Goal: Contribute content: Contribute content

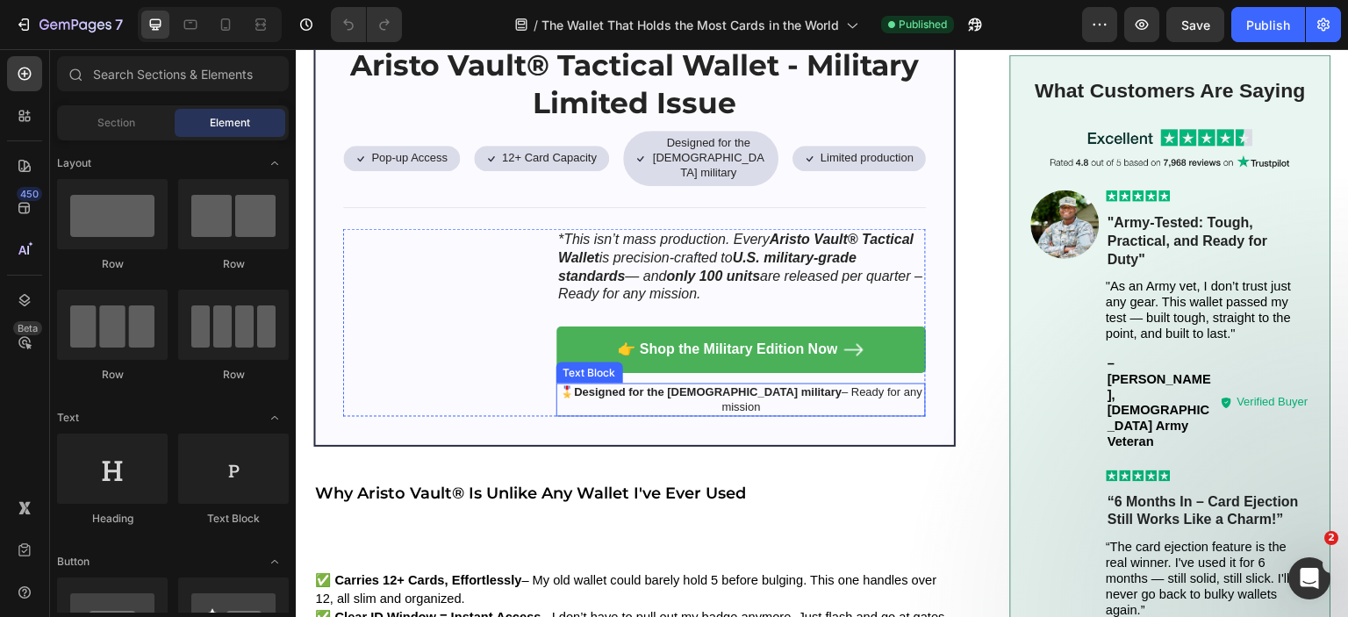
scroll to position [1492, 0]
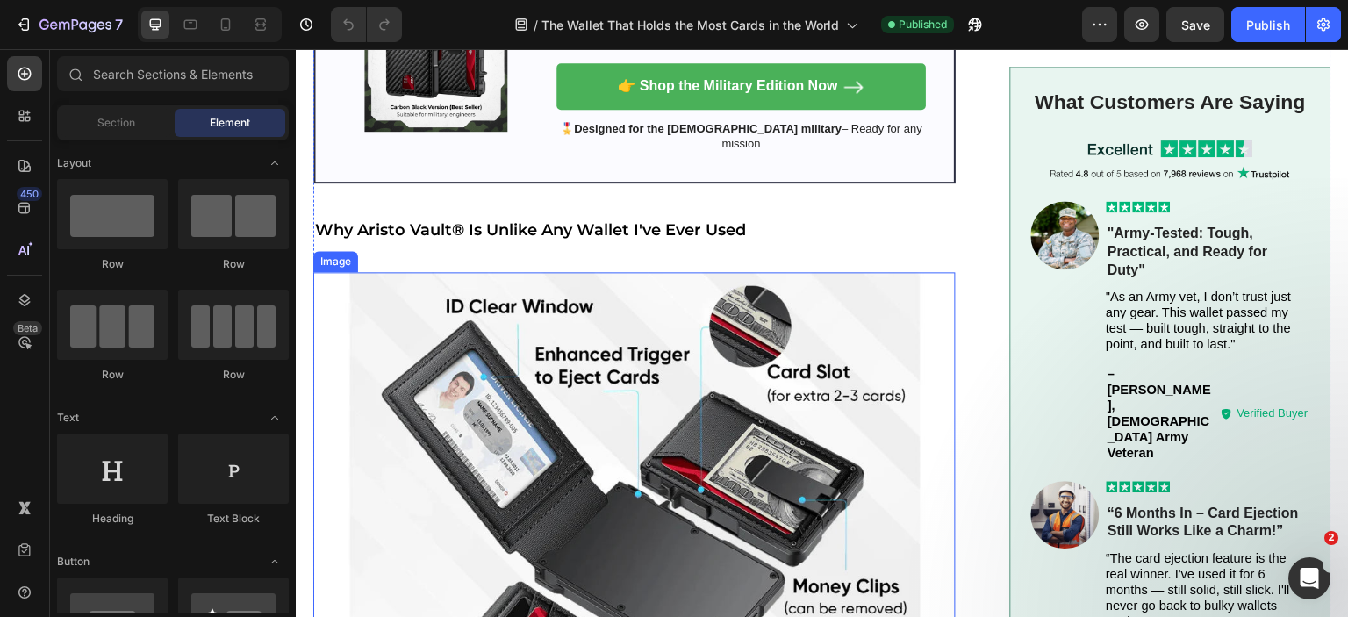
click at [717, 385] on img at bounding box center [634, 593] width 642 height 642
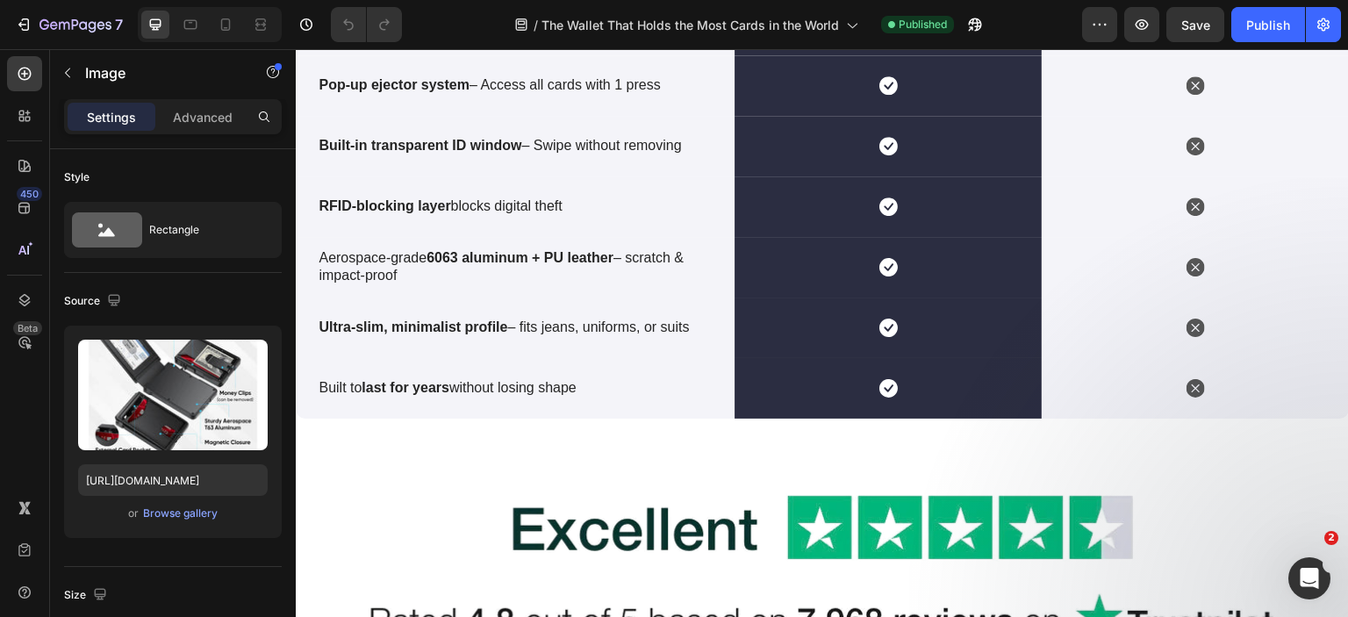
scroll to position [5742, 0]
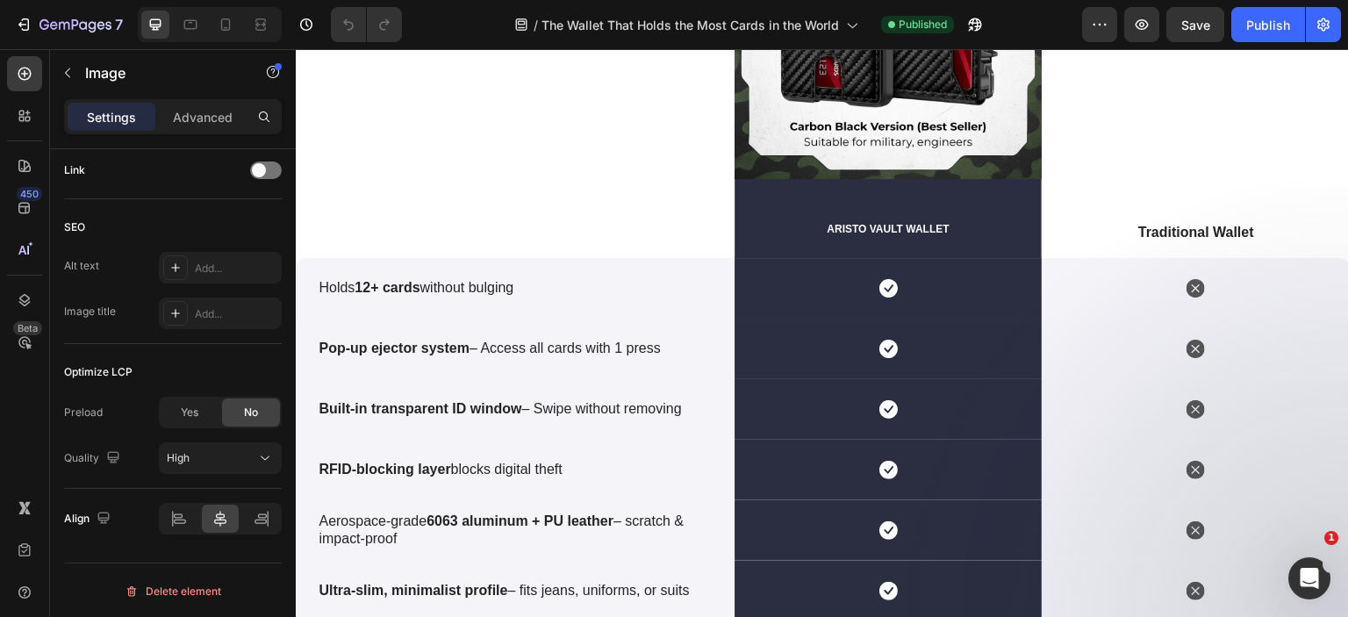
scroll to position [5830, 0]
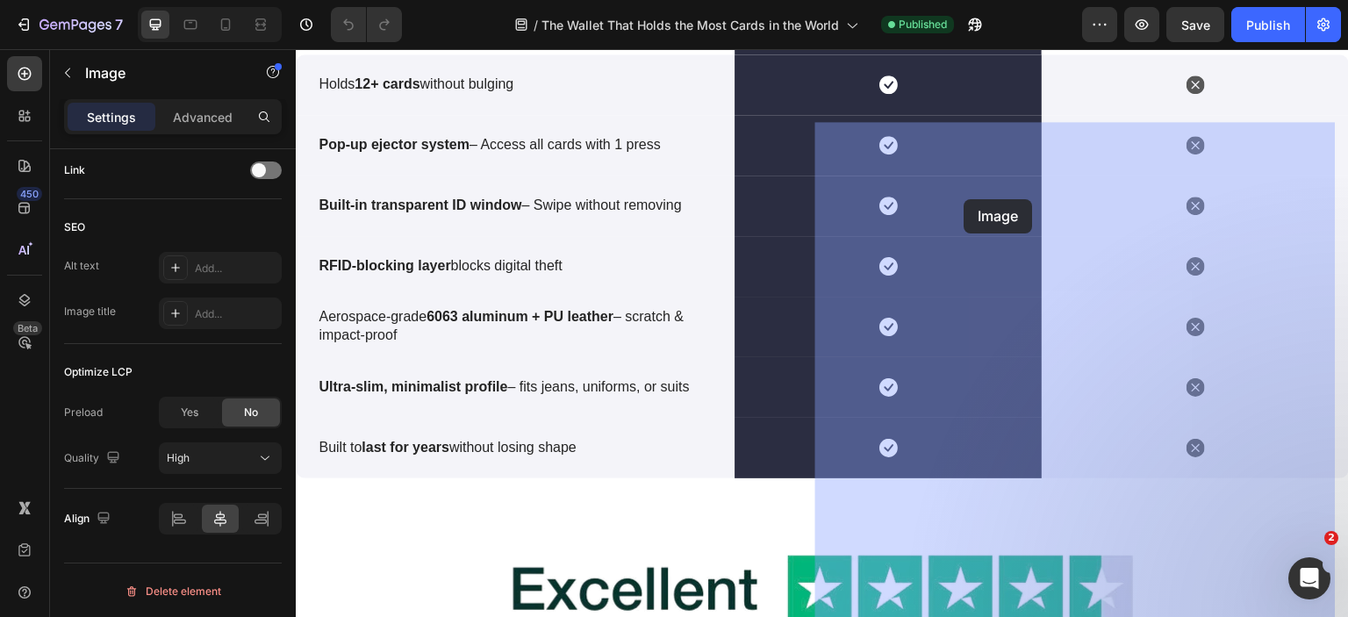
drag, startPoint x: 1045, startPoint y: 256, endPoint x: 965, endPoint y: 199, distance: 98.9
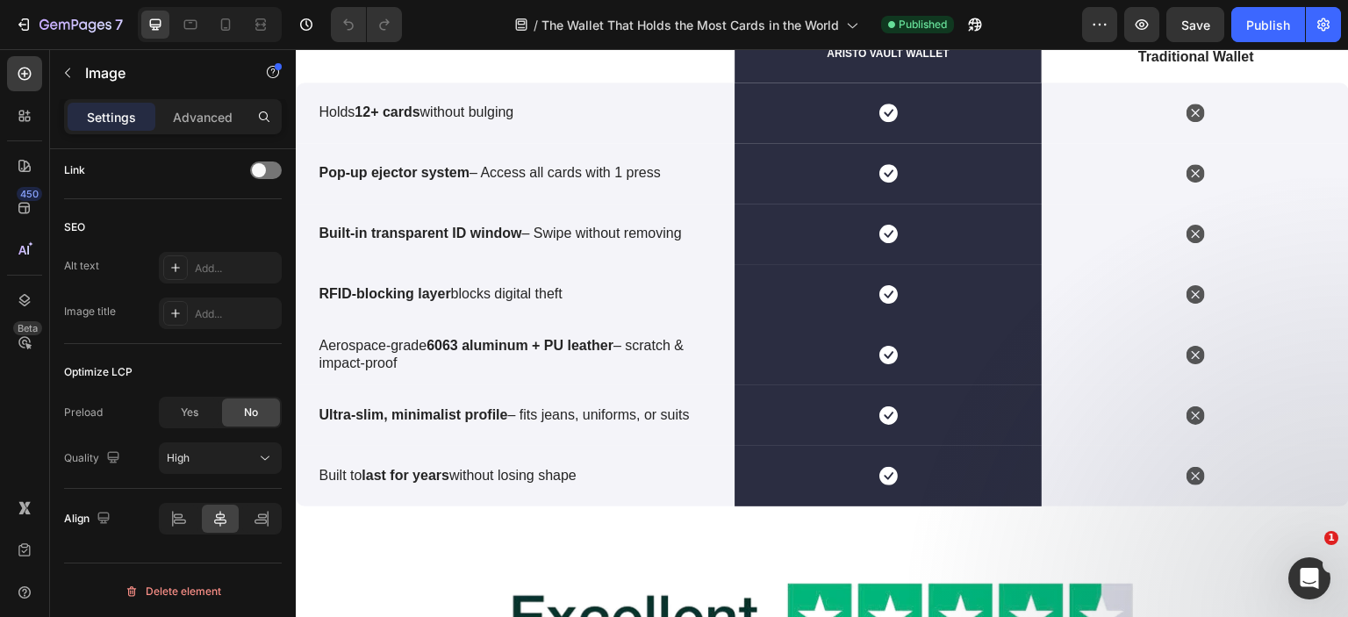
scroll to position [5917, 0]
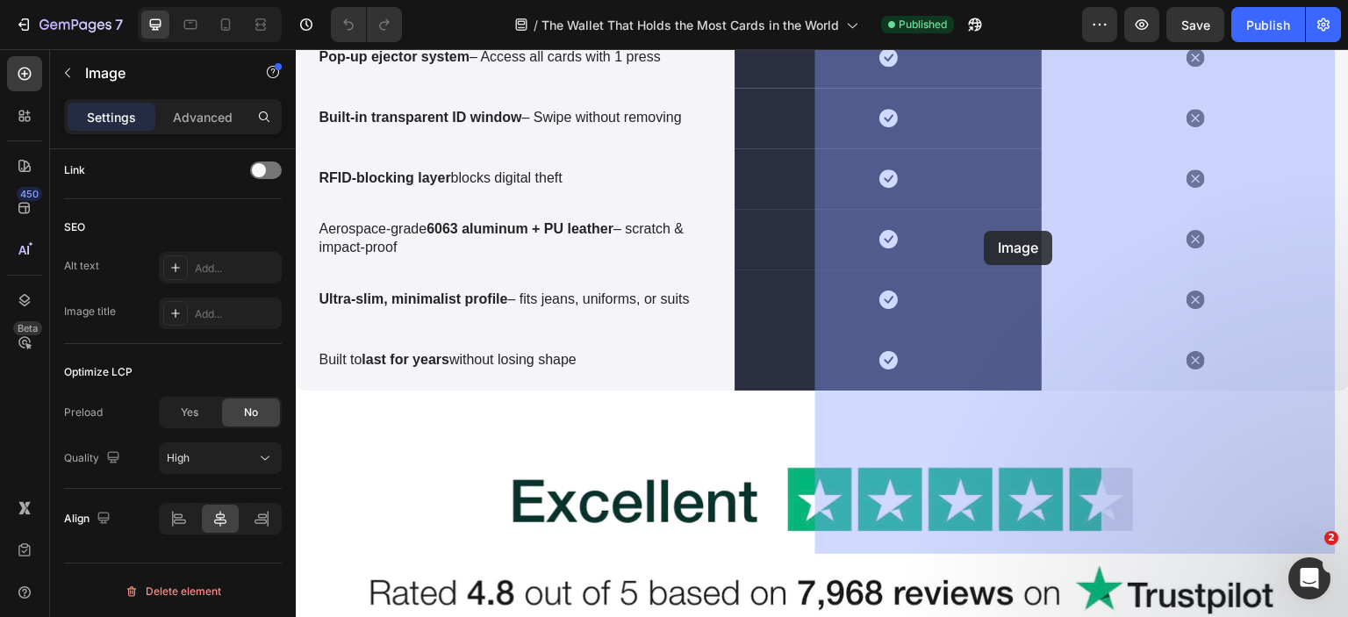
drag, startPoint x: 1097, startPoint y: 220, endPoint x: 985, endPoint y: 231, distance: 112.8
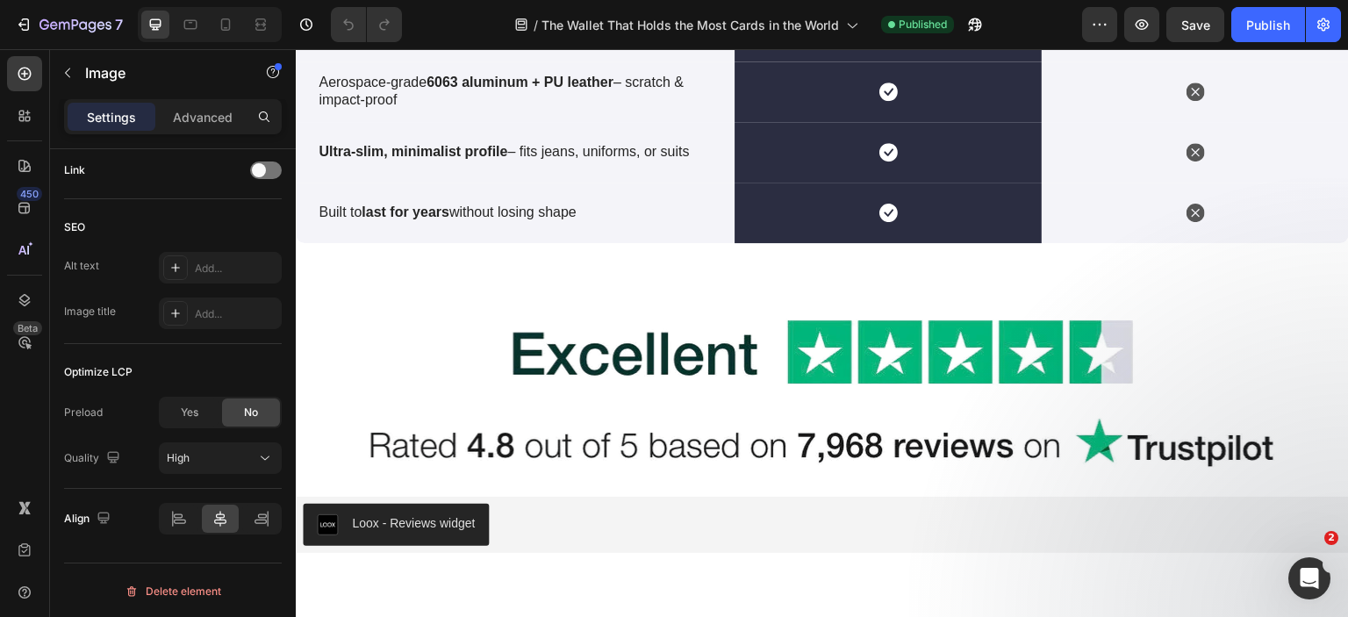
scroll to position [5654, 0]
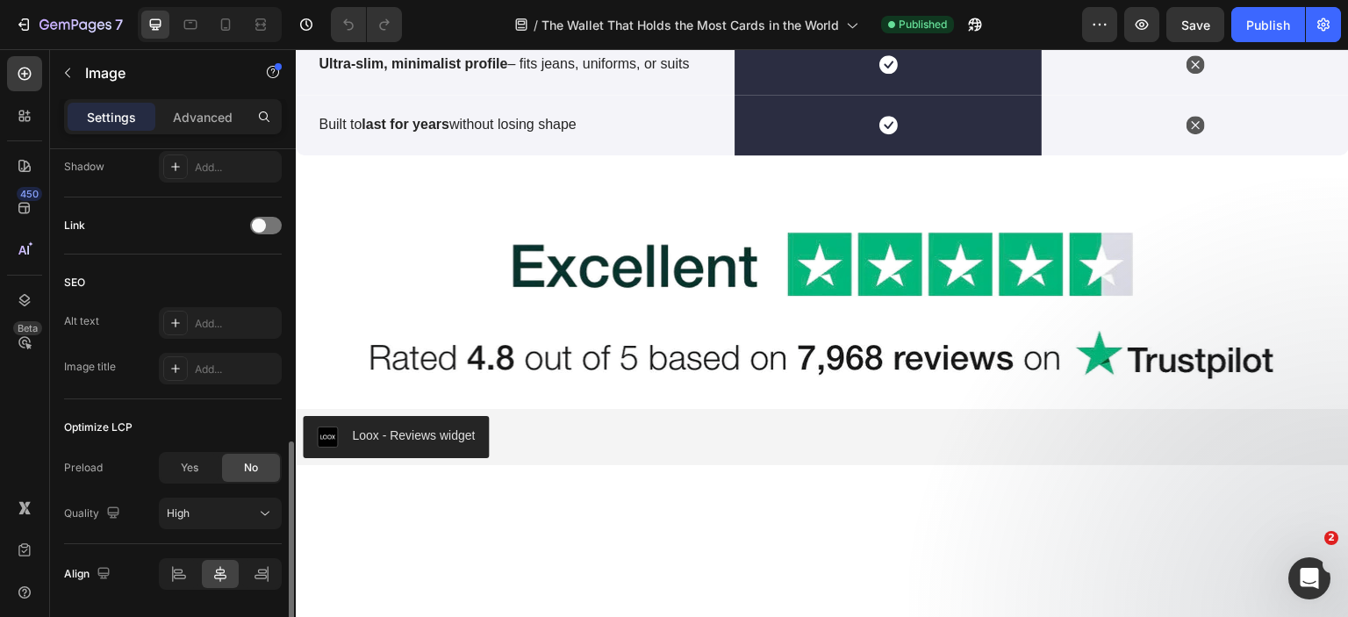
scroll to position [0, 0]
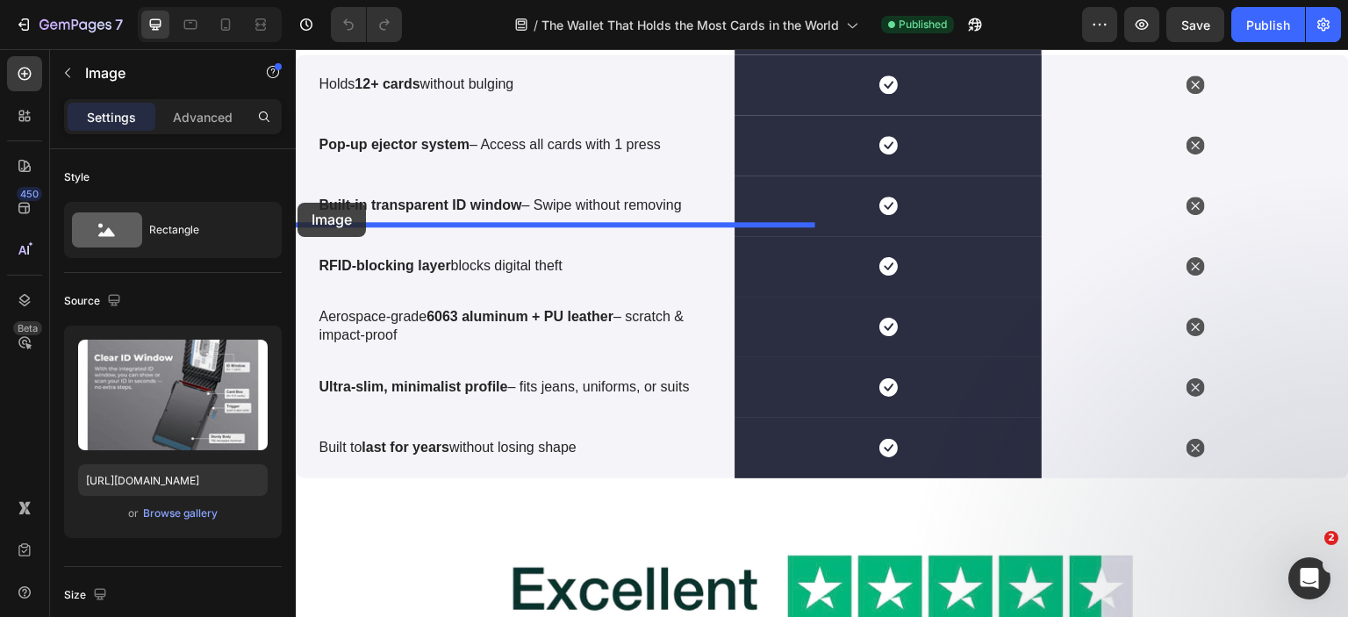
drag, startPoint x: 957, startPoint y: 316, endPoint x: 298, endPoint y: 203, distance: 668.8
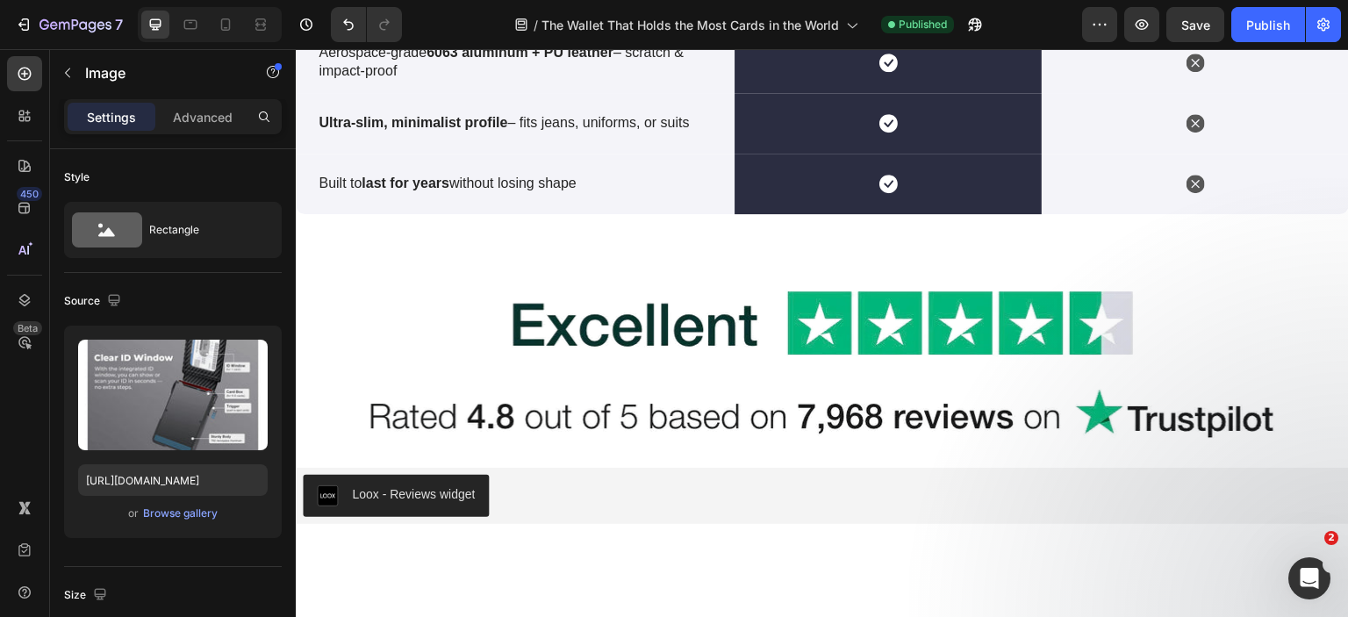
scroll to position [6356, 0]
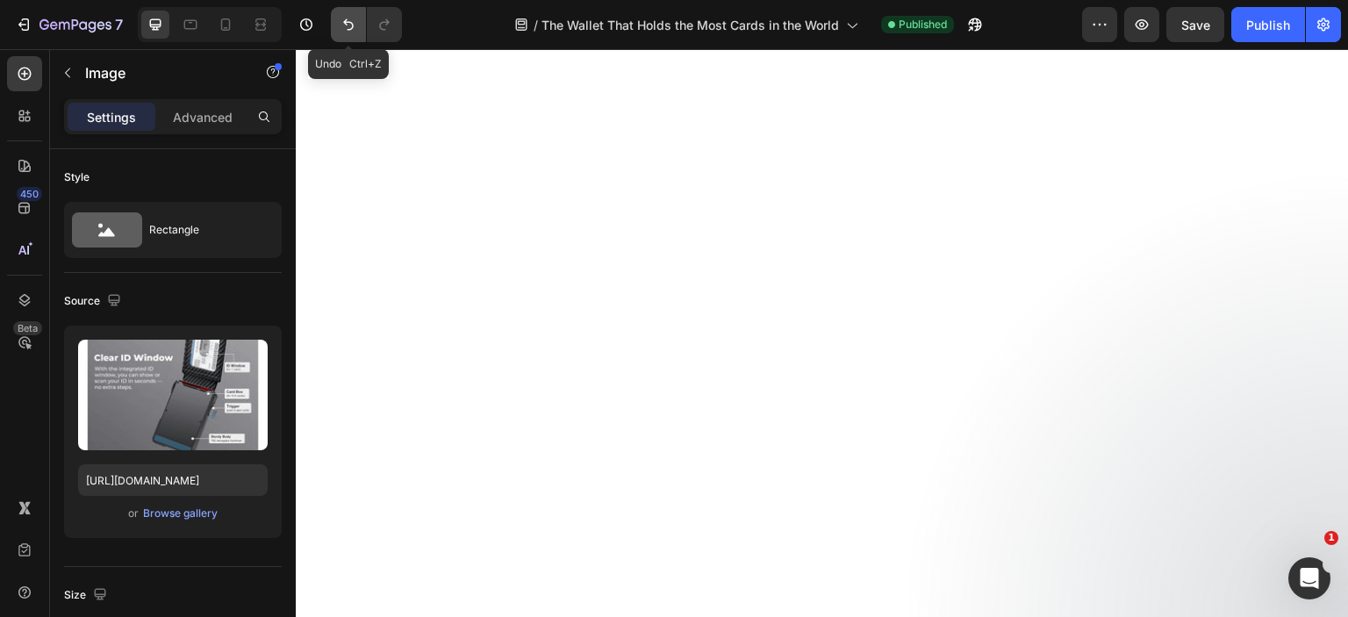
click at [341, 25] on icon "Undo/Redo" at bounding box center [349, 25] width 18 height 18
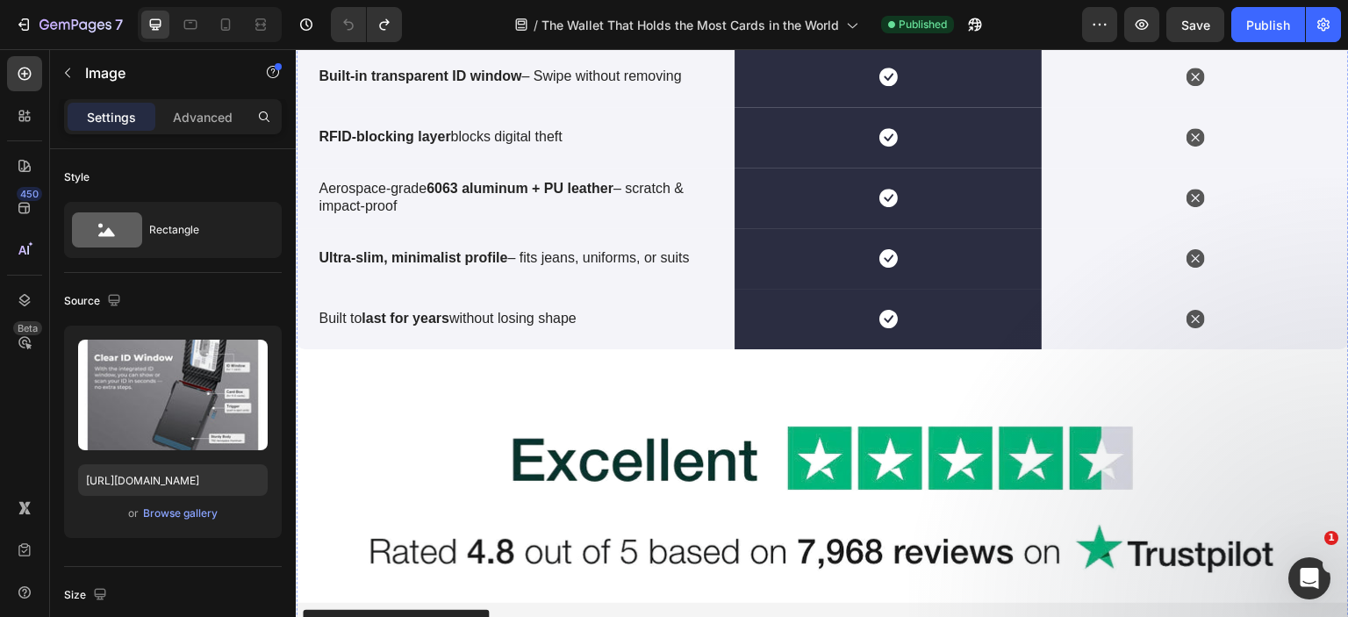
scroll to position [5899, 0]
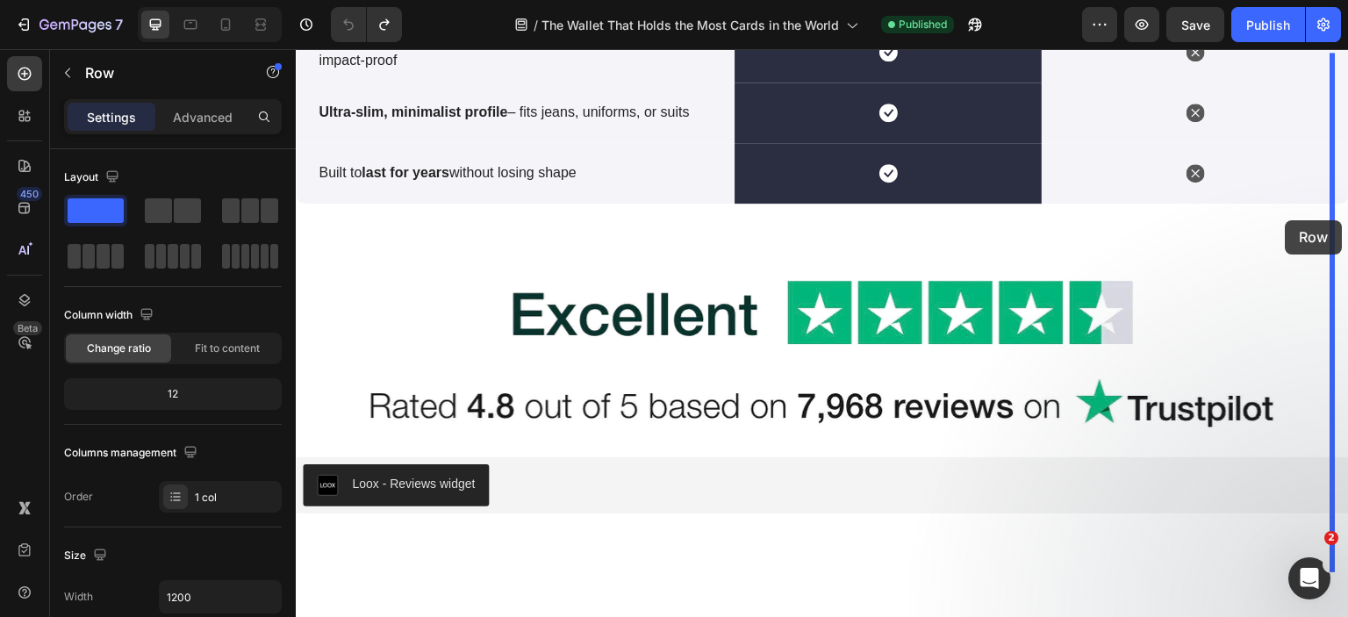
drag, startPoint x: 792, startPoint y: 168, endPoint x: 1286, endPoint y: 220, distance: 496.9
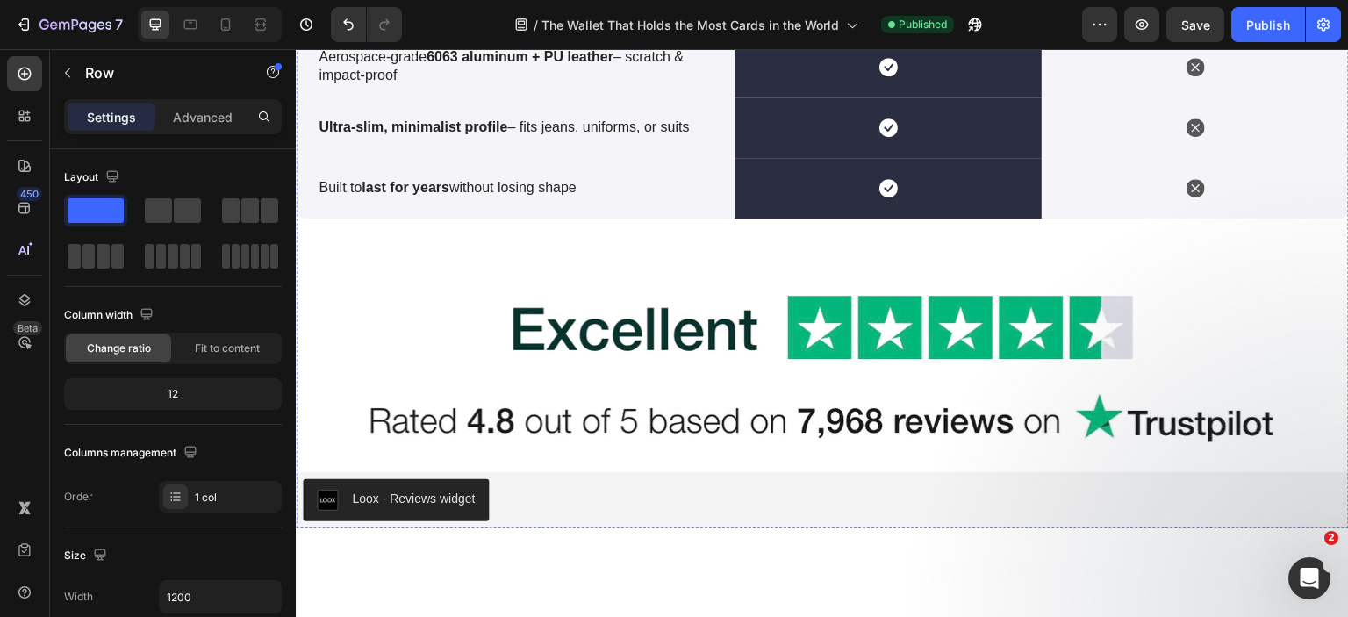
scroll to position [5723, 0]
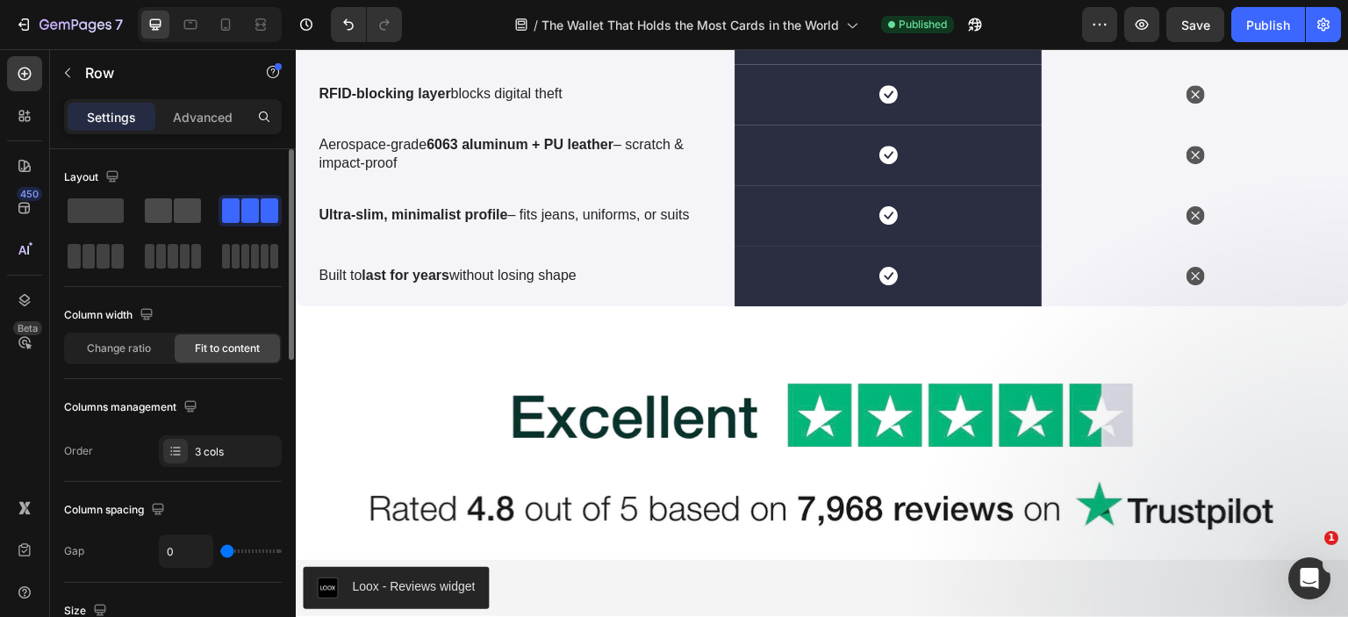
click at [168, 216] on span at bounding box center [158, 210] width 27 height 25
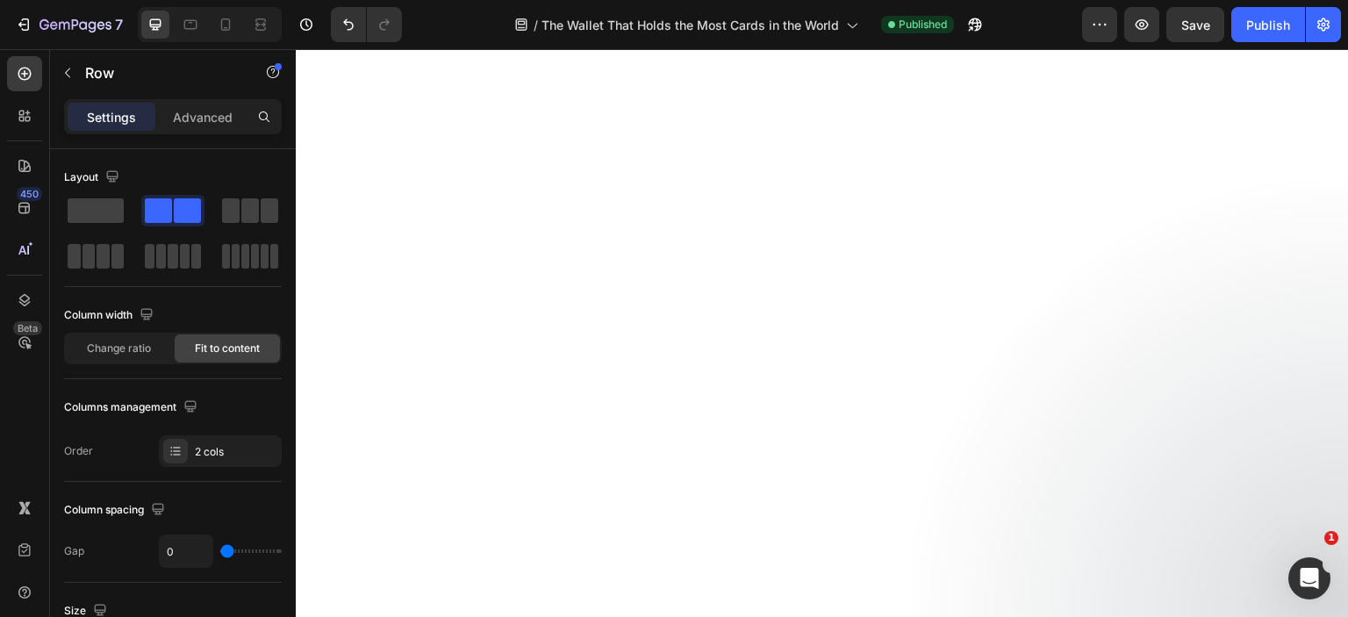
scroll to position [6513, 0]
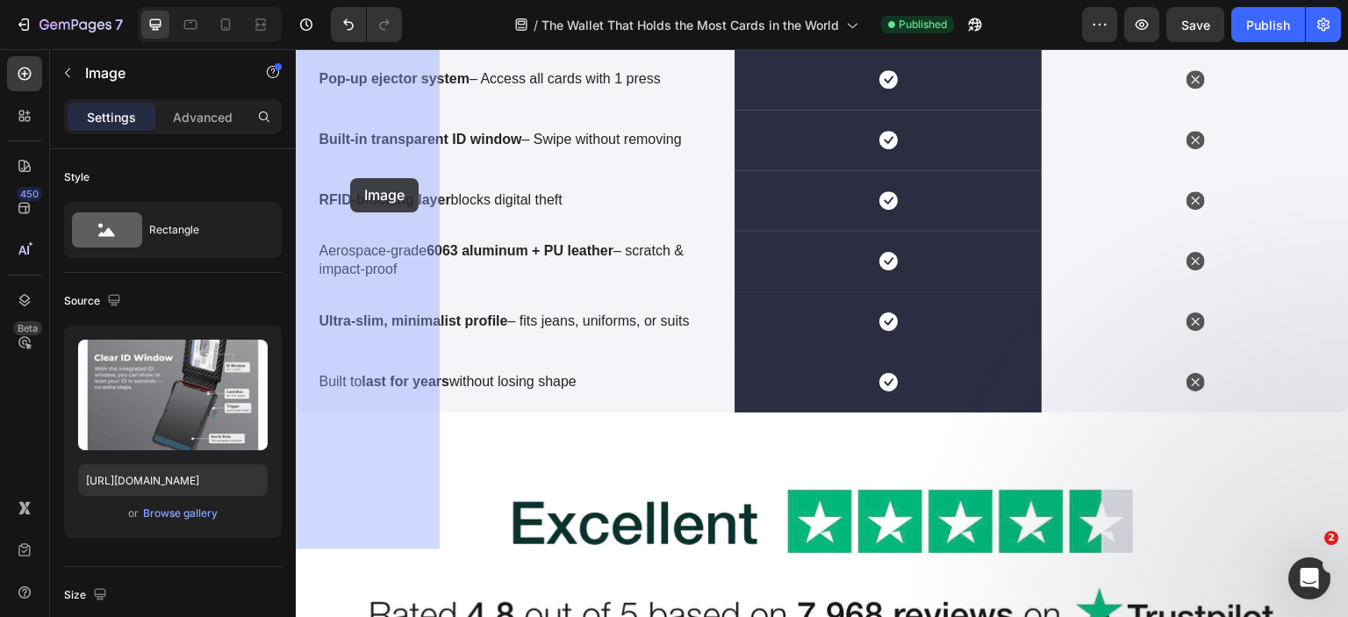
drag, startPoint x: 640, startPoint y: 150, endPoint x: 351, endPoint y: 178, distance: 290.1
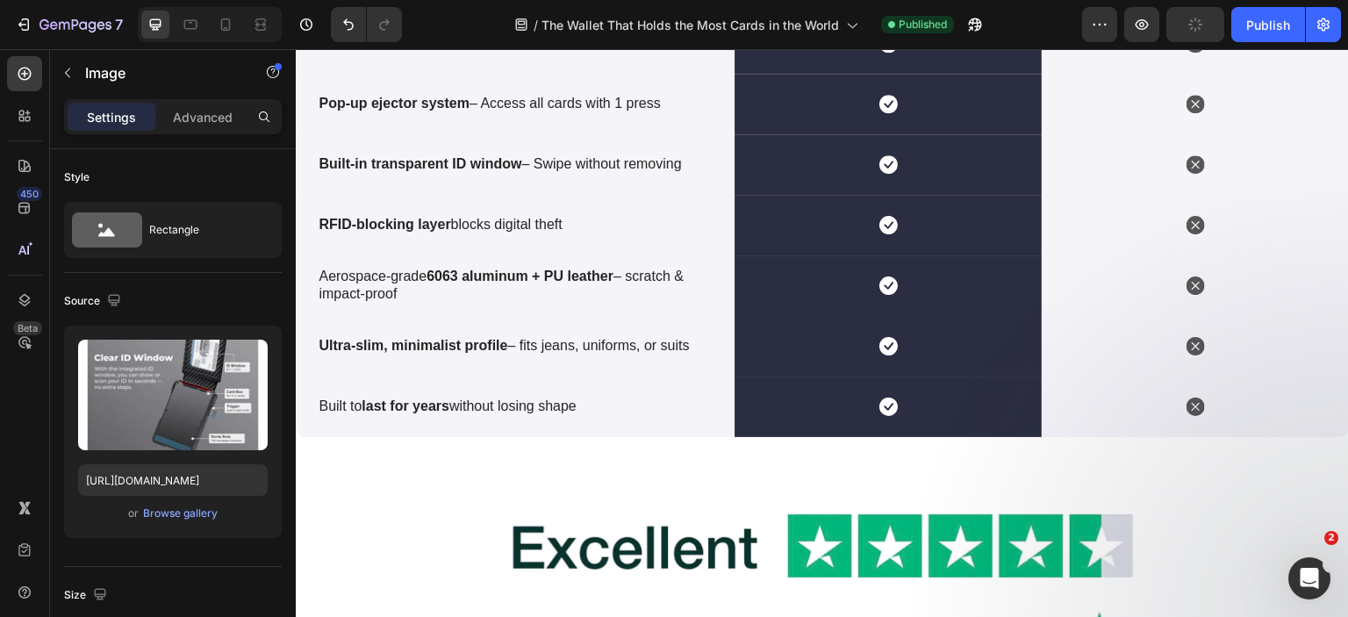
scroll to position [5899, 0]
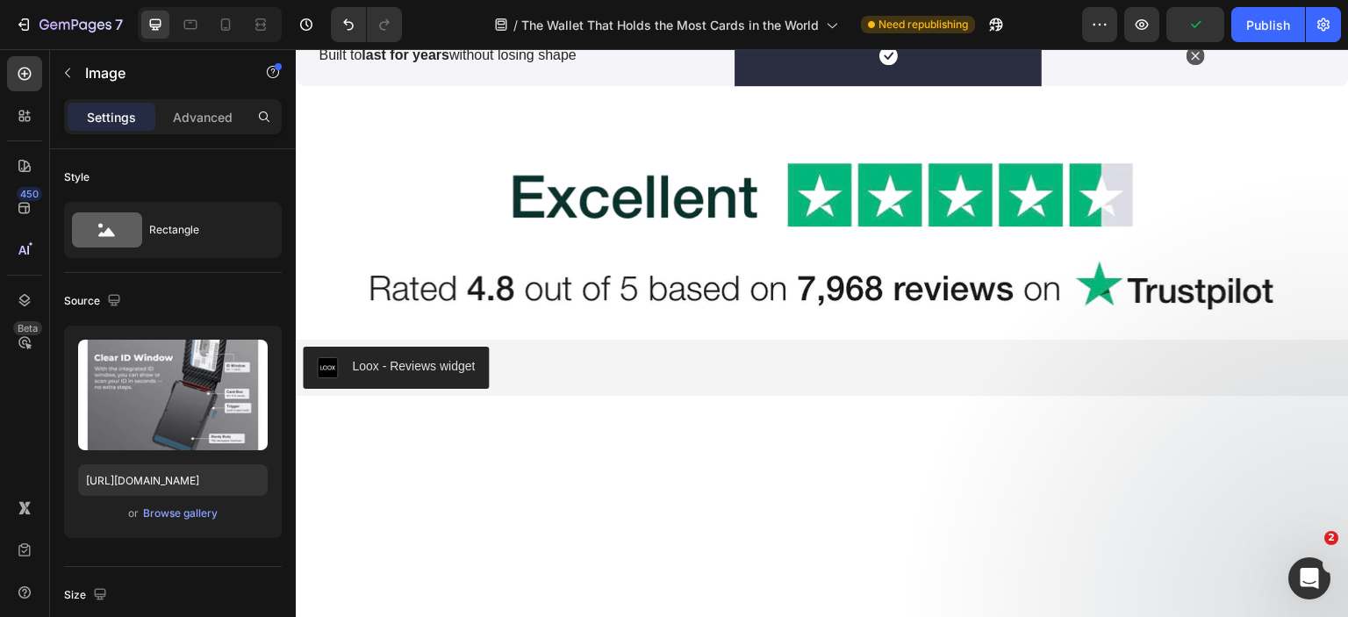
click at [168, 512] on div "Browse gallery" at bounding box center [180, 514] width 75 height 16
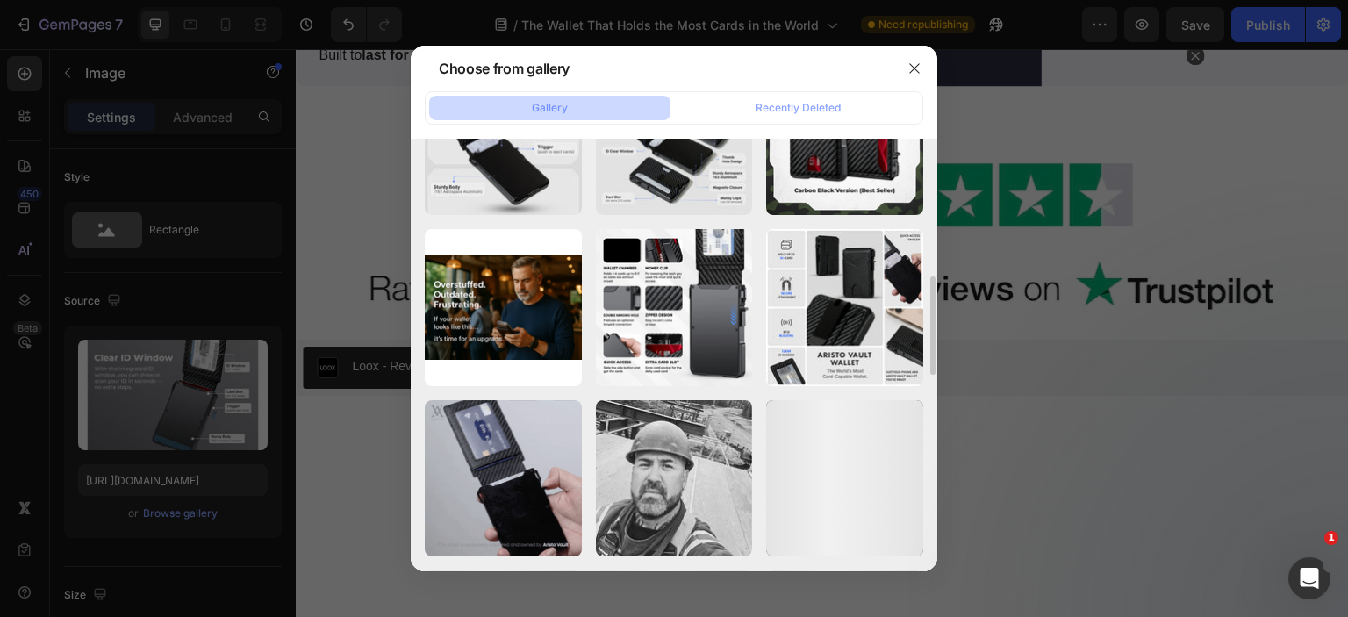
scroll to position [344, 0]
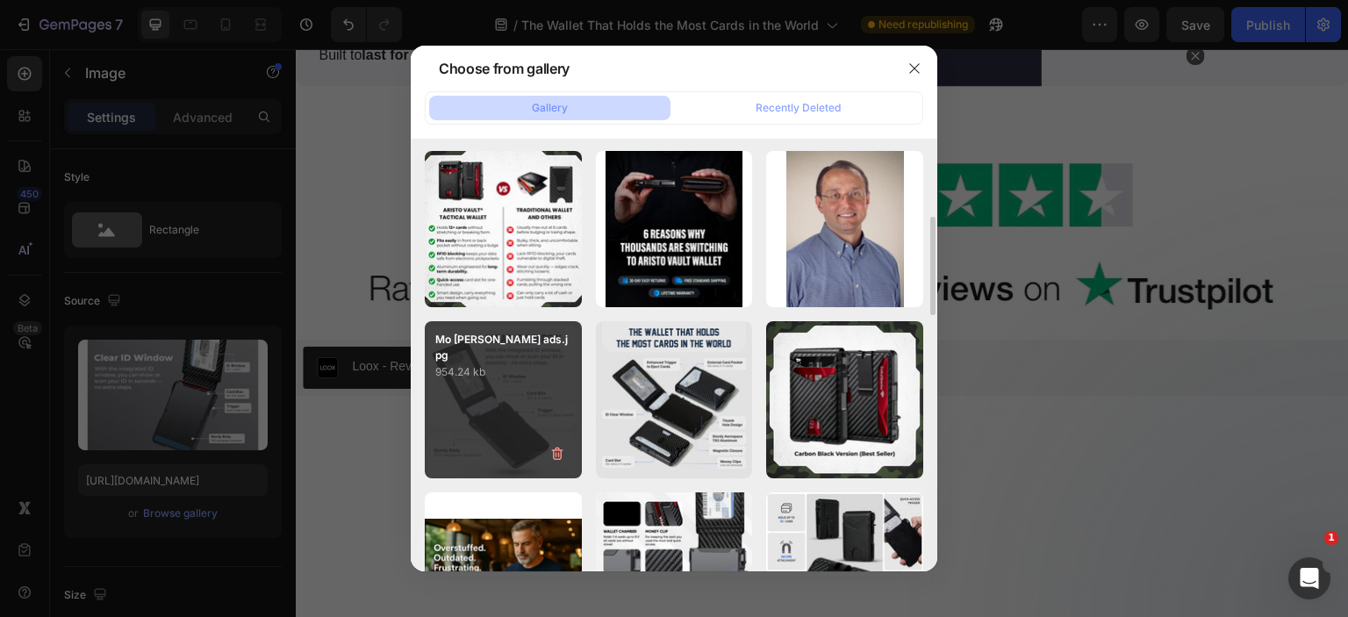
click at [512, 373] on div "Mo ta chay ads.jpg 954.24 kb" at bounding box center [503, 399] width 157 height 157
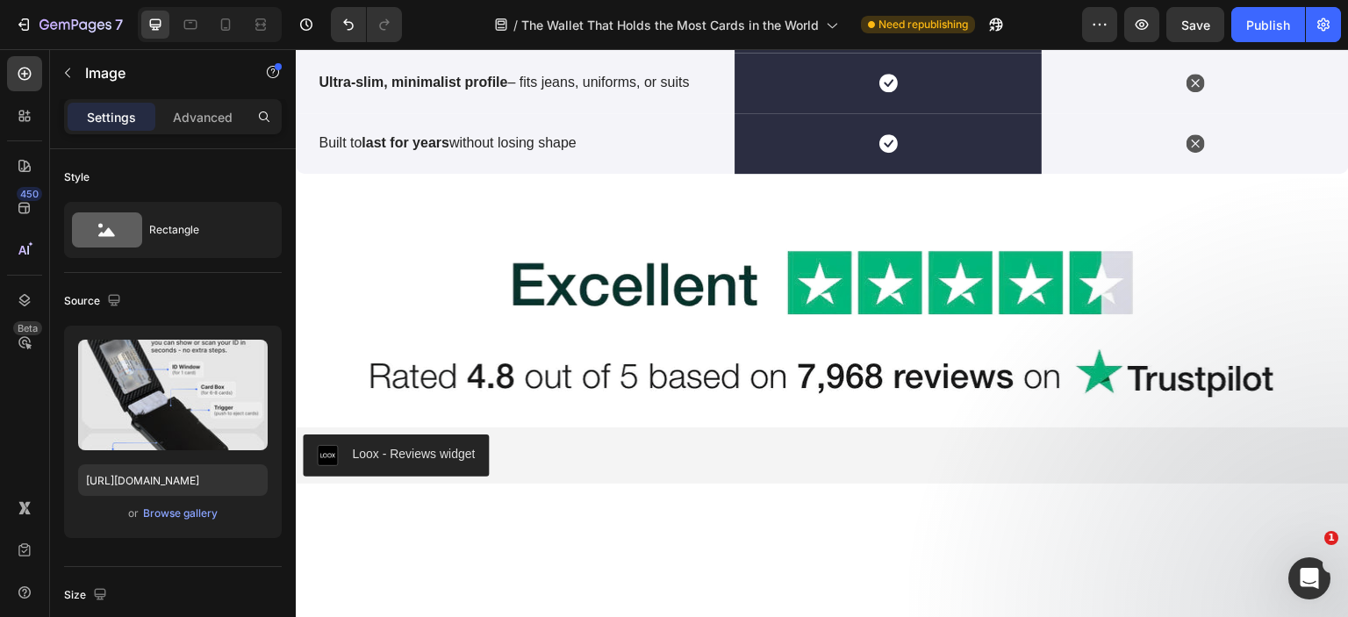
scroll to position [5723, 0]
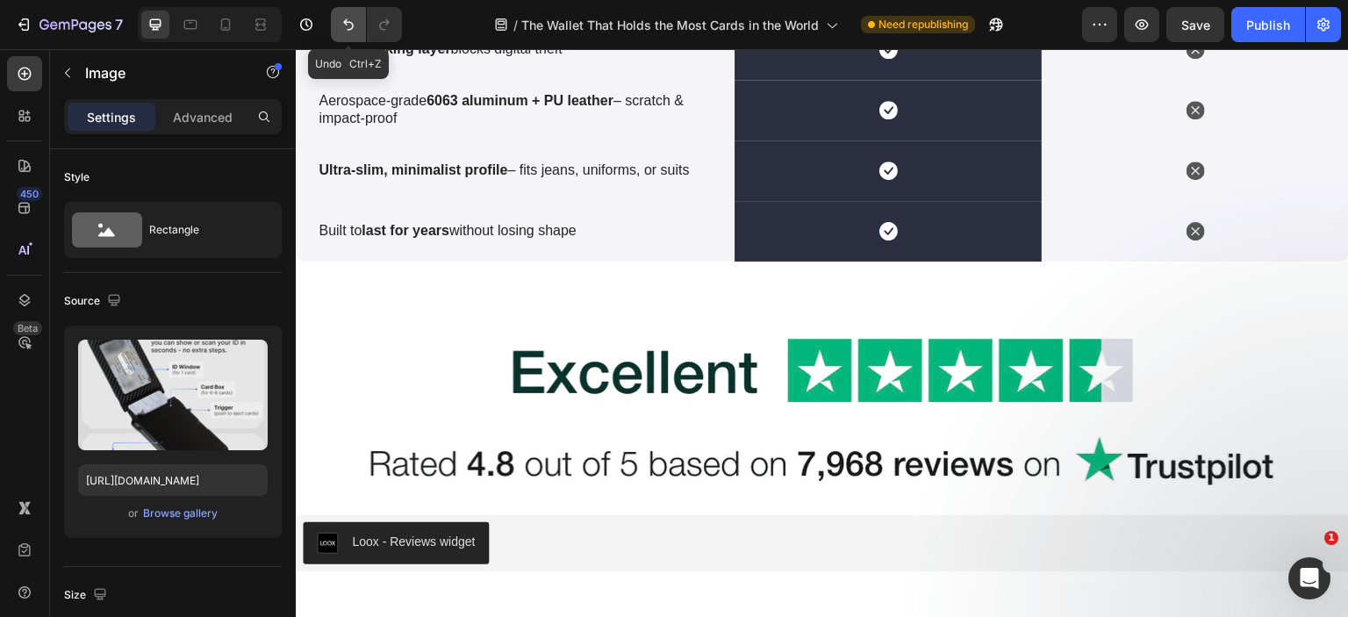
click at [335, 16] on button "Undo/Redo" at bounding box center [348, 24] width 35 height 35
type input "https://cdn.shopify.com/s/files/1/0615/7300/5364/files/gempages_520056685713163…"
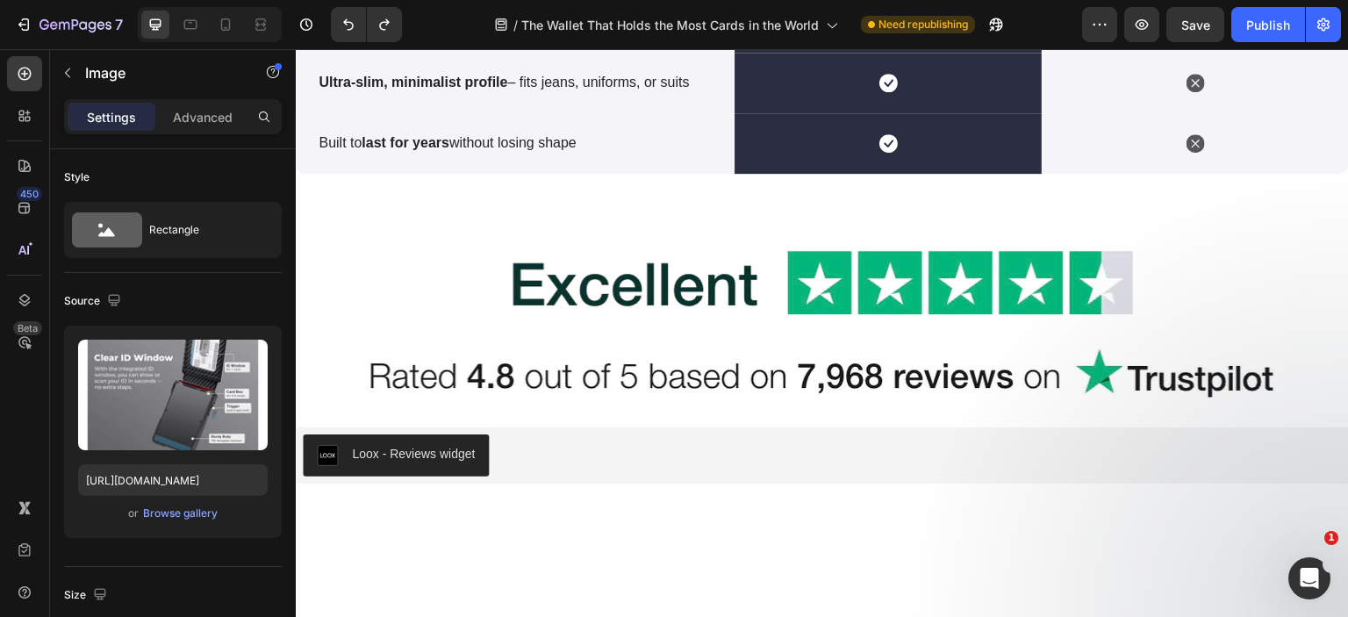
scroll to position [5987, 0]
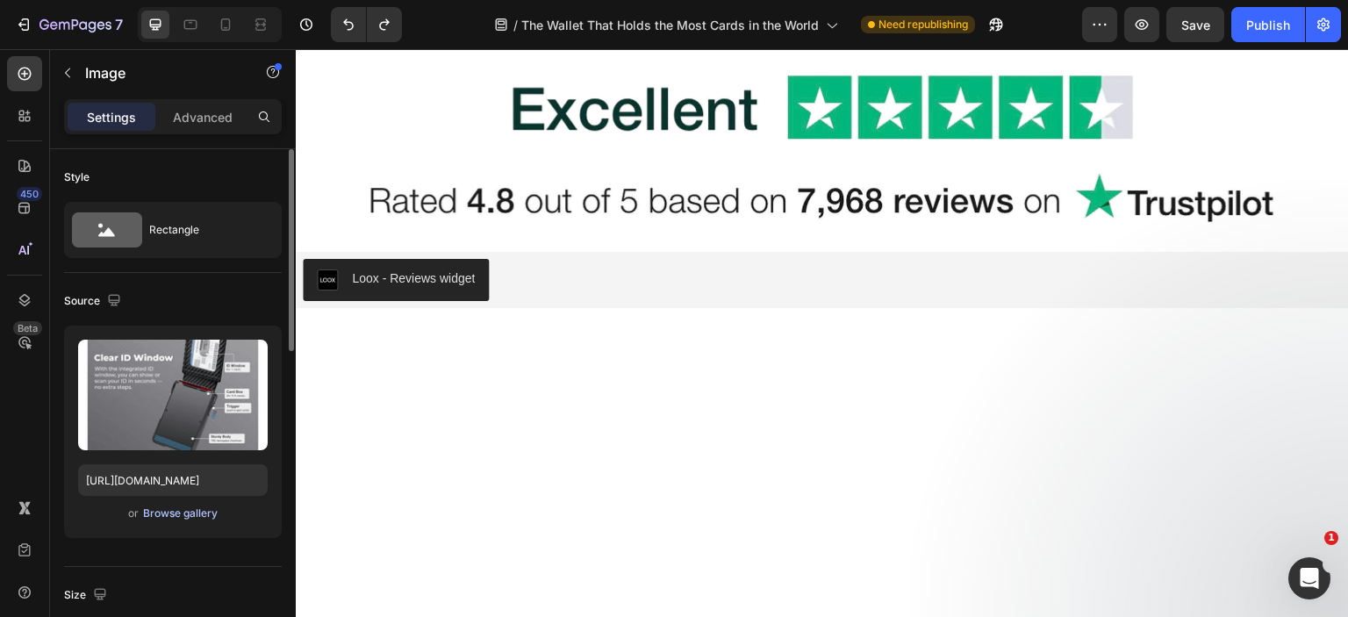
click at [166, 515] on div "Browse gallery" at bounding box center [180, 514] width 75 height 16
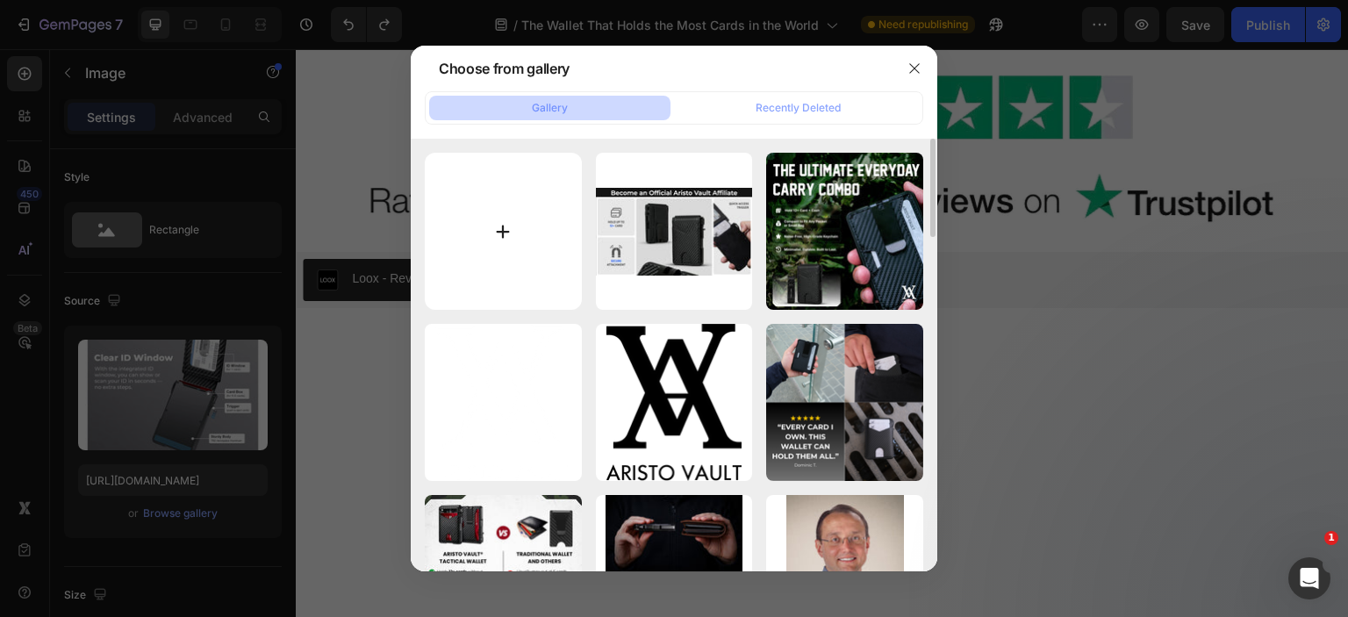
click at [561, 260] on input "file" at bounding box center [503, 231] width 157 height 157
type input "C:\fakepath\Black and White Minimalist Back In Stock Men's Perfume Instagram Po…"
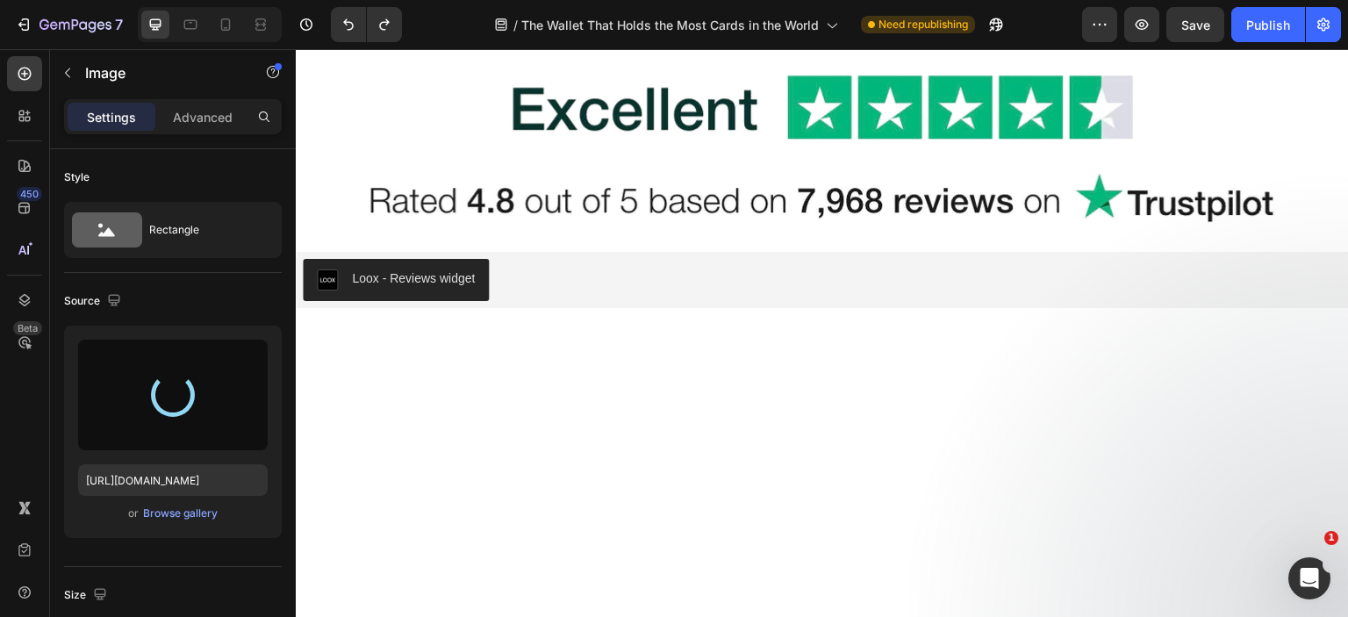
type input "https://cdn.shopify.com/s/files/1/0615/7300/5364/files/gempages_520056685713163…"
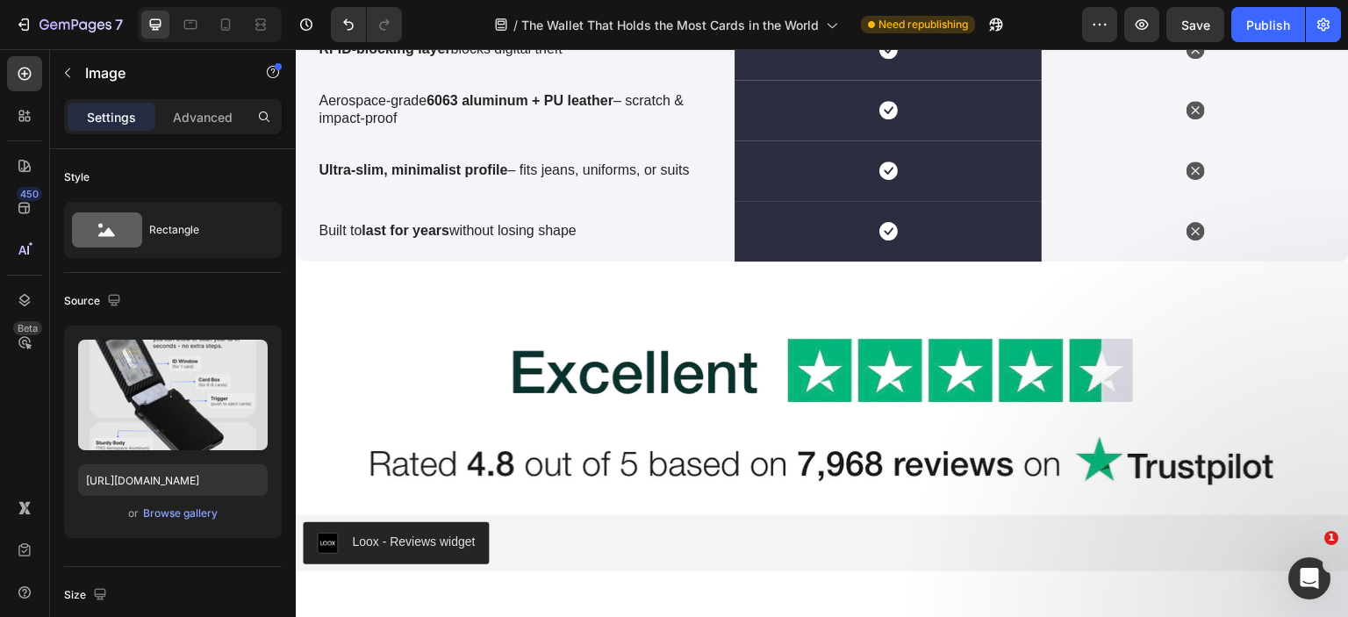
scroll to position [5899, 0]
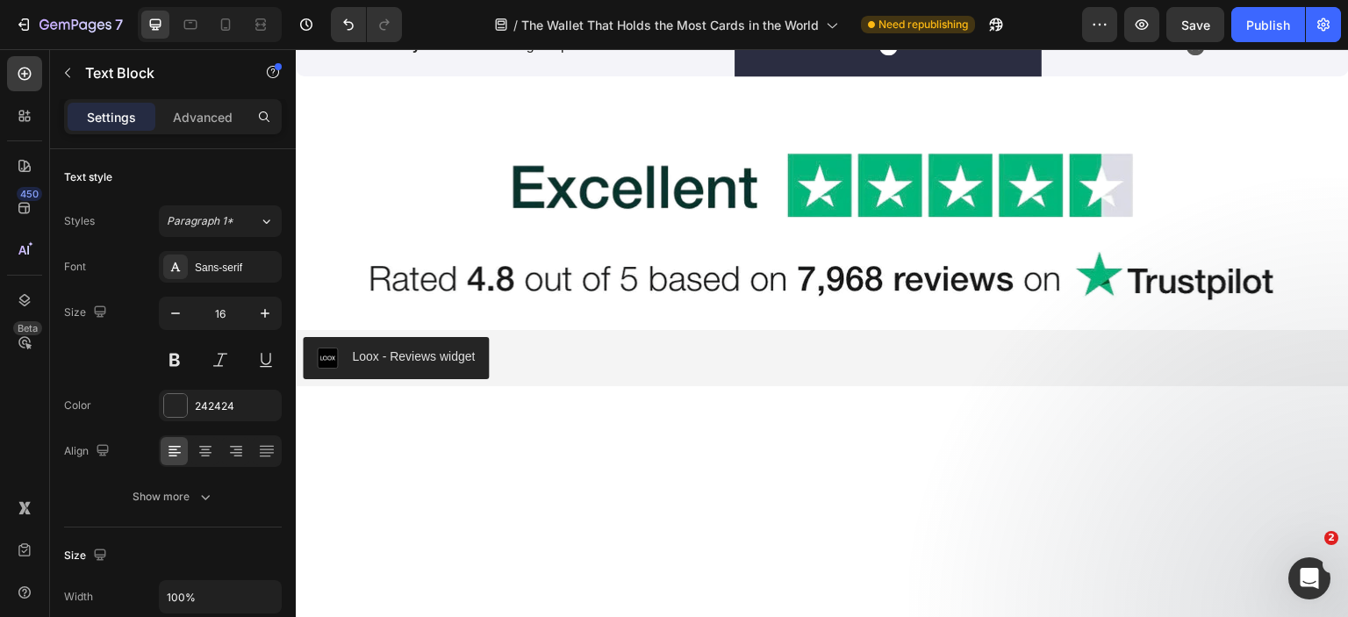
copy p "Civilian use: Hotel check-ins, security access, office entry — ready"
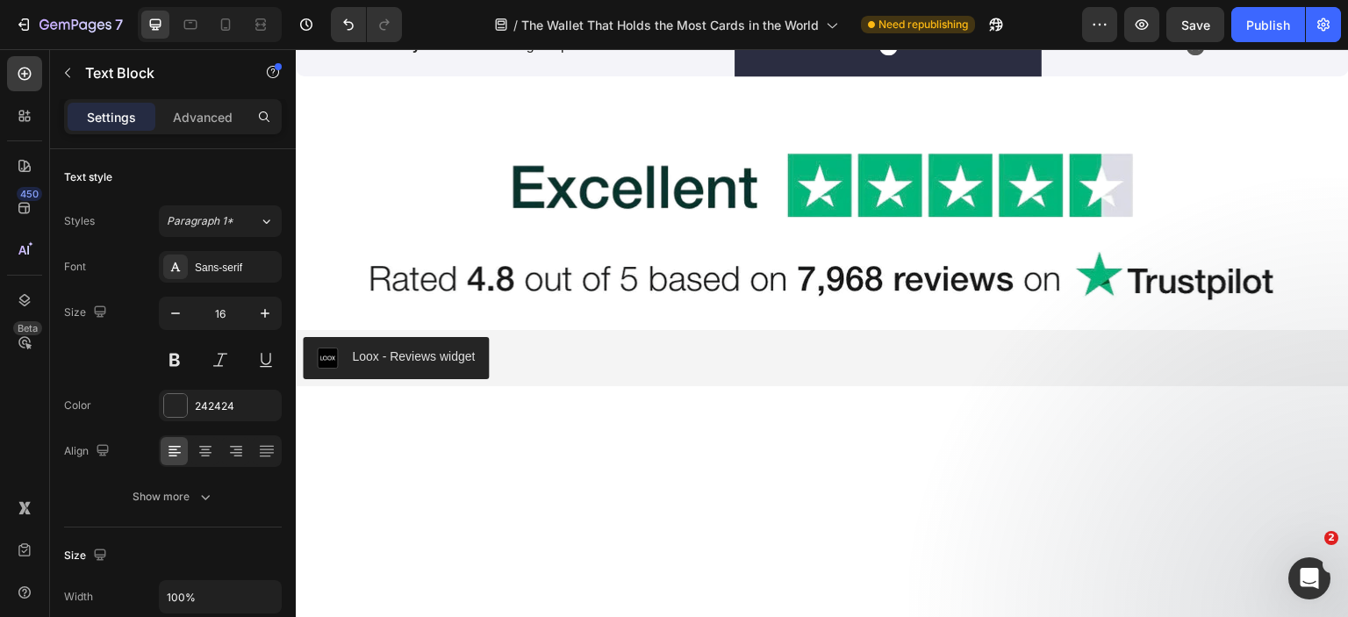
drag, startPoint x: 858, startPoint y: 399, endPoint x: 585, endPoint y: 529, distance: 302.3
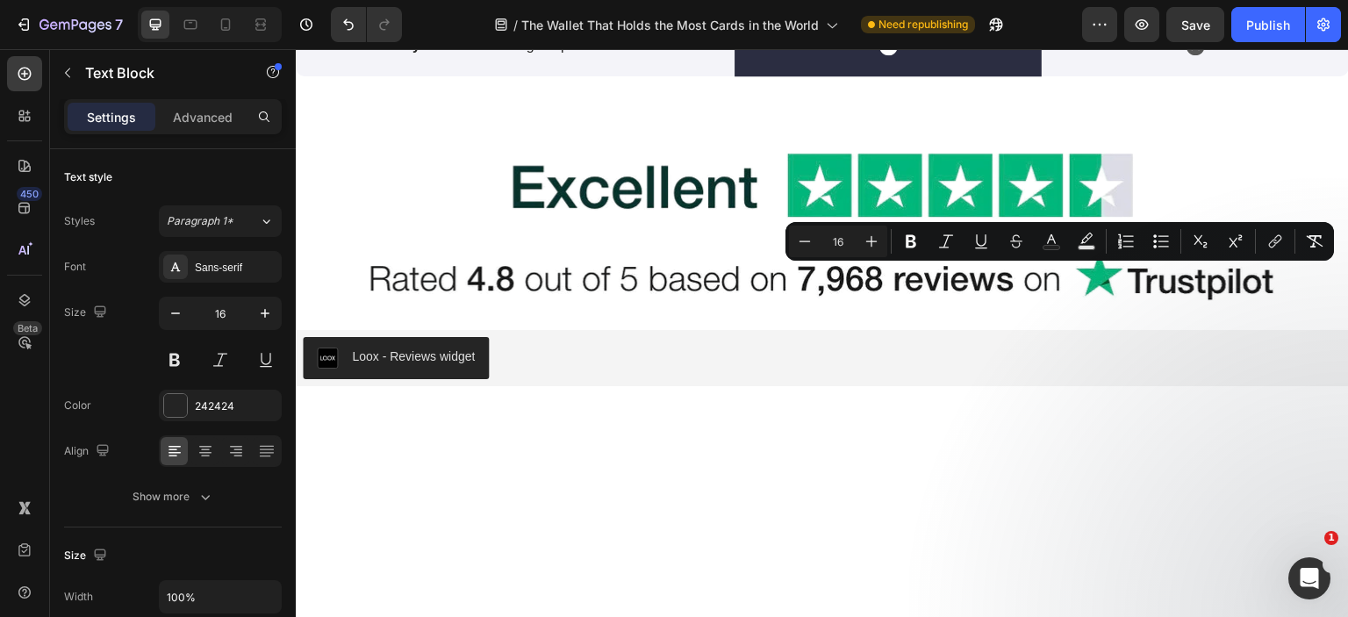
copy div "In the military, identification speed can mean the difference between order and…"
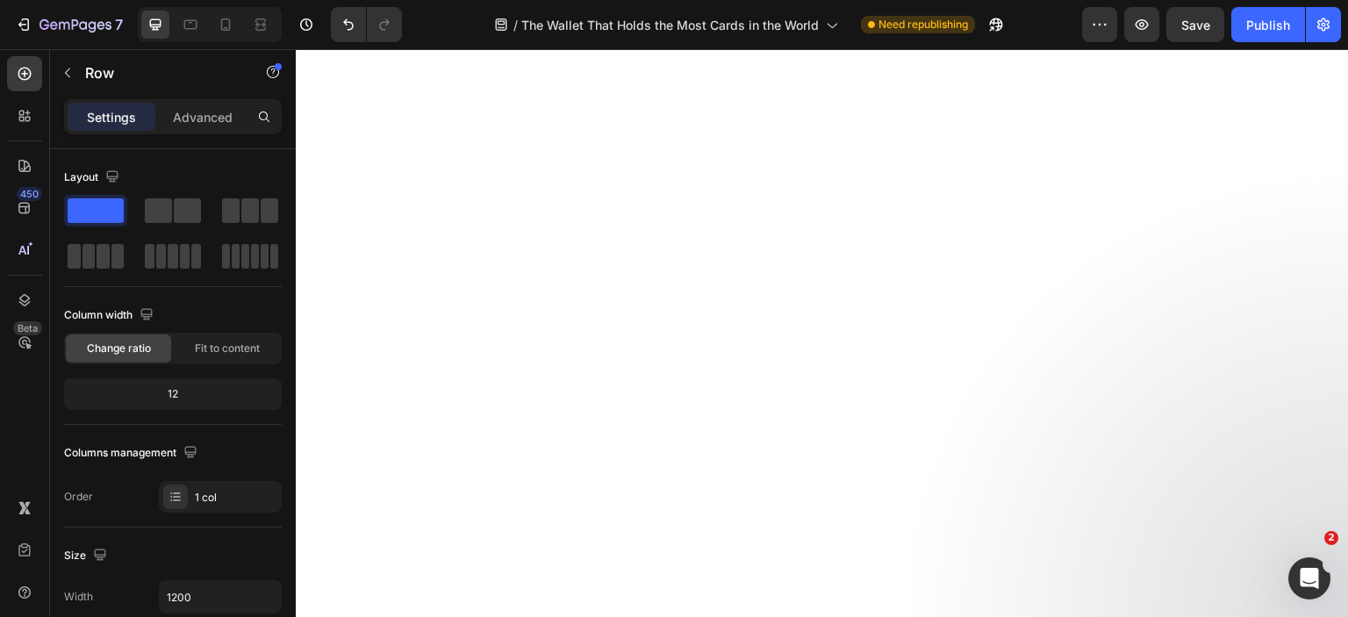
scroll to position [6435, 0]
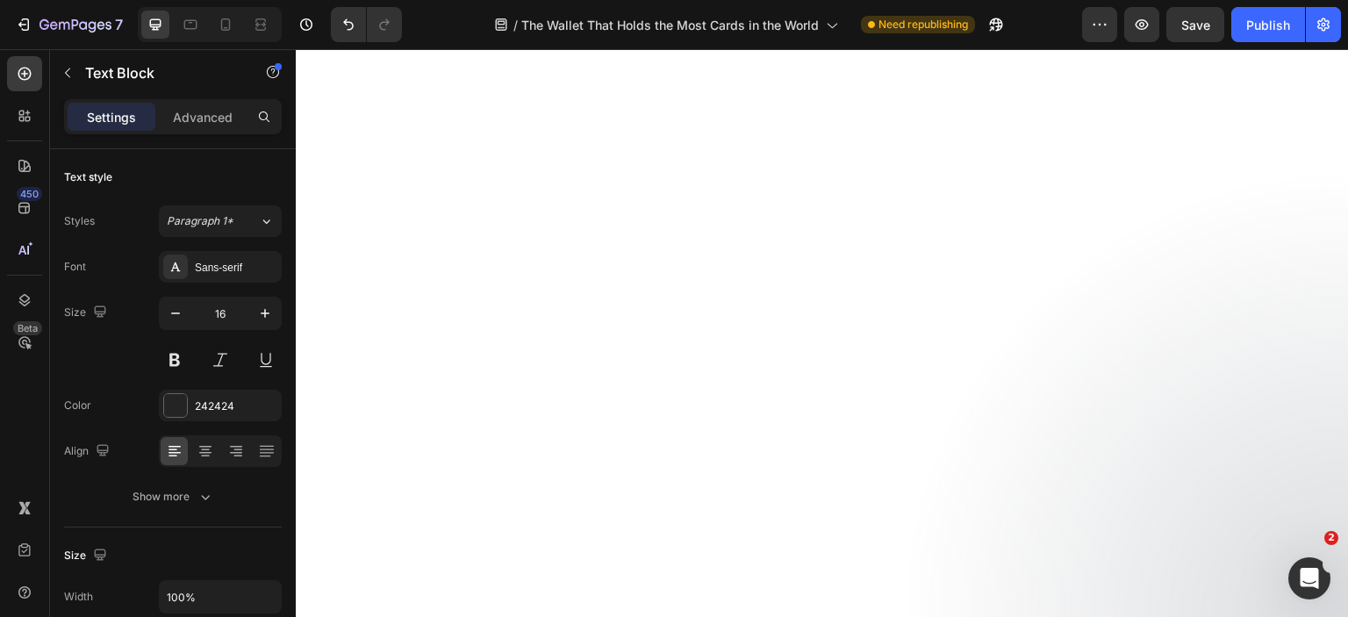
scroll to position [5996, 0]
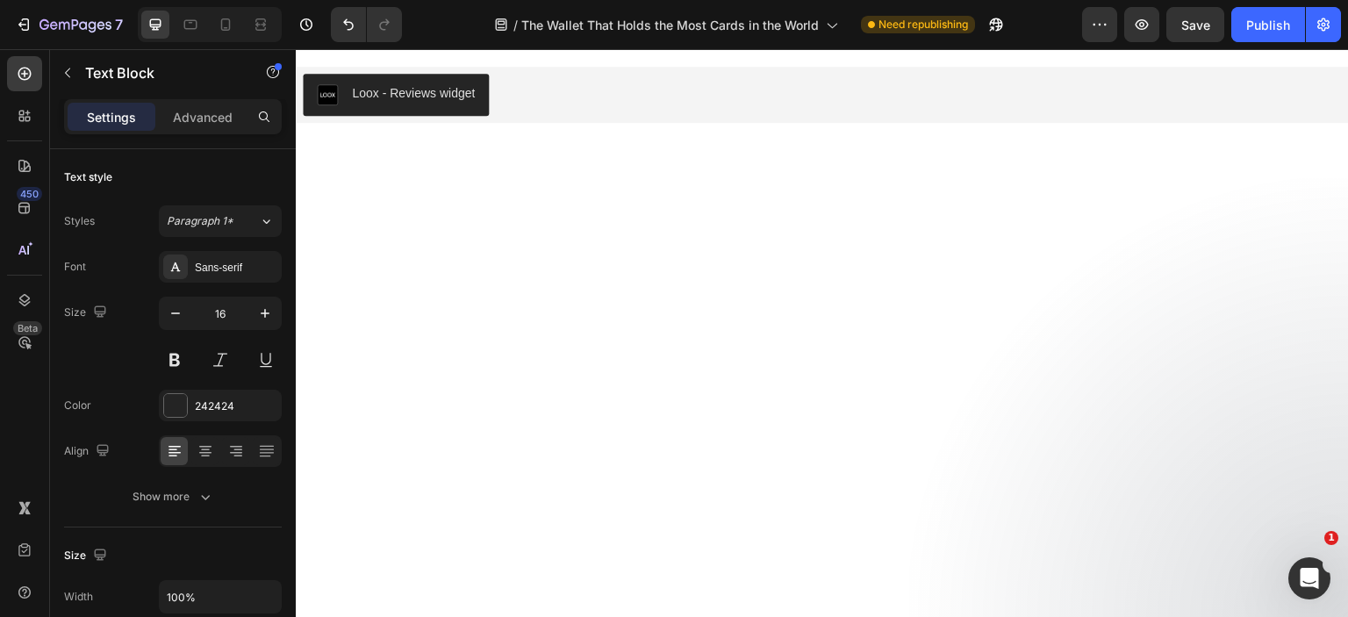
scroll to position [6347, 0]
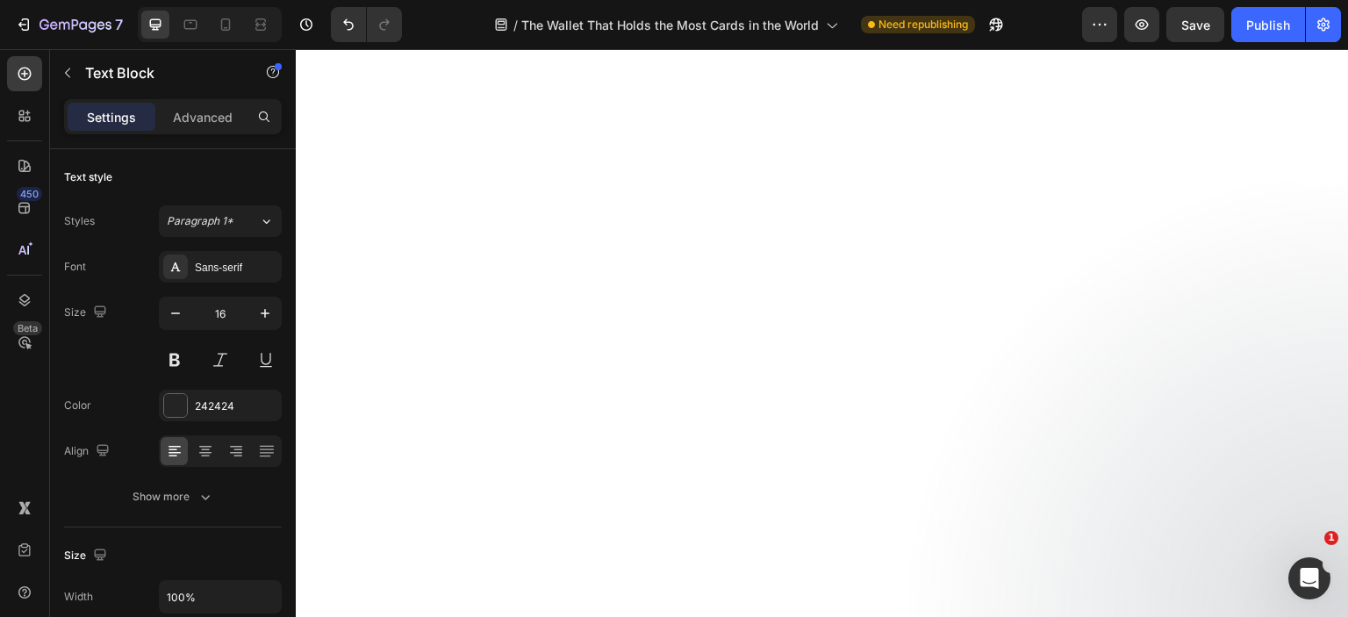
click at [218, 266] on div "Sans-serif" at bounding box center [236, 268] width 83 height 16
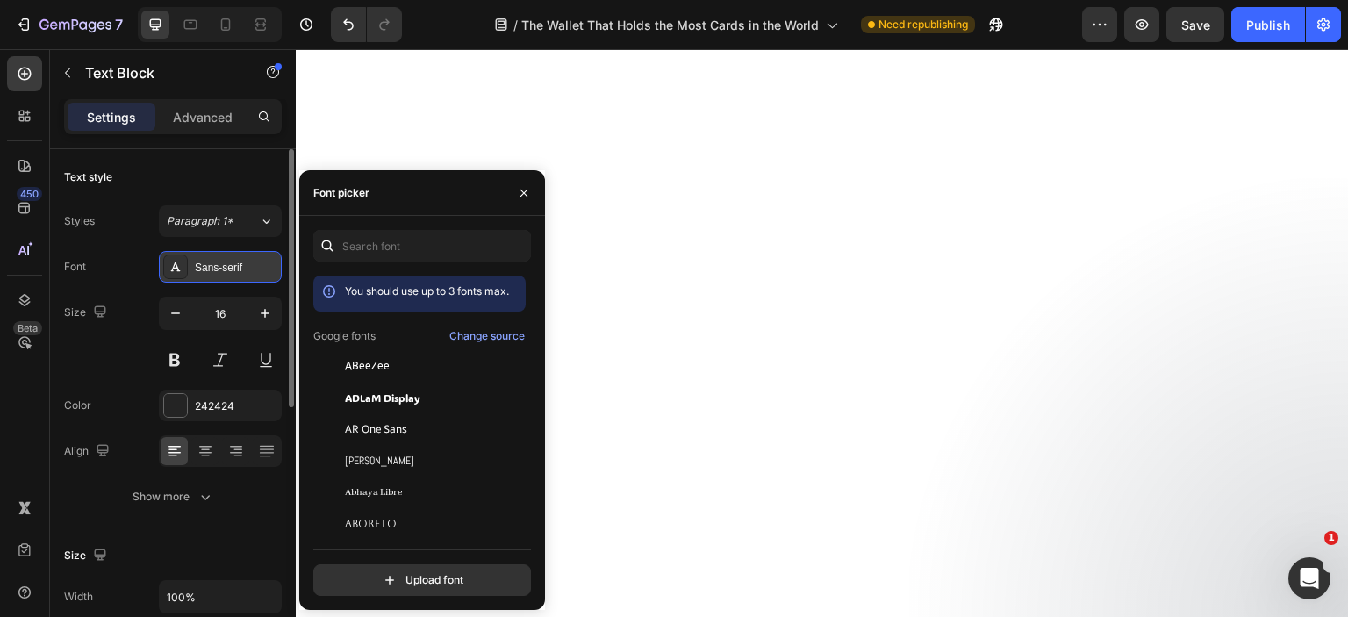
click at [247, 276] on div "Sans-serif" at bounding box center [220, 267] width 123 height 32
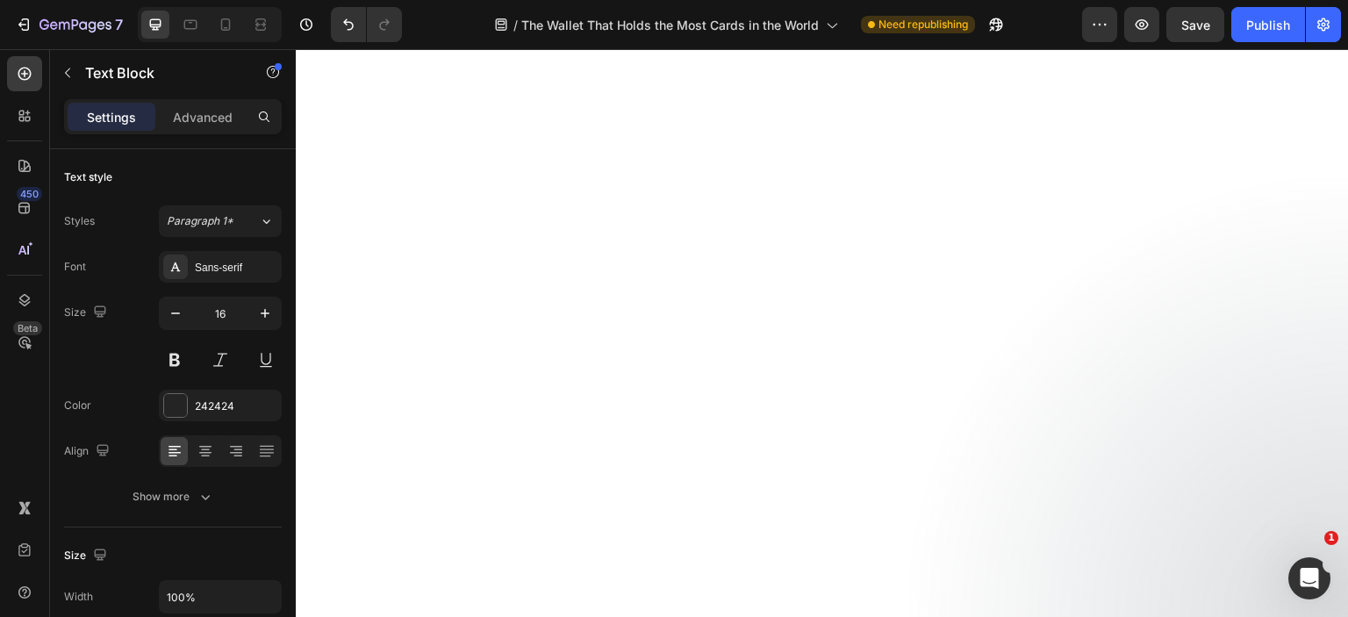
scroll to position [5909, 0]
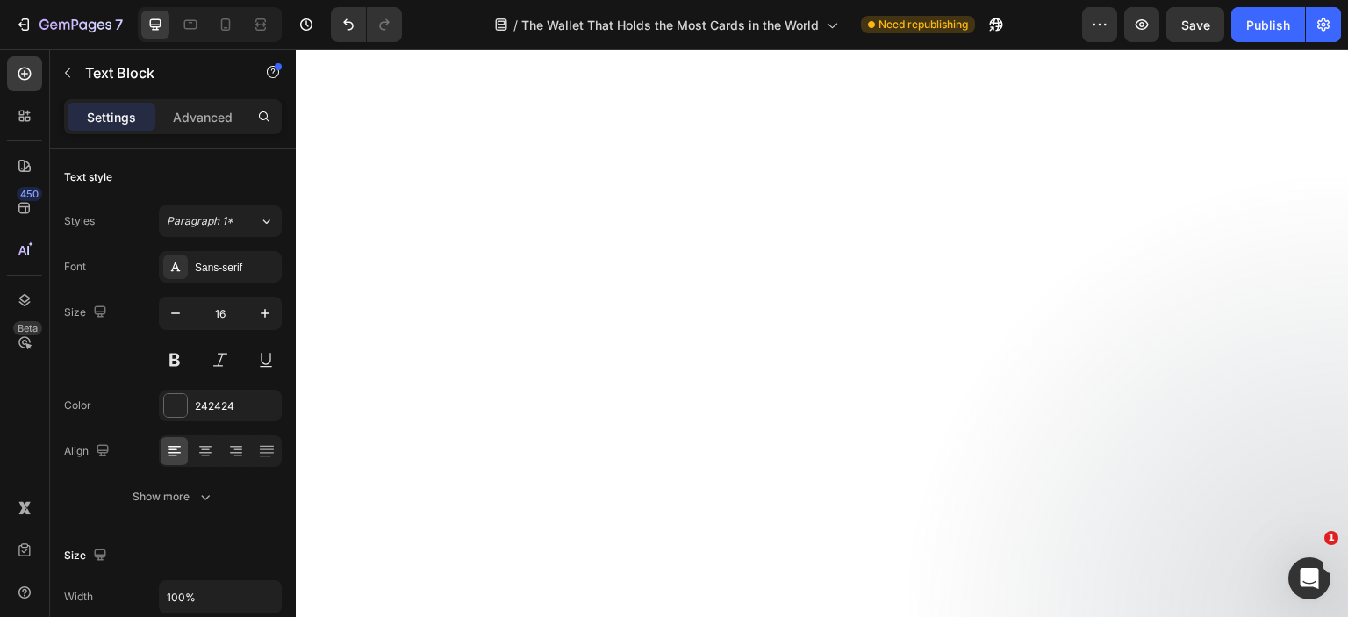
scroll to position [6347, 0]
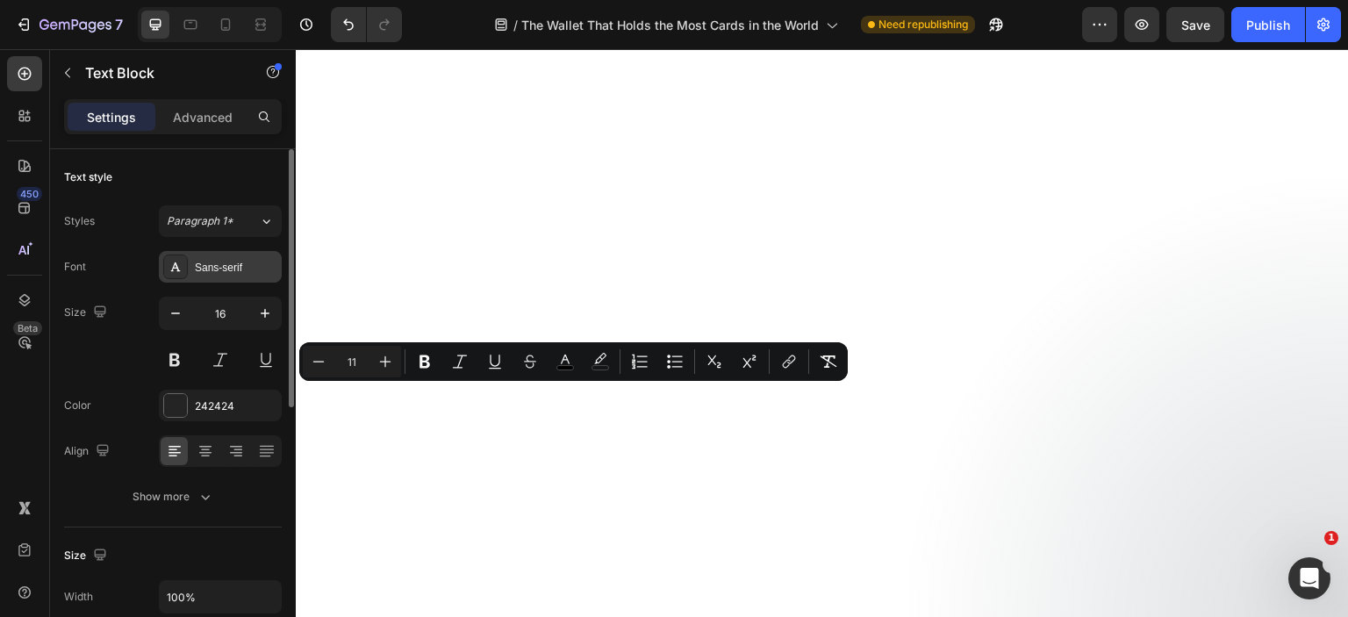
click at [209, 264] on div "Sans-serif" at bounding box center [236, 268] width 83 height 16
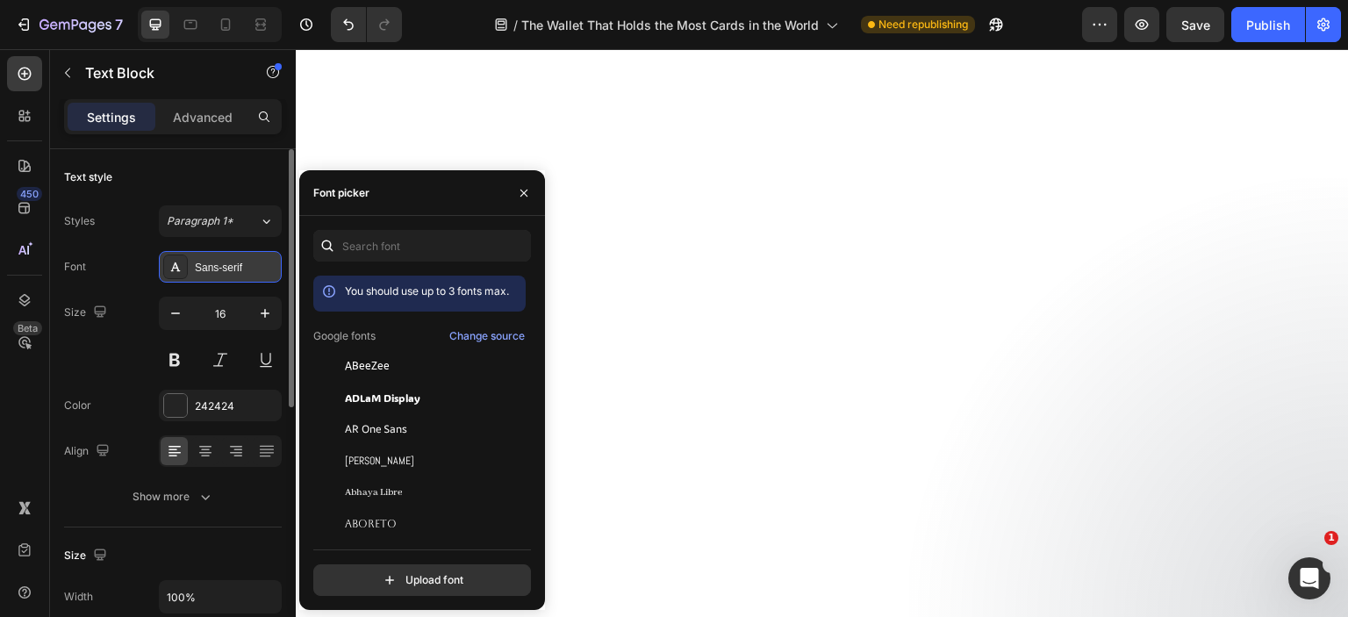
click at [250, 276] on div "Sans-serif" at bounding box center [220, 267] width 123 height 32
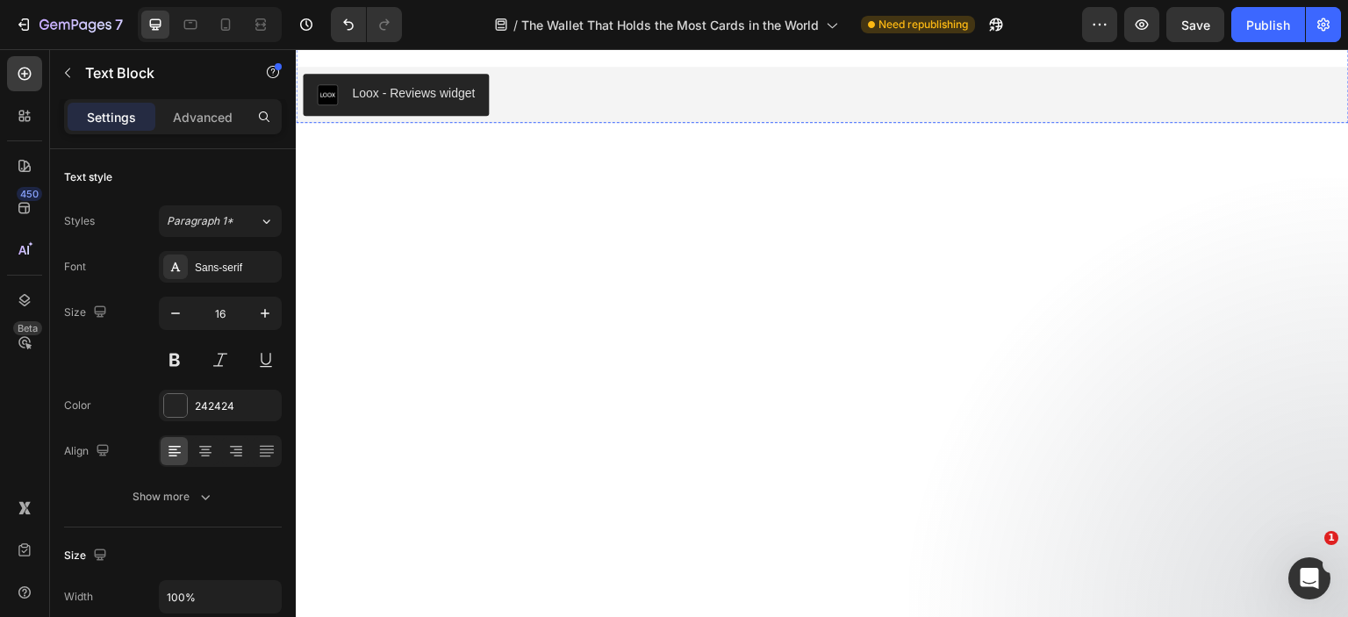
scroll to position [5909, 0]
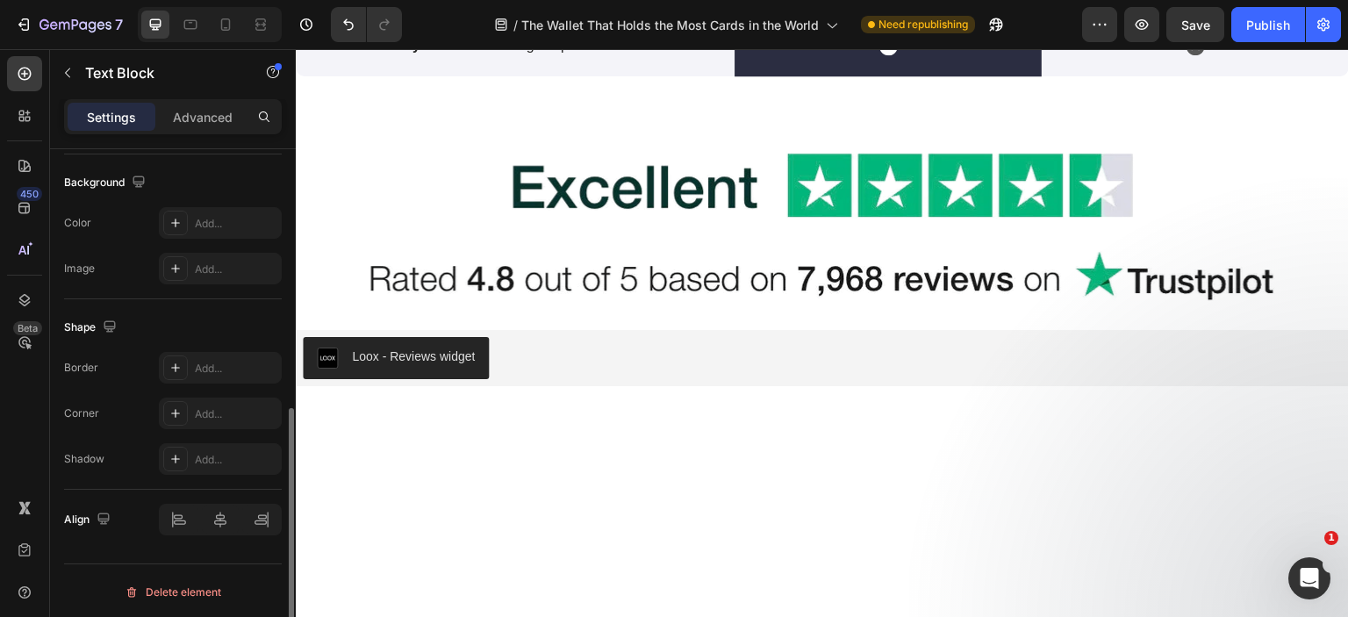
scroll to position [0, 0]
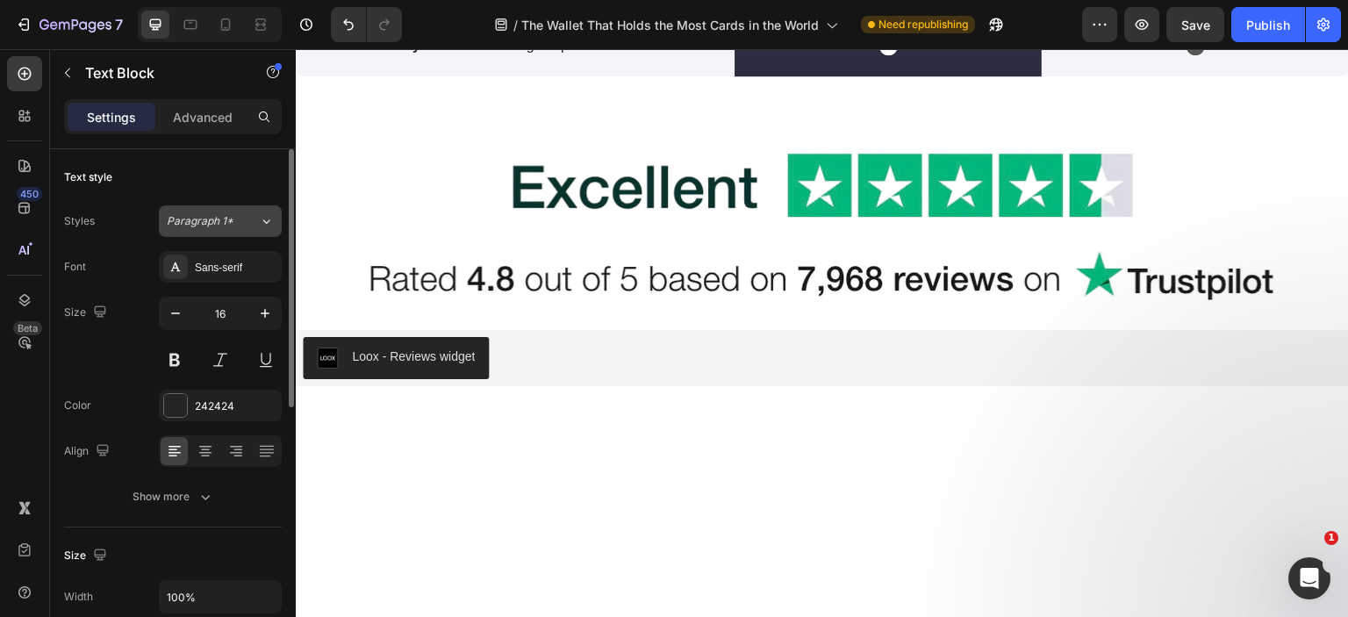
click at [222, 227] on span "Paragraph 1*" at bounding box center [200, 221] width 67 height 16
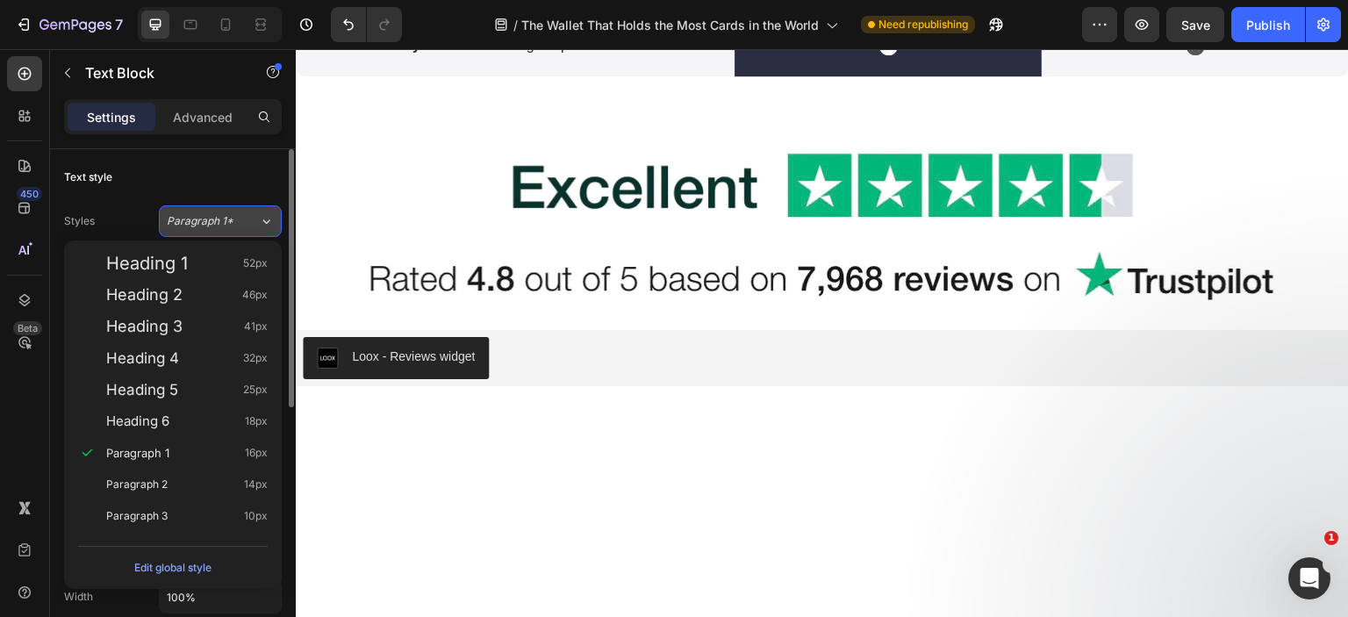
click at [222, 227] on span "Paragraph 1*" at bounding box center [200, 221] width 67 height 16
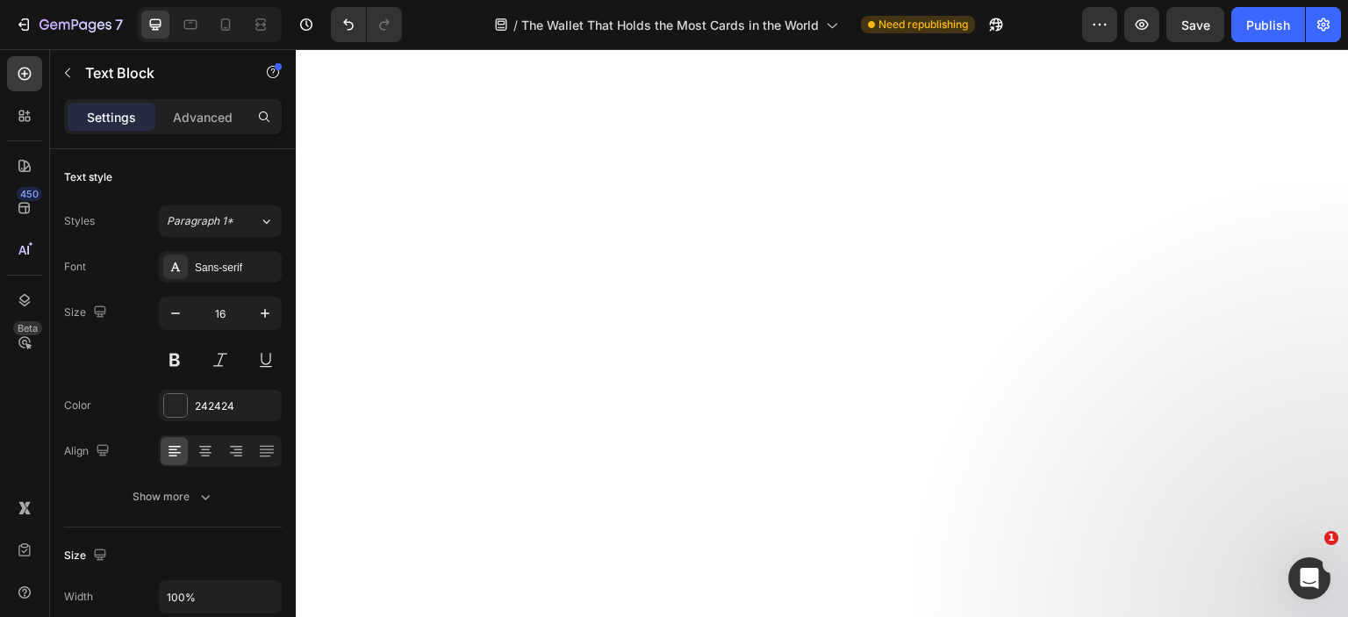
scroll to position [7401, 0]
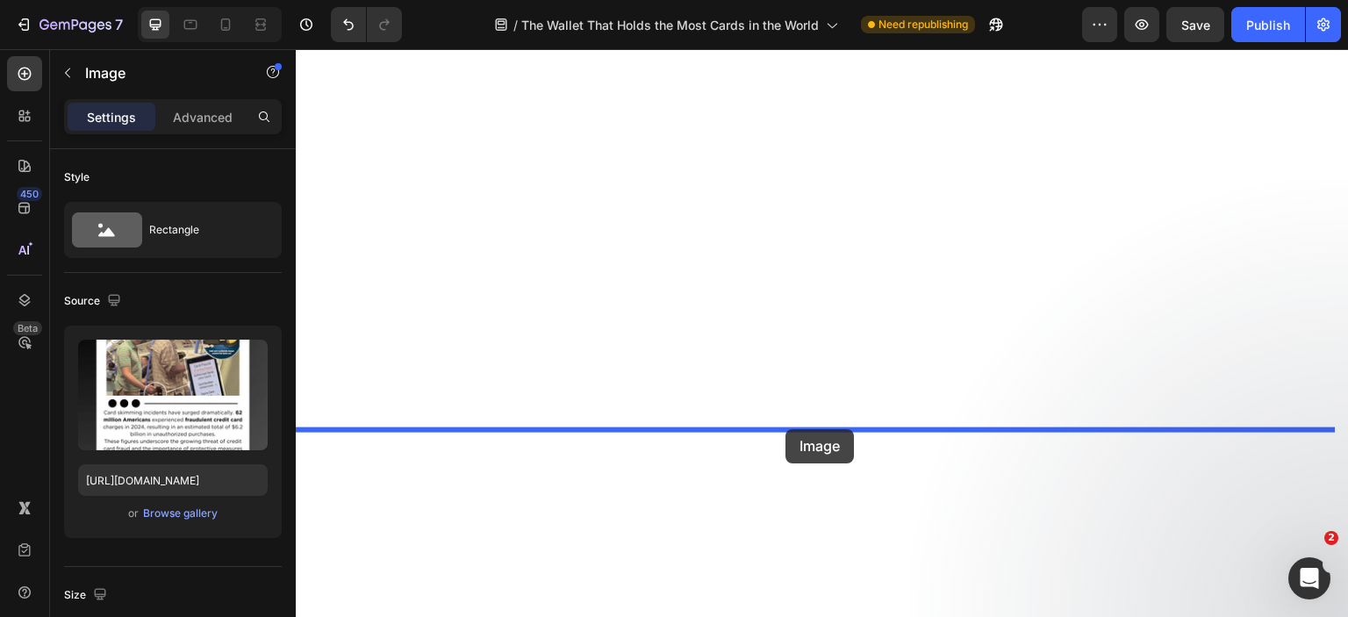
drag, startPoint x: 650, startPoint y: 303, endPoint x: 786, endPoint y: 429, distance: 185.0
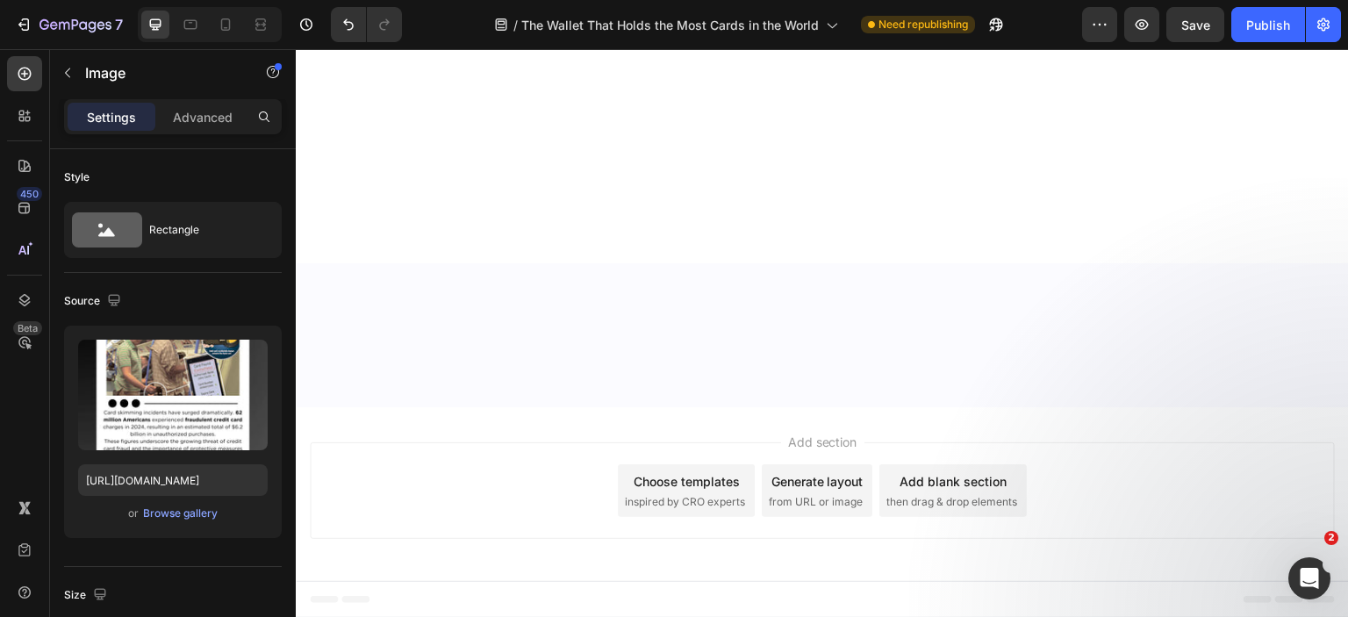
scroll to position [9156, 0]
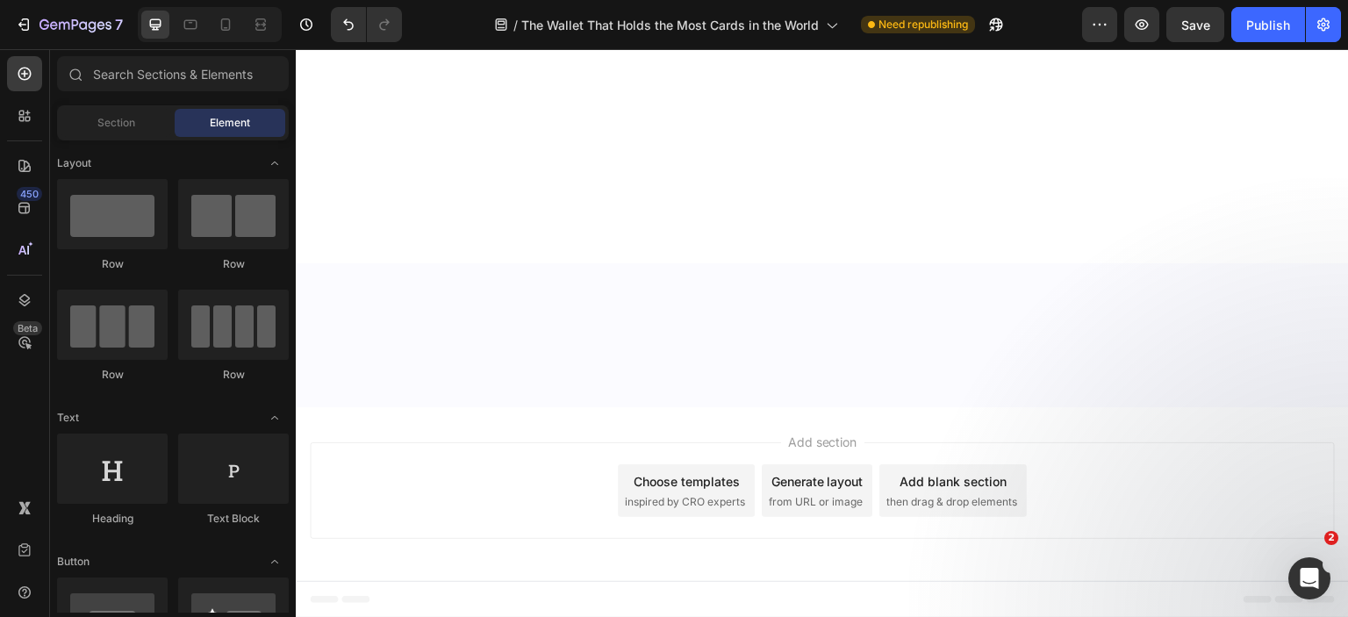
scroll to position [8542, 0]
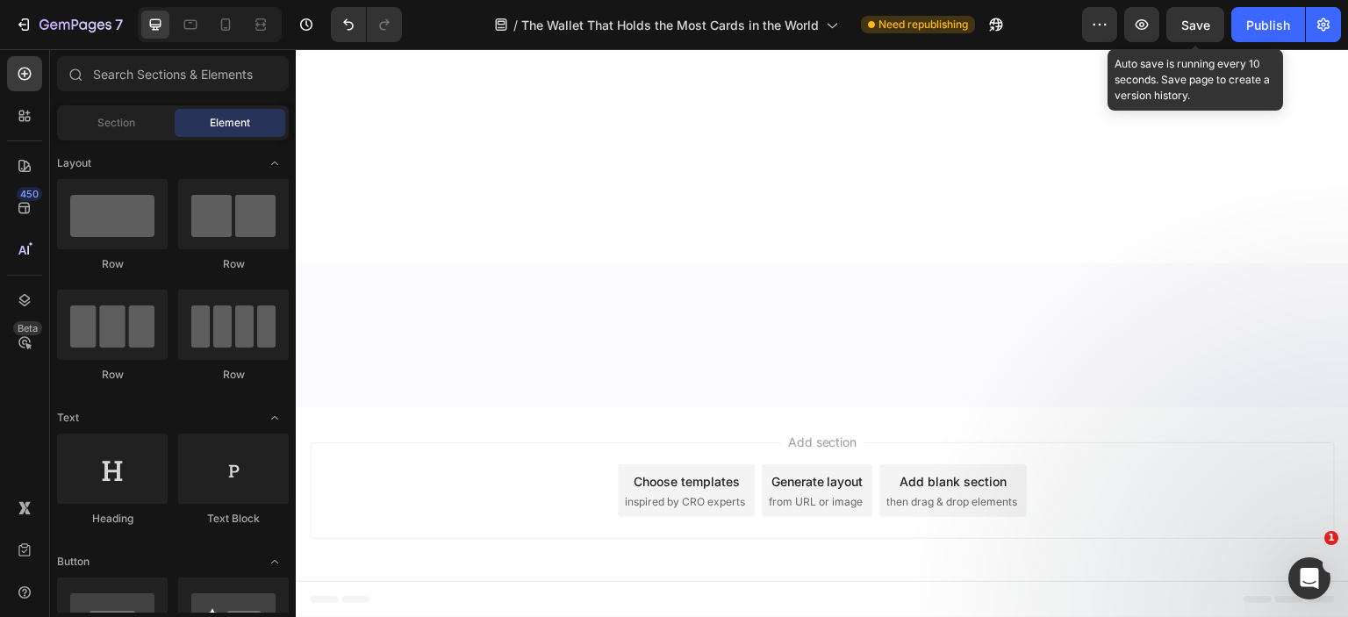
click at [1184, 6] on div "7 Version history / The Wallet That Holds the Most Cards in the World Need repu…" at bounding box center [674, 25] width 1348 height 50
click at [1180, 18] on button "Save" at bounding box center [1195, 24] width 58 height 35
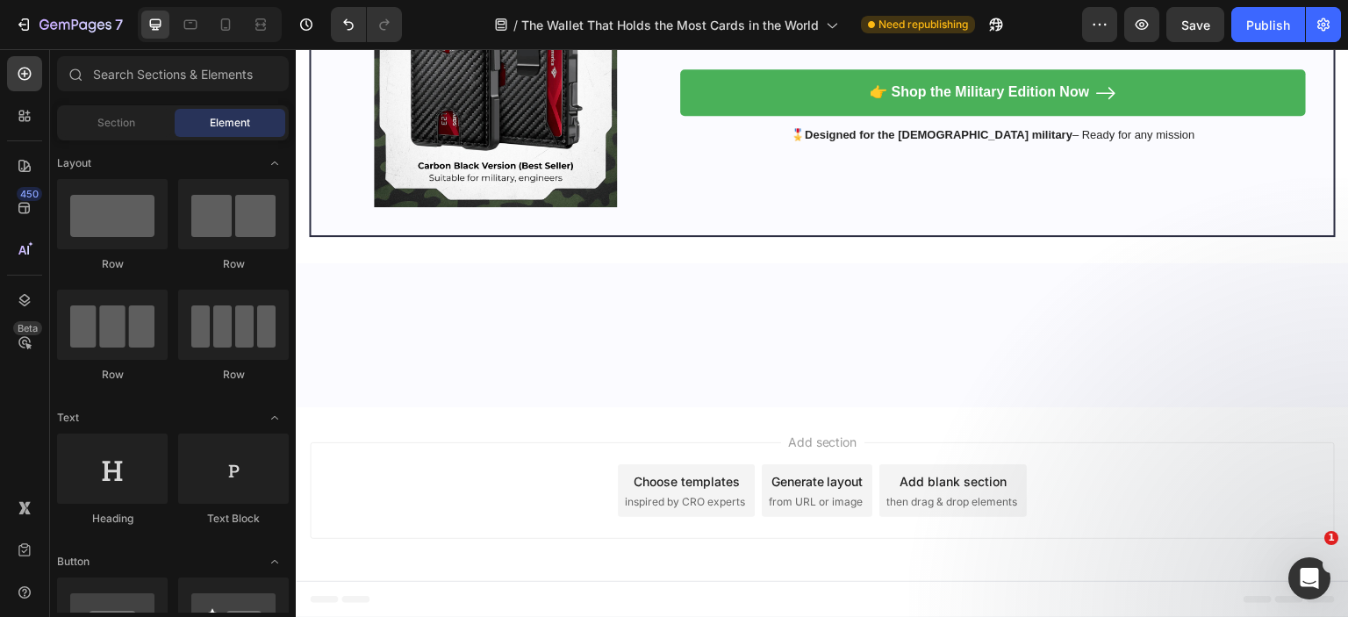
scroll to position [8893, 0]
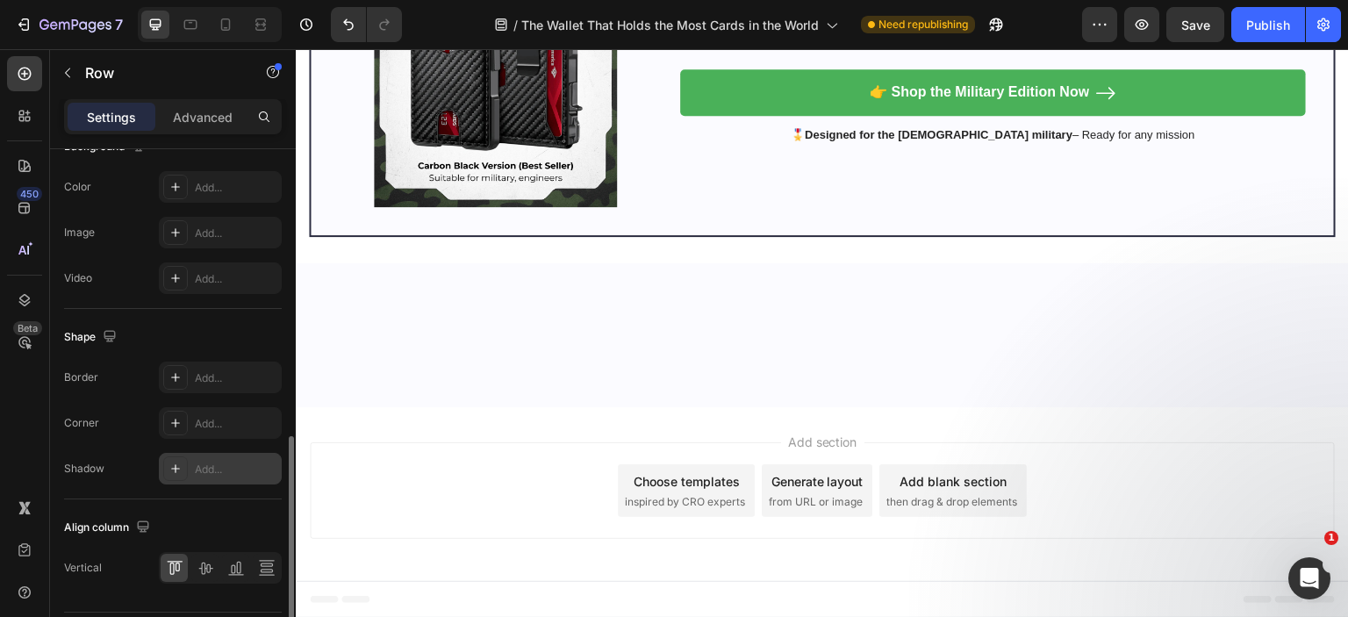
scroll to position [750, 0]
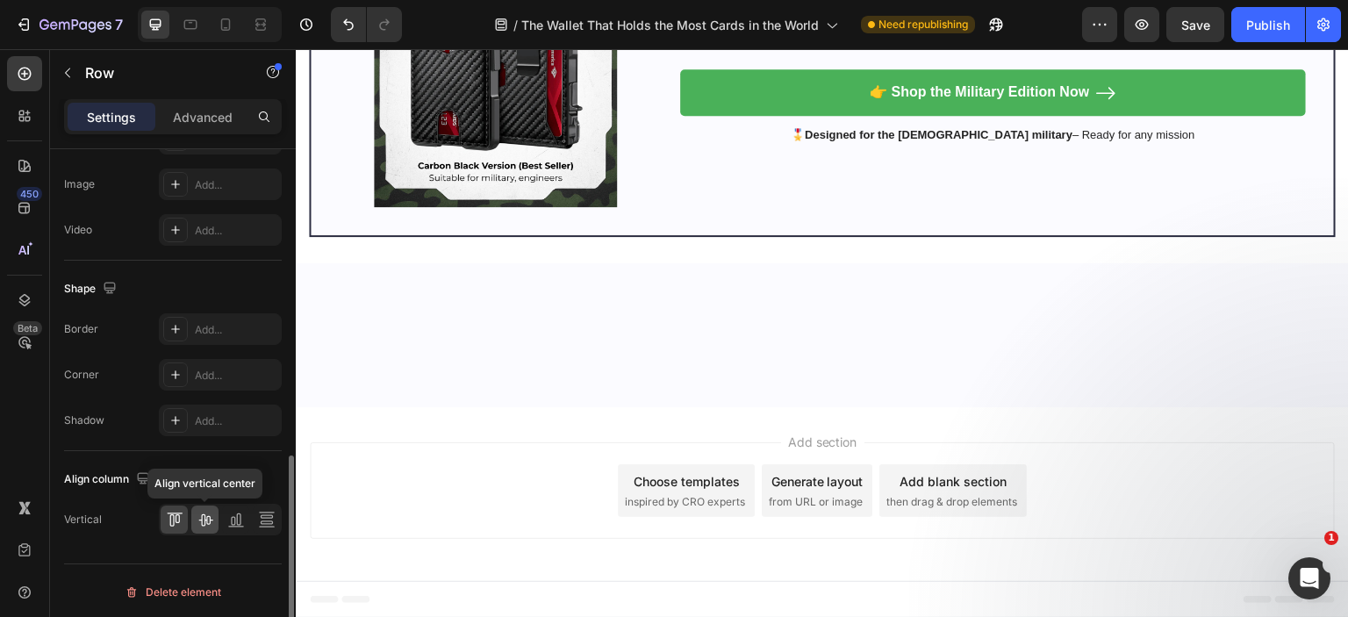
click at [205, 522] on icon at bounding box center [206, 520] width 18 height 18
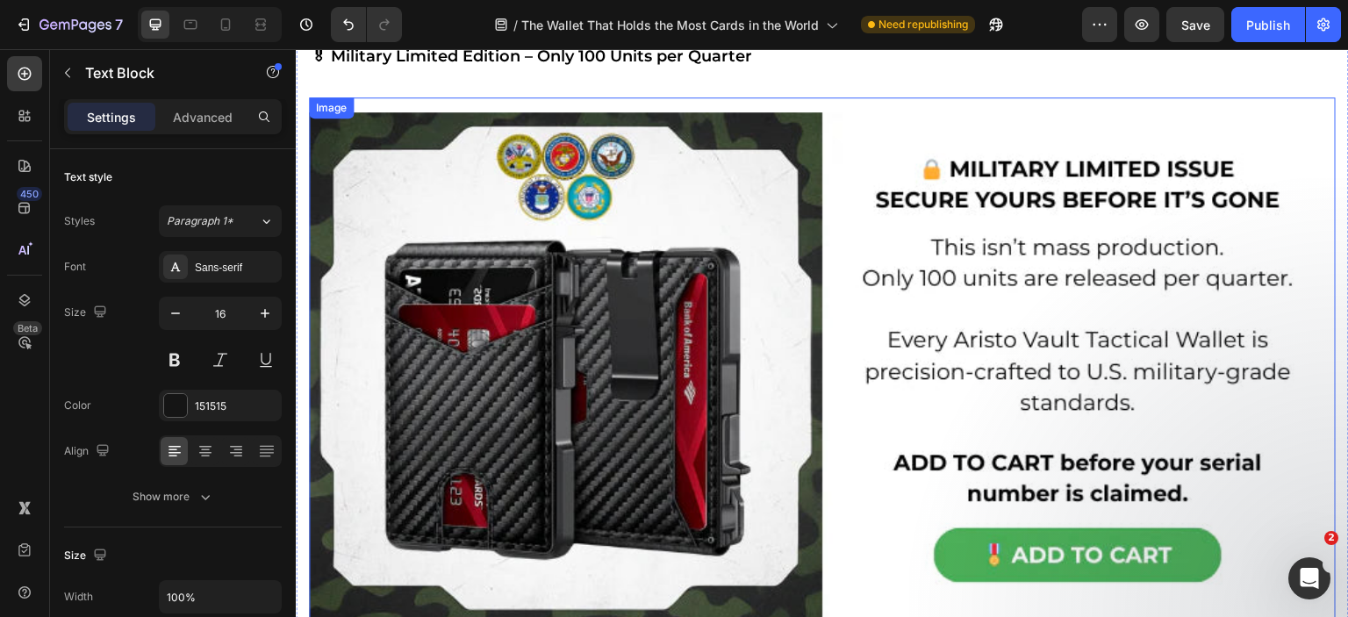
scroll to position [9331, 0]
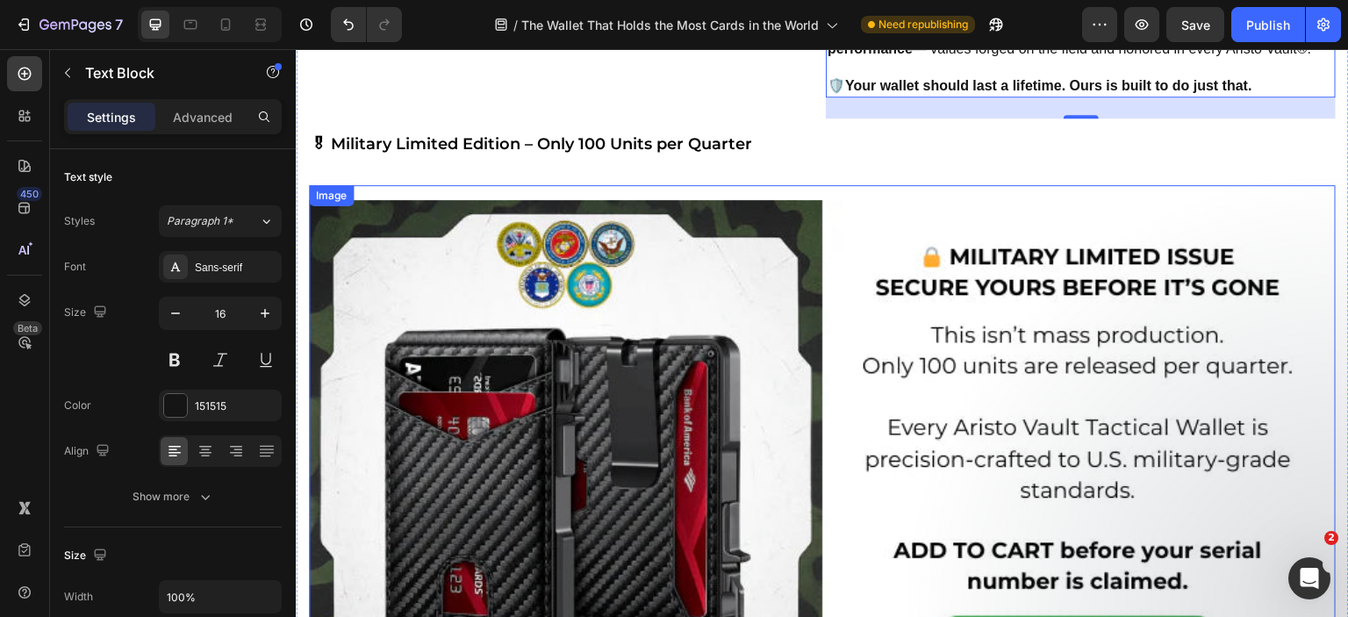
click at [966, 368] on img at bounding box center [822, 456] width 1027 height 542
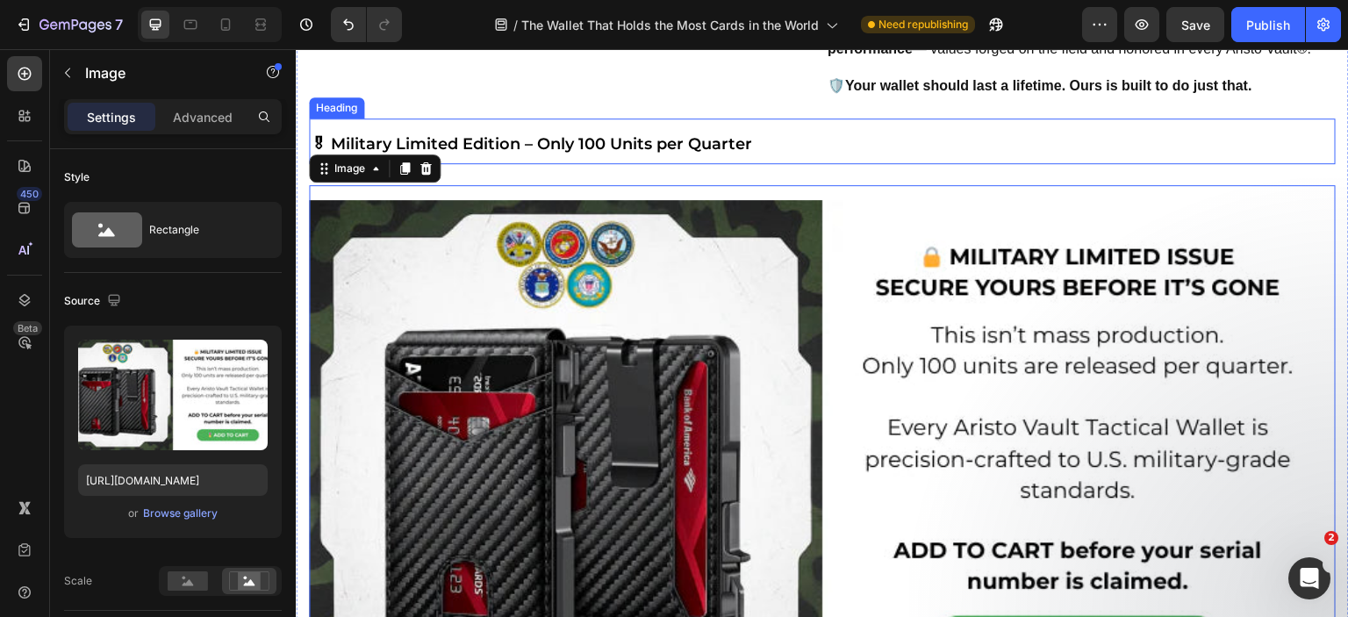
click at [647, 149] on span "🎖 Military Limited Edition – Only 100 Units per Quarter" at bounding box center [531, 143] width 441 height 19
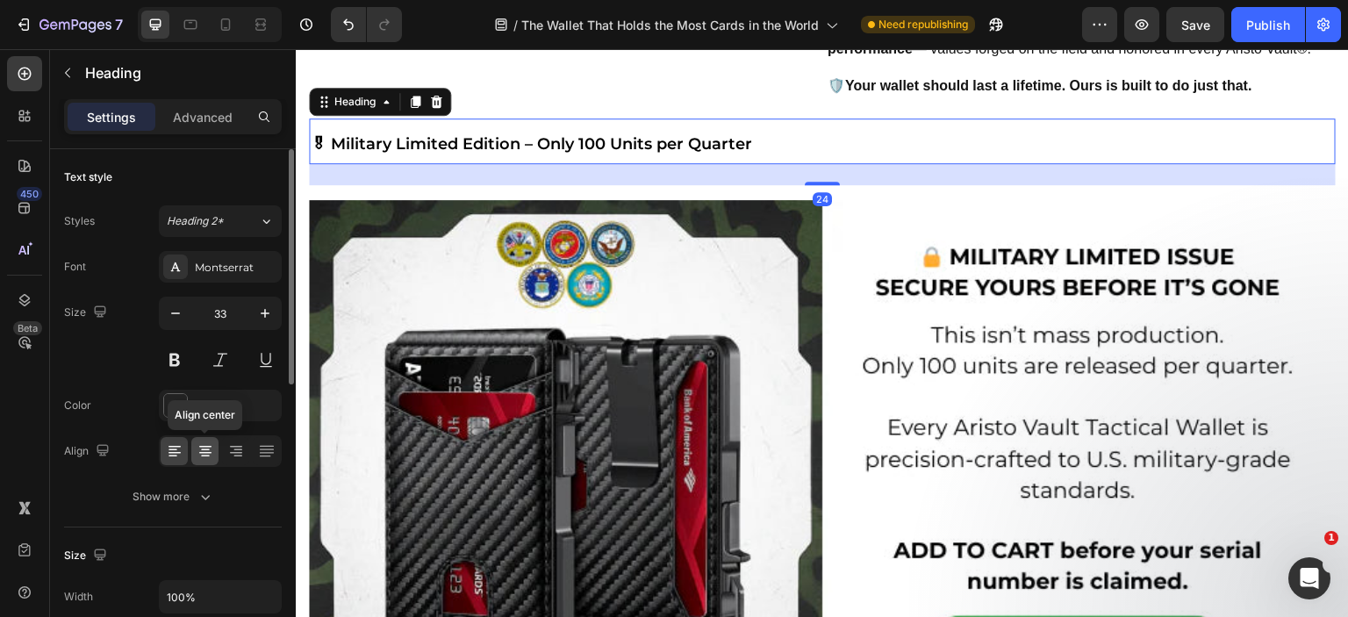
click at [215, 443] on div at bounding box center [204, 451] width 27 height 28
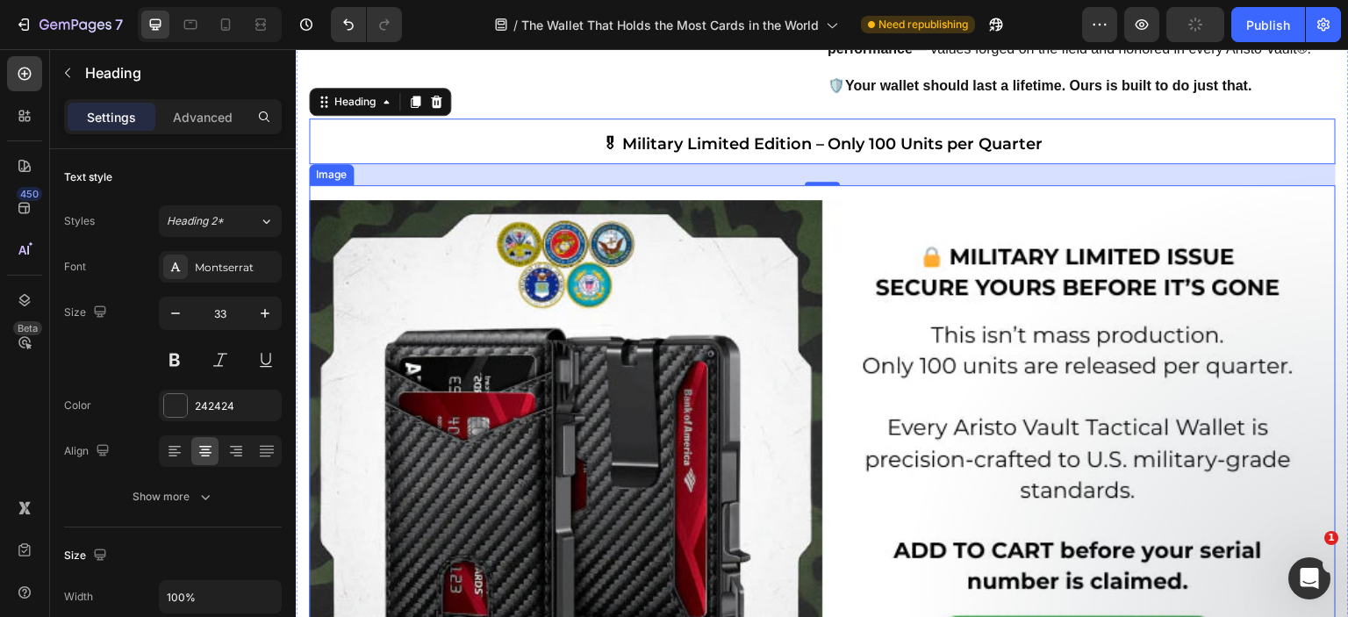
scroll to position [9770, 0]
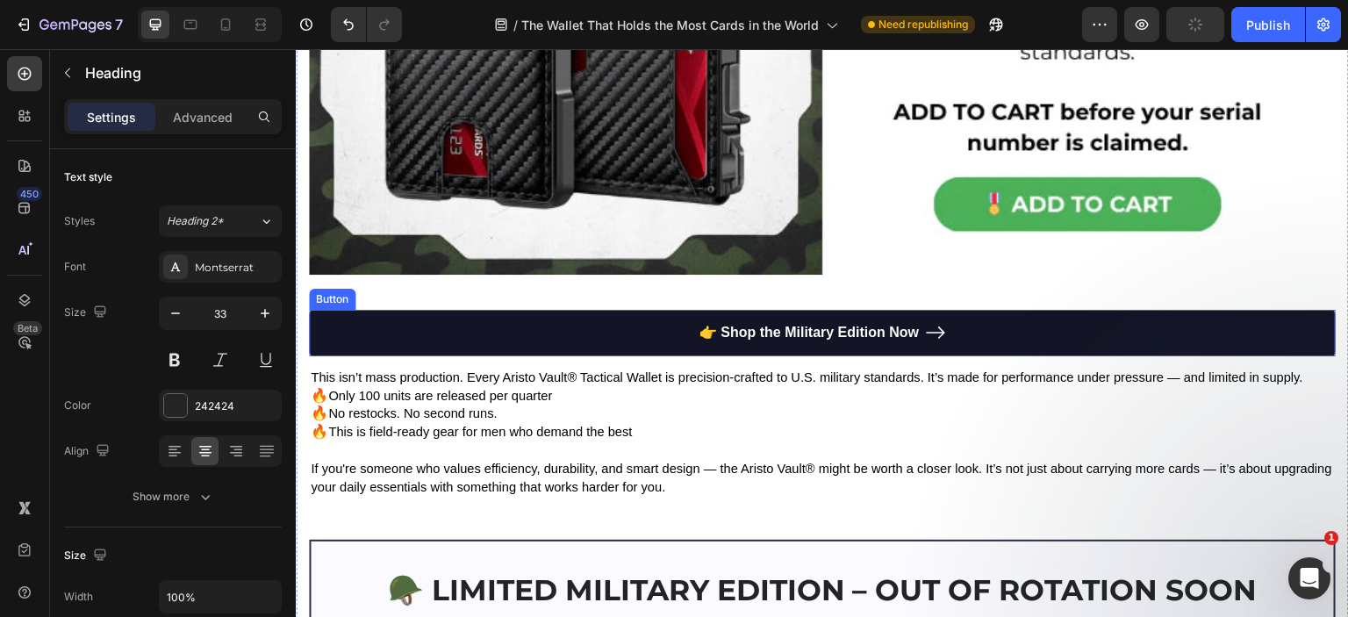
click at [648, 323] on link "👉 Shop the Military Edition Now" at bounding box center [822, 333] width 1027 height 47
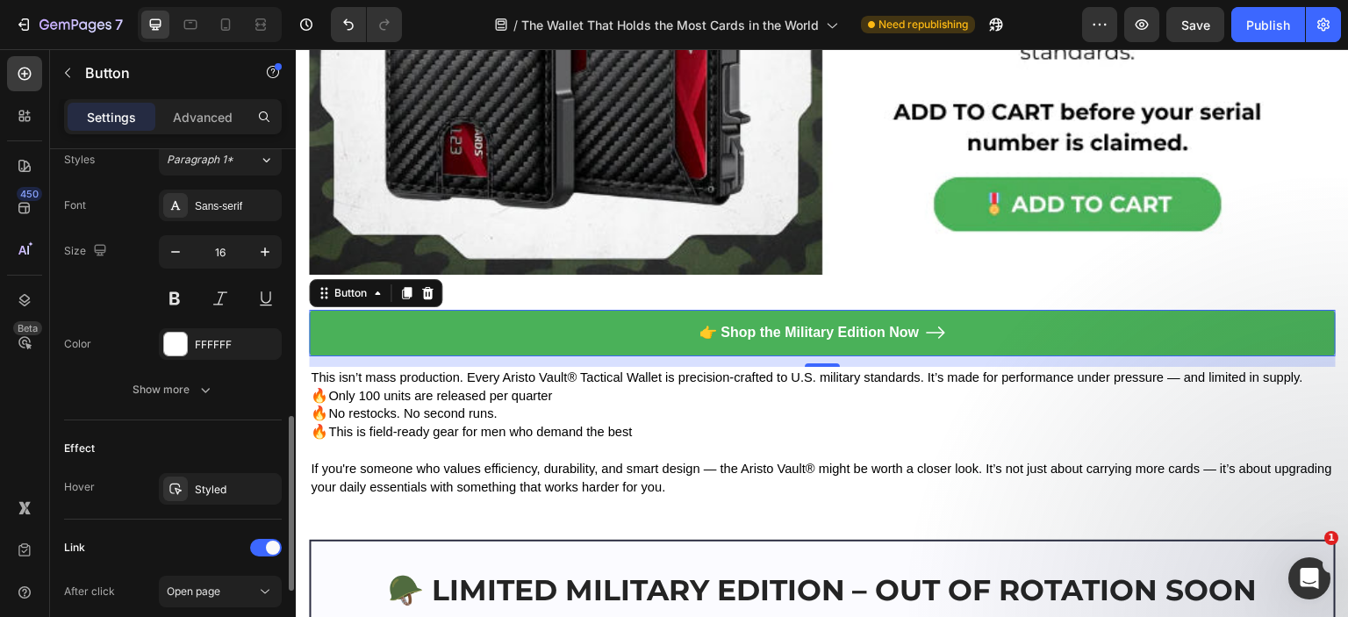
scroll to position [1013, 0]
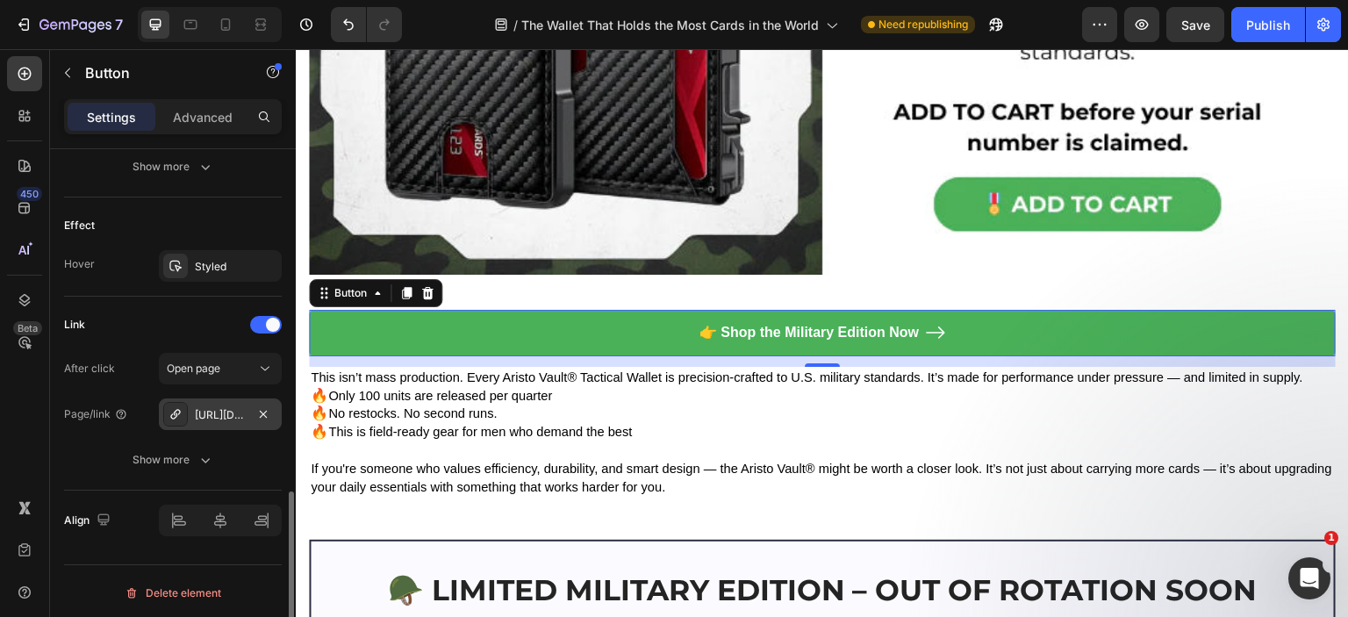
click at [225, 411] on div "https://aristovault.com/aristo-vault-tactical-wallet-military-limited-issue-adv…" at bounding box center [220, 415] width 51 height 16
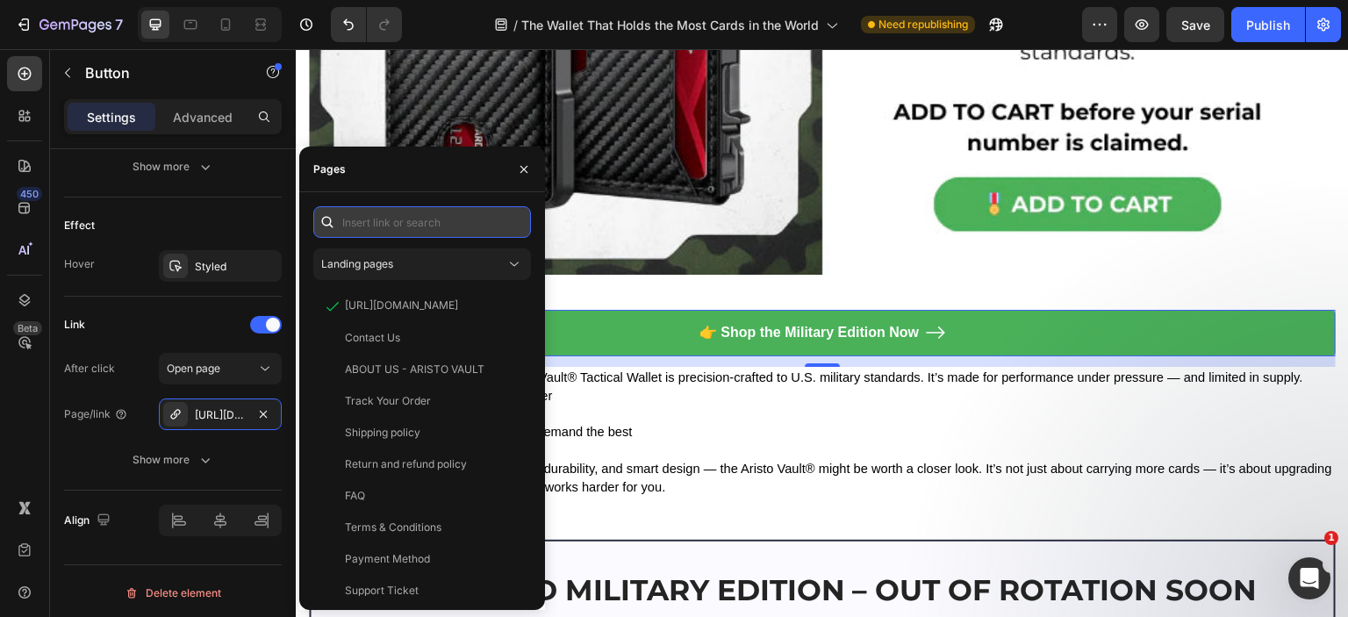
click at [369, 220] on input "text" at bounding box center [422, 222] width 218 height 32
paste input "https://aristovault.com/products/aristo-vault-mission-ready-tactical-wallet-v3?…"
type input "https://aristovault.com/products/aristo-vault-mission-ready-tactical-wallet-v3?…"
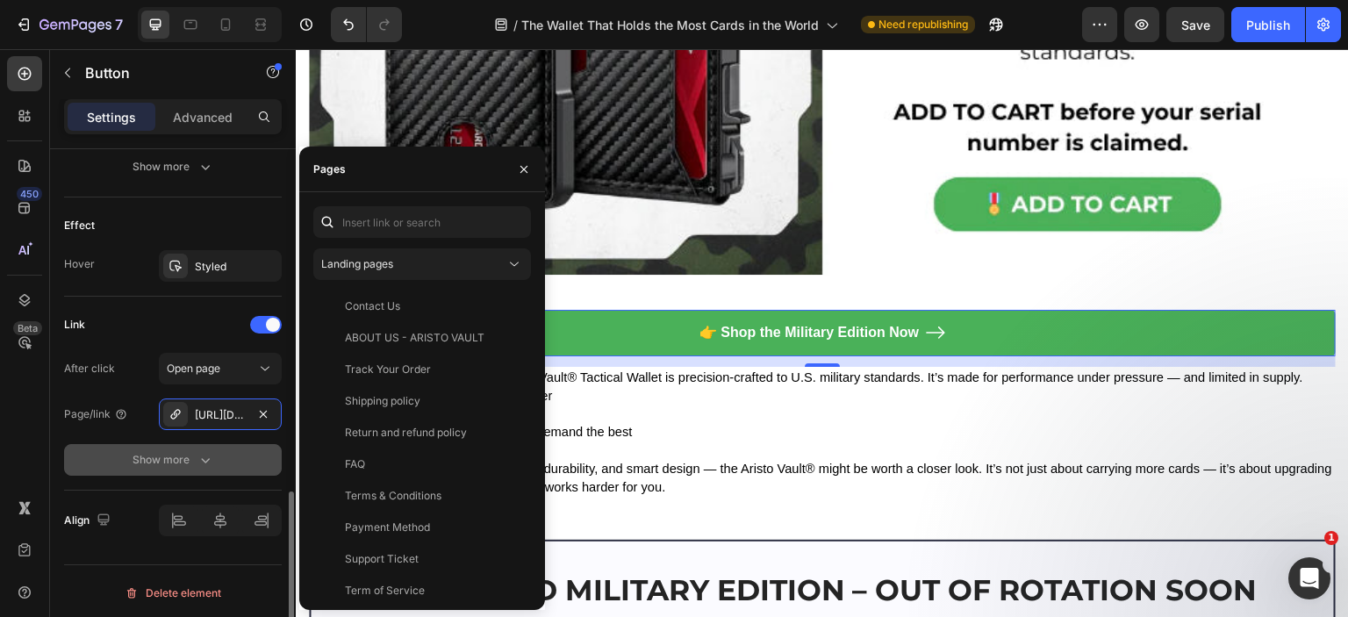
click at [197, 455] on icon "button" at bounding box center [206, 460] width 18 height 18
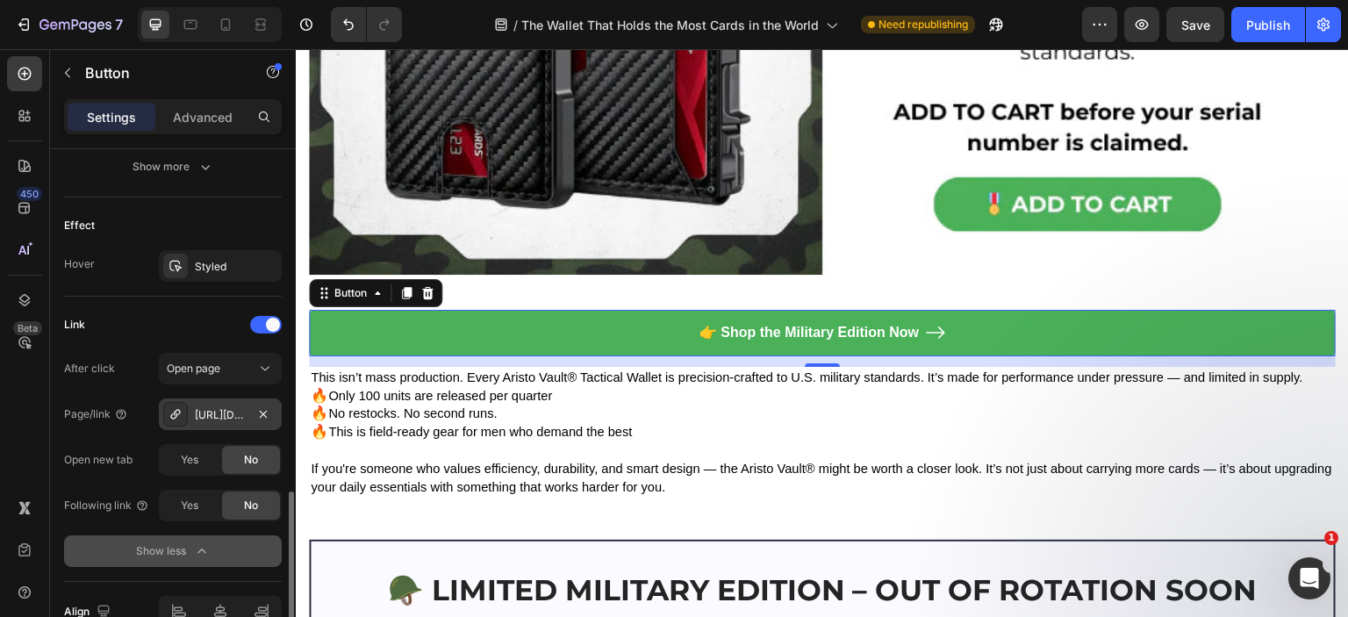
click at [221, 410] on div "[URL][DOMAIN_NAME]" at bounding box center [220, 415] width 51 height 16
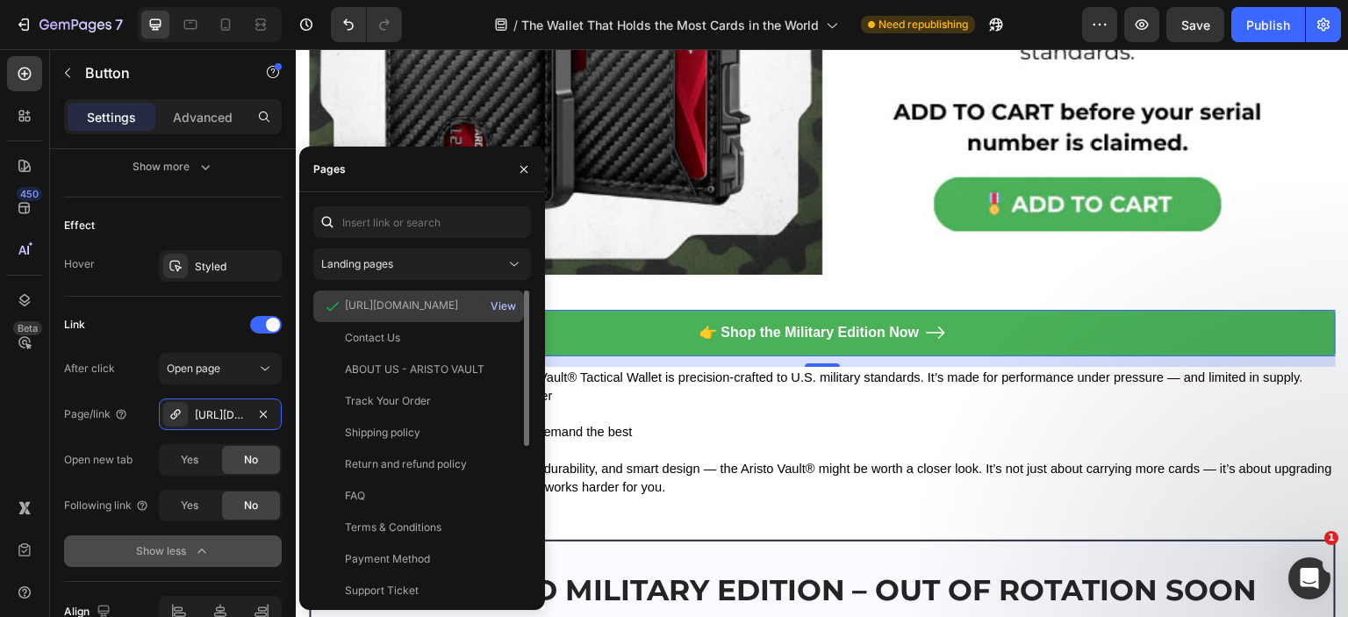
click at [506, 305] on div "View" at bounding box center [503, 306] width 25 height 16
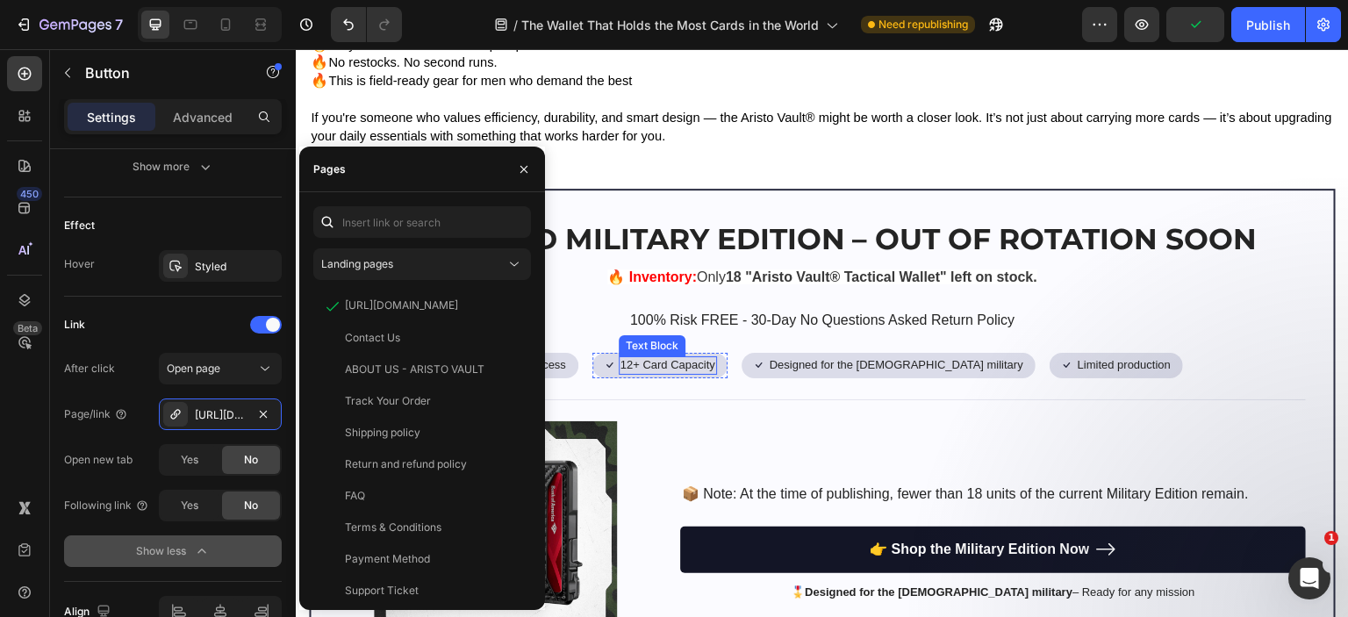
scroll to position [10385, 0]
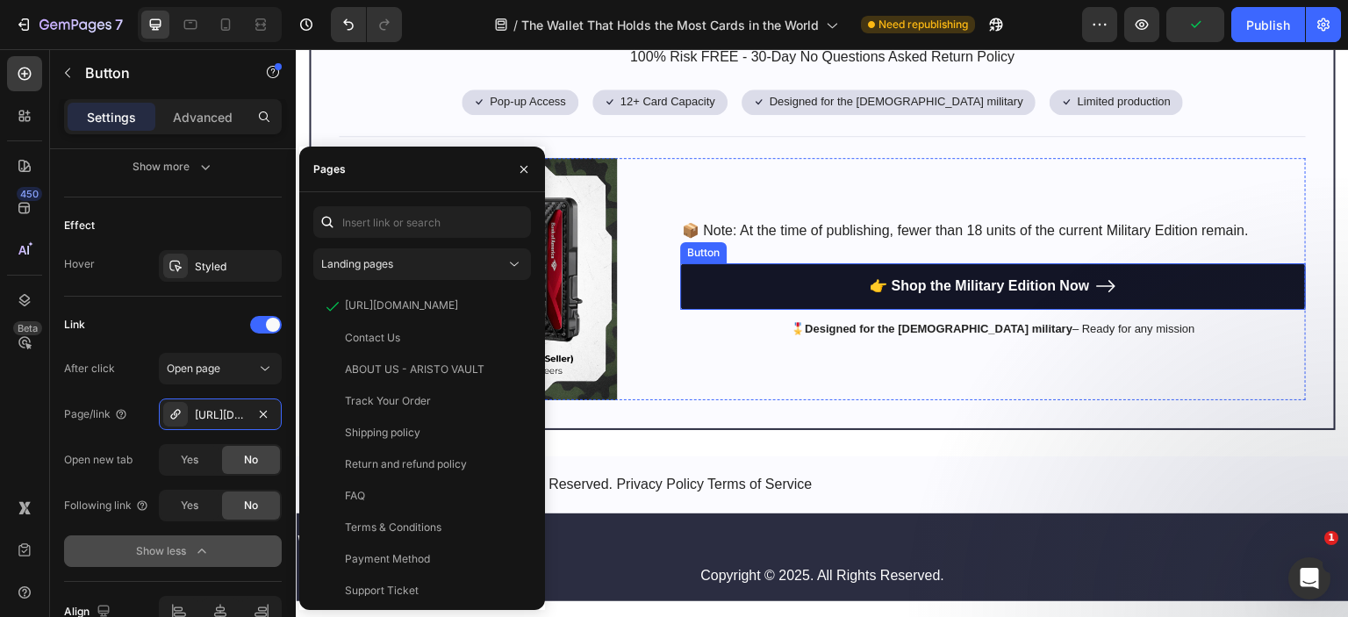
click at [743, 281] on link "👉 Shop the Military Edition Now" at bounding box center [993, 286] width 626 height 47
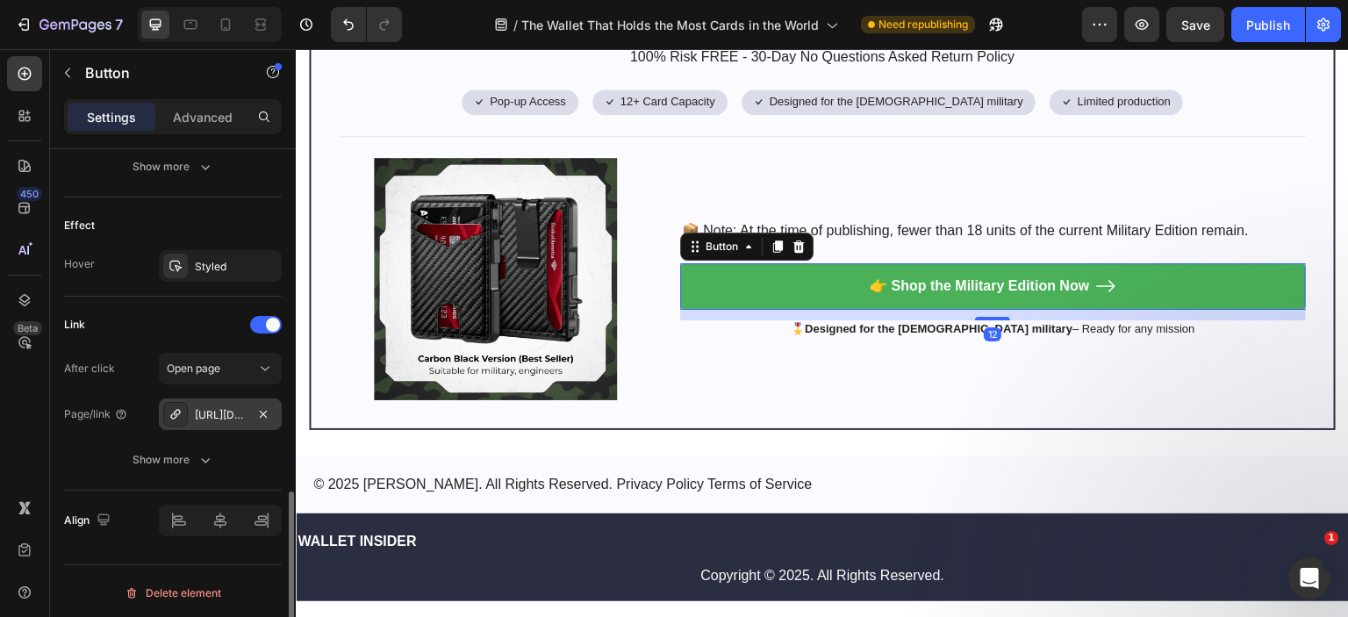
click at [219, 412] on div "https://aristovault.com/aristo-vault-tactical-wallet-military-limited-issue-adv…" at bounding box center [220, 415] width 51 height 16
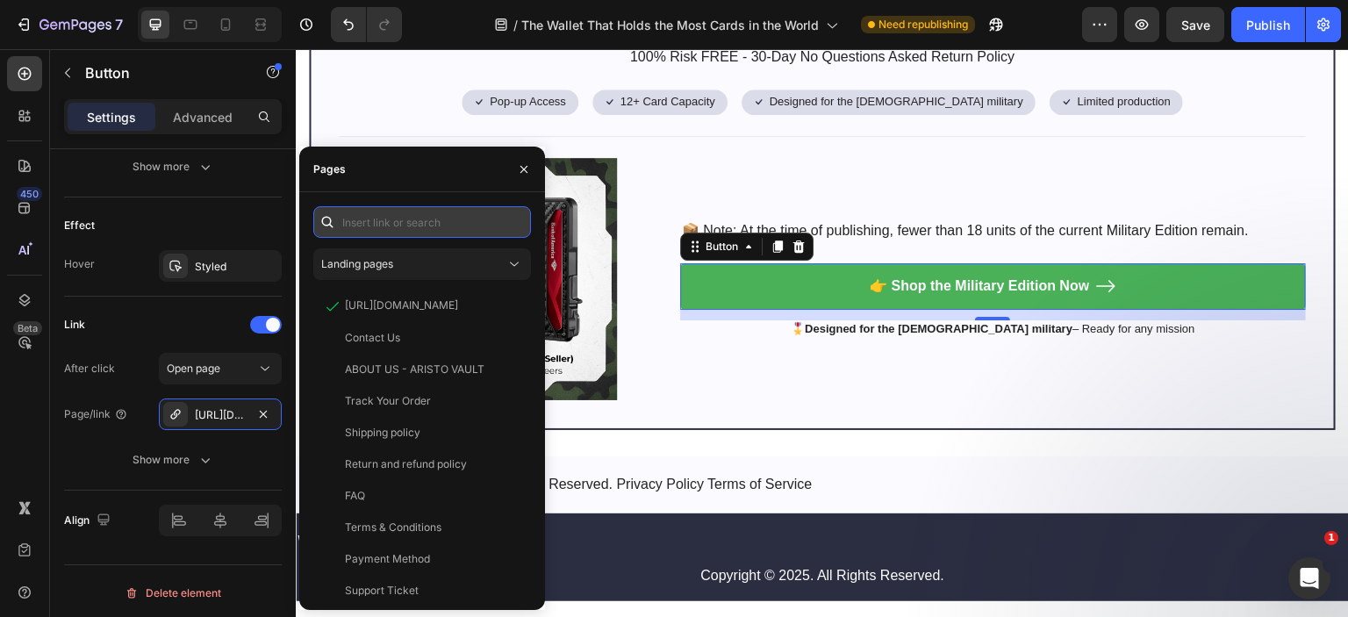
click at [397, 219] on input "text" at bounding box center [422, 222] width 218 height 32
paste input "https://aristovault.com/products/aristo-vault-mission-ready-tactical-wallet-v3?…"
type input "https://aristovault.com/products/aristo-vault-mission-ready-tactical-wallet-v3?…"
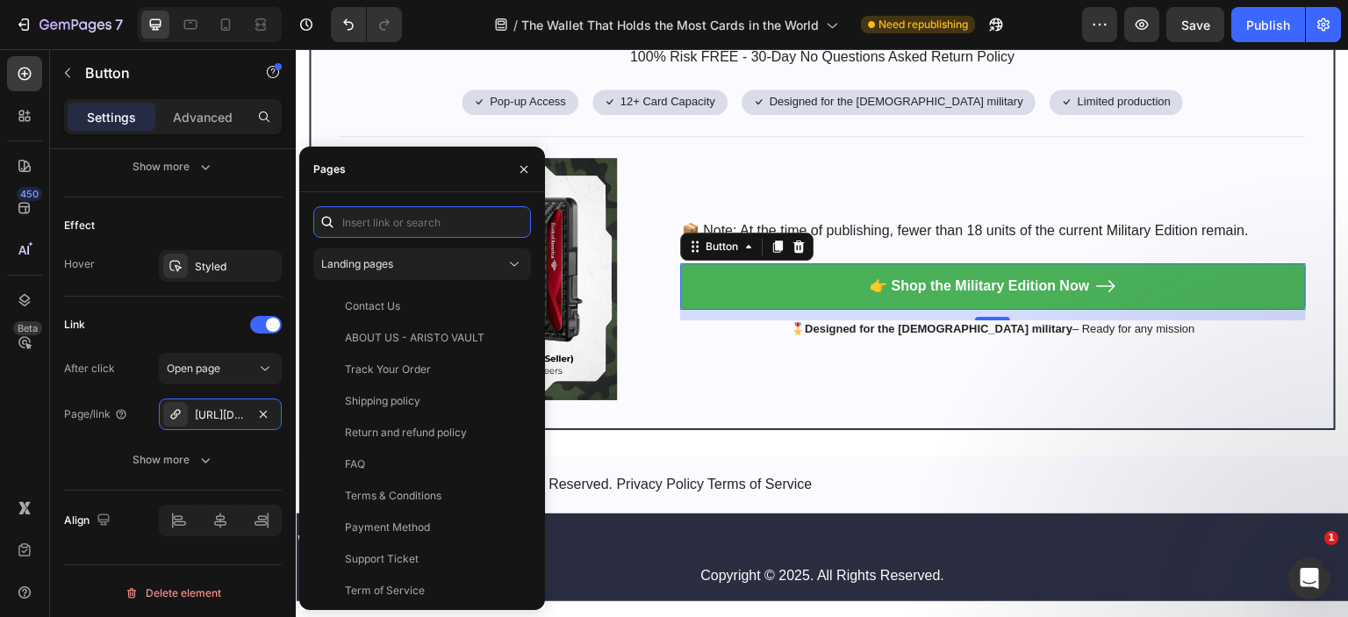
scroll to position [0, 0]
click at [212, 407] on div "[URL][DOMAIN_NAME]" at bounding box center [220, 415] width 51 height 16
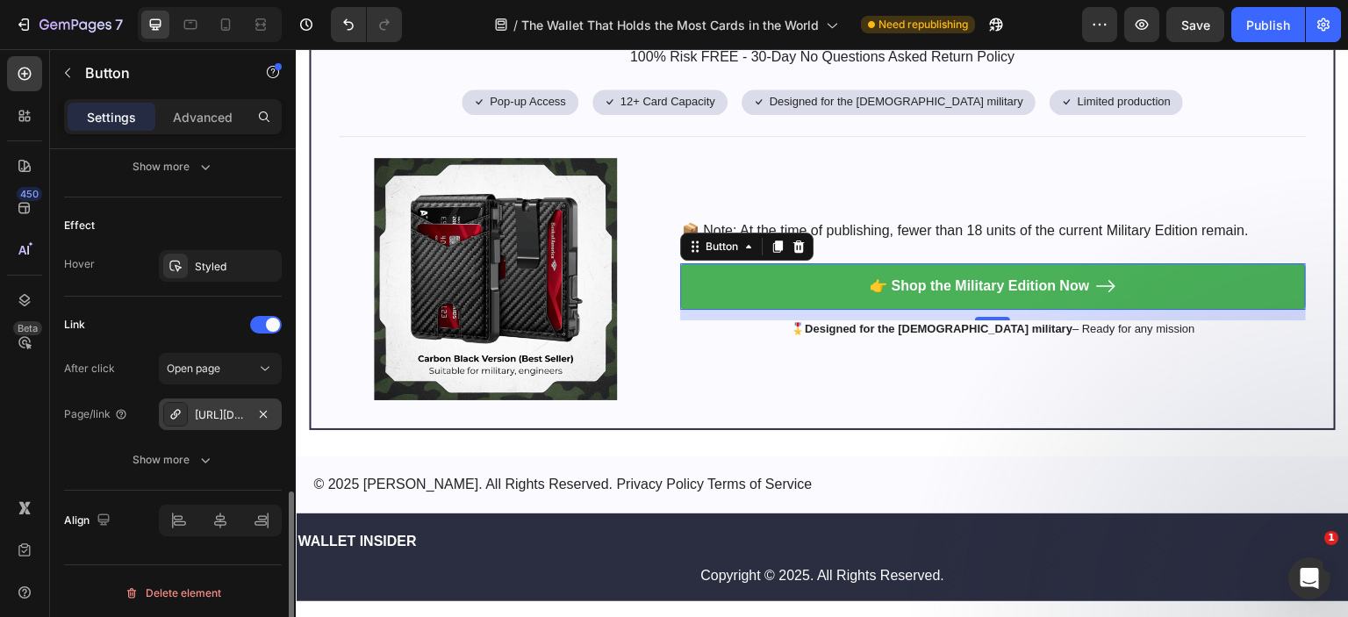
click at [212, 407] on div "[URL][DOMAIN_NAME]" at bounding box center [220, 415] width 51 height 16
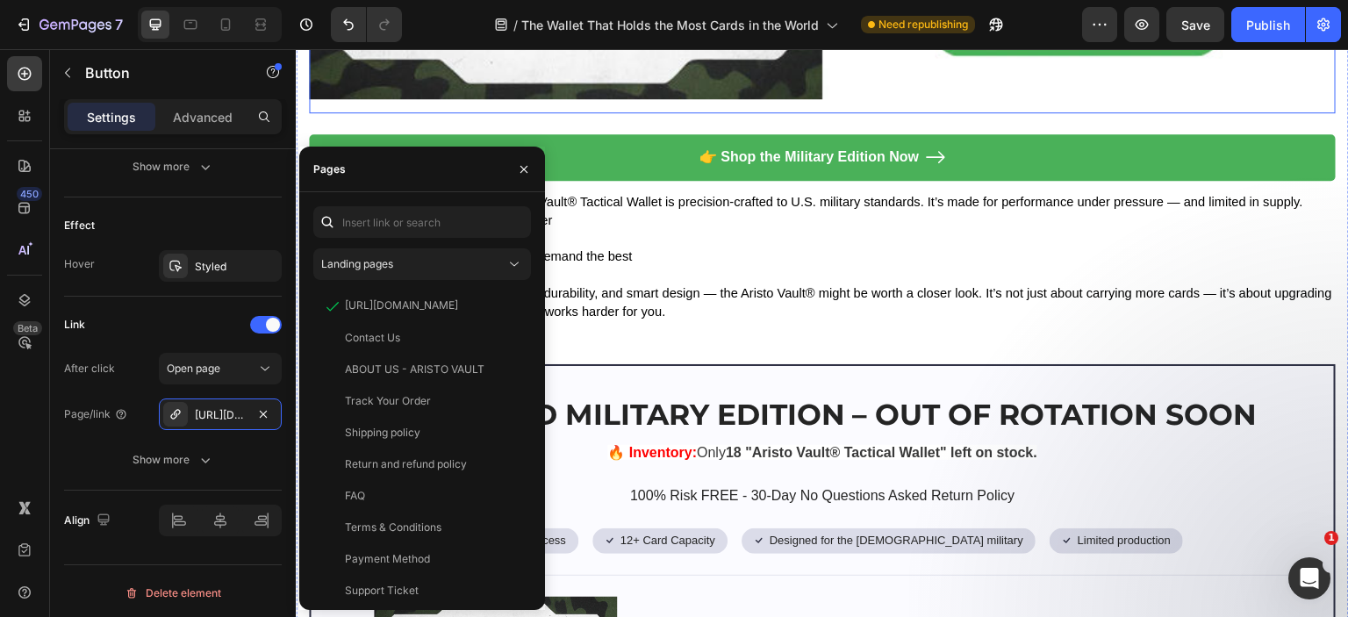
scroll to position [9507, 0]
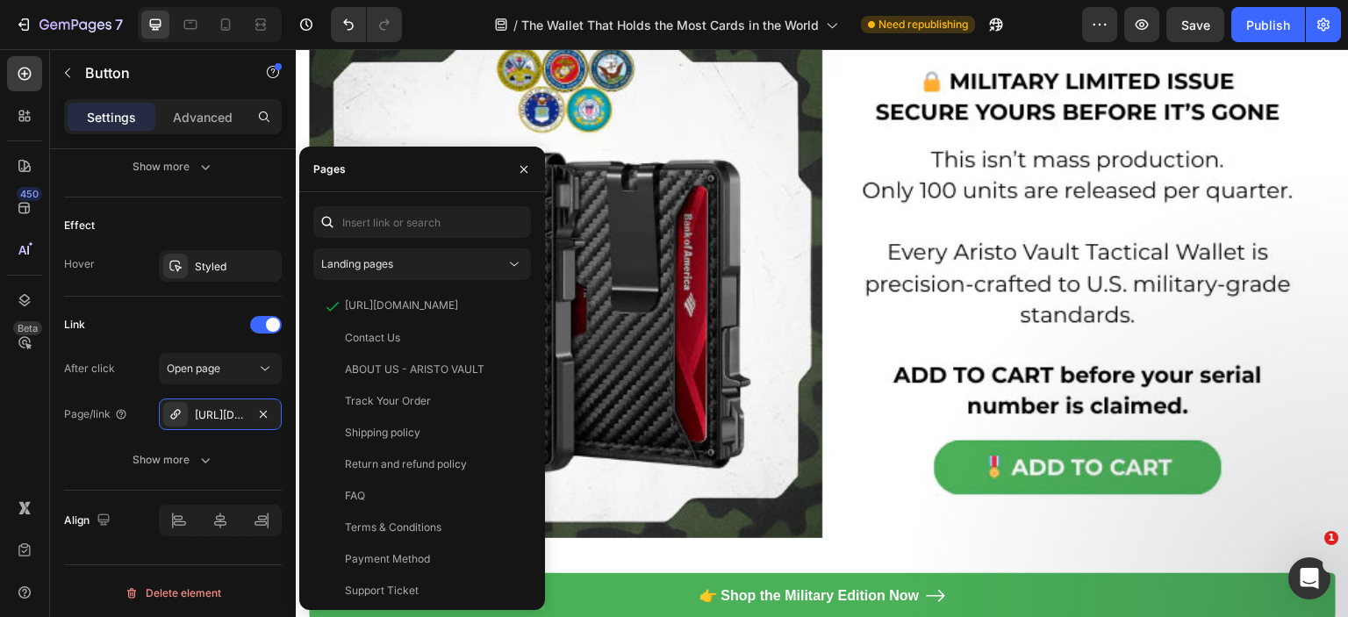
click at [1126, 384] on img at bounding box center [822, 281] width 1027 height 542
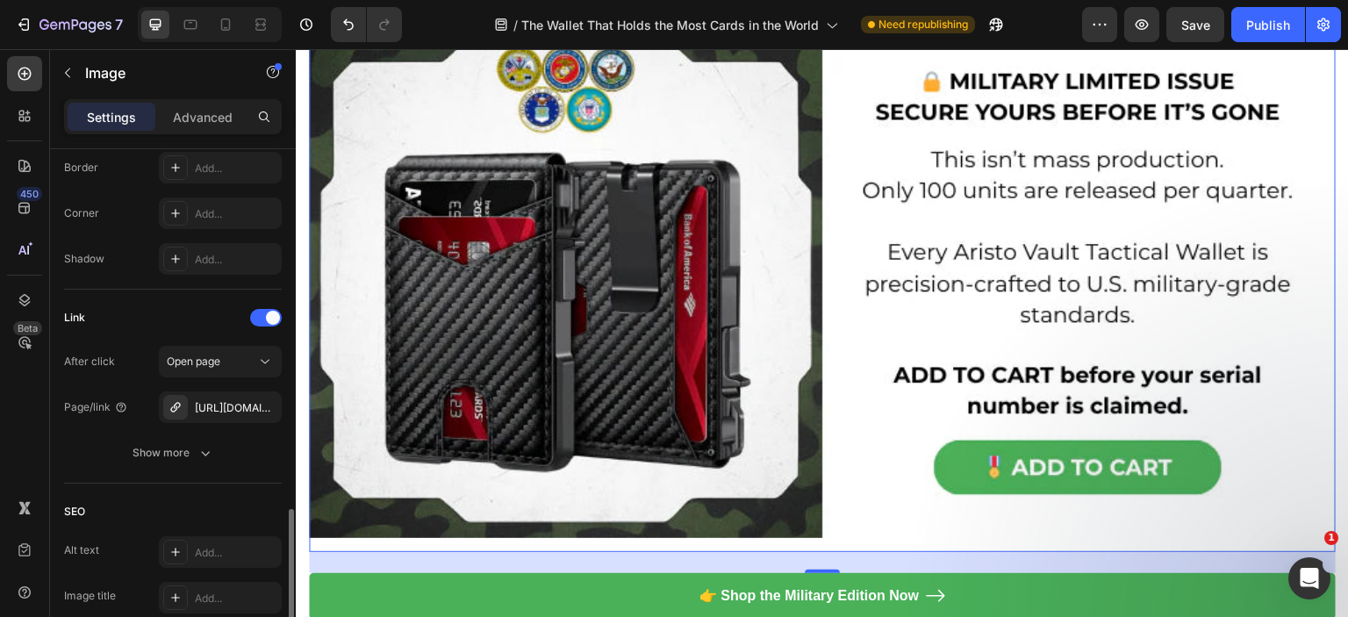
scroll to position [790, 0]
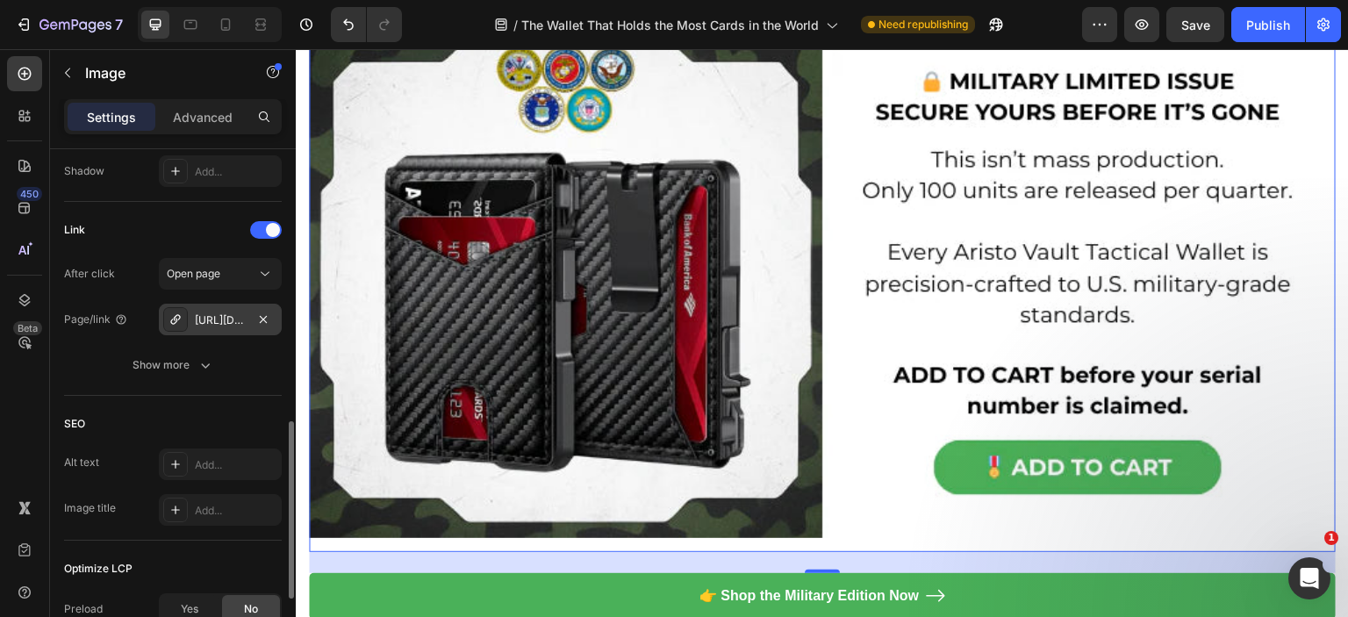
click at [186, 308] on div at bounding box center [175, 319] width 25 height 25
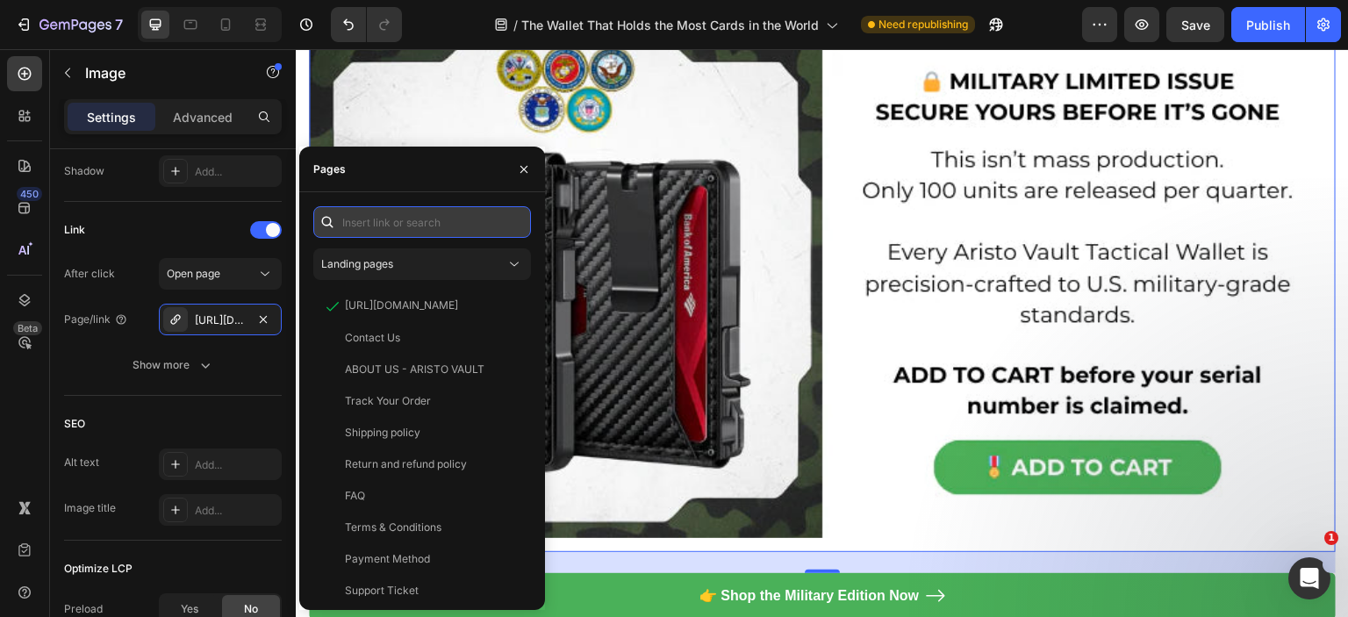
click at [362, 228] on input "text" at bounding box center [422, 222] width 218 height 32
paste input "https://aristovault.com/products/aristo-vault-mission-ready-tactical-wallet-v3?…"
type input "https://aristovault.com/products/aristo-vault-mission-ready-tactical-wallet-v3?…"
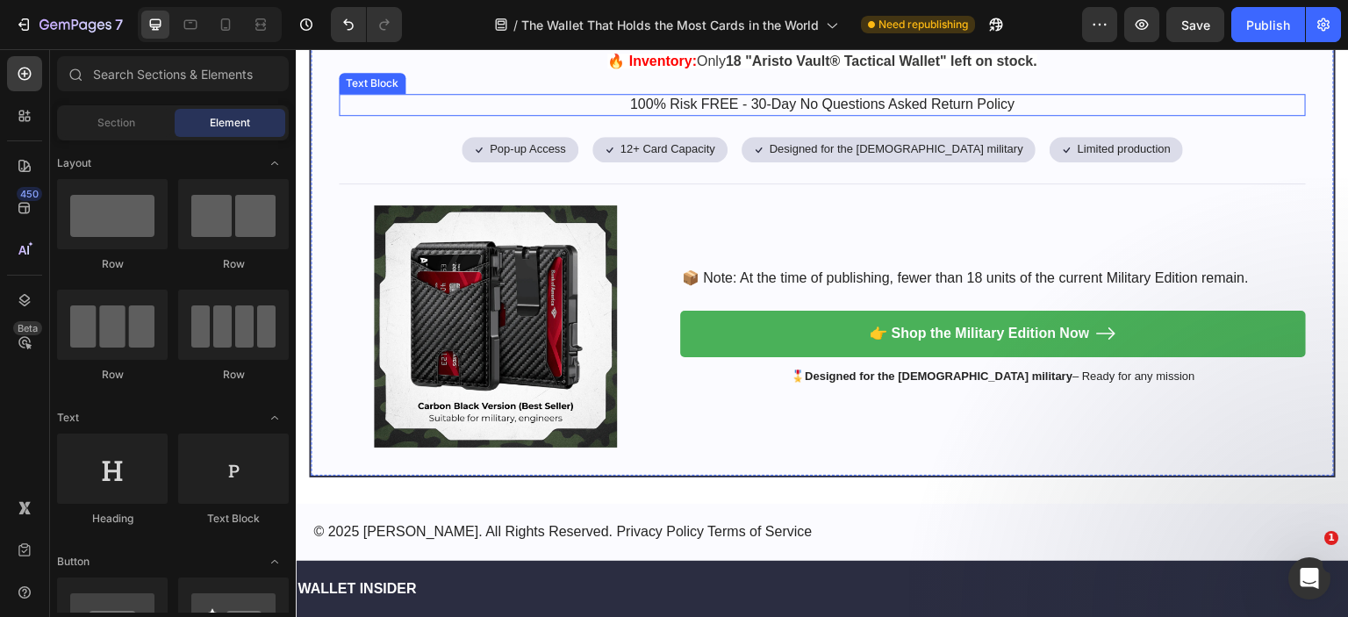
scroll to position [8408, 0]
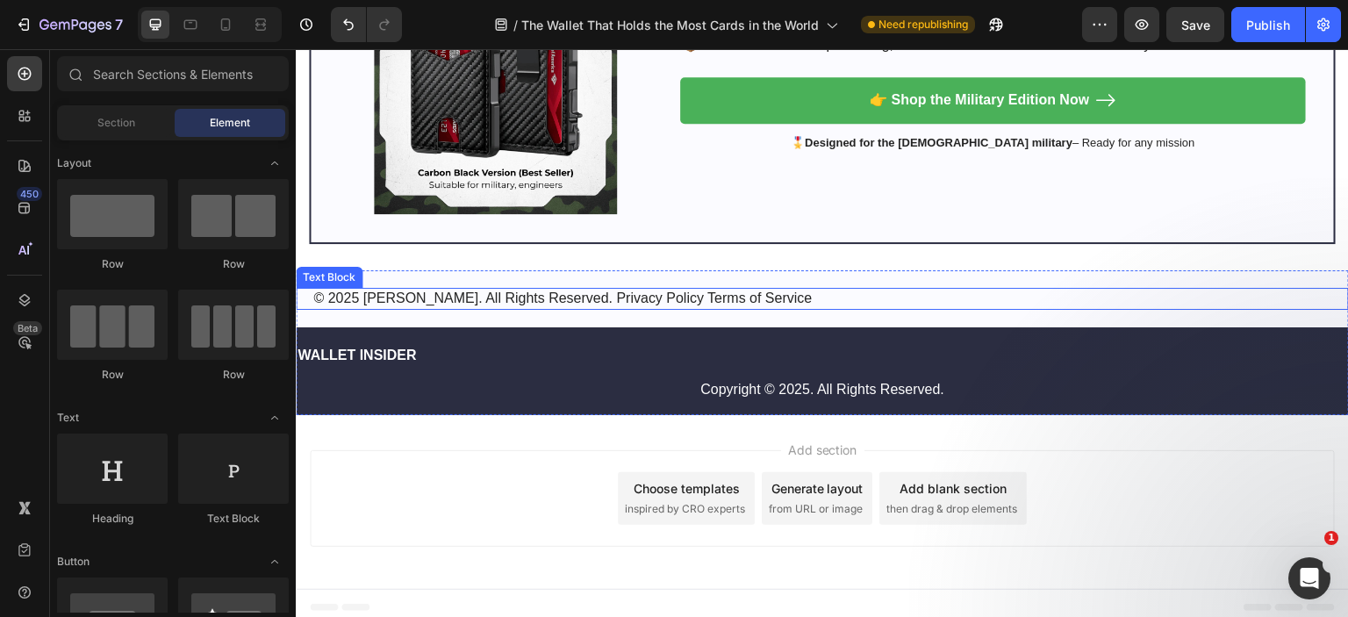
click at [804, 290] on p "© 2025 [PERSON_NAME]. All Rights Reserved. Privacy Policy Terms of Service" at bounding box center [822, 299] width 1018 height 18
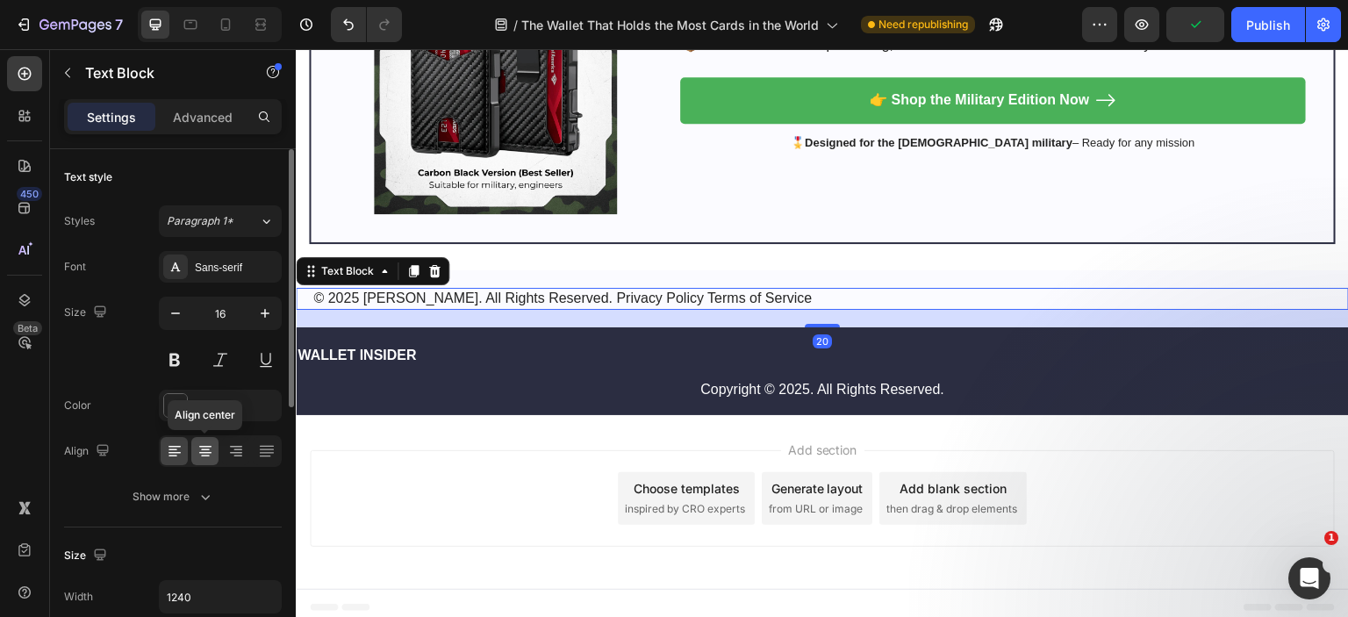
click at [204, 449] on icon at bounding box center [205, 450] width 9 height 2
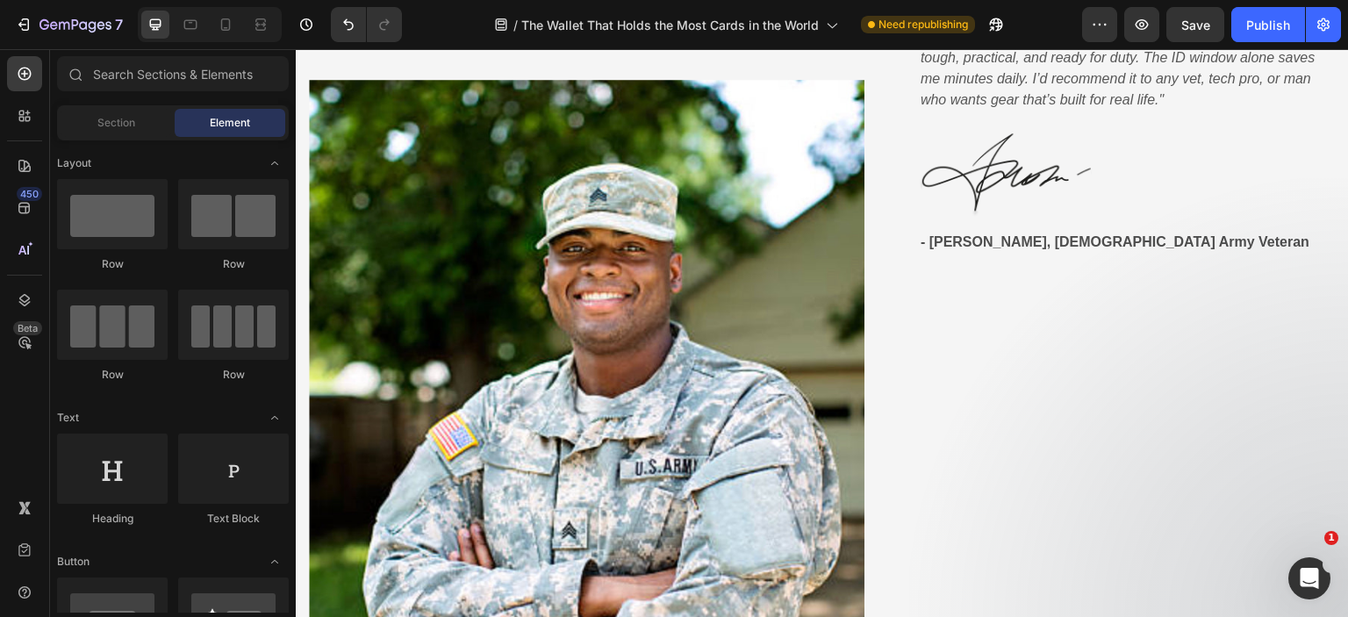
drag, startPoint x: 1338, startPoint y: 573, endPoint x: 1482, endPoint y: 81, distance: 513.2
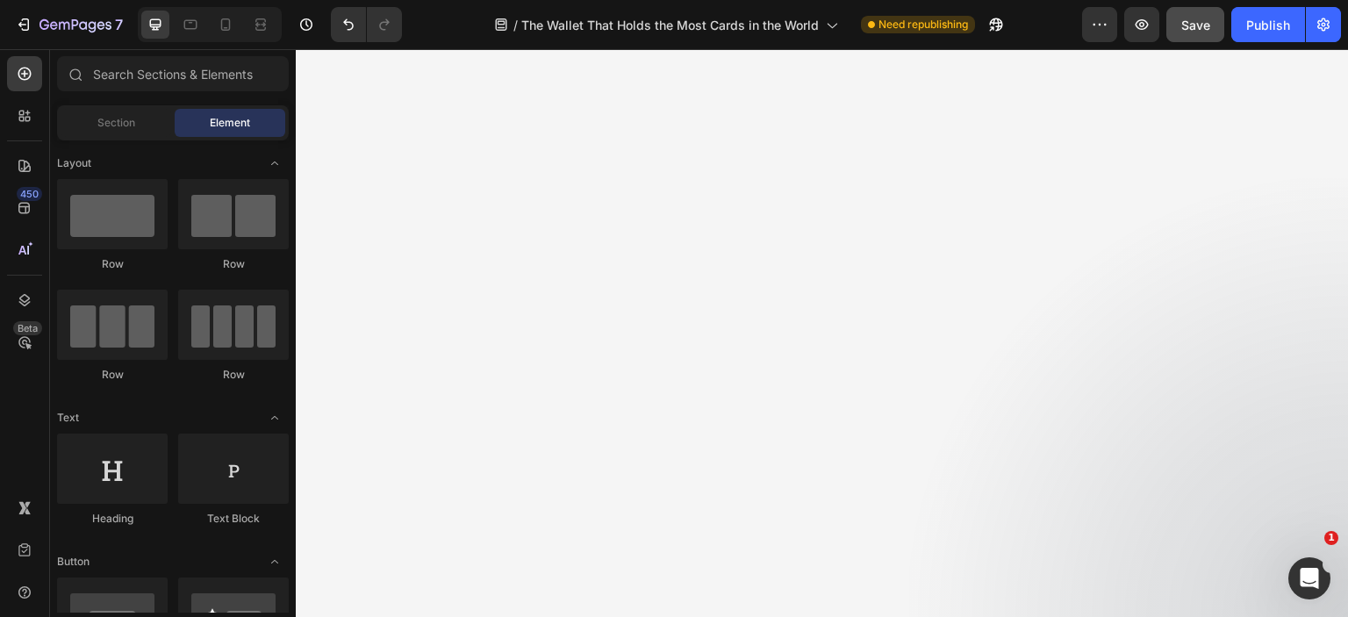
scroll to position [169, 0]
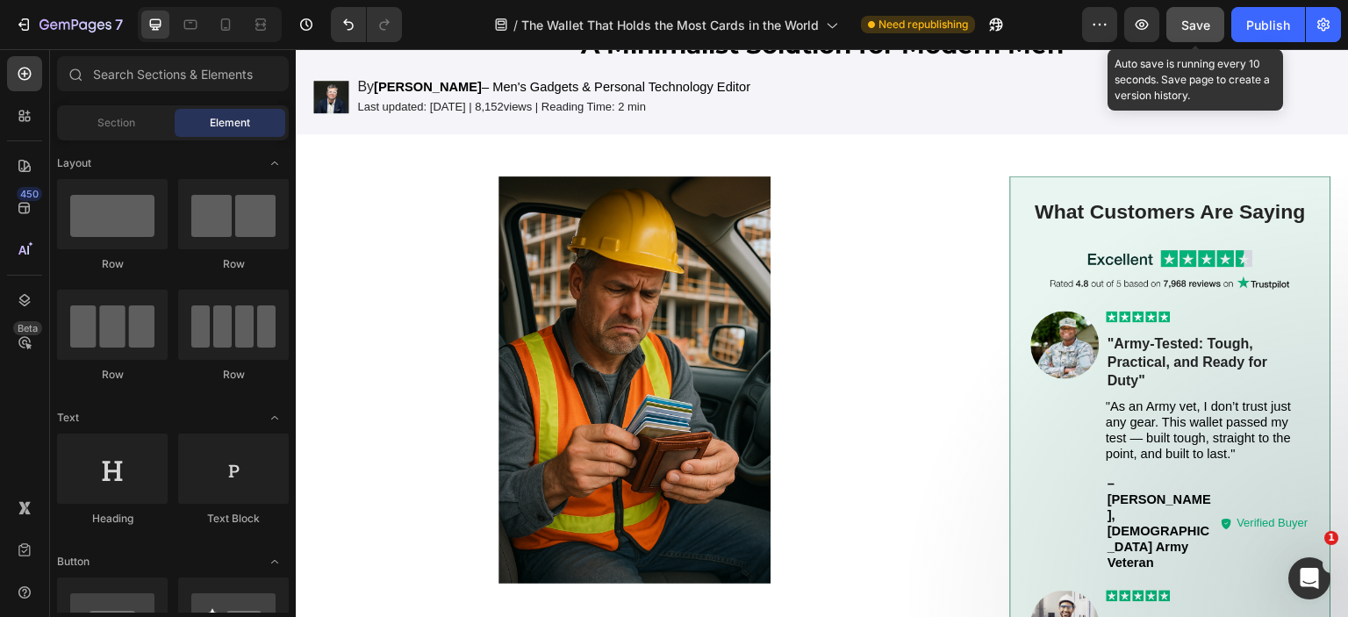
click at [1186, 22] on span "Save" at bounding box center [1195, 25] width 29 height 15
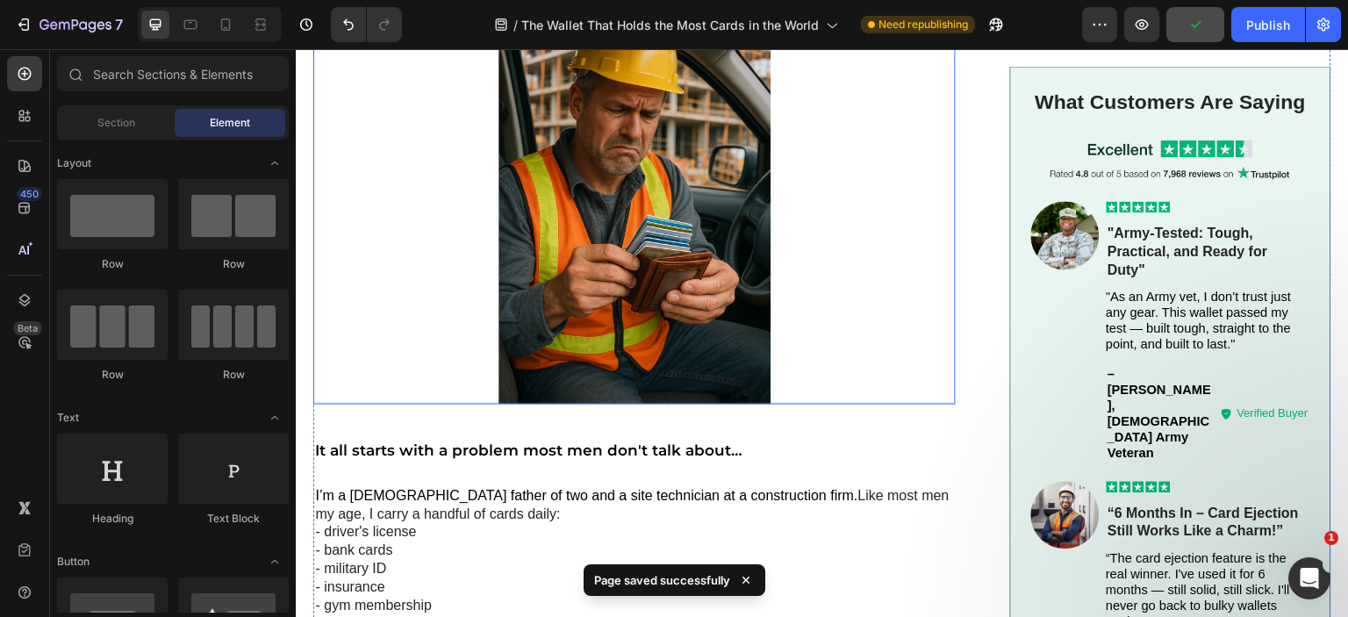
scroll to position [527, 0]
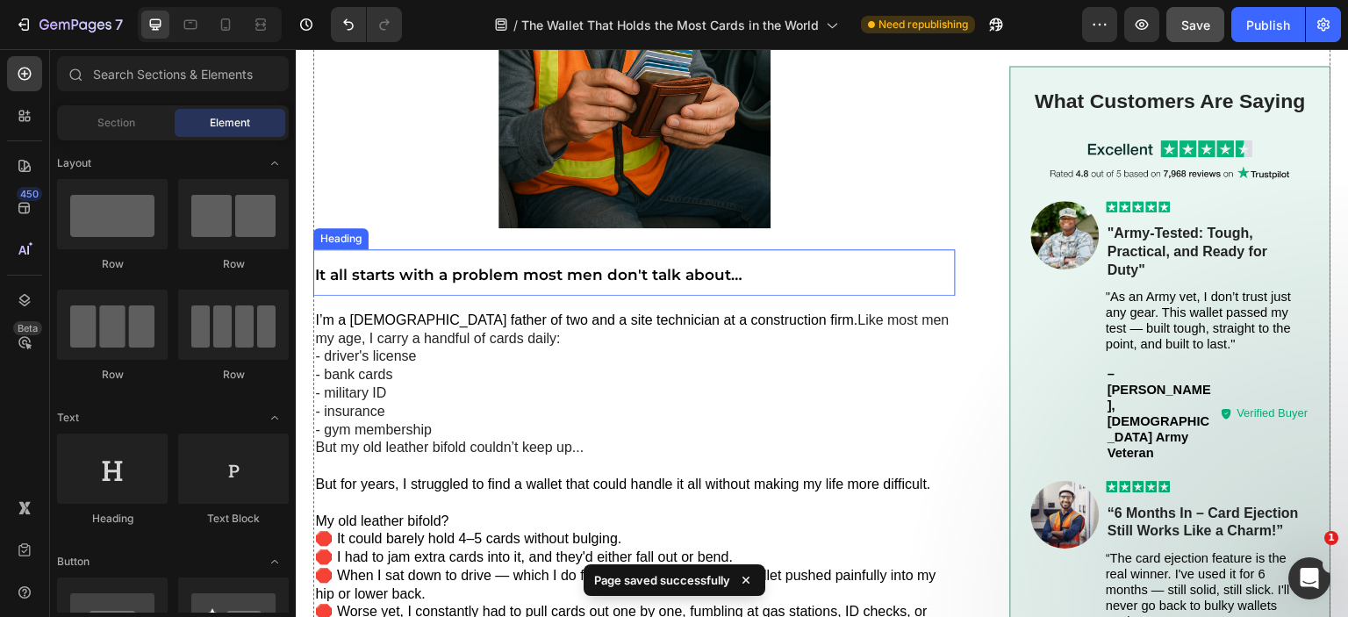
click at [588, 276] on span "It all starts with a problem most men don't talk about…" at bounding box center [528, 275] width 427 height 18
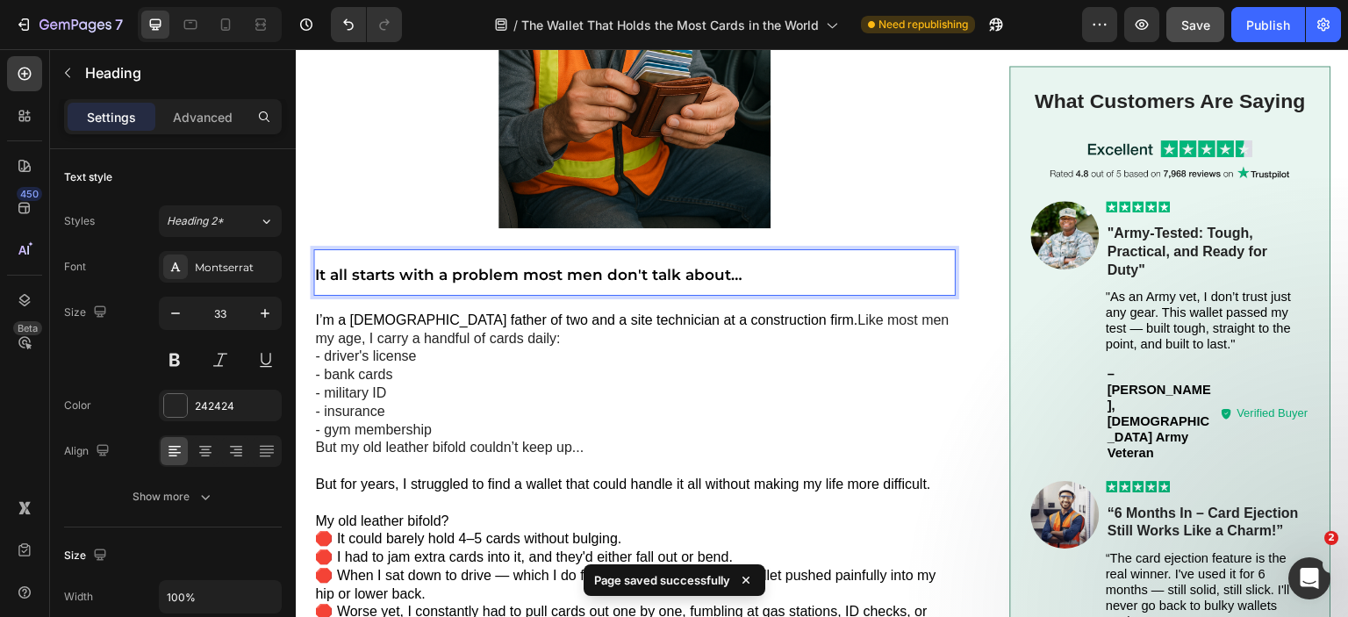
click at [588, 276] on span "It all starts with a problem most men don't talk about…" at bounding box center [528, 275] width 427 height 18
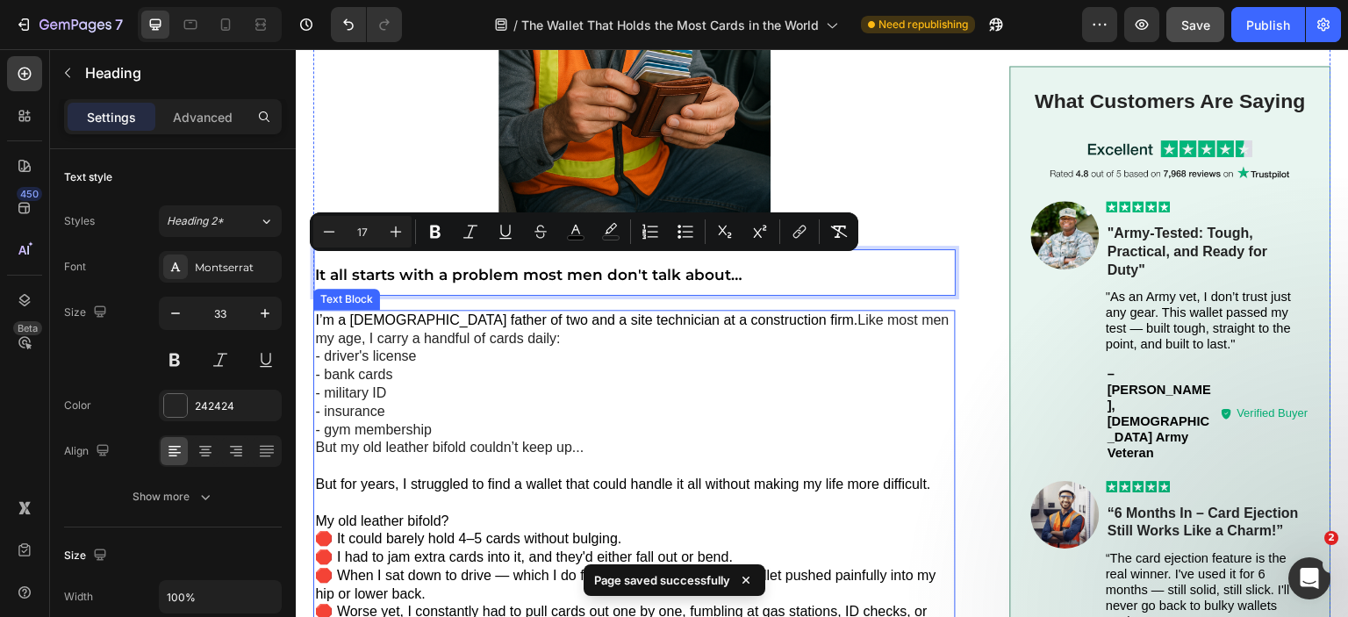
click at [647, 342] on p "I’m a 47-year-old father of two and a site technician at a construction firm. L…" at bounding box center [634, 376] width 639 height 128
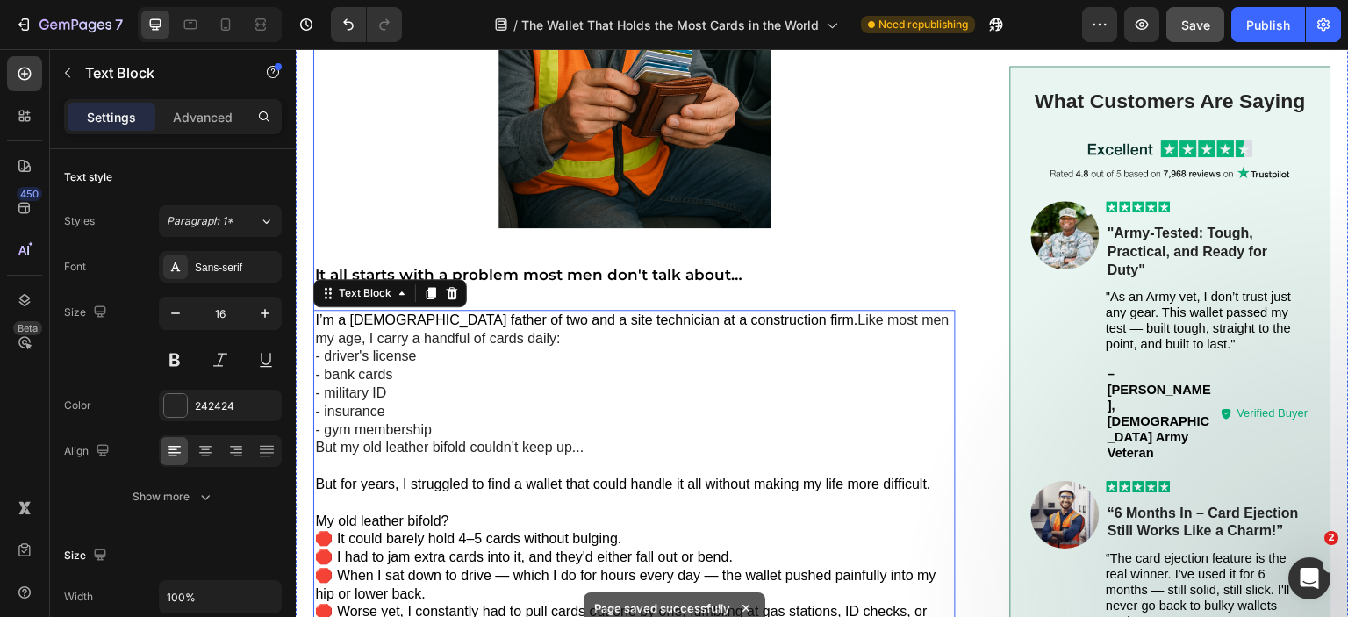
click at [626, 286] on p "⁠⁠⁠⁠⁠⁠⁠ It all starts with a problem most men don't talk about…" at bounding box center [634, 272] width 639 height 43
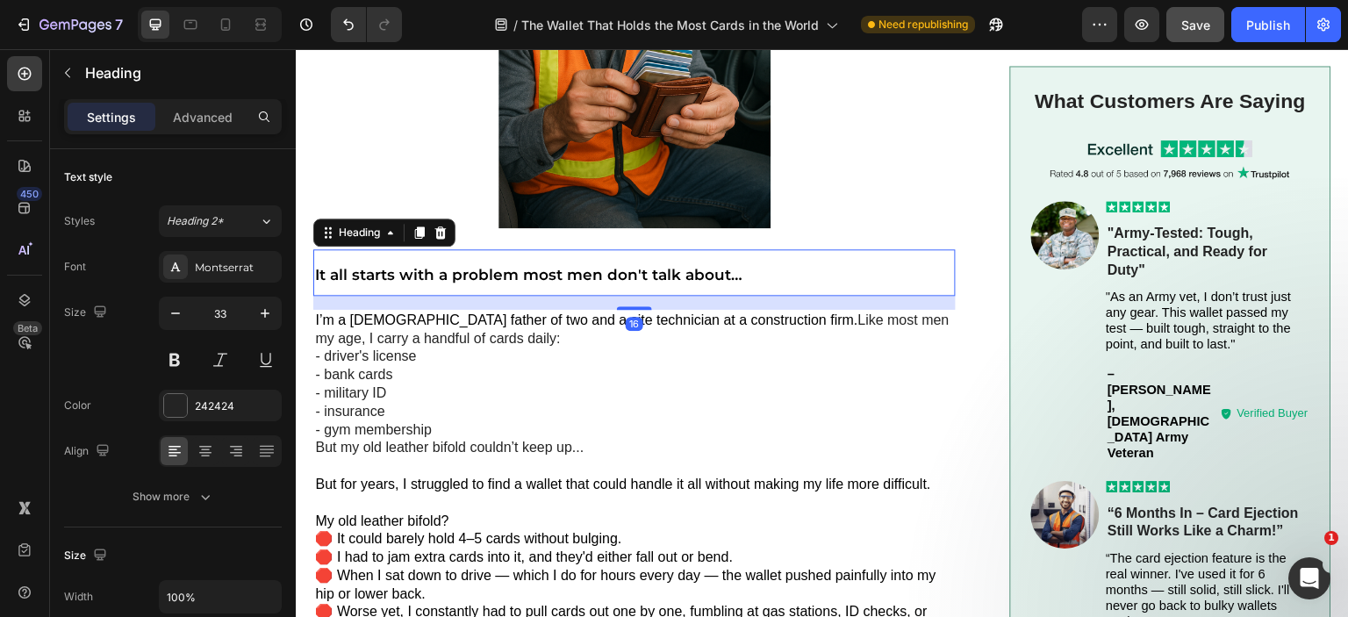
click at [456, 366] on p "I’m a 47-year-old father of two and a site technician at a construction firm. L…" at bounding box center [634, 376] width 639 height 128
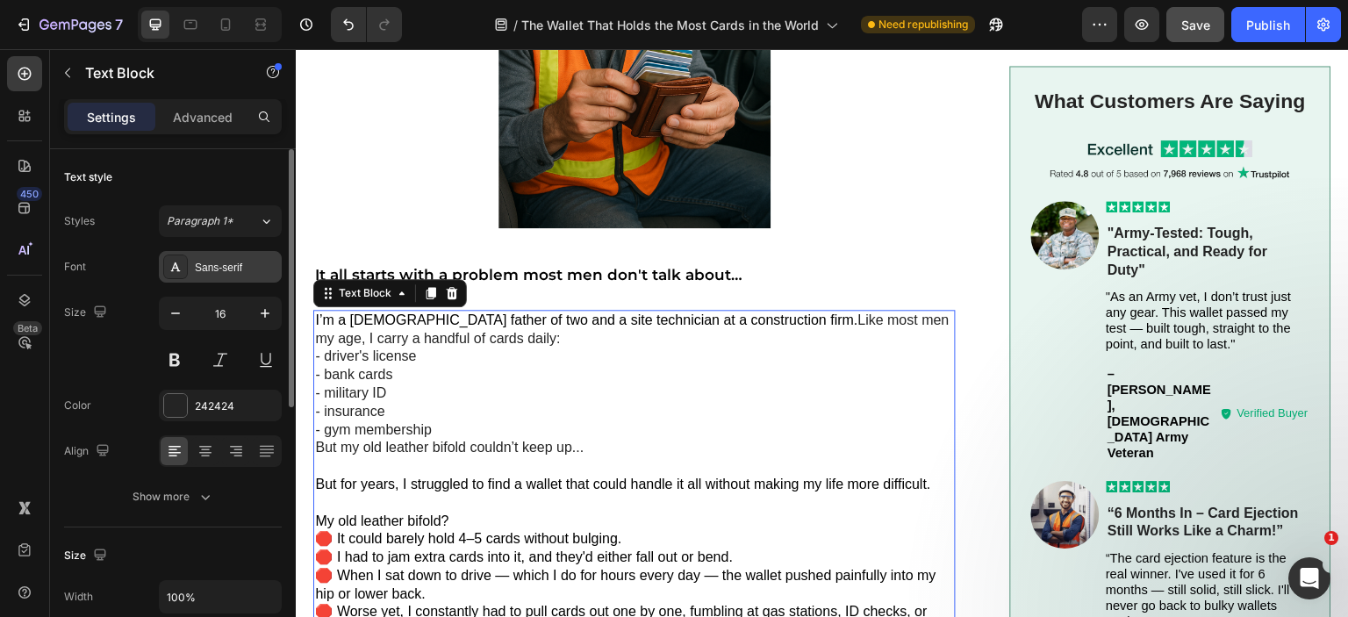
click at [219, 260] on div "Sans-serif" at bounding box center [236, 268] width 83 height 16
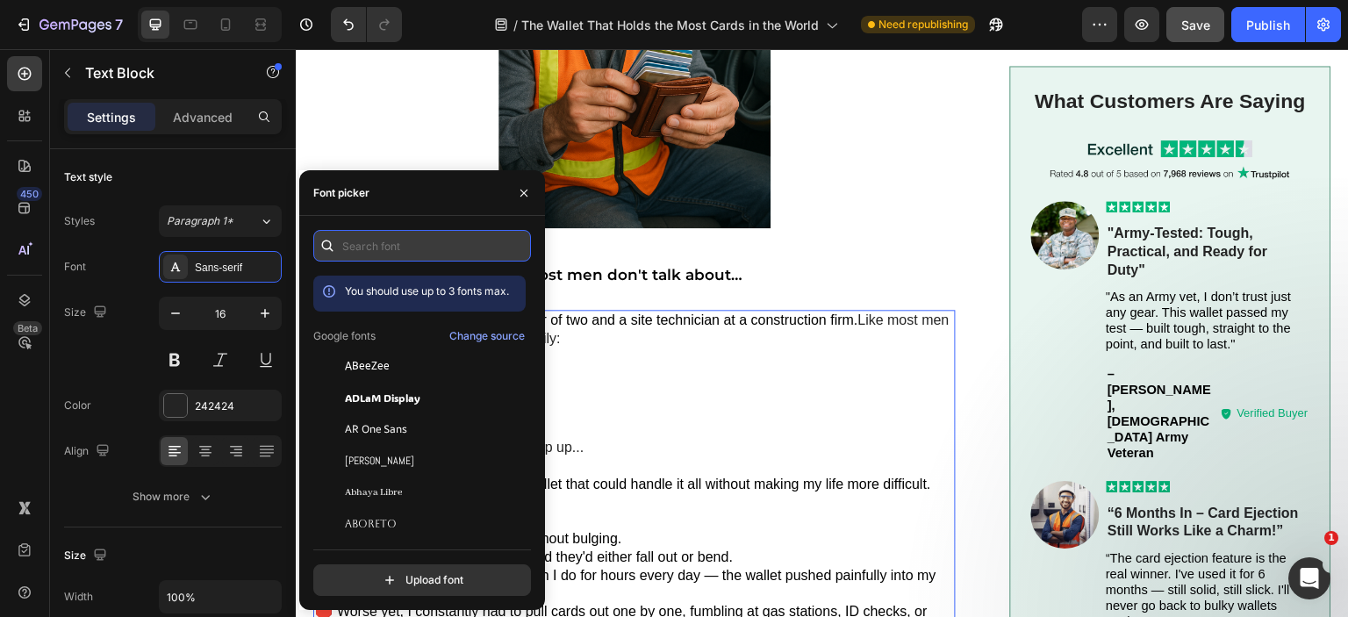
click at [410, 241] on input "text" at bounding box center [422, 246] width 218 height 32
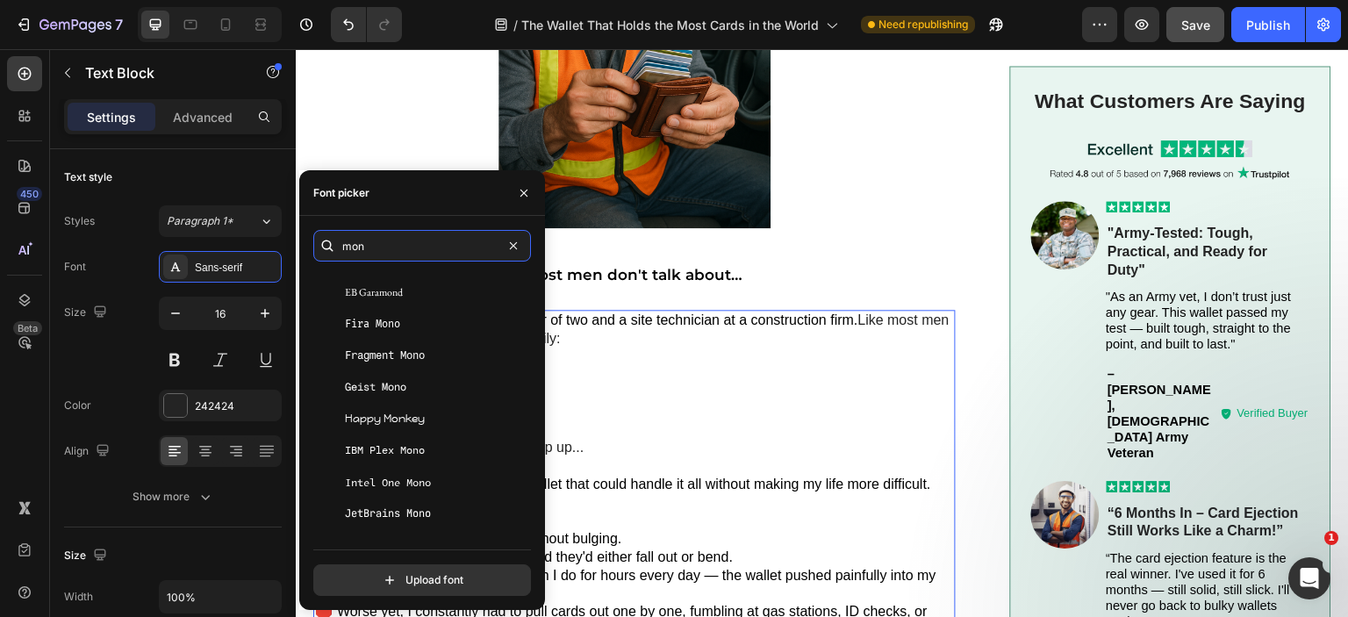
scroll to position [878, 0]
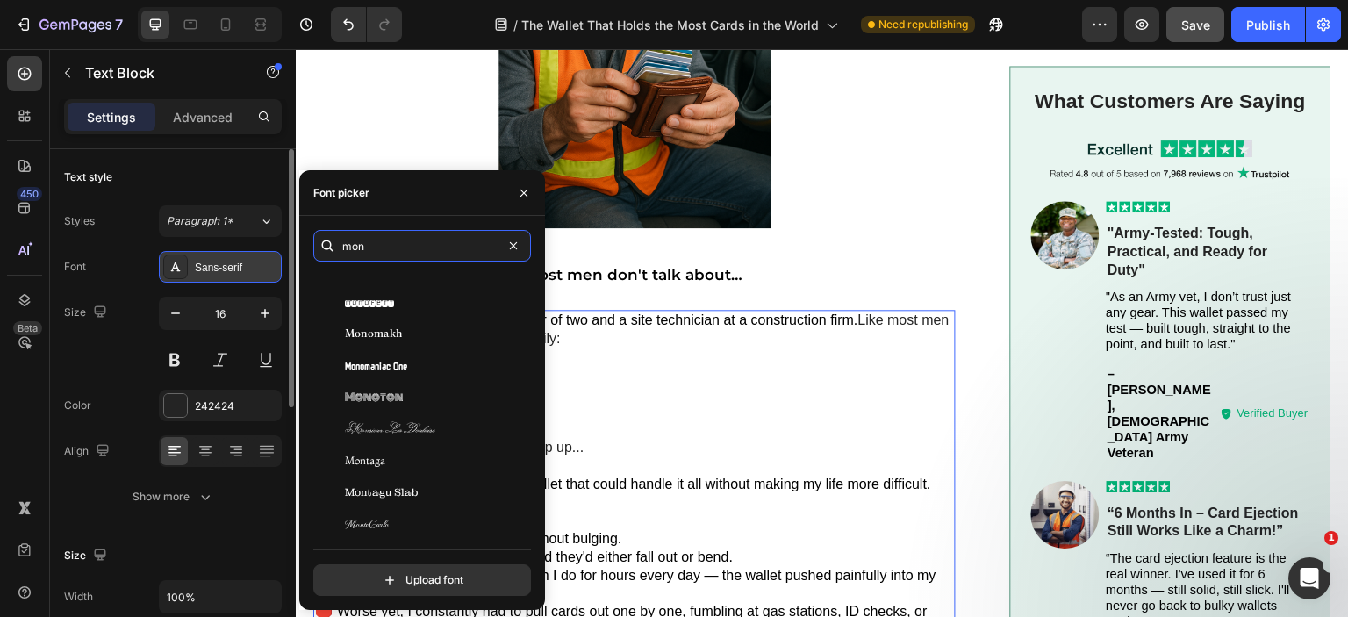
type input "mon"
click at [198, 269] on div "Sans-serif" at bounding box center [236, 268] width 83 height 16
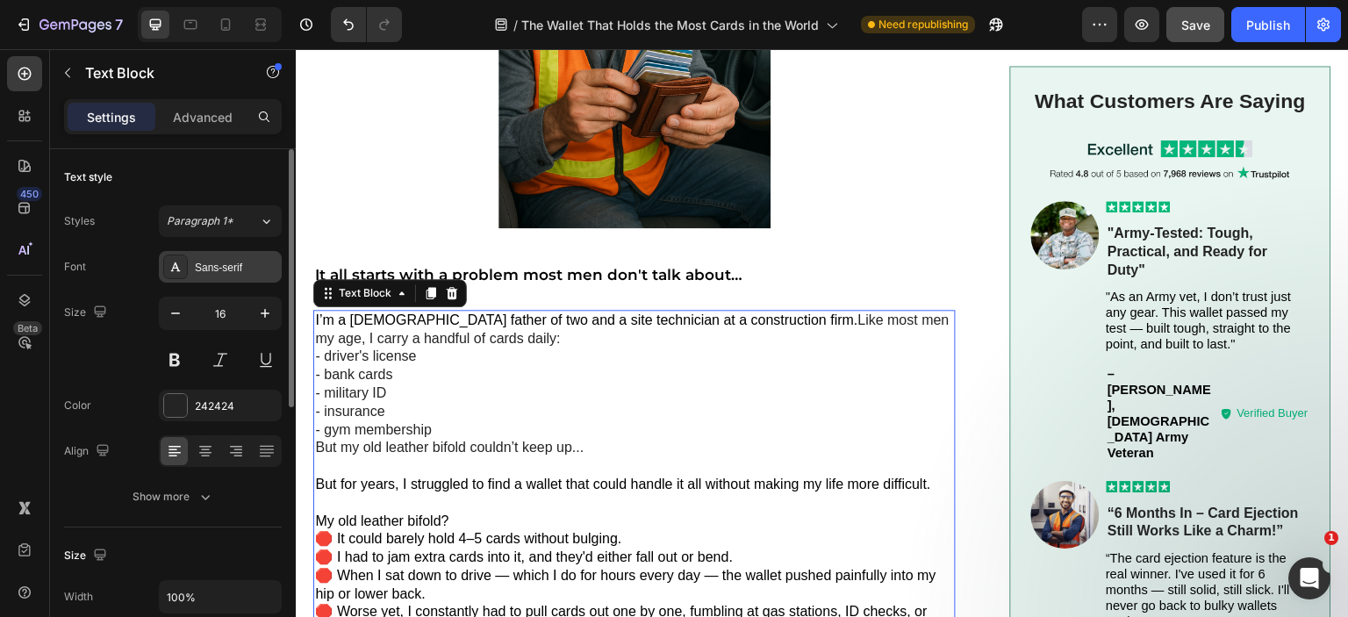
click at [161, 267] on div "Sans-serif" at bounding box center [220, 267] width 123 height 32
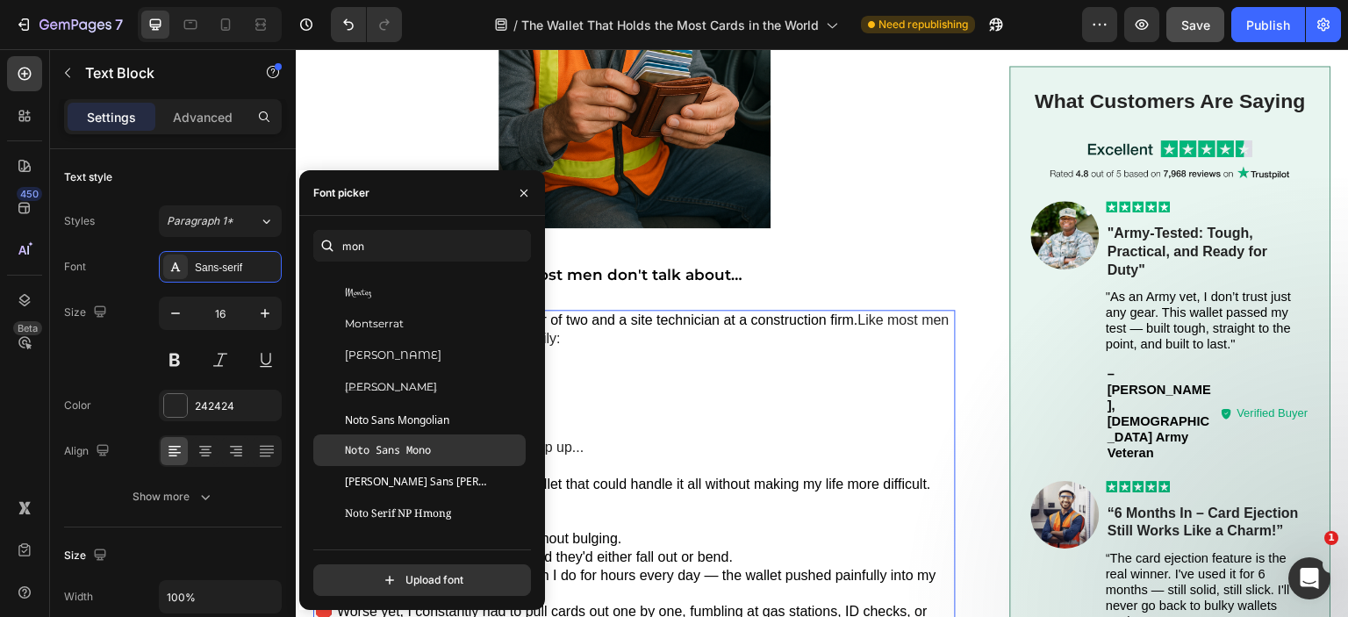
scroll to position [1053, 0]
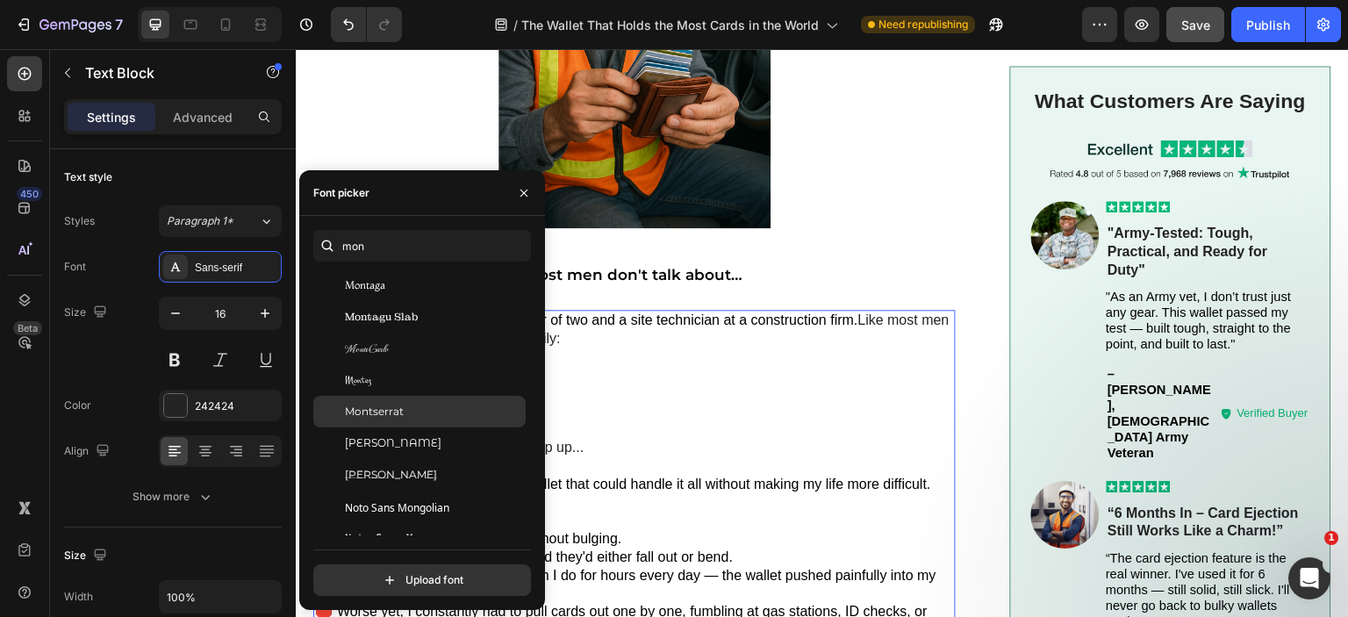
click at [398, 413] on span "Montserrat" at bounding box center [374, 412] width 59 height 16
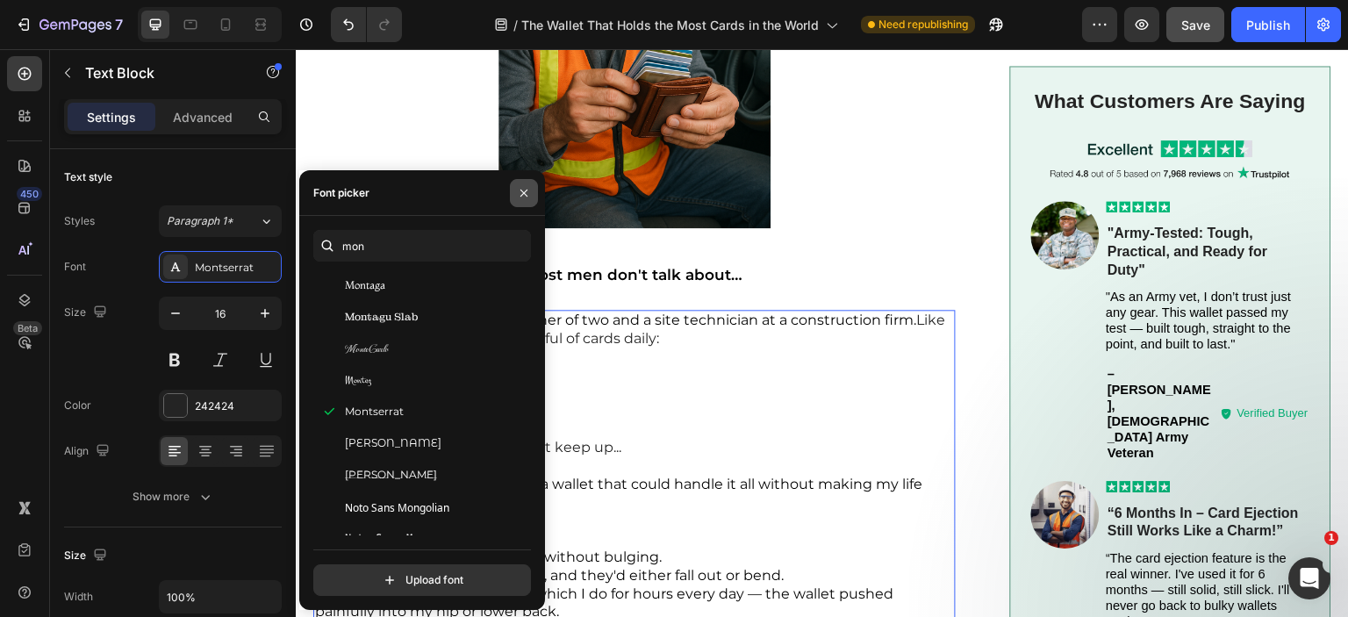
click at [521, 190] on icon "button" at bounding box center [523, 193] width 7 height 7
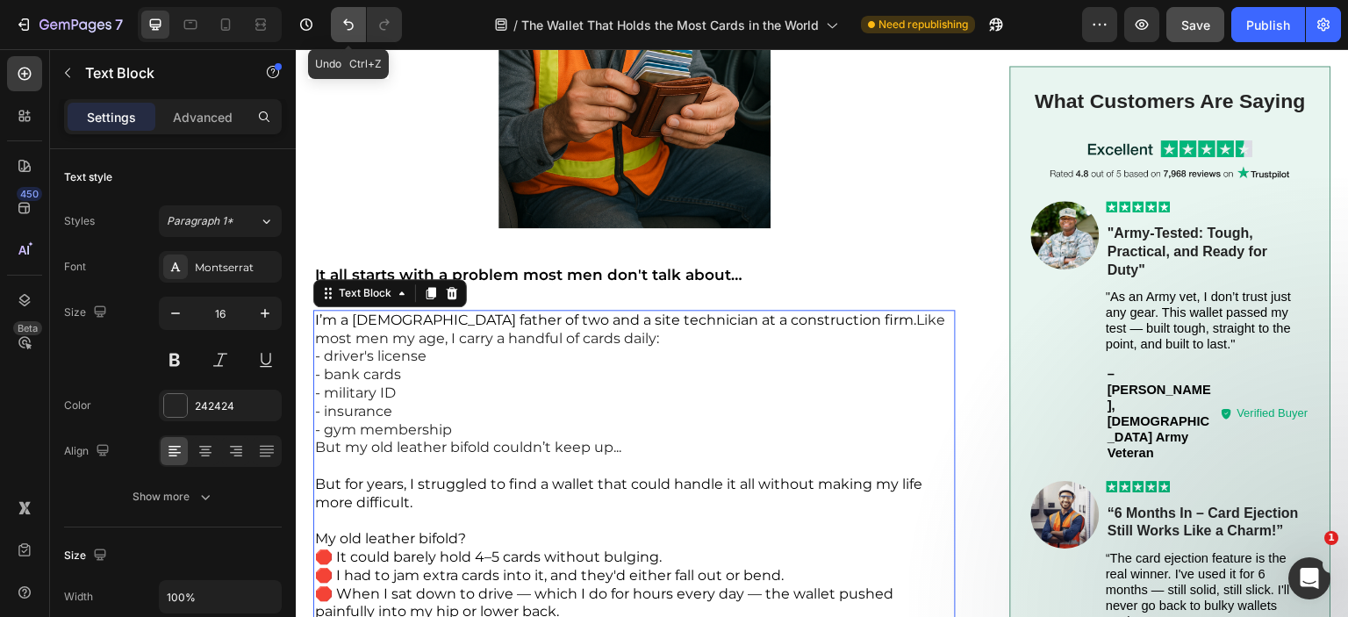
click at [351, 26] on icon "Undo/Redo" at bounding box center [349, 25] width 18 height 18
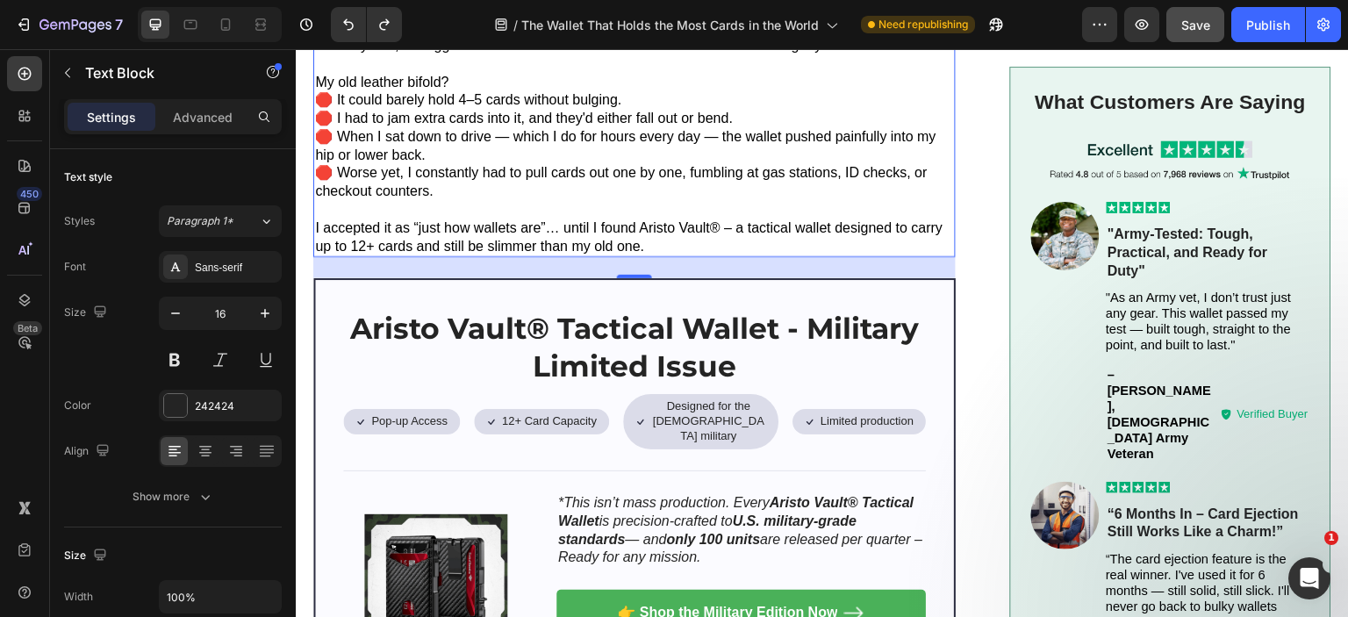
scroll to position [1141, 0]
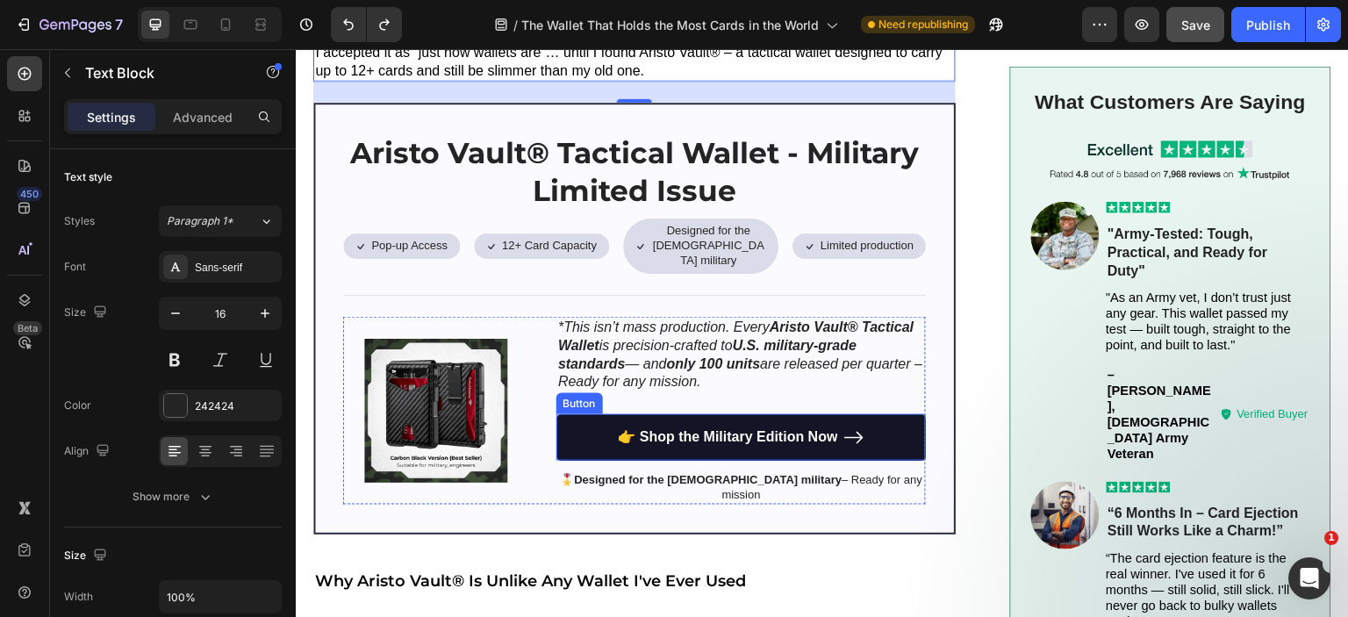
click at [573, 414] on link "👉 Shop the Military Edition Now" at bounding box center [741, 437] width 370 height 47
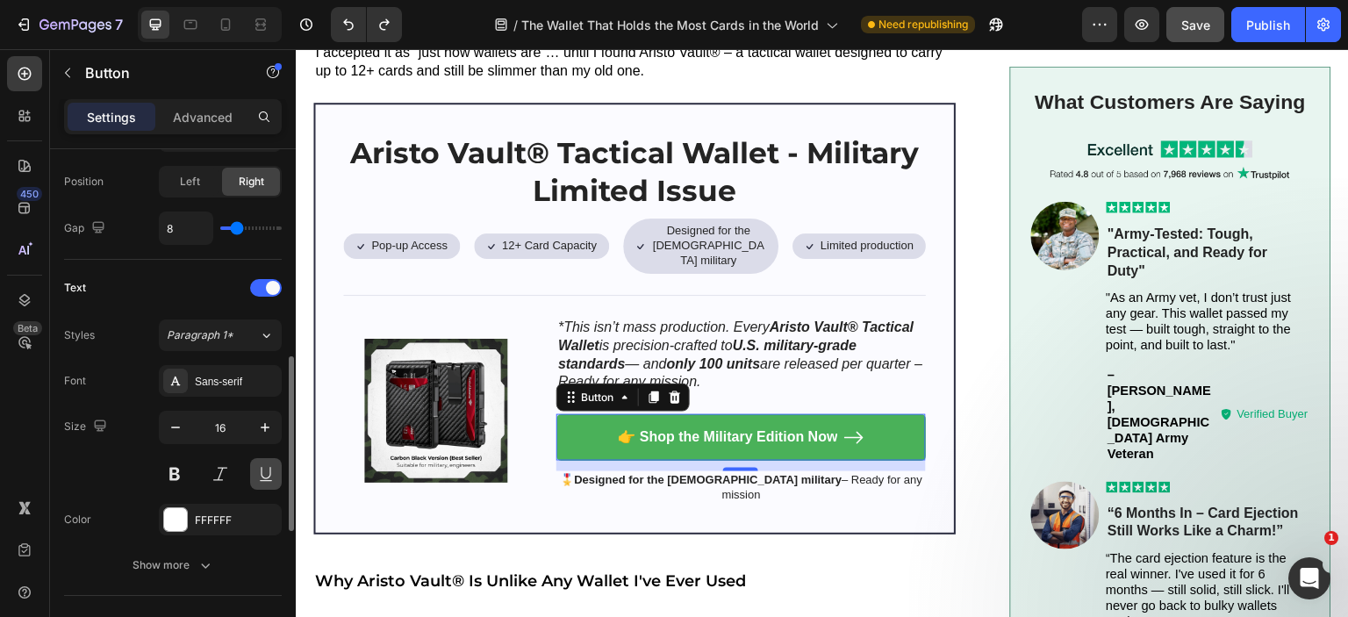
scroll to position [702, 0]
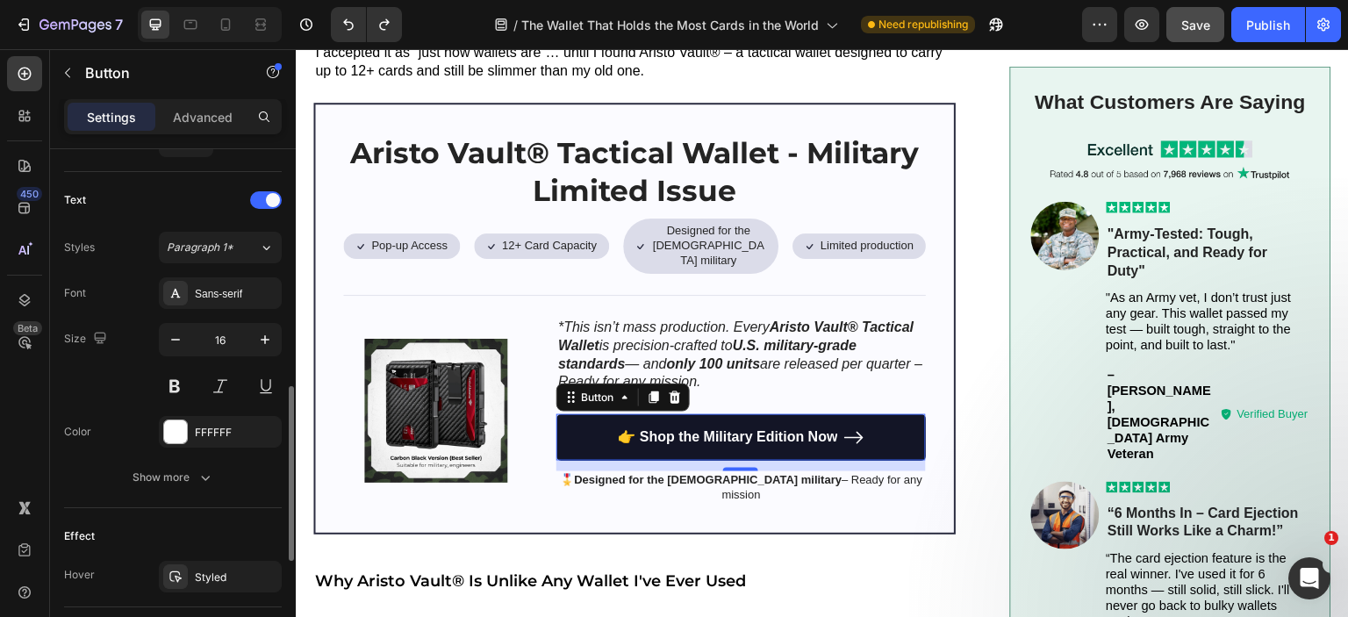
click at [591, 414] on link "👉 Shop the Military Edition Now" at bounding box center [741, 437] width 370 height 47
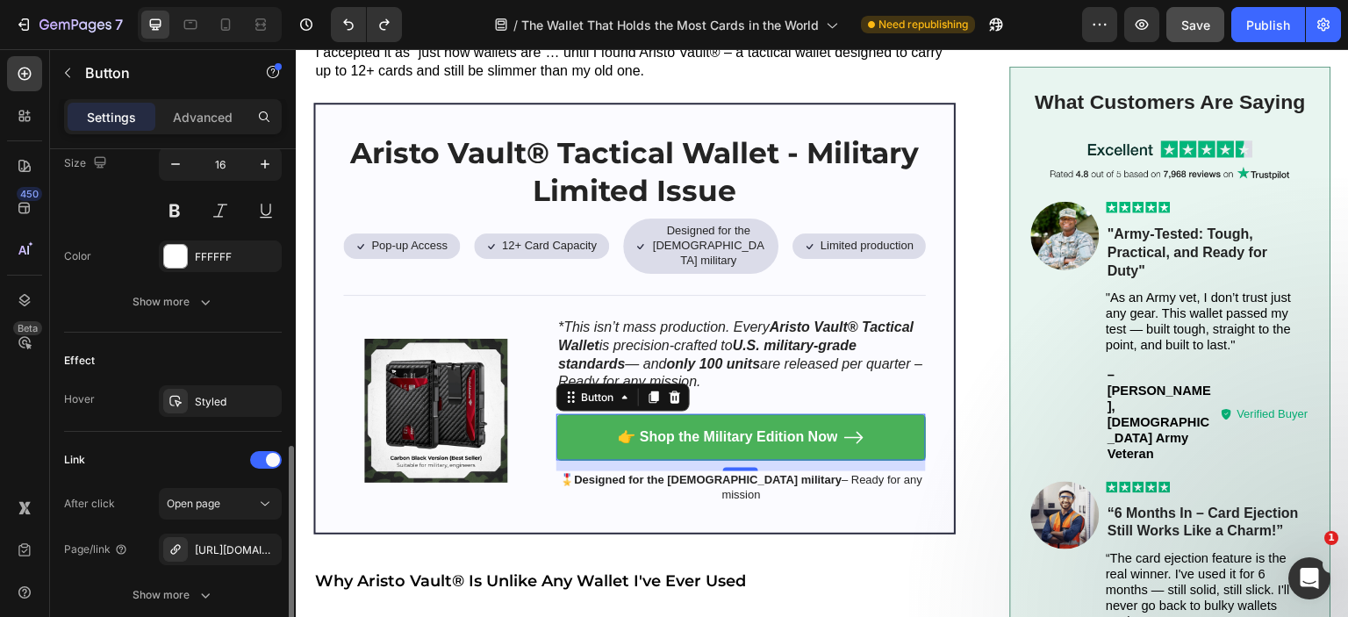
scroll to position [965, 0]
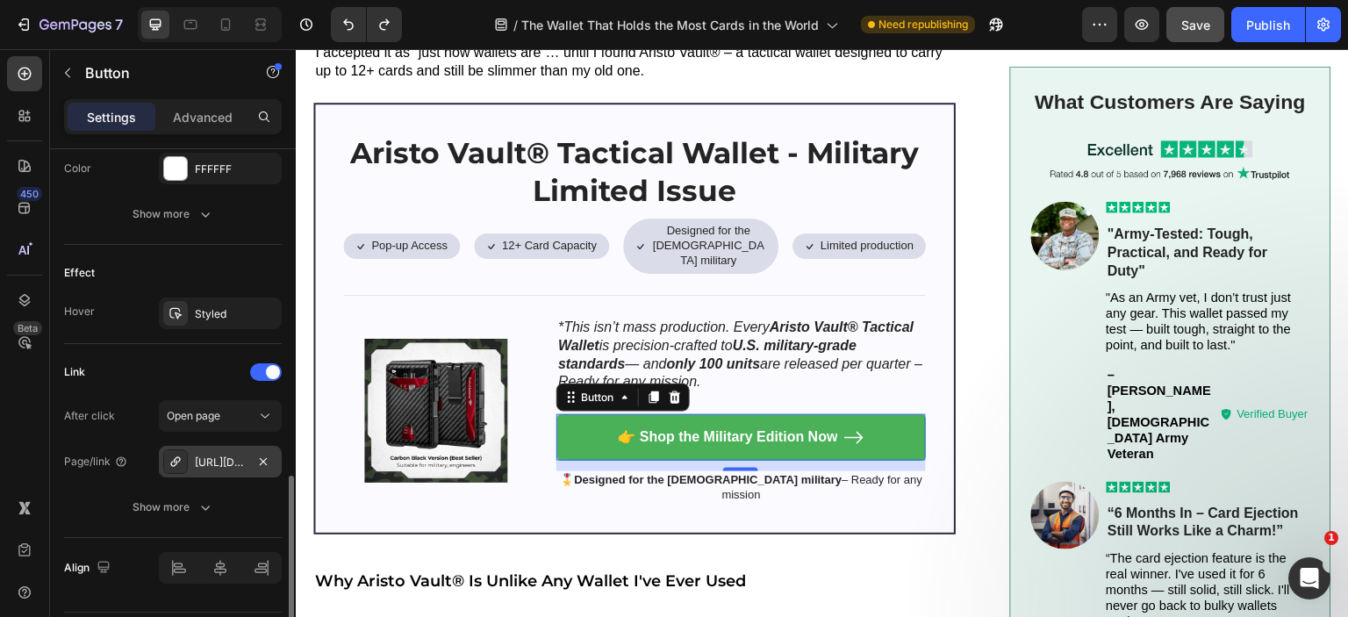
click at [213, 462] on div "https://aristovault.com/aristo-vault-tactical-wallet-military-limited-issue-adv…" at bounding box center [220, 463] width 51 height 16
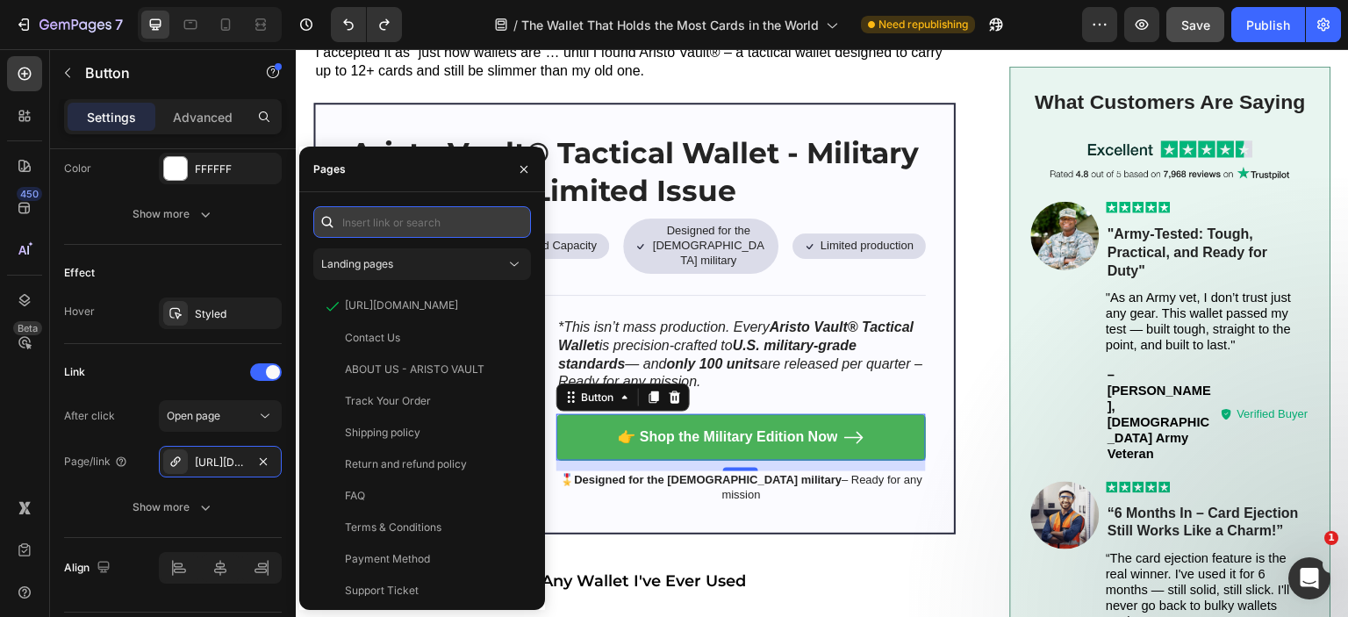
click at [348, 227] on input "text" at bounding box center [422, 222] width 218 height 32
paste input "https://aristovault.com/products/aristo-vault-mission-ready-tactical-wallet-v3?…"
type input "https://aristovault.com/products/aristo-vault-mission-ready-tactical-wallet-v3?…"
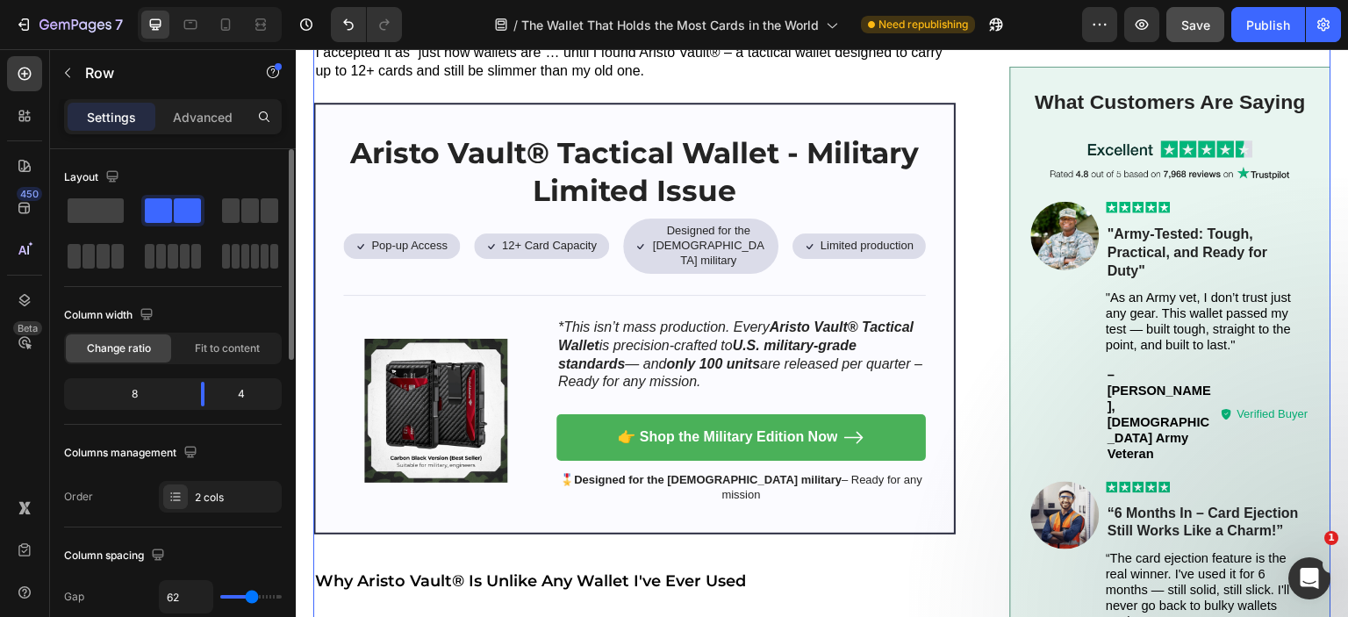
click at [1169, 43] on div "7 Version history / The Wallet That Holds the Most Cards in the World Need repu…" at bounding box center [674, 25] width 1348 height 50
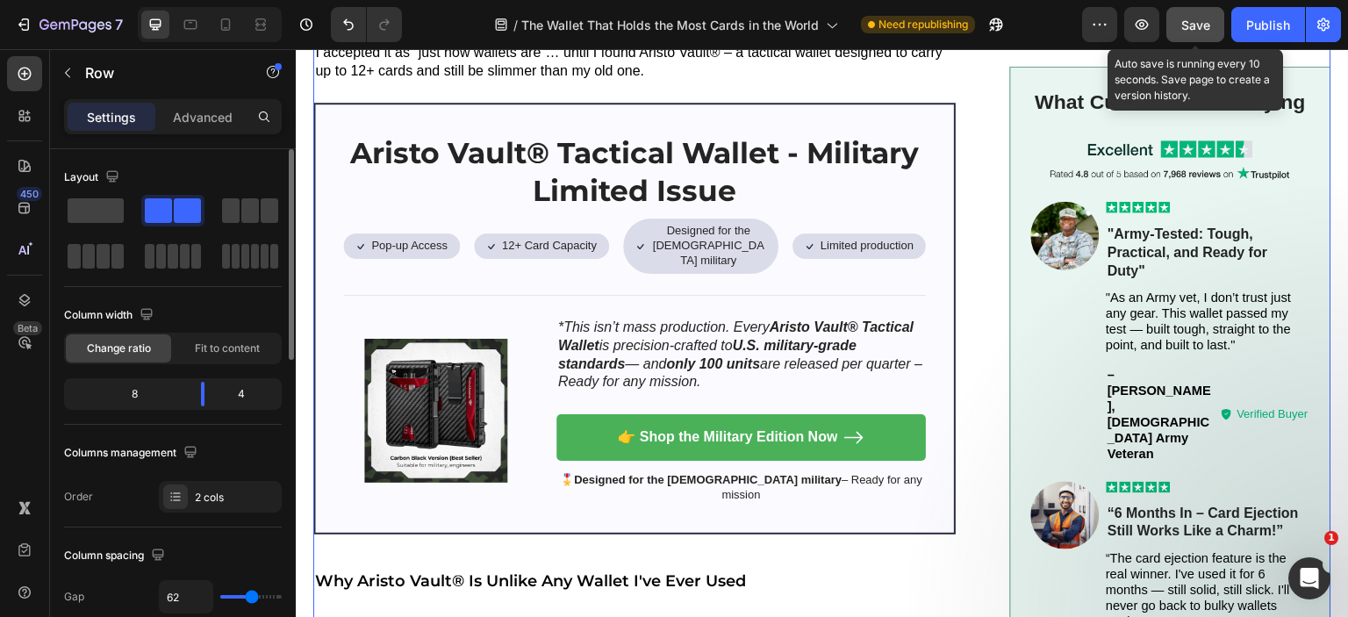
click at [1187, 25] on span "Save" at bounding box center [1195, 25] width 29 height 15
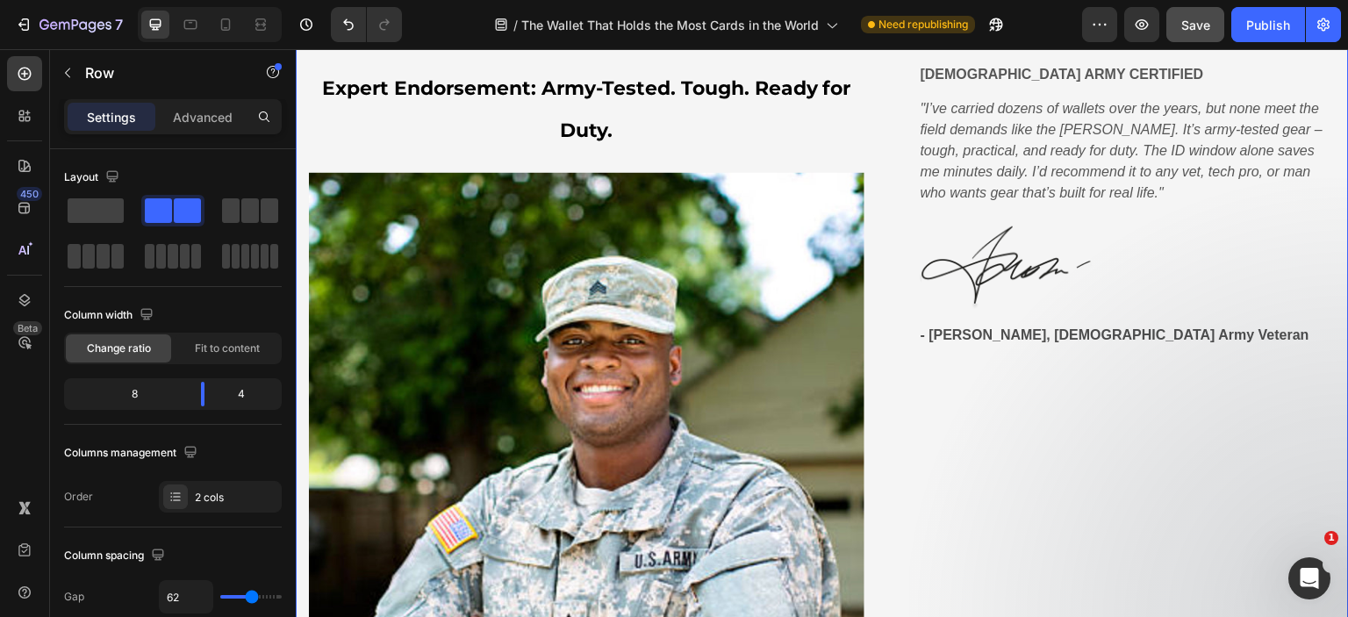
scroll to position [2984, 0]
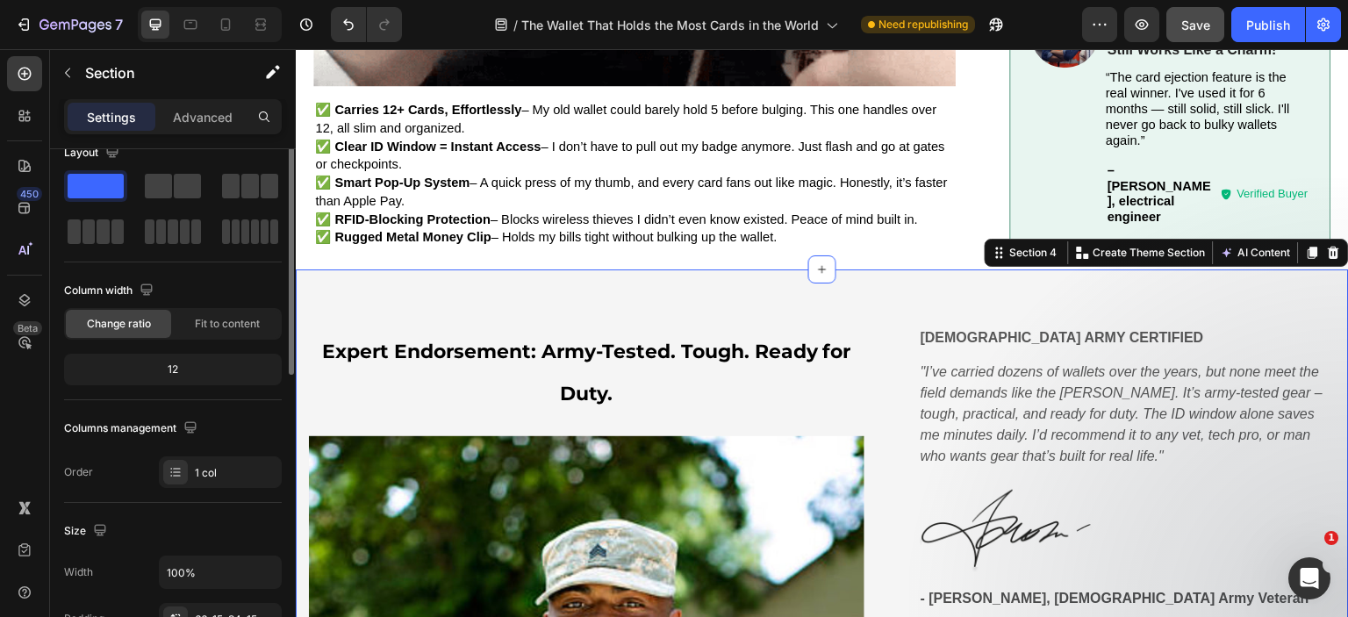
scroll to position [0, 0]
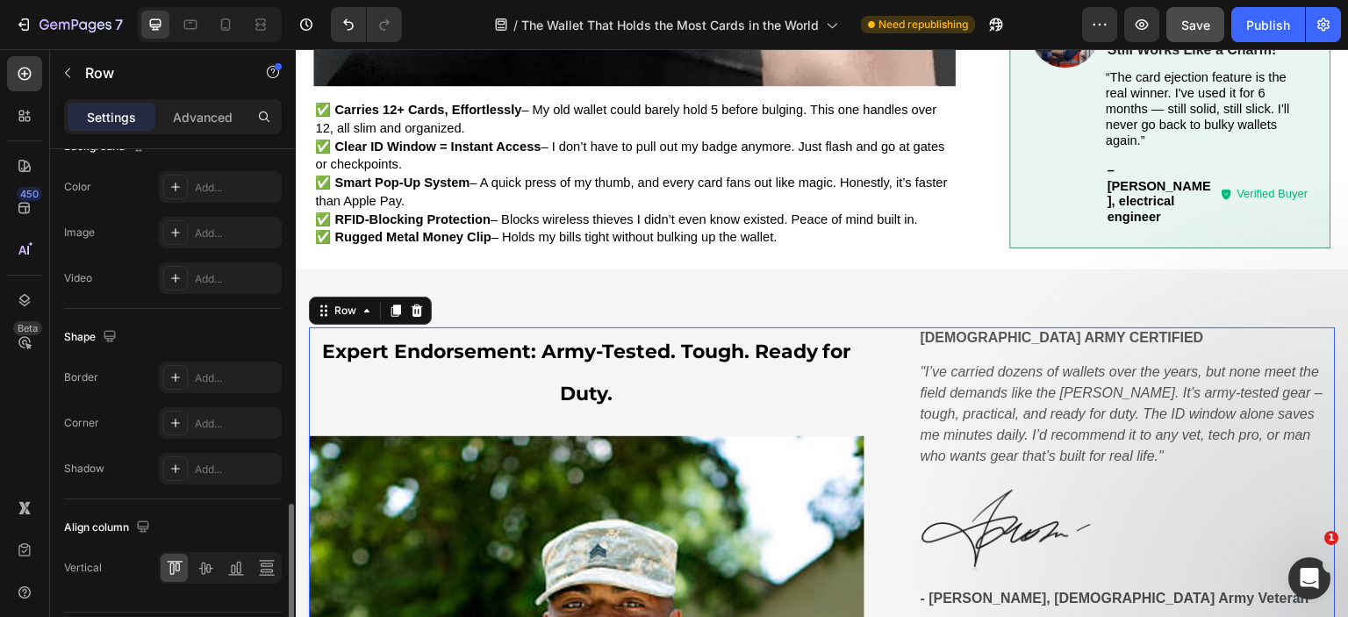
scroll to position [750, 0]
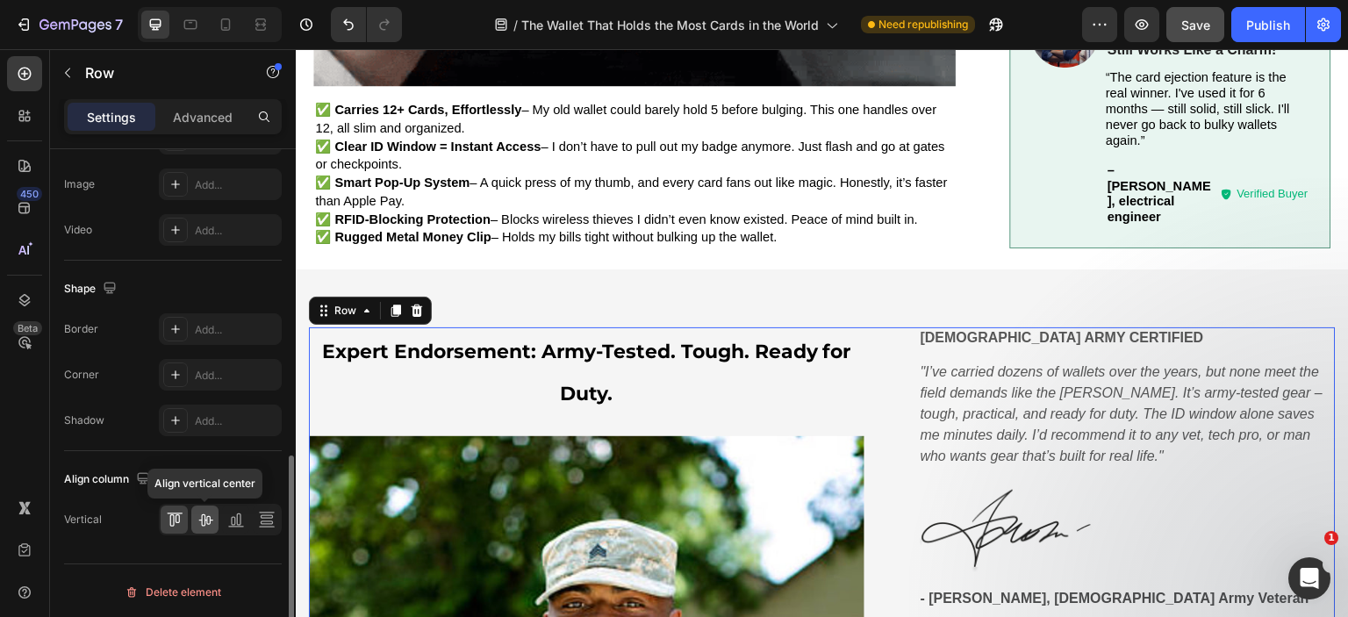
click at [210, 512] on icon at bounding box center [206, 520] width 18 height 18
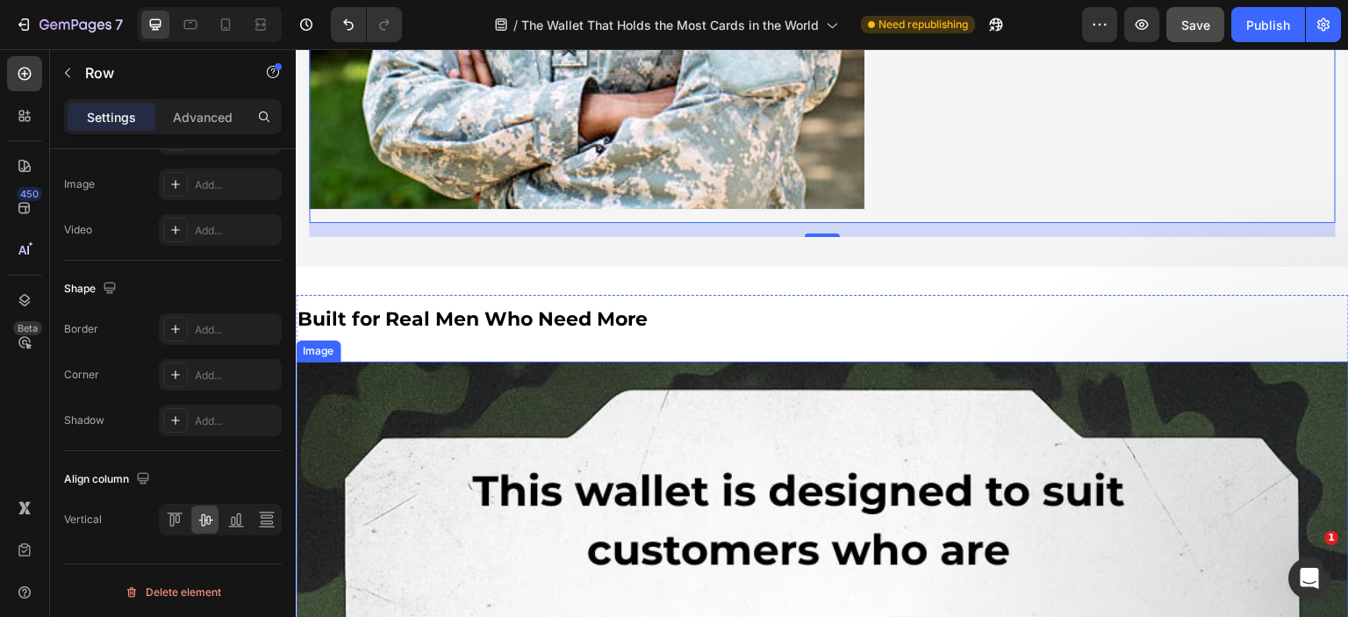
scroll to position [3862, 0]
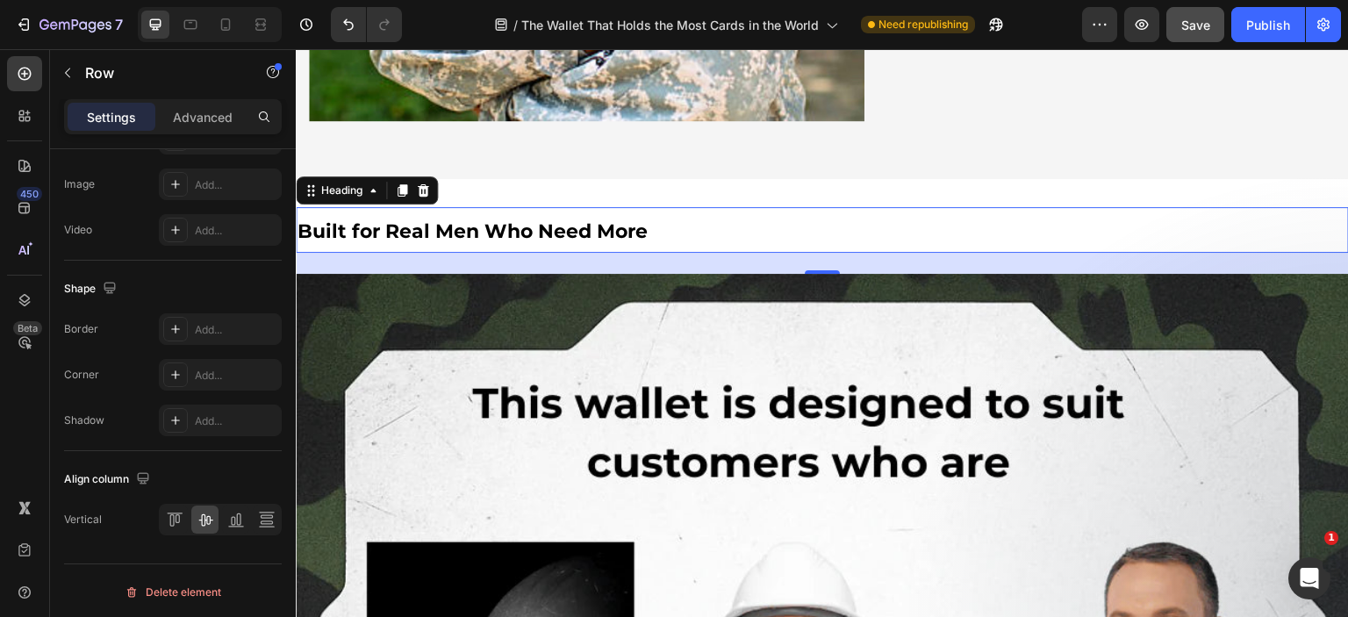
click at [716, 207] on h2 "Built for Real Men Who Need More" at bounding box center [822, 230] width 1053 height 46
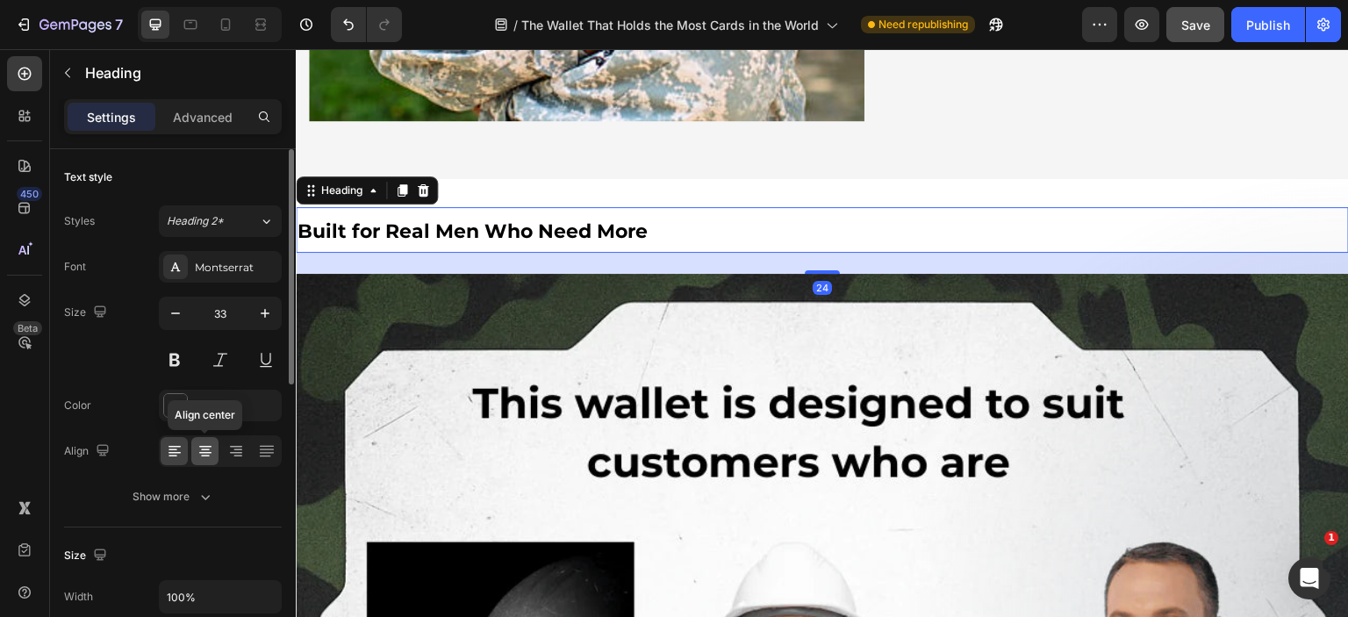
click at [204, 463] on div at bounding box center [204, 451] width 27 height 28
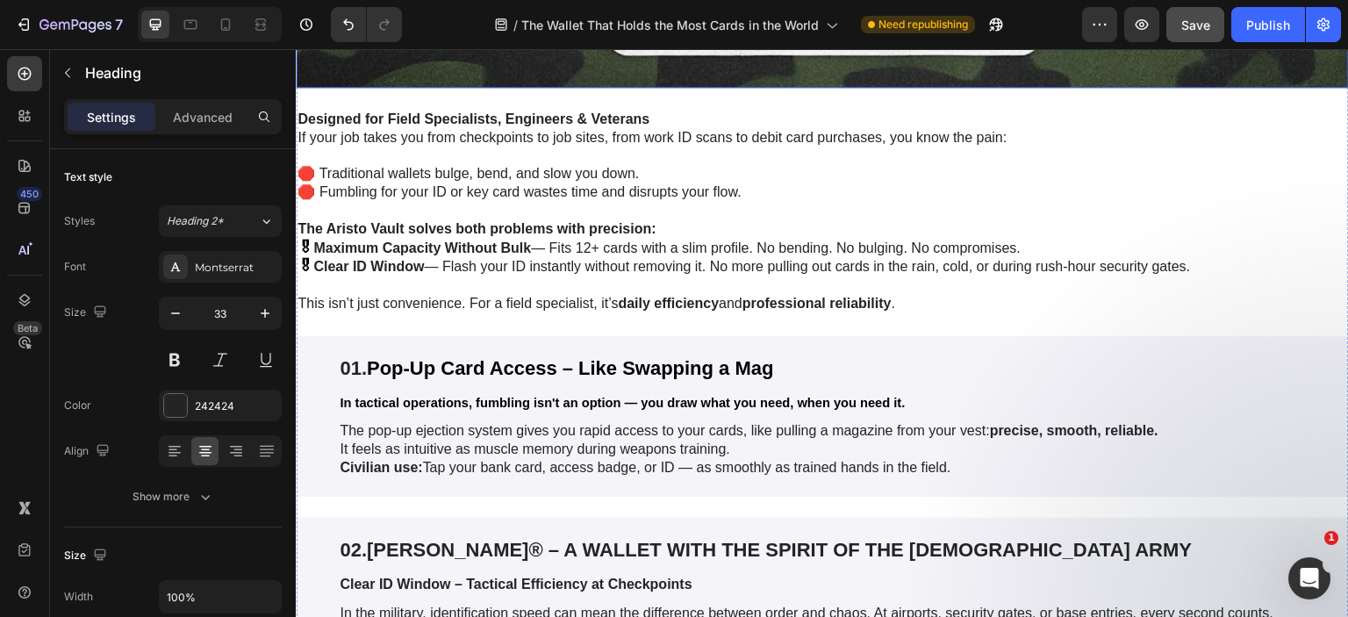
scroll to position [4915, 0]
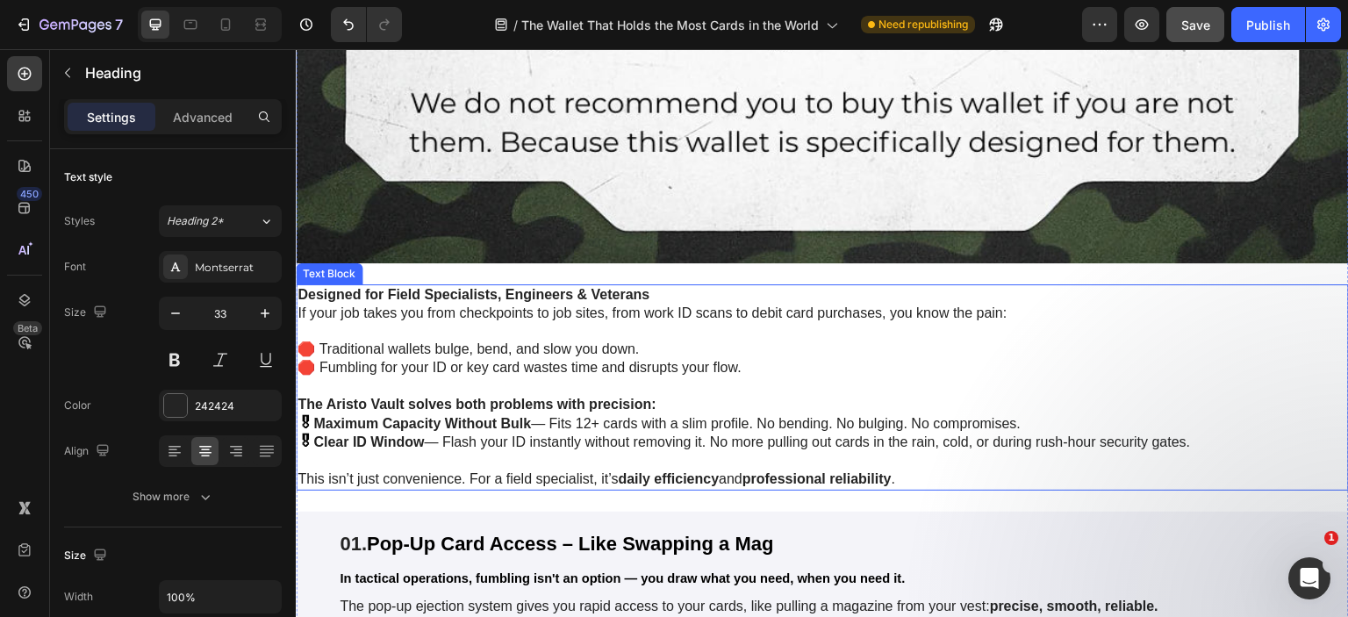
click at [1085, 377] on p at bounding box center [823, 386] width 1050 height 18
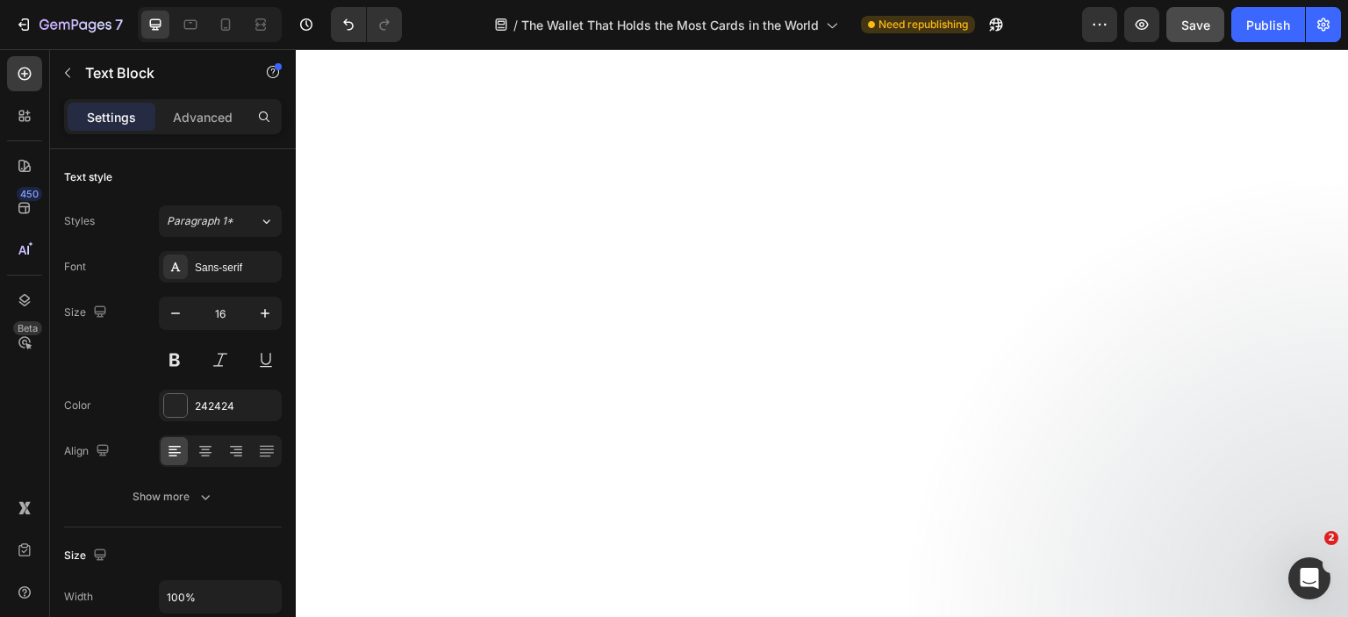
scroll to position [6934, 0]
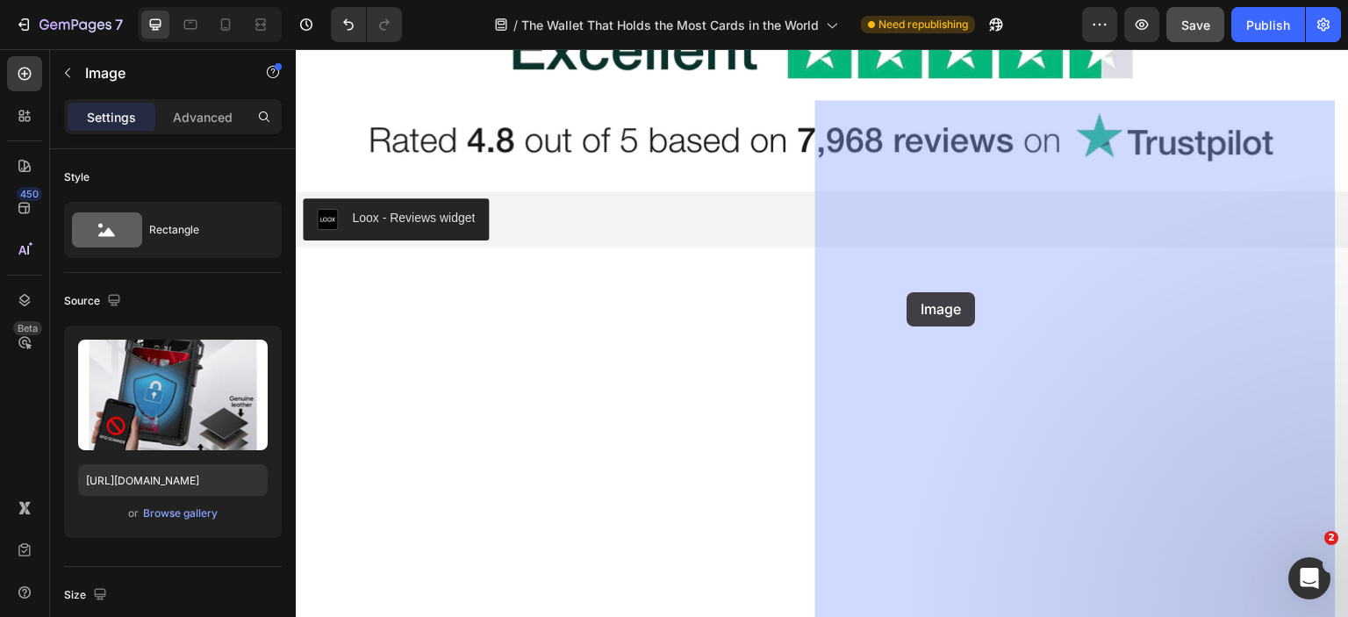
drag, startPoint x: 1116, startPoint y: 326, endPoint x: 931, endPoint y: 292, distance: 187.5
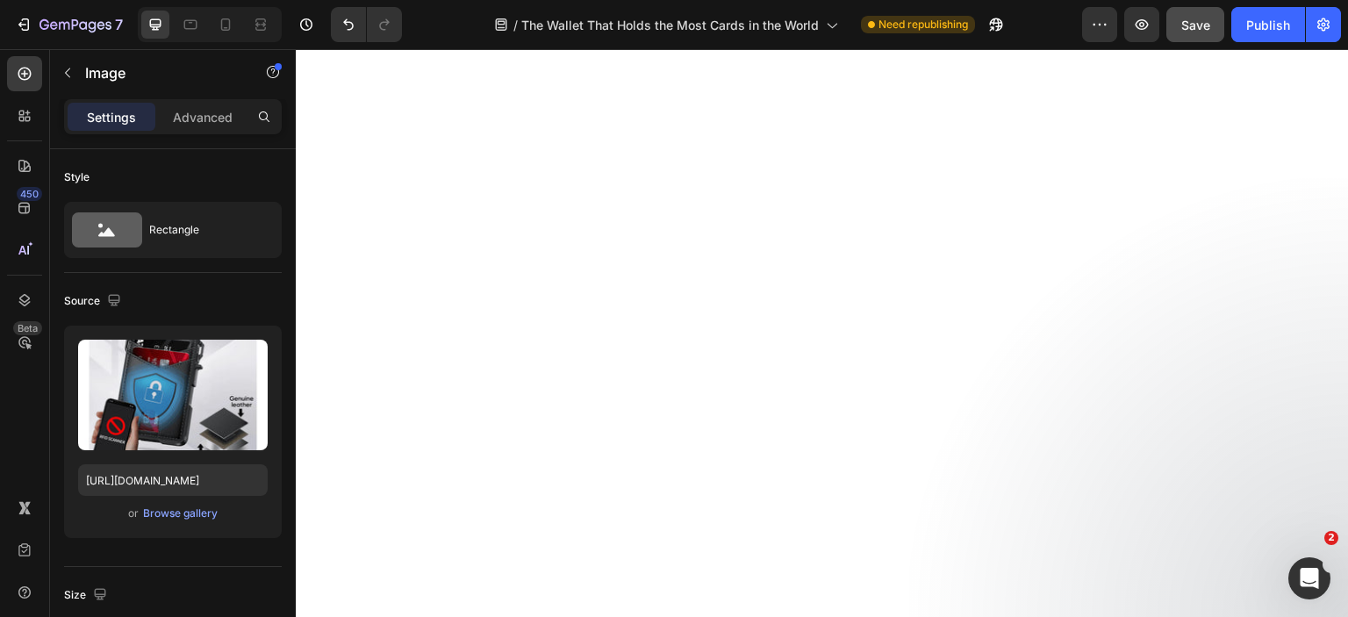
scroll to position [6846, 0]
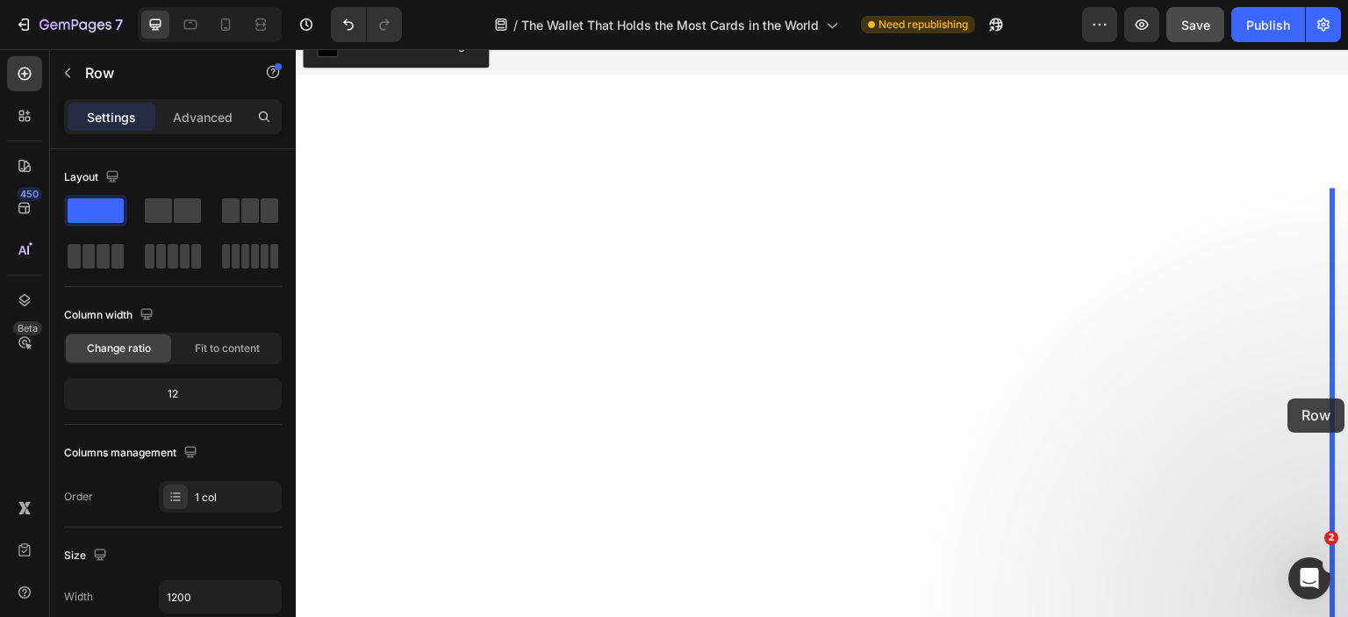
drag, startPoint x: 326, startPoint y: 217, endPoint x: 1288, endPoint y: 398, distance: 978.9
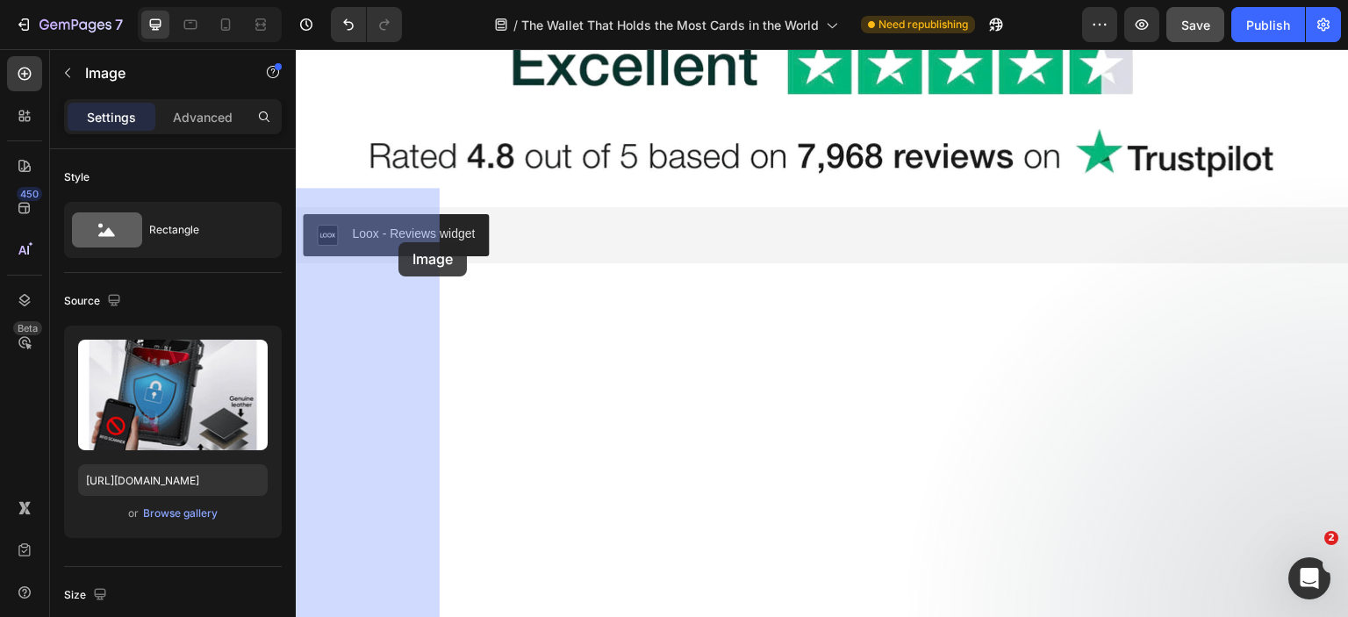
drag, startPoint x: 613, startPoint y: 245, endPoint x: 398, endPoint y: 242, distance: 214.2
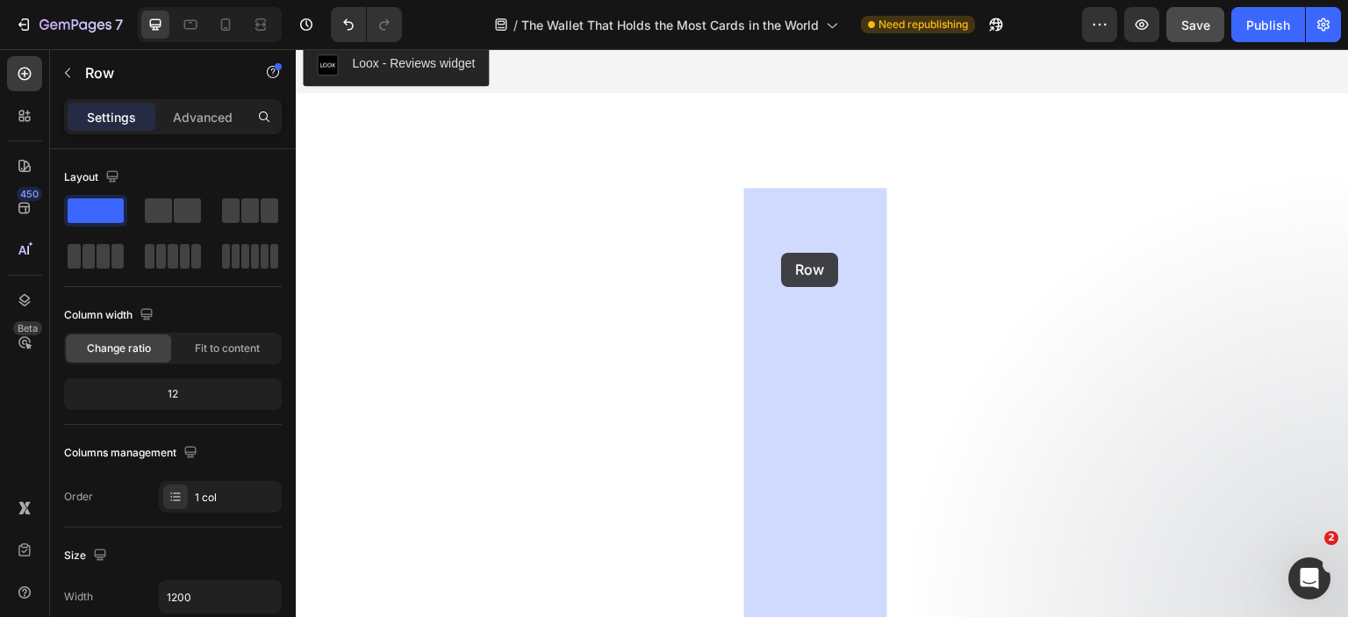
drag, startPoint x: 883, startPoint y: 199, endPoint x: 792, endPoint y: 248, distance: 103.7
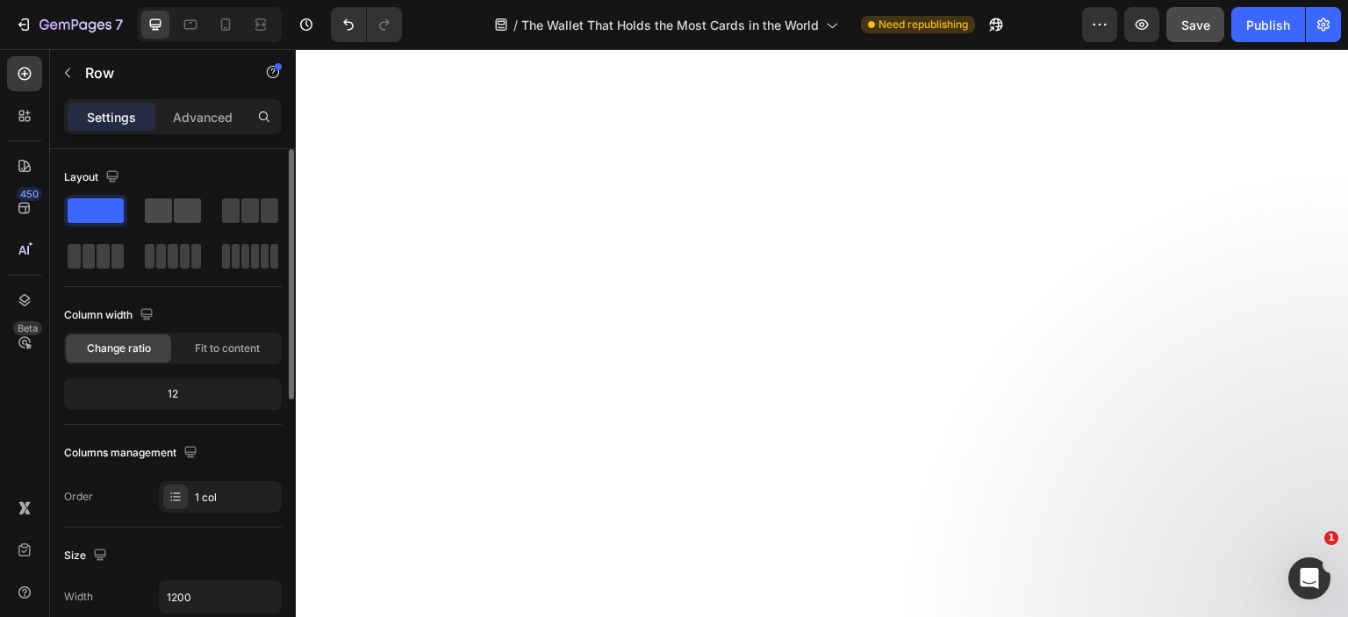
click at [165, 201] on span at bounding box center [158, 210] width 27 height 25
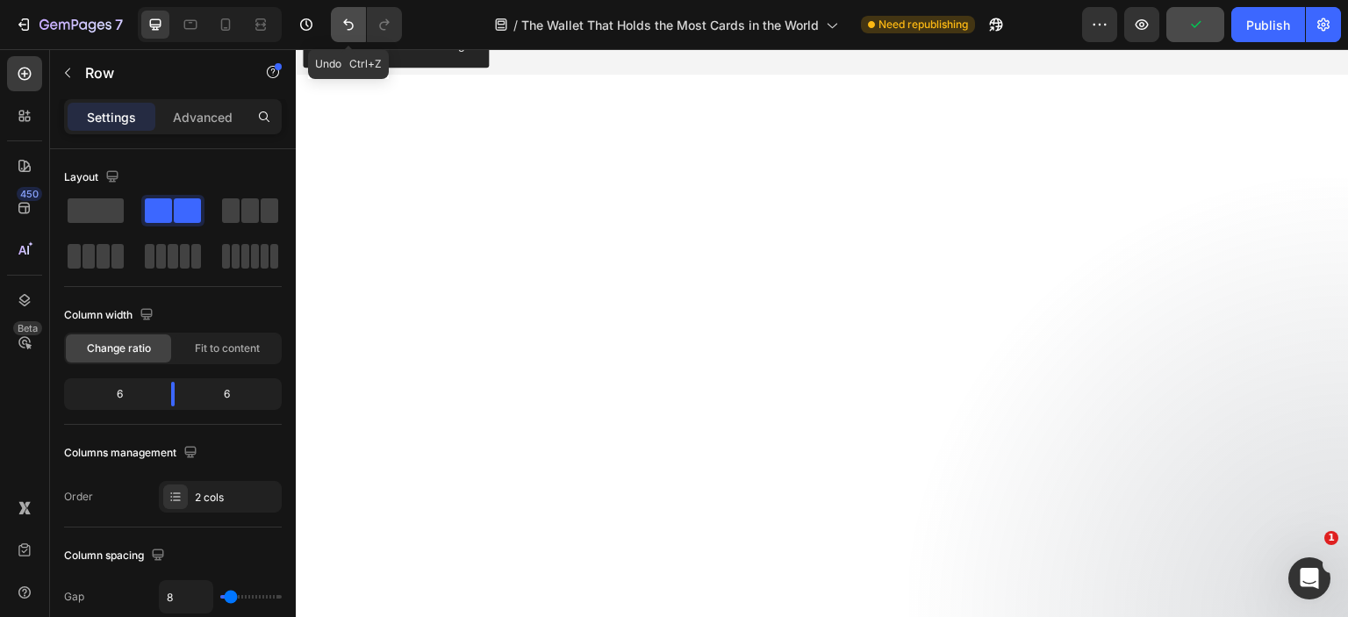
click at [348, 23] on icon "Undo/Redo" at bounding box center [349, 25] width 18 height 18
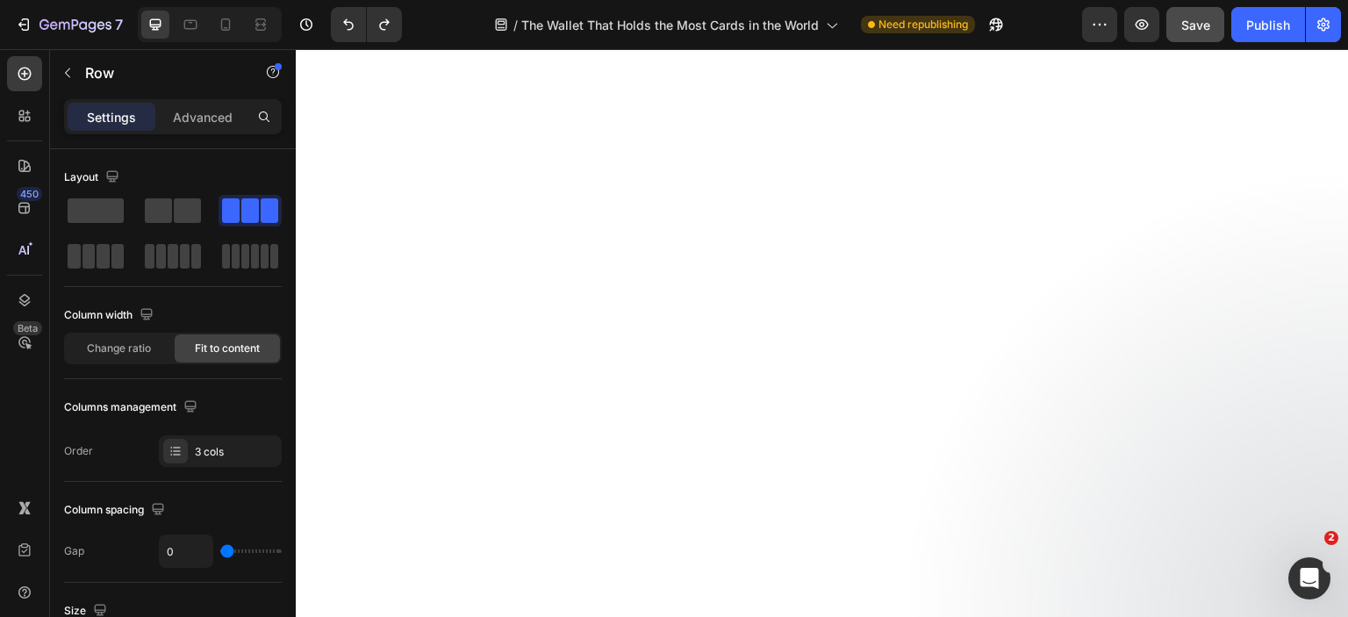
click at [170, 206] on span at bounding box center [158, 210] width 27 height 25
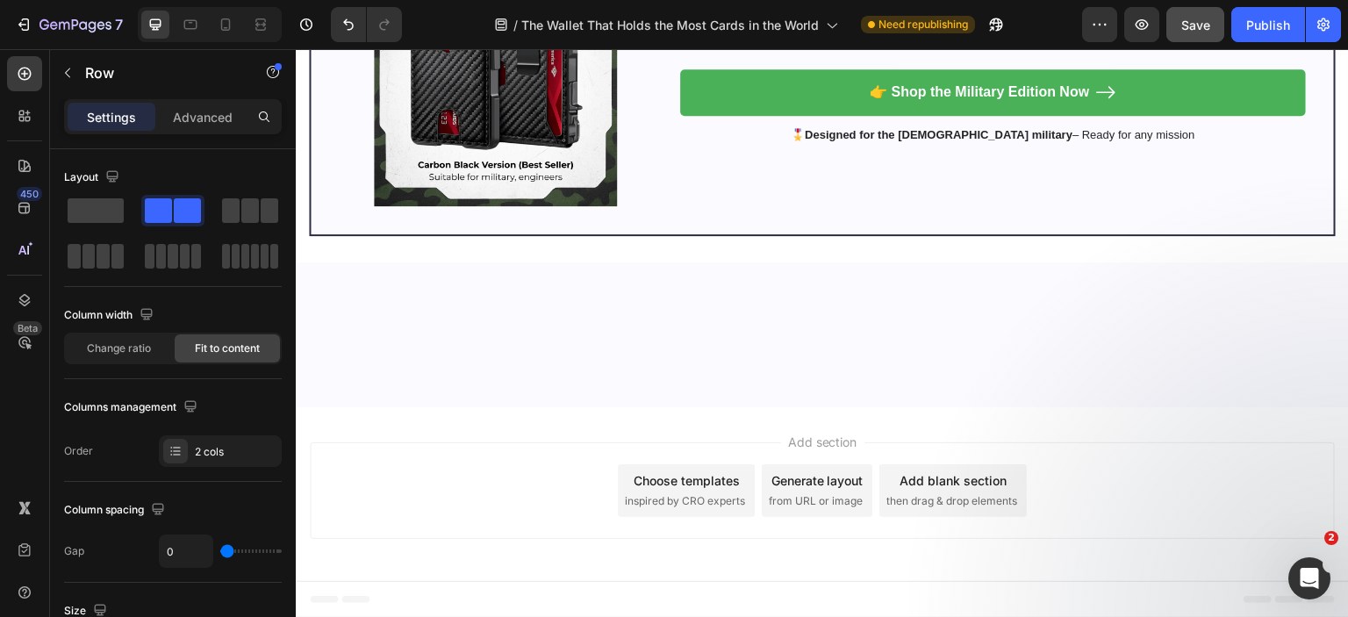
scroll to position [8777, 0]
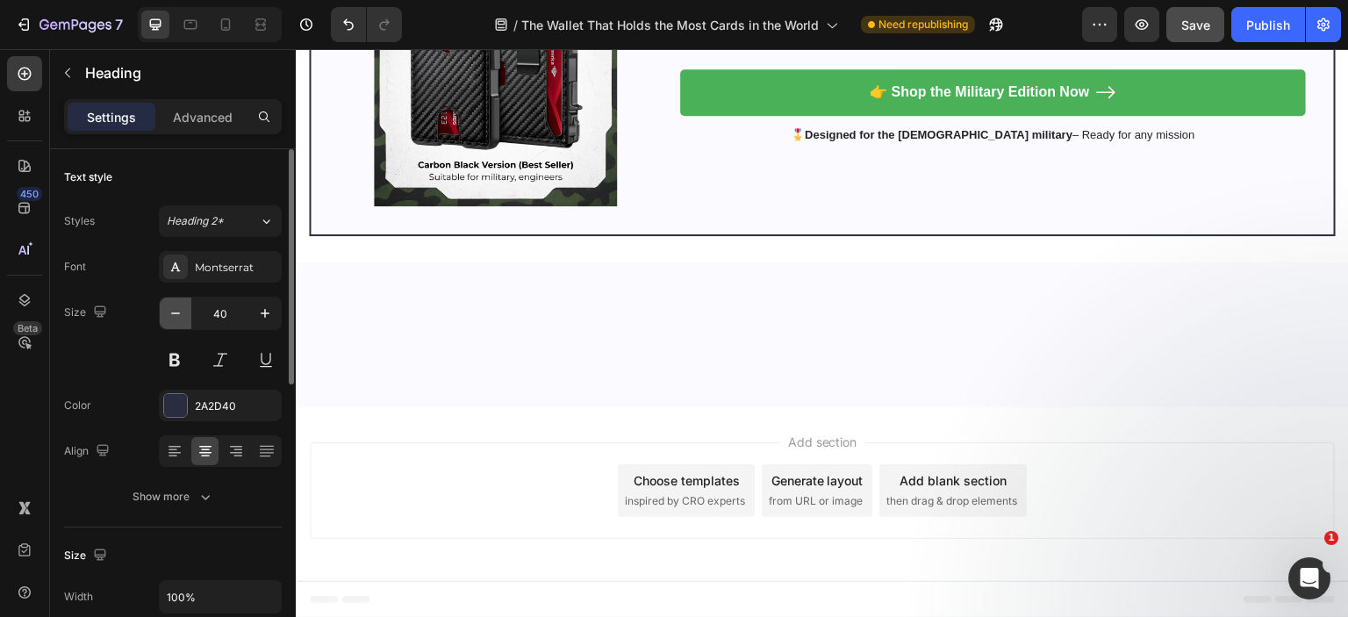
click at [172, 308] on icon "button" at bounding box center [176, 314] width 18 height 18
click at [172, 309] on icon "button" at bounding box center [176, 314] width 18 height 18
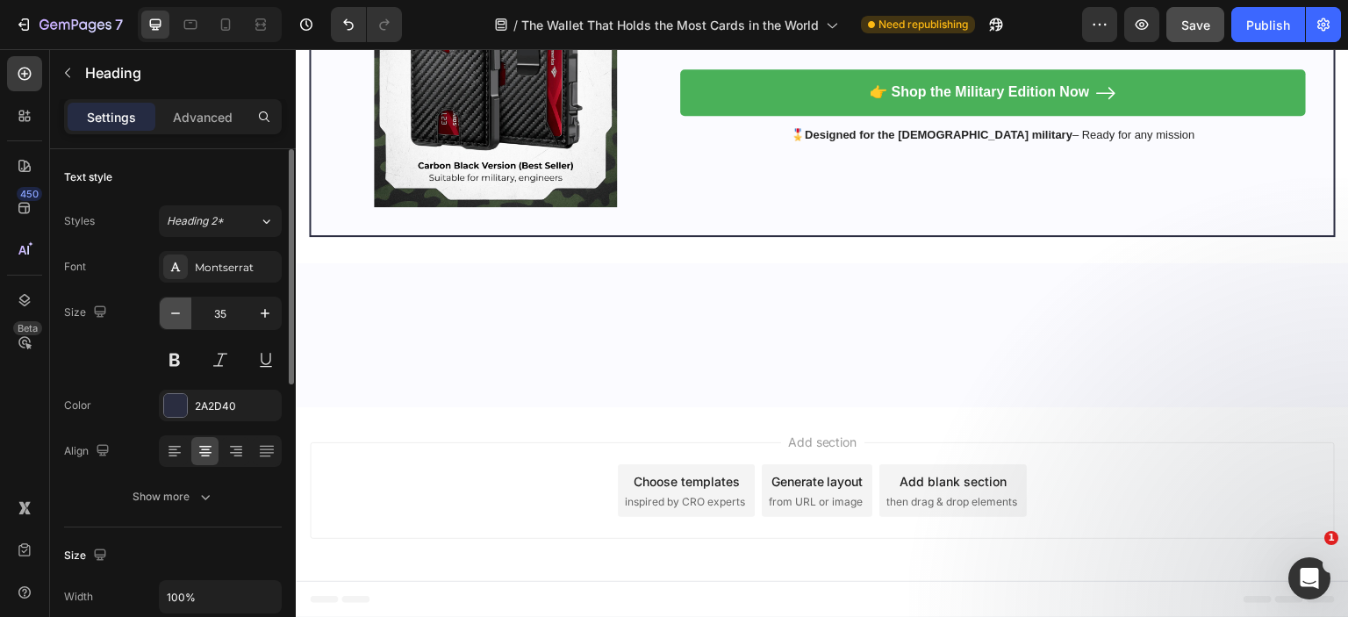
click at [172, 309] on icon "button" at bounding box center [176, 314] width 18 height 18
type input "33"
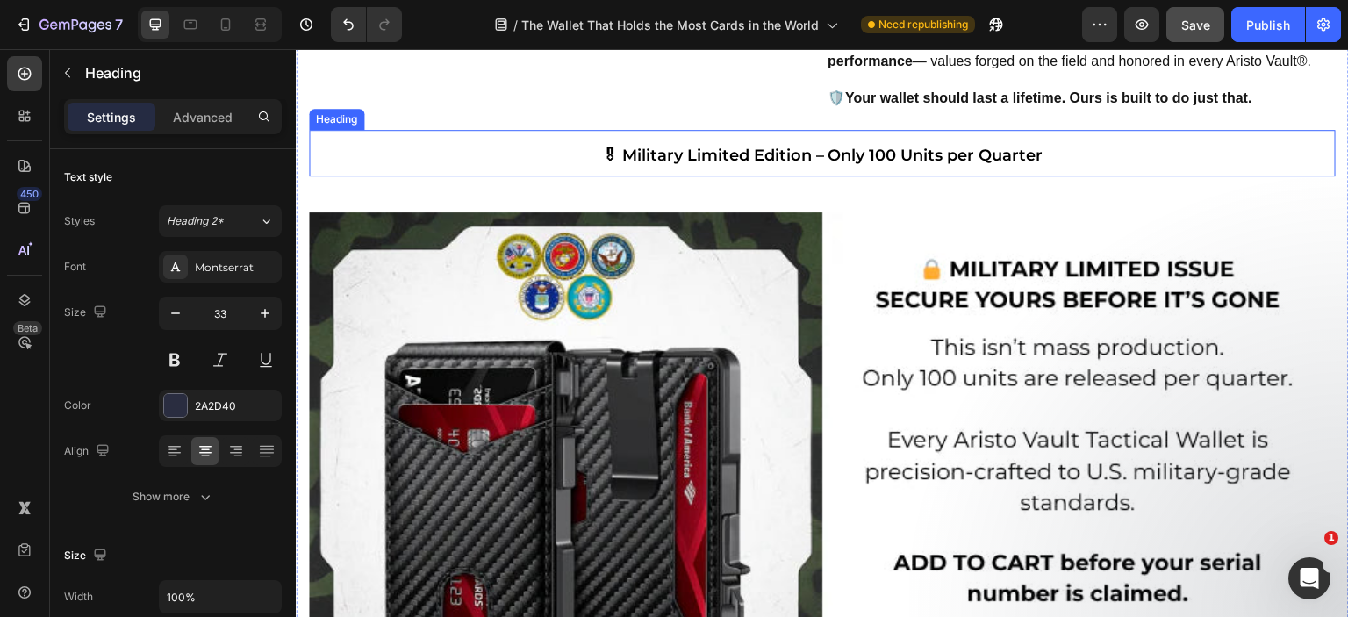
scroll to position [9040, 0]
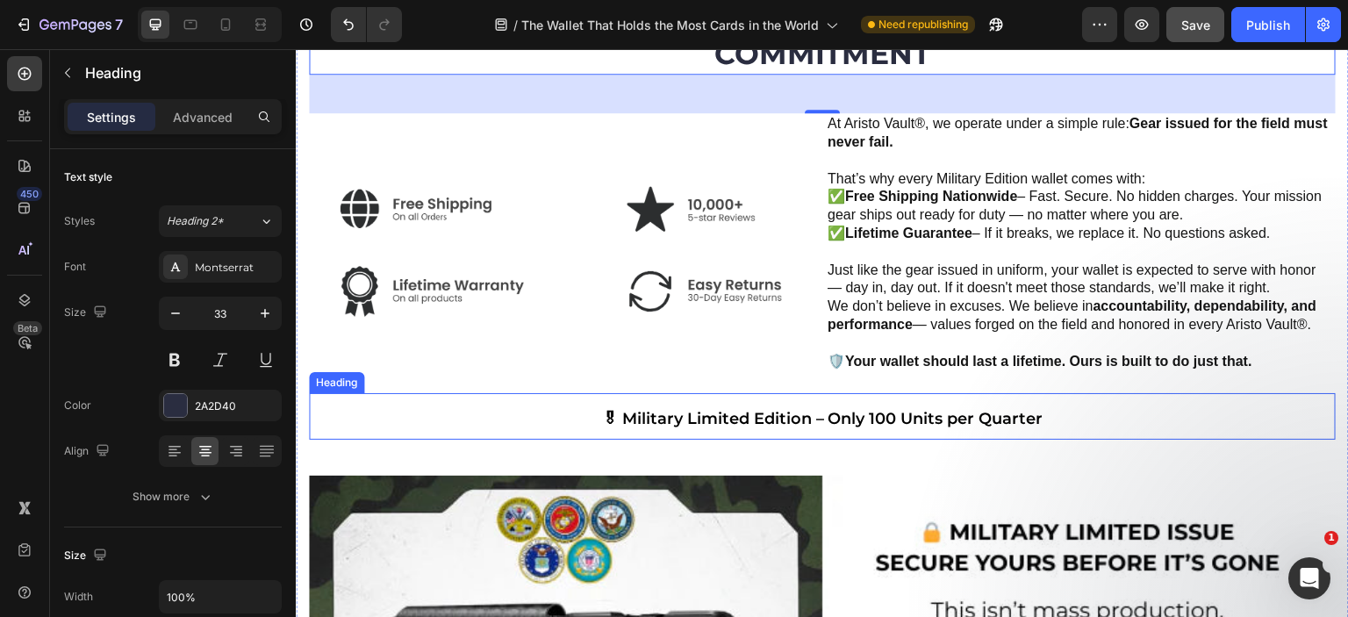
click at [825, 414] on span "🎖 Military Limited Edition – Only 100 Units per Quarter" at bounding box center [822, 418] width 441 height 19
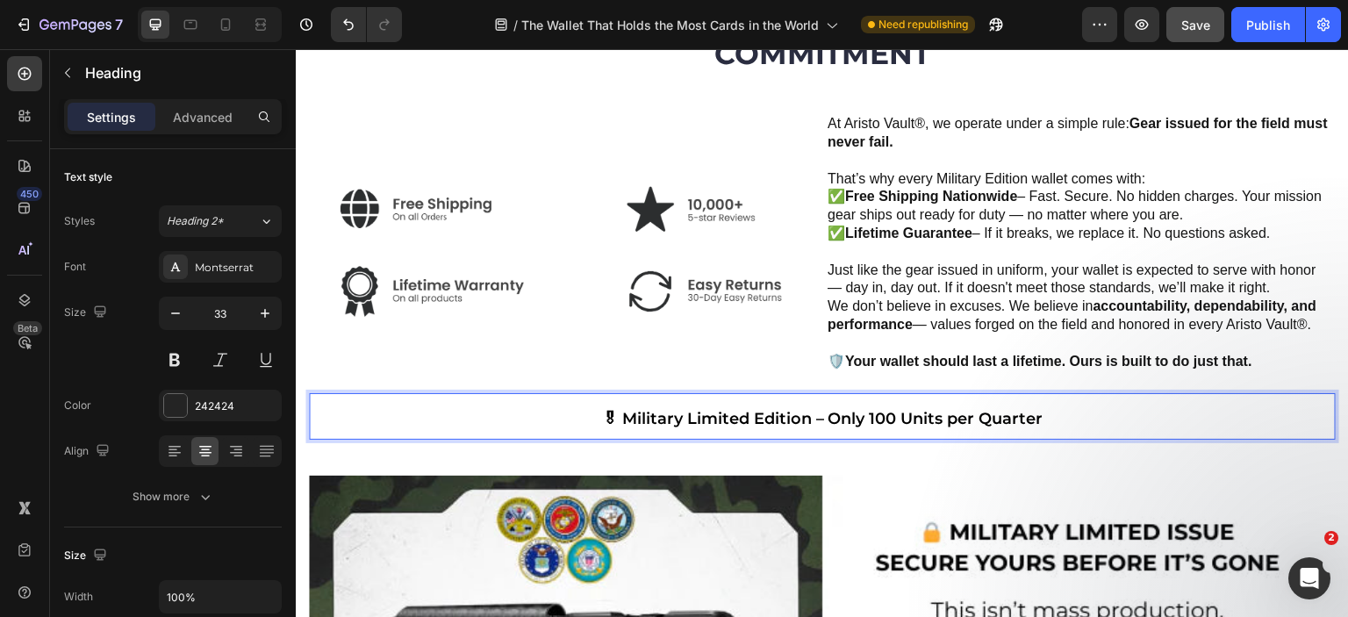
click at [683, 413] on span "🎖 Military Limited Edition – Only 100 Units per Quarter" at bounding box center [822, 418] width 441 height 19
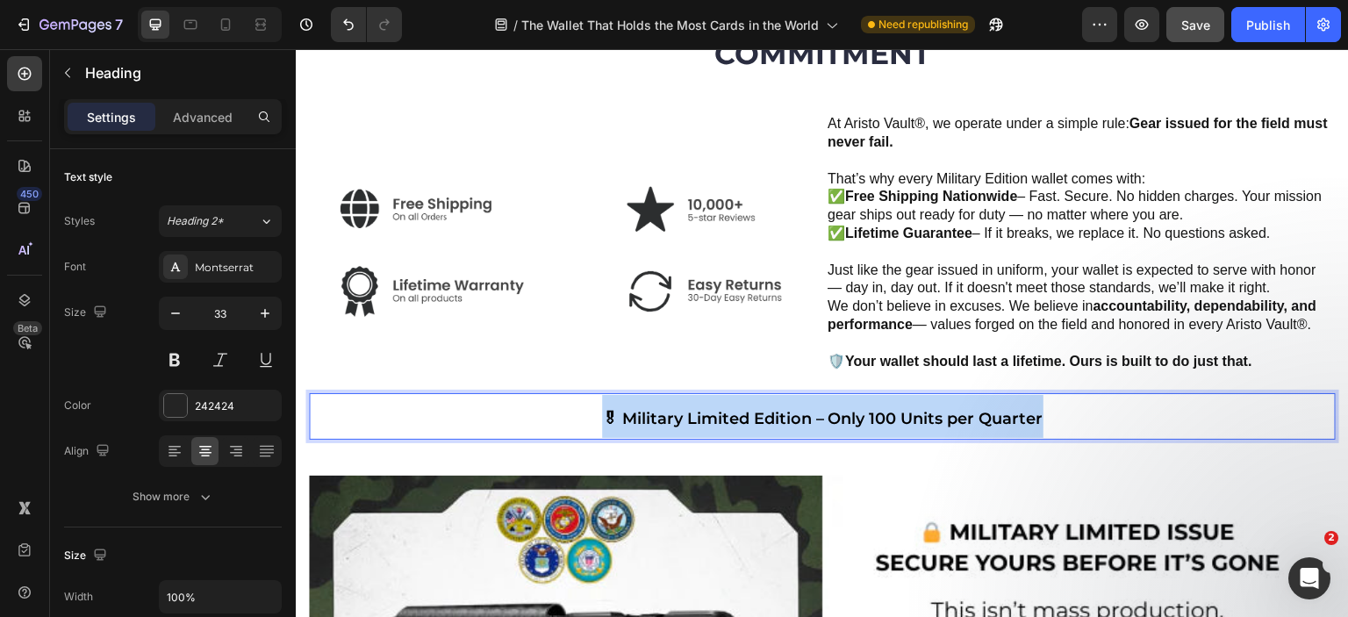
click at [683, 413] on span "🎖 Military Limited Edition – Only 100 Units per Quarter" at bounding box center [822, 418] width 441 height 19
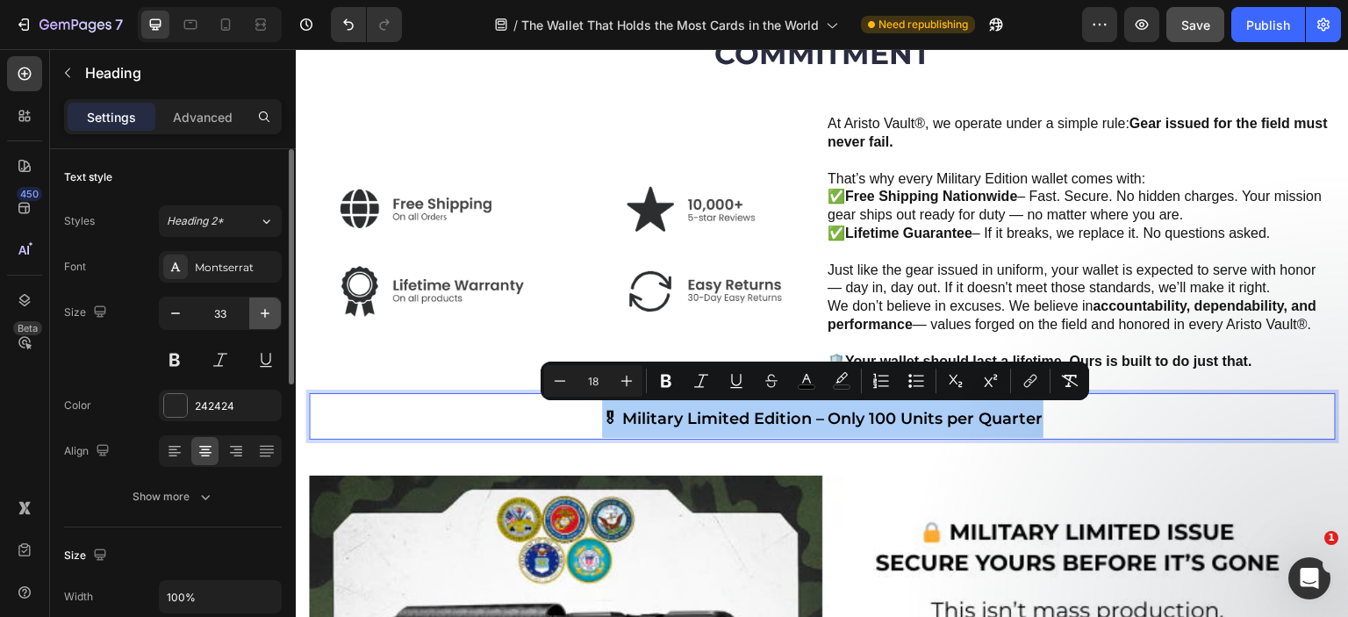
click at [269, 318] on icon "button" at bounding box center [265, 314] width 18 height 18
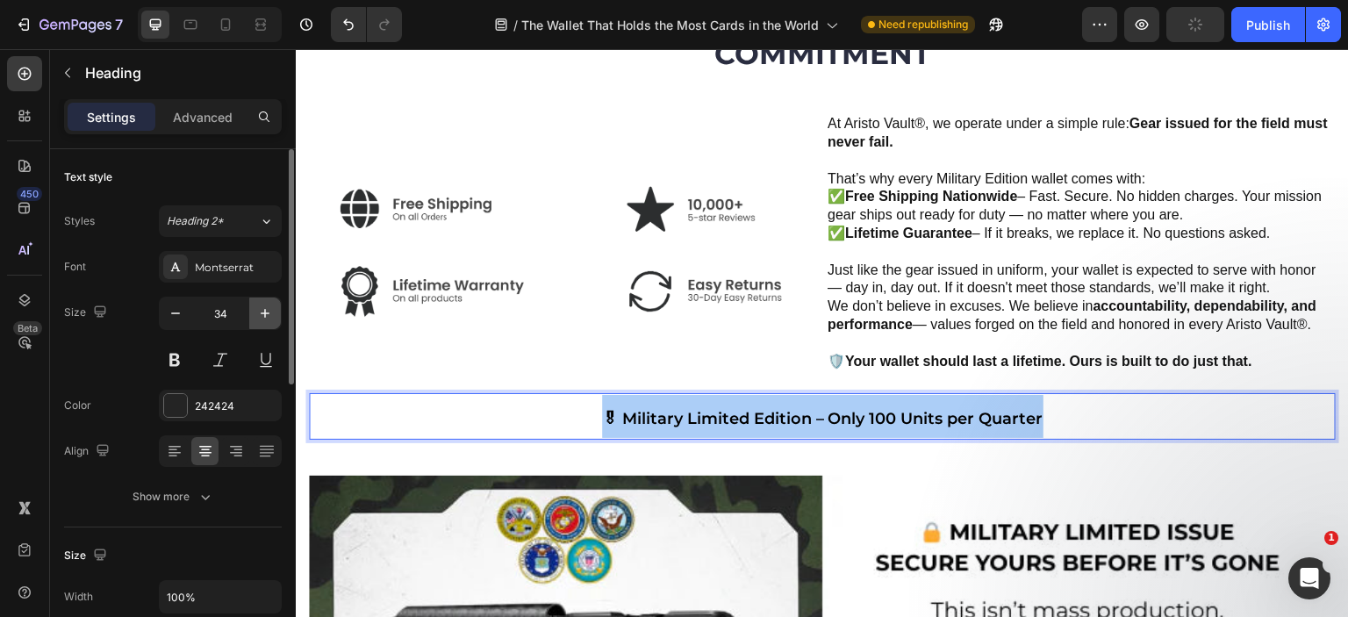
click at [269, 318] on icon "button" at bounding box center [265, 314] width 18 height 18
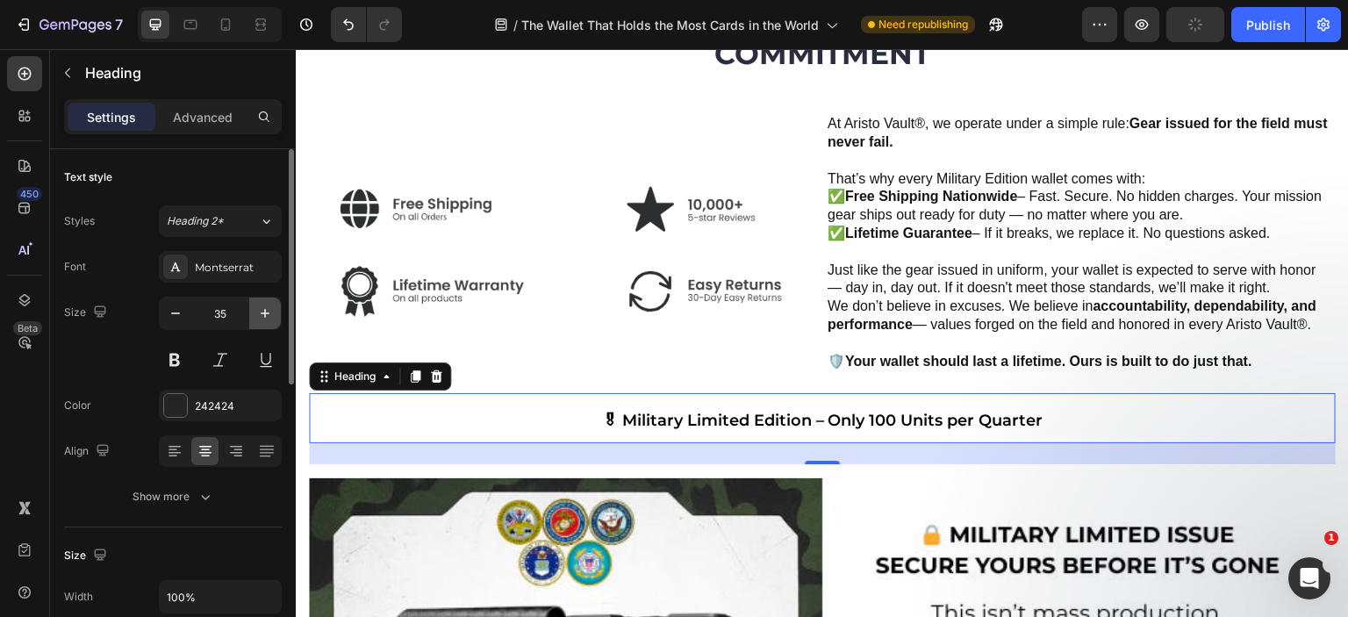
type input "36"
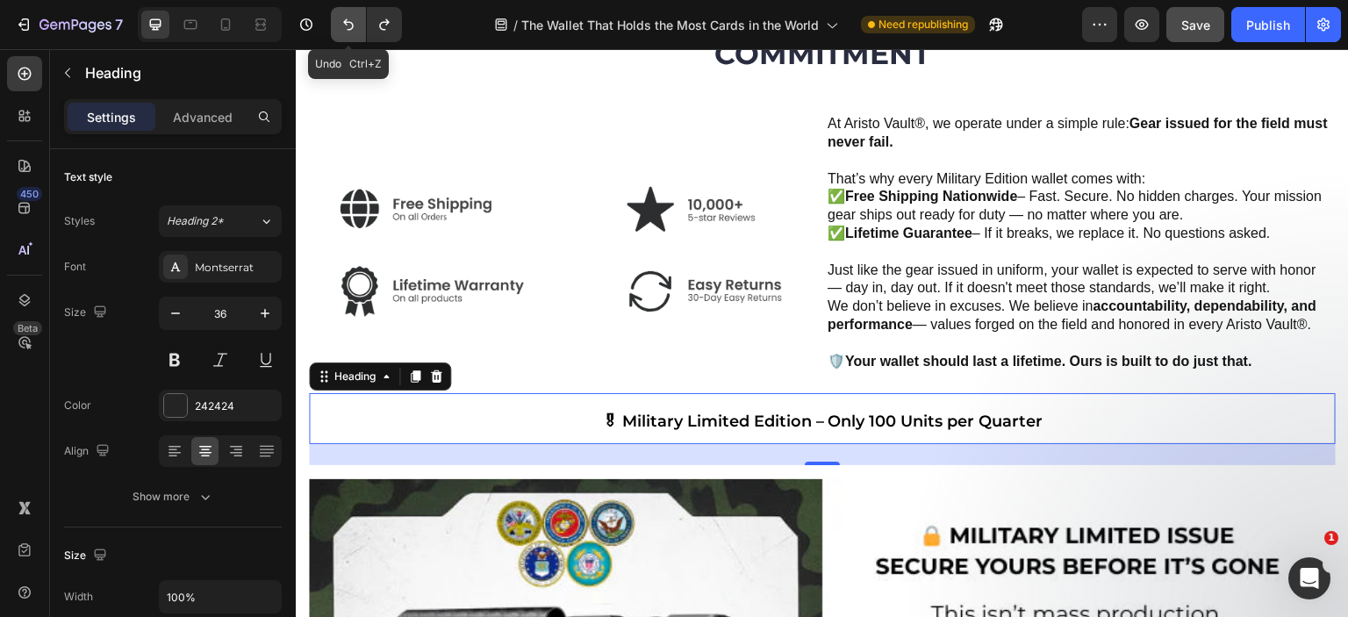
click at [341, 27] on icon "Undo/Redo" at bounding box center [349, 25] width 18 height 18
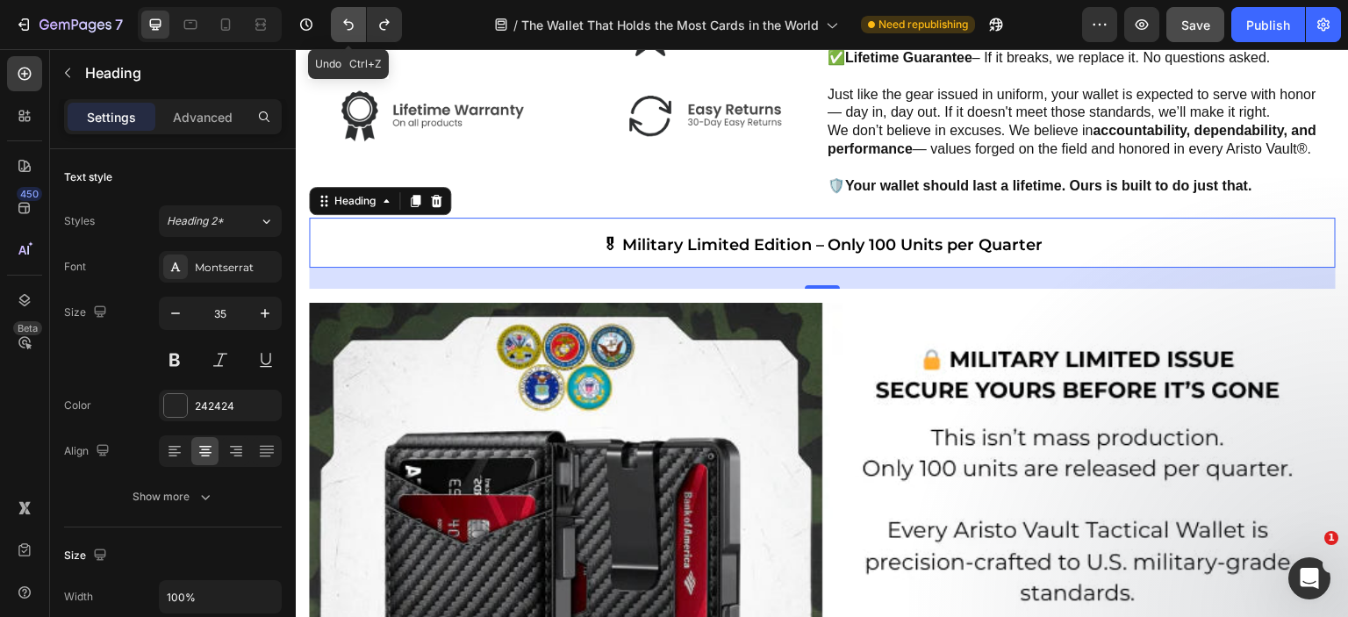
click at [340, 24] on icon "Undo/Redo" at bounding box center [349, 25] width 18 height 18
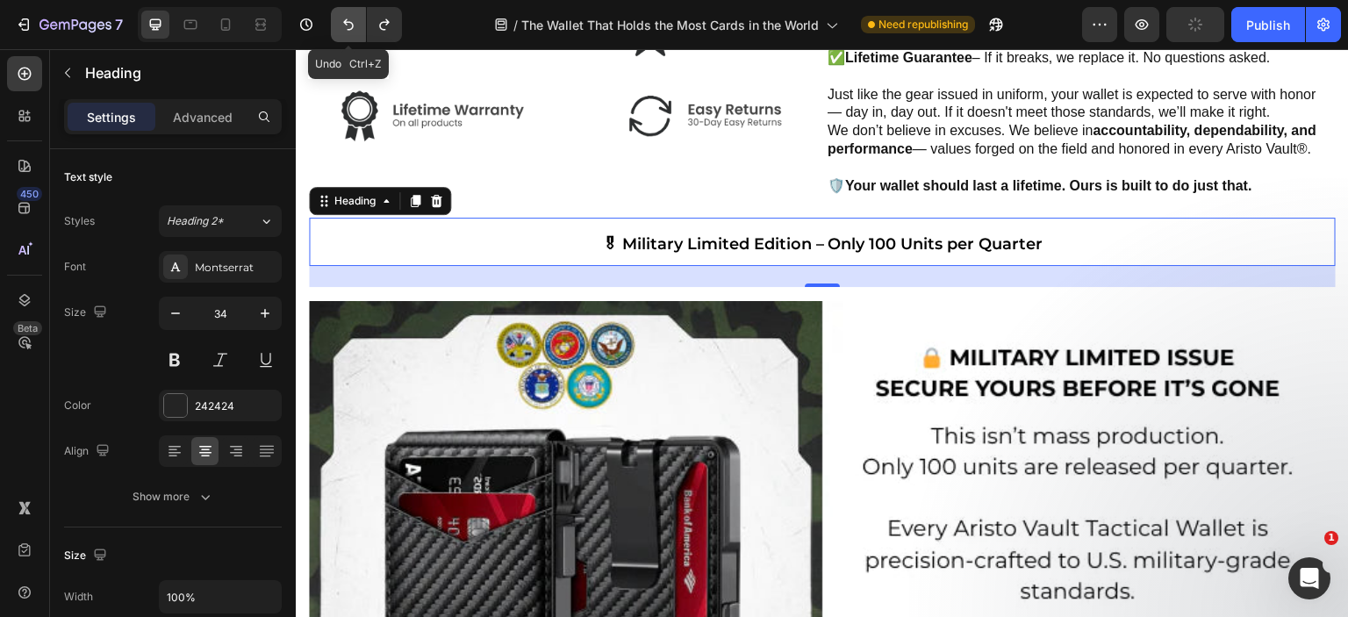
click at [348, 13] on button "Undo/Redo" at bounding box center [348, 24] width 35 height 35
type input "33"
click at [348, 13] on button "Undo/Redo" at bounding box center [348, 24] width 35 height 35
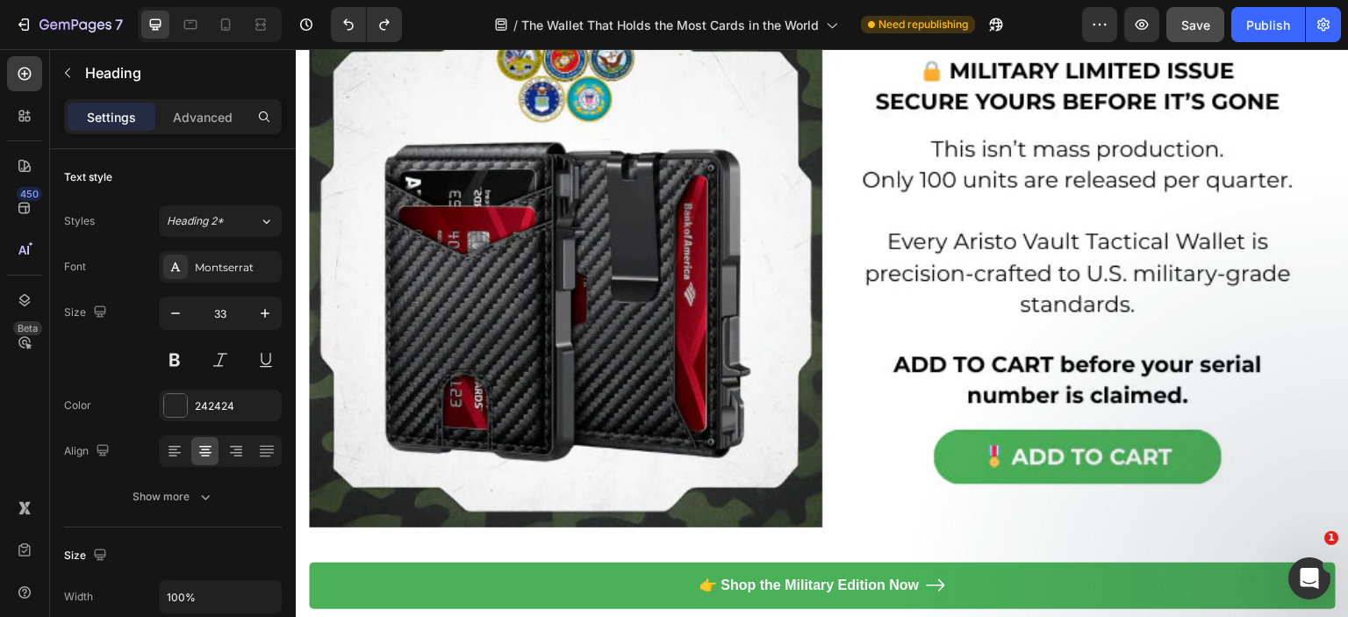
scroll to position [7778, 0]
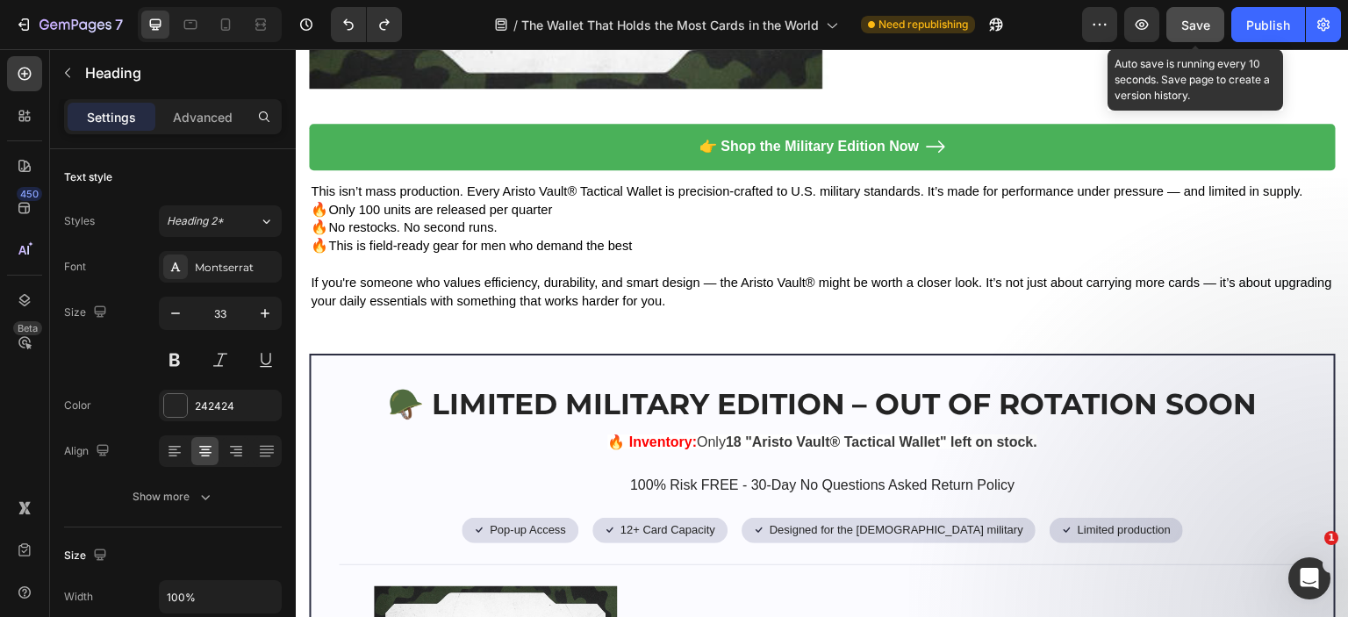
click at [1198, 31] on span "Save" at bounding box center [1195, 25] width 29 height 15
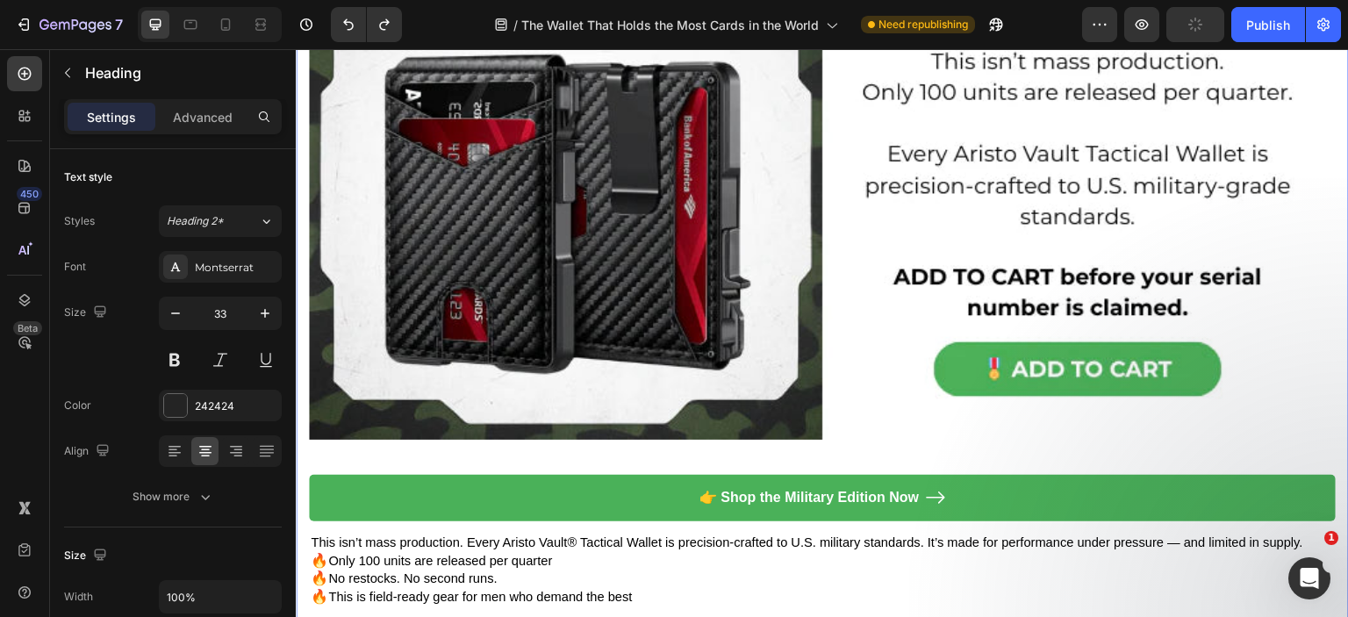
scroll to position [7690, 0]
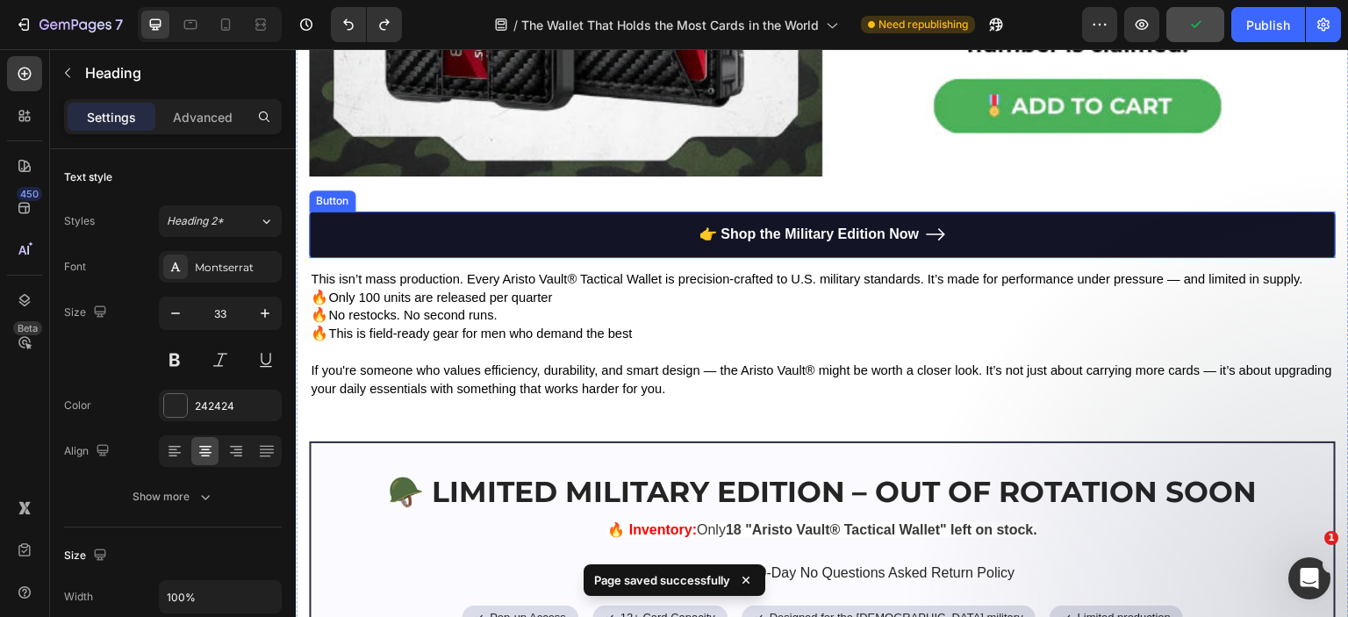
click at [1029, 227] on link "👉 Shop the Military Edition Now" at bounding box center [822, 235] width 1027 height 47
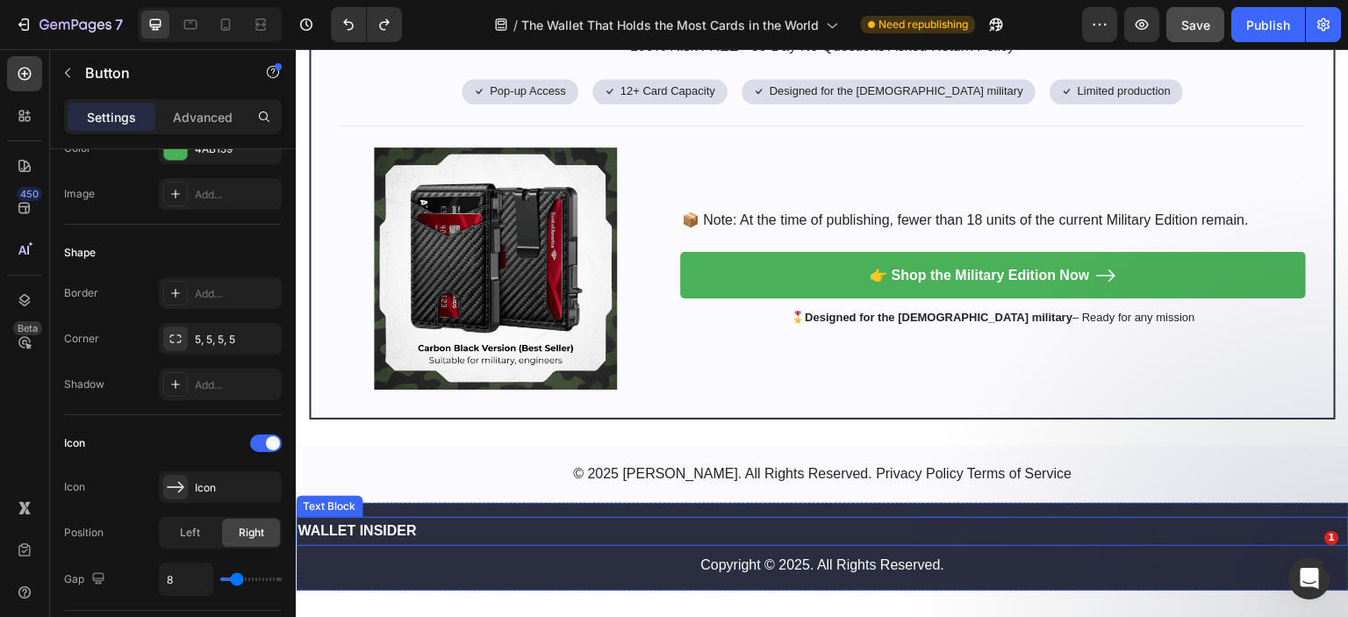
scroll to position [8305, 0]
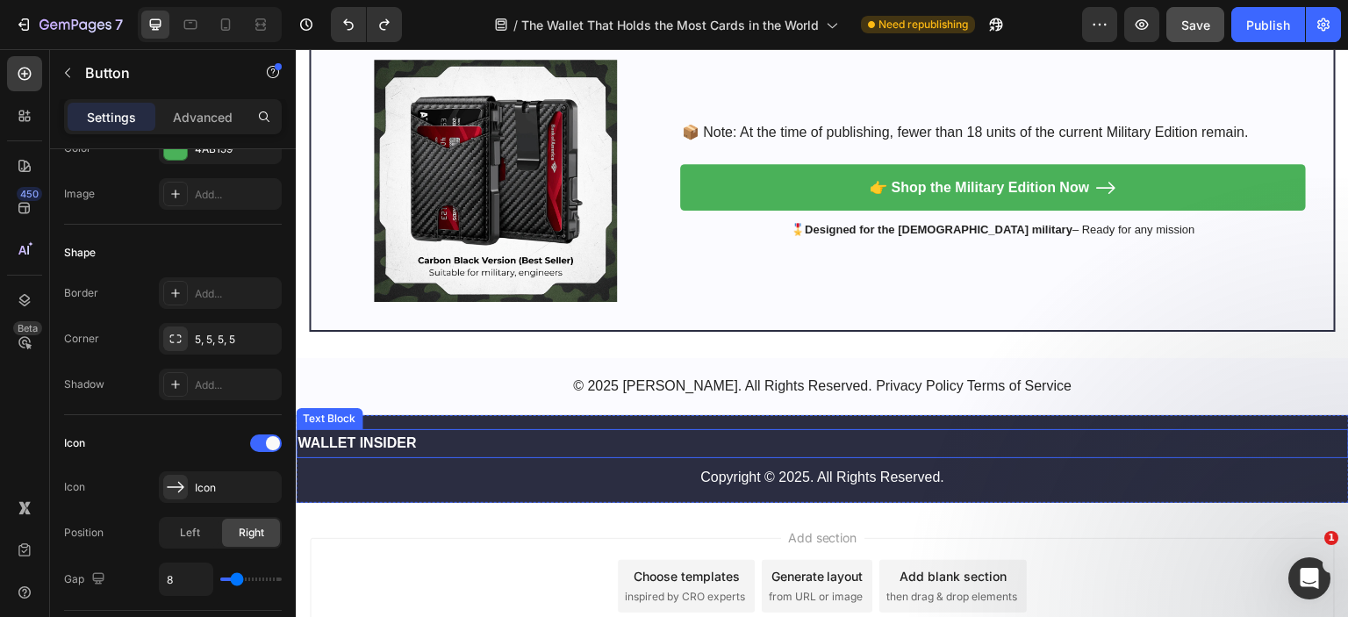
click at [447, 435] on p "WALLET INSIDER" at bounding box center [823, 443] width 1050 height 25
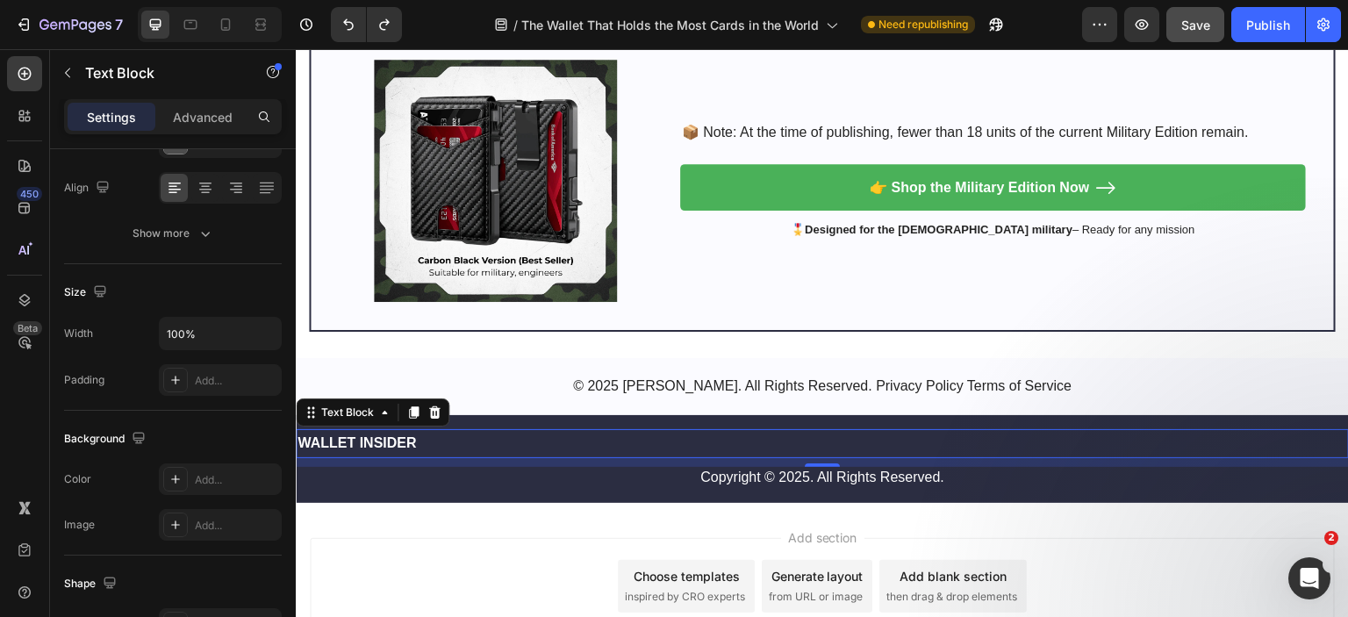
scroll to position [0, 0]
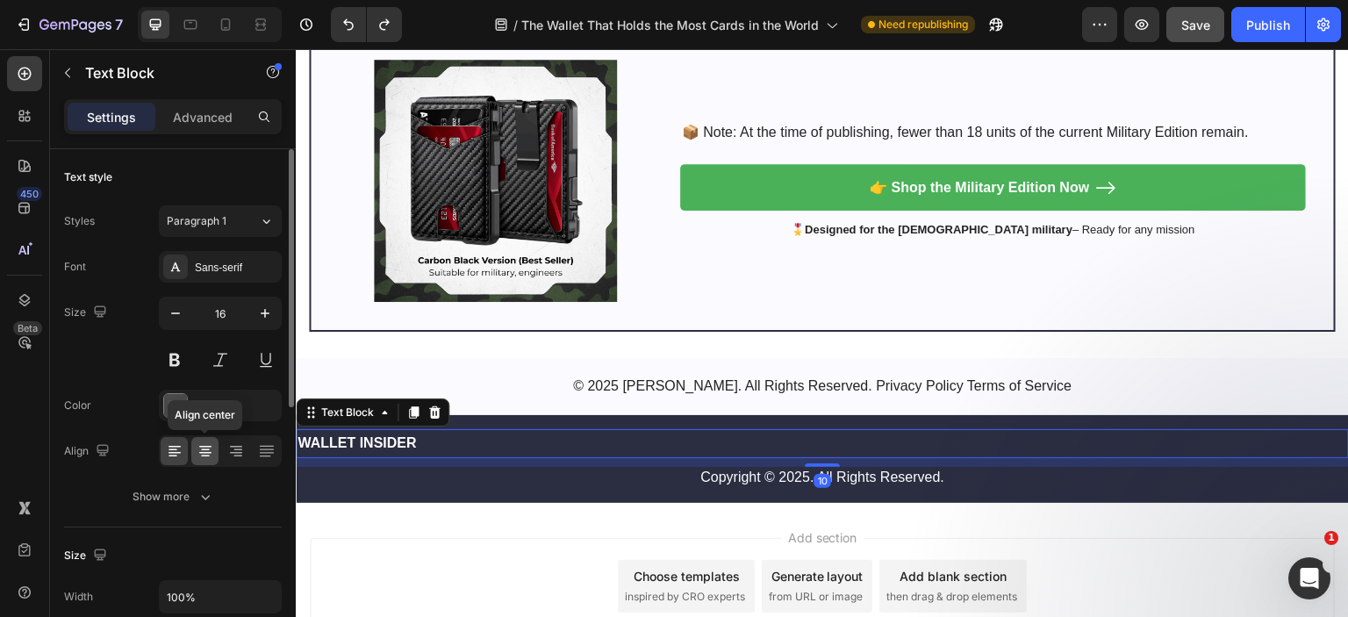
click at [210, 448] on icon at bounding box center [206, 451] width 18 height 18
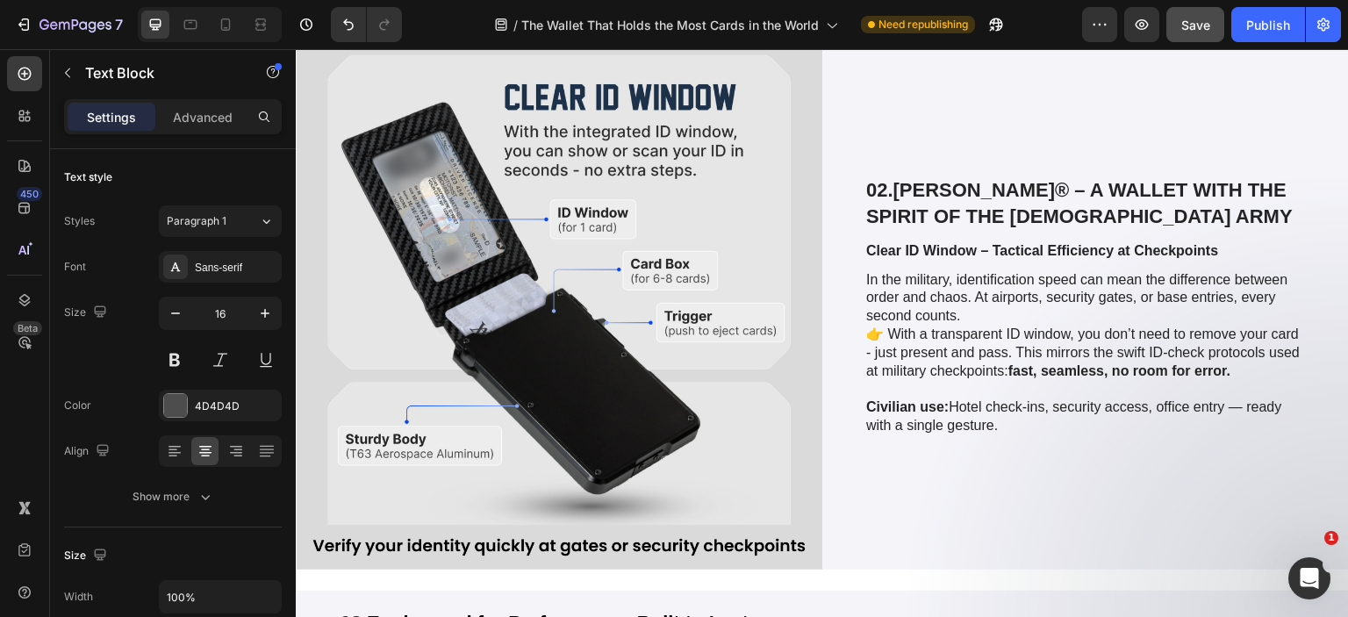
scroll to position [5741, 0]
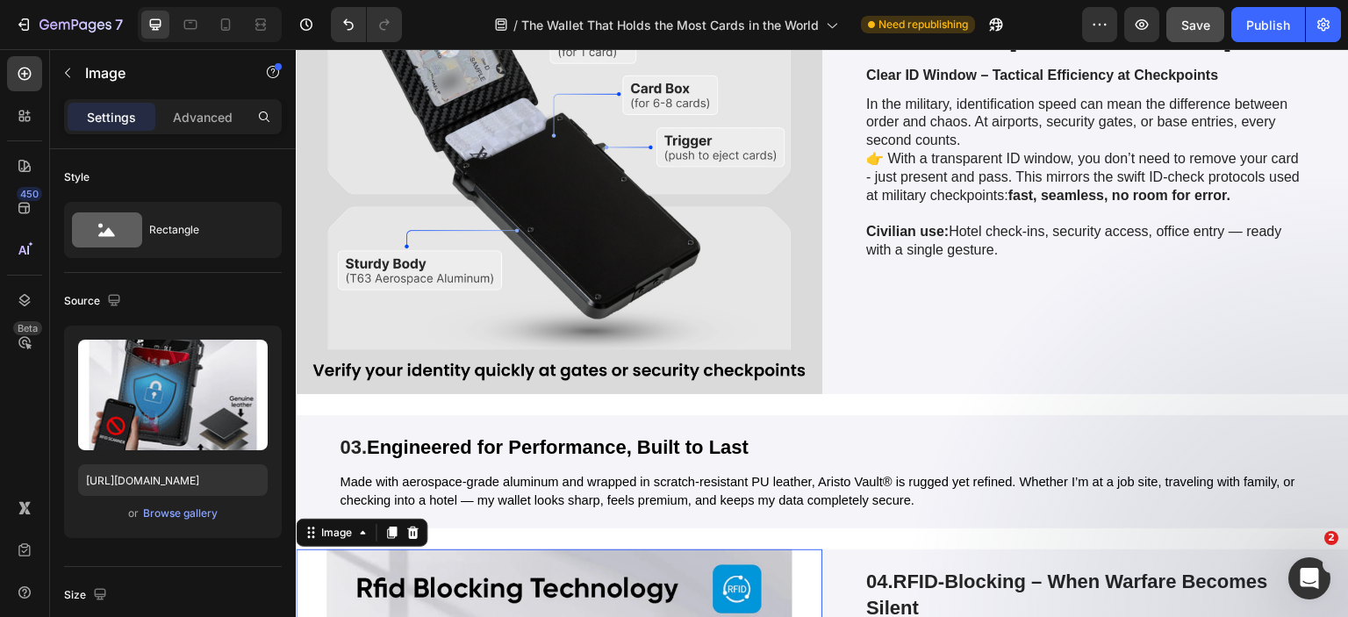
scroll to position [6180, 0]
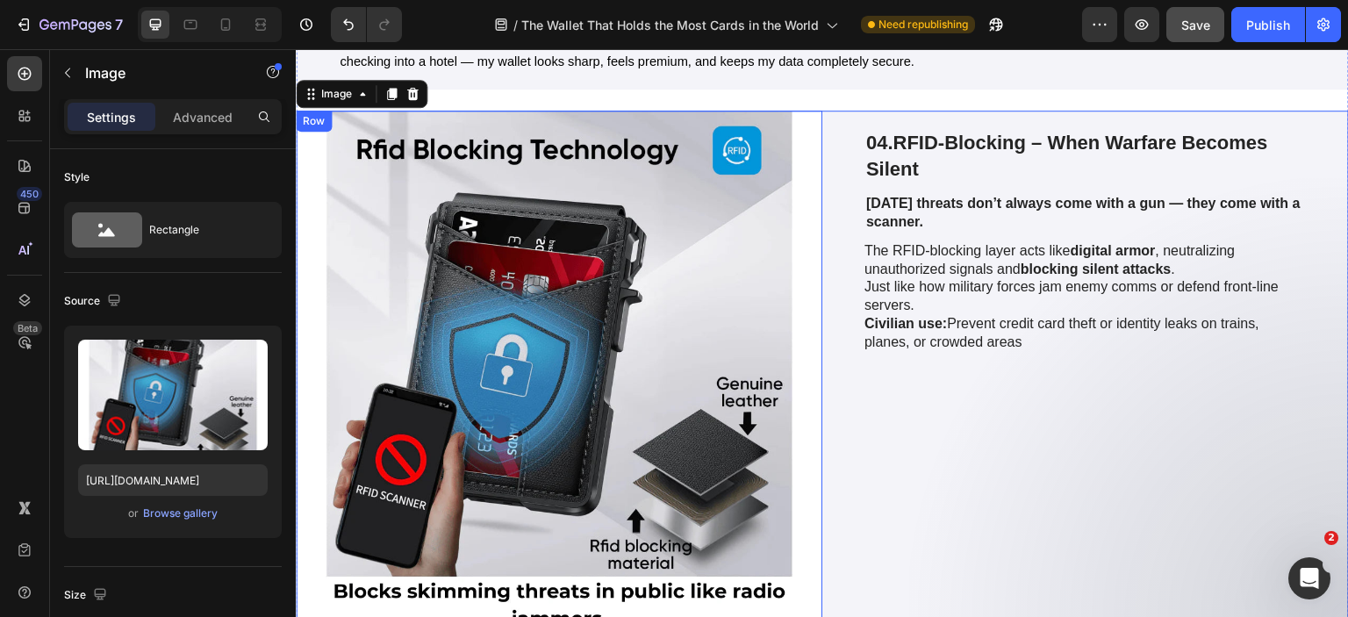
click at [837, 325] on div "04. RFID-Blocking – When Warfare Becomes Silent Text Block Today’s threats don’…" at bounding box center [1085, 374] width 527 height 527
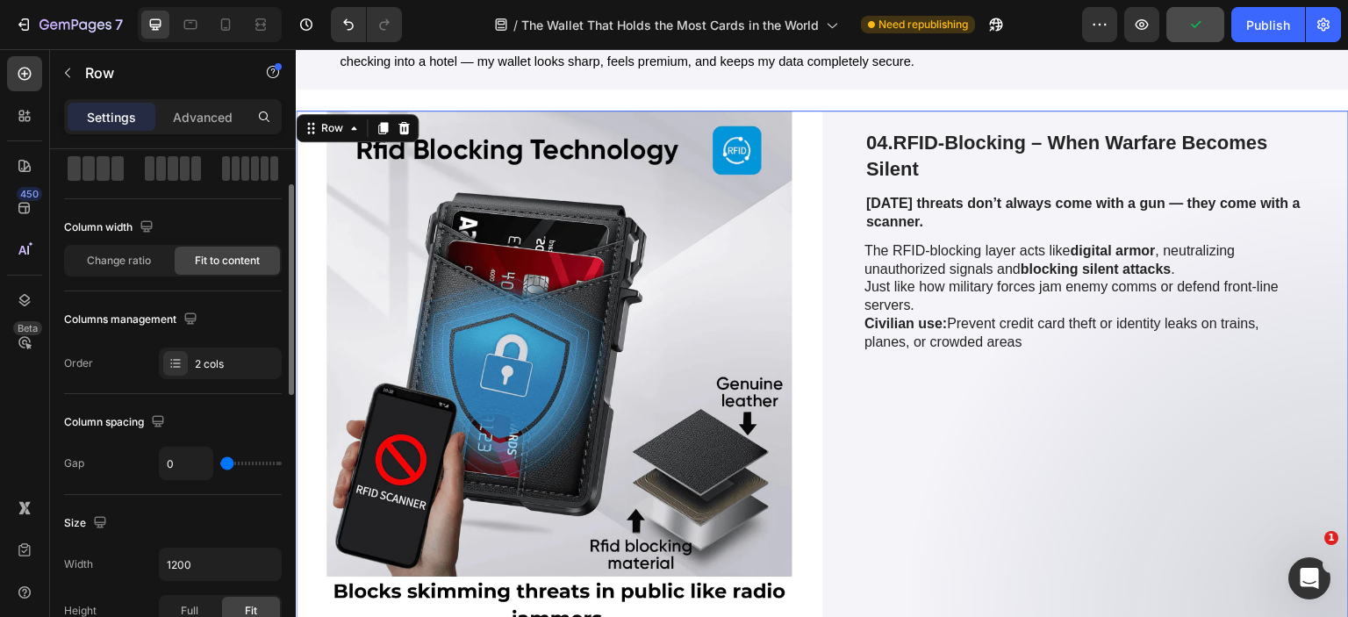
scroll to position [614, 0]
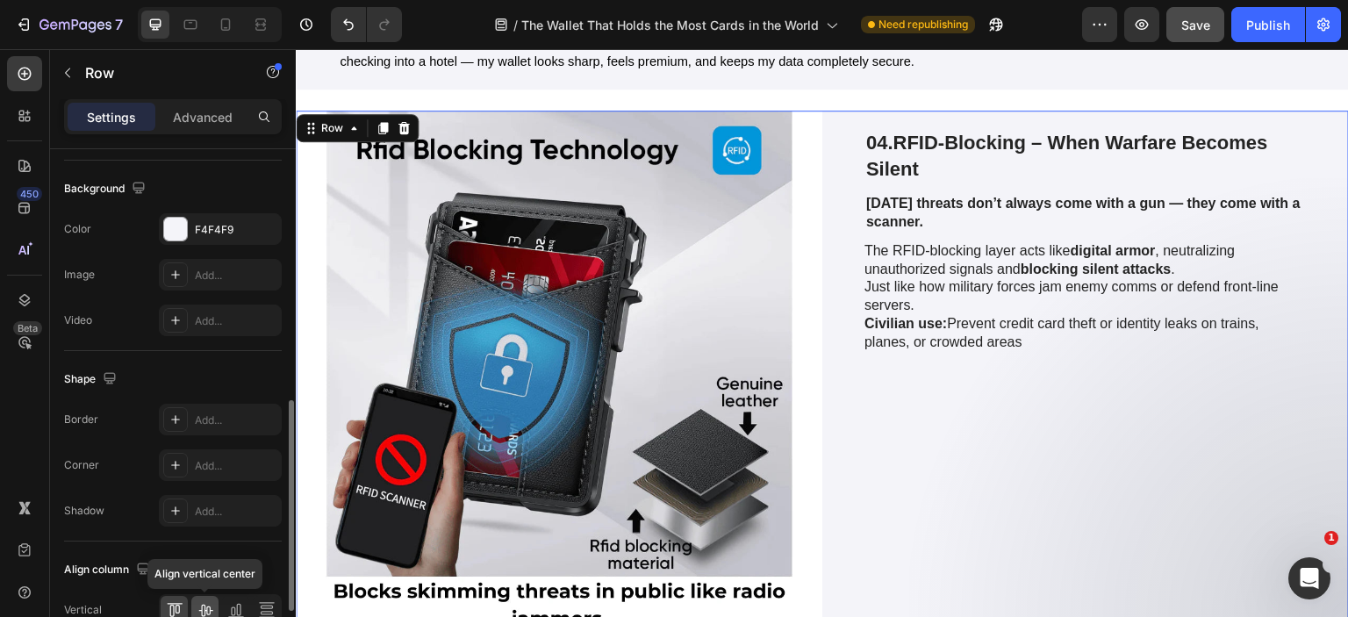
click at [210, 601] on icon at bounding box center [206, 610] width 18 height 18
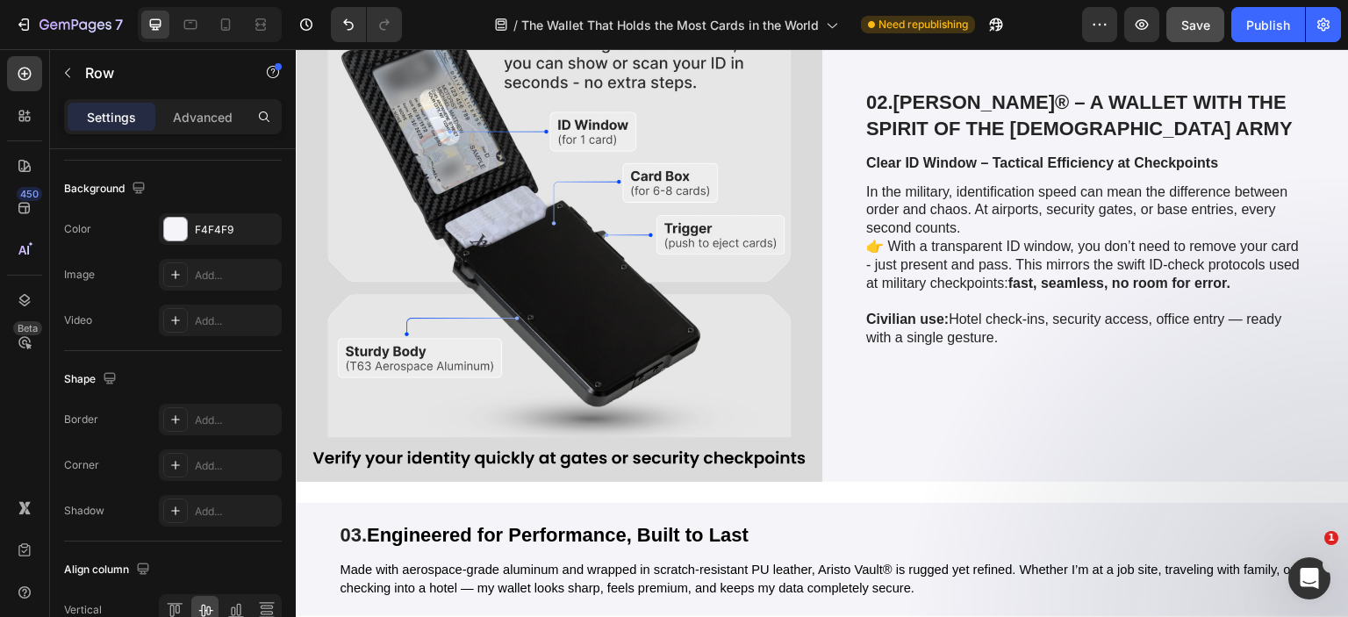
scroll to position [5829, 0]
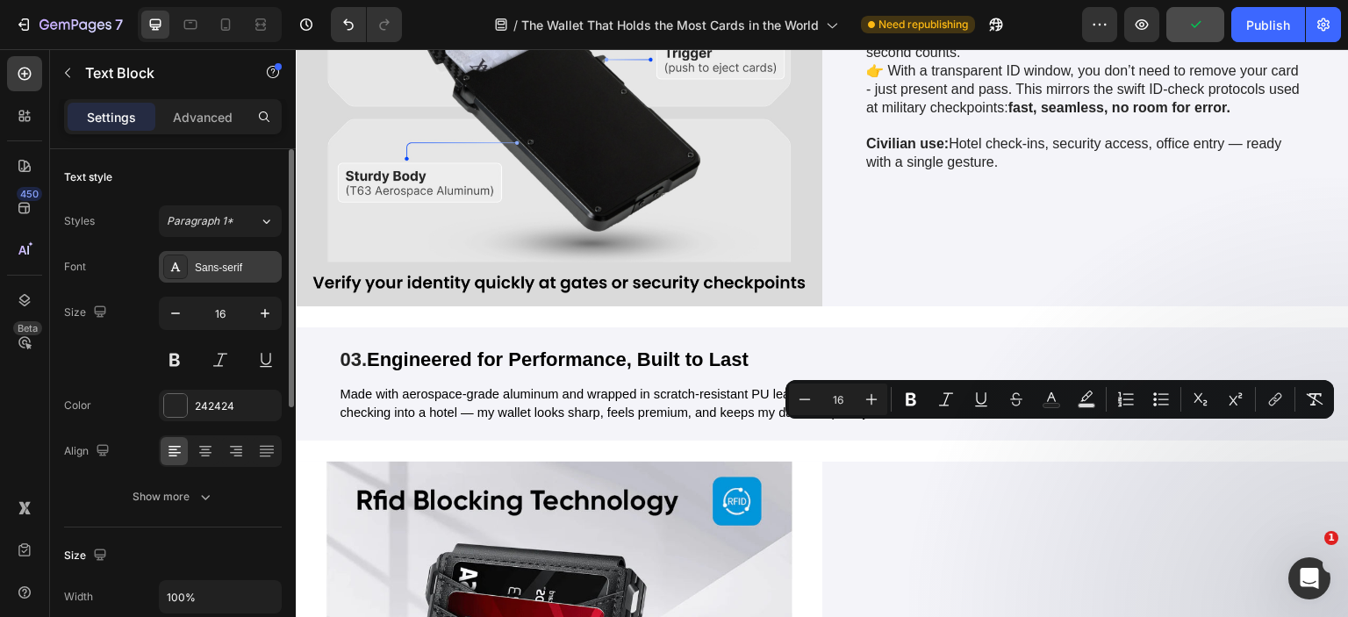
click at [181, 262] on icon at bounding box center [176, 267] width 14 height 14
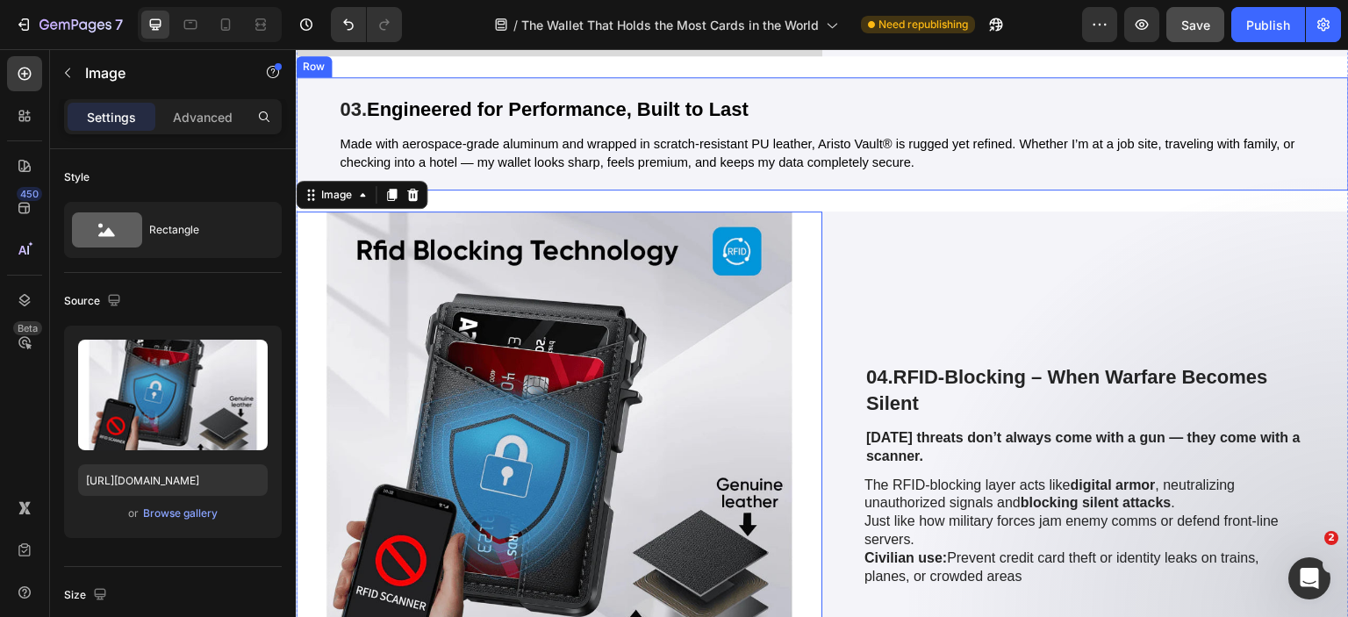
scroll to position [5728, 0]
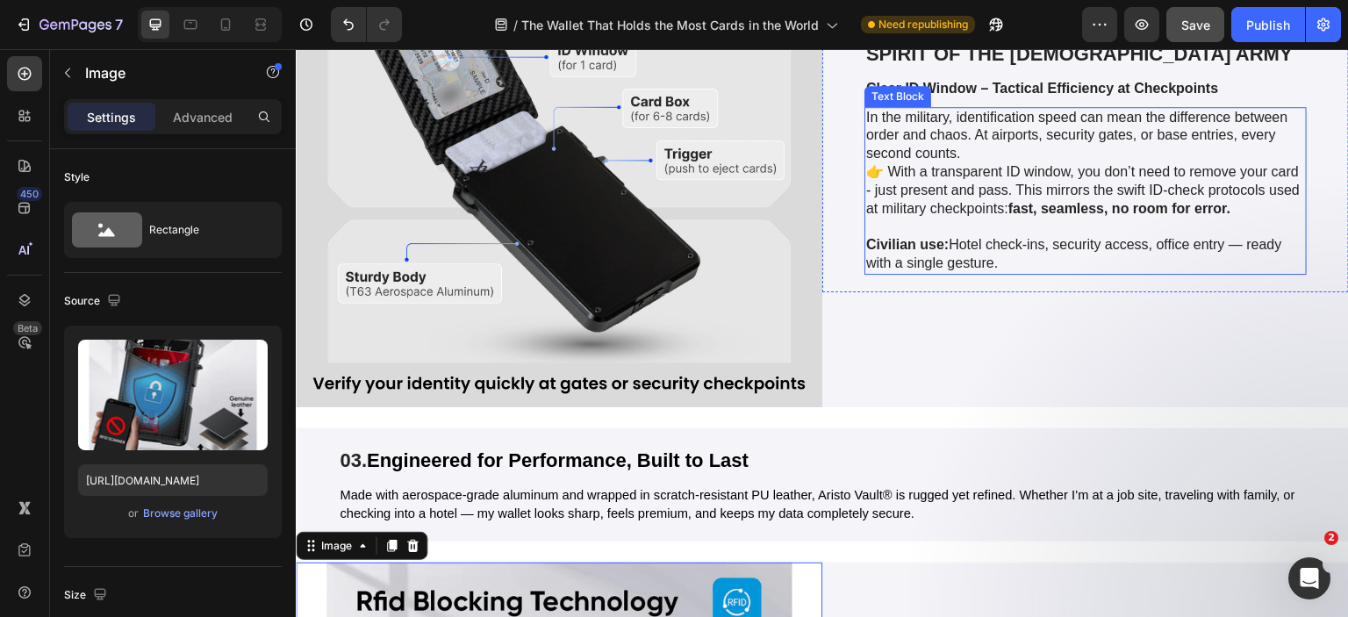
click at [963, 219] on p "In the military, identification speed can mean the difference between order and…" at bounding box center [1085, 164] width 439 height 110
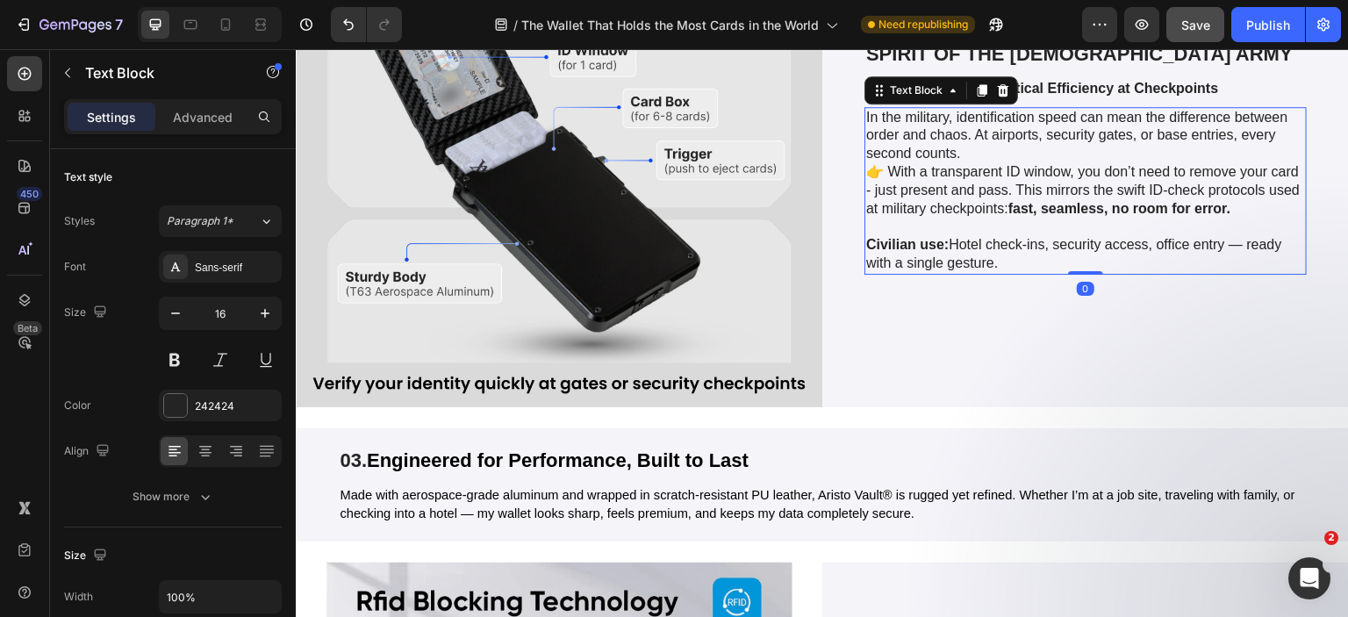
click at [963, 219] on p "In the military, identification speed can mean the difference between order and…" at bounding box center [1085, 164] width 439 height 110
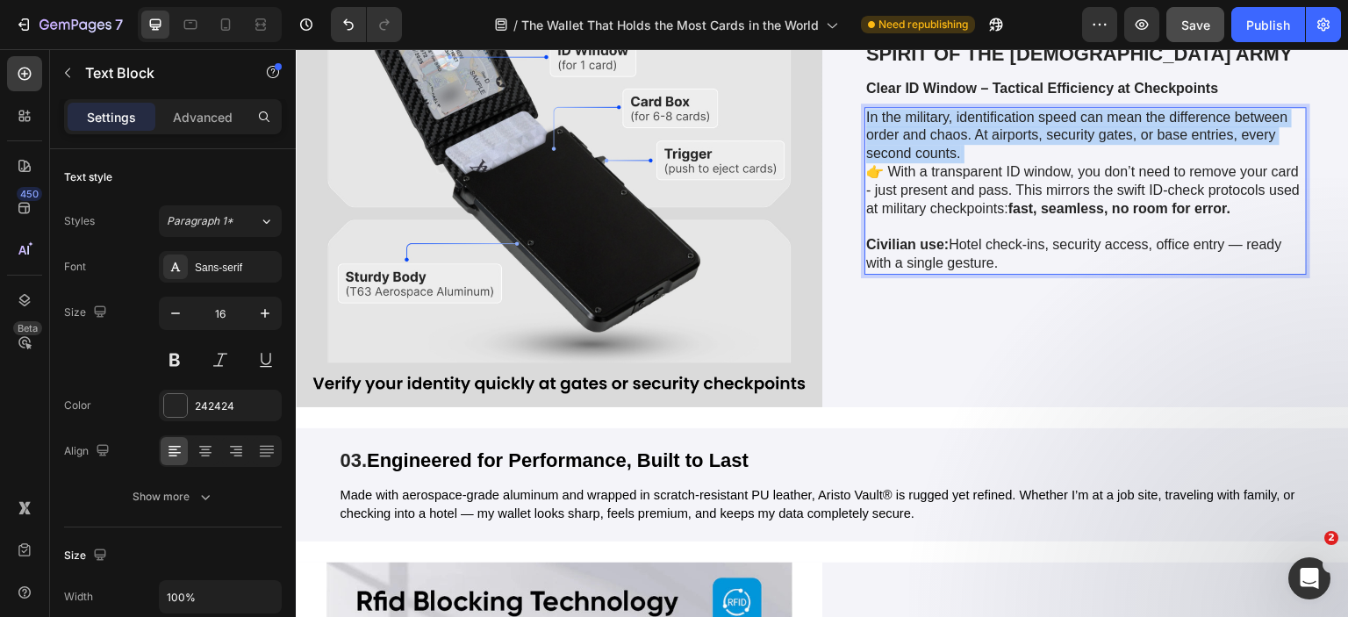
click at [963, 219] on p "In the military, identification speed can mean the difference between order and…" at bounding box center [1085, 164] width 439 height 110
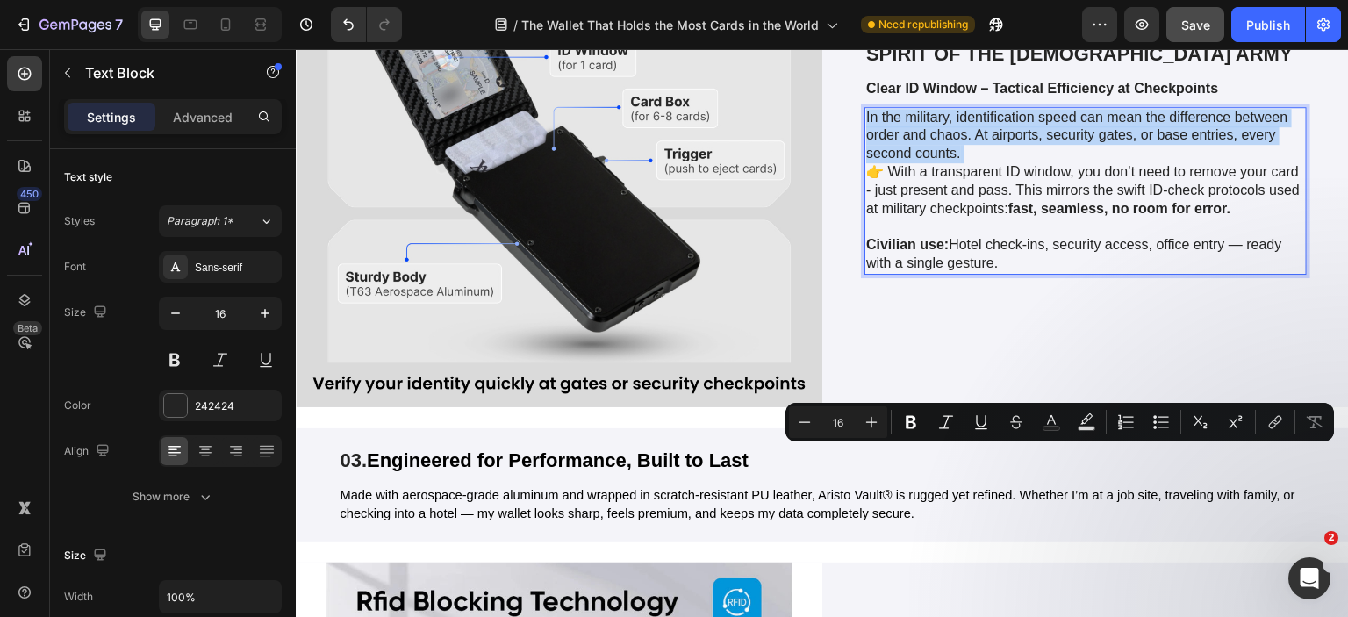
click at [963, 219] on p "In the military, identification speed can mean the difference between order and…" at bounding box center [1085, 164] width 439 height 110
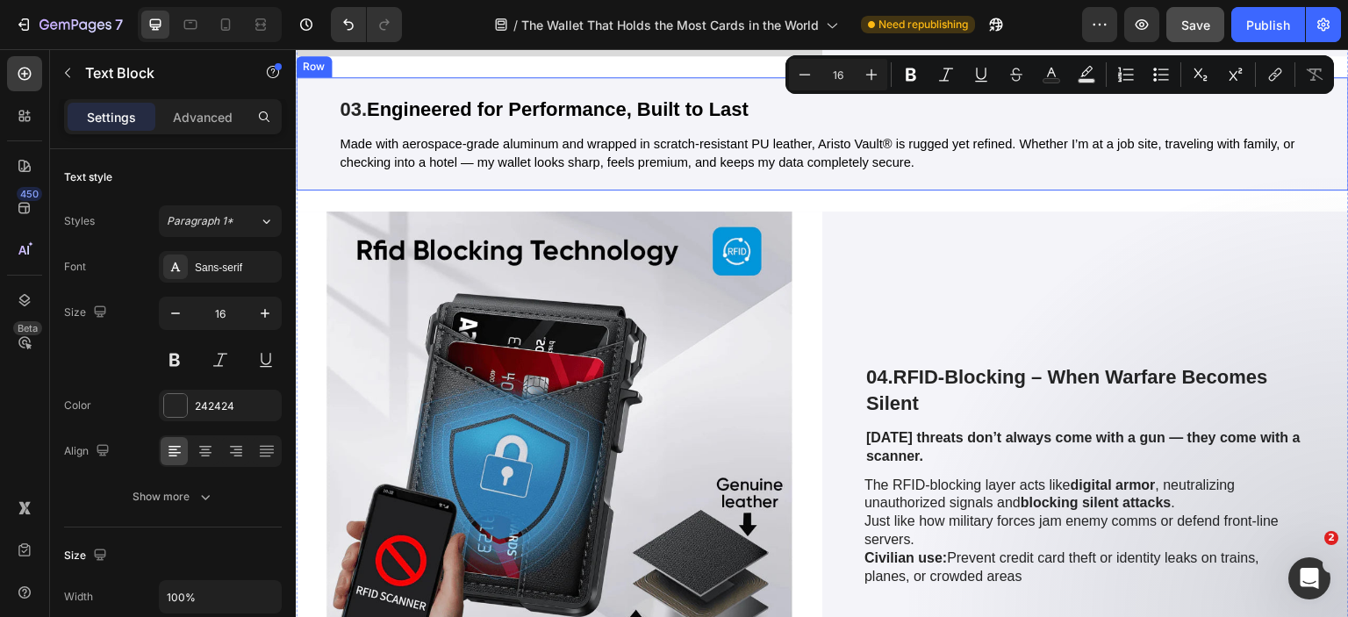
scroll to position [6430, 0]
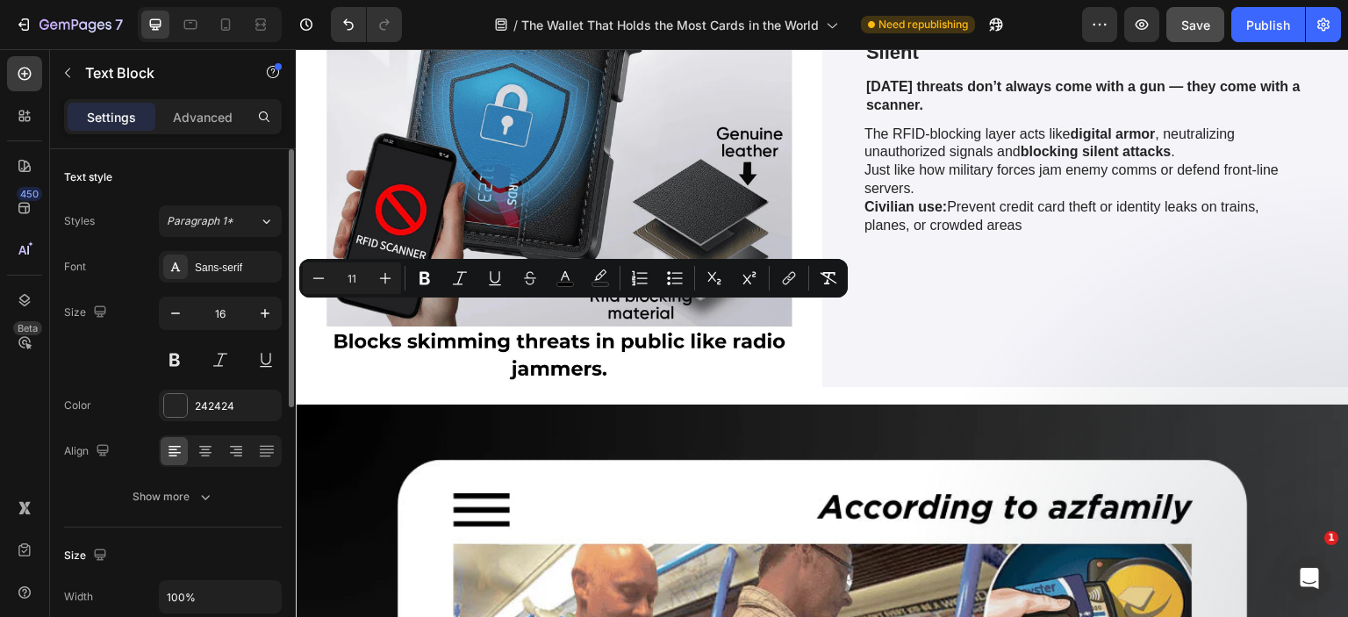
click at [243, 203] on div "Styles Paragraph 1* Font Sans-serif Size 16 Color 242424 Align Show more" at bounding box center [173, 357] width 218 height 311
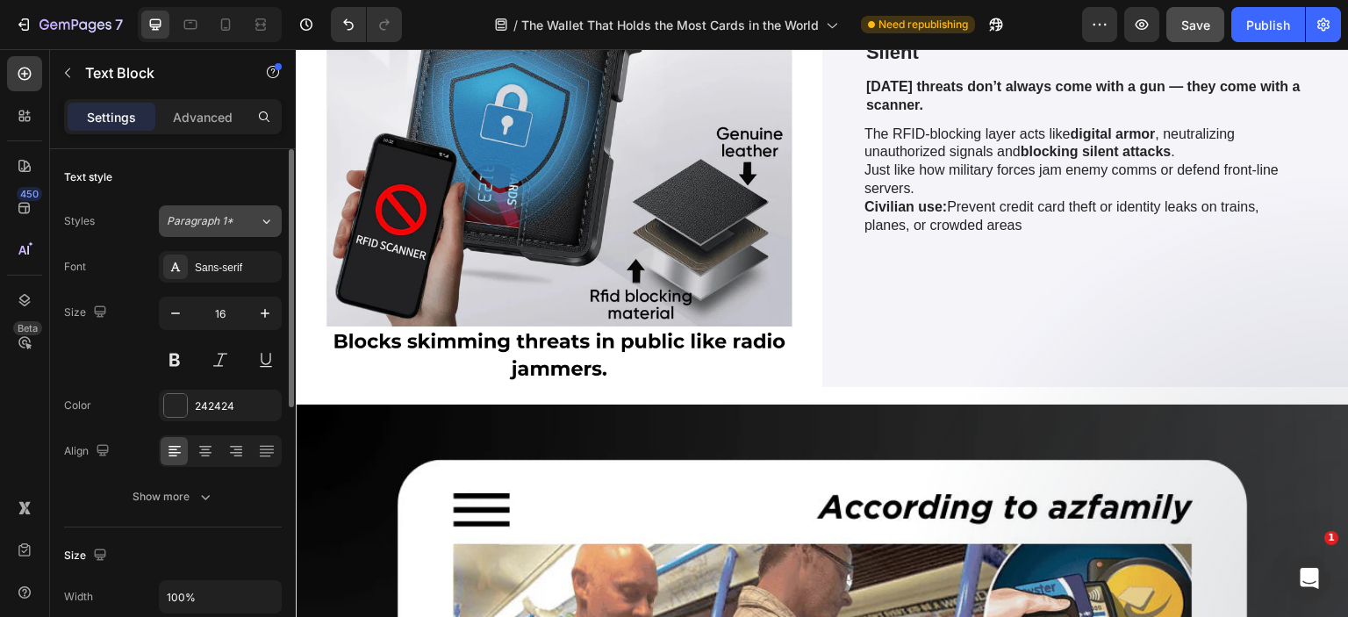
click at [226, 222] on span "Paragraph 1*" at bounding box center [200, 221] width 67 height 16
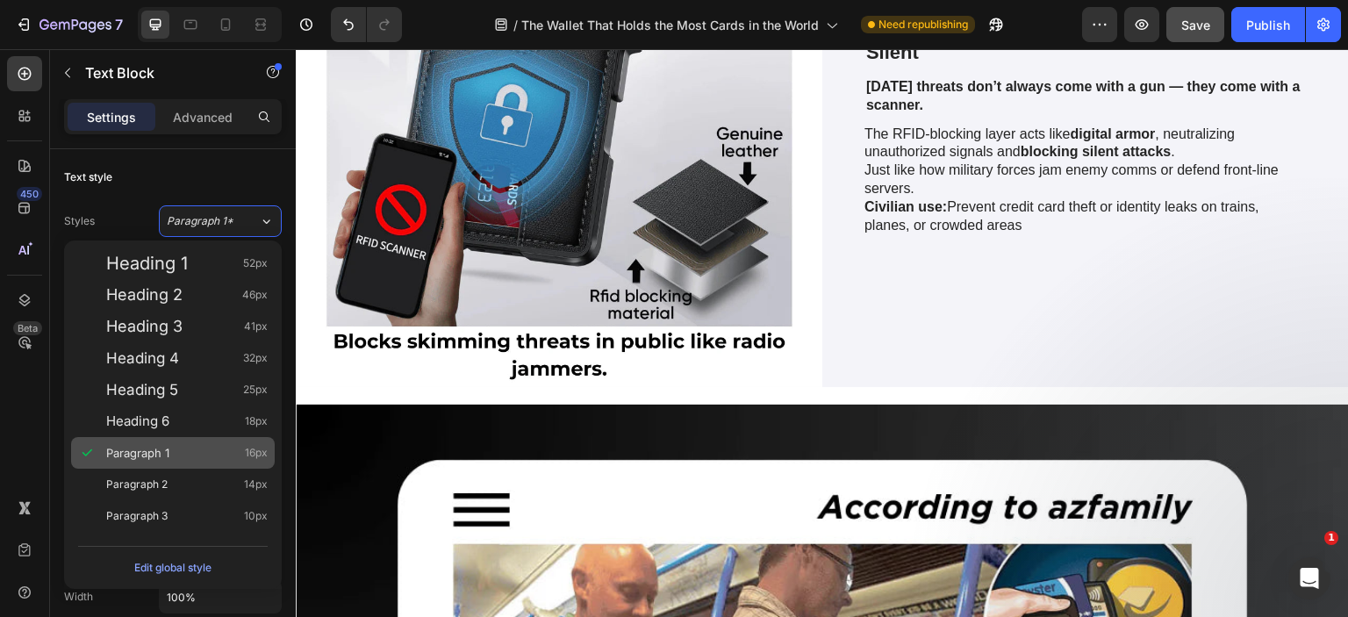
click at [197, 451] on div "Paragraph 1 16px" at bounding box center [186, 453] width 161 height 18
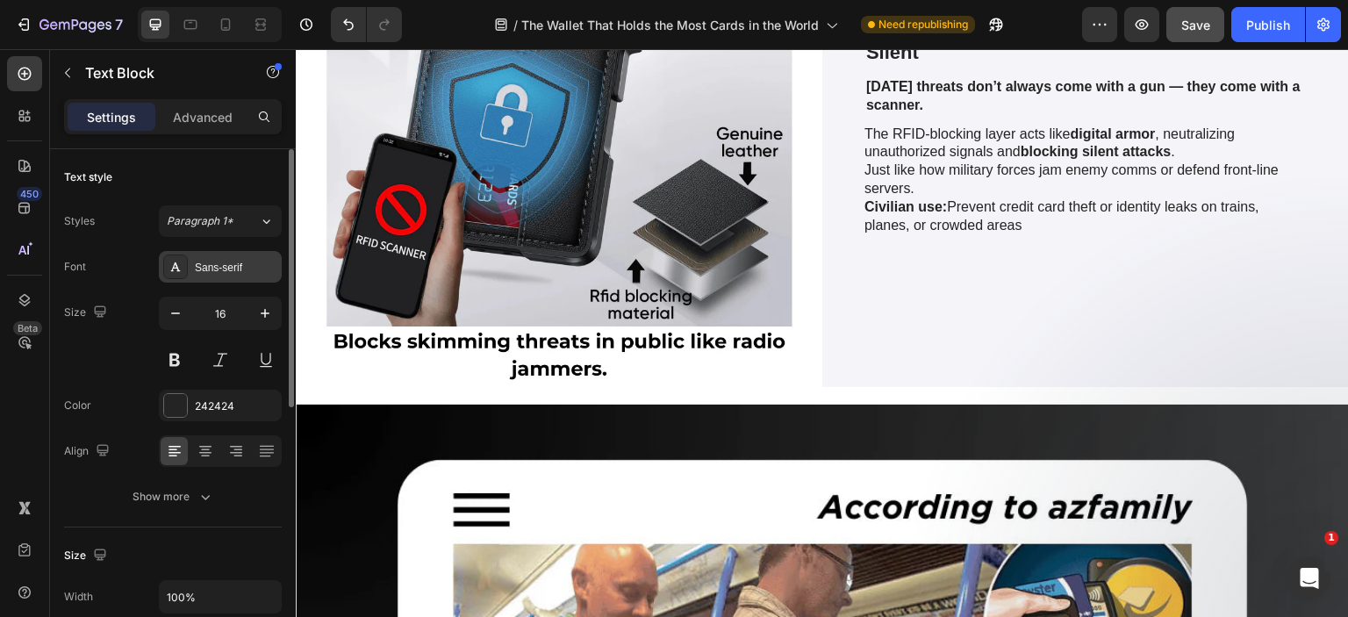
click at [212, 272] on div "Sans-serif" at bounding box center [236, 268] width 83 height 16
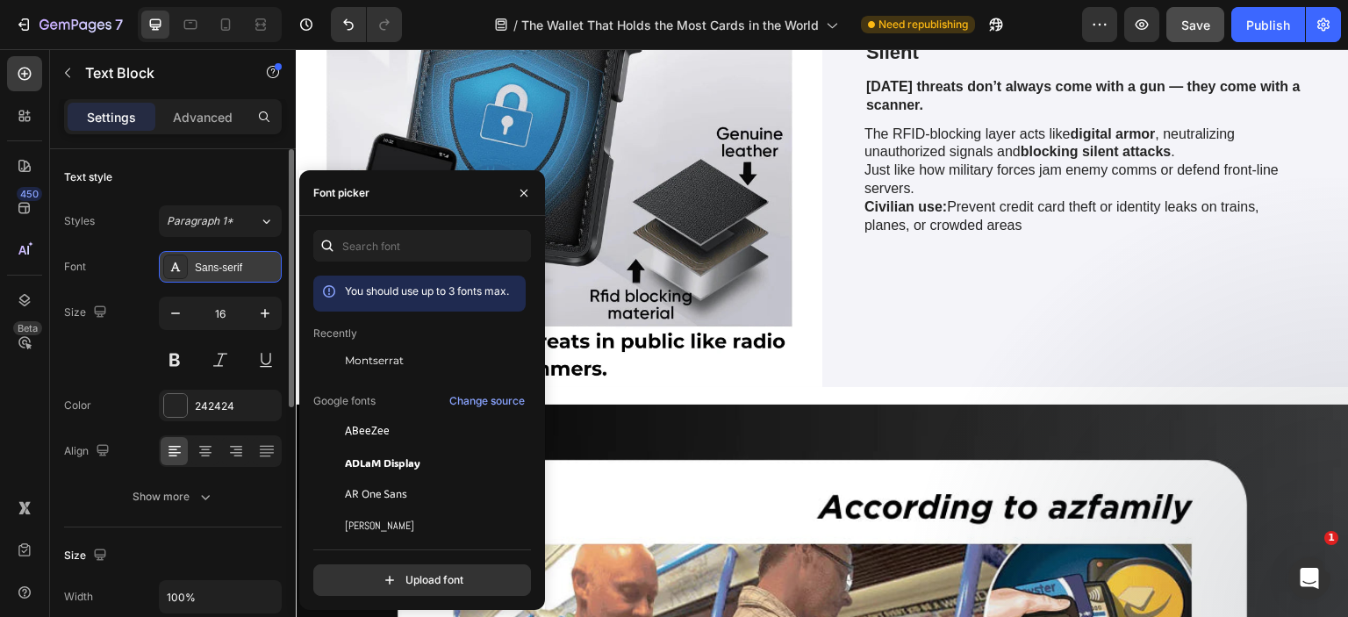
click at [173, 267] on icon at bounding box center [176, 266] width 10 height 9
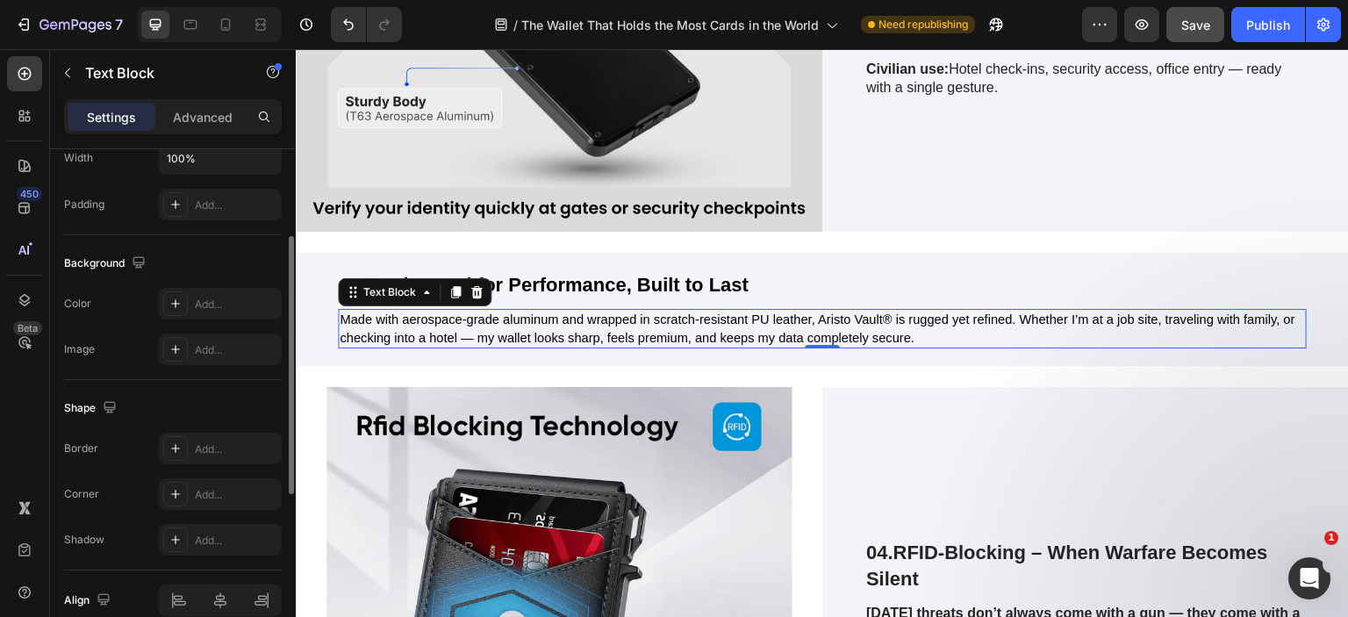
scroll to position [520, 0]
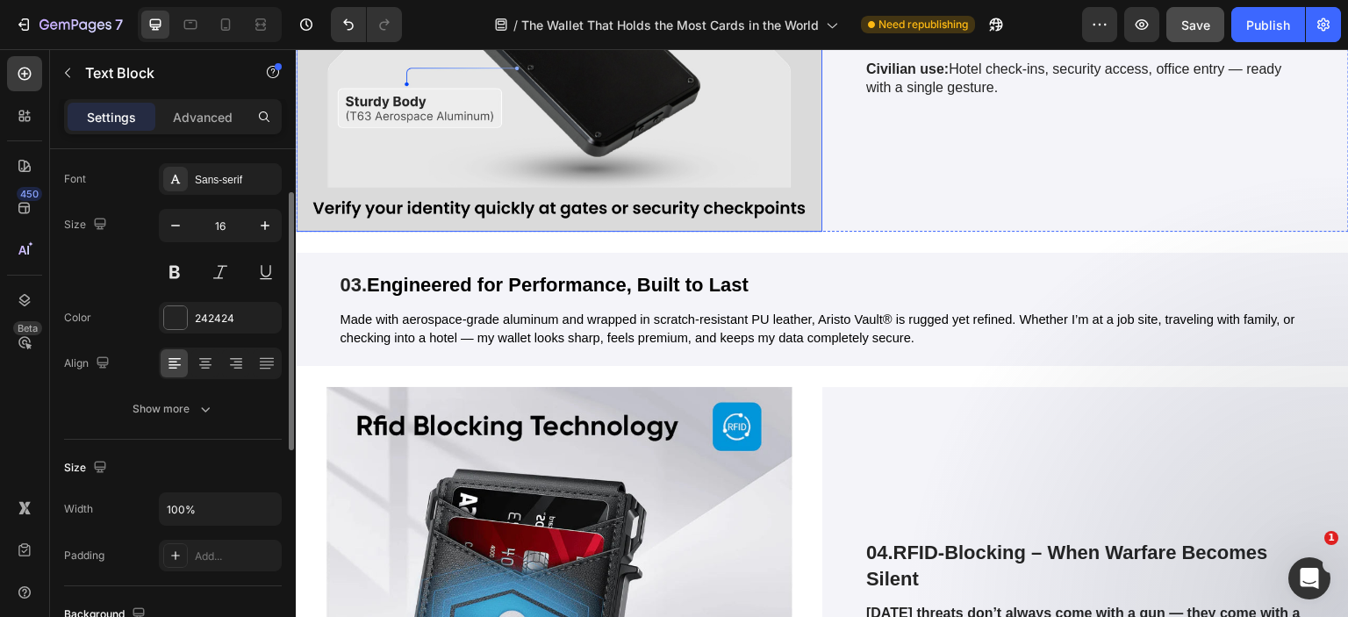
scroll to position [6167, 0]
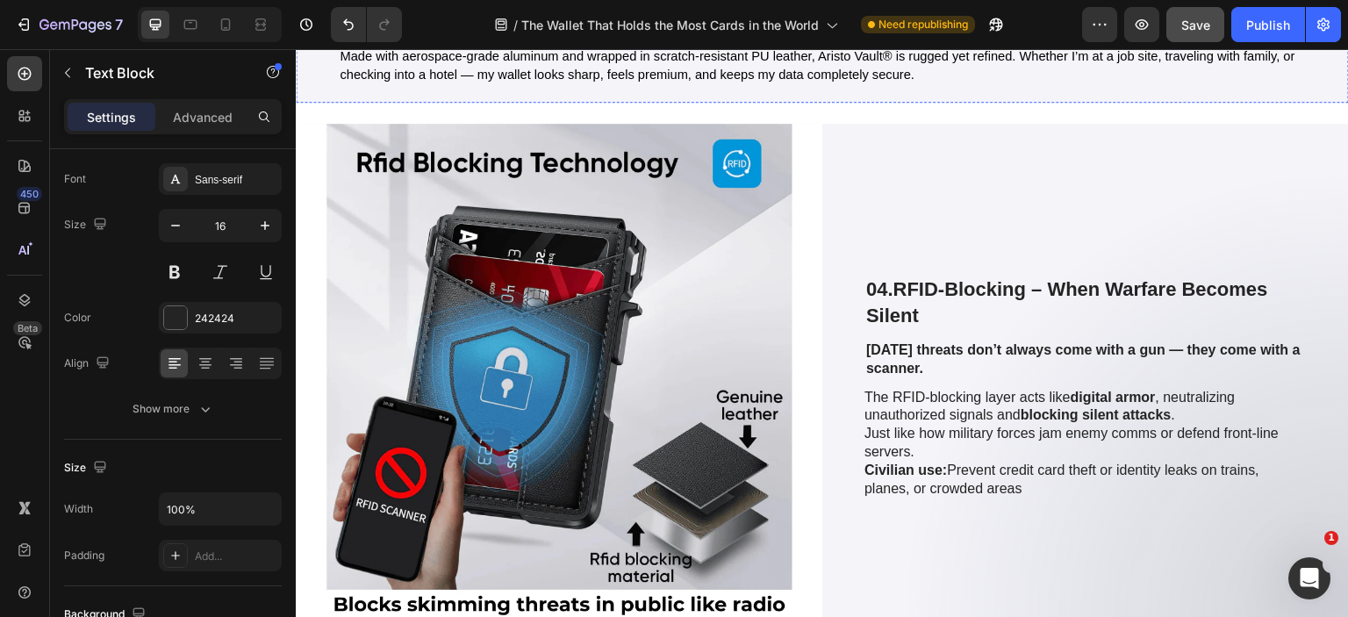
click at [491, 32] on span "Engineered for Performance, Built to Last" at bounding box center [558, 22] width 382 height 22
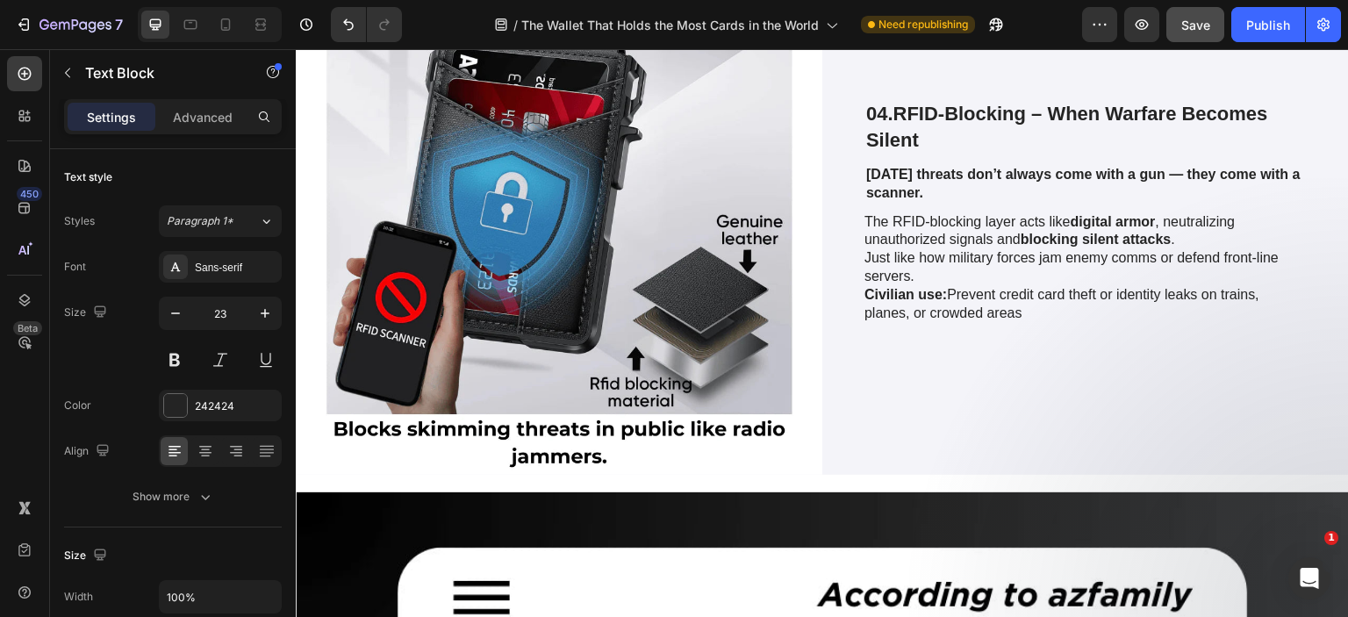
scroll to position [6430, 0]
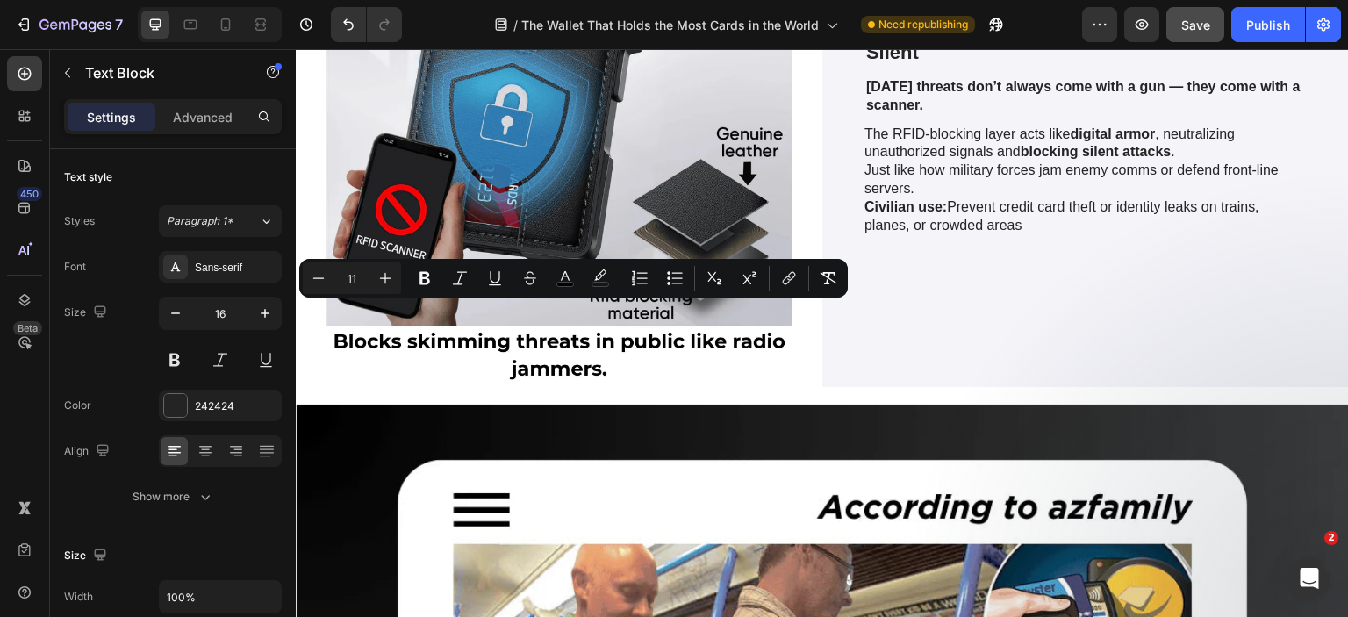
click at [392, 269] on icon "Editor contextual toolbar" at bounding box center [386, 278] width 18 height 18
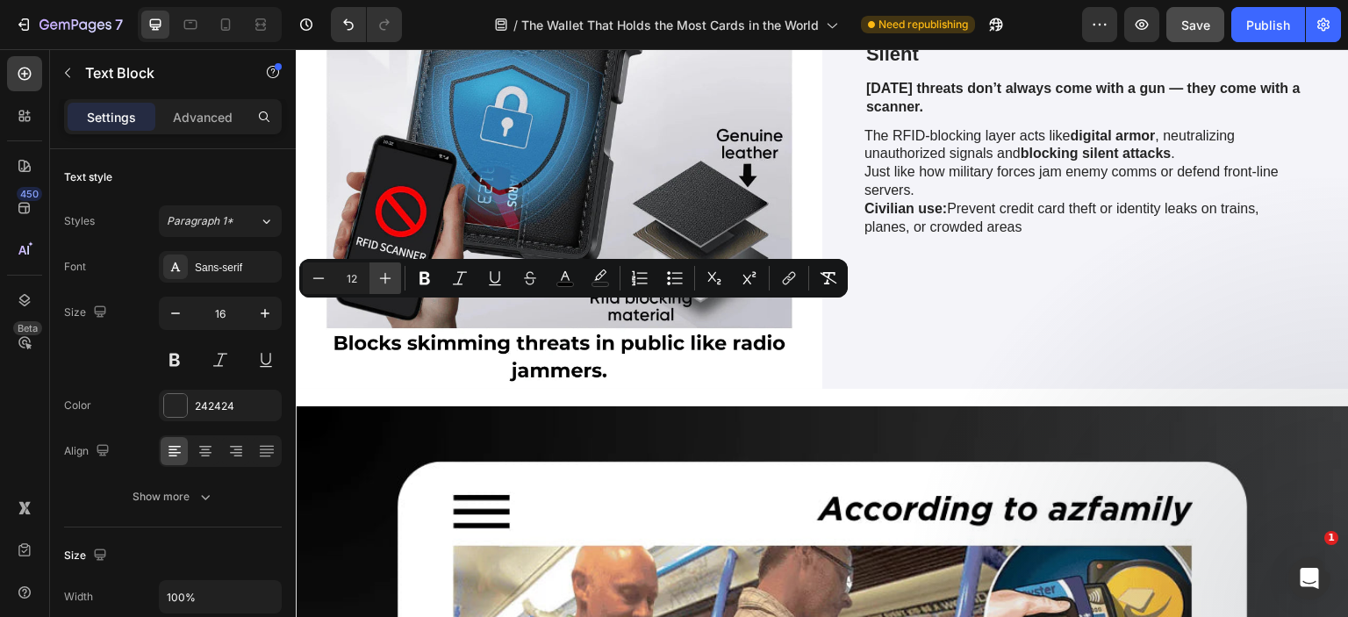
click at [392, 269] on icon "Editor contextual toolbar" at bounding box center [386, 278] width 18 height 18
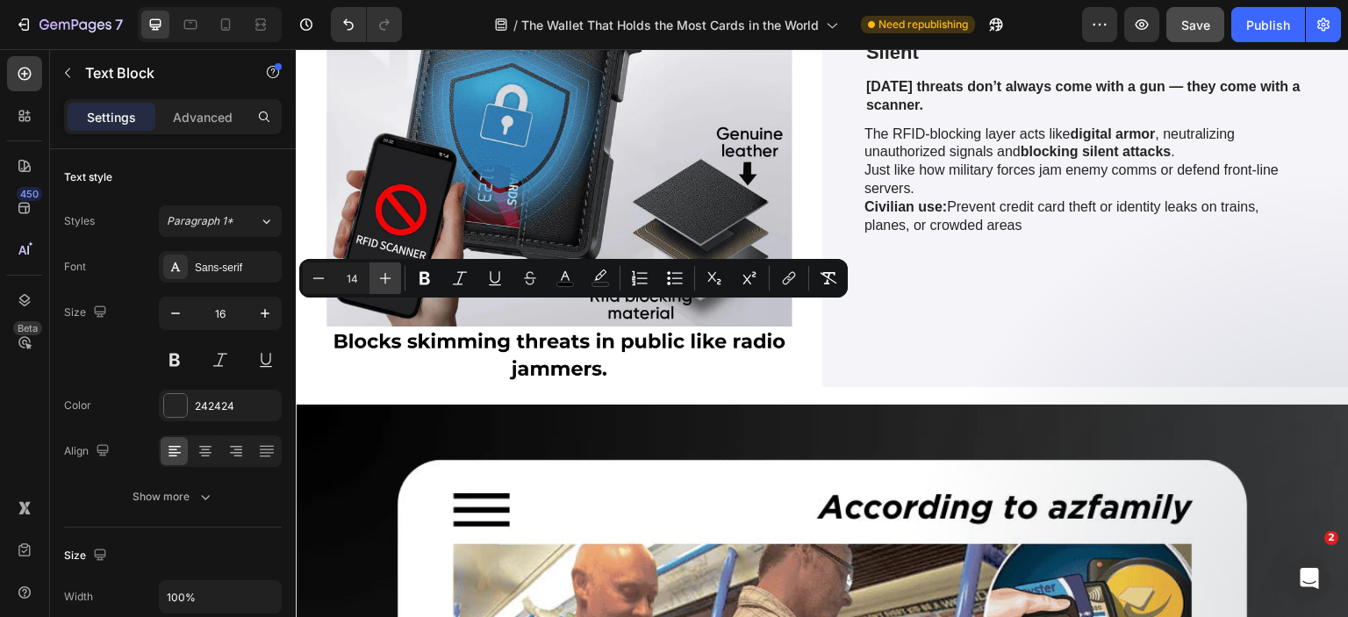
click at [392, 269] on icon "Editor contextual toolbar" at bounding box center [386, 278] width 18 height 18
type input "17"
click at [293, 271] on div at bounding box center [289, 278] width 10 height 258
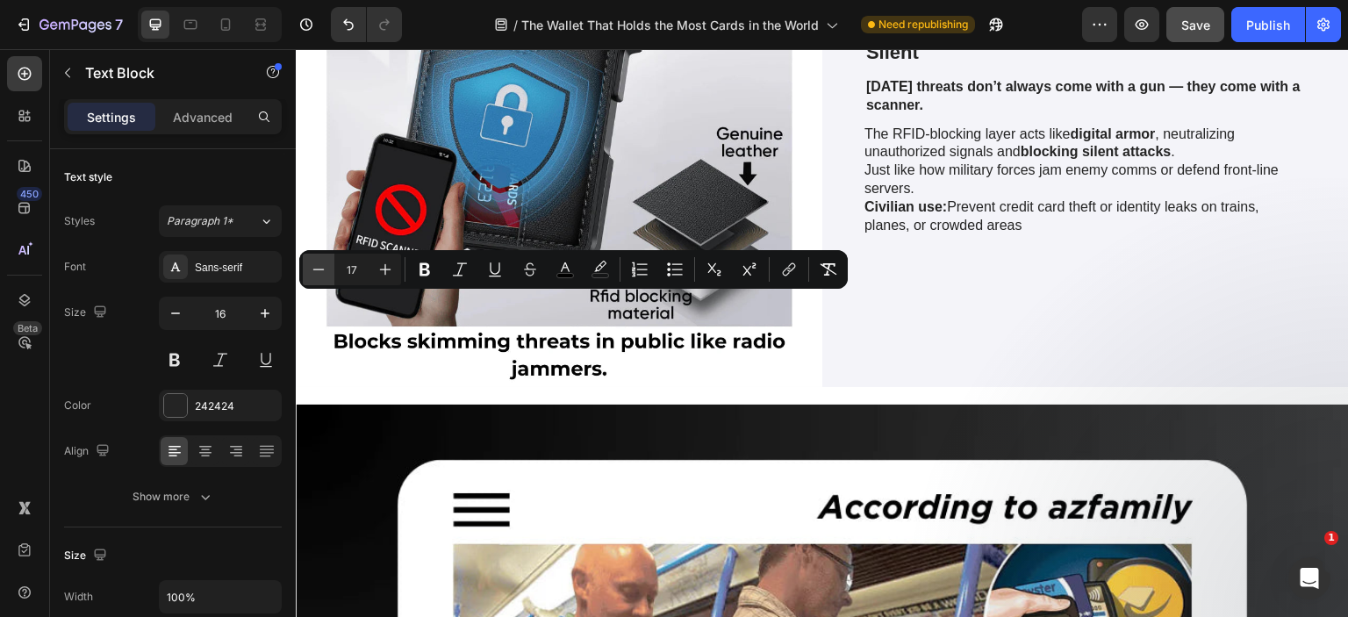
click at [316, 261] on icon "Editor contextual toolbar" at bounding box center [319, 270] width 18 height 18
type input "16"
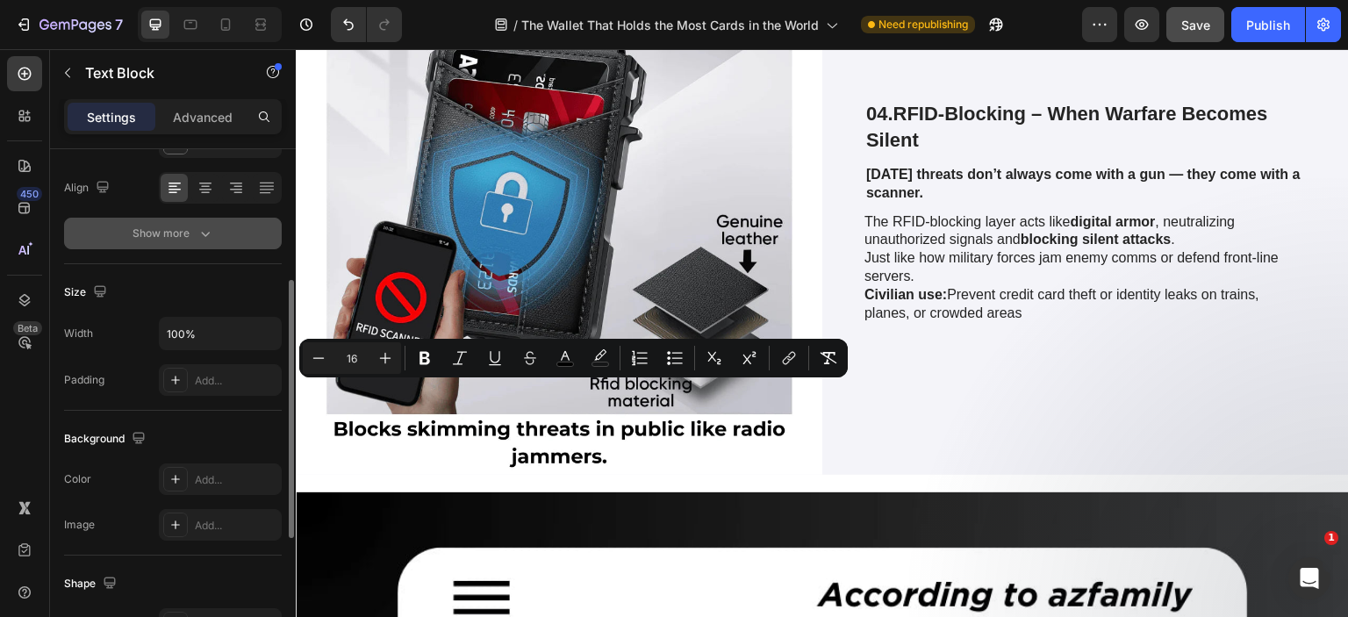
click at [201, 240] on icon "button" at bounding box center [206, 234] width 18 height 18
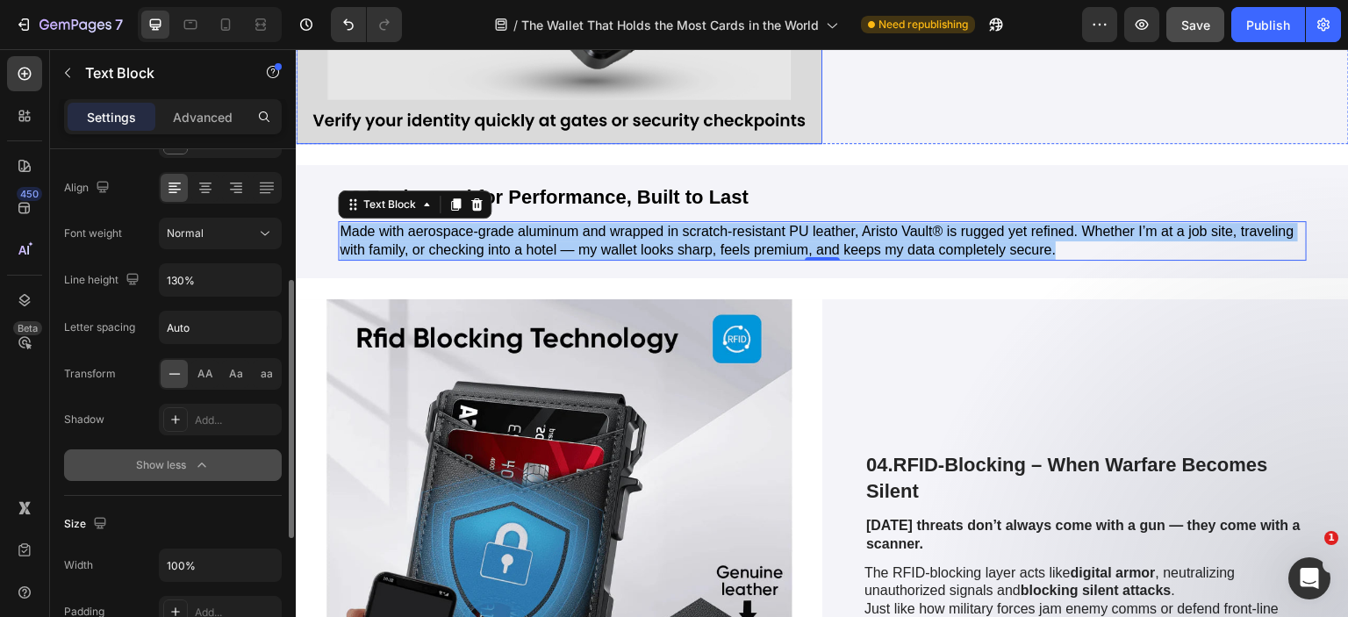
scroll to position [5903, 0]
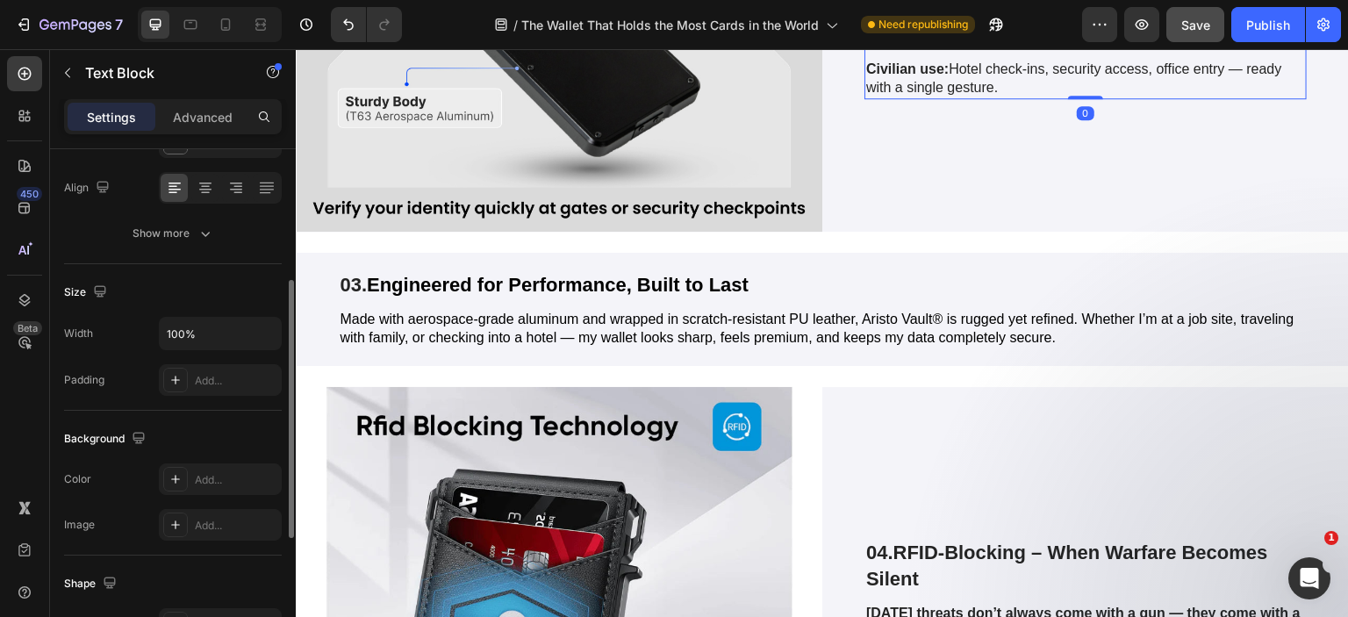
scroll to position [88, 0]
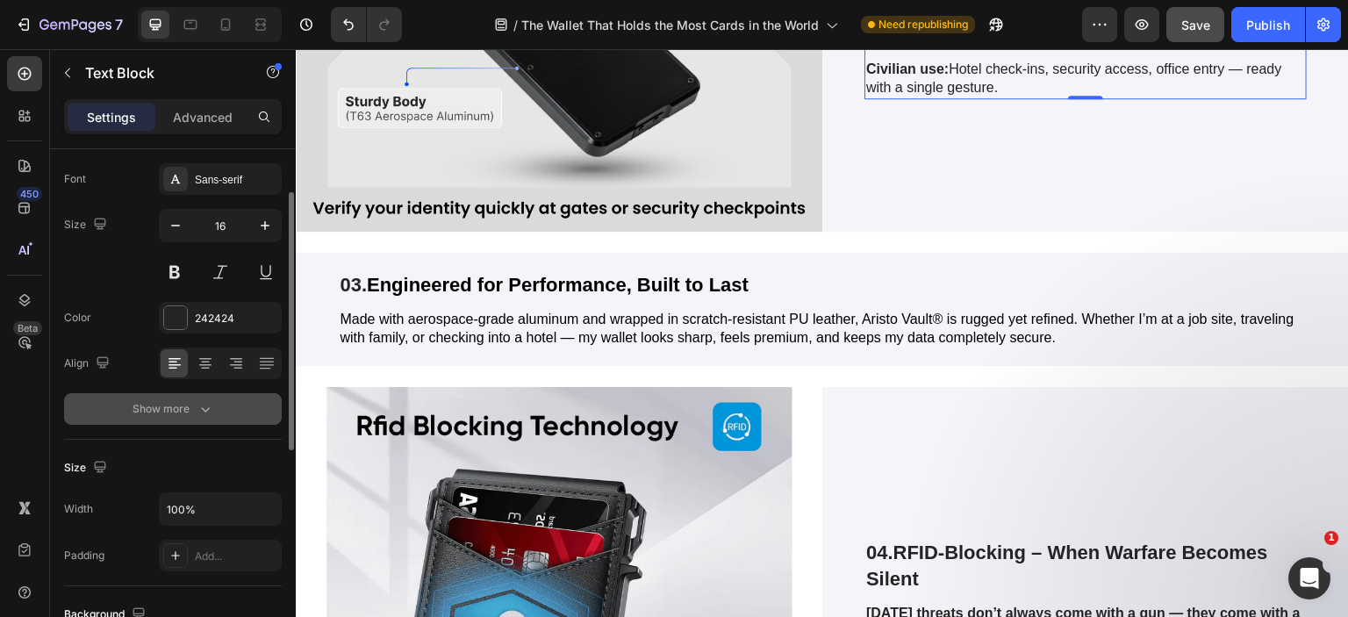
click at [173, 406] on div "Show more" at bounding box center [174, 409] width 82 height 18
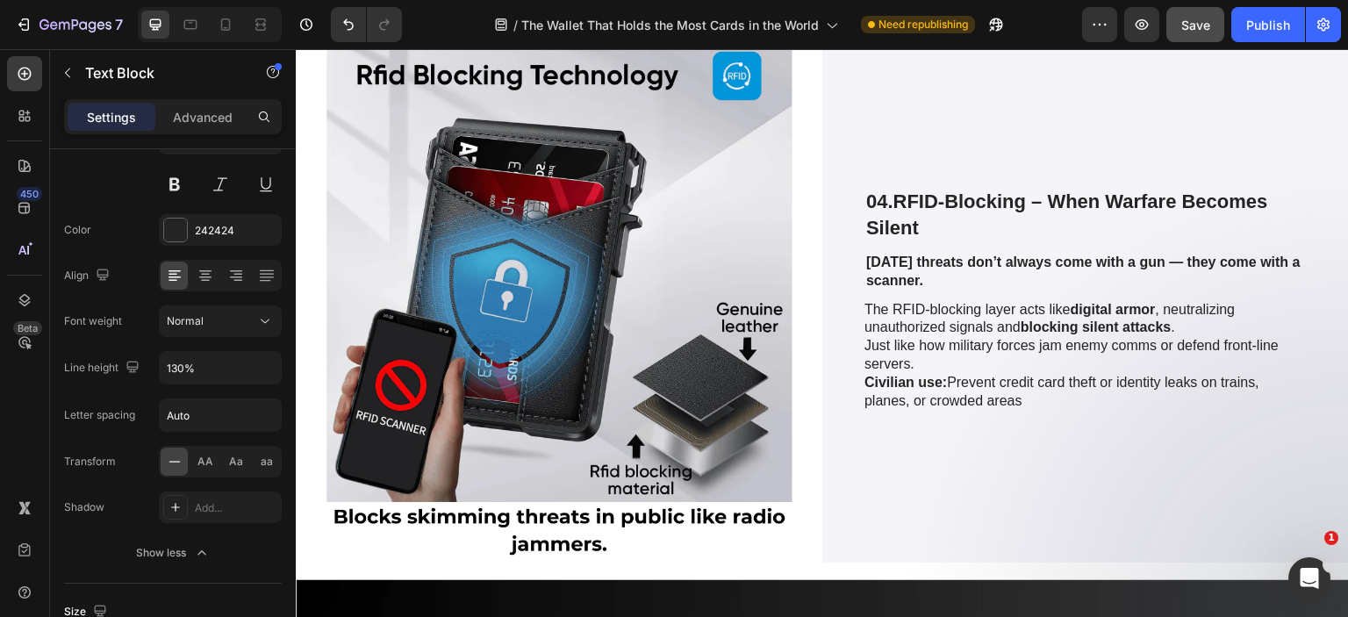
scroll to position [6430, 0]
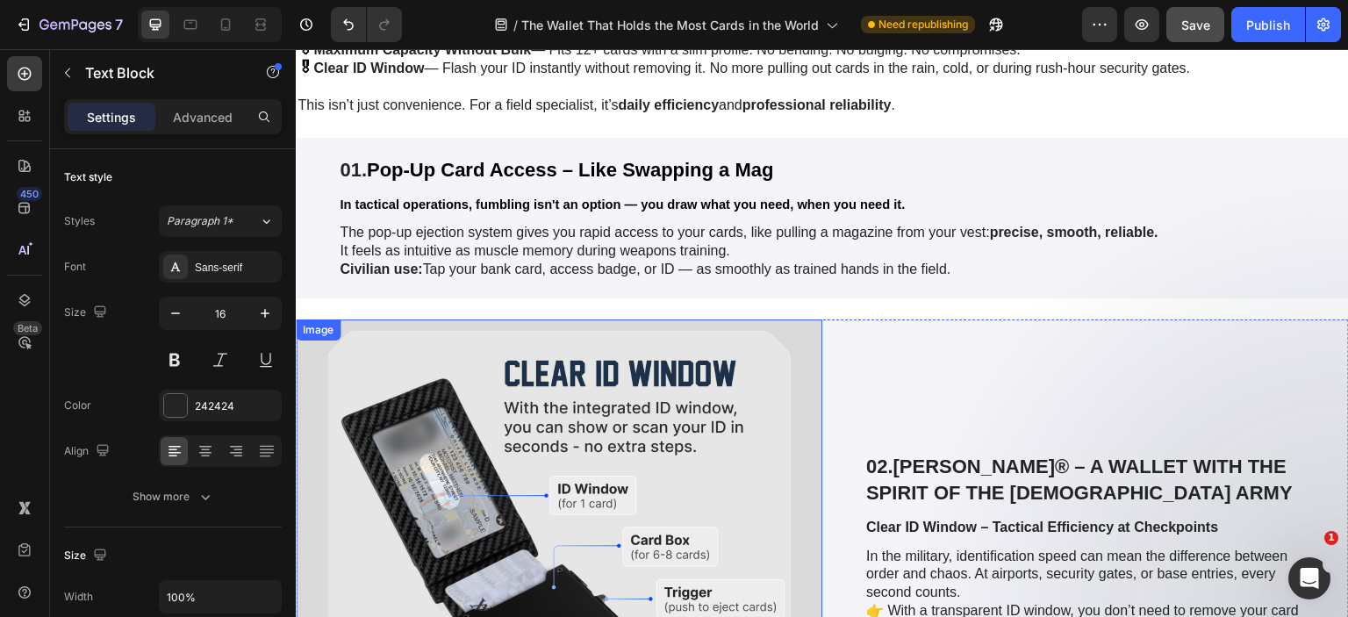
scroll to position [5113, 0]
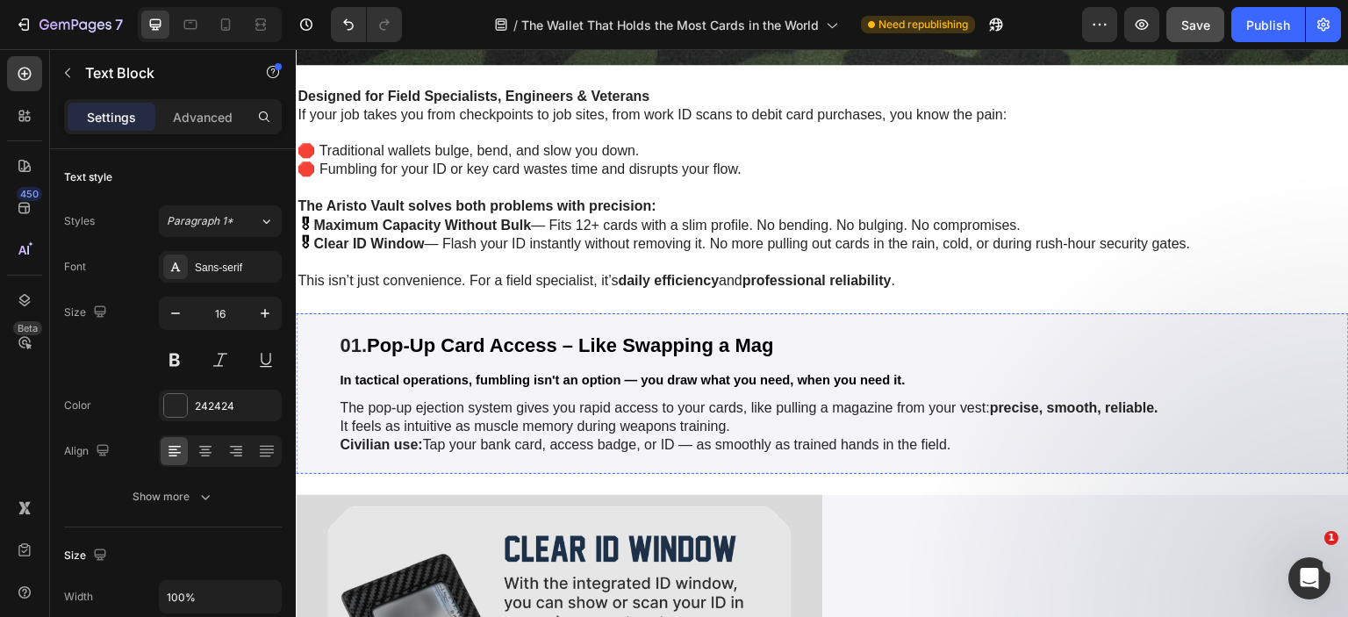
click at [1347, 393] on img at bounding box center [1349, 393] width 0 height 0
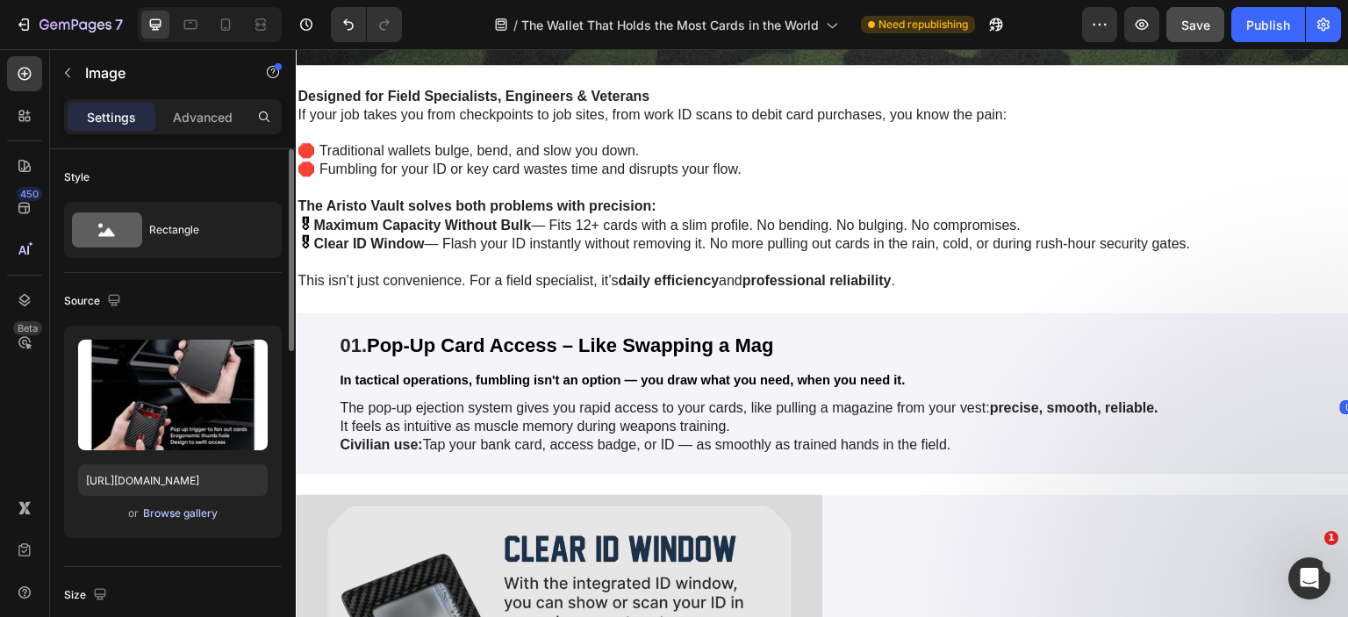
click at [154, 514] on div "Browse gallery" at bounding box center [180, 514] width 75 height 16
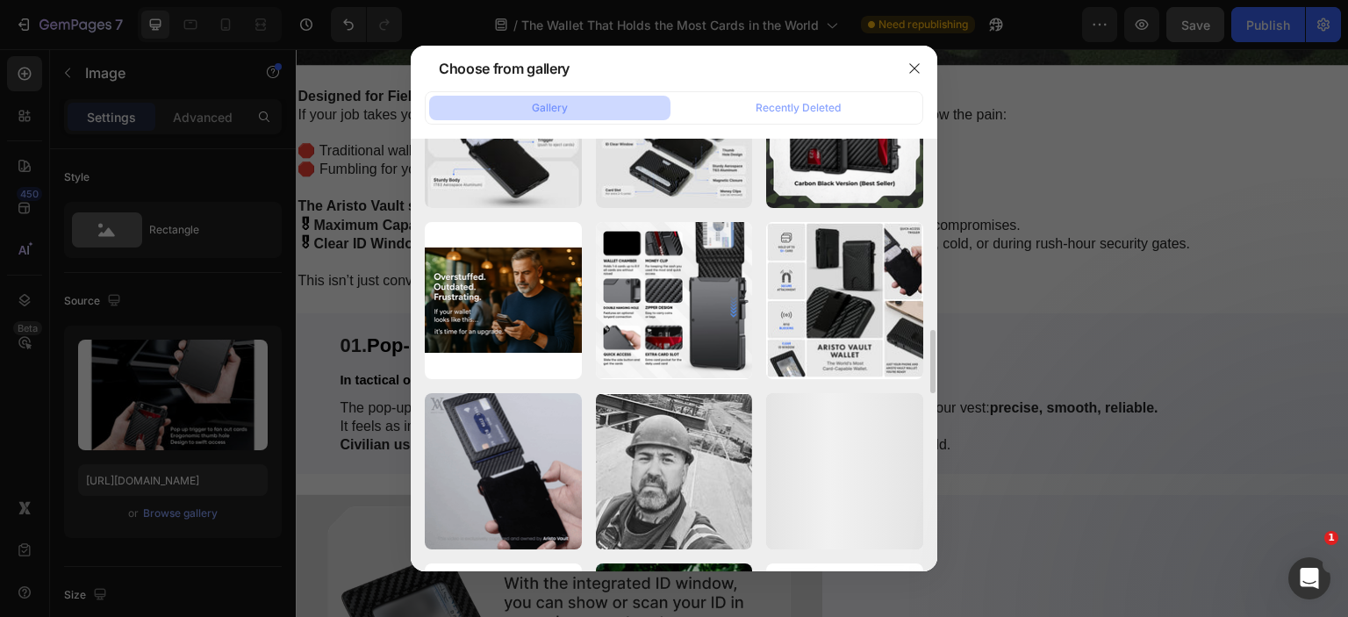
scroll to position [790, 0]
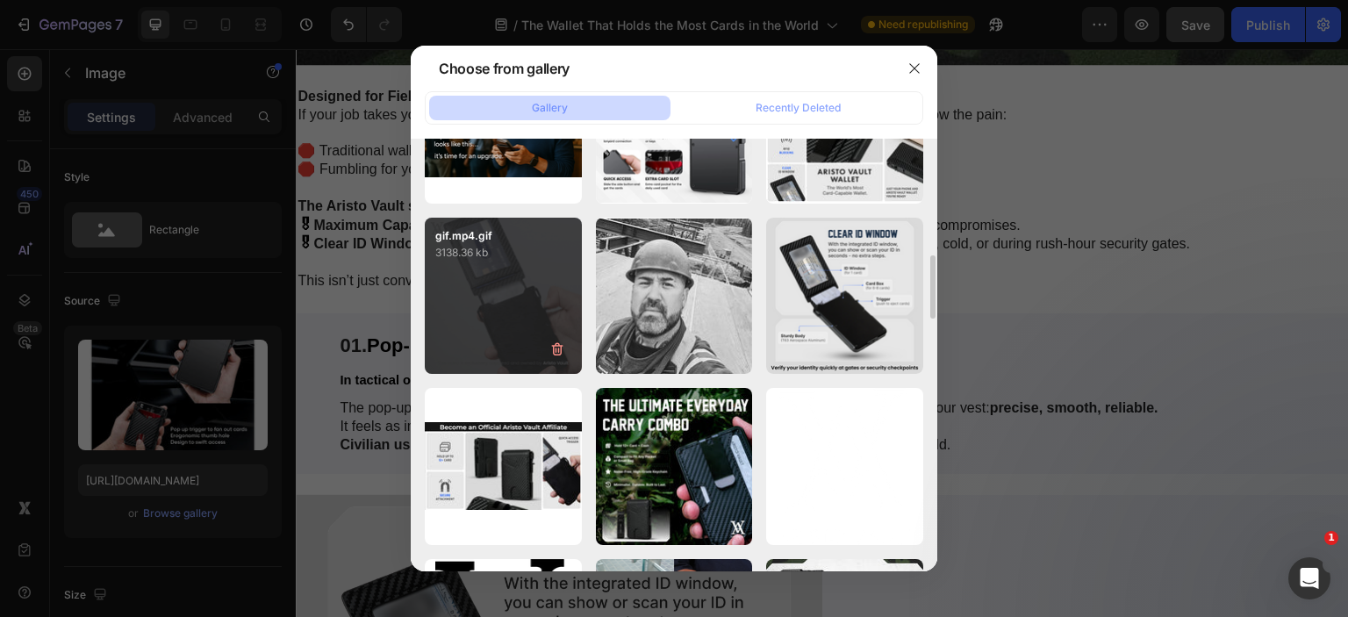
click at [500, 299] on div "gif.mp4.gif 3138.36 kb" at bounding box center [503, 296] width 157 height 157
type input "https://cdn.shopify.com/s/files/1/0615/7300/5364/files/gempages_520056685713163…"
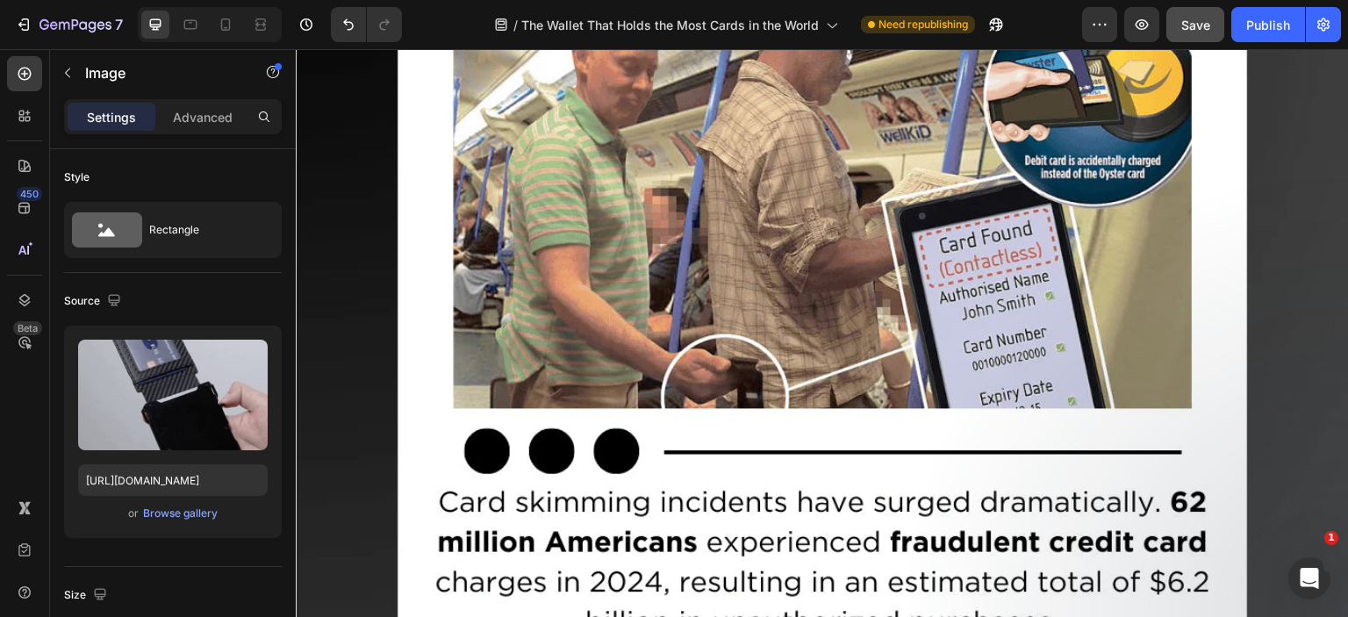
scroll to position [6869, 0]
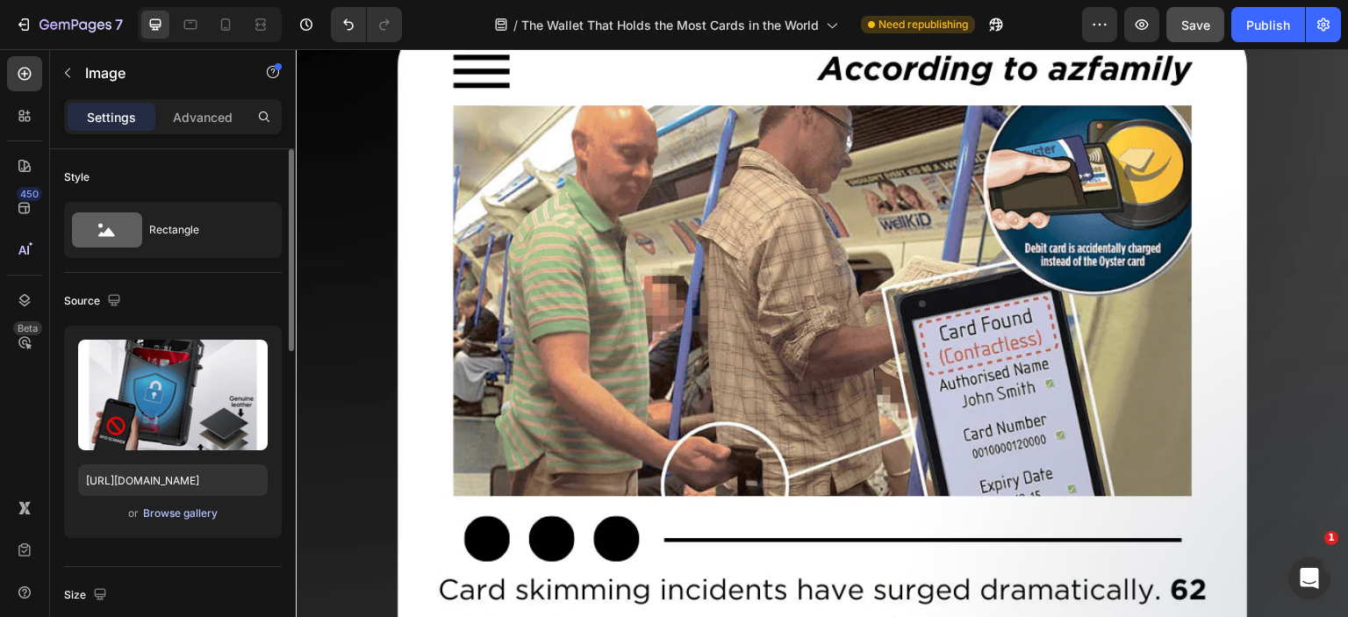
click at [176, 506] on div "Browse gallery" at bounding box center [180, 514] width 75 height 16
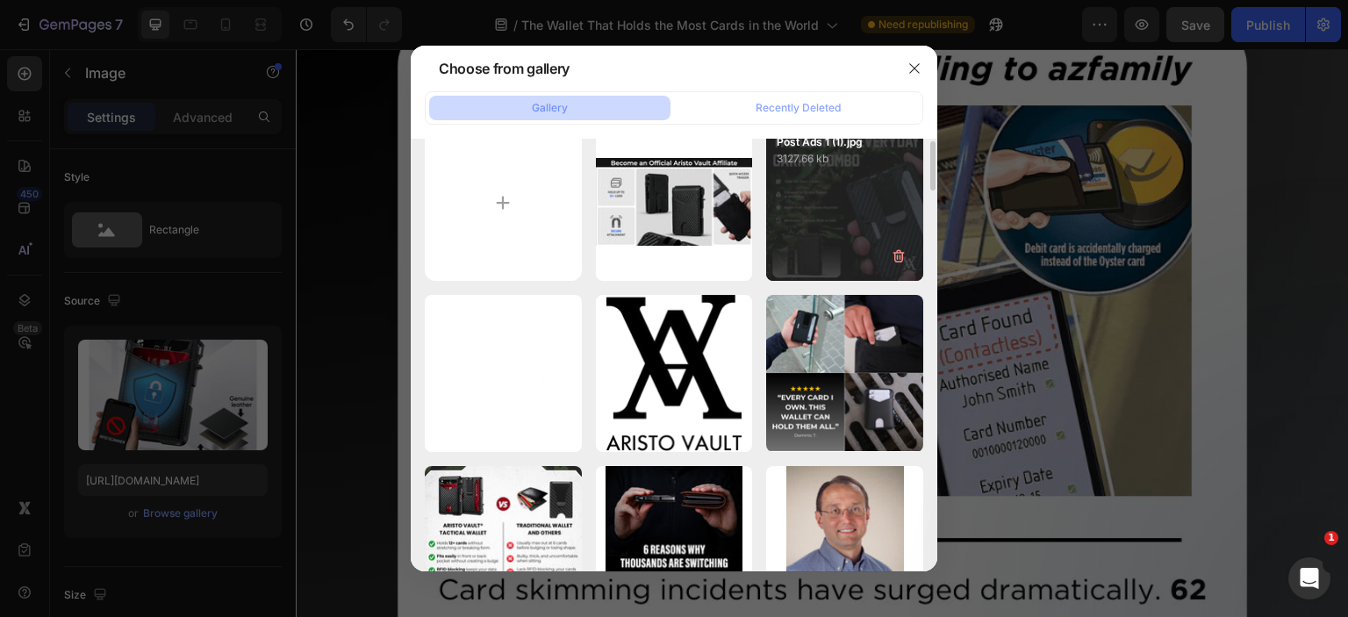
scroll to position [0, 0]
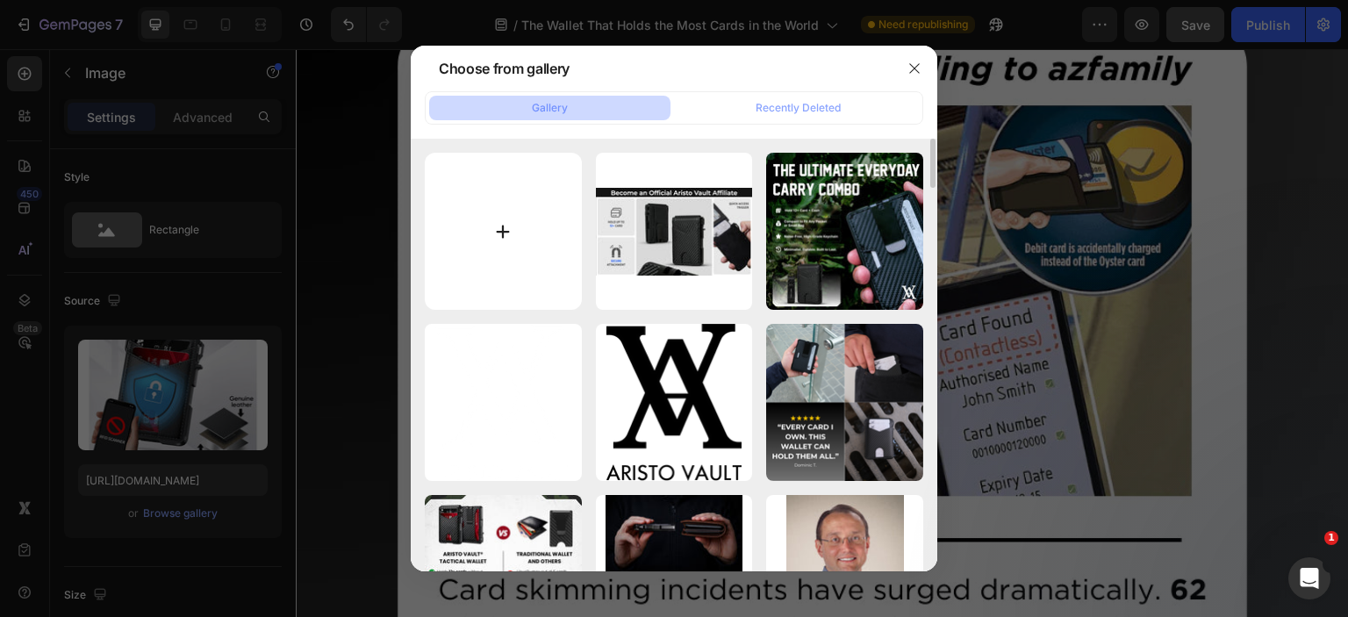
click at [527, 262] on input "file" at bounding box center [503, 231] width 157 height 157
type input "C:\fakepath\aristo-vault-wallets8.jpg"
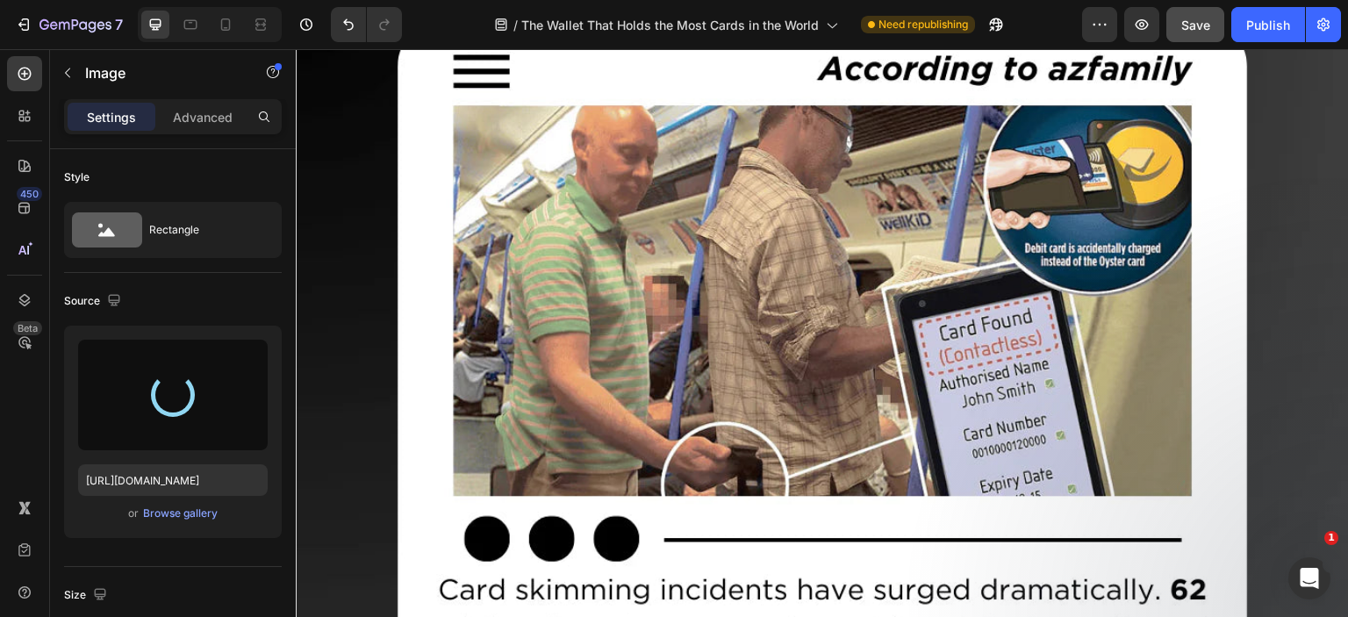
type input "https://cdn.shopify.com/s/files/1/0615/7300/5364/files/gempages_520056685713163…"
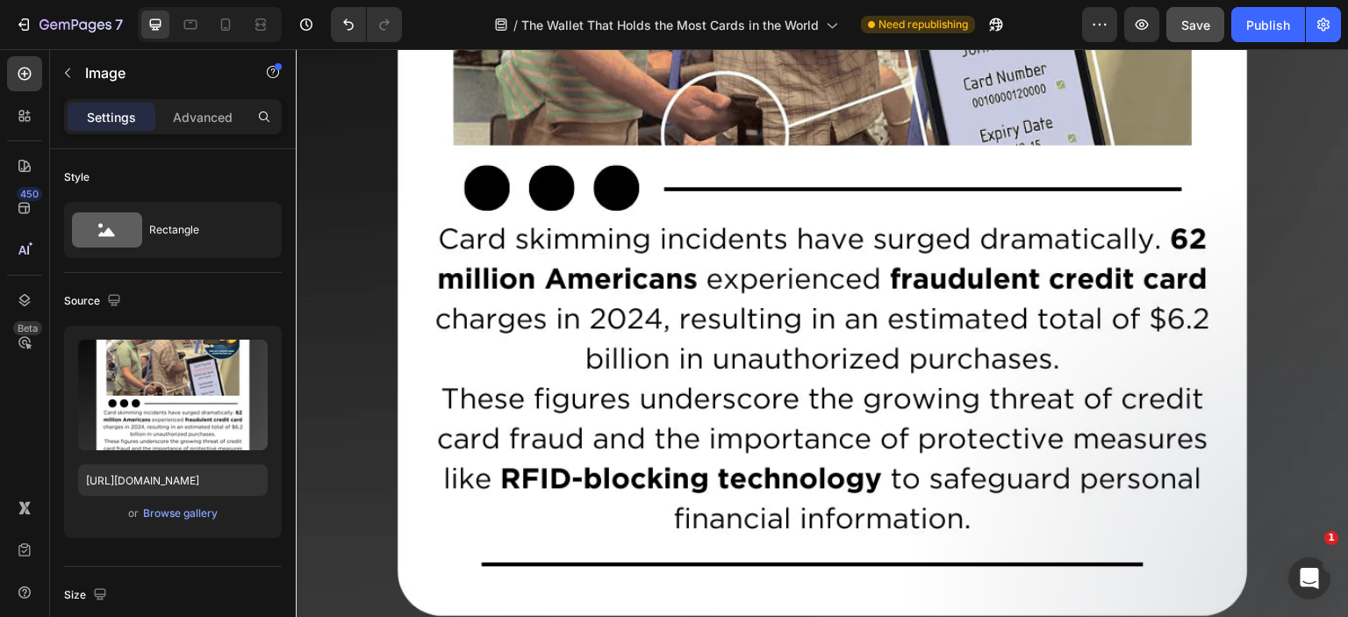
scroll to position [7483, 0]
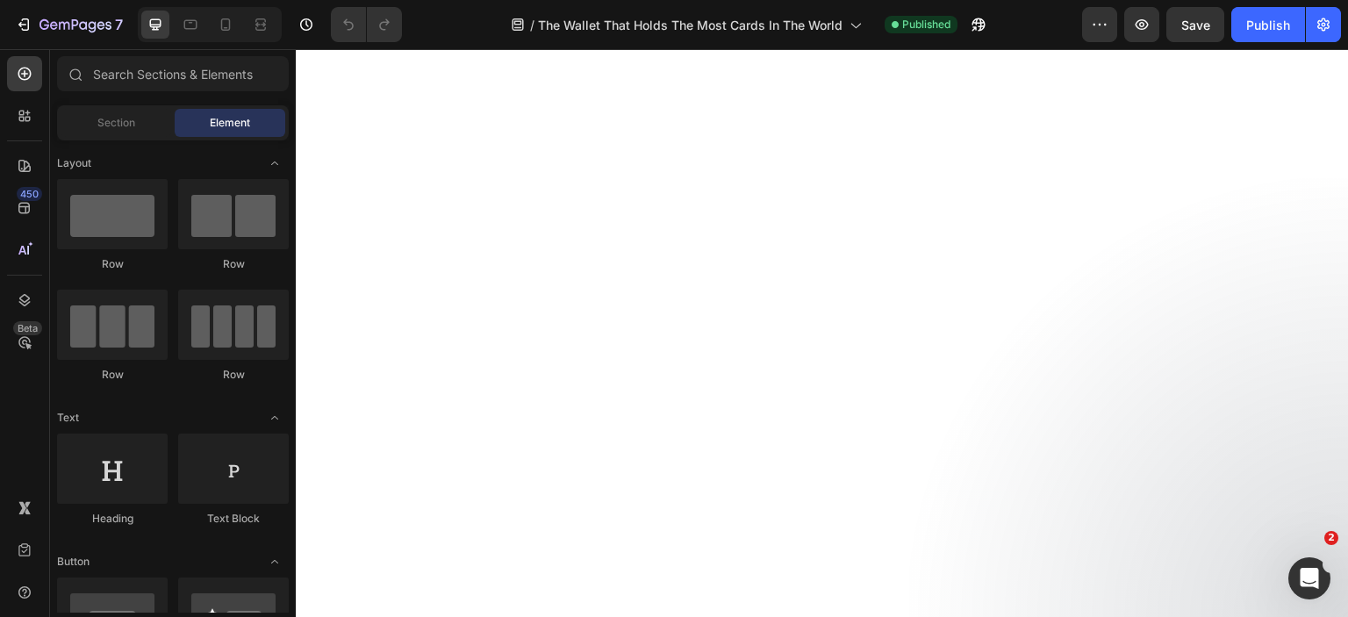
scroll to position [5705, 0]
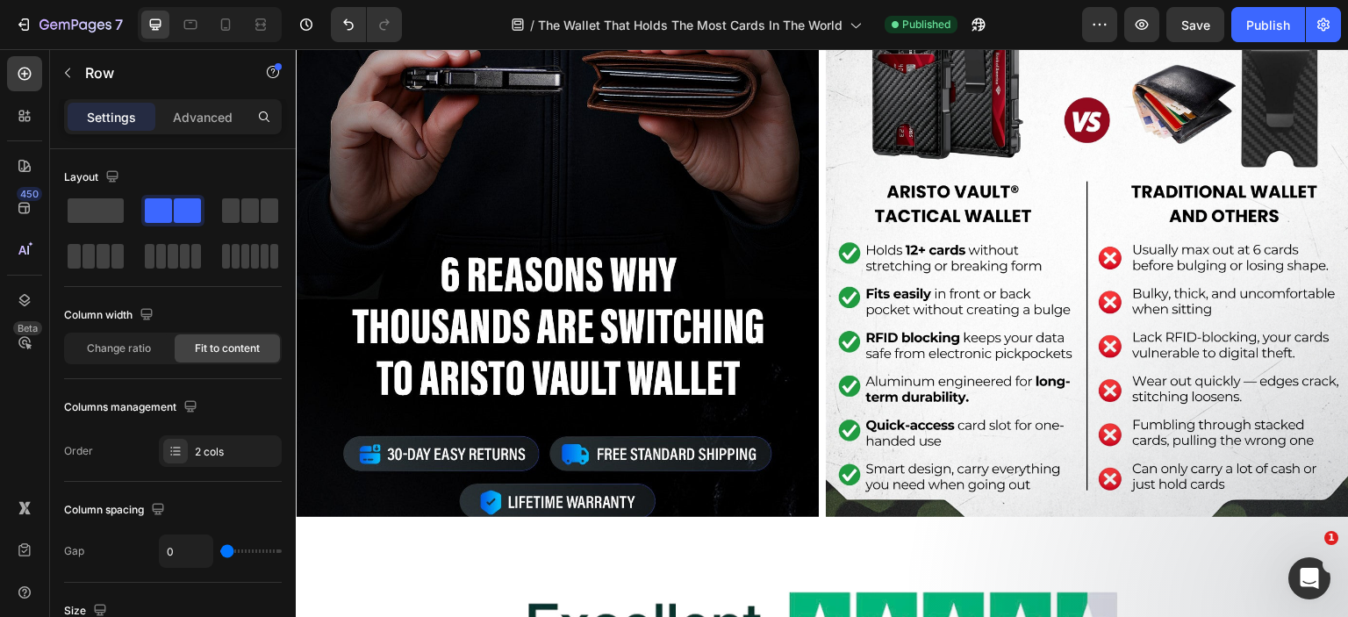
scroll to position [6418, 0]
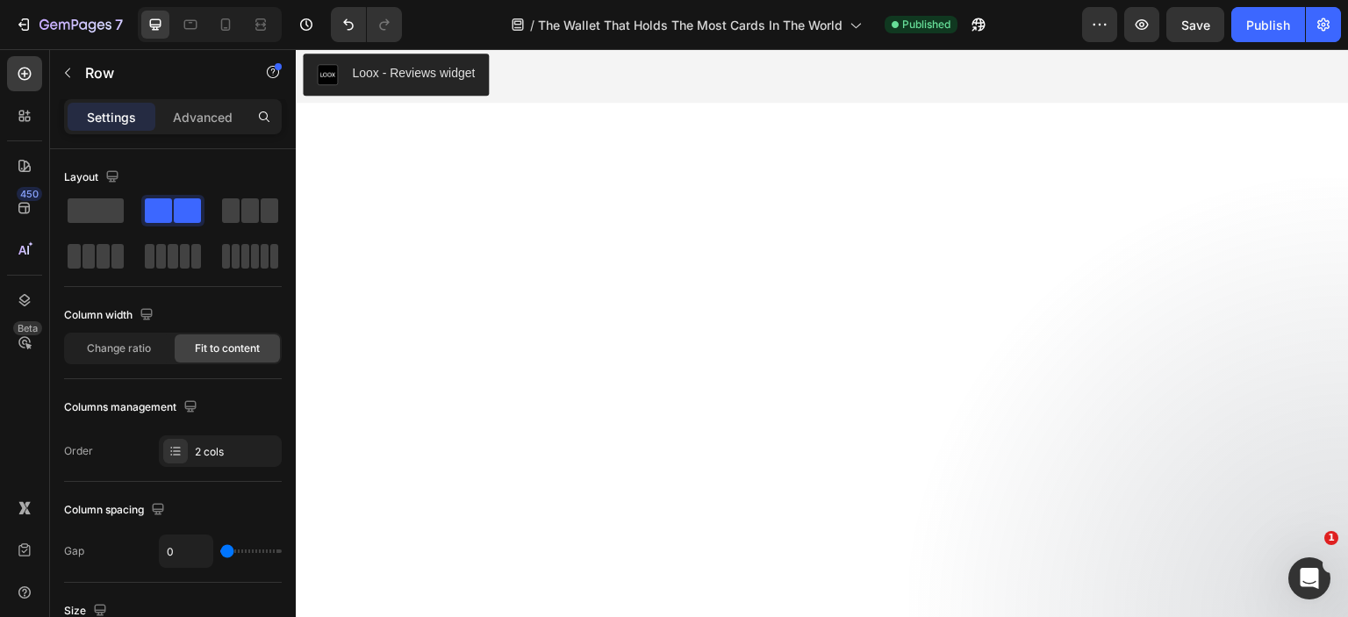
drag, startPoint x: 380, startPoint y: 97, endPoint x: 330, endPoint y: 136, distance: 63.7
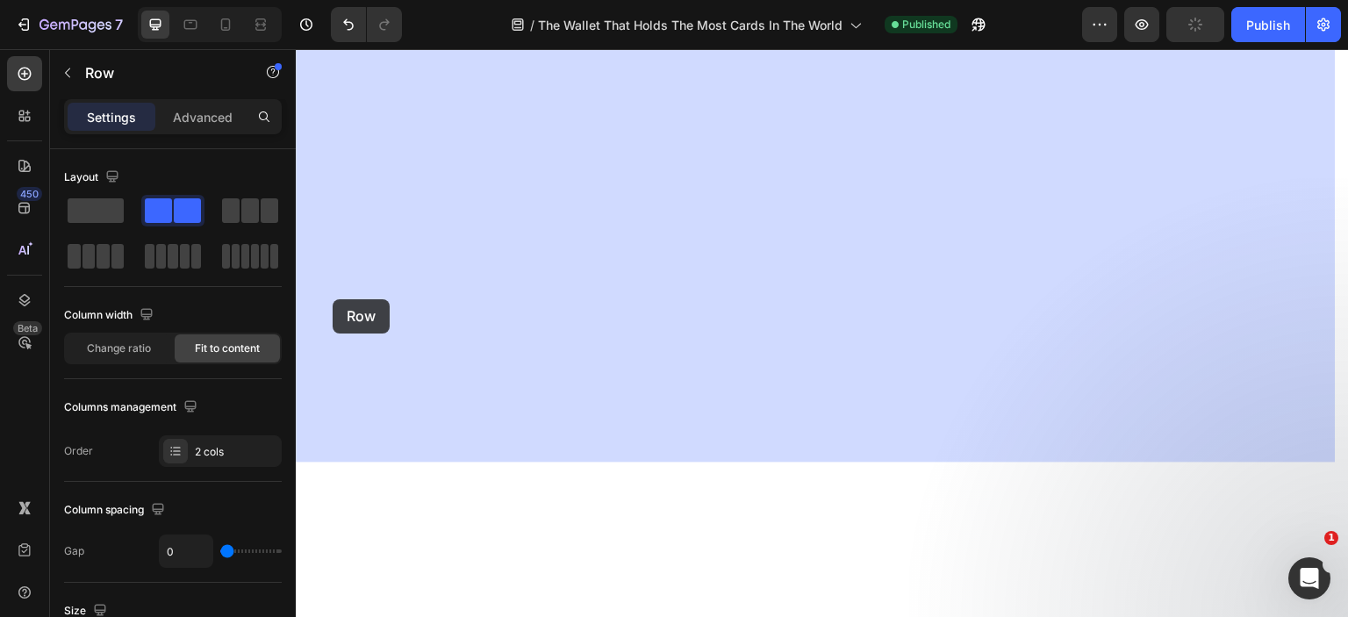
scroll to position [6183, 0]
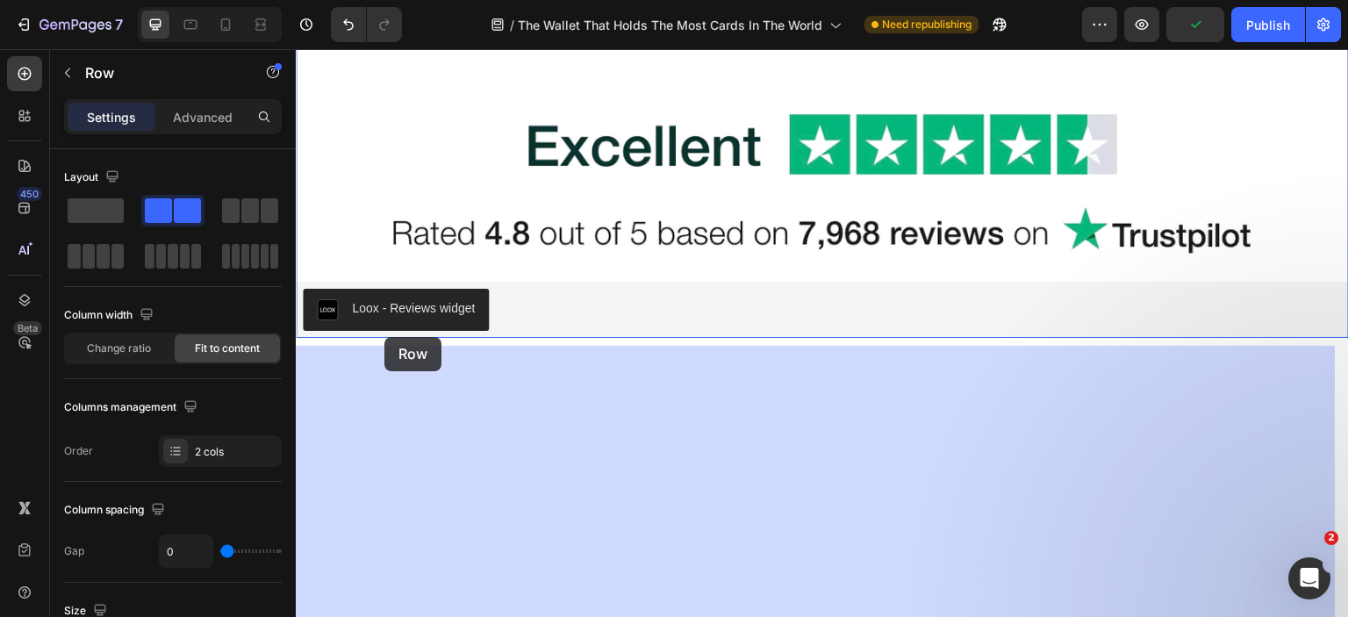
drag, startPoint x: 311, startPoint y: 94, endPoint x: 384, endPoint y: 337, distance: 254.0
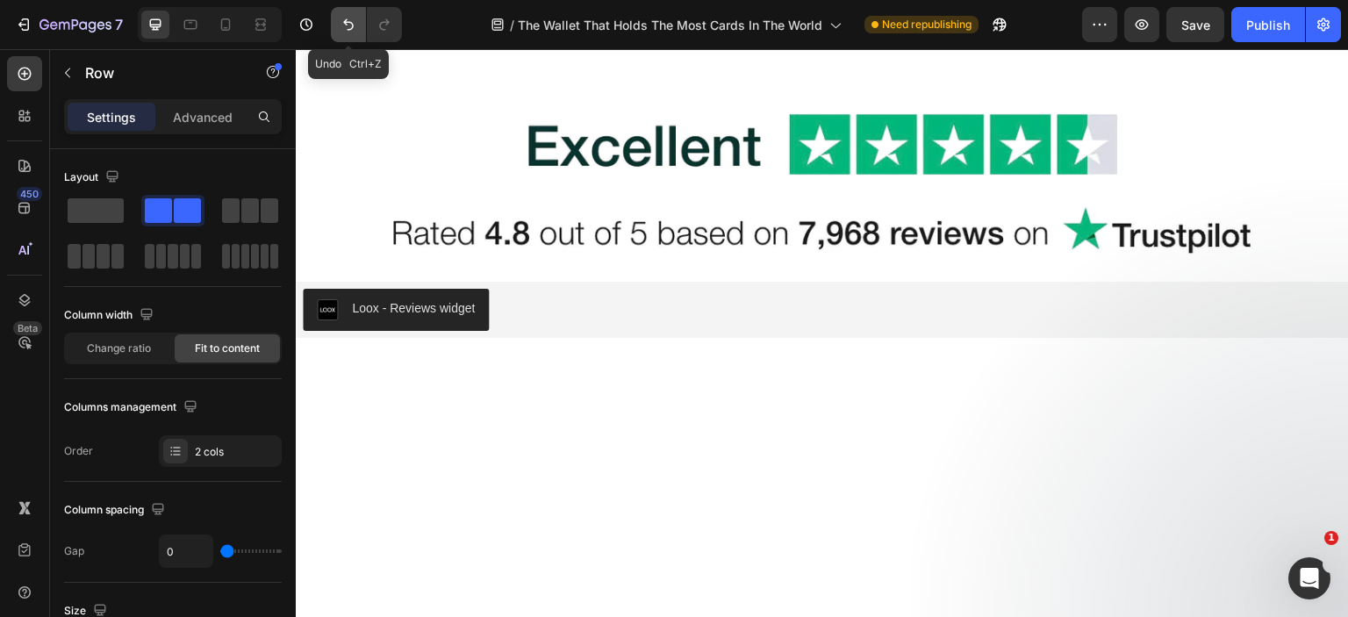
click at [345, 16] on icon "Undo/Redo" at bounding box center [349, 25] width 18 height 18
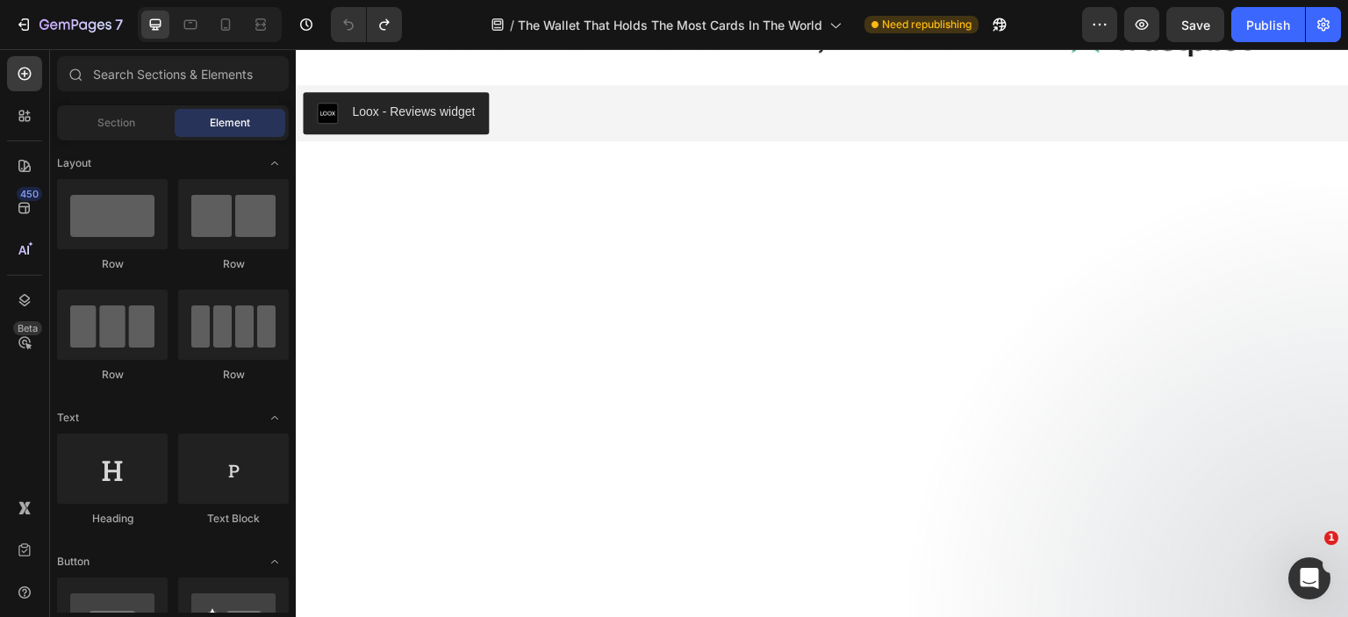
scroll to position [5920, 0]
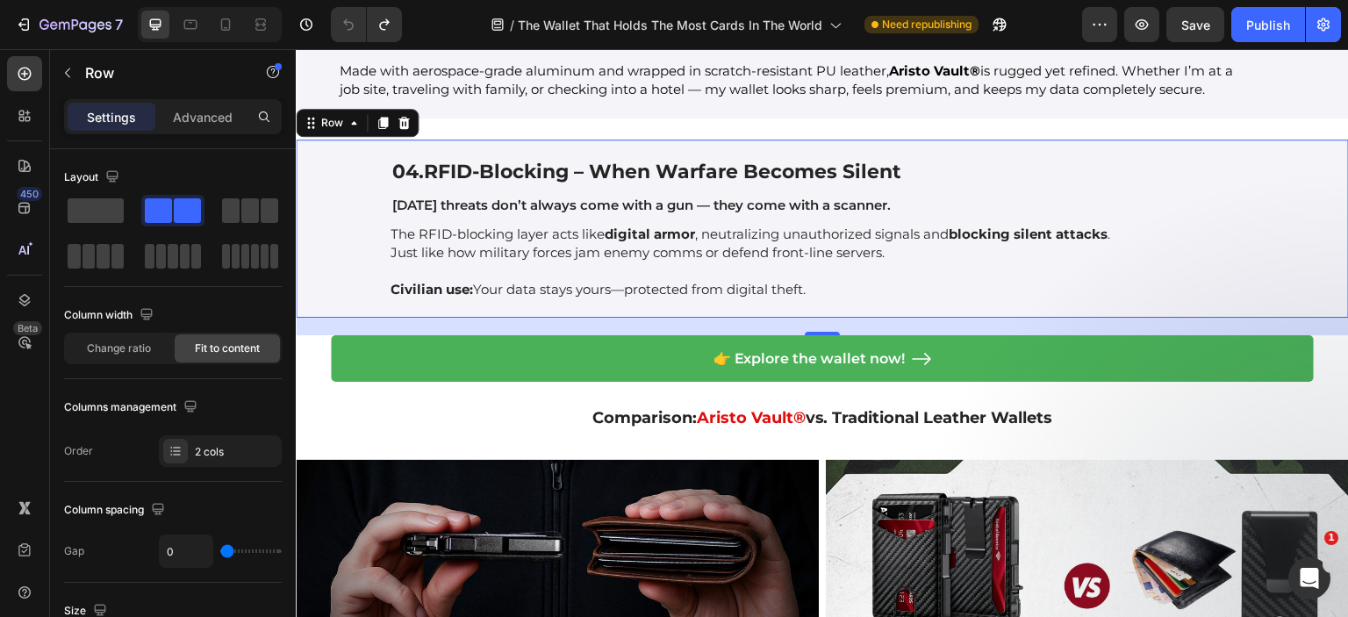
scroll to position [4779, 0]
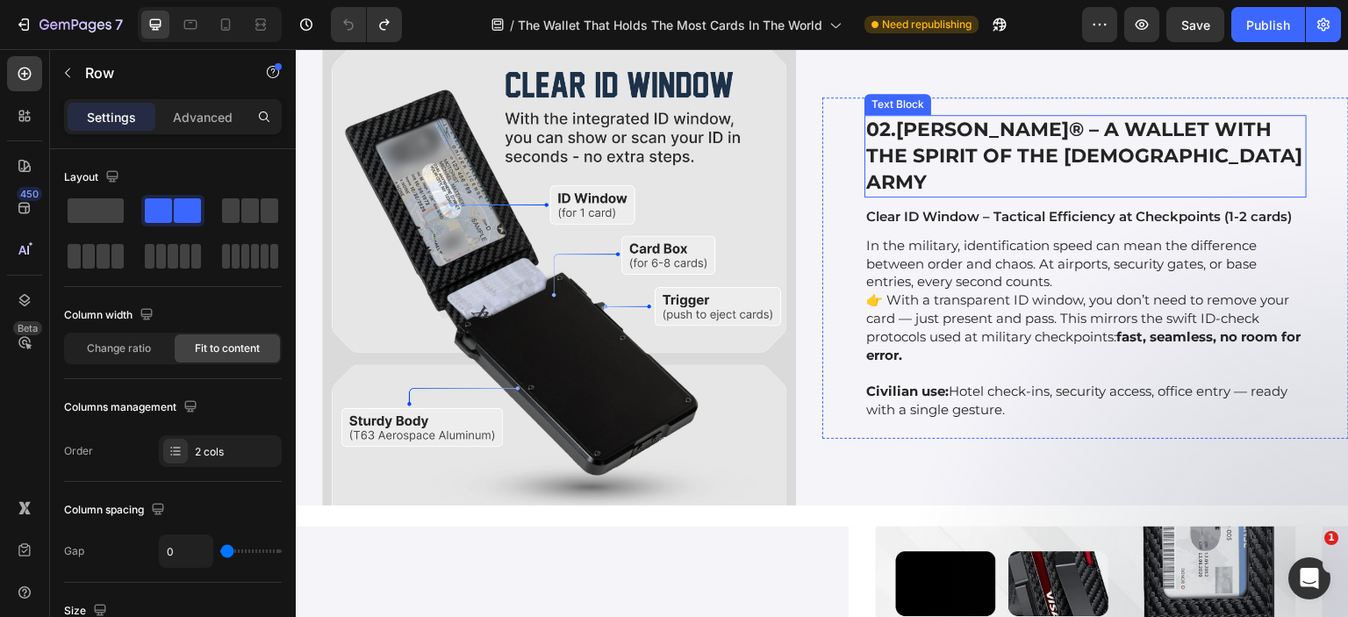
click at [928, 365] on p "In the military, identification speed can mean the difference between order and…" at bounding box center [1085, 301] width 439 height 128
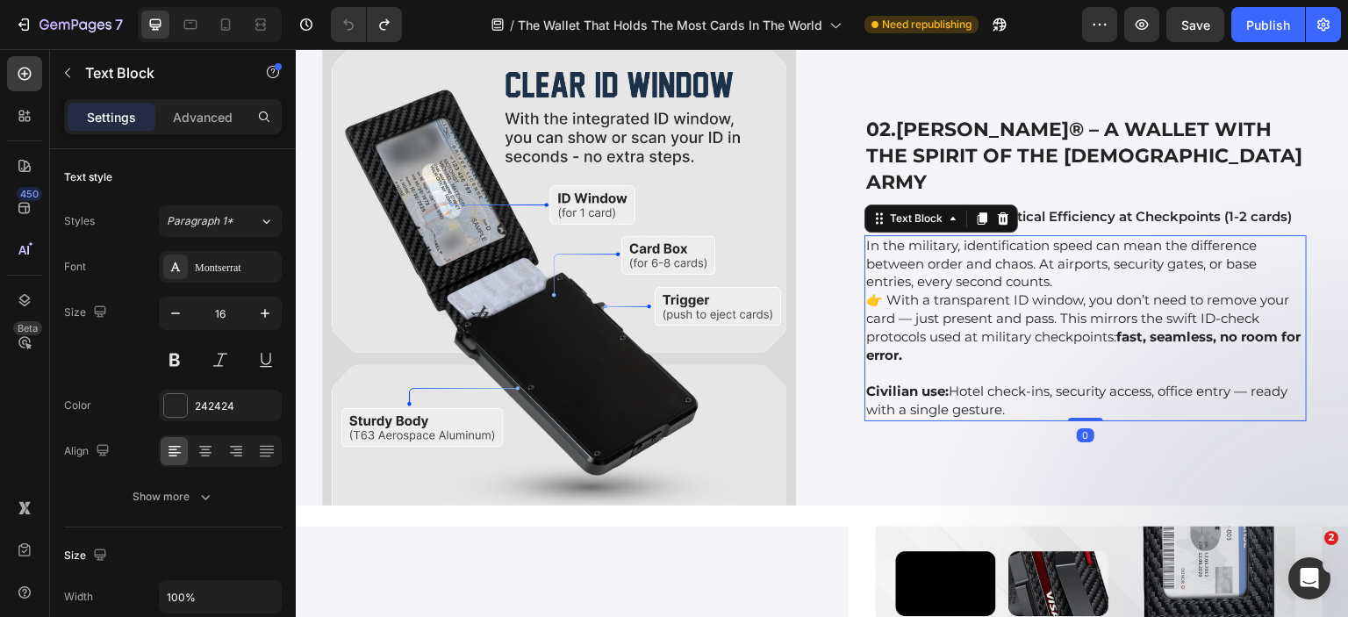
click at [928, 291] on span "In the military, identification speed can mean the difference between order and…" at bounding box center [1061, 264] width 391 height 54
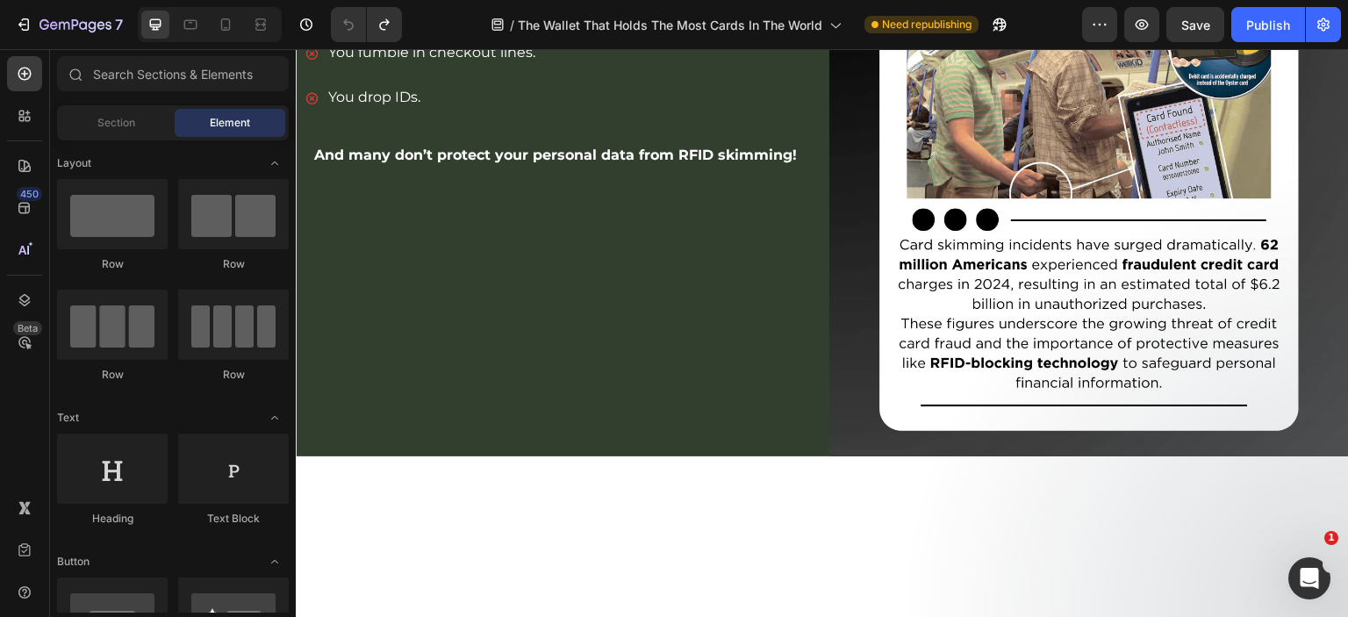
scroll to position [1492, 0]
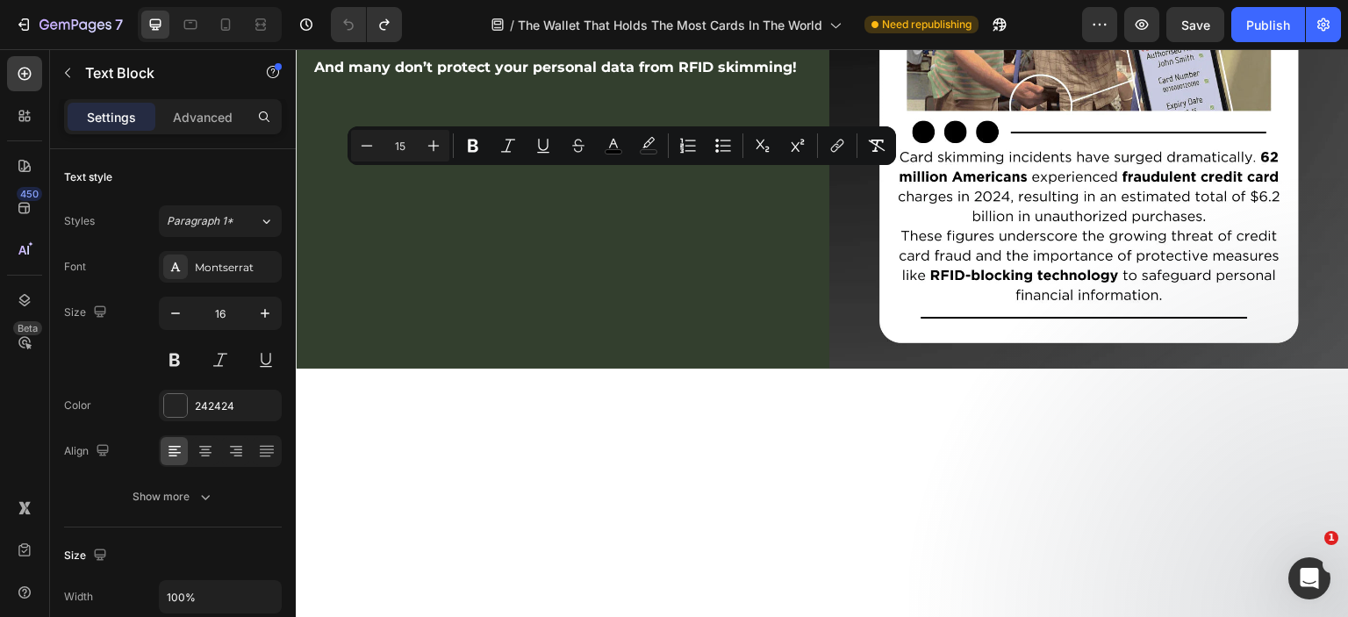
copy span "And even the “modern” slim wallets can’t hold more than a few cards, often held…"
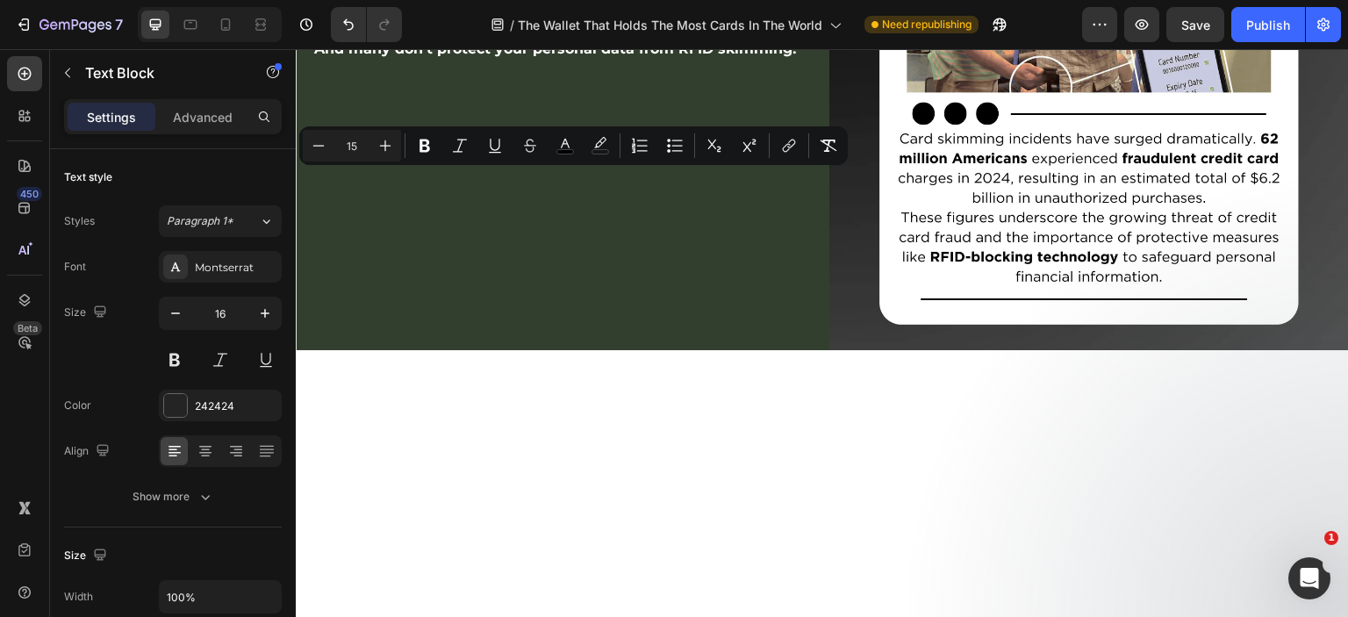
drag, startPoint x: 432, startPoint y: 178, endPoint x: 501, endPoint y: 176, distance: 69.4
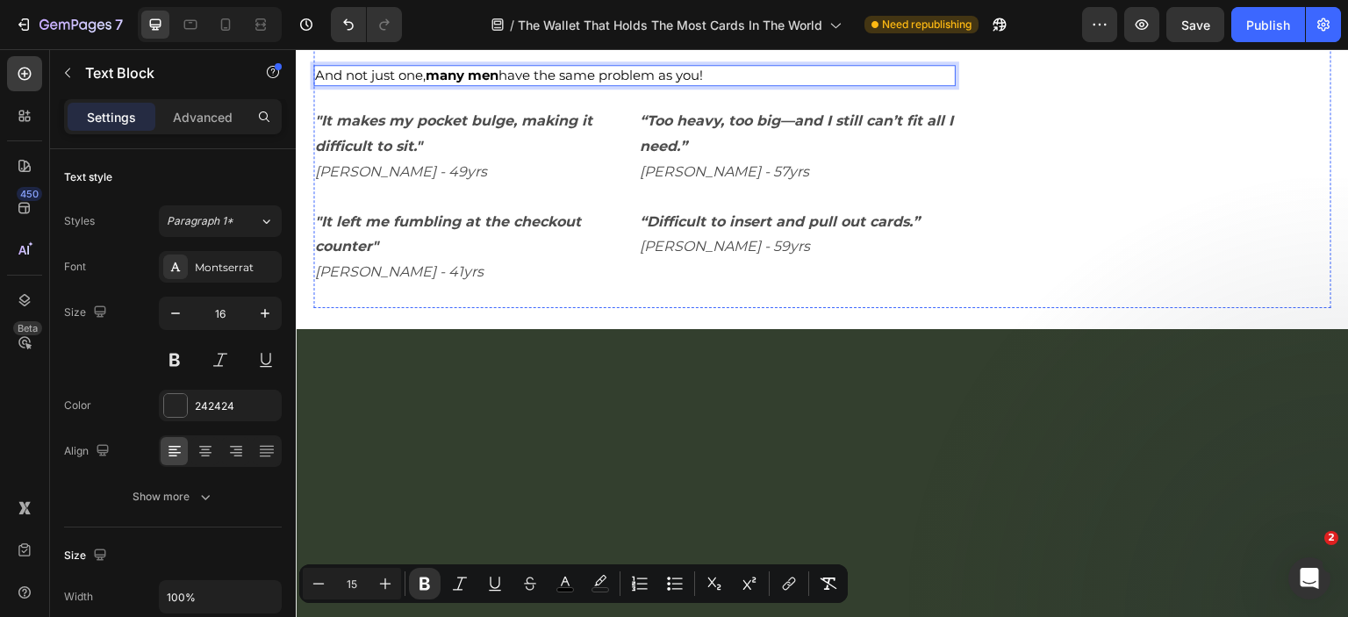
scroll to position [1404, 0]
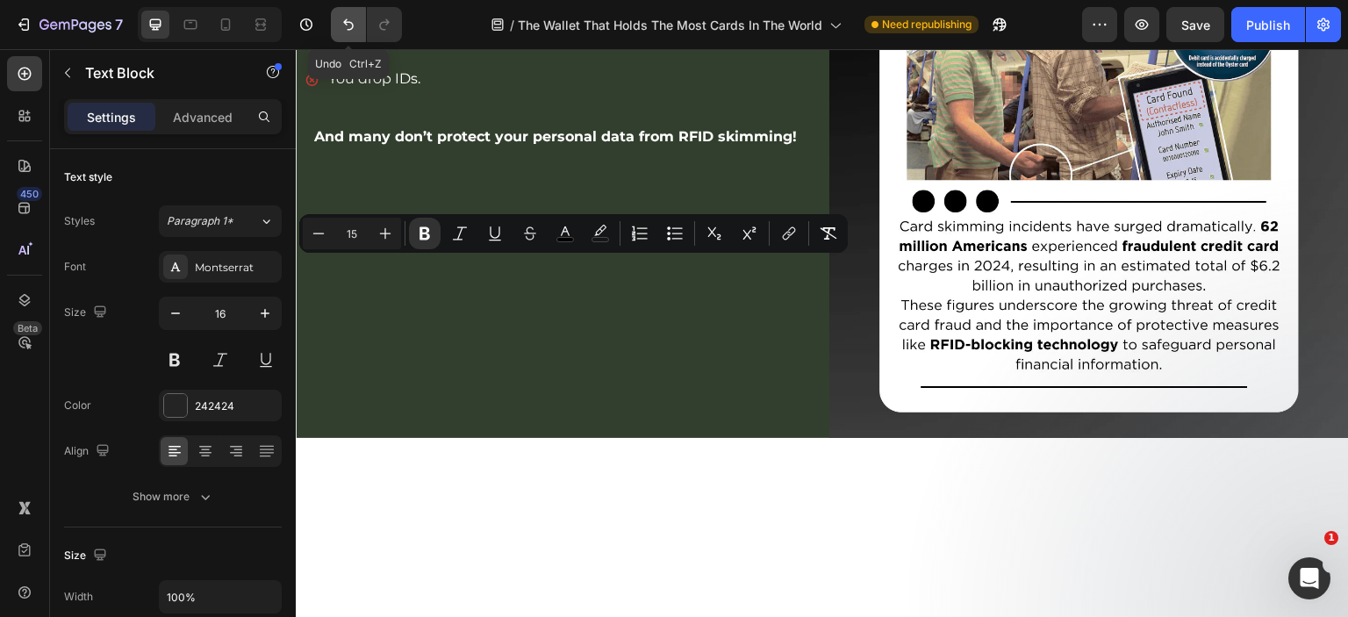
click at [336, 21] on button "Undo/Redo" at bounding box center [348, 24] width 35 height 35
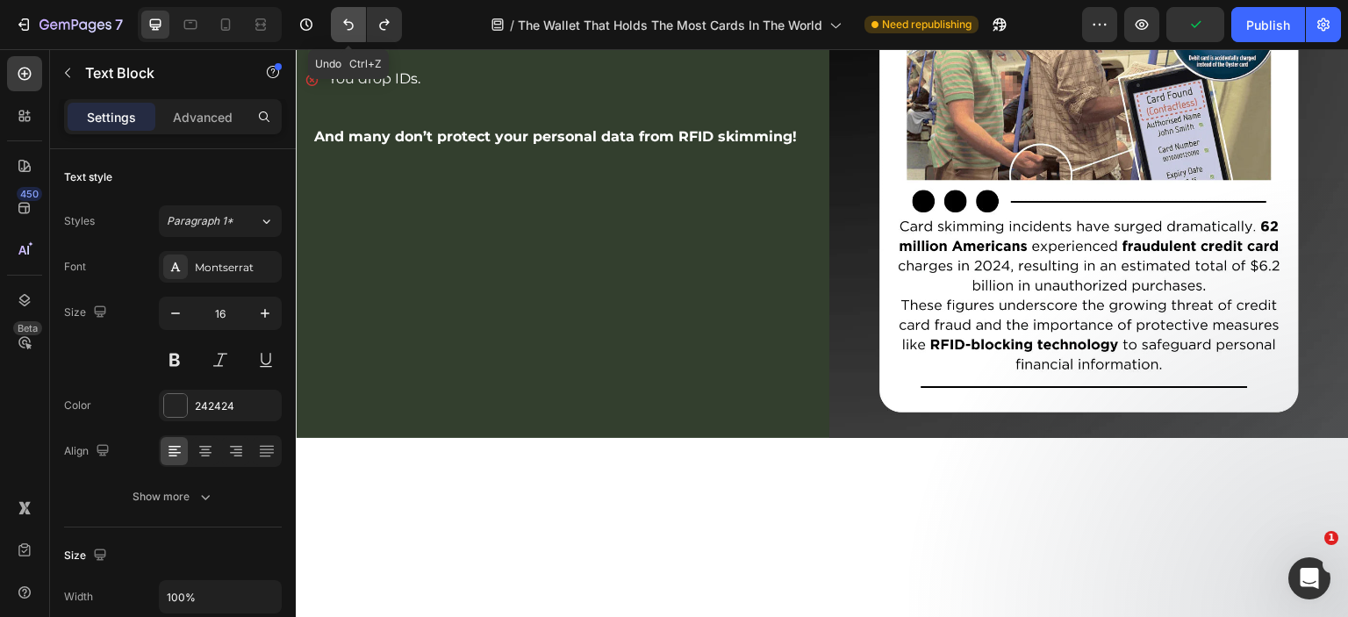
click at [341, 24] on icon "Undo/Redo" at bounding box center [349, 25] width 18 height 18
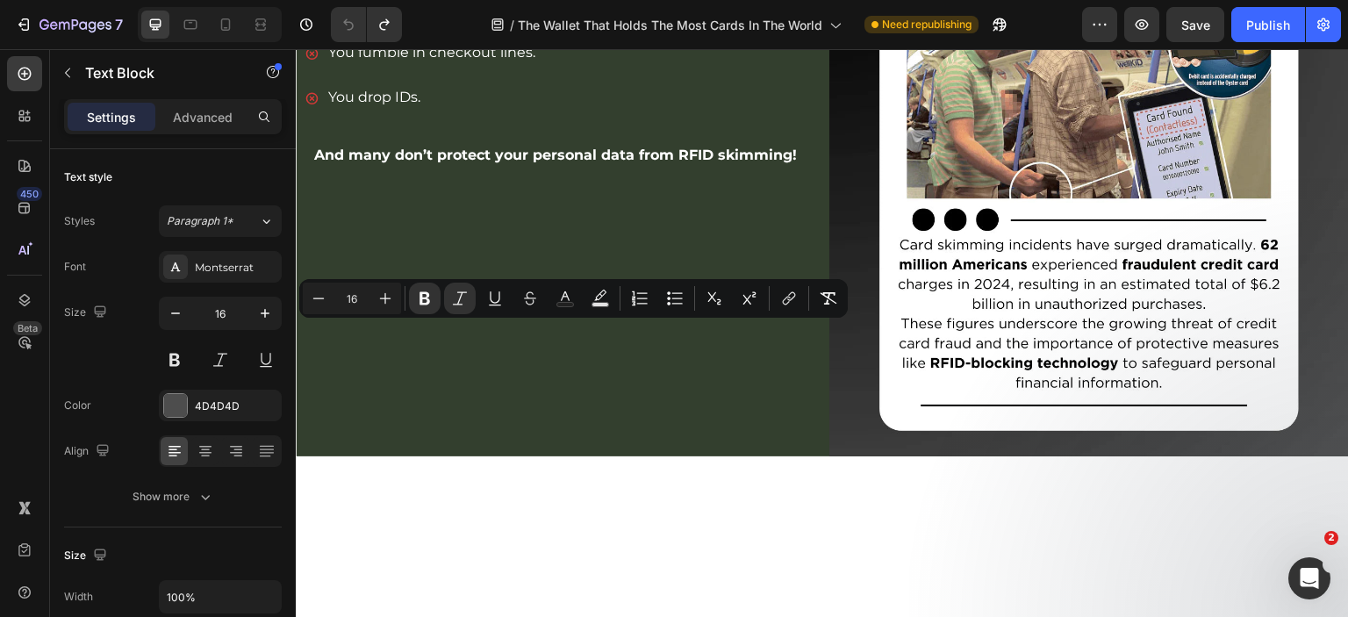
copy strong ""It makes my pocket bulge, making it difficult to sit.""
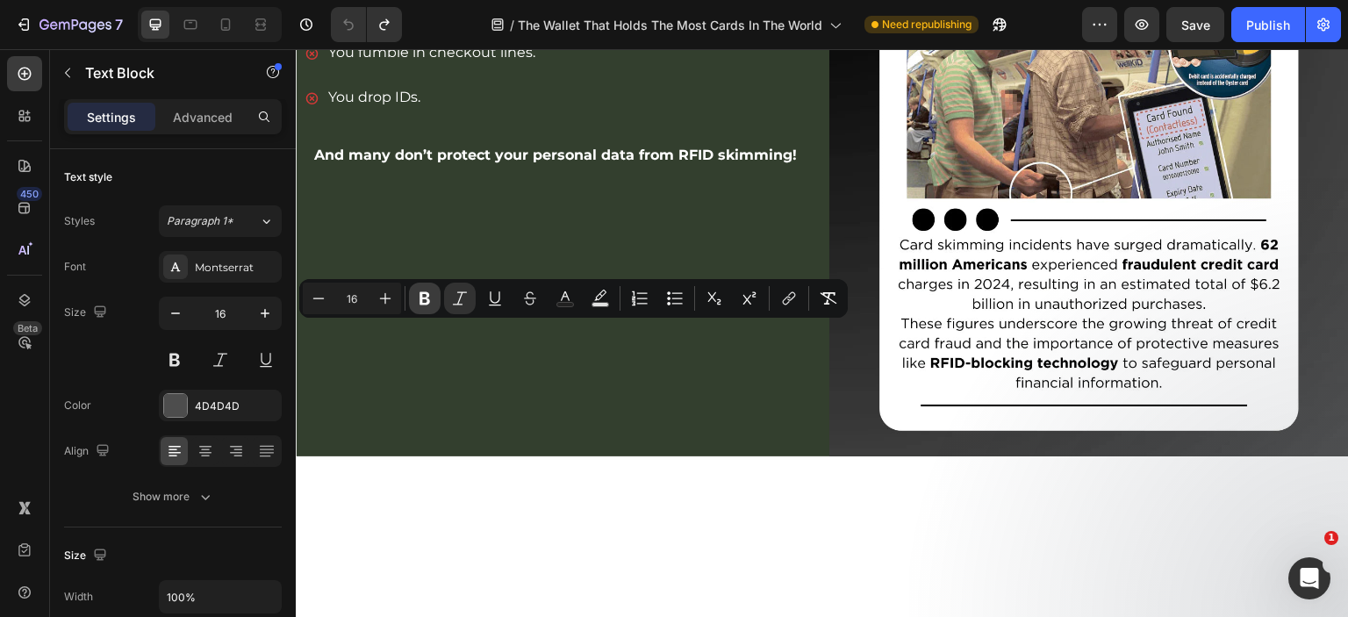
copy strong ""It makes my pocket bulge, making it difficult to sit.""
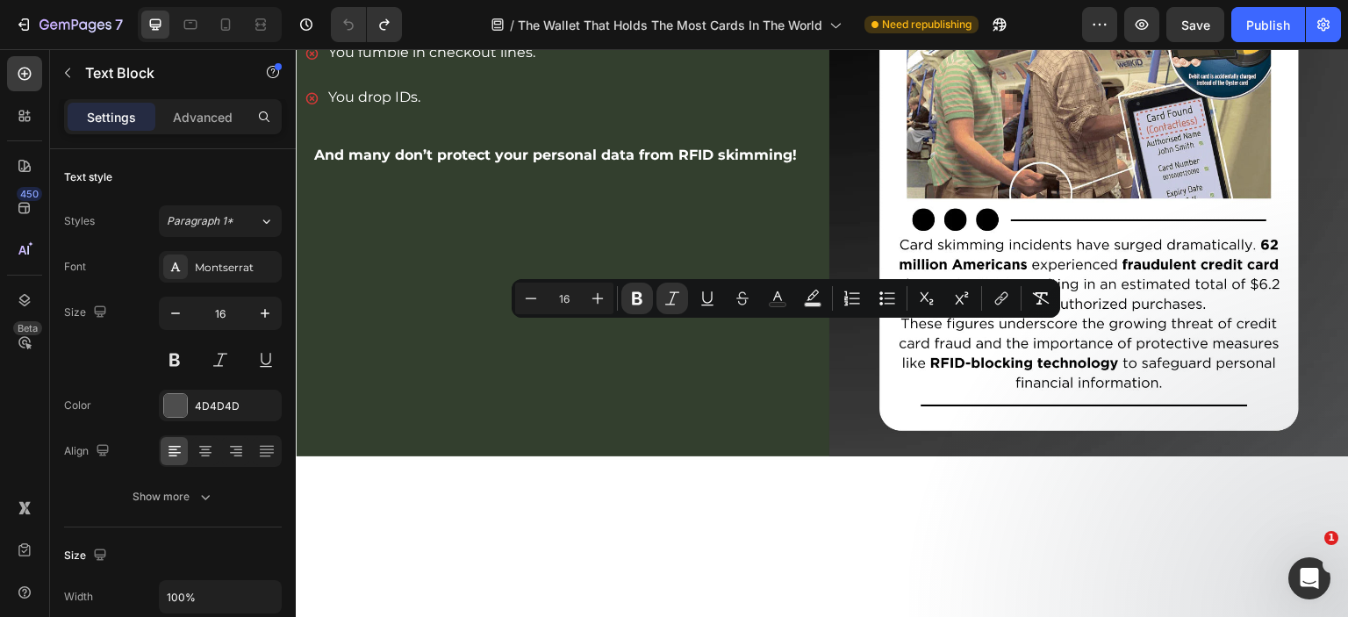
copy strong "“Too heavy, too big—and I still can’t fit all I need.”"
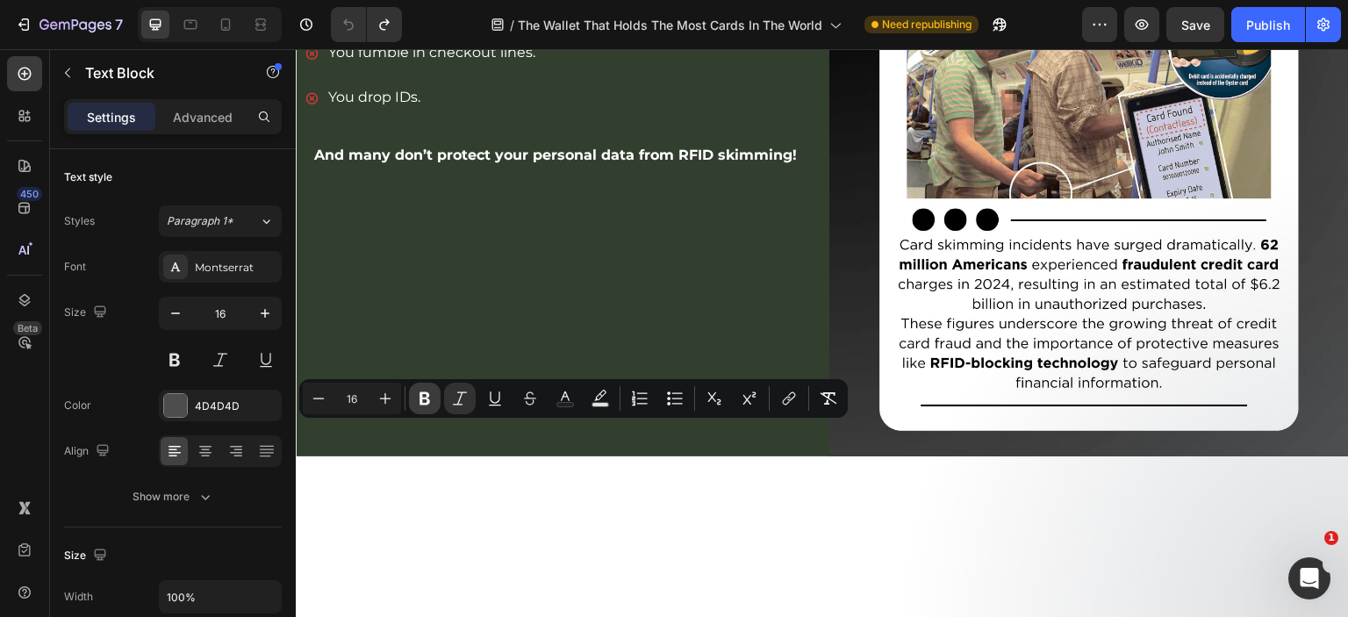
copy strong ""It left me fumbling at the checkout counter""
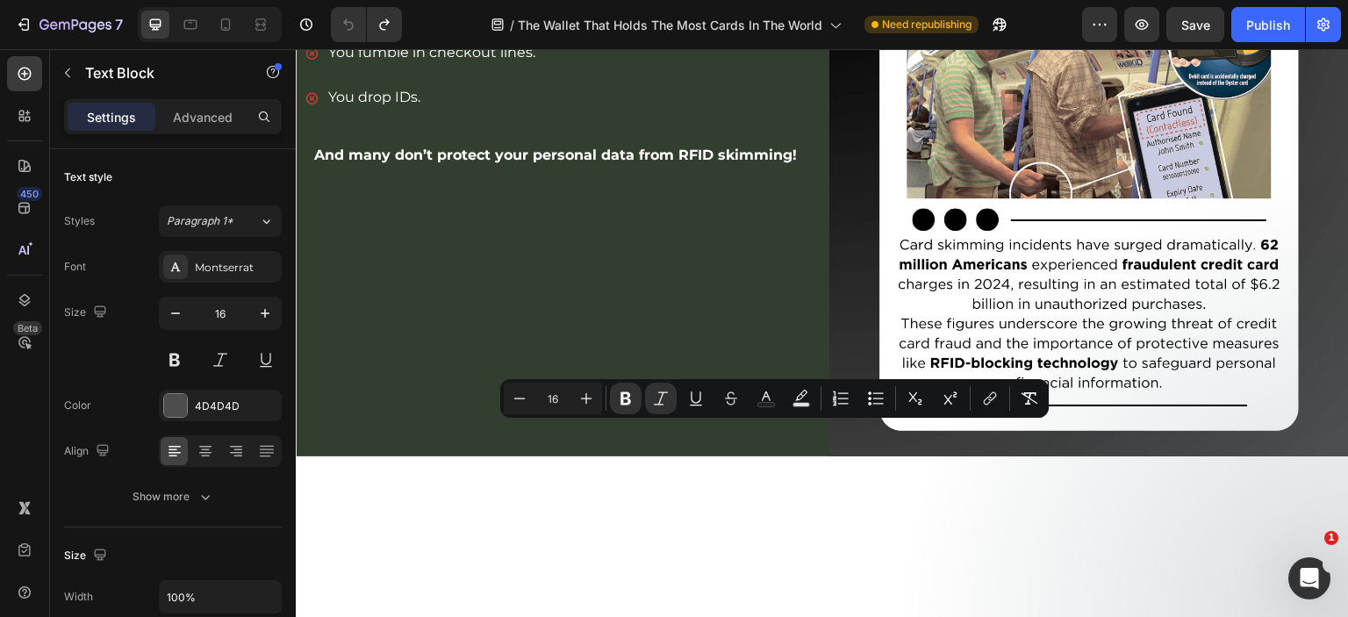
copy strong "“Difficult to insert and pull out cards.”"
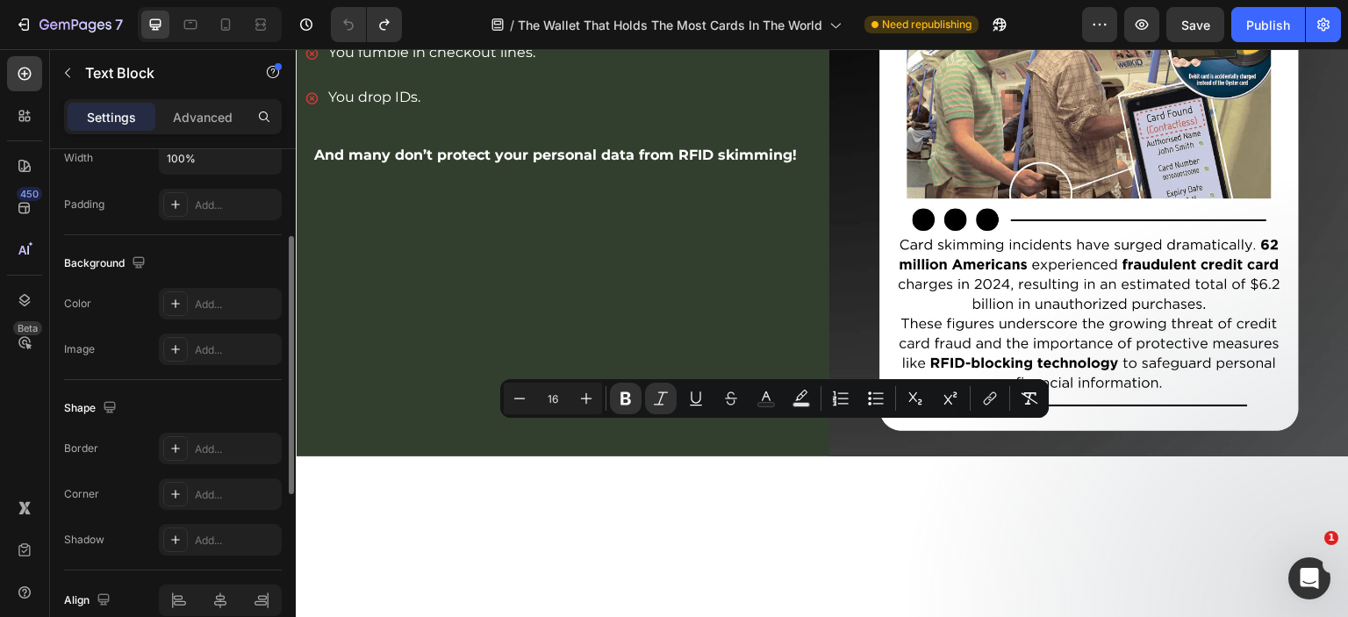
scroll to position [88, 0]
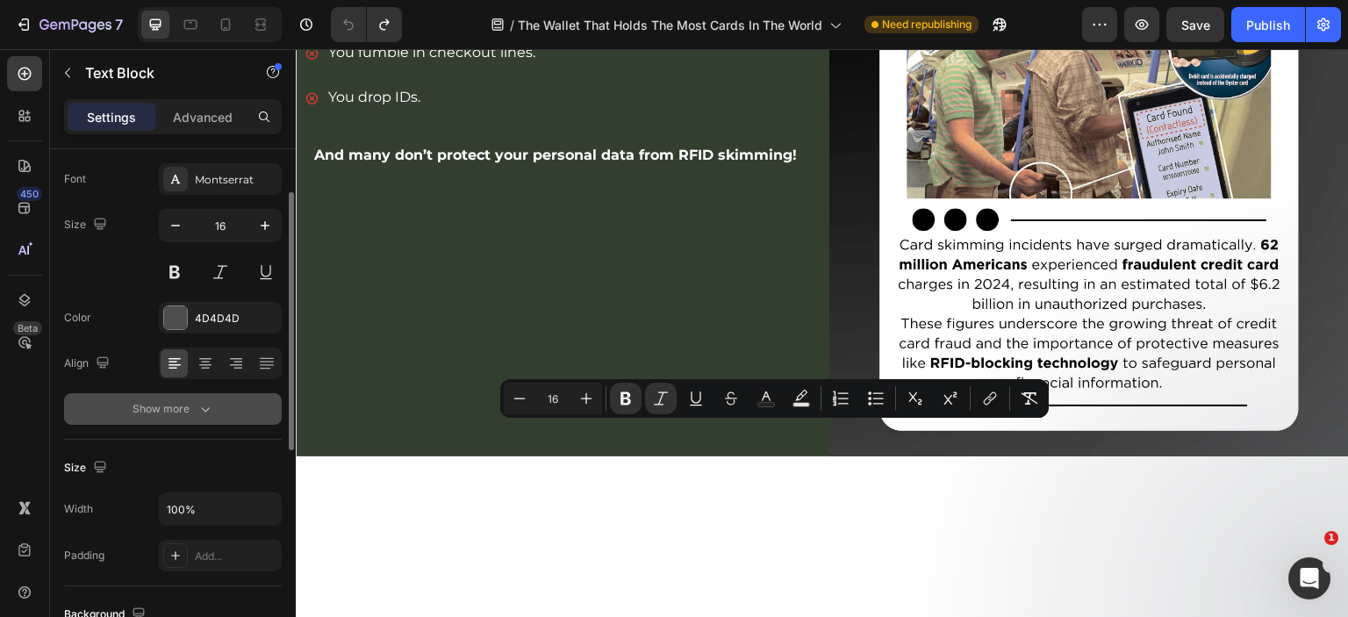
click at [179, 423] on button "Show more" at bounding box center [173, 409] width 218 height 32
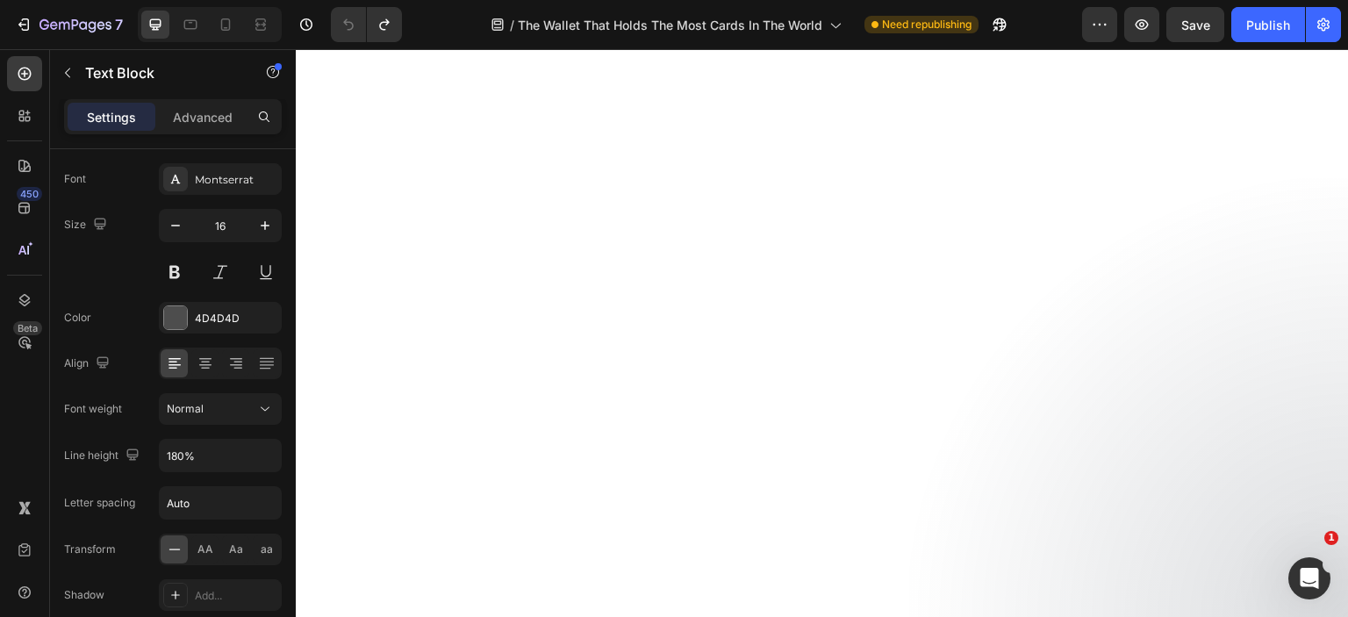
scroll to position [1774, 0]
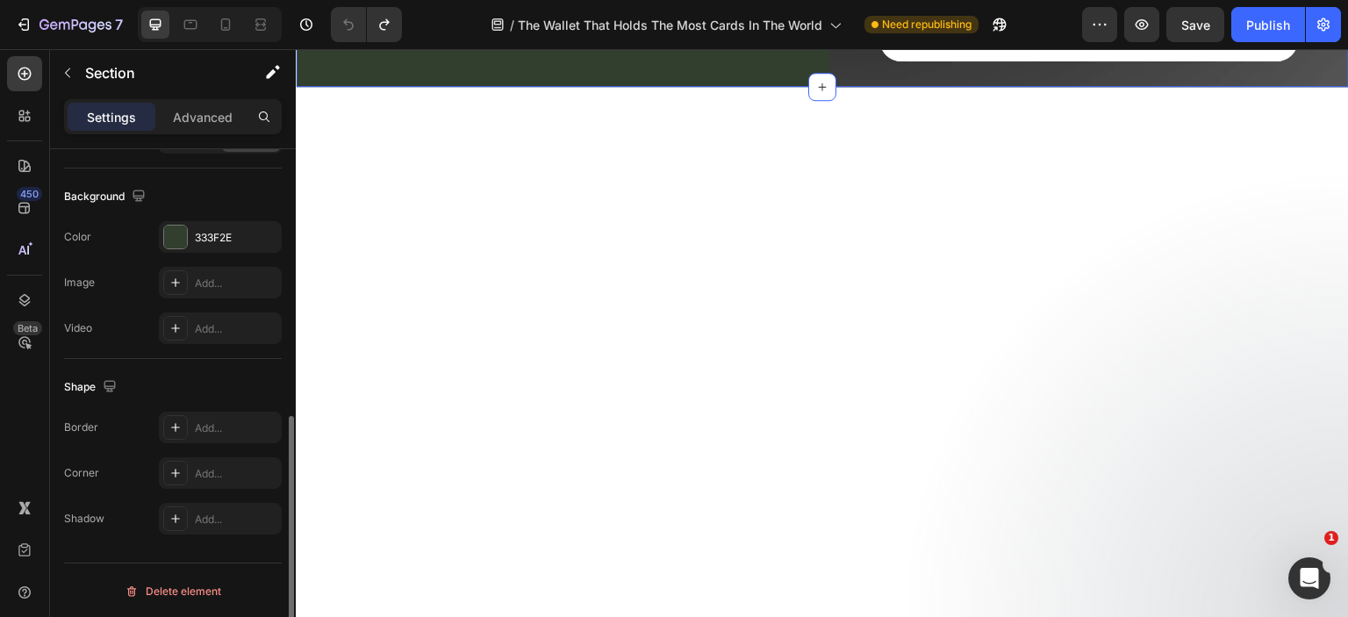
scroll to position [25, 0]
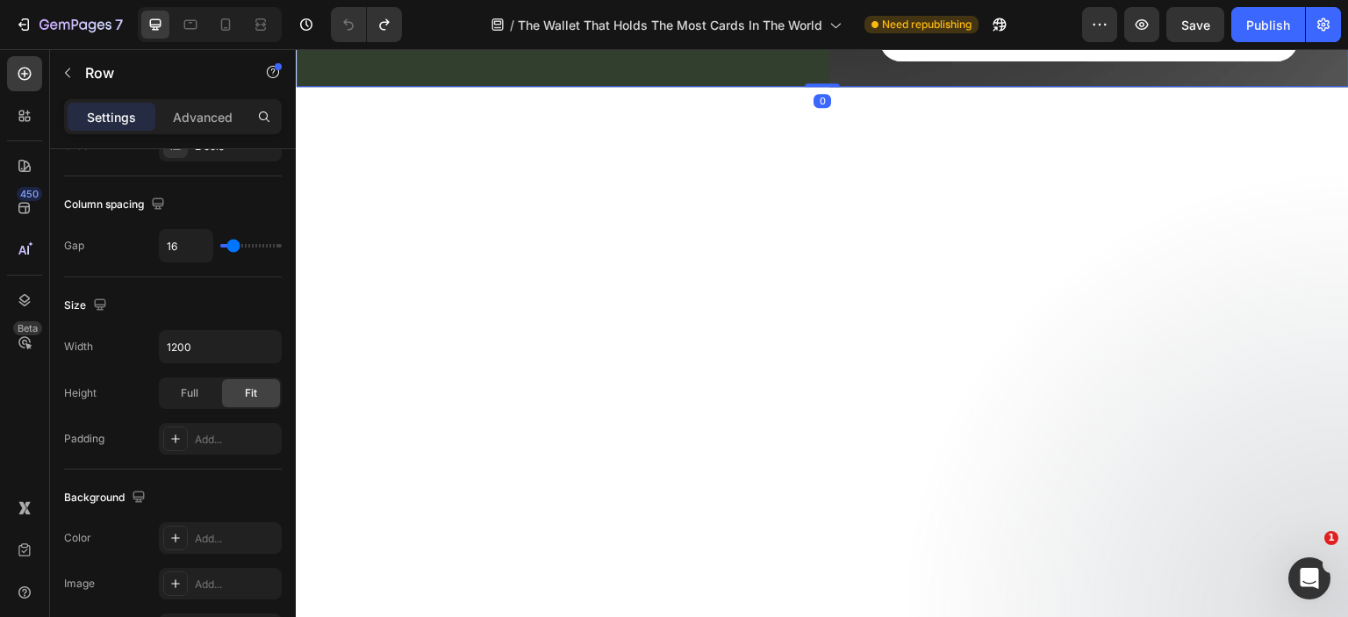
scroll to position [702, 0]
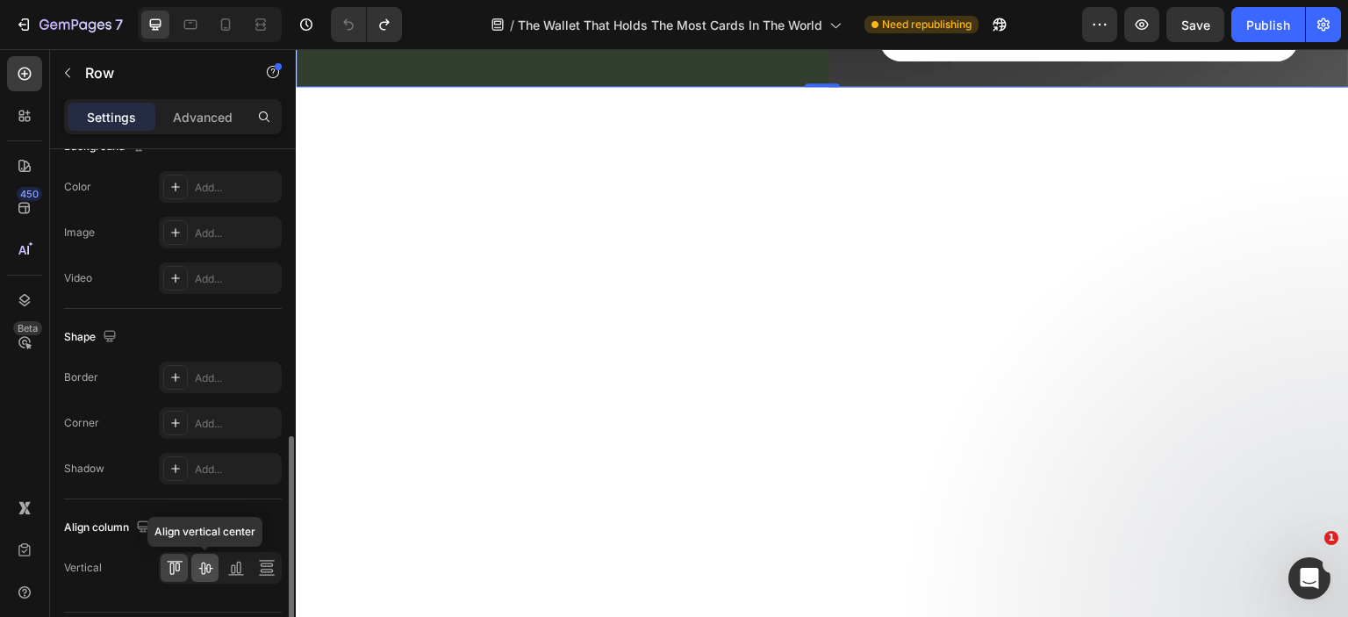
click at [203, 563] on icon at bounding box center [206, 568] width 18 height 18
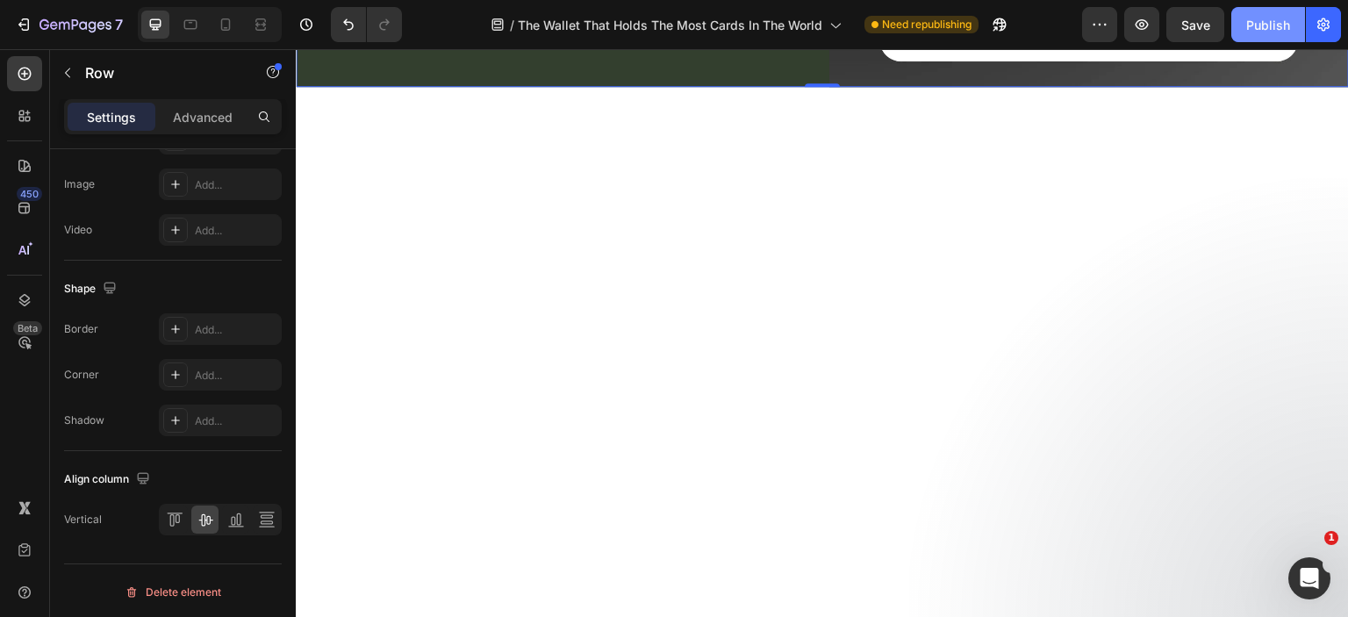
click at [1248, 25] on div "Publish" at bounding box center [1268, 25] width 44 height 18
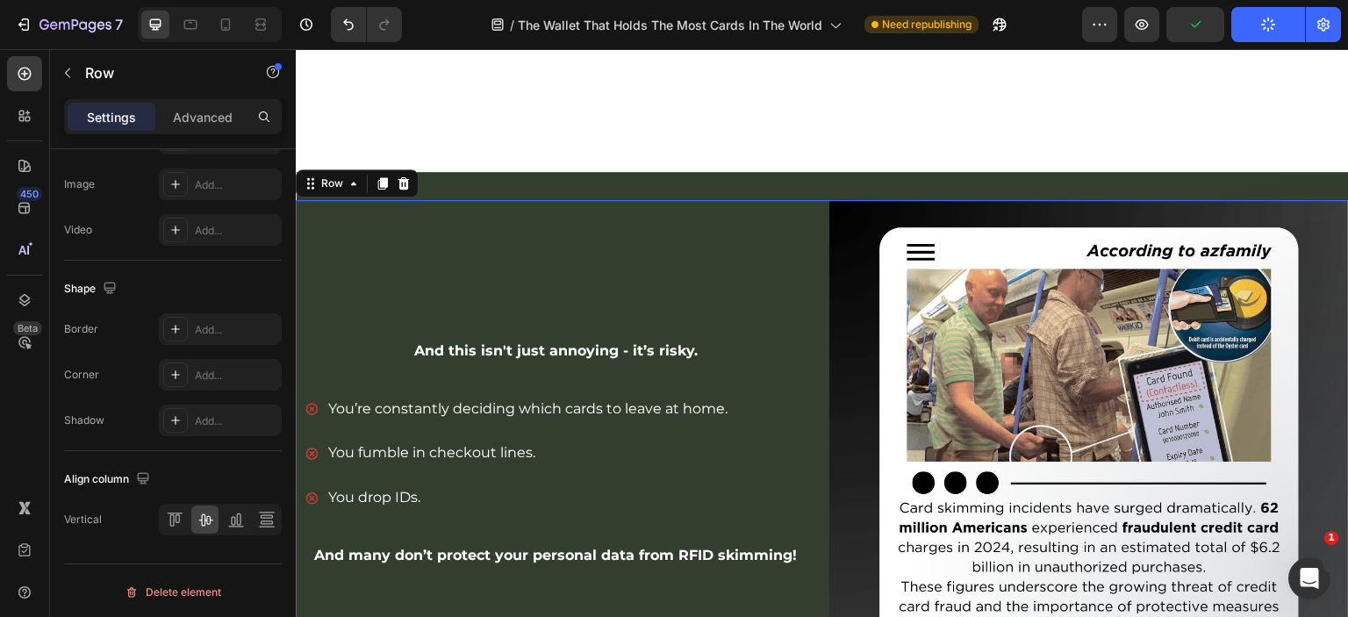
scroll to position [1949, 0]
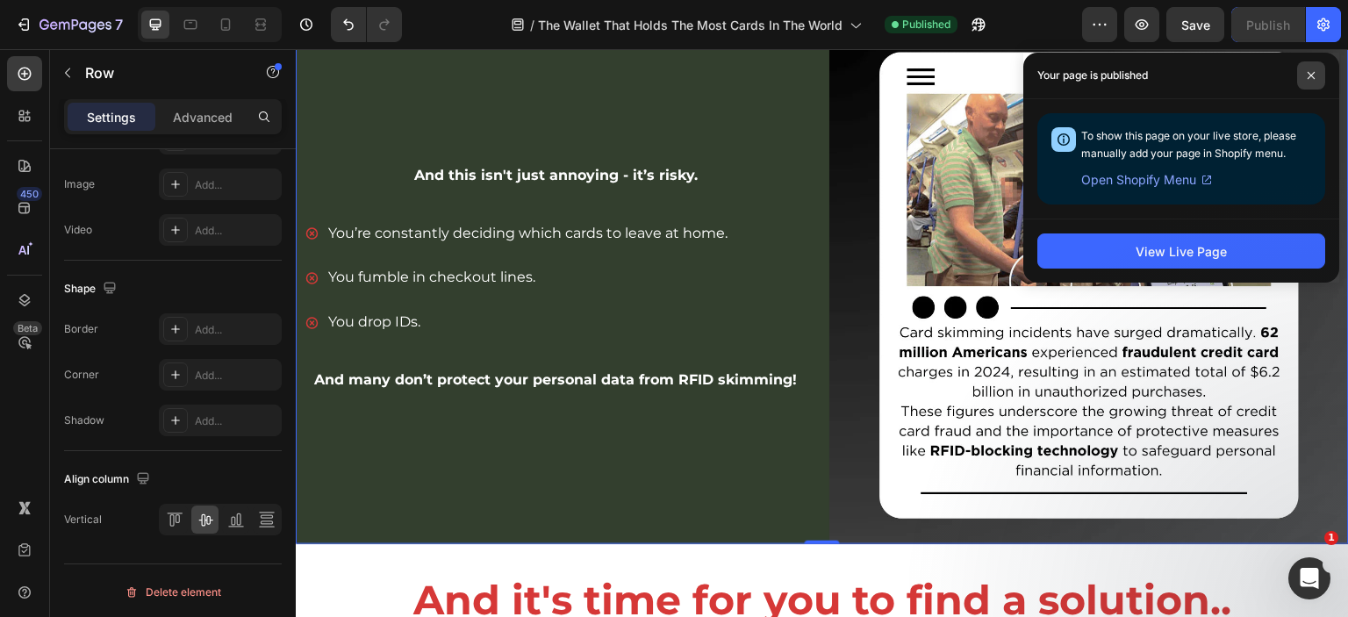
click at [1313, 76] on icon at bounding box center [1311, 75] width 9 height 9
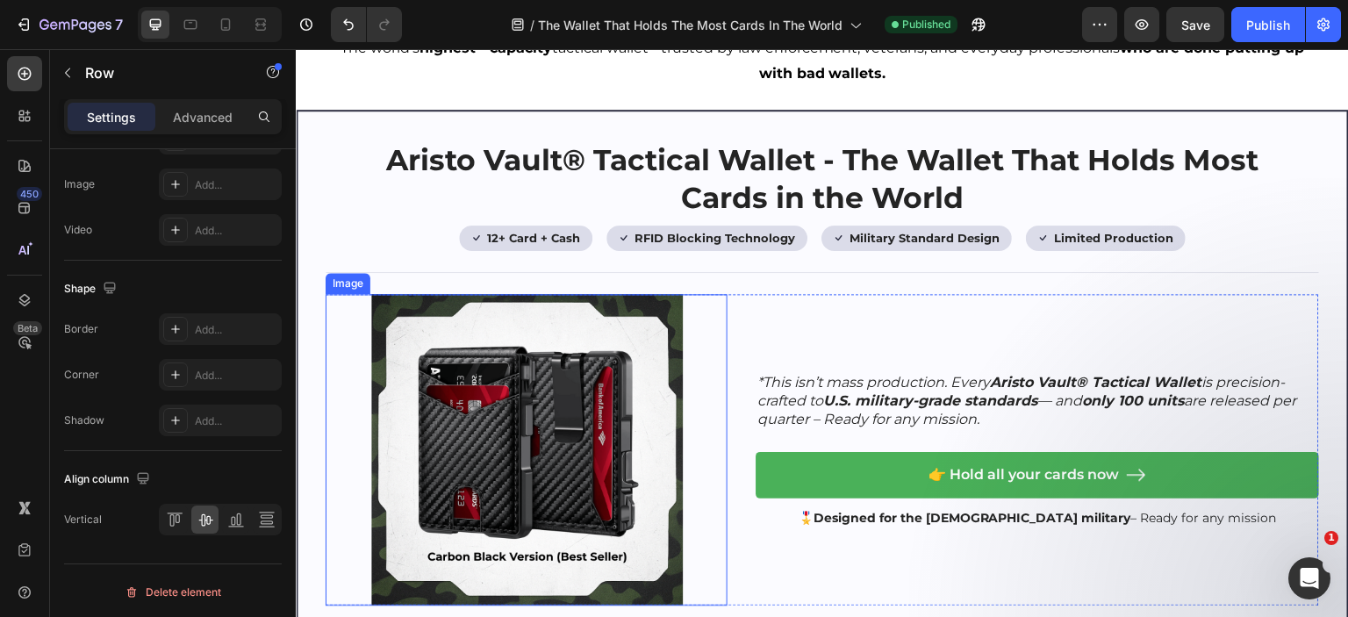
scroll to position [2407, 0]
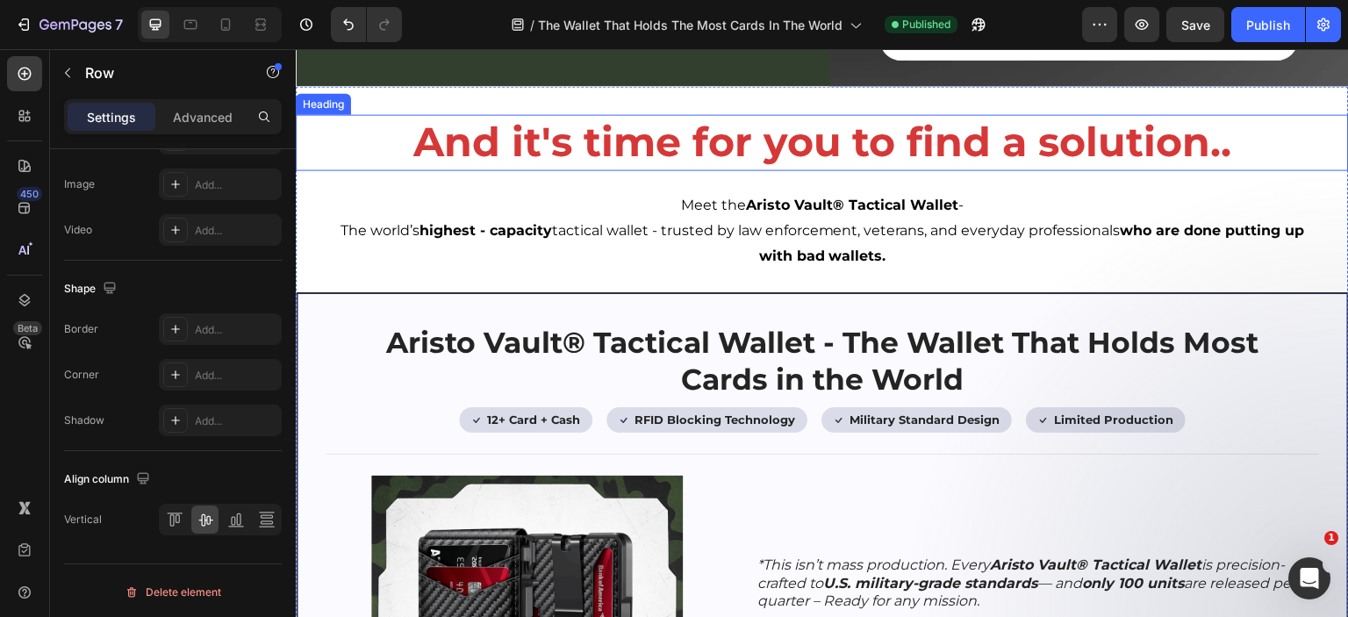
click at [675, 150] on h2 "And it's time for you to find a solution.." at bounding box center [822, 142] width 1053 height 56
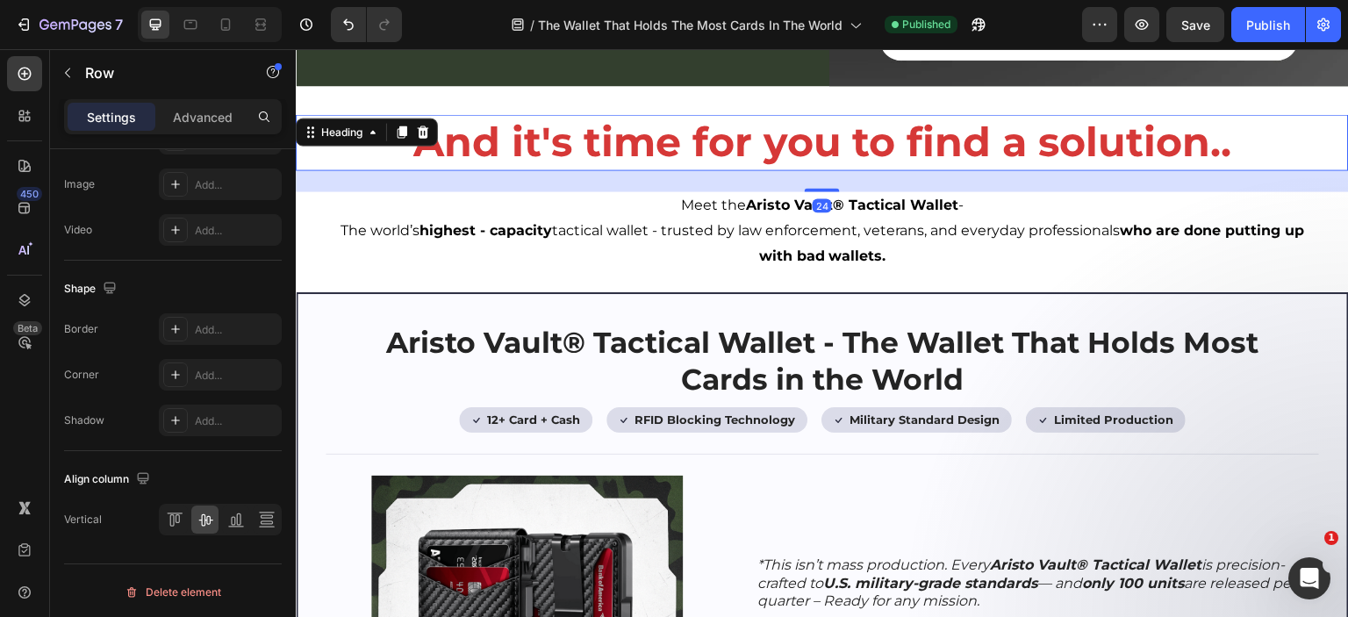
scroll to position [0, 0]
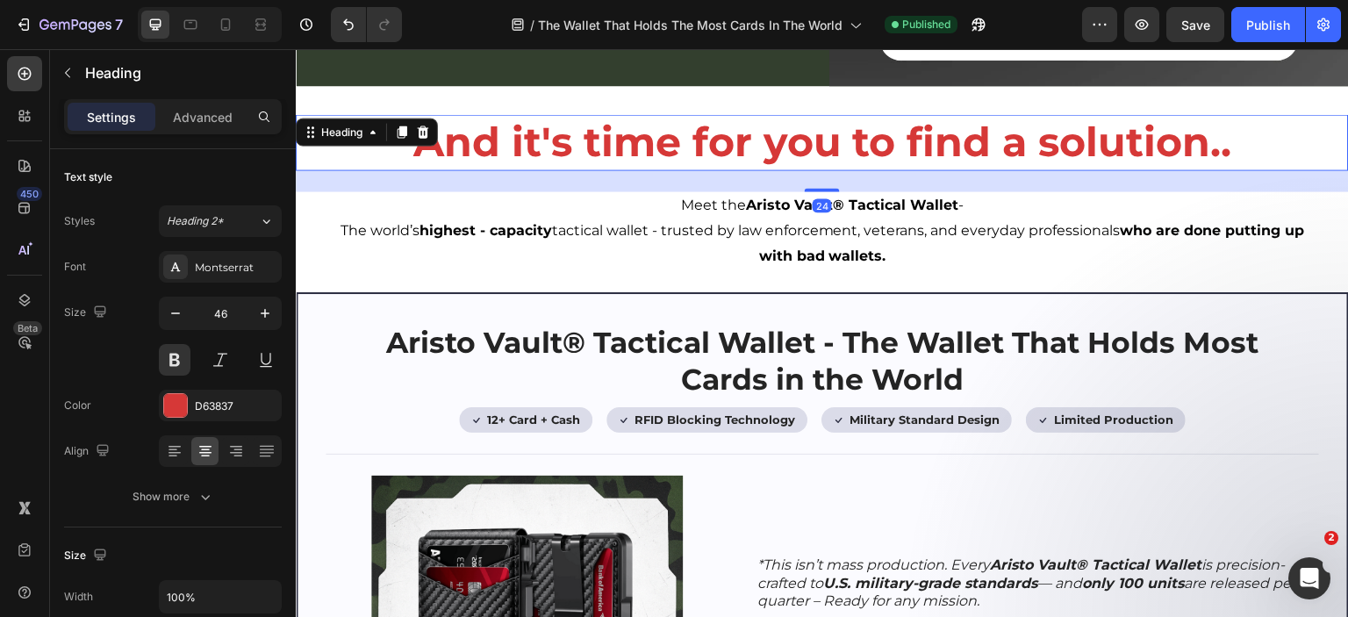
click at [537, 140] on h2 "And it's time for you to find a solution.." at bounding box center [822, 142] width 1053 height 56
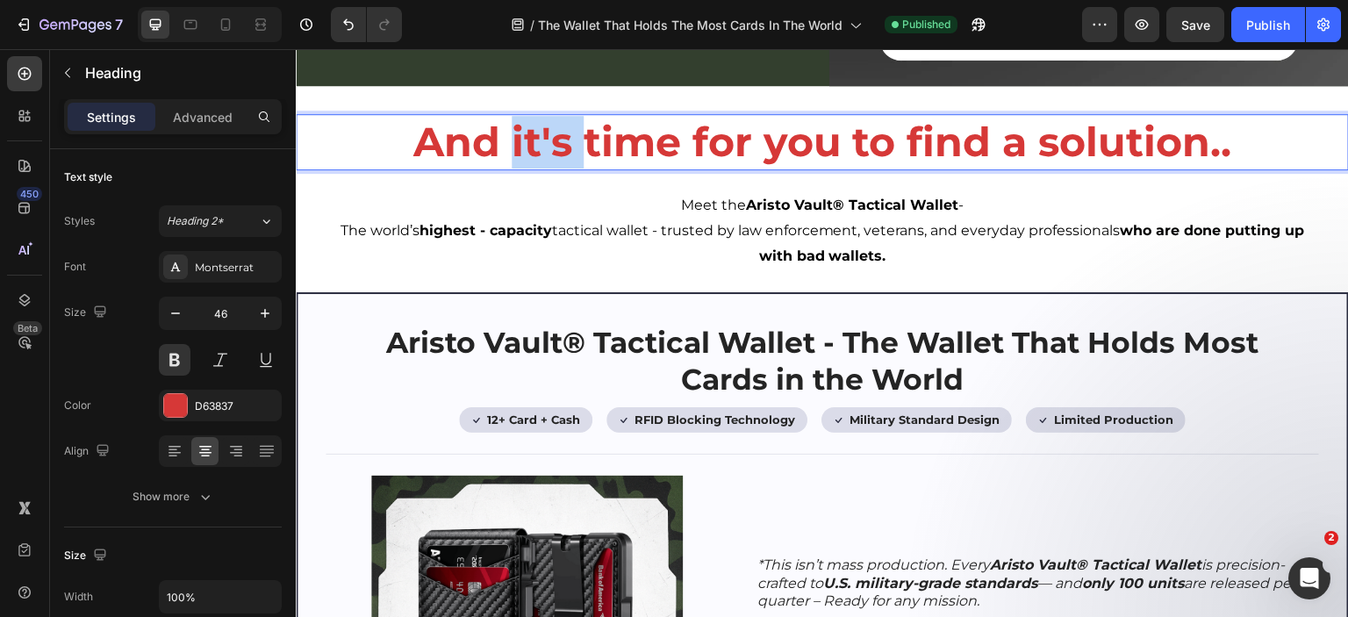
click at [537, 140] on p "And it's time for you to find a solution.." at bounding box center [823, 142] width 1050 height 53
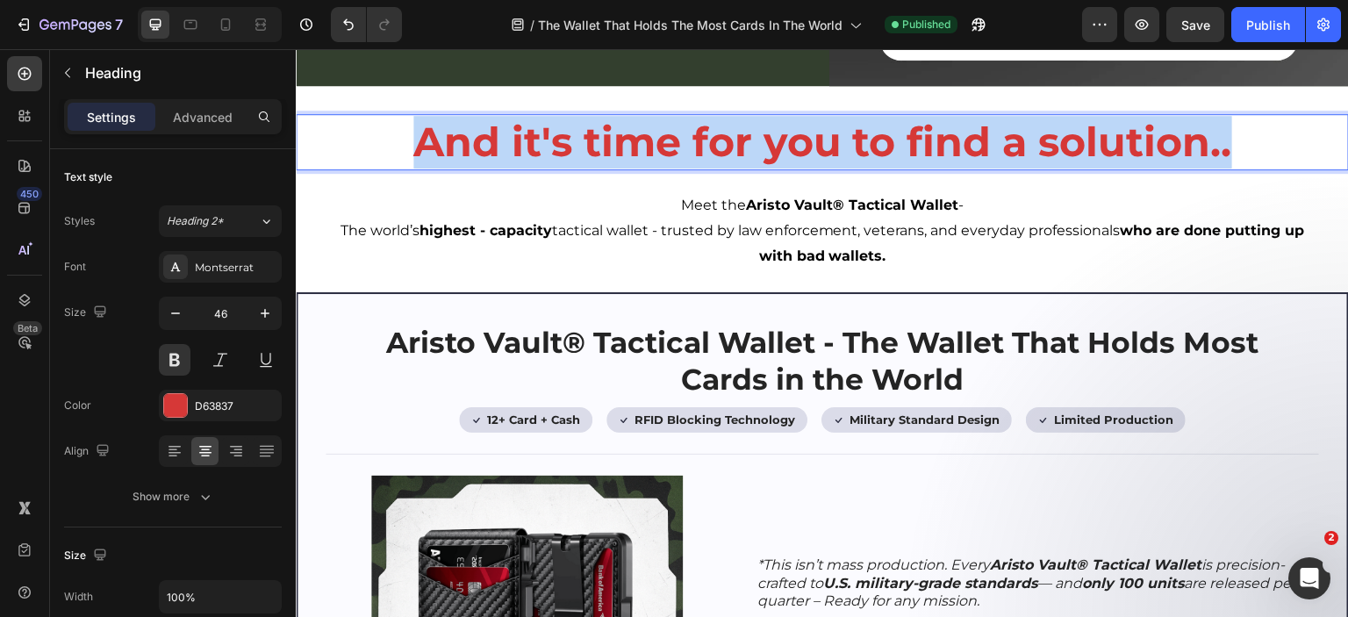
click at [537, 140] on p "And it's time for you to find a solution.." at bounding box center [823, 142] width 1050 height 53
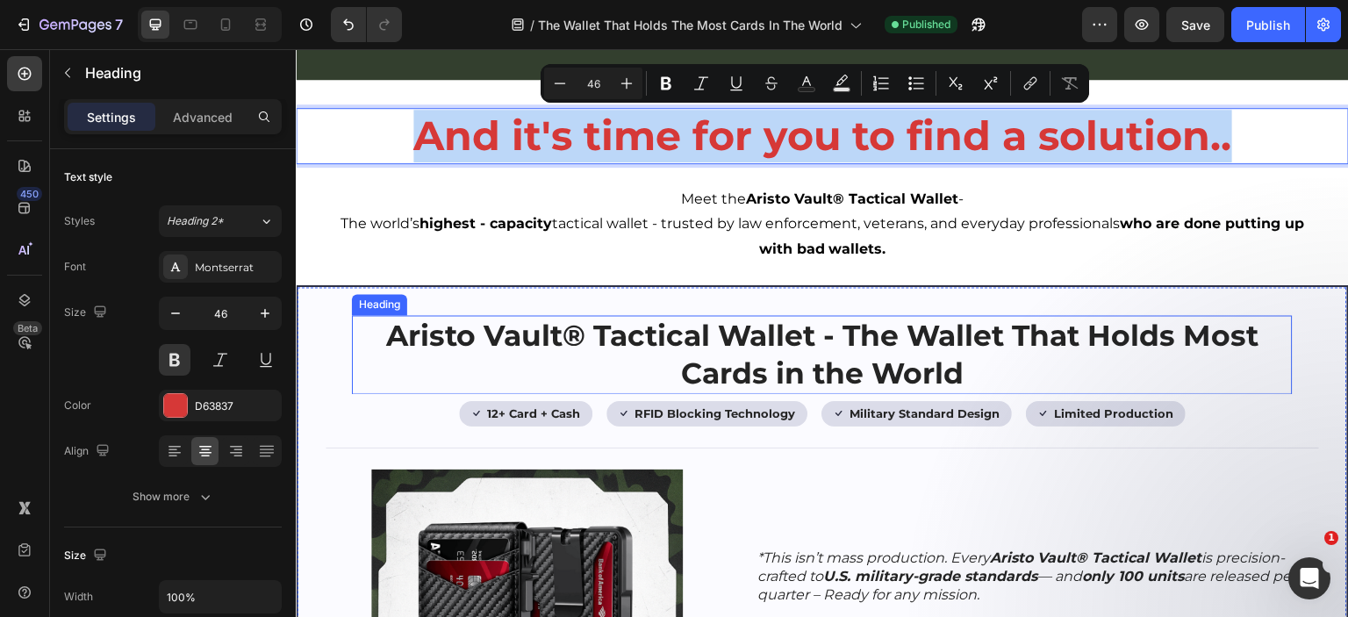
scroll to position [2495, 0]
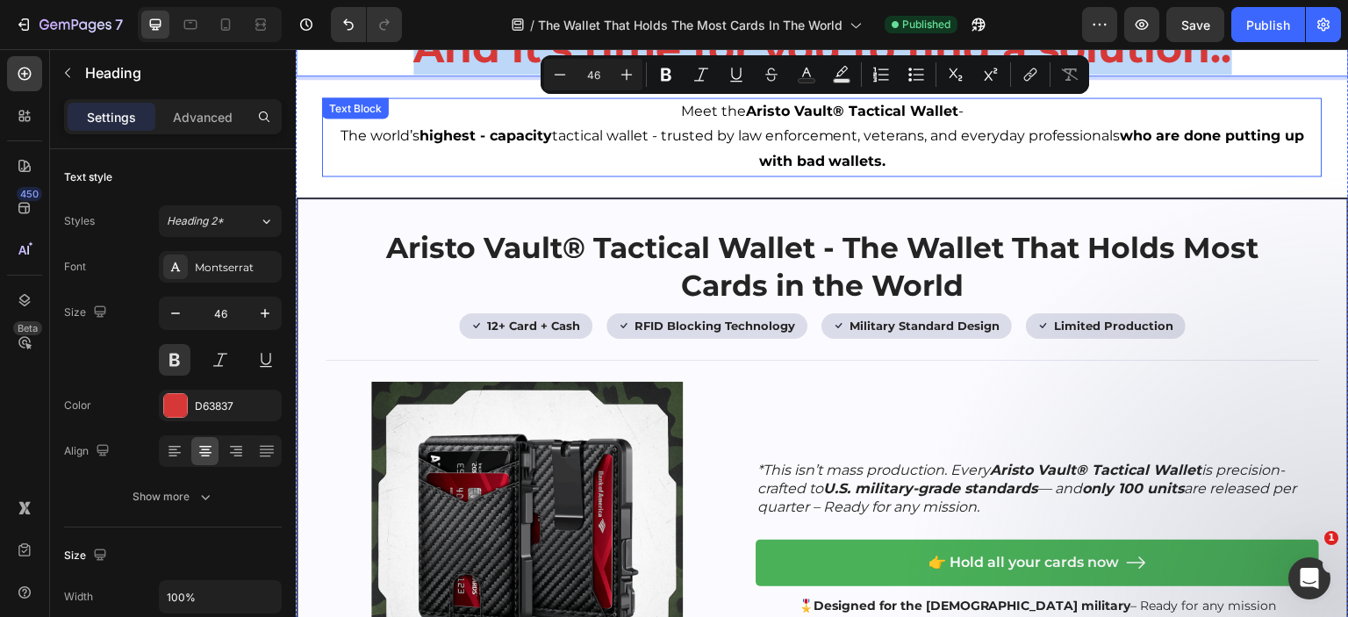
click at [785, 112] on strong "Aristo Vault® Tactical Wallet" at bounding box center [852, 111] width 212 height 17
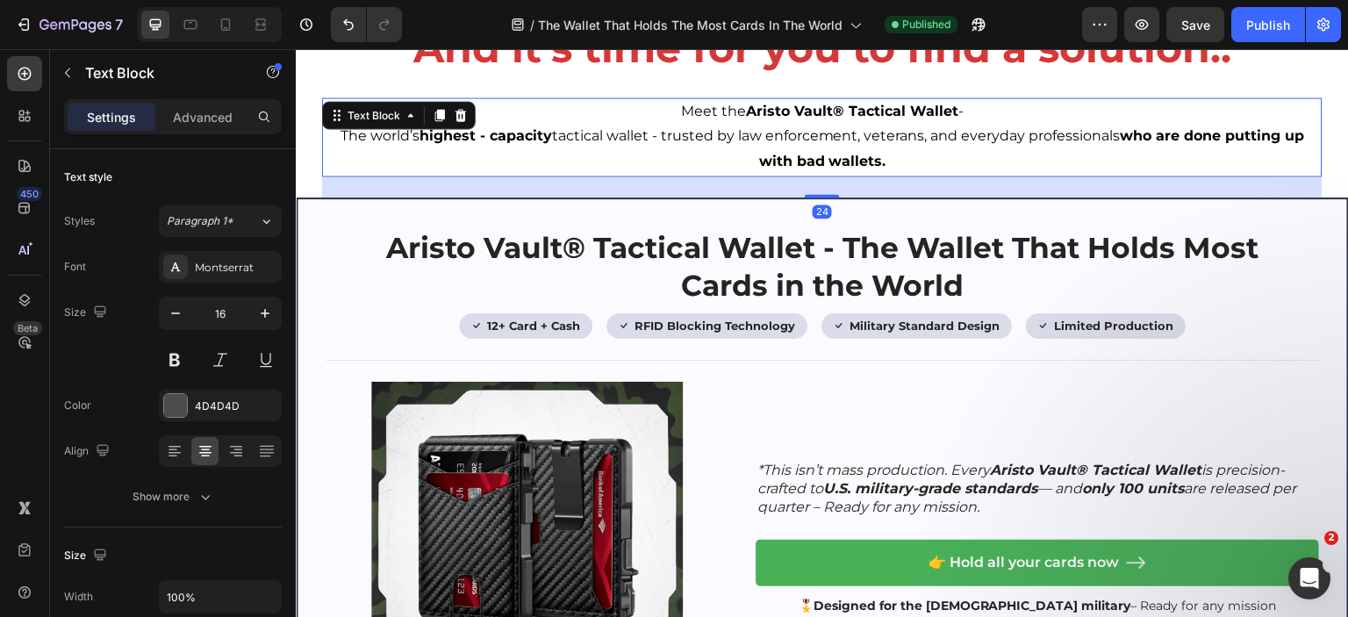
click at [785, 112] on strong "Aristo Vault® Tactical Wallet" at bounding box center [852, 111] width 212 height 17
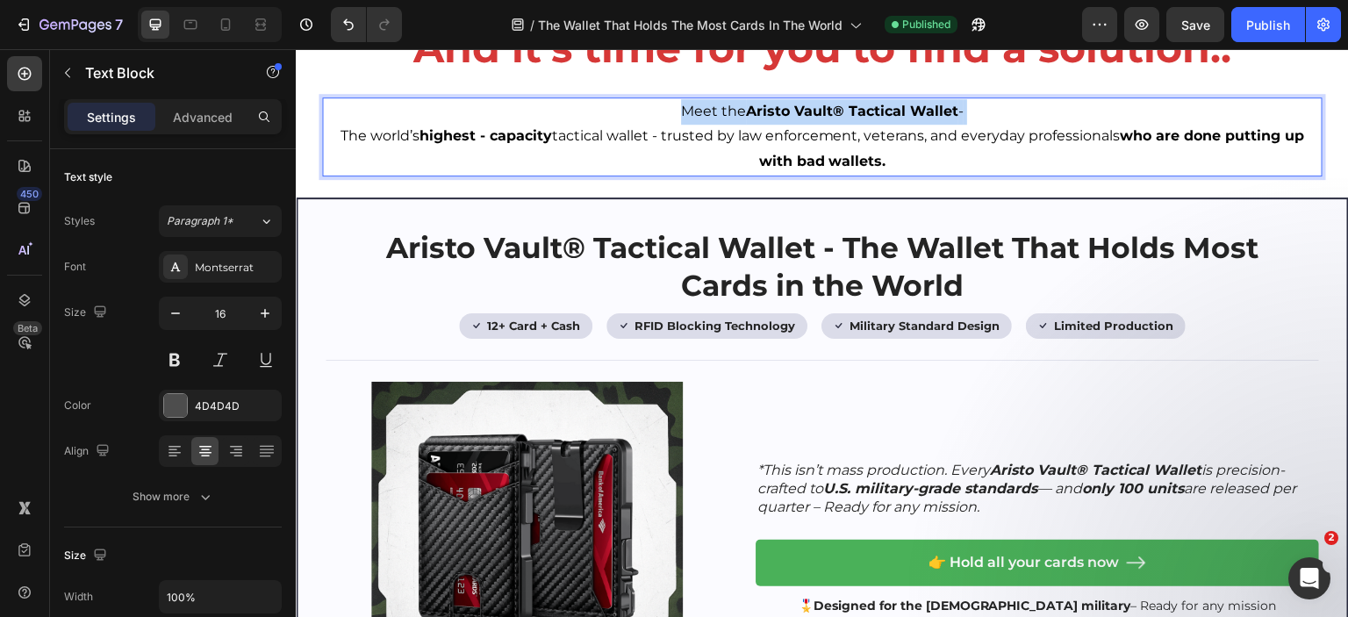
click at [785, 112] on strong "Aristo Vault® Tactical Wallet" at bounding box center [852, 111] width 212 height 17
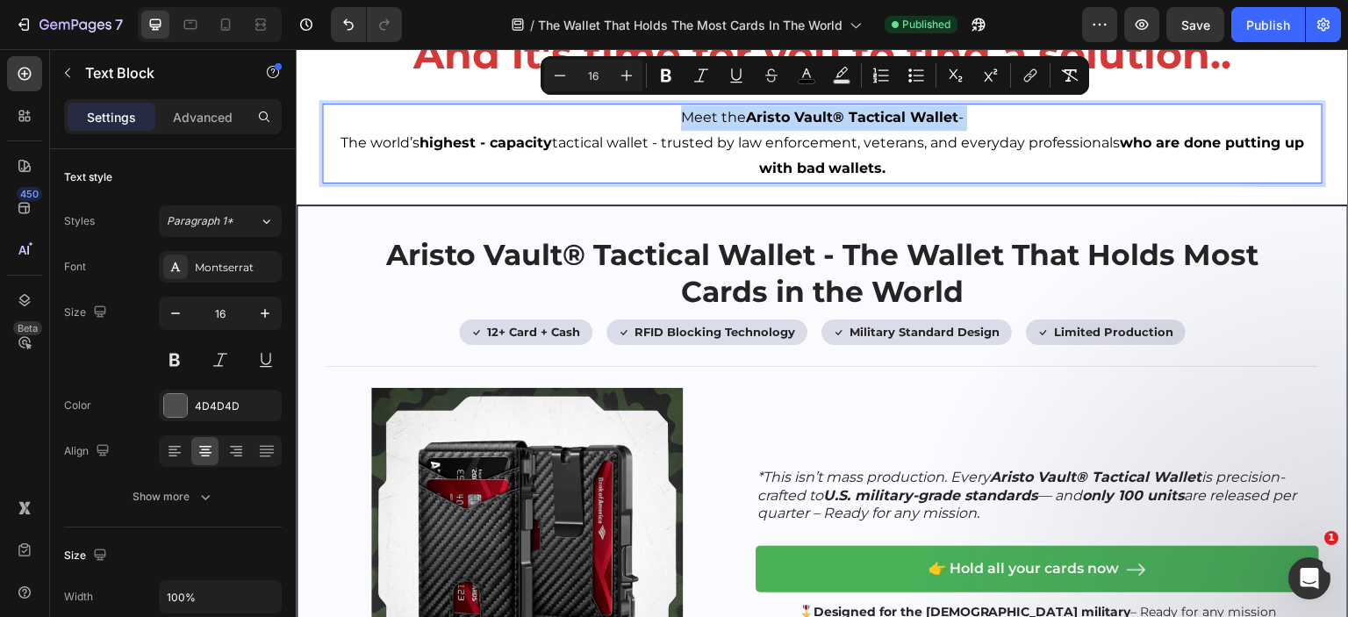
scroll to position [2320, 0]
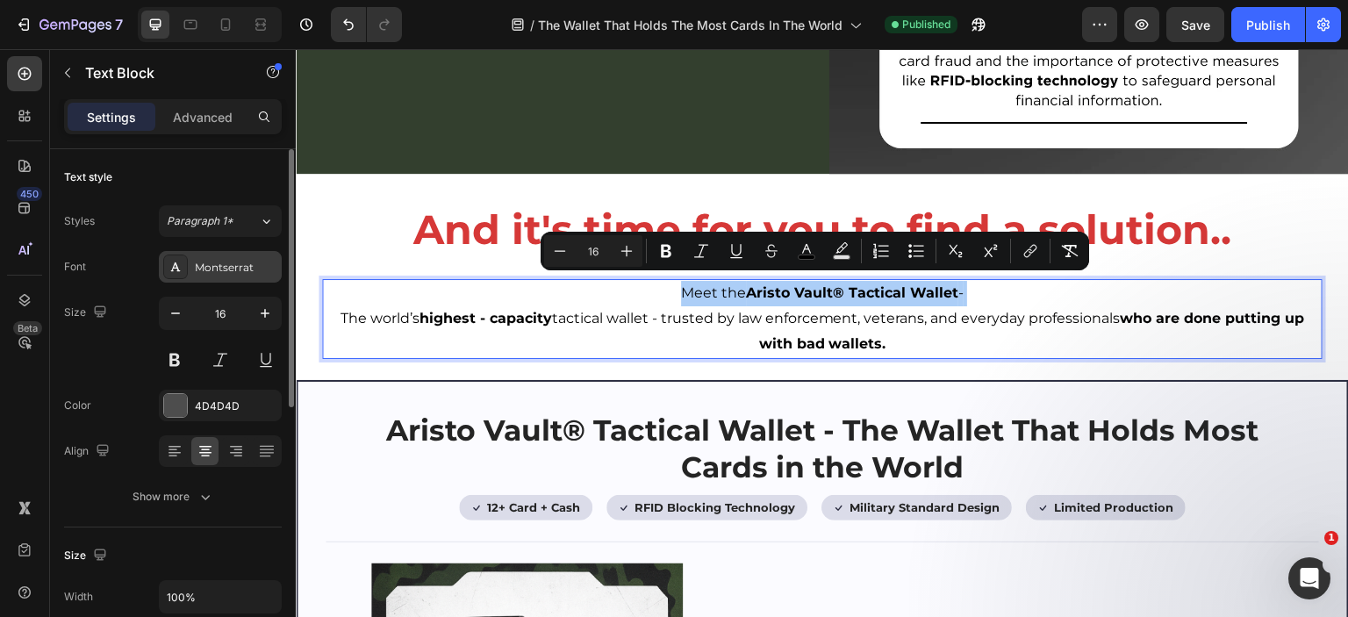
click at [239, 266] on div "Montserrat" at bounding box center [236, 268] width 83 height 16
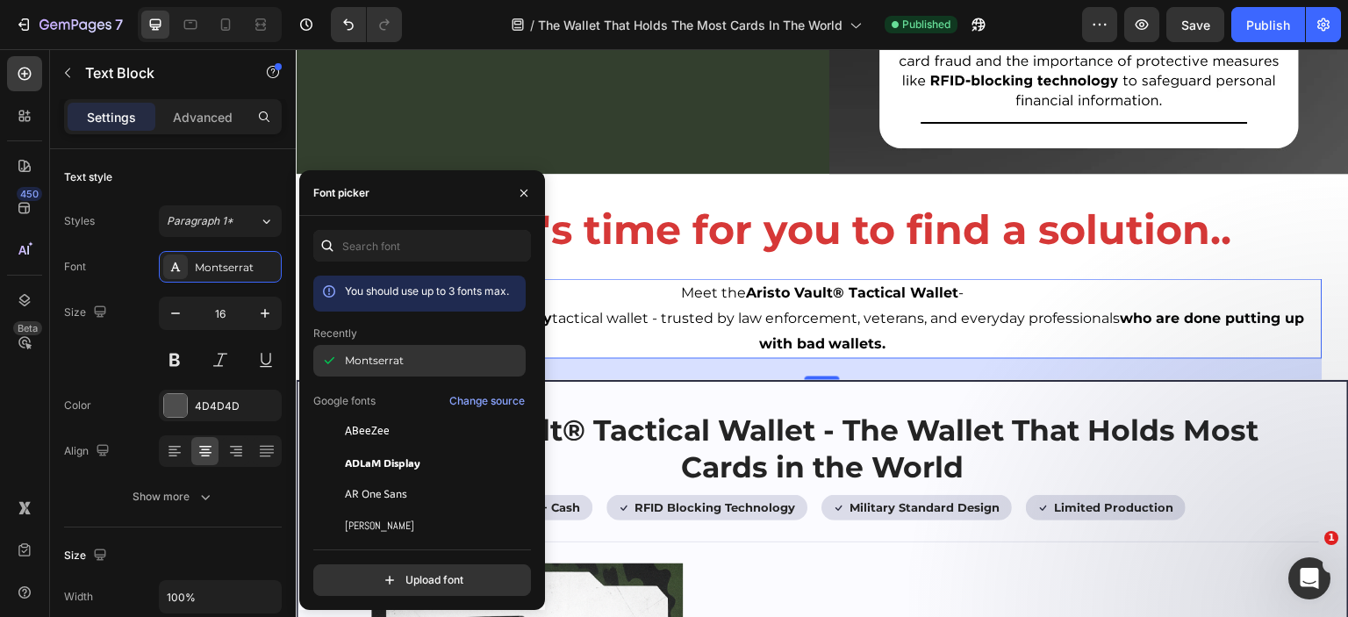
click at [337, 356] on icon at bounding box center [329, 361] width 18 height 18
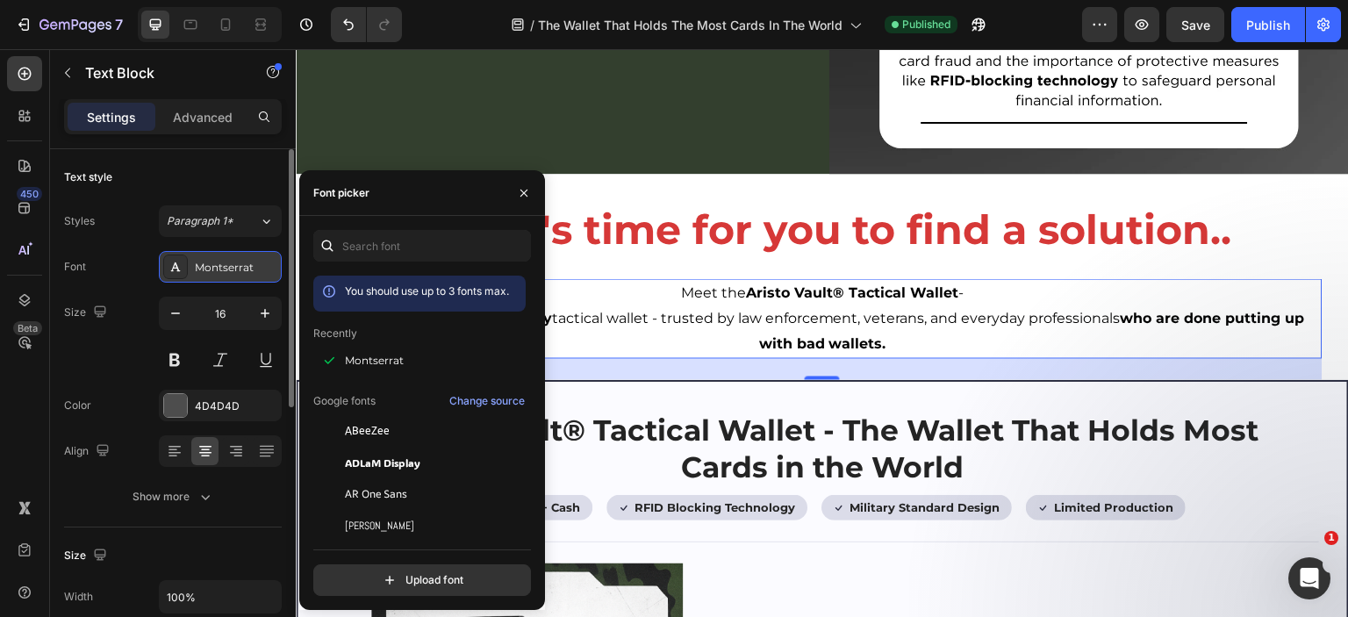
click at [186, 270] on div at bounding box center [175, 267] width 25 height 25
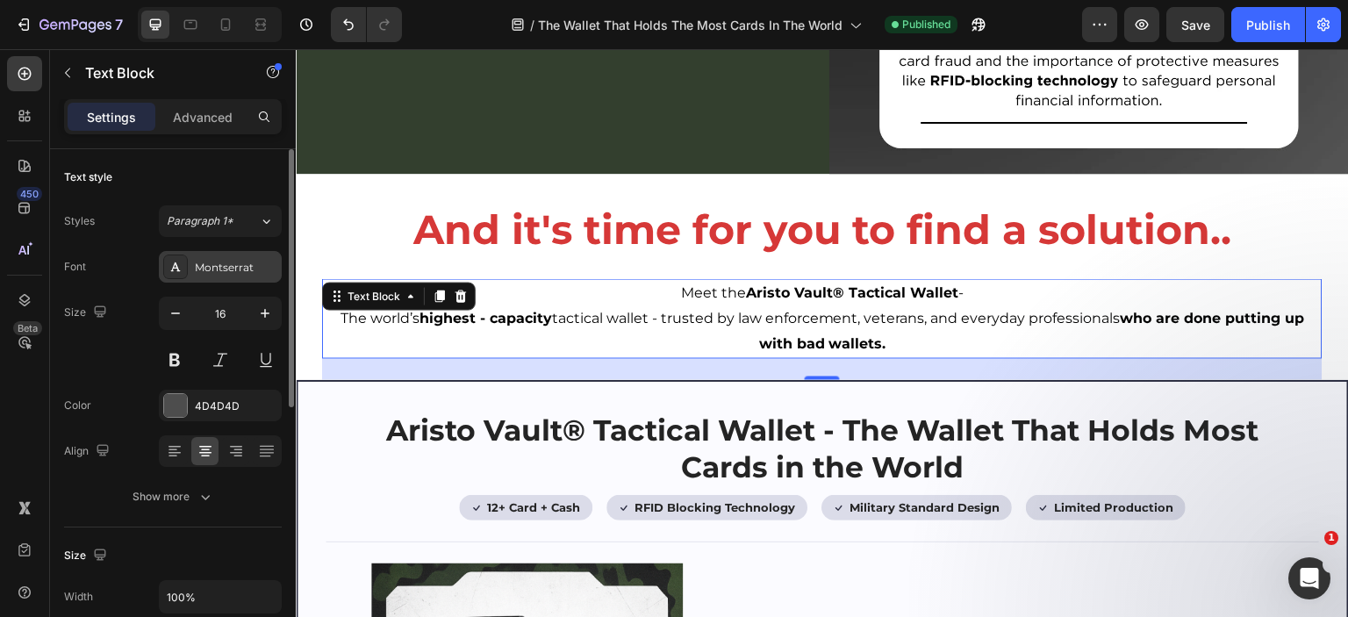
click at [181, 270] on icon at bounding box center [176, 267] width 14 height 14
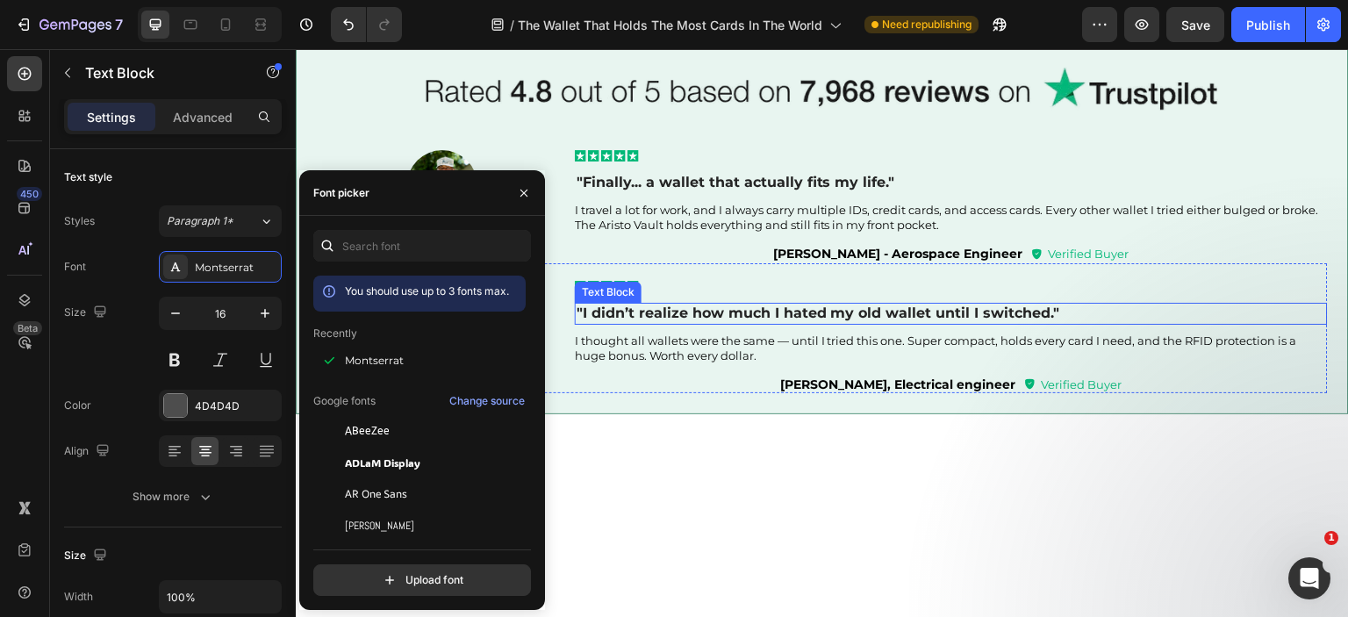
scroll to position [3900, 0]
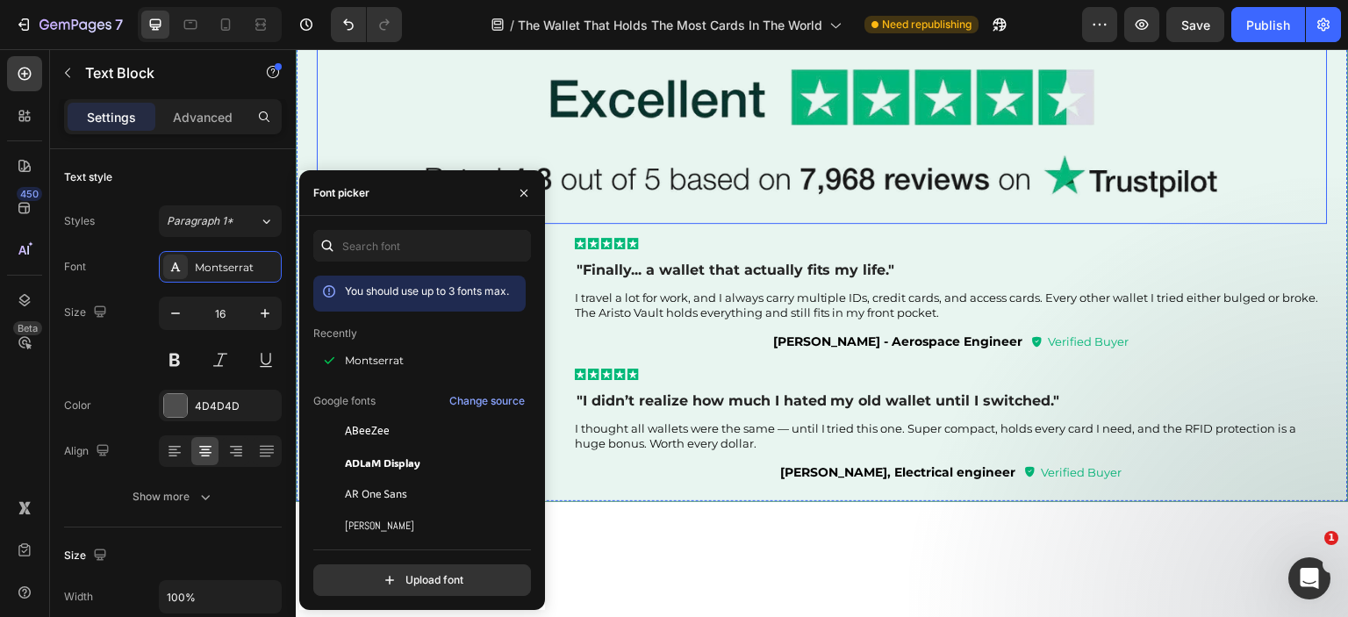
click at [1300, 248] on div "What Others Customers Are Saying? Text Block Image Image Icon Icon Icon Icon Ic…" at bounding box center [822, 238] width 1011 height 486
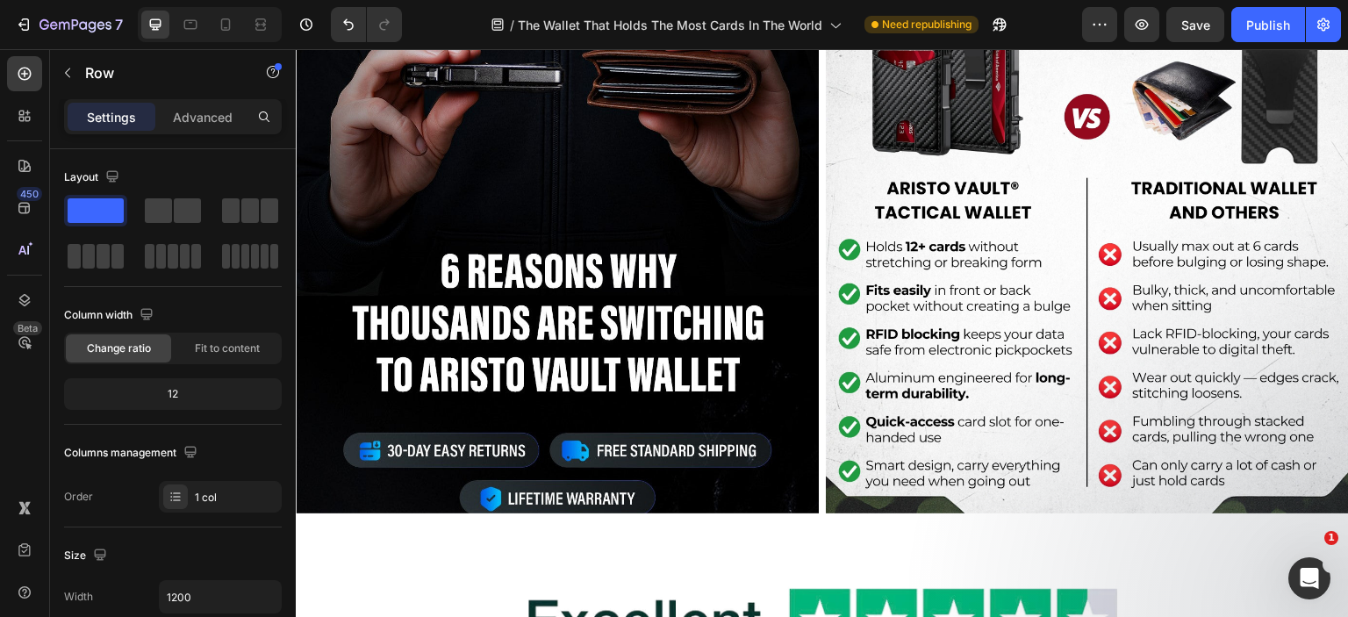
scroll to position [6971, 0]
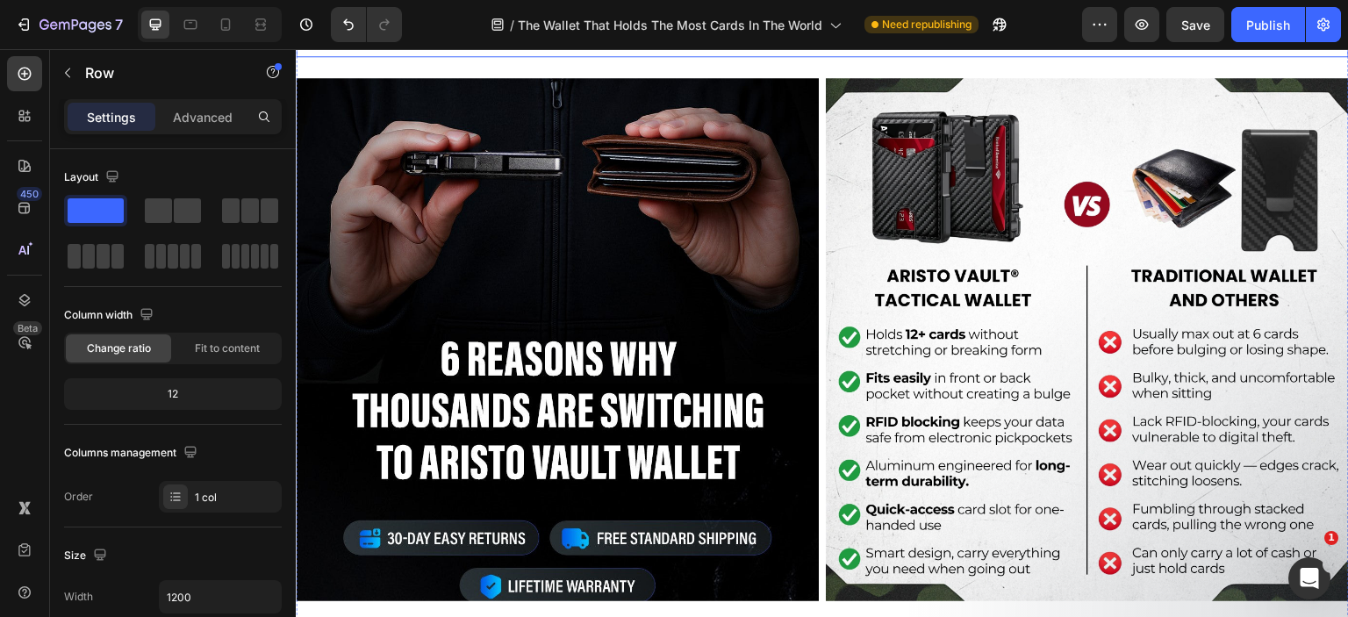
click at [671, 57] on h2 "Comparison: Aristo Vault® vs. Traditional Leather Wallets" at bounding box center [822, 34] width 1053 height 47
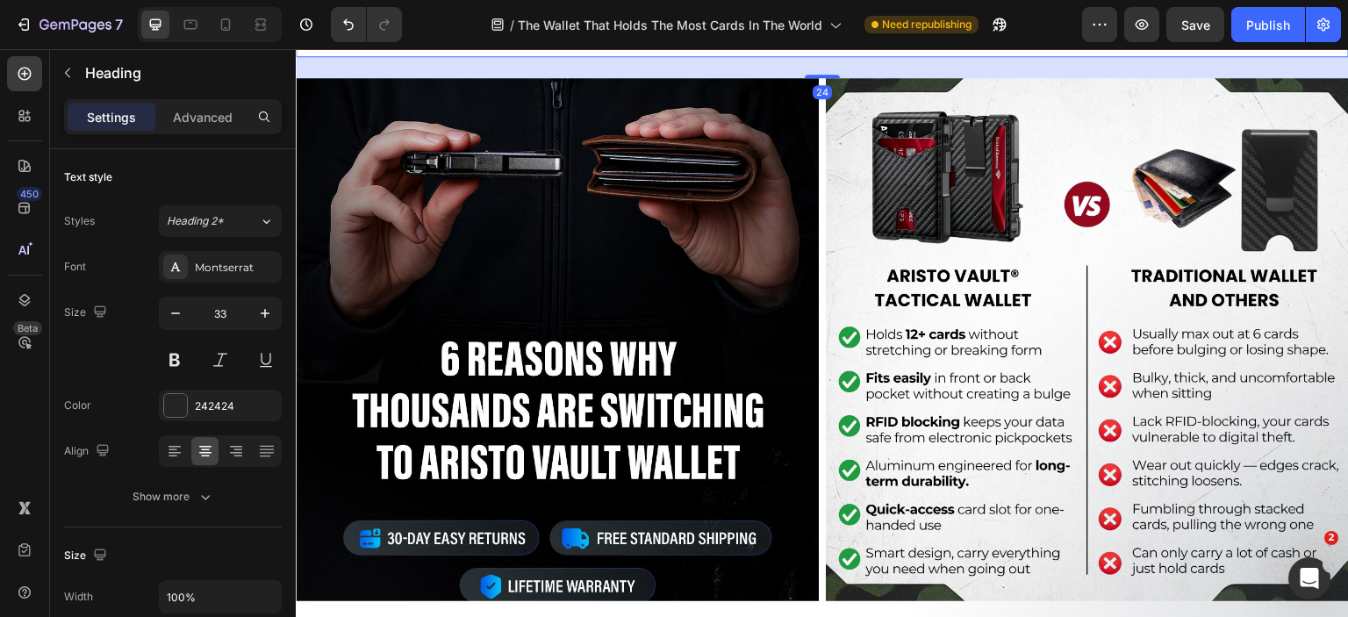
click at [671, 57] on h2 "Comparison: Aristo Vault® vs. Traditional Leather Wallets" at bounding box center [822, 34] width 1053 height 47
click at [671, 55] on p "Comparison: Aristo Vault® vs. Traditional Leather Wallets" at bounding box center [823, 33] width 1050 height 43
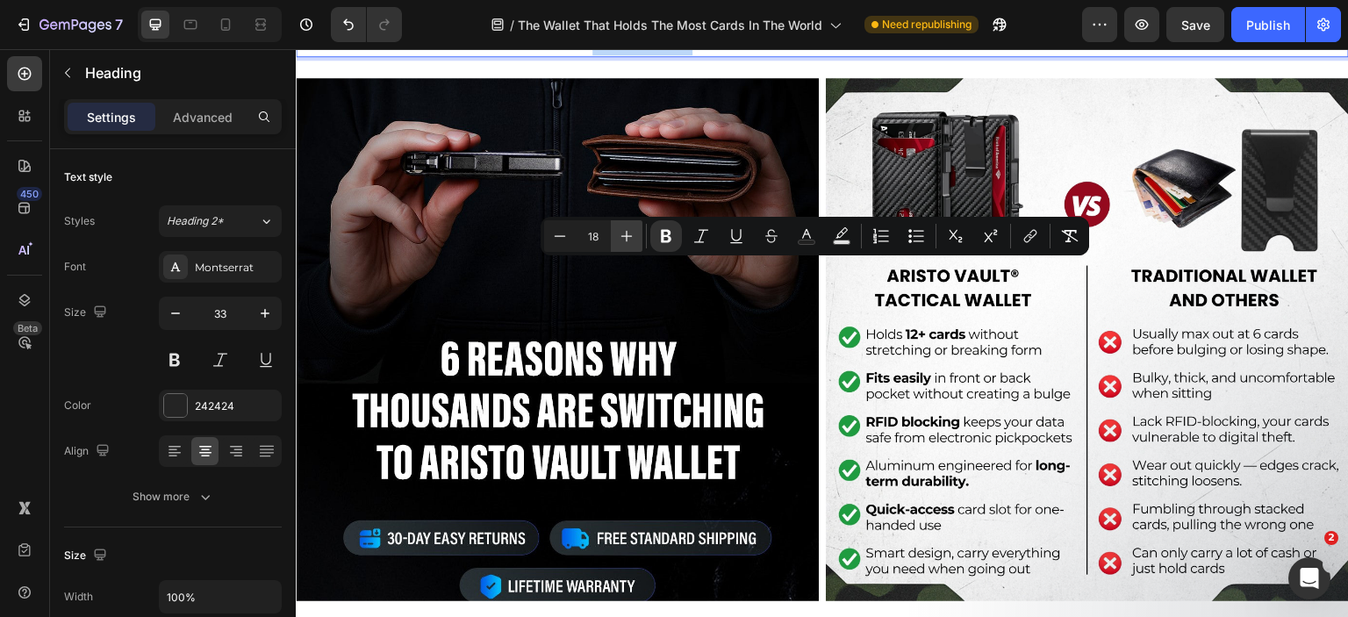
copy p "Comparison: Aristo Vault® vs. Traditional Leather Wallets"
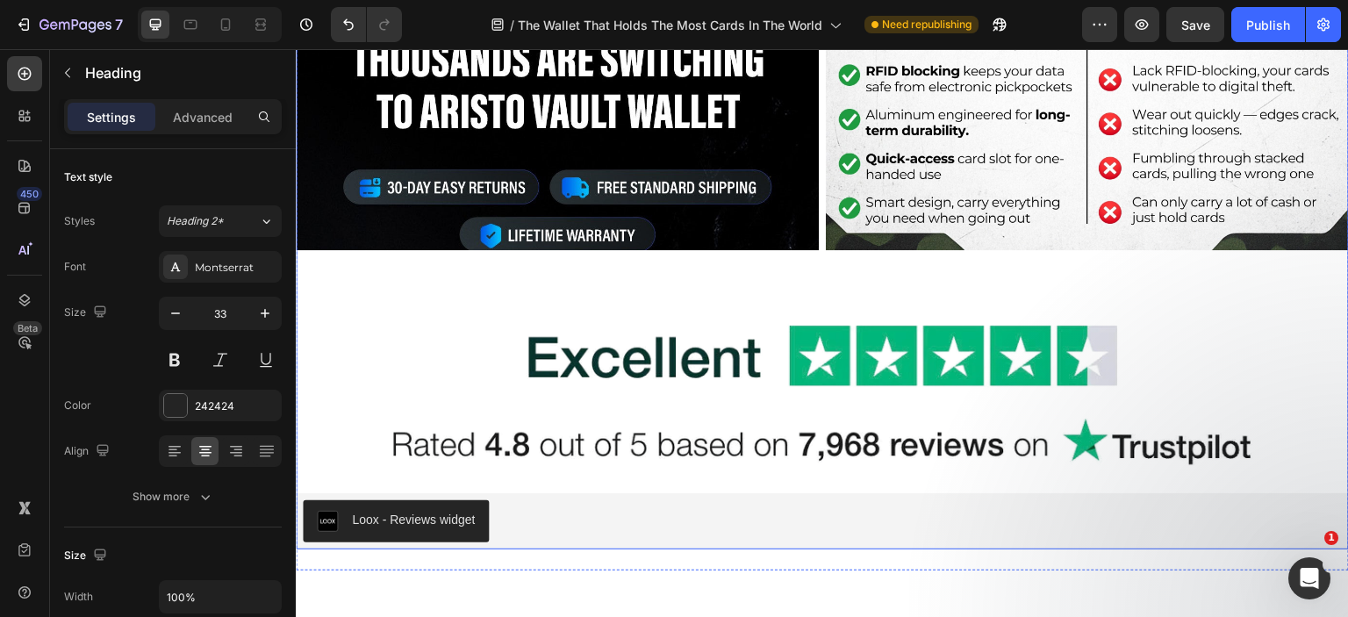
scroll to position [7147, 0]
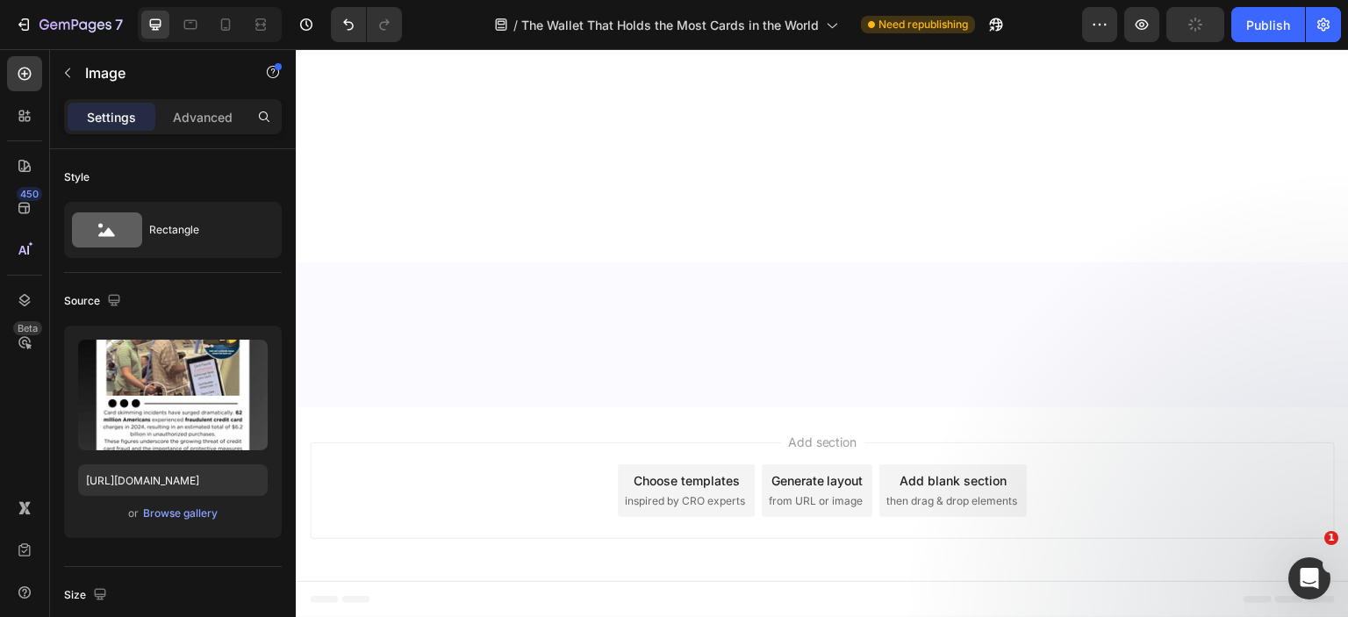
scroll to position [7308, 0]
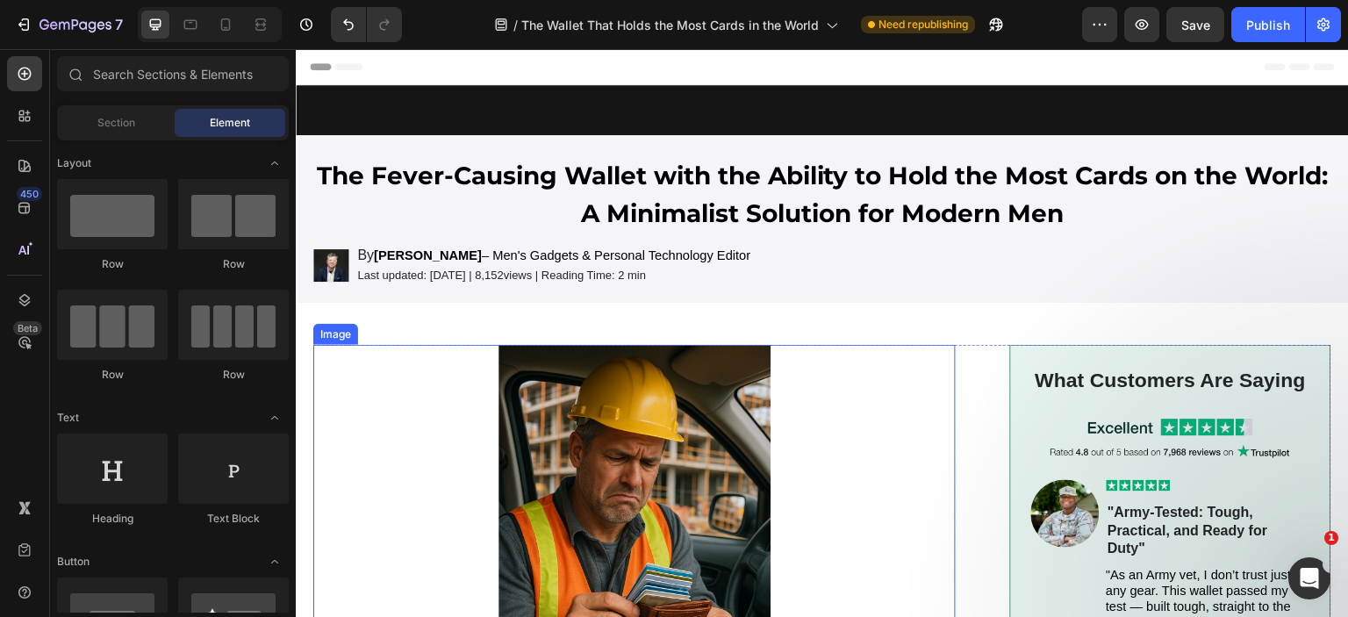
scroll to position [439, 0]
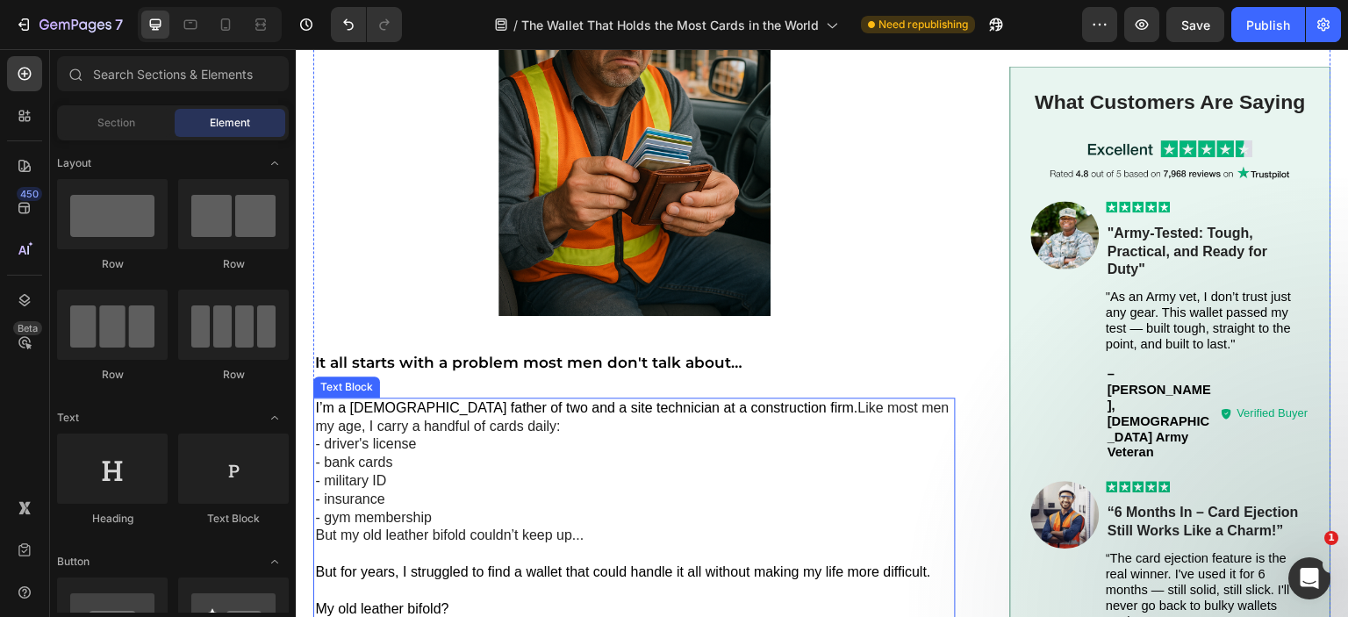
click at [549, 434] on p "I’m a 47-year-old father of two and a site technician at a construction firm. L…" at bounding box center [634, 463] width 639 height 128
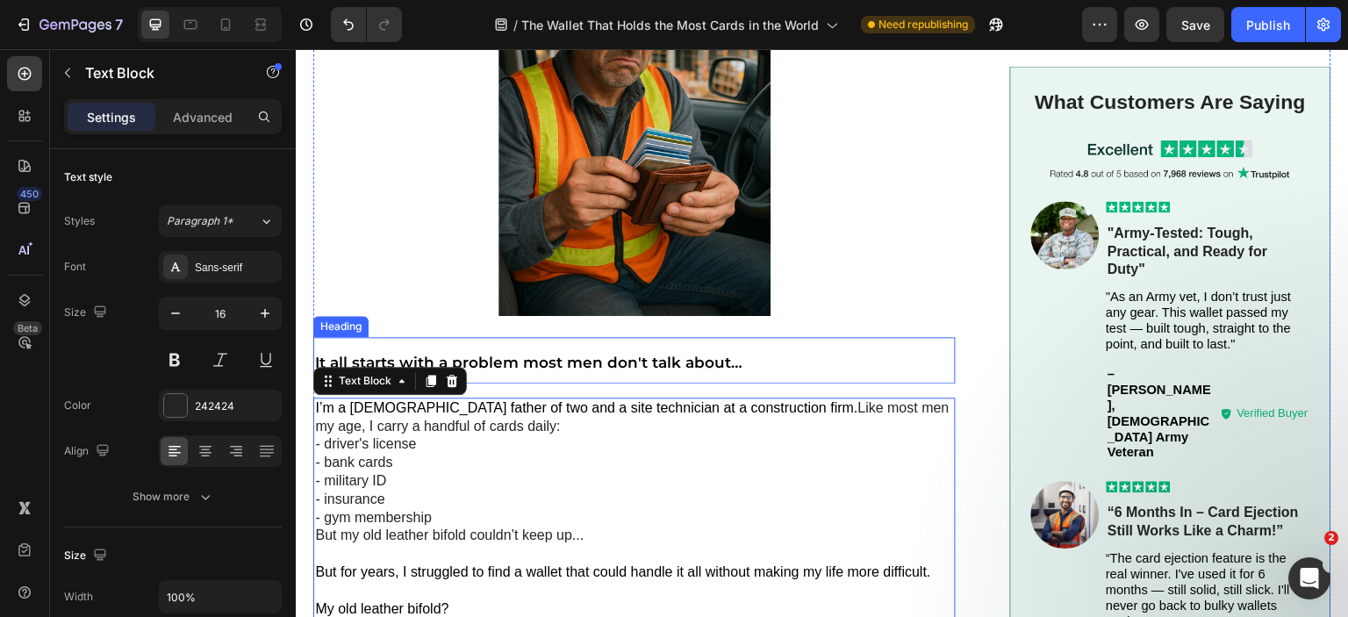
click at [478, 359] on span "It all starts with a problem most men don't talk about…" at bounding box center [528, 363] width 427 height 18
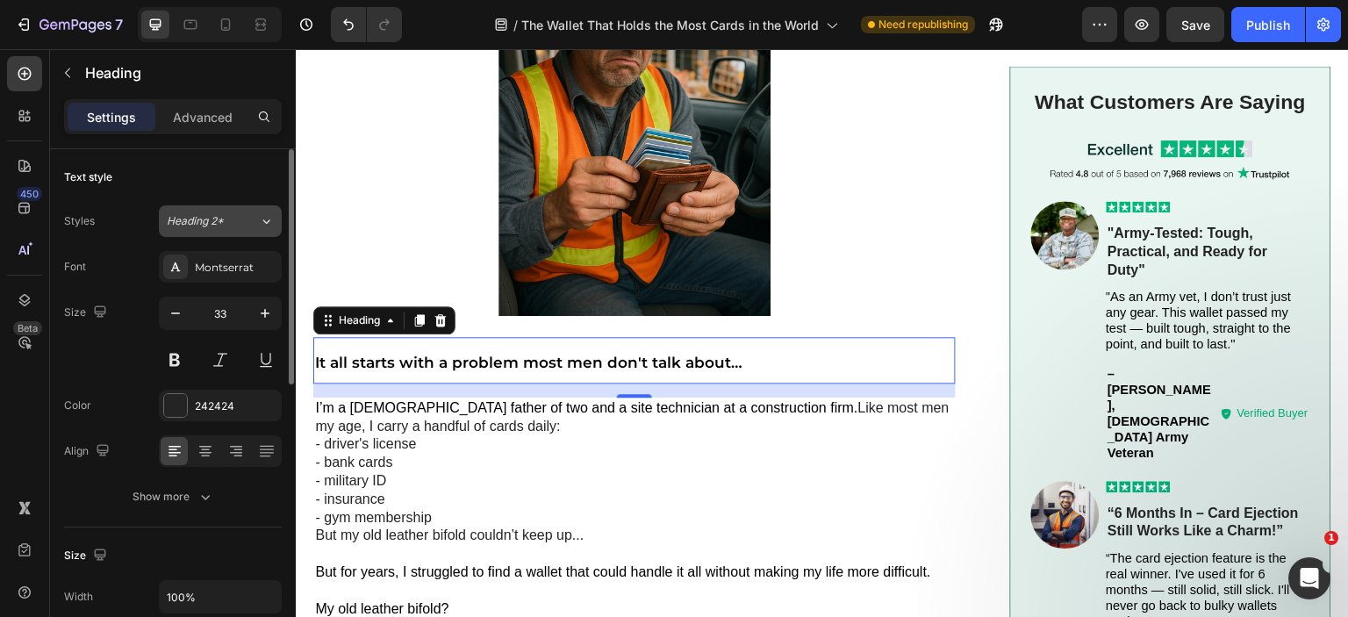
click at [207, 217] on span "Heading 2*" at bounding box center [195, 221] width 57 height 16
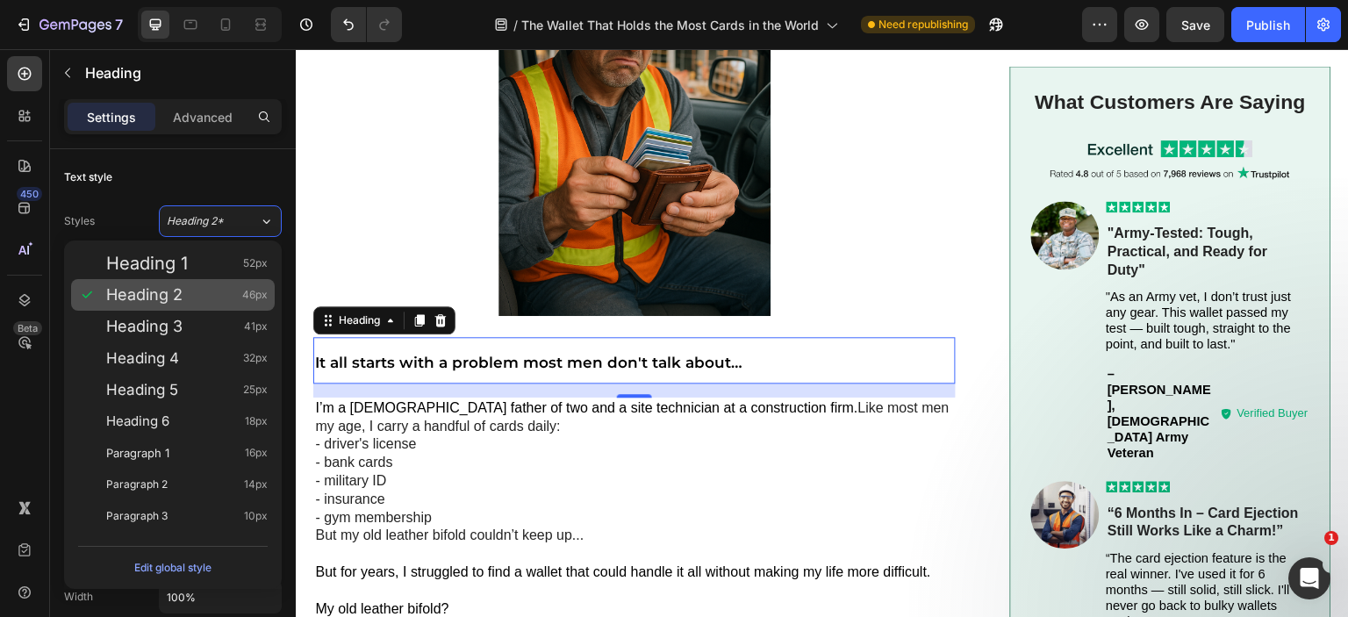
click at [198, 300] on div "Heading 2 46px" at bounding box center [186, 295] width 161 height 18
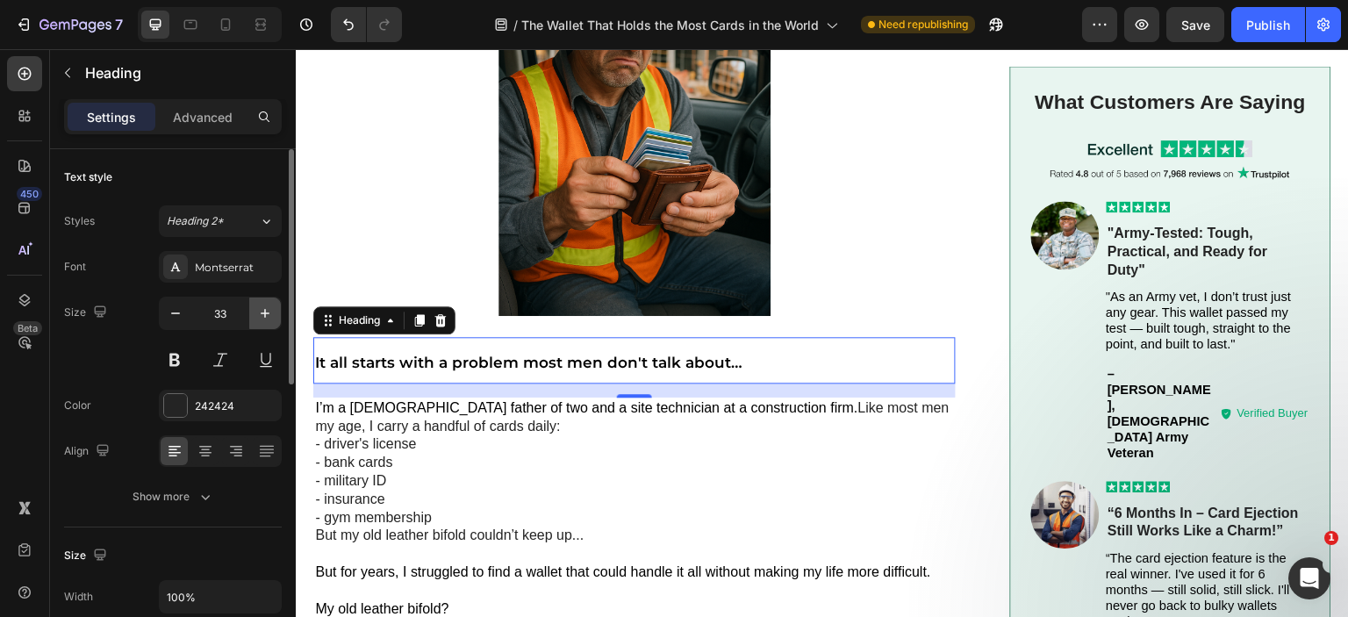
click at [261, 312] on icon "button" at bounding box center [265, 313] width 9 height 9
click at [181, 317] on icon "button" at bounding box center [176, 314] width 18 height 18
type input "32"
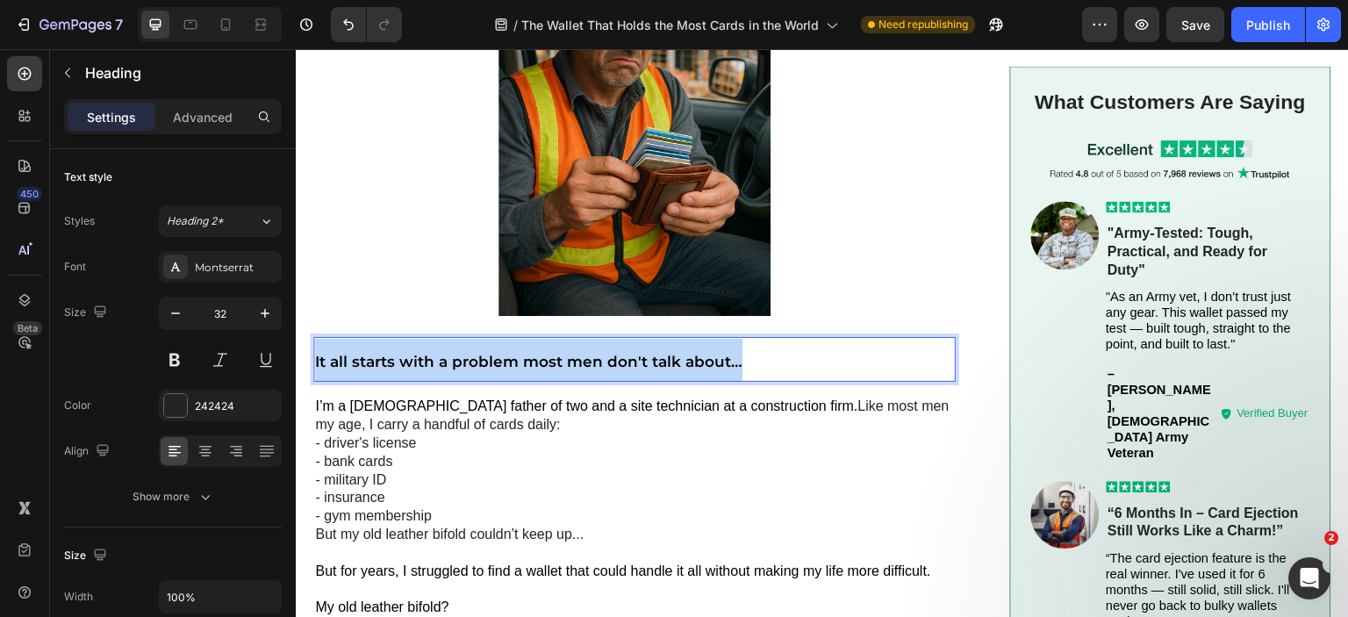
click at [452, 353] on span "It all starts with a problem most men don't talk about…" at bounding box center [528, 362] width 427 height 18
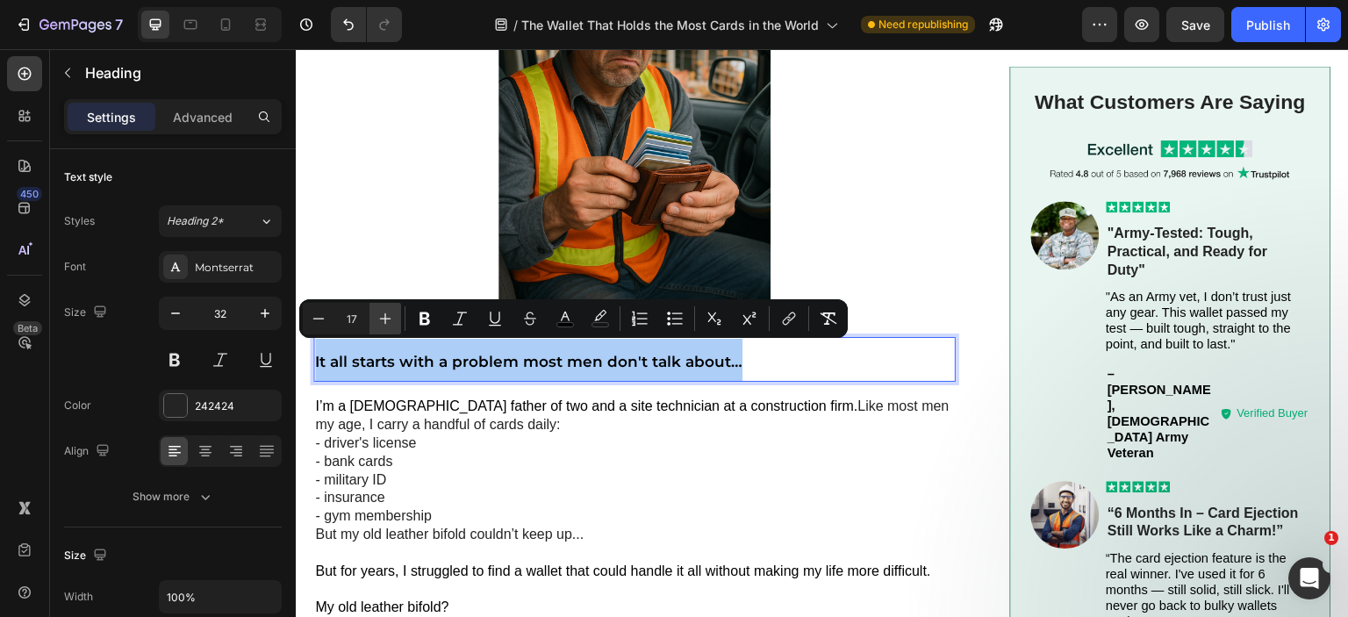
click at [383, 314] on icon "Editor contextual toolbar" at bounding box center [386, 319] width 18 height 18
click at [382, 314] on icon "Editor contextual toolbar" at bounding box center [386, 319] width 18 height 18
click at [381, 314] on icon "Editor contextual toolbar" at bounding box center [386, 319] width 18 height 18
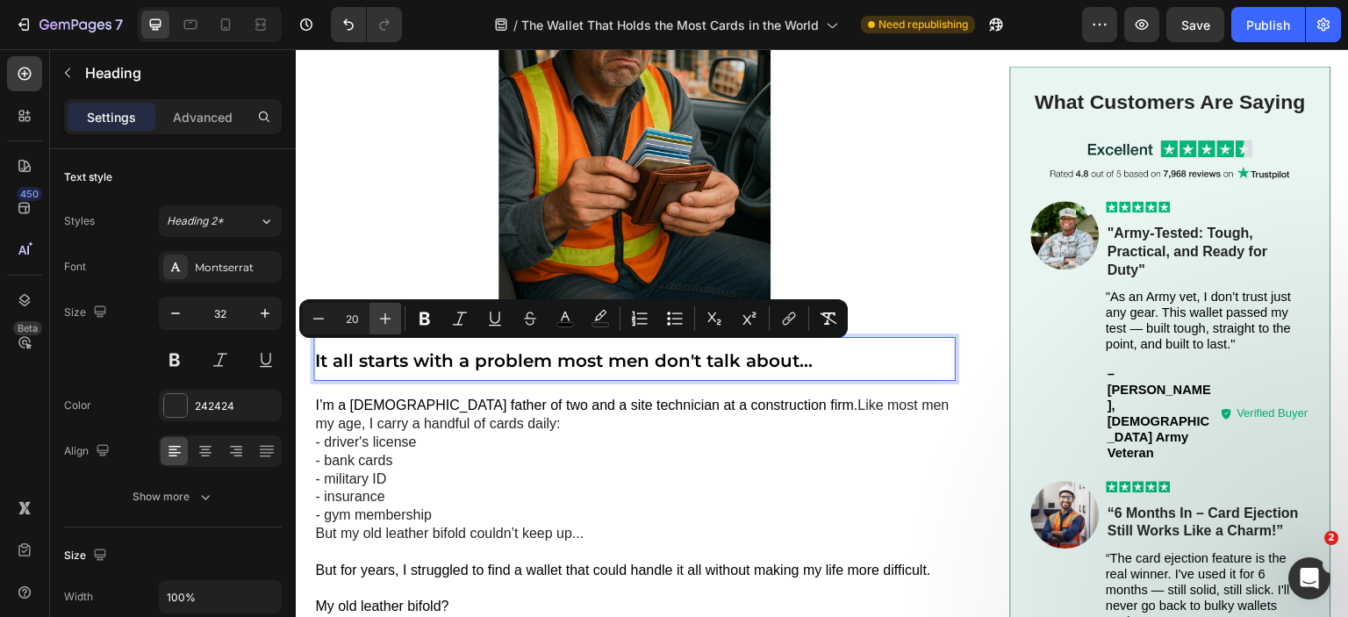
click at [381, 314] on icon "Editor contextual toolbar" at bounding box center [386, 319] width 18 height 18
click at [312, 313] on icon "Editor contextual toolbar" at bounding box center [319, 319] width 18 height 18
type input "20"
click at [421, 320] on icon "Editor contextual toolbar" at bounding box center [425, 318] width 11 height 13
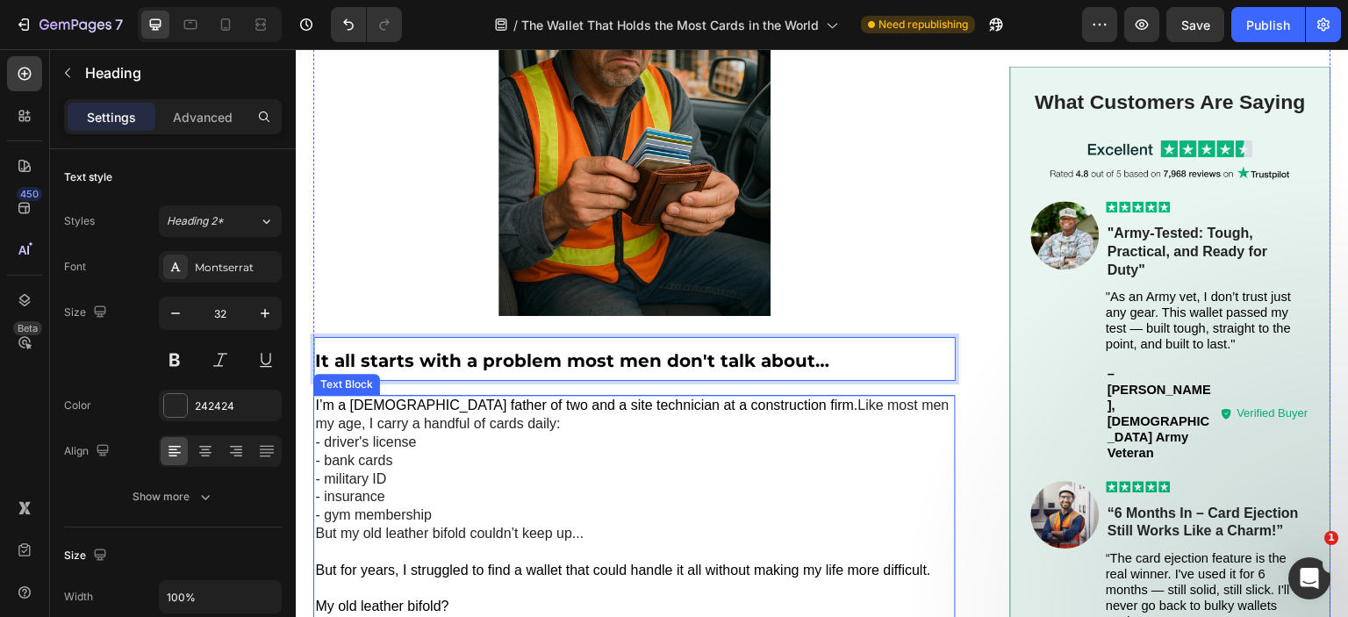
click at [419, 425] on p "I’m a 47-year-old father of two and a site technician at a construction firm. L…" at bounding box center [634, 461] width 639 height 128
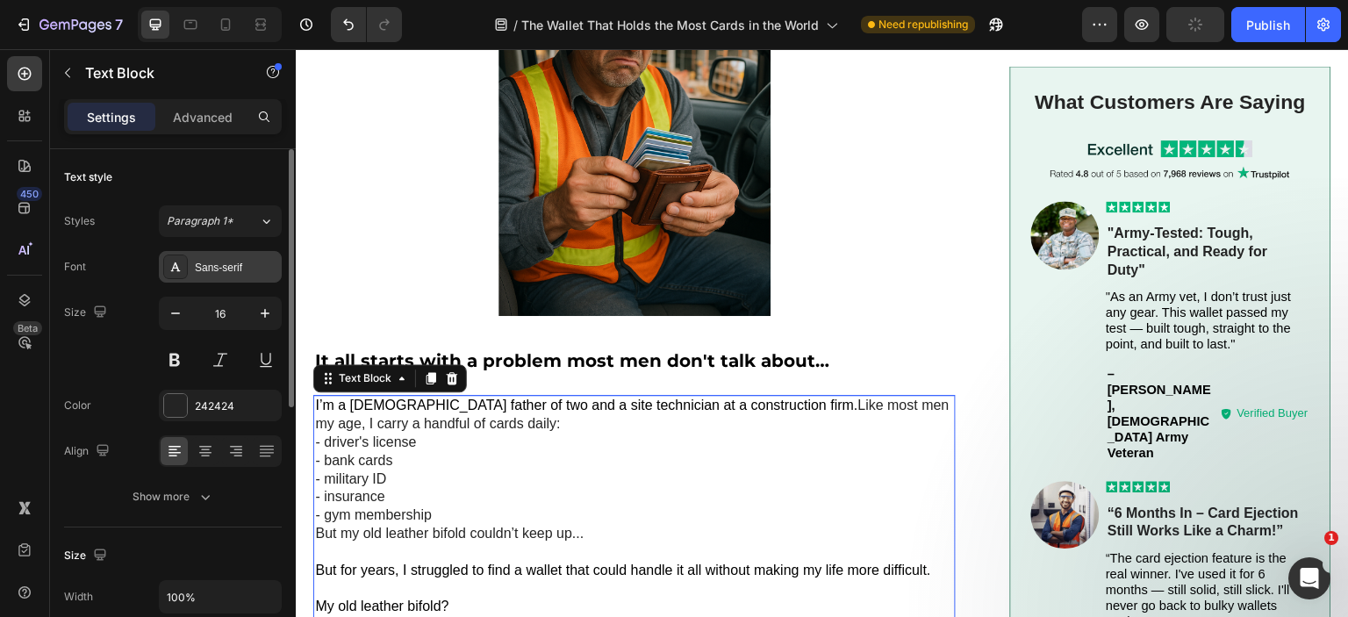
click at [220, 272] on div "Sans-serif" at bounding box center [236, 268] width 83 height 16
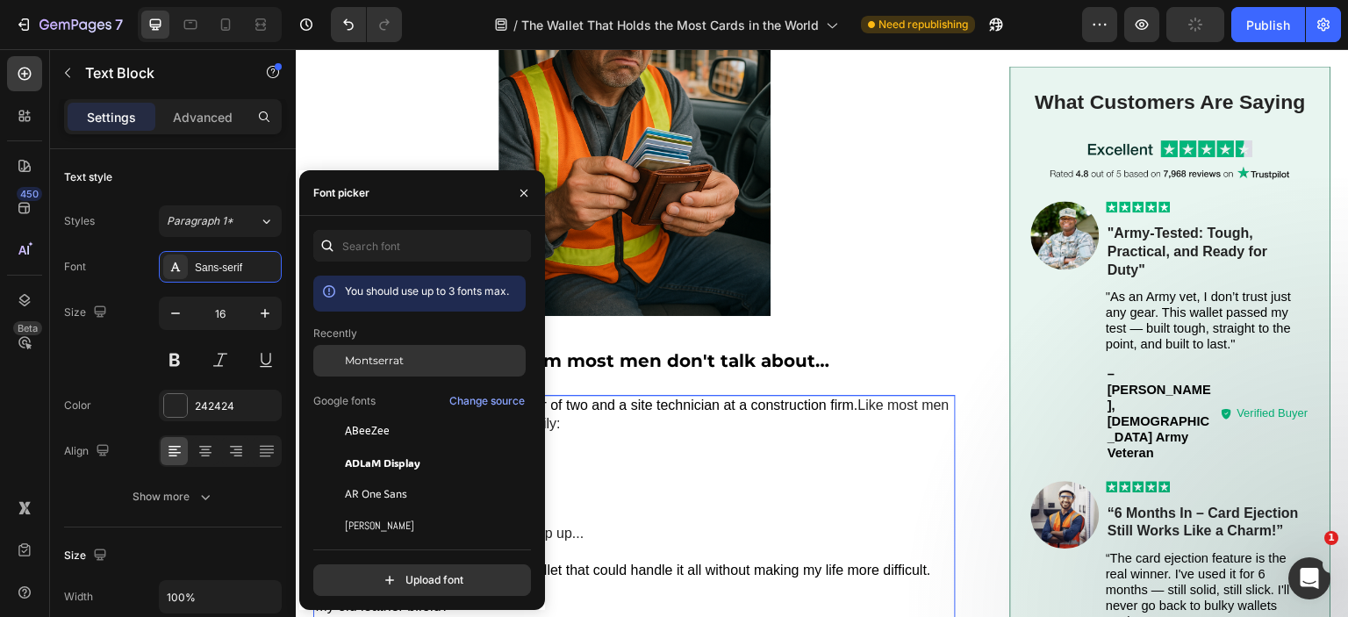
click at [376, 478] on div "Montserrat" at bounding box center [419, 494] width 212 height 32
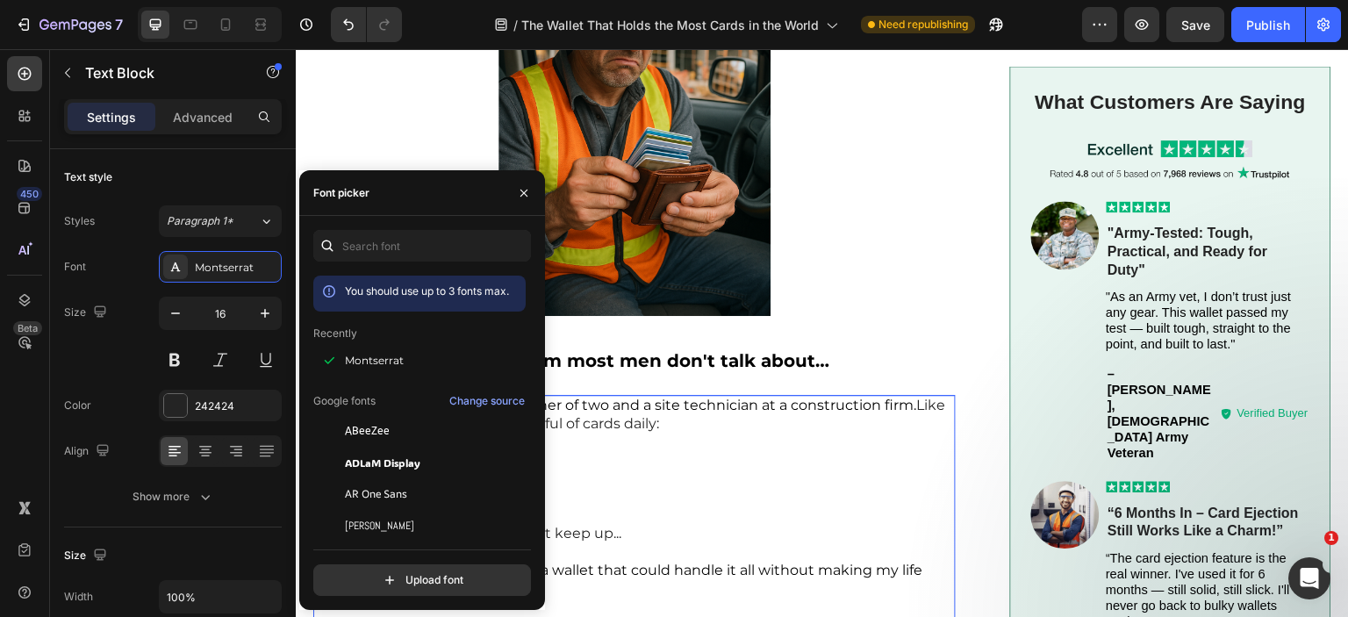
click at [722, 407] on span "I’m a 47-year-old father of two and a site technician at a construction firm." at bounding box center [615, 405] width 601 height 17
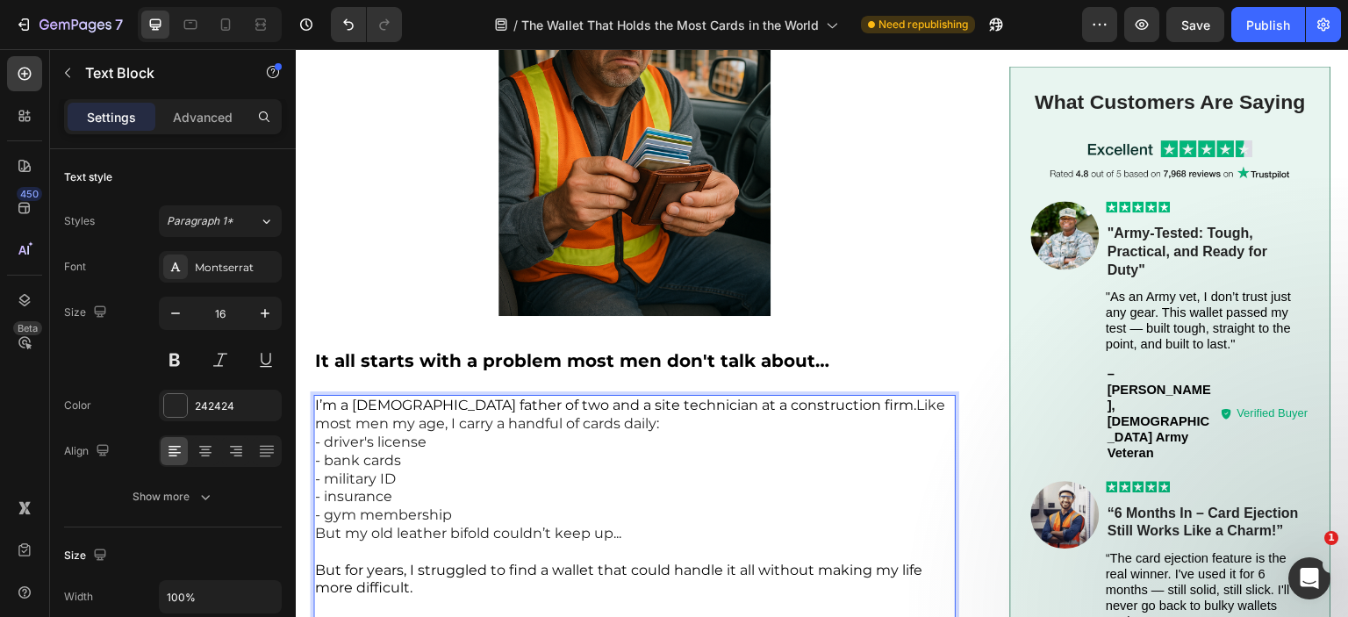
scroll to position [527, 0]
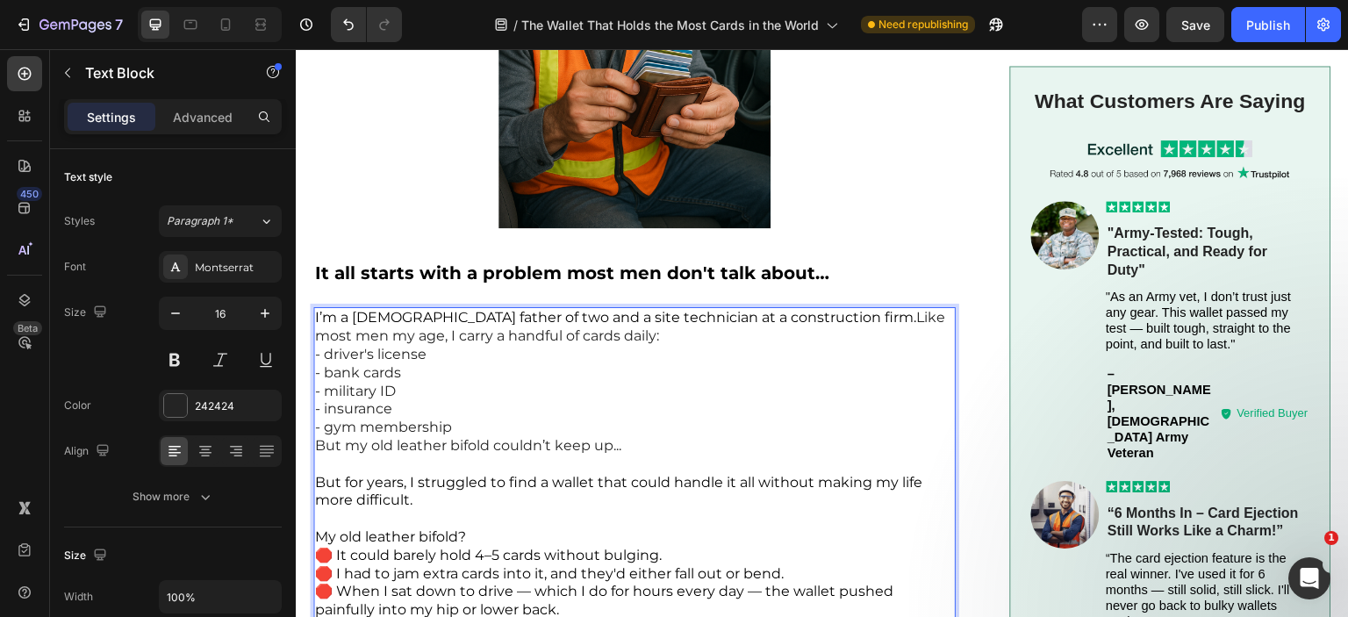
click at [370, 319] on span "I’m a 47-year-old father of two and a site technician at a construction firm." at bounding box center [615, 317] width 601 height 17
click at [347, 318] on span "I’m a 47-year-old father of two and a site technician at a construction firm." at bounding box center [615, 317] width 601 height 17
drag, startPoint x: 356, startPoint y: 312, endPoint x: 430, endPoint y: 316, distance: 73.9
click at [430, 316] on span "I’m a 47-year-old father of two and a site technician at a construction firm." at bounding box center [615, 317] width 601 height 17
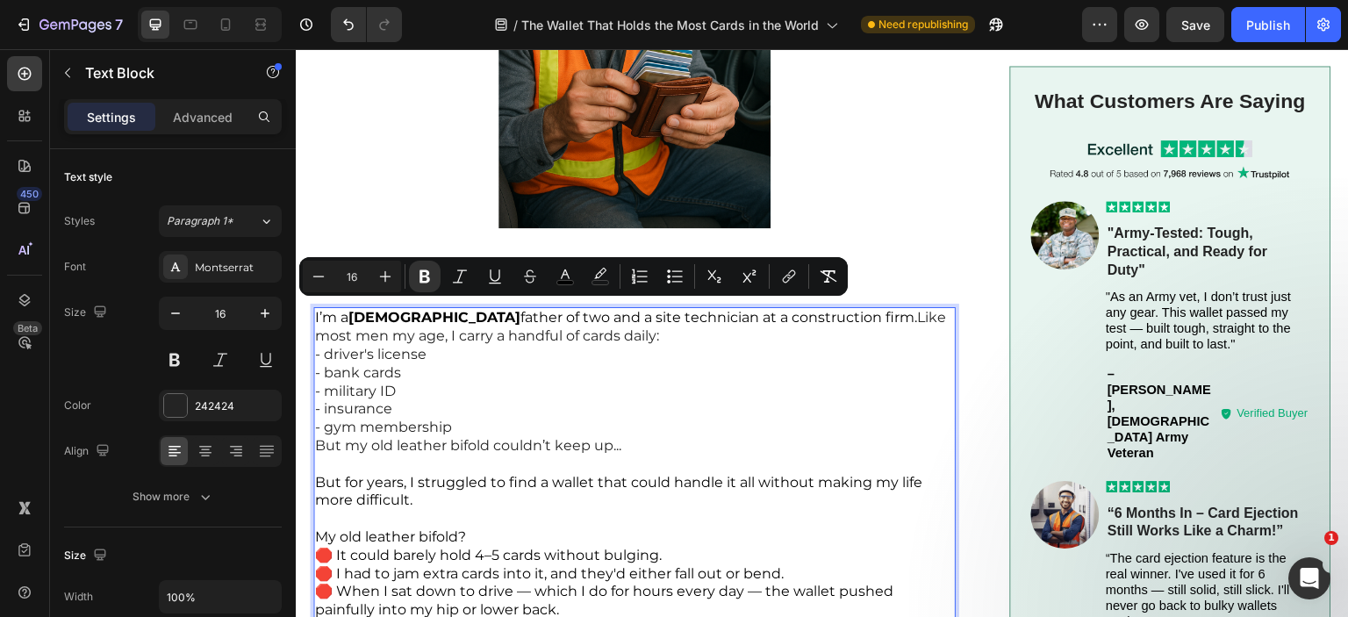
click at [524, 324] on p "I’m a 47-year-old father of two and a site technician at a construction firm. L…" at bounding box center [634, 373] width 639 height 128
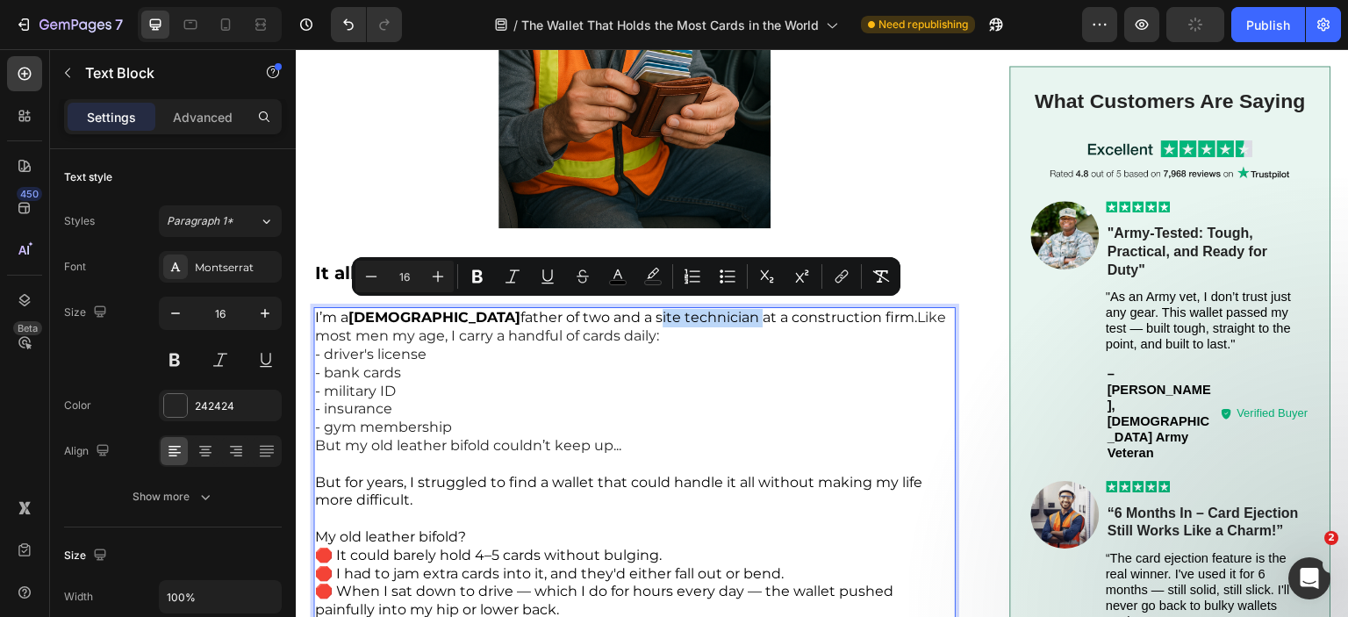
drag, startPoint x: 575, startPoint y: 312, endPoint x: 675, endPoint y: 315, distance: 100.1
click at [675, 315] on span "I’m a 47-year-old father of two and a site technician at a construction firm." at bounding box center [616, 317] width 602 height 17
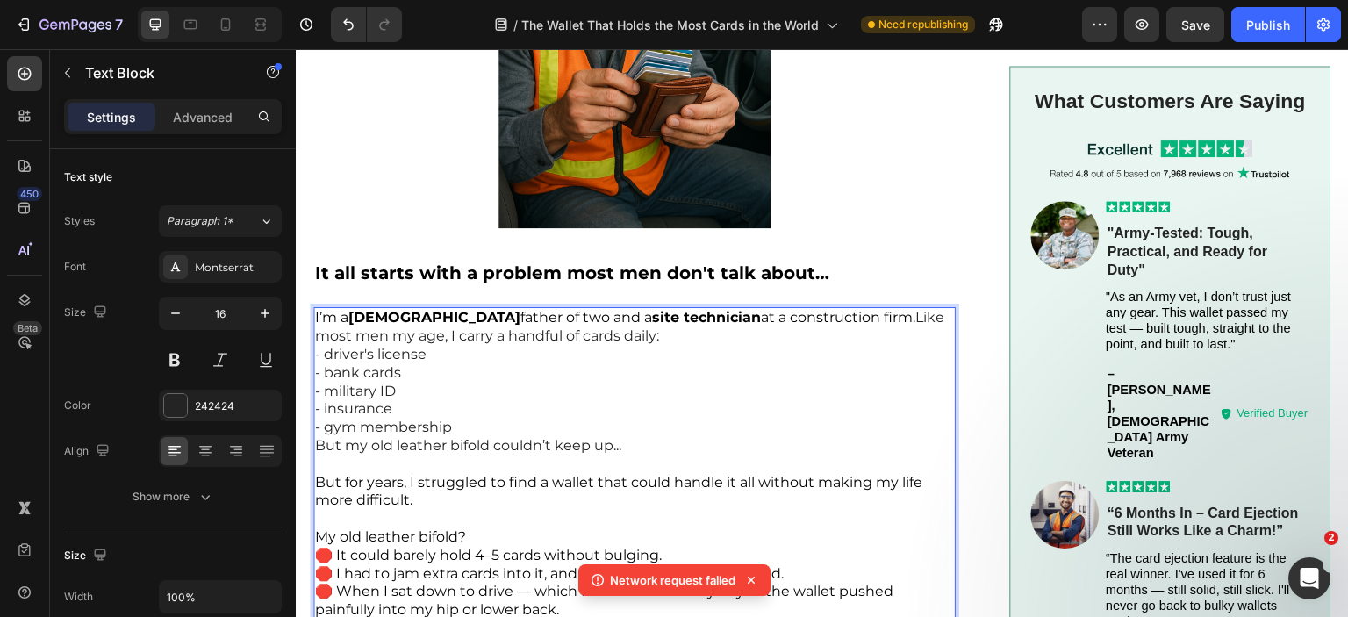
click at [685, 349] on p "I’m a 47-year-old father of two and a site technician at a construction firm. L…" at bounding box center [634, 373] width 639 height 128
click at [329, 343] on p "I’m a 47-year-old father of two and a site technician at a construction firm. L…" at bounding box center [634, 373] width 639 height 128
click at [332, 366] on p "I’m a 47-year-old father of two and a site technician at a construction firm. L…" at bounding box center [634, 373] width 639 height 128
click at [328, 384] on p "I’m a 47-year-old father of two and a site technician at a construction firm. L…" at bounding box center [634, 373] width 639 height 128
click at [325, 402] on p "I’m a 47-year-old father of two and a site technician at a construction firm. L…" at bounding box center [634, 373] width 639 height 128
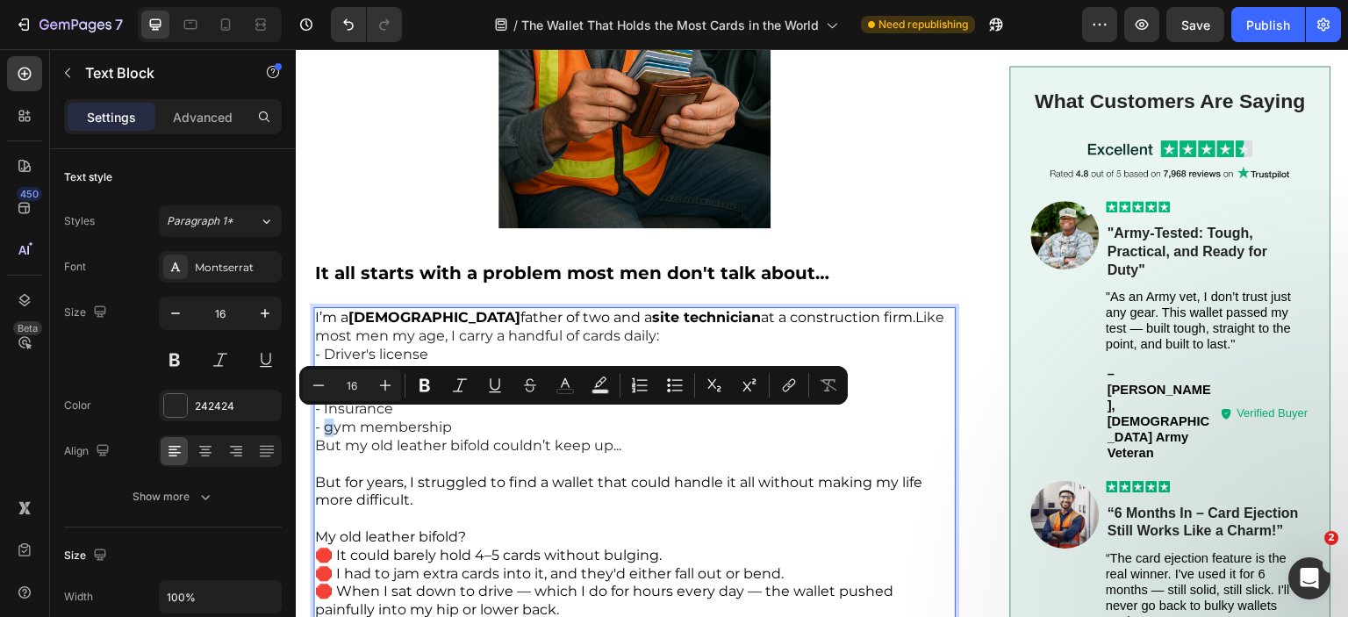
click at [326, 420] on p "I’m a 47-year-old father of two and a site technician at a construction firm. L…" at bounding box center [634, 373] width 639 height 128
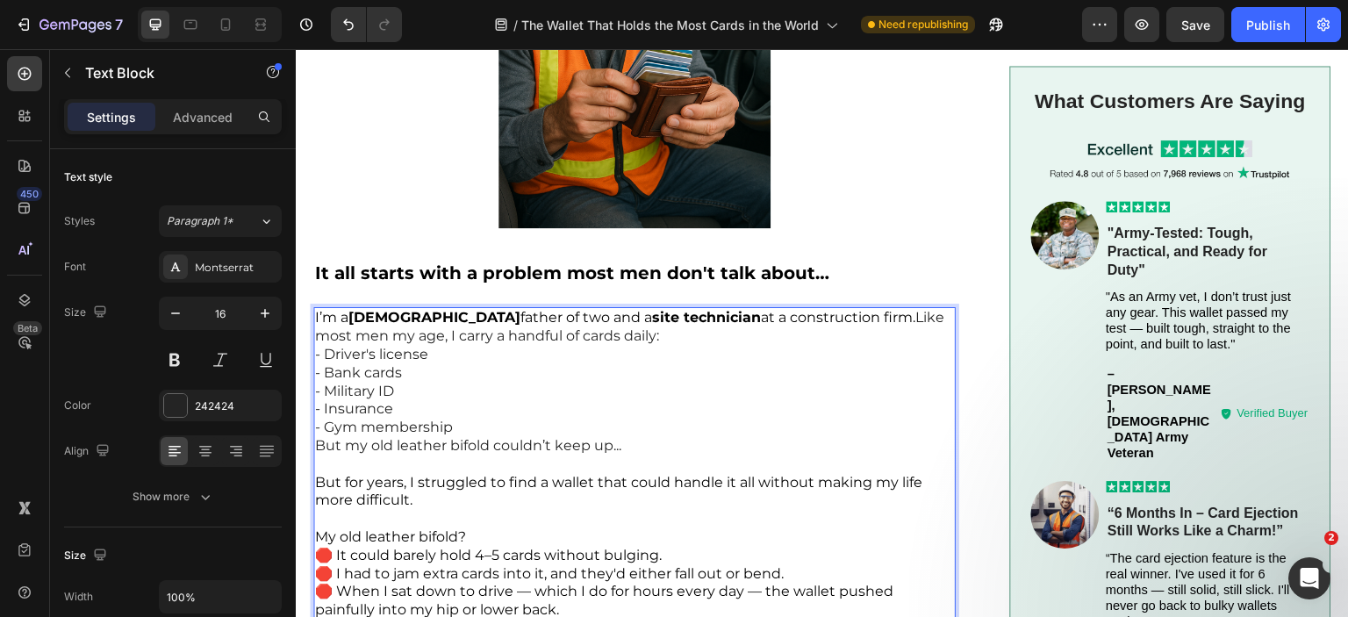
click at [524, 443] on p "But my old leather bifold couldn’t keep up..." at bounding box center [634, 446] width 639 height 18
click at [643, 456] on p "Rich Text Editor. Editing area: main" at bounding box center [634, 465] width 639 height 18
click at [628, 441] on p "But my old leather bifold couldn’t keep up..." at bounding box center [634, 446] width 639 height 18
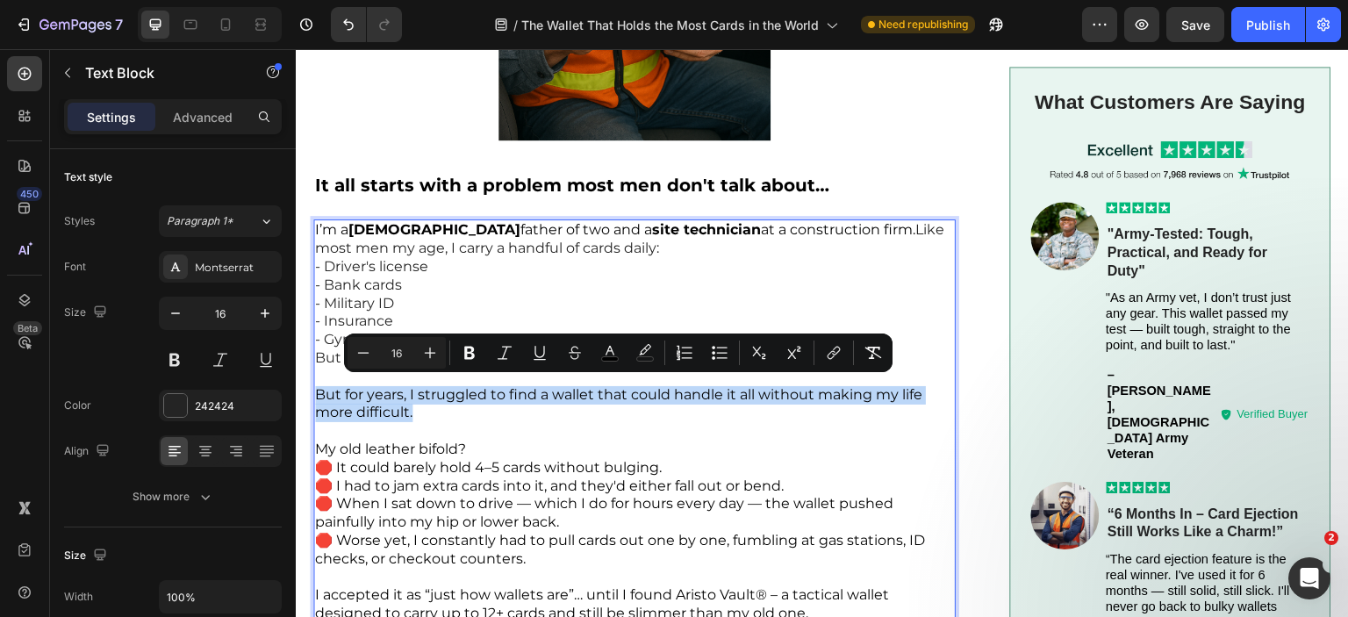
drag, startPoint x: 435, startPoint y: 407, endPoint x: 312, endPoint y: 388, distance: 124.4
click at [313, 388] on div "I’m a 47-year-old father of two and a site technician at a construction firm. L…" at bounding box center [634, 421] width 642 height 405
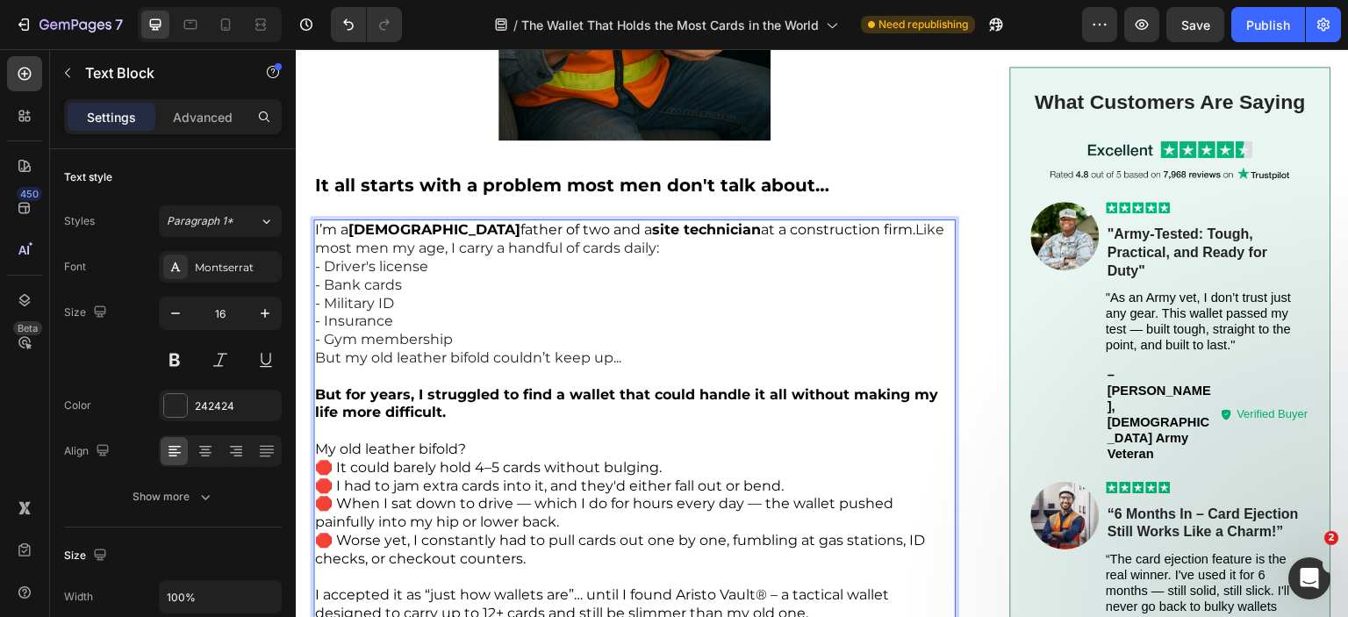
click at [428, 422] on p "Rich Text Editor. Editing area: main" at bounding box center [634, 431] width 639 height 18
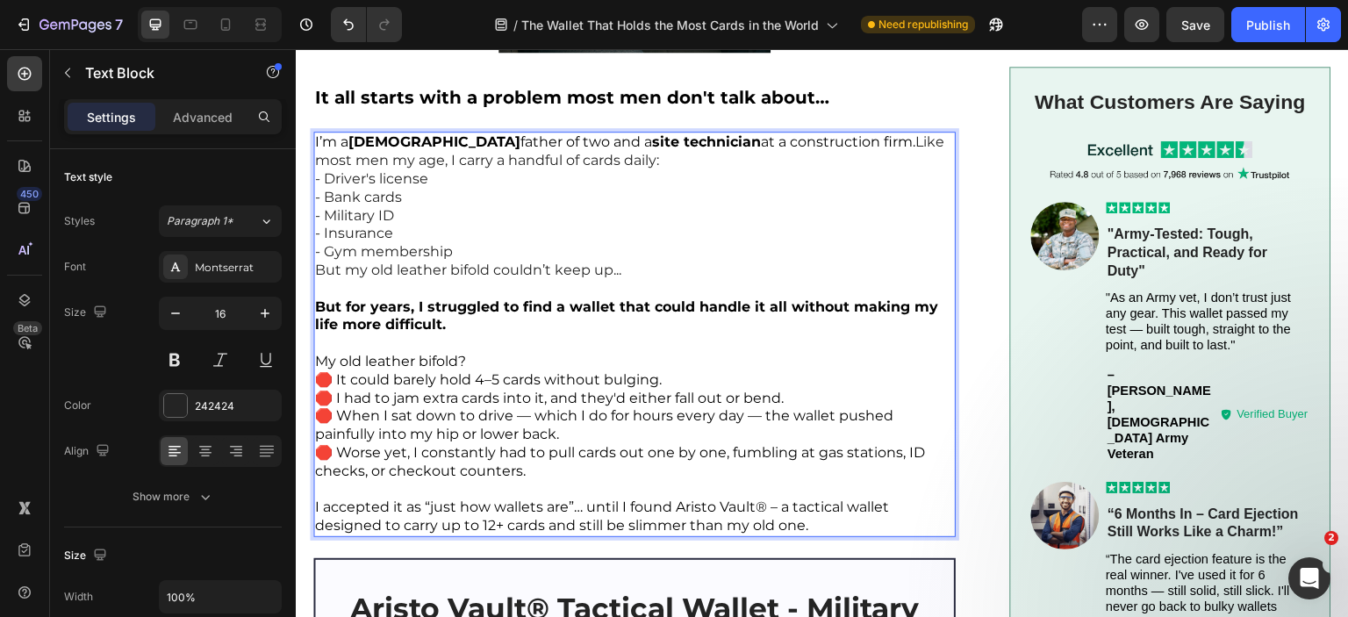
click at [605, 460] on p "🛑 Worse yet, I constantly had to pull cards out one by one, fumbling at gas sta…" at bounding box center [634, 462] width 639 height 37
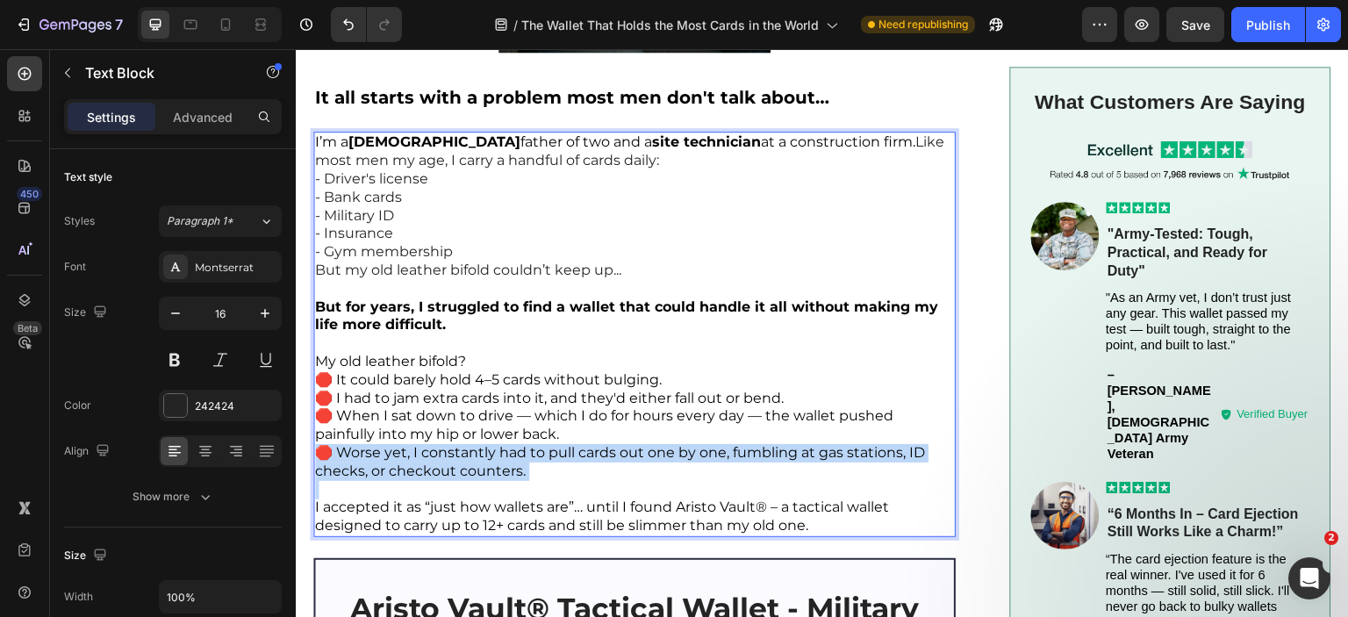
click at [605, 460] on p "🛑 Worse yet, I constantly had to pull cards out one by one, fumbling at gas sta…" at bounding box center [634, 462] width 639 height 37
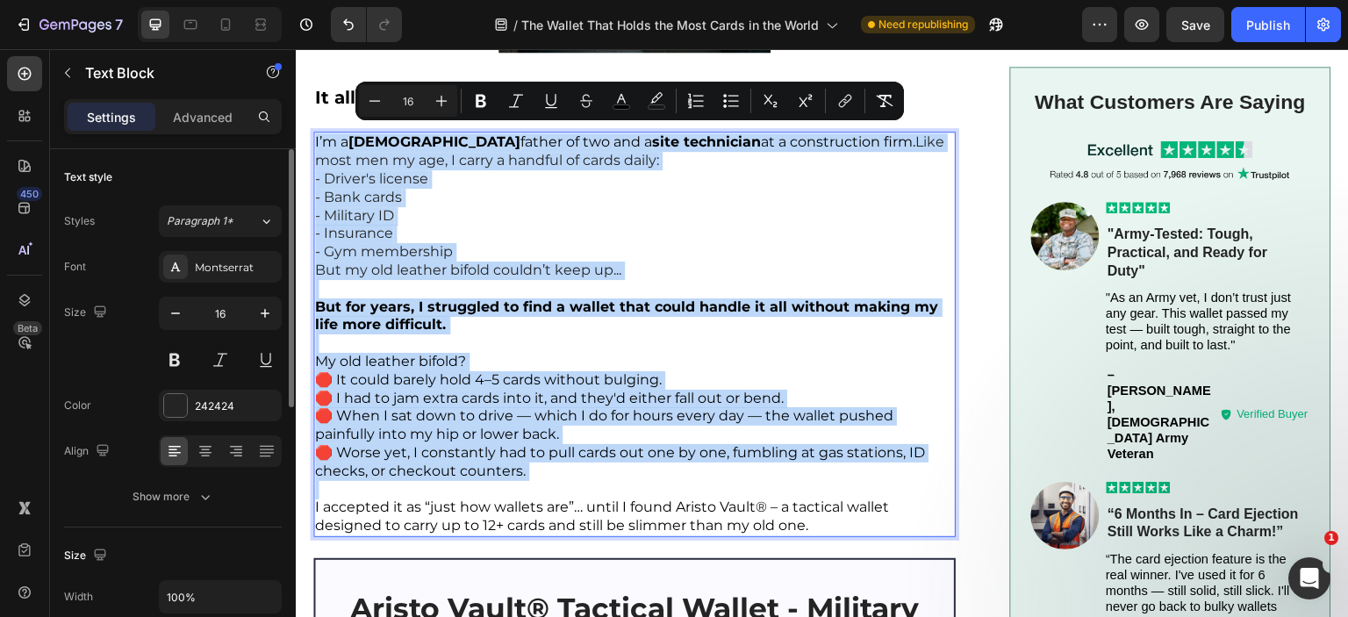
scroll to position [176, 0]
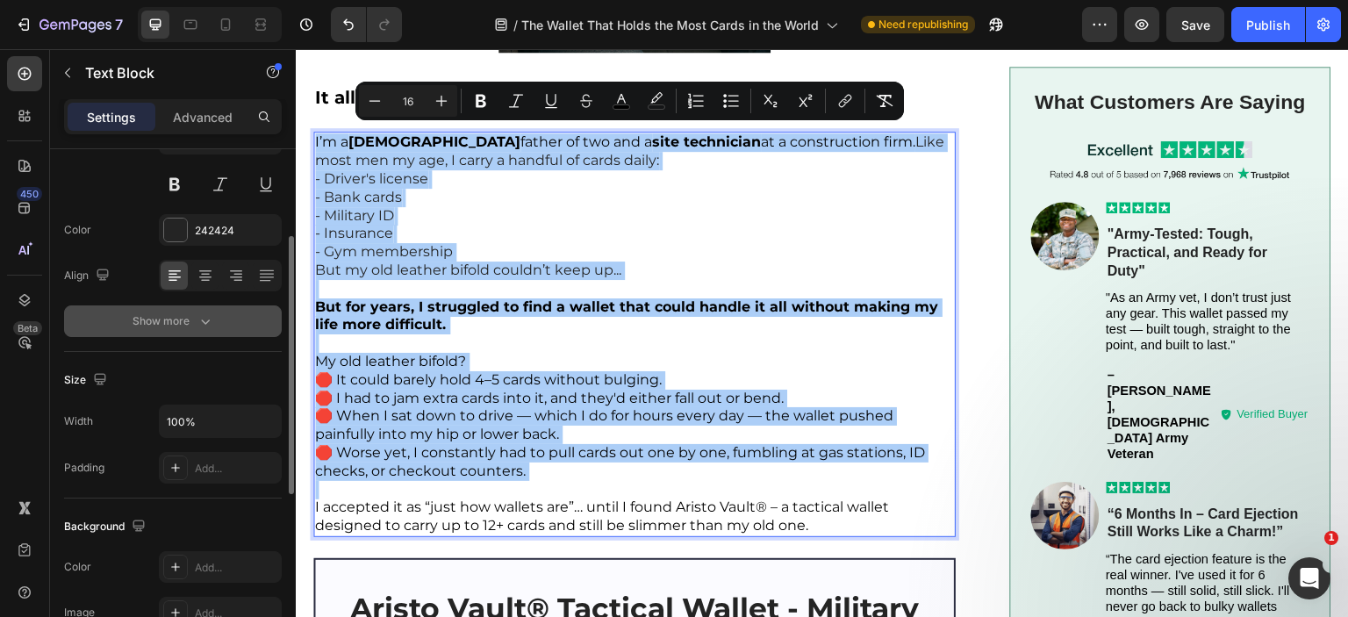
click at [179, 326] on div "Show more" at bounding box center [174, 321] width 82 height 18
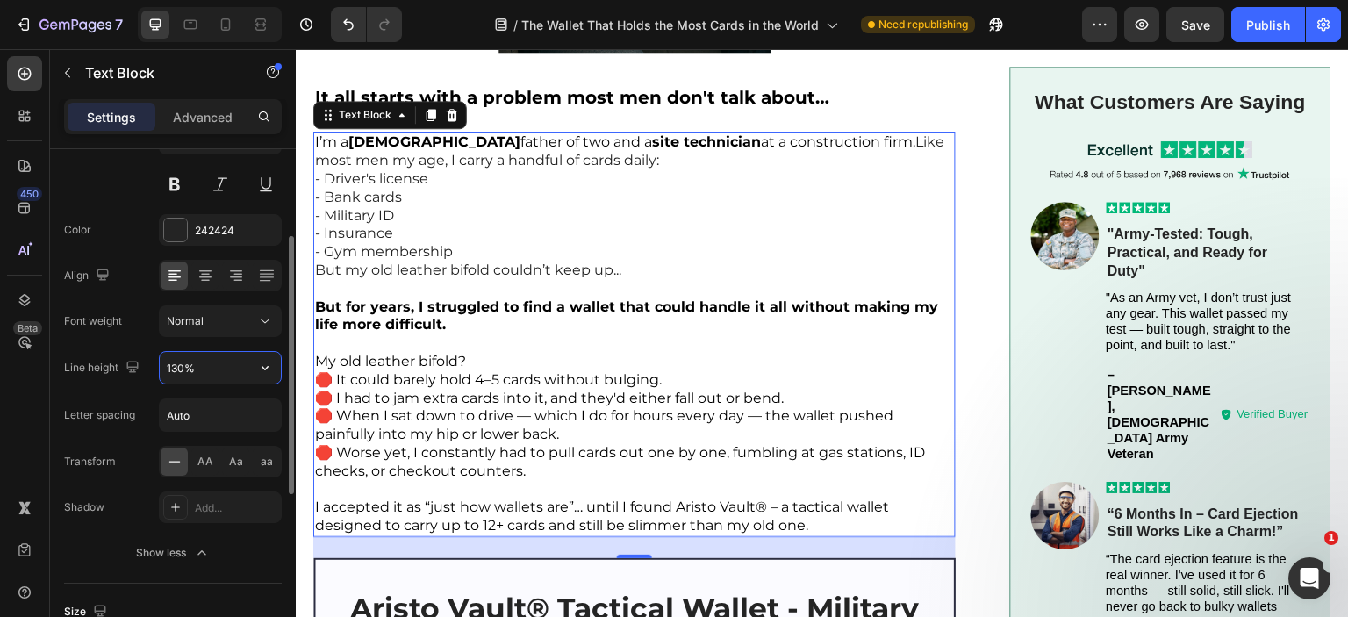
click at [198, 368] on input "130%" at bounding box center [220, 368] width 121 height 32
click at [259, 368] on icon "button" at bounding box center [265, 368] width 18 height 18
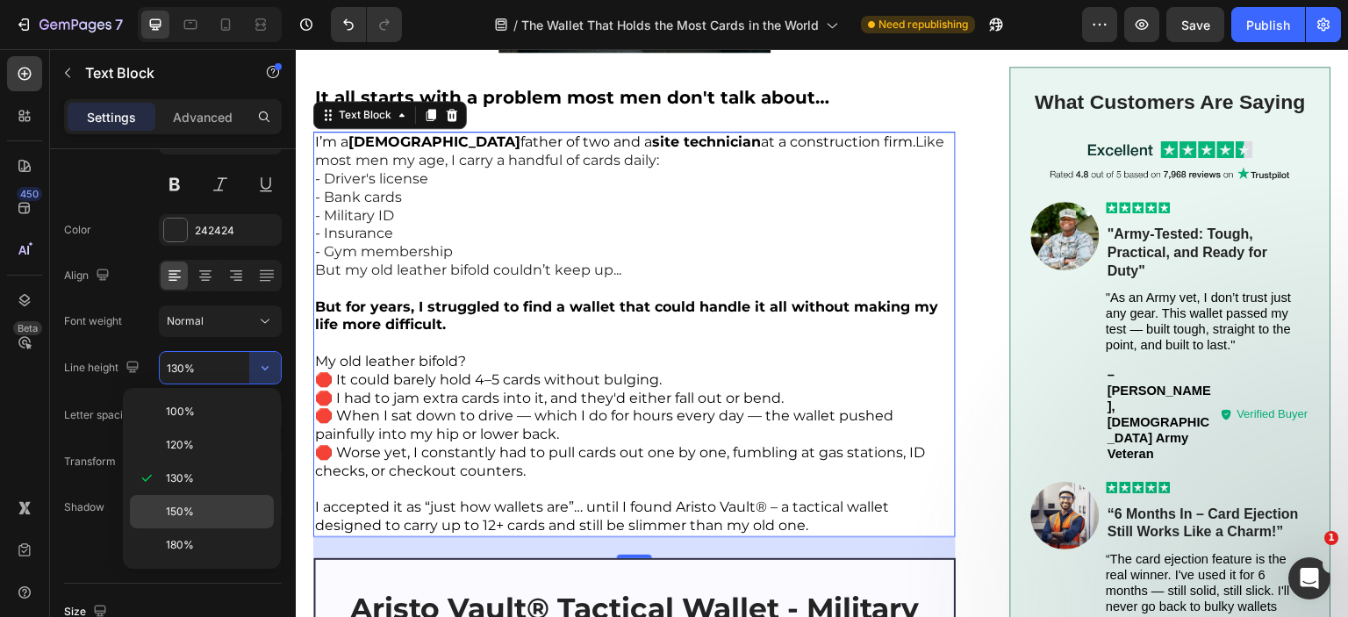
click at [168, 512] on span "150%" at bounding box center [180, 512] width 28 height 16
type input "150%"
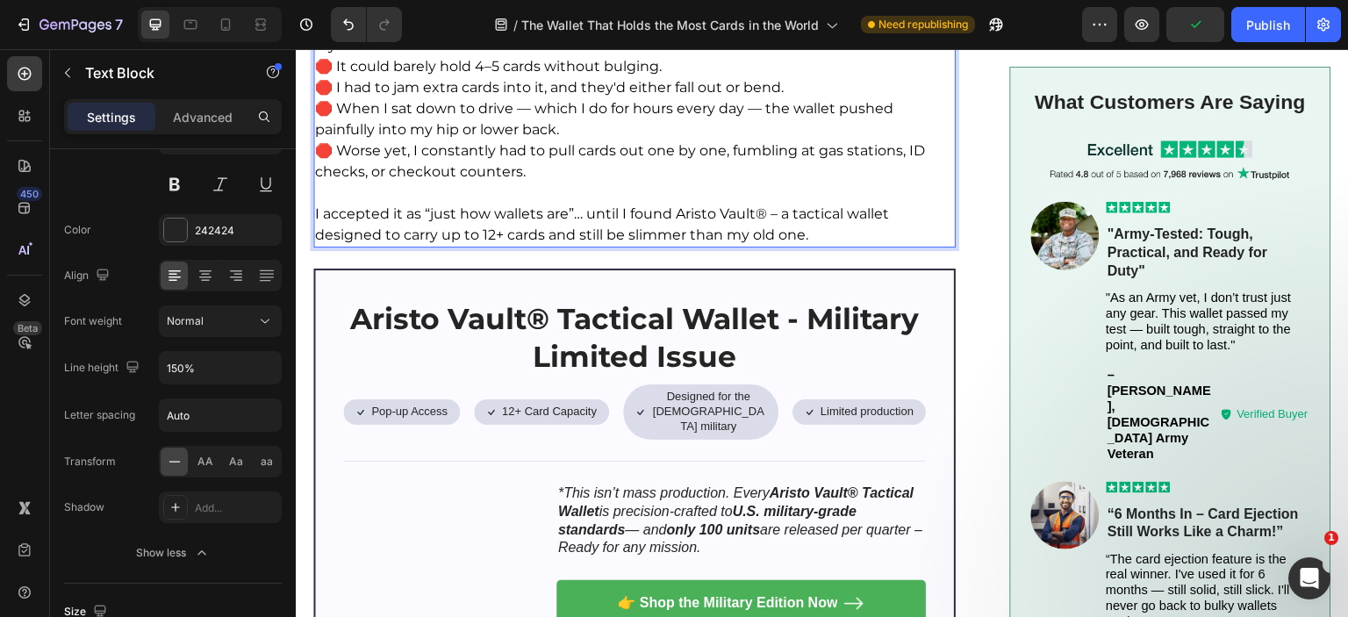
scroll to position [878, 0]
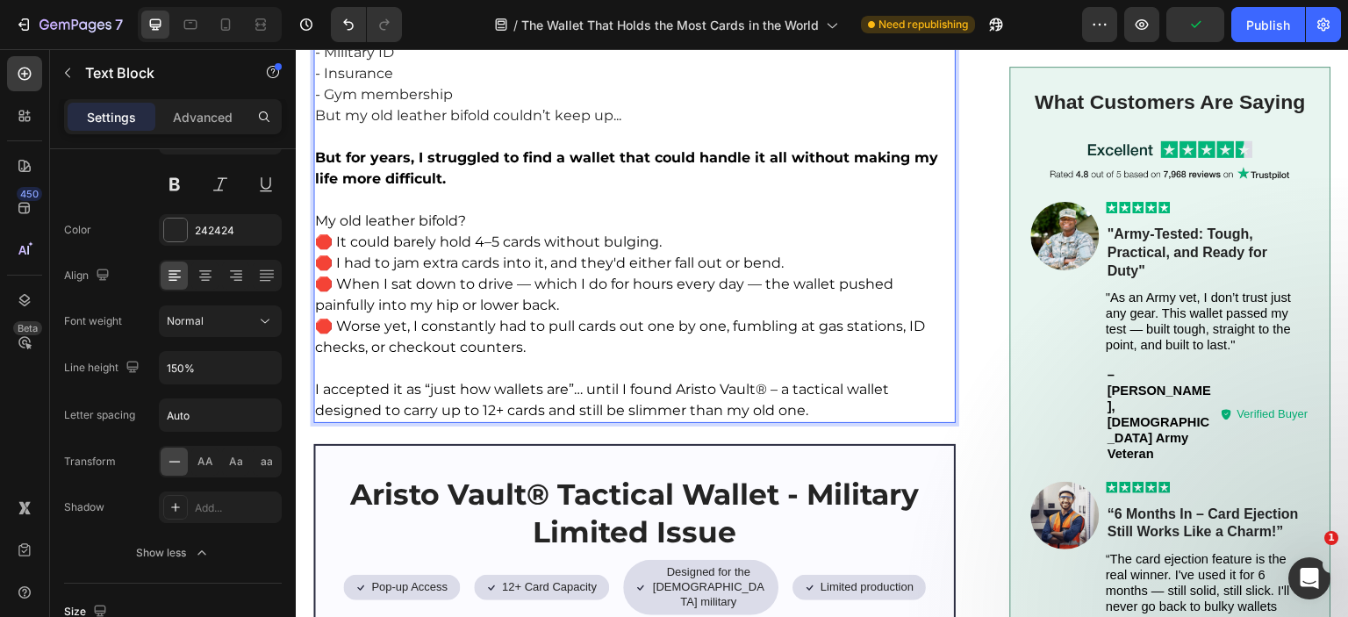
click at [434, 387] on span "I accepted it as “just how wallets are”… until I found Aristo Vault® – a tactic…" at bounding box center [602, 400] width 574 height 38
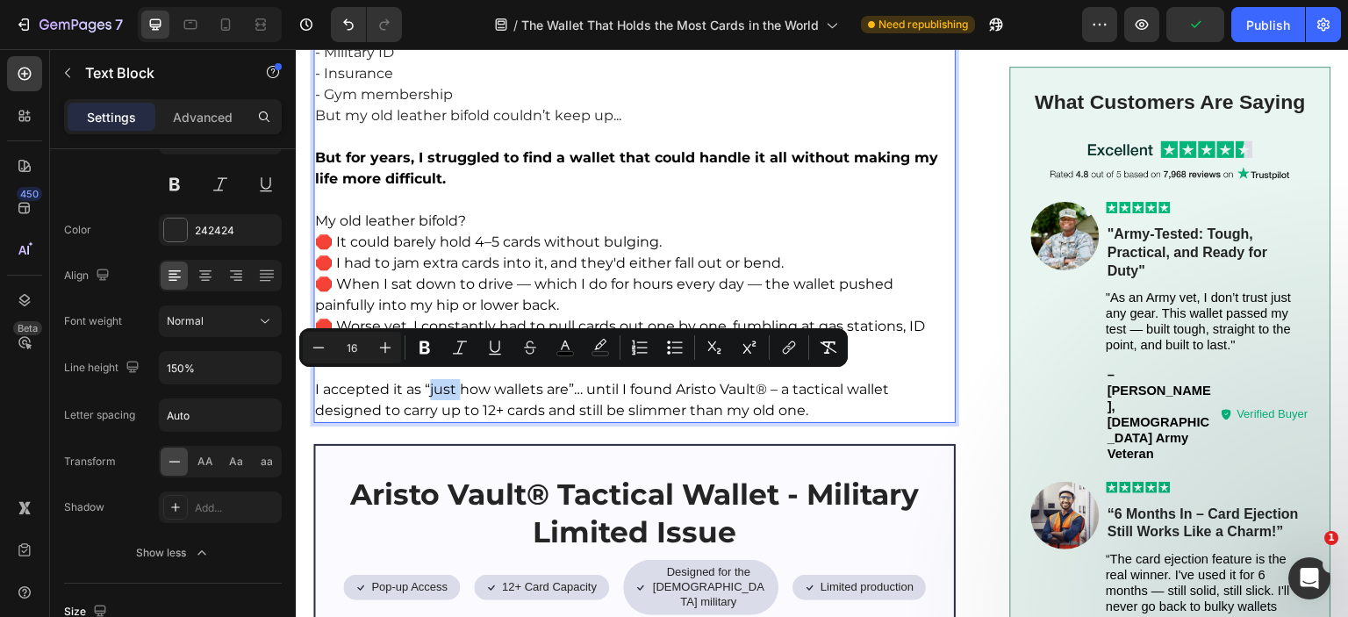
click at [434, 387] on span "I accepted it as “just how wallets are”… until I found Aristo Vault® – a tactic…" at bounding box center [602, 400] width 574 height 38
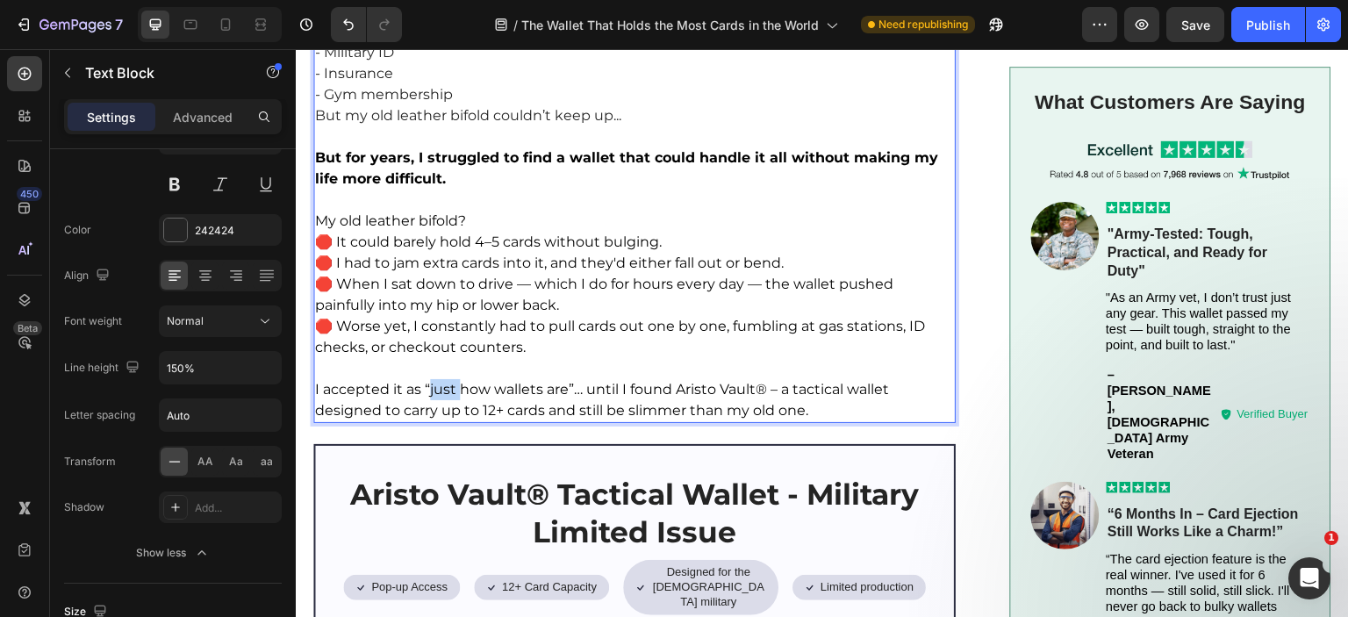
click at [434, 387] on span "I accepted it as “just how wallets are”… until I found Aristo Vault® – a tactic…" at bounding box center [602, 400] width 574 height 38
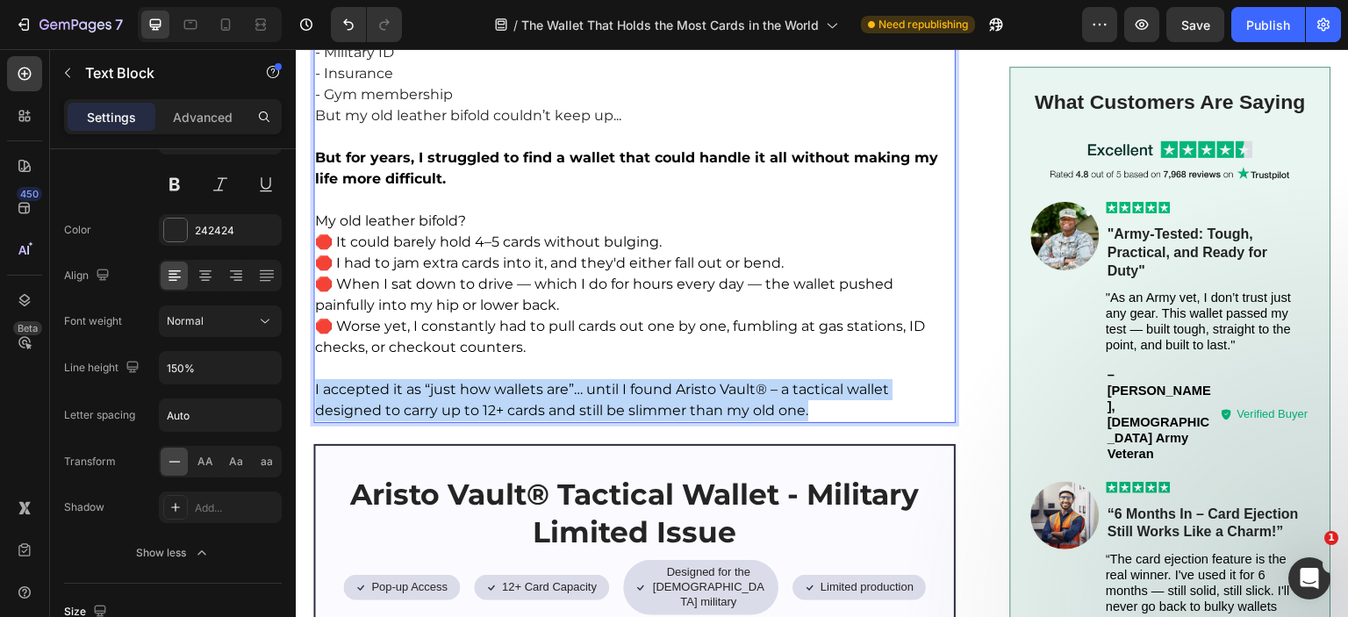
click at [434, 387] on span "I accepted it as “just how wallets are”… until I found Aristo Vault® – a tactic…" at bounding box center [602, 400] width 574 height 38
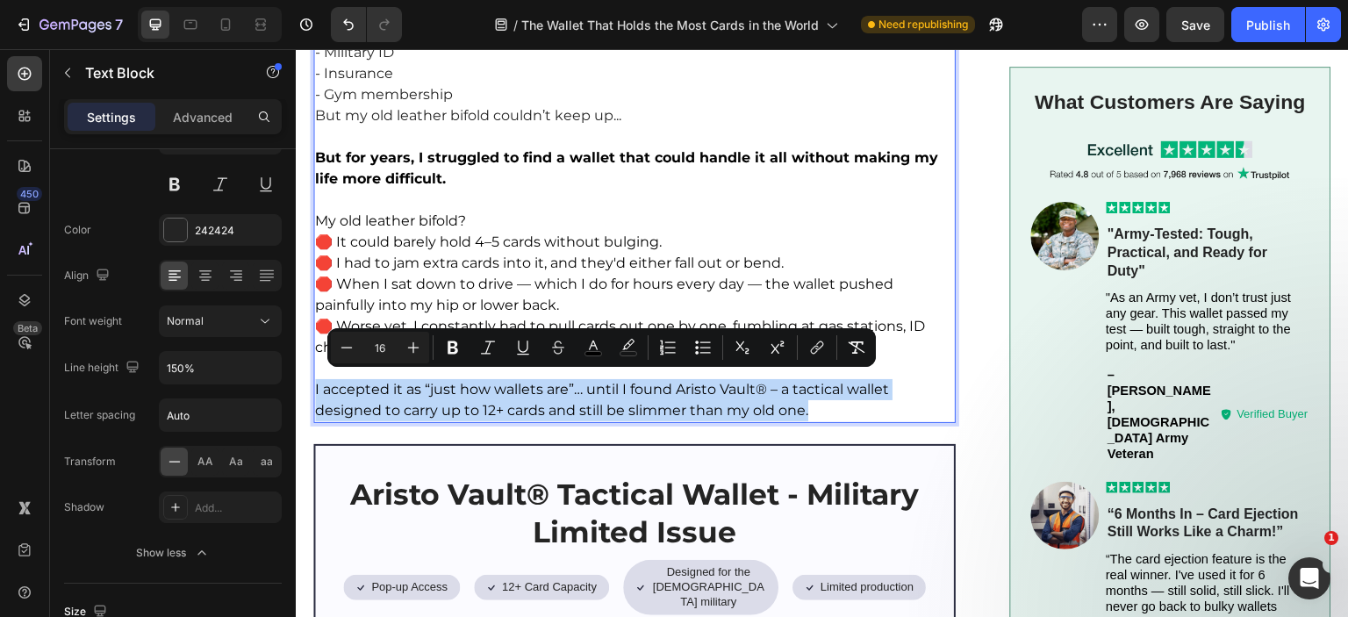
click at [434, 387] on span "I accepted it as “just how wallets are”… until I found Aristo Vault® – a tactic…" at bounding box center [602, 400] width 574 height 38
click at [692, 384] on span "I accepted it as “just how wallets are”… until I found Aristo Vault® – a tactic…" at bounding box center [602, 400] width 574 height 38
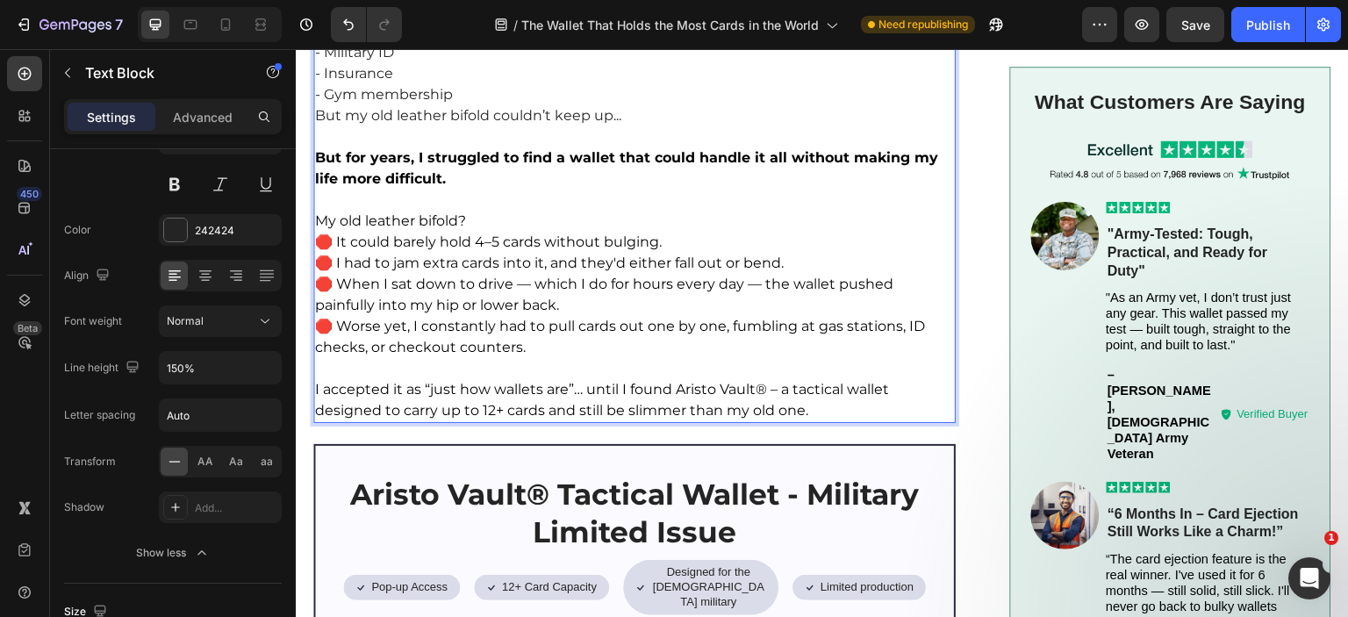
click at [591, 383] on span "I accepted it as “just how wallets are”… until I found Aristo Vault® – a tactic…" at bounding box center [602, 400] width 574 height 38
click at [591, 386] on span "I accepted it as “just how wallets are”… until I found Aristo Vault® – a tactic…" at bounding box center [602, 400] width 574 height 38
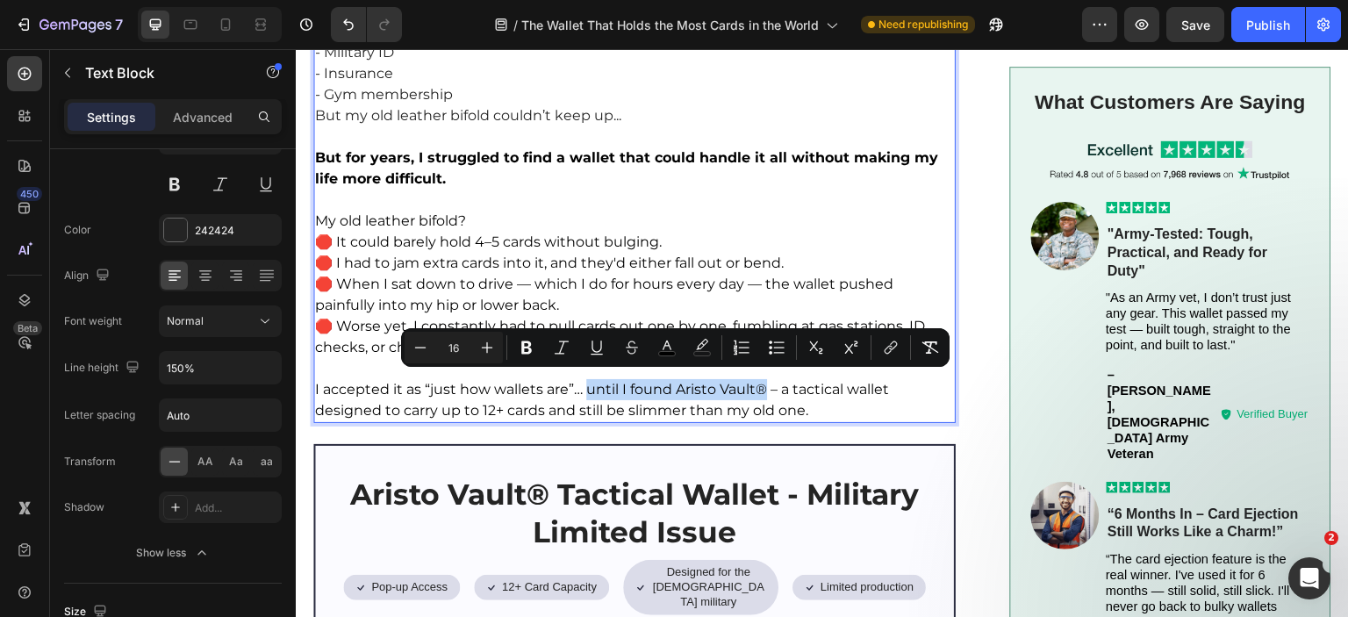
drag, startPoint x: 587, startPoint y: 384, endPoint x: 765, endPoint y: 385, distance: 178.2
click at [765, 385] on span "I accepted it as “just how wallets are”… until I found Aristo Vault® – a tactic…" at bounding box center [602, 400] width 574 height 38
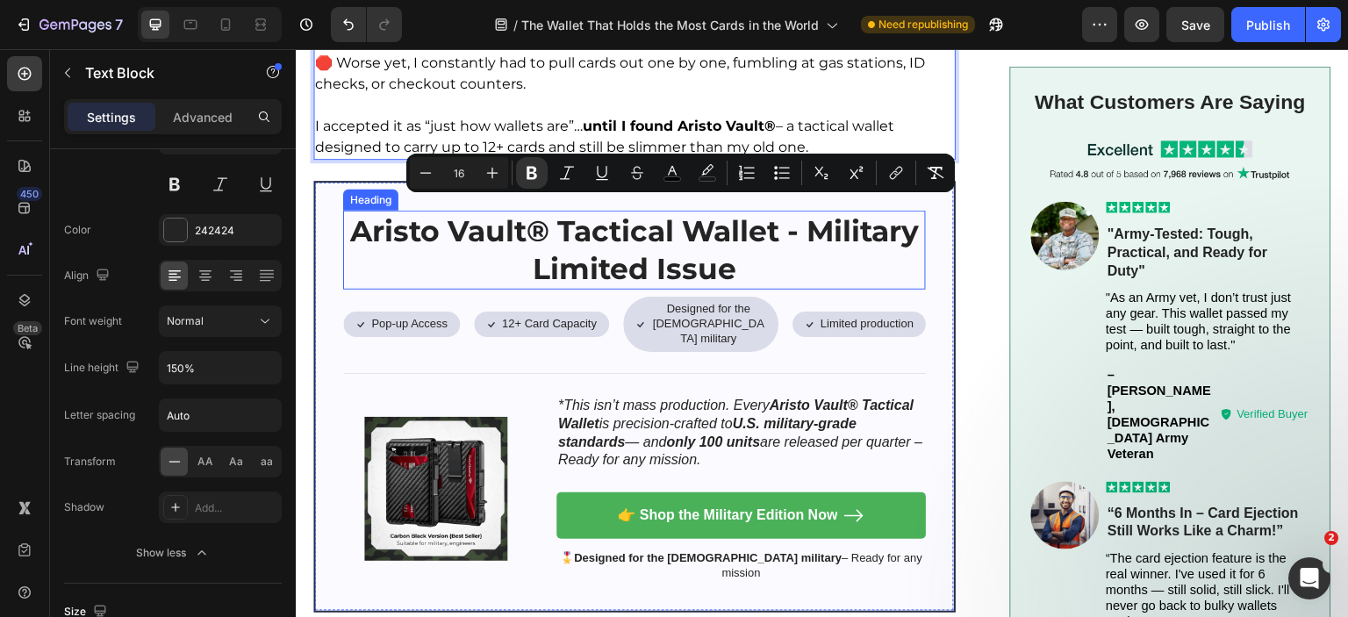
scroll to position [1053, 0]
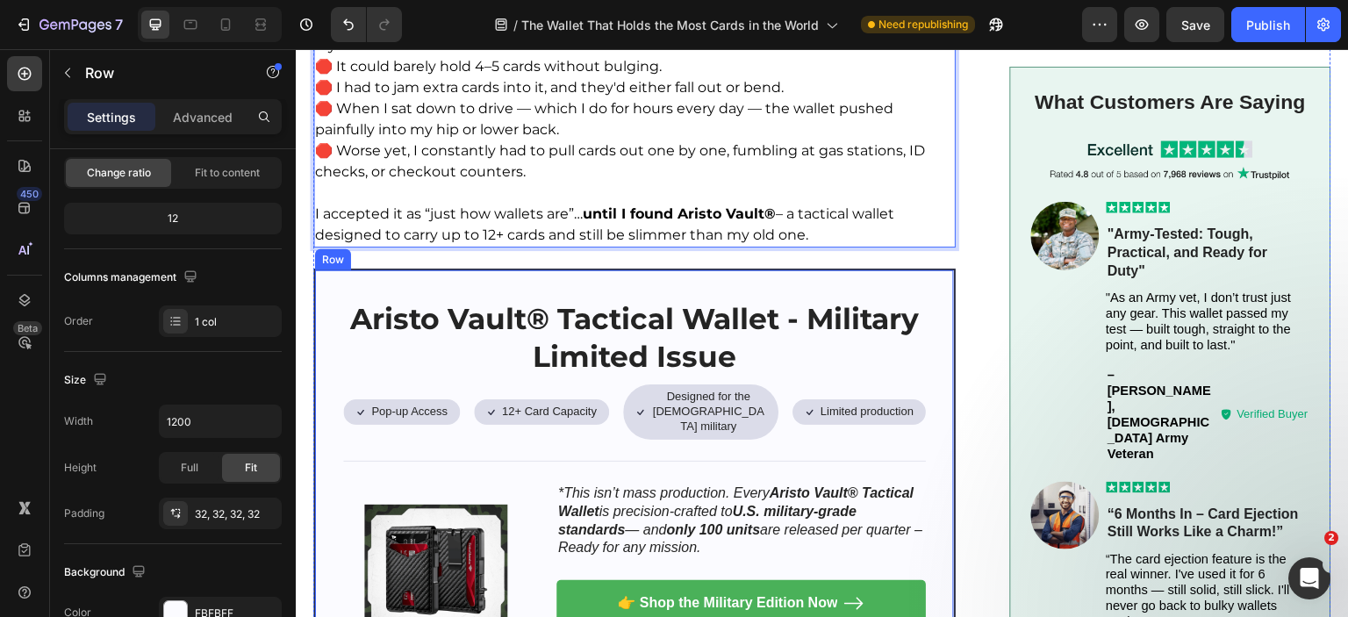
click at [934, 312] on div "Aristo Vault® Tactical Wallet - Military Limited Issue Heading Icon Pop-up Acce…" at bounding box center [634, 485] width 642 height 432
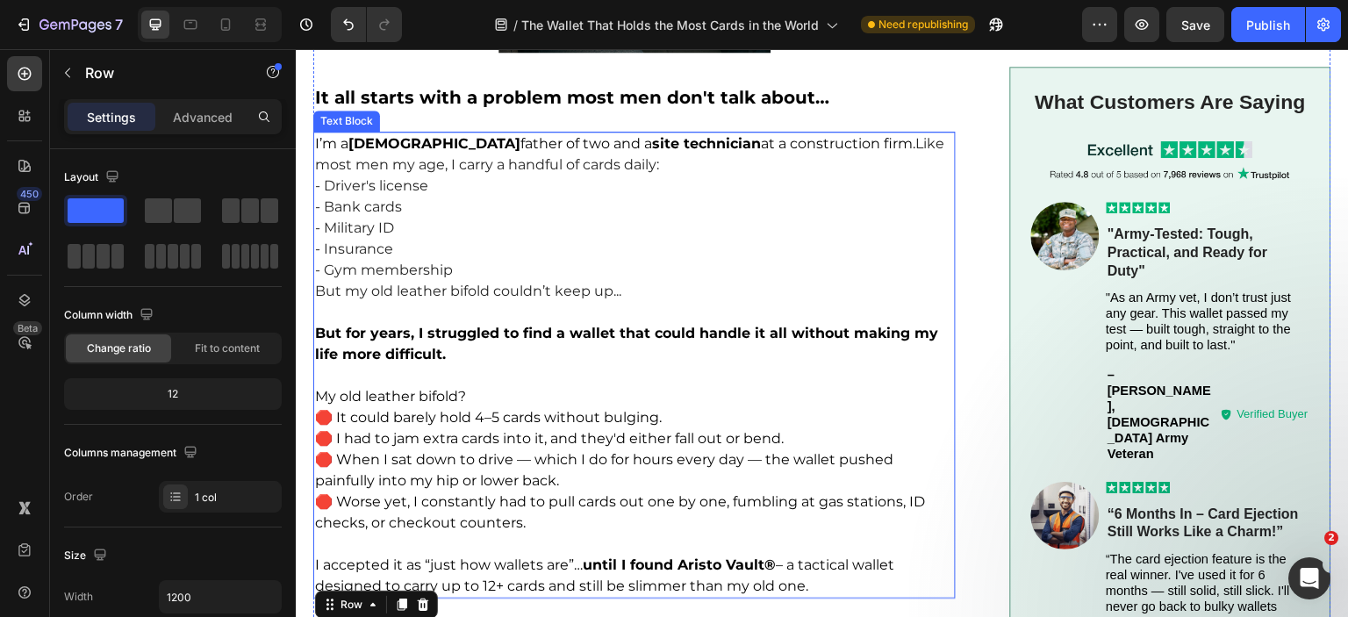
scroll to position [263, 0]
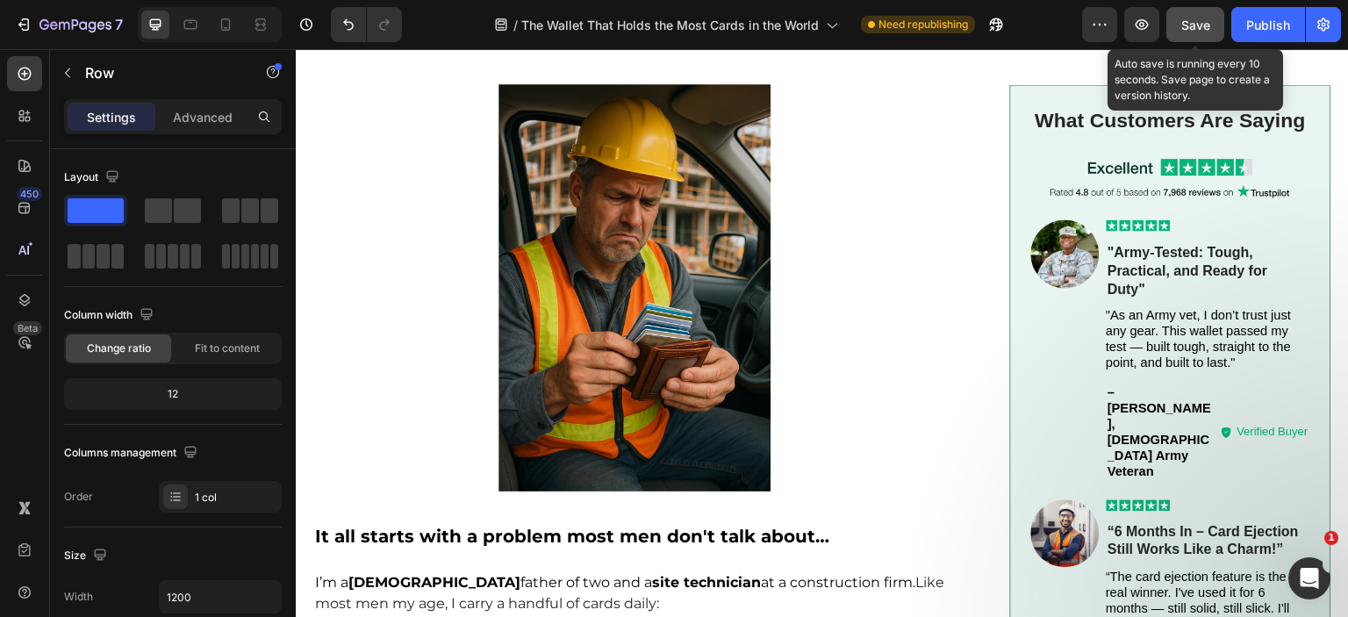
click at [1187, 25] on span "Save" at bounding box center [1195, 25] width 29 height 15
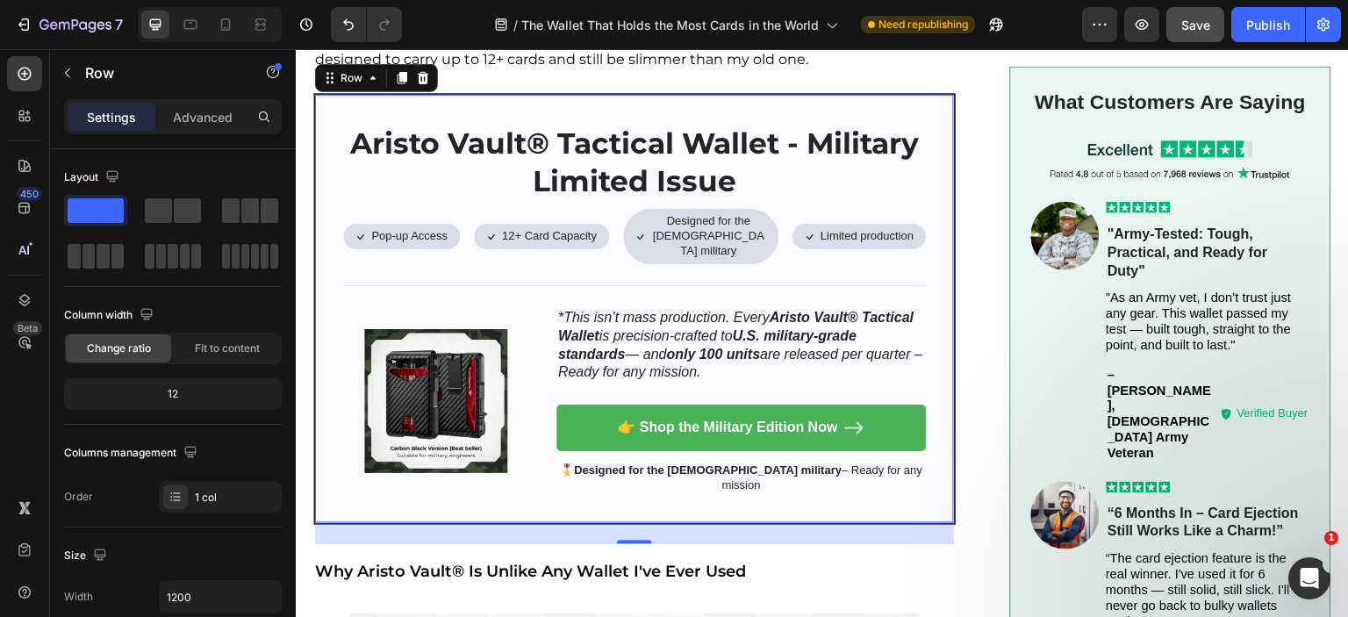
scroll to position [965, 0]
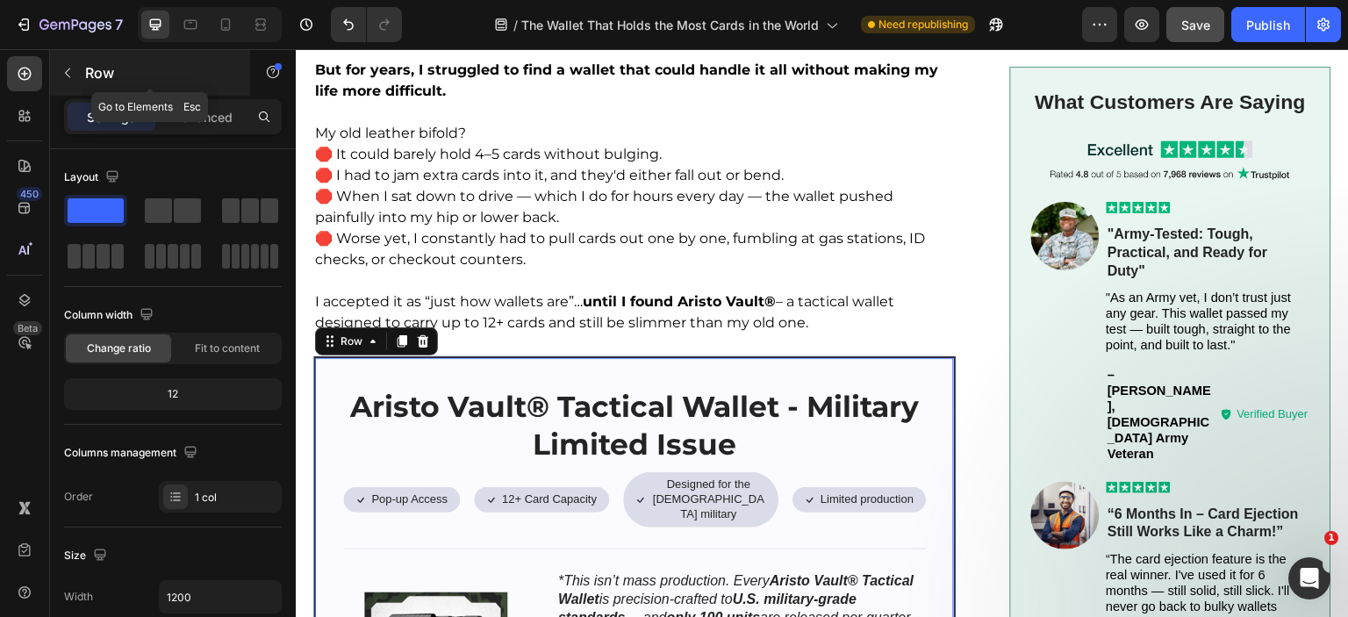
click at [72, 66] on icon "button" at bounding box center [68, 73] width 14 height 14
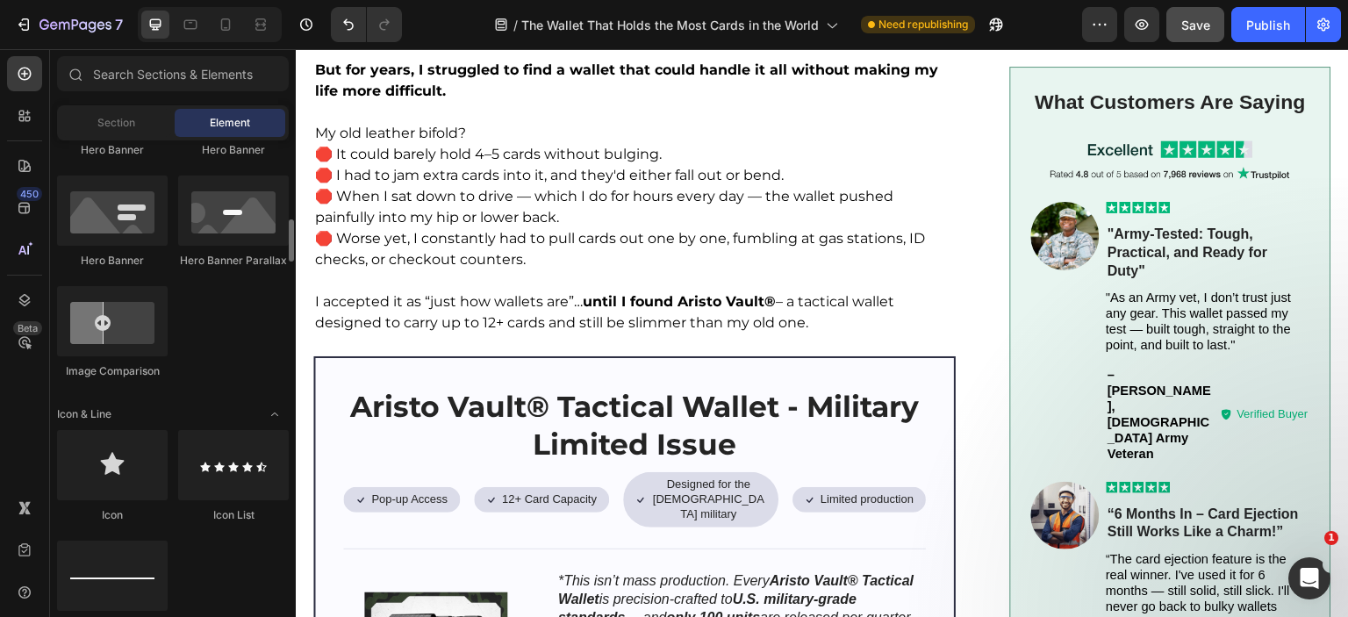
scroll to position [614, 0]
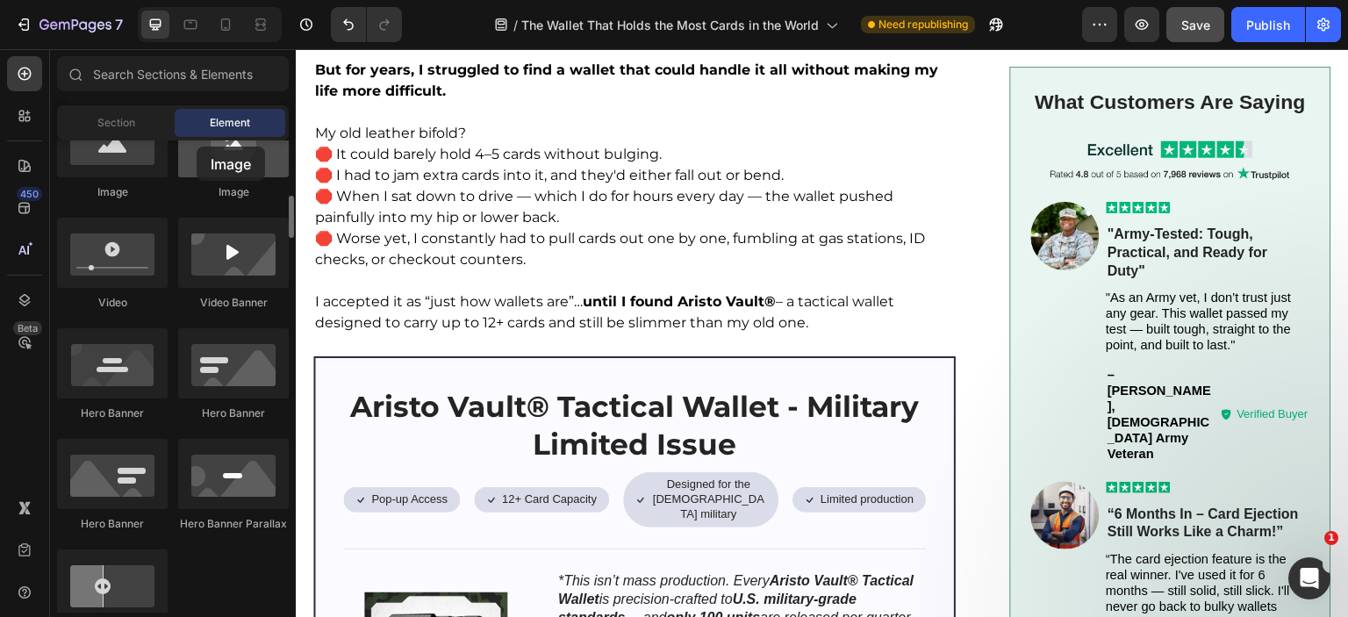
drag, startPoint x: 253, startPoint y: 175, endPoint x: 197, endPoint y: 147, distance: 62.8
click at [197, 147] on div at bounding box center [233, 142] width 111 height 70
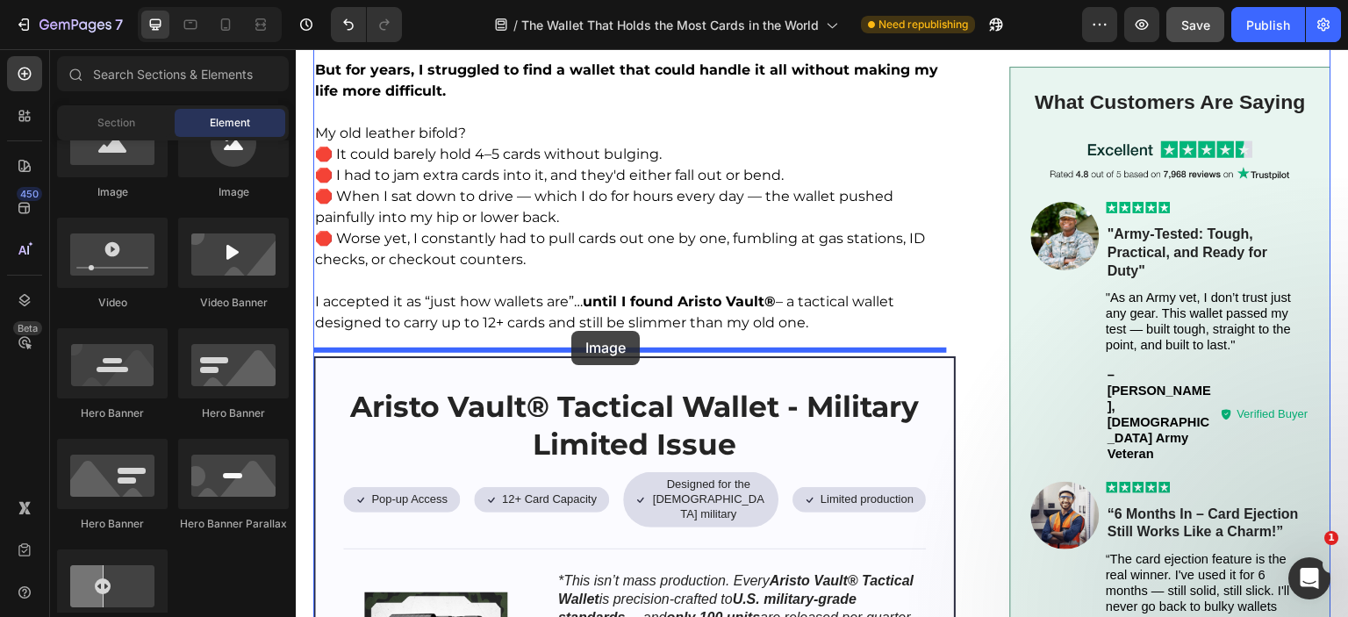
drag, startPoint x: 447, startPoint y: 221, endPoint x: 571, endPoint y: 331, distance: 166.0
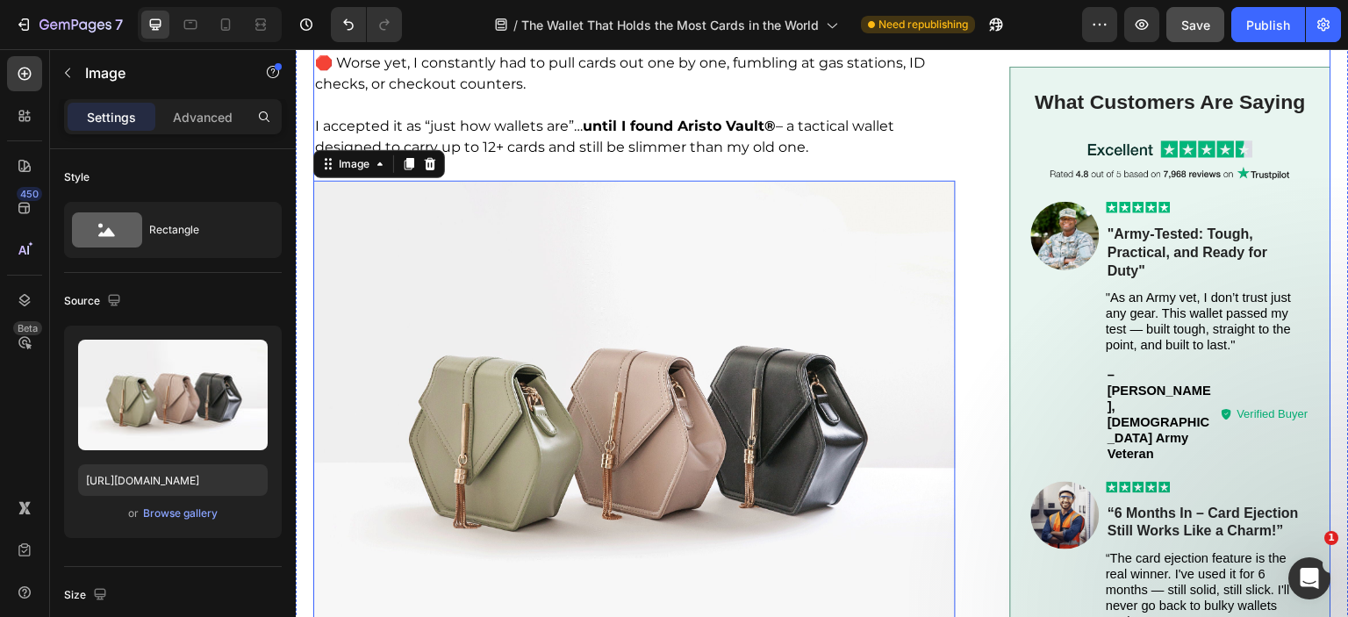
scroll to position [1229, 0]
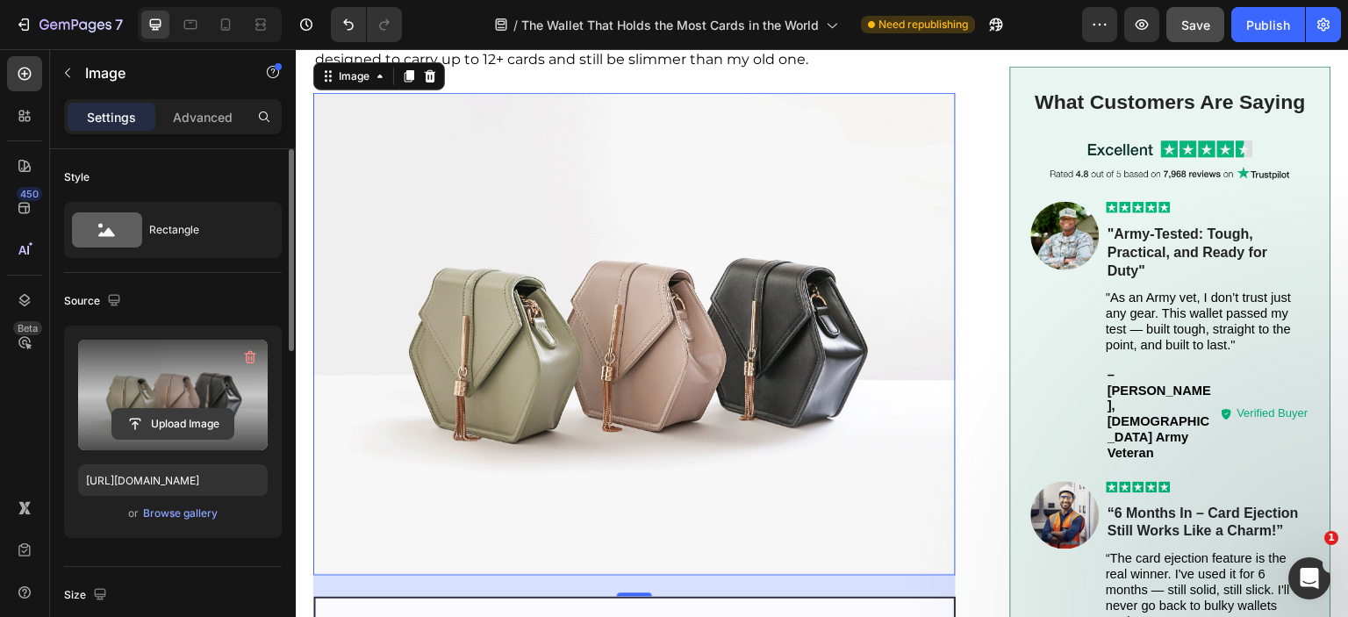
click at [167, 431] on input "file" at bounding box center [172, 424] width 121 height 30
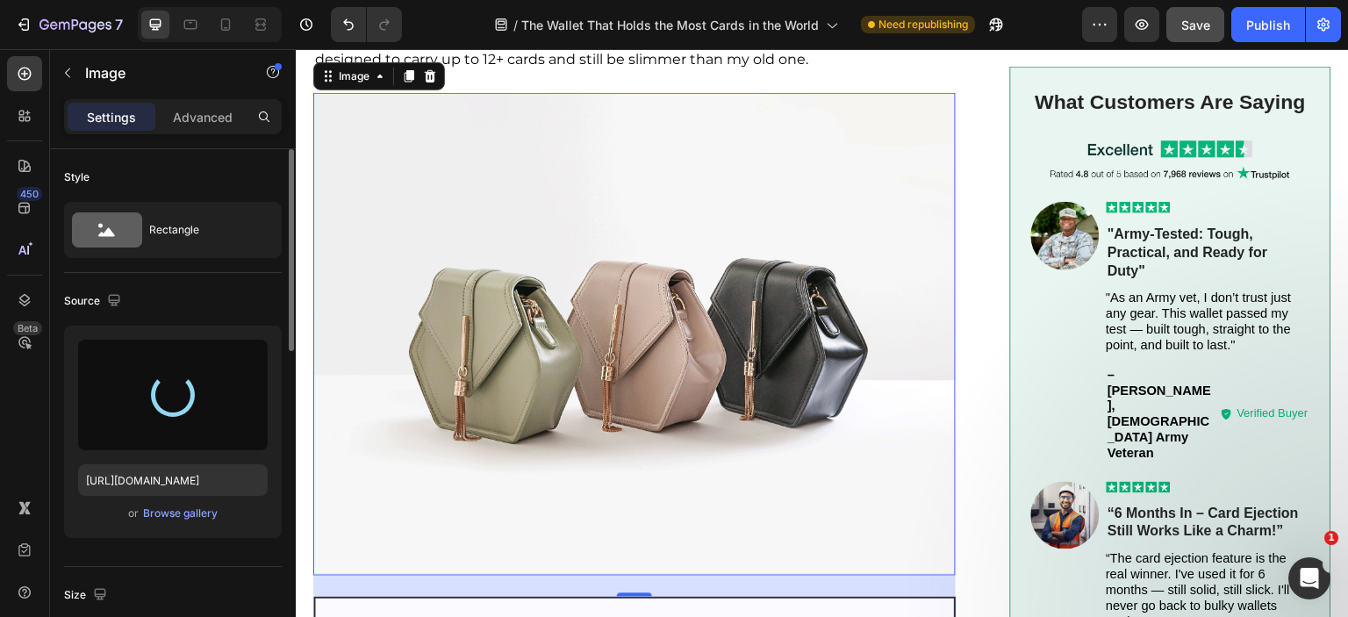
type input "https://cdn.shopify.com/s/files/1/0615/7300/5364/files/gempages_520056685713163…"
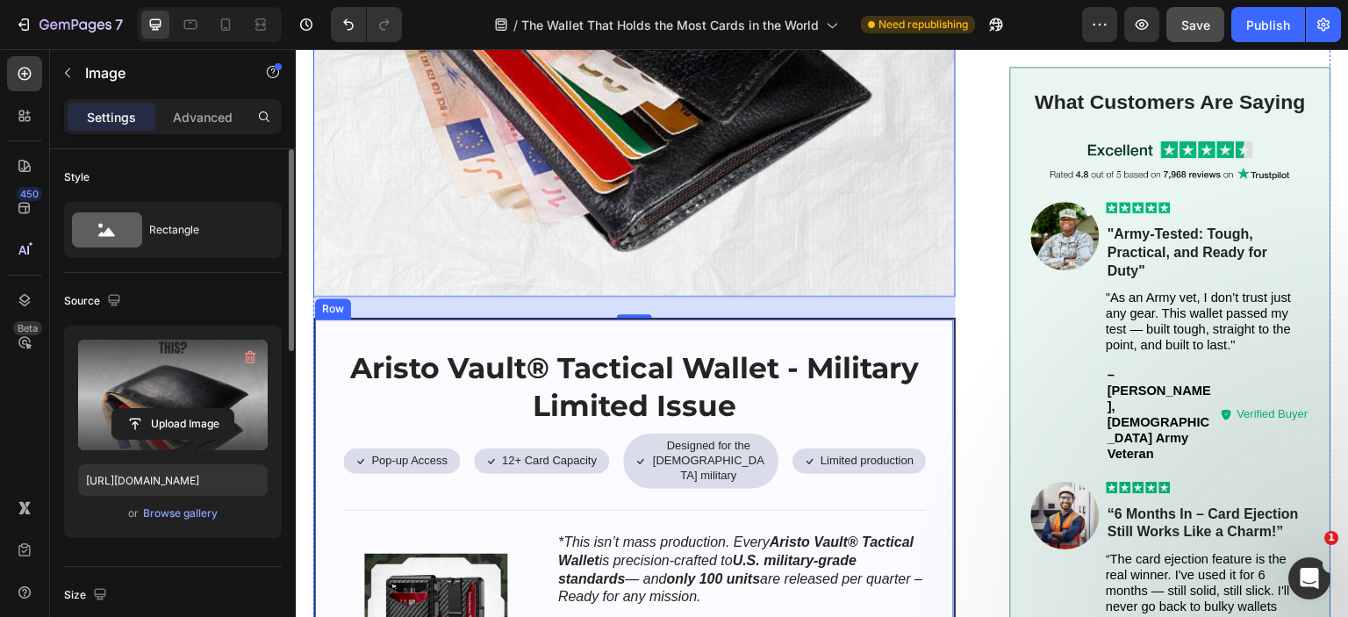
scroll to position [1755, 0]
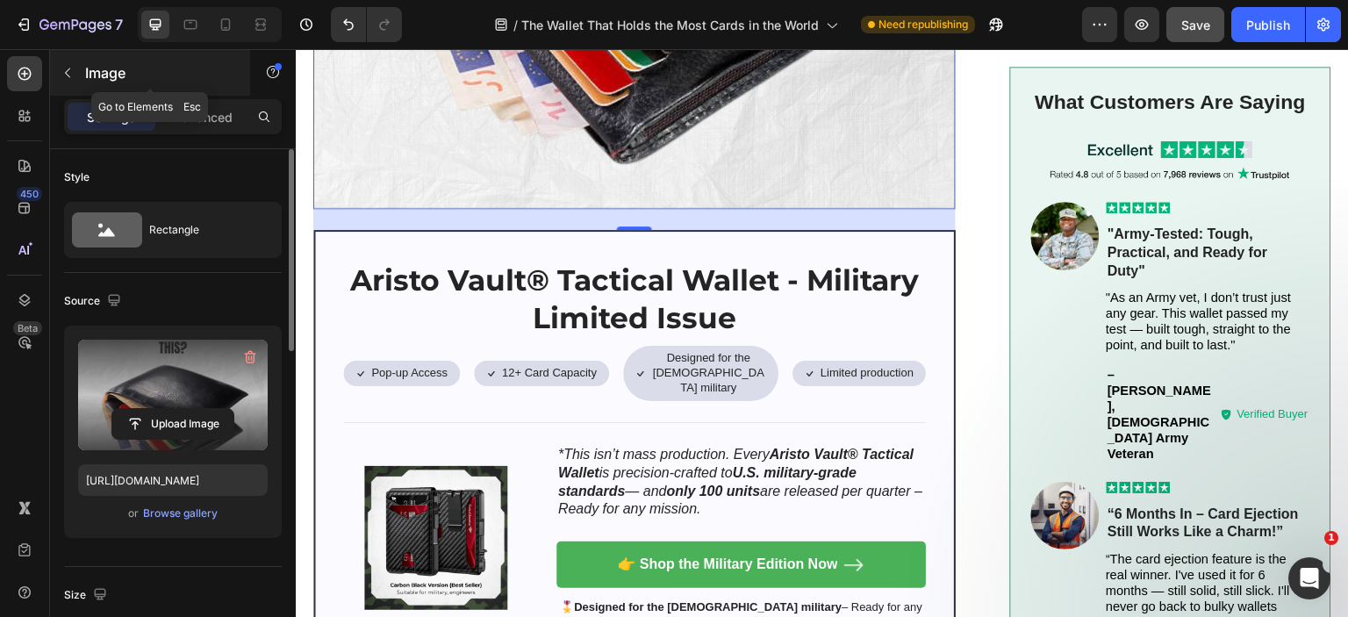
click at [68, 76] on icon "button" at bounding box center [68, 73] width 14 height 14
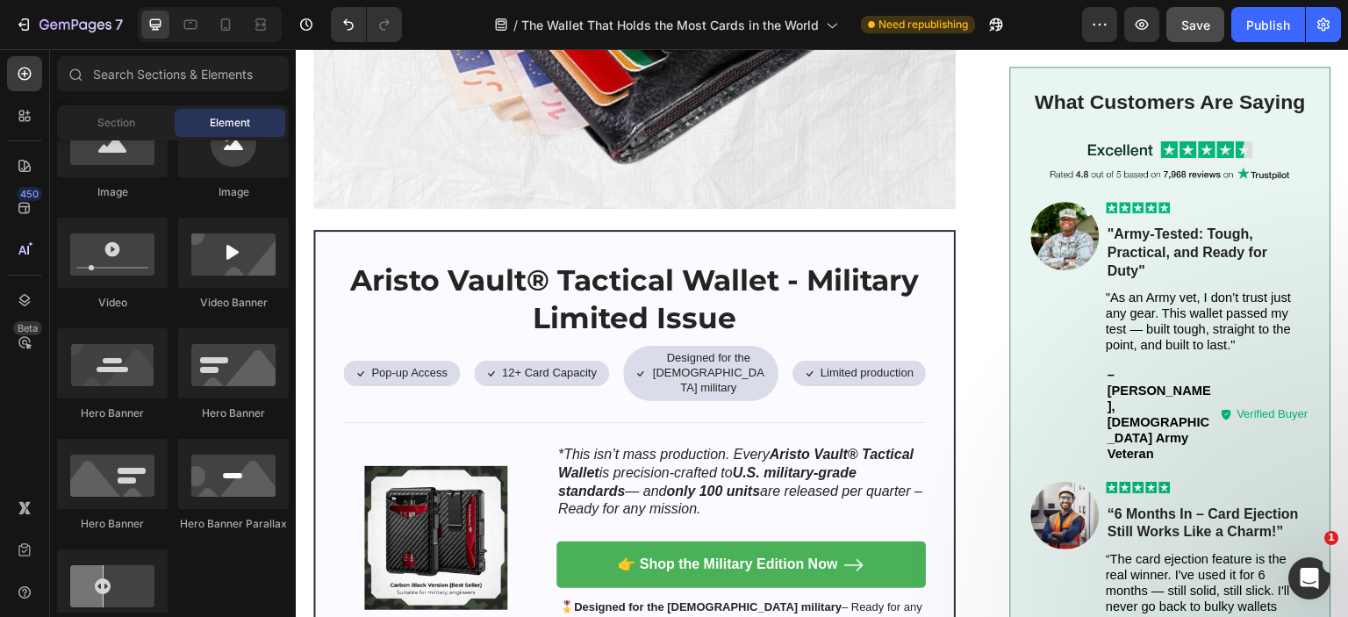
scroll to position [263, 0]
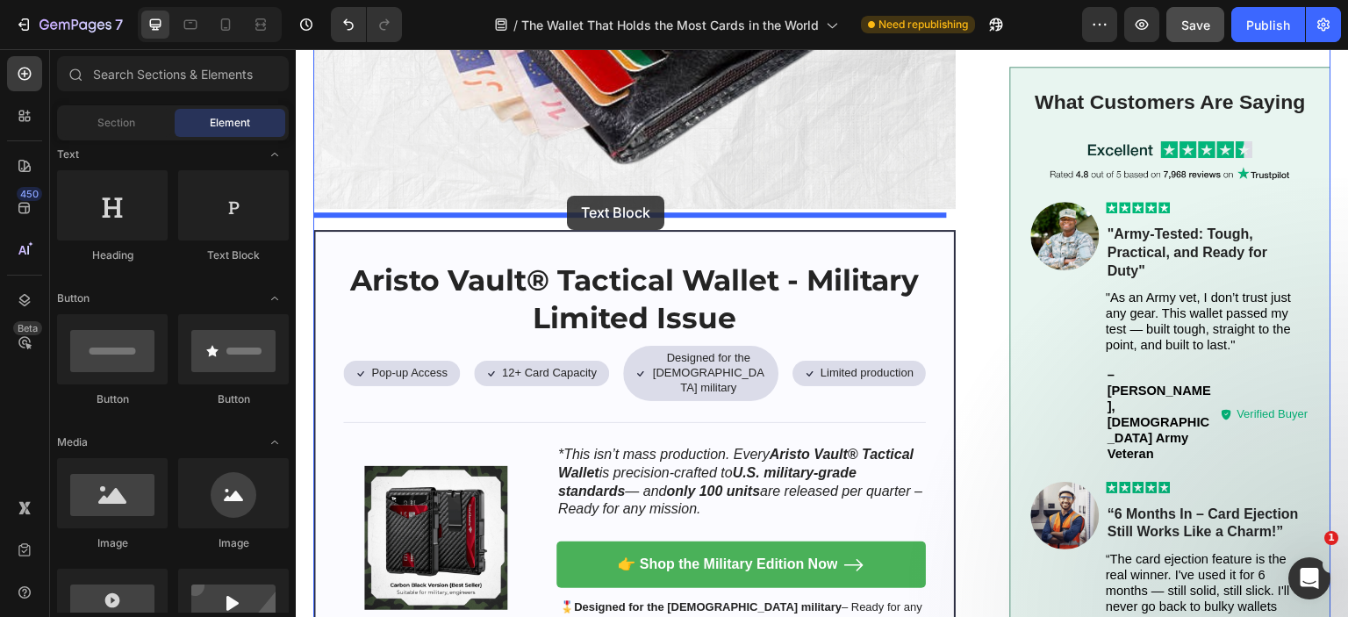
drag, startPoint x: 519, startPoint y: 274, endPoint x: 562, endPoint y: 204, distance: 82.3
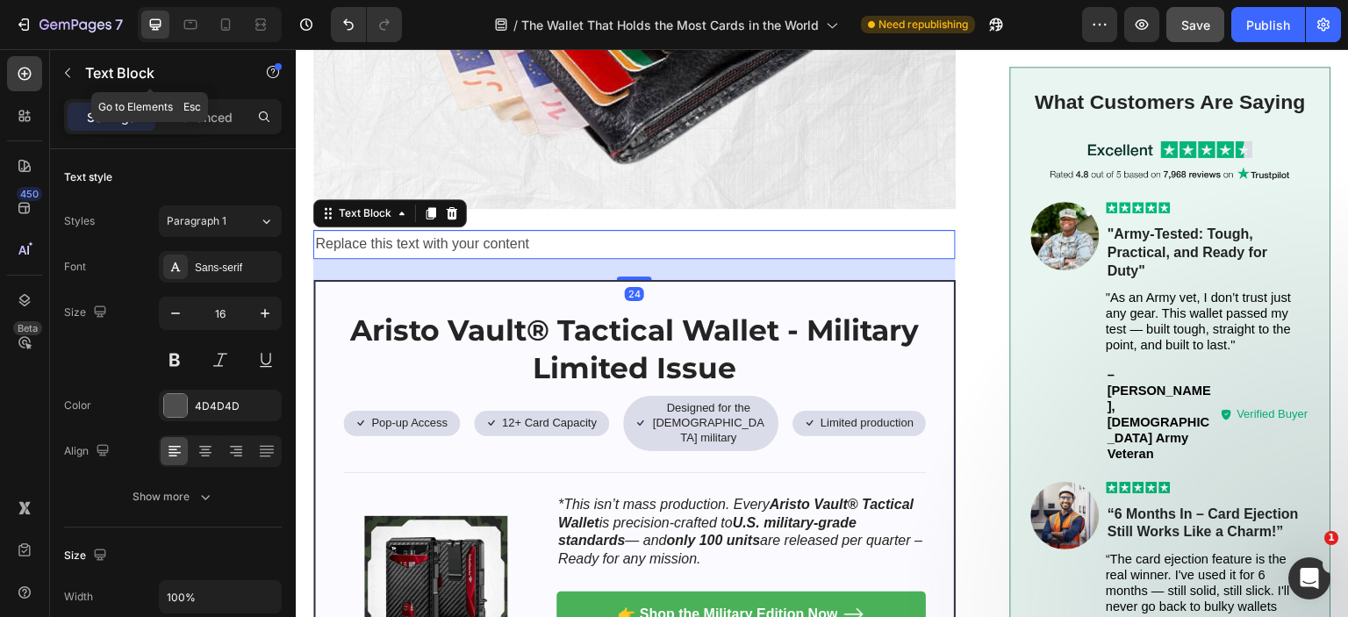
click at [60, 67] on button "button" at bounding box center [68, 73] width 28 height 28
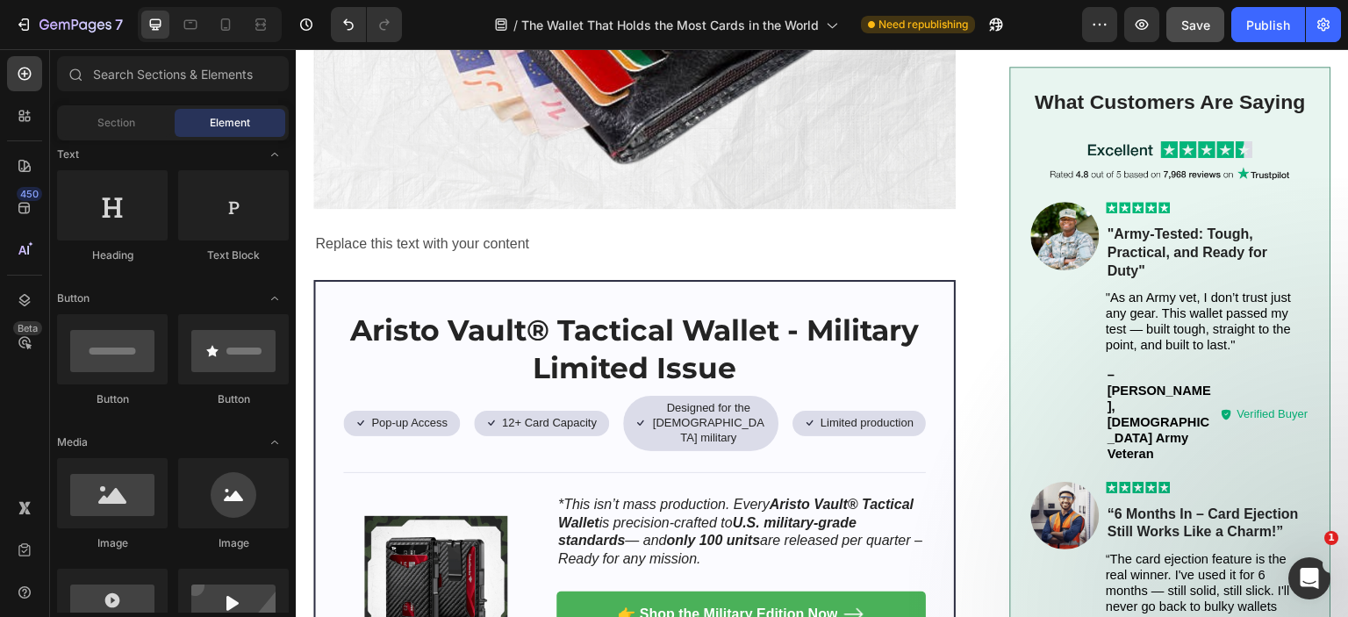
scroll to position [0, 0]
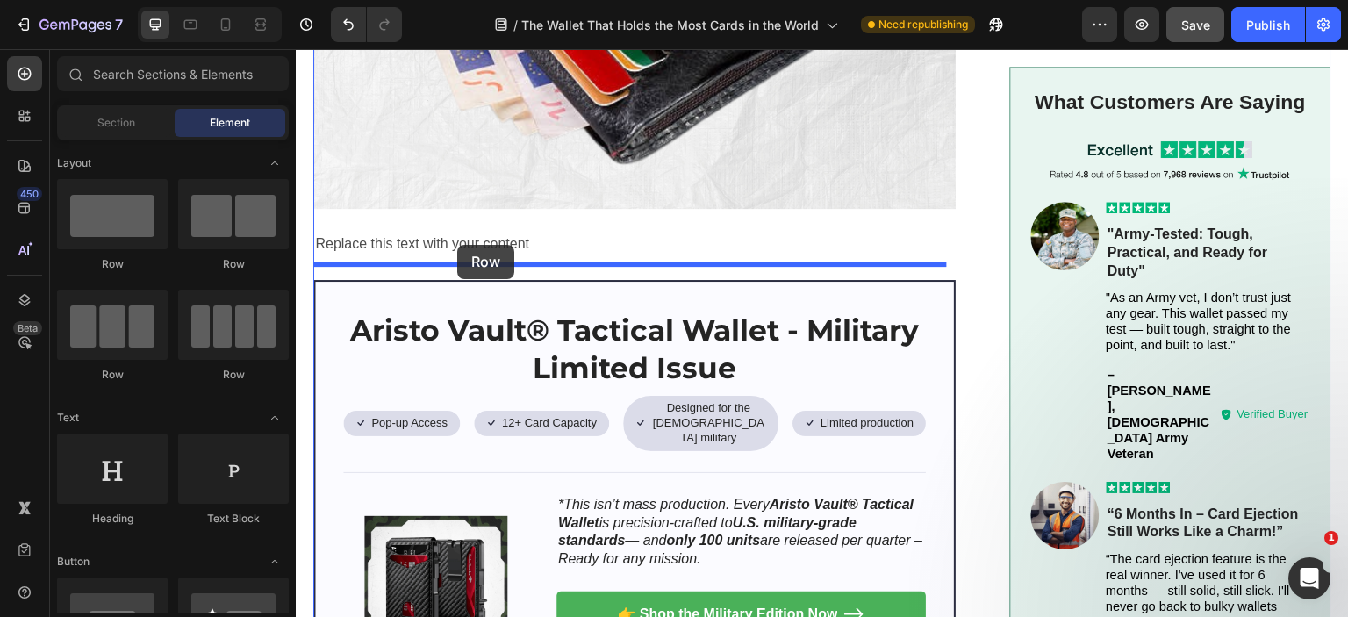
drag, startPoint x: 573, startPoint y: 294, endPoint x: 457, endPoint y: 245, distance: 125.8
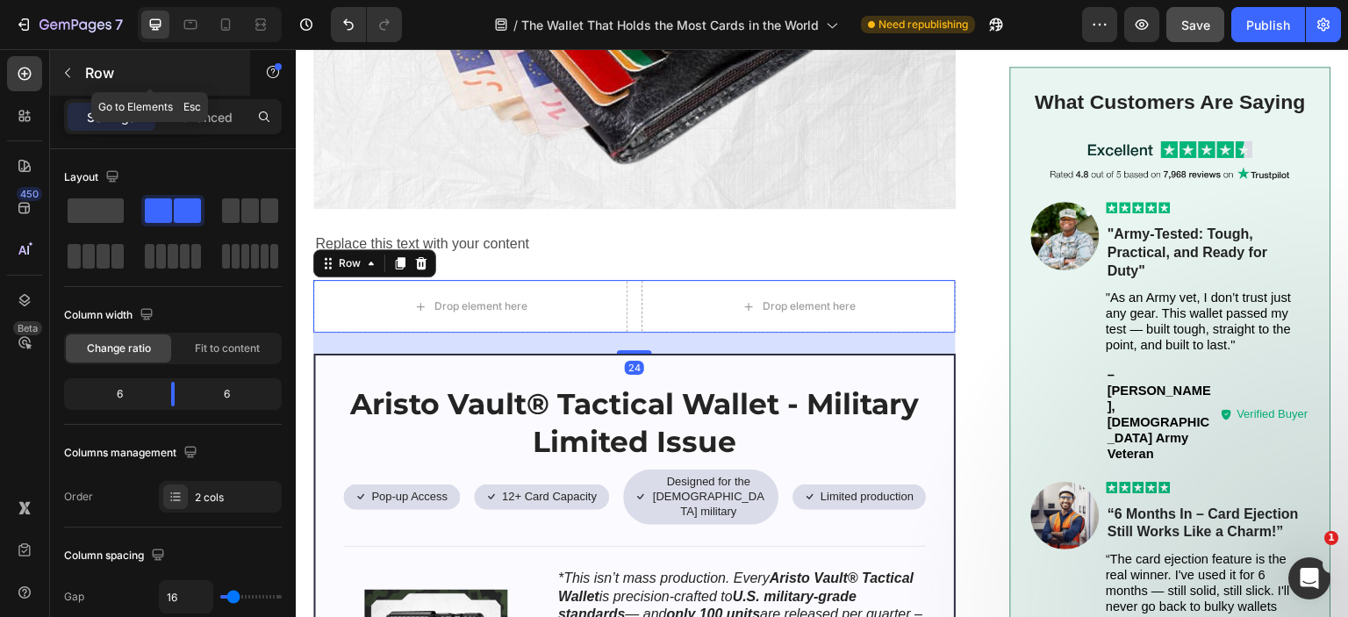
click at [70, 70] on icon "button" at bounding box center [68, 73] width 14 height 14
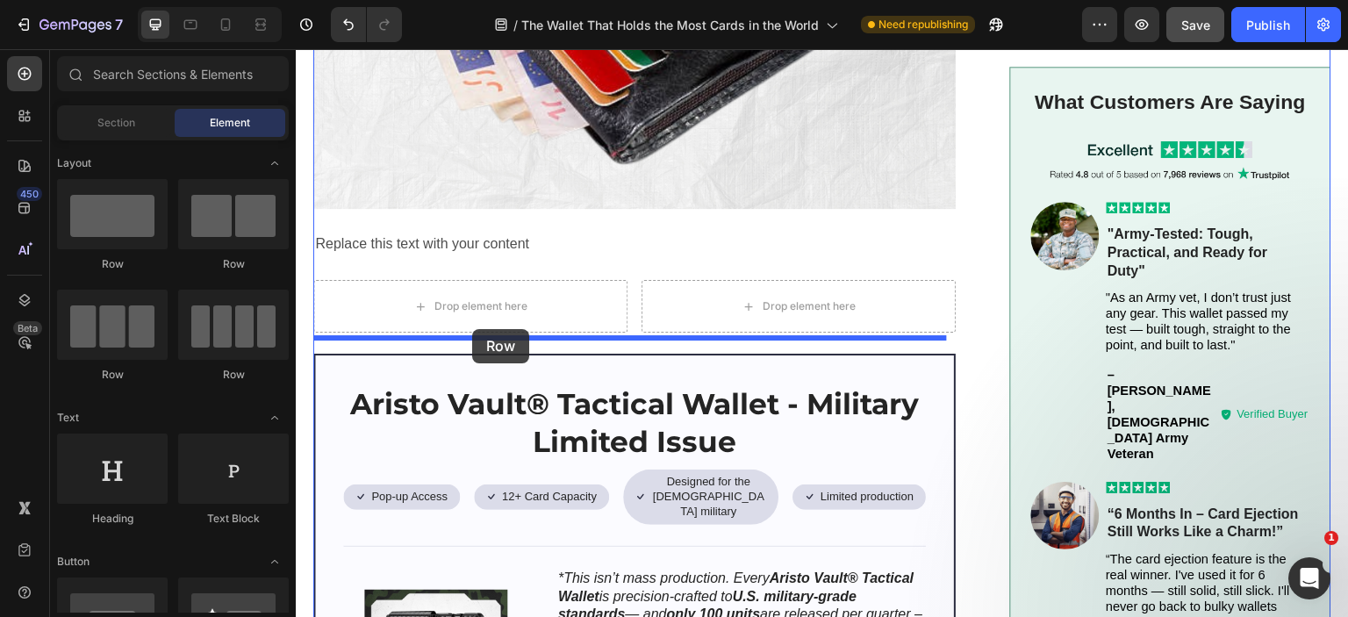
drag, startPoint x: 513, startPoint y: 276, endPoint x: 472, endPoint y: 329, distance: 67.1
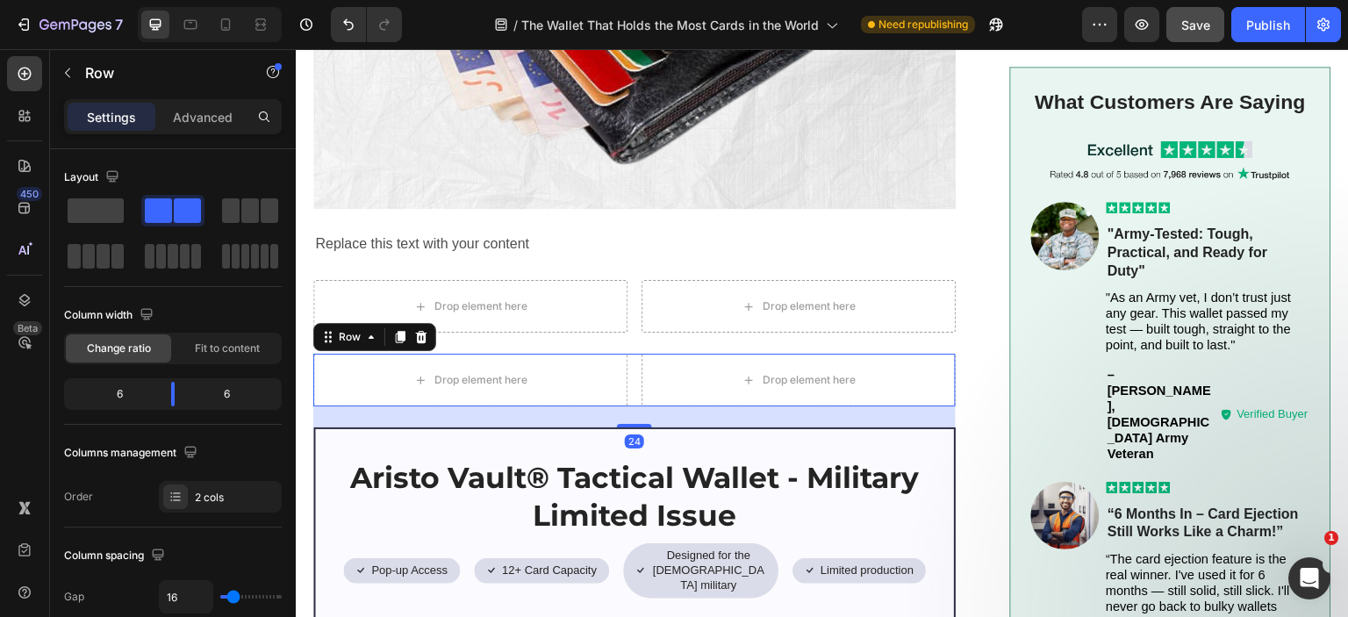
click at [97, 103] on div "Settings" at bounding box center [112, 117] width 88 height 28
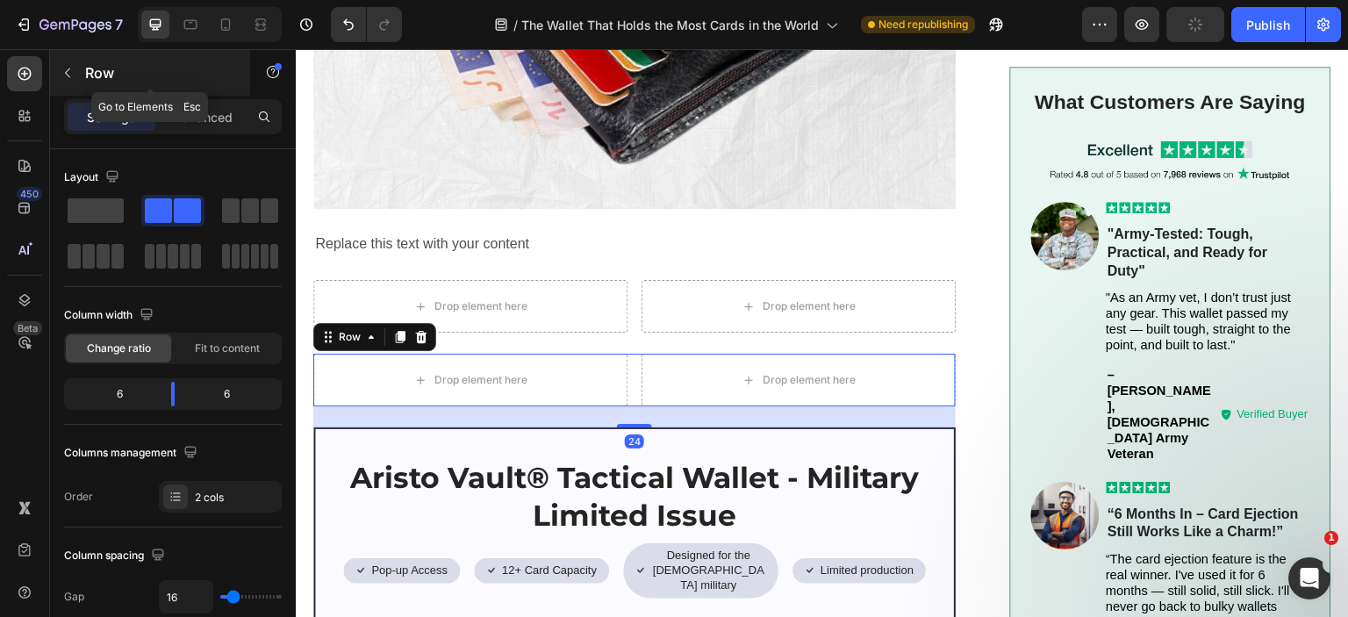
click at [69, 78] on icon "button" at bounding box center [68, 73] width 14 height 14
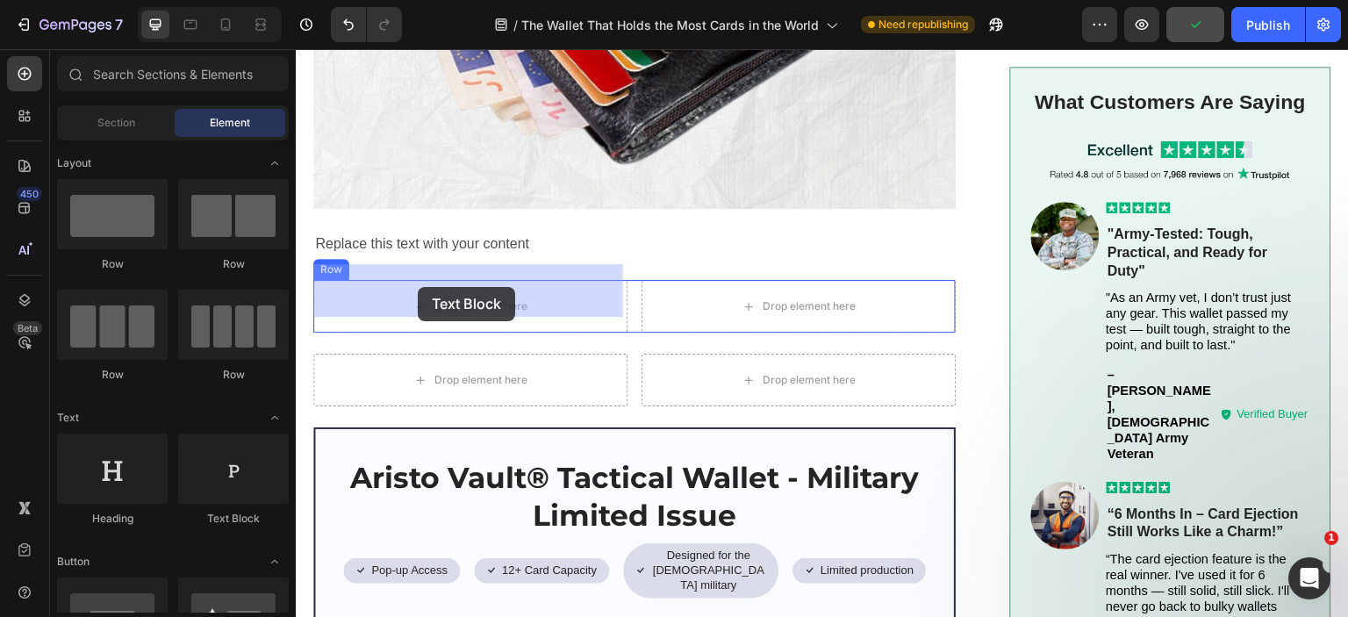
drag, startPoint x: 510, startPoint y: 524, endPoint x: 418, endPoint y: 287, distance: 254.3
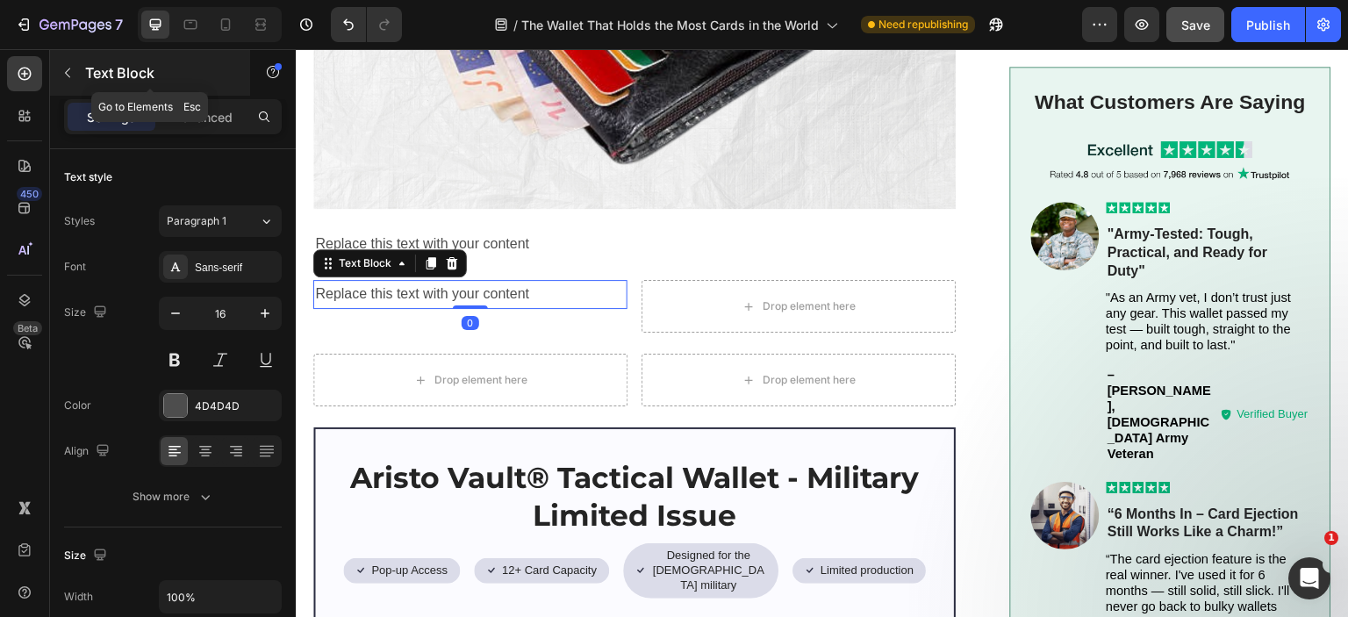
click at [64, 72] on icon "button" at bounding box center [68, 73] width 14 height 14
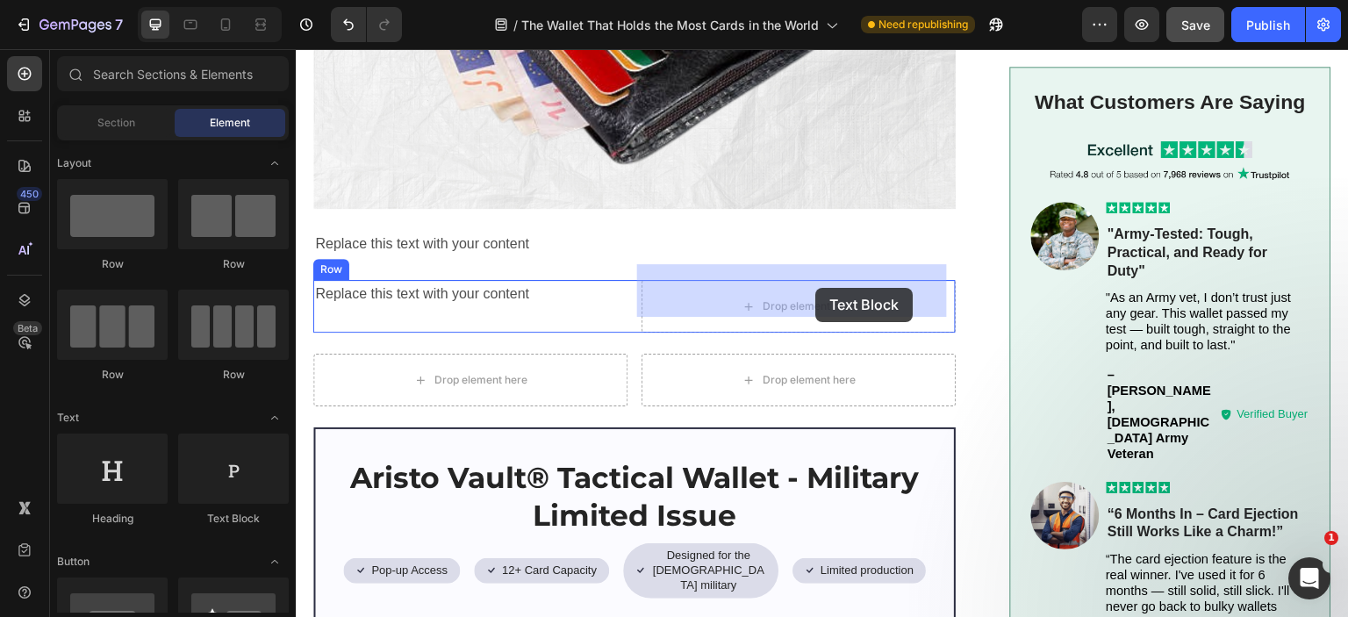
drag, startPoint x: 527, startPoint y: 518, endPoint x: 815, endPoint y: 288, distance: 369.1
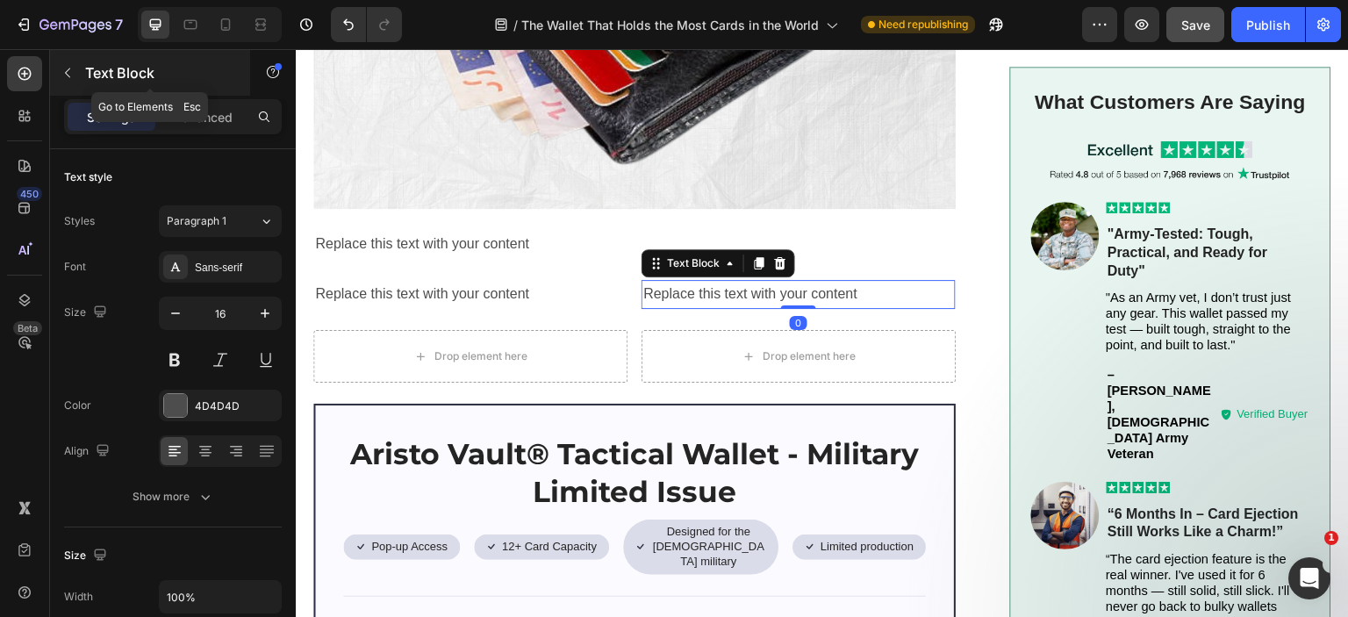
click at [67, 82] on button "button" at bounding box center [68, 73] width 28 height 28
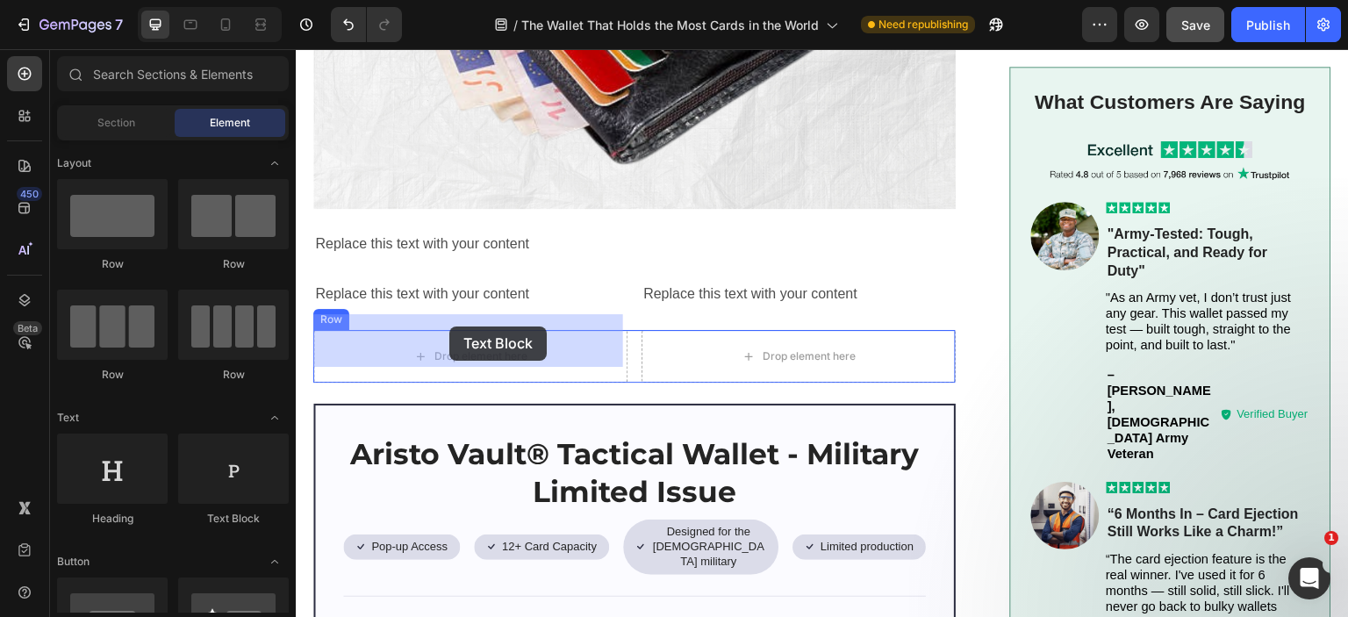
drag, startPoint x: 525, startPoint y: 540, endPoint x: 447, endPoint y: 326, distance: 227.1
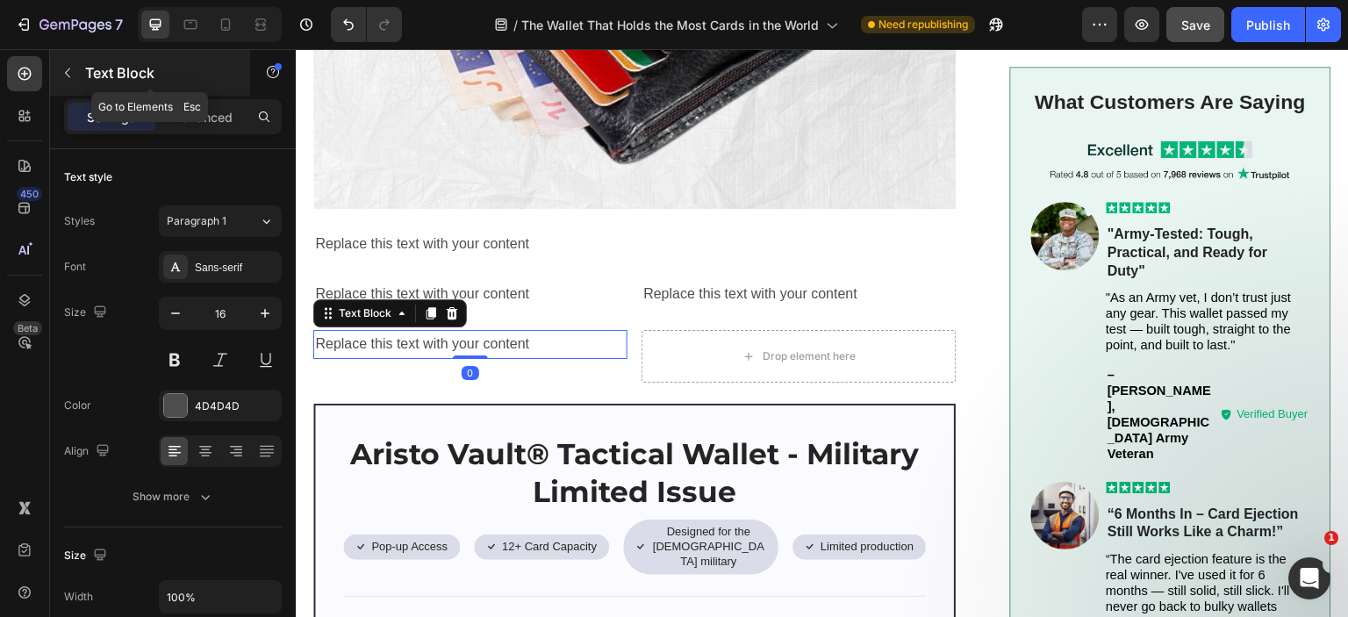
click at [63, 79] on icon "button" at bounding box center [68, 73] width 14 height 14
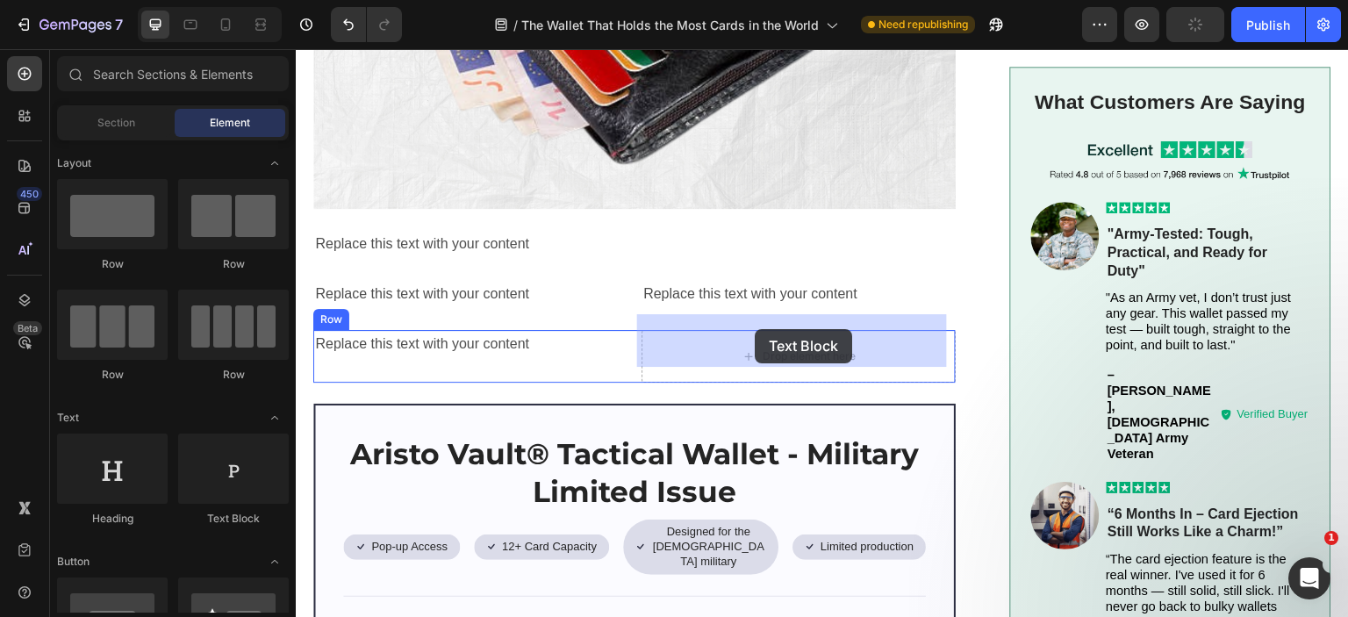
drag, startPoint x: 531, startPoint y: 525, endPoint x: 755, endPoint y: 329, distance: 297.3
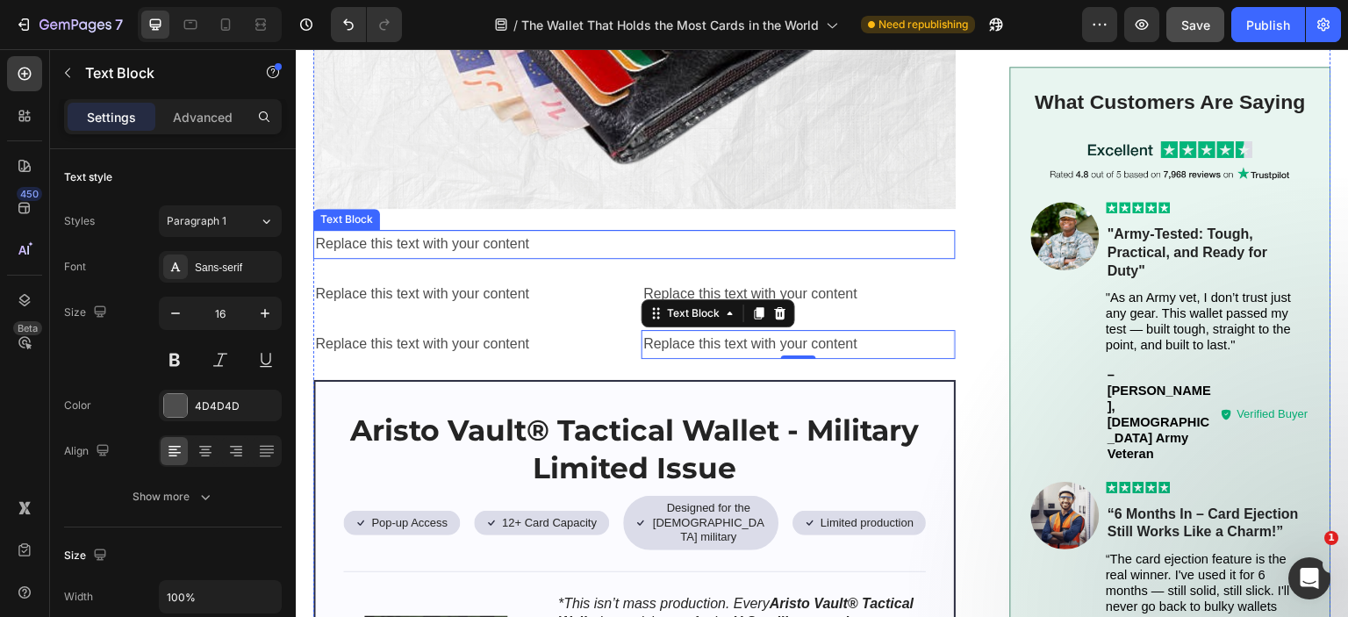
click at [499, 230] on div "Replace this text with your content" at bounding box center [634, 244] width 642 height 29
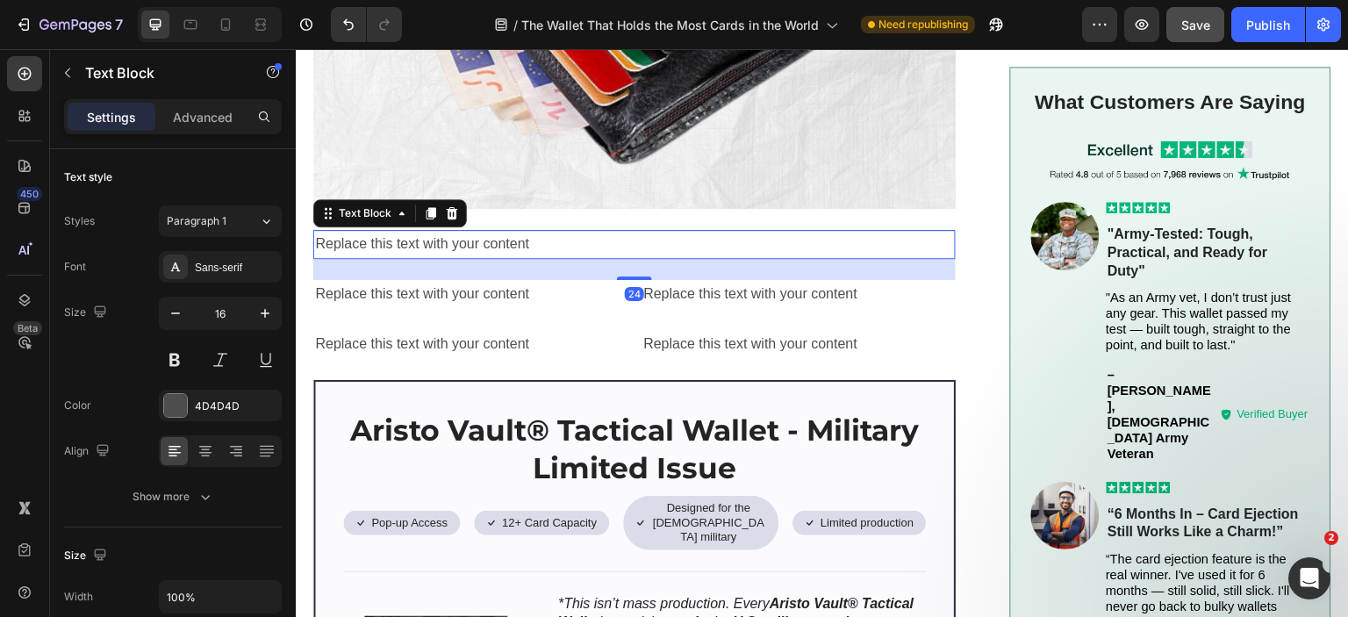
click at [499, 230] on div "Replace this text with your content" at bounding box center [634, 244] width 642 height 29
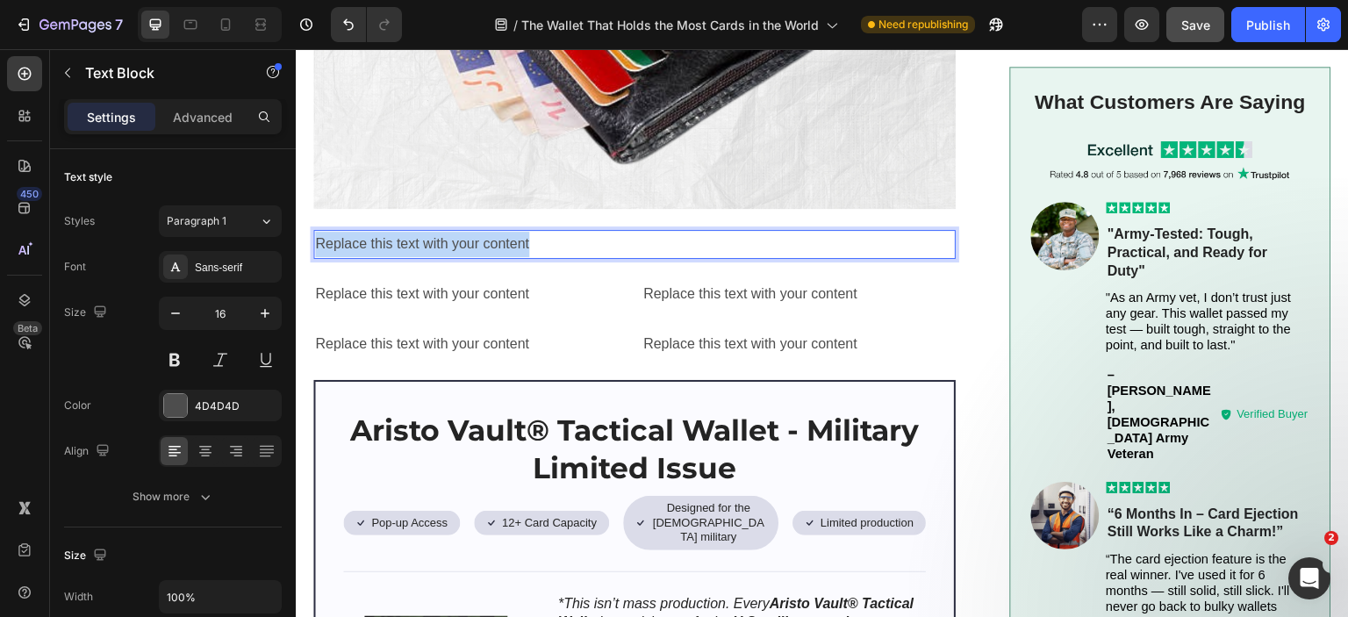
click at [499, 232] on p "Replace this text with your content" at bounding box center [634, 244] width 639 height 25
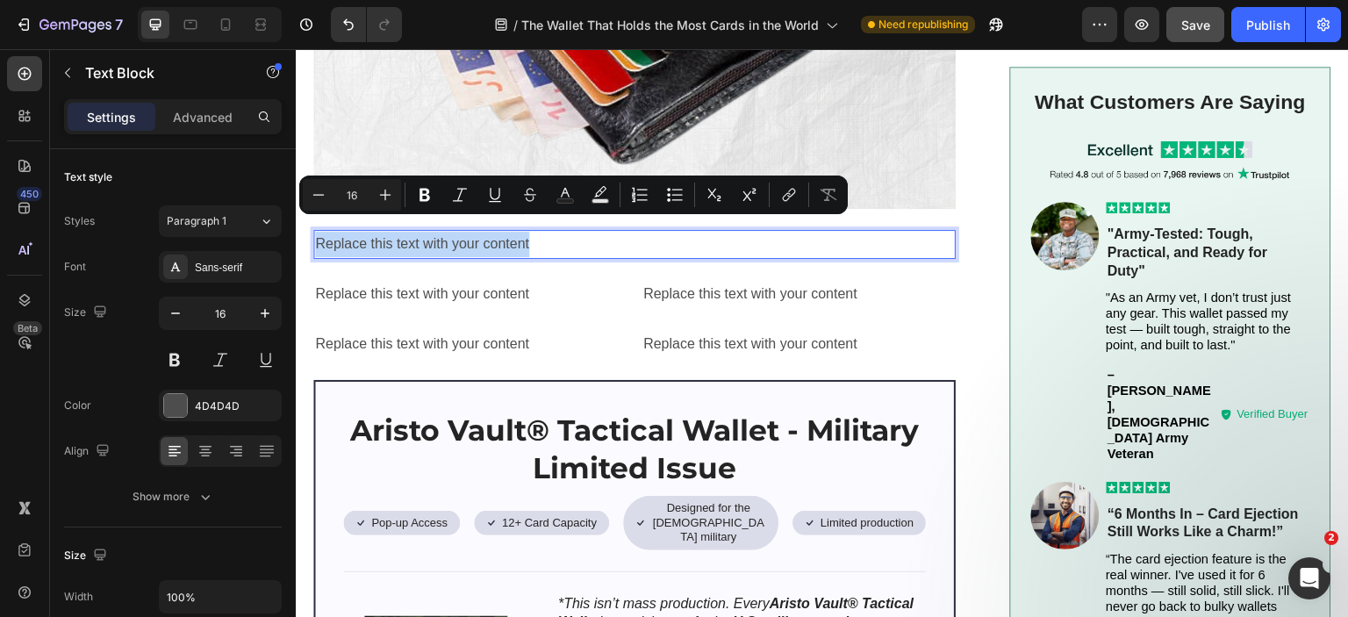
click at [499, 232] on p "Replace this text with your content" at bounding box center [634, 244] width 639 height 25
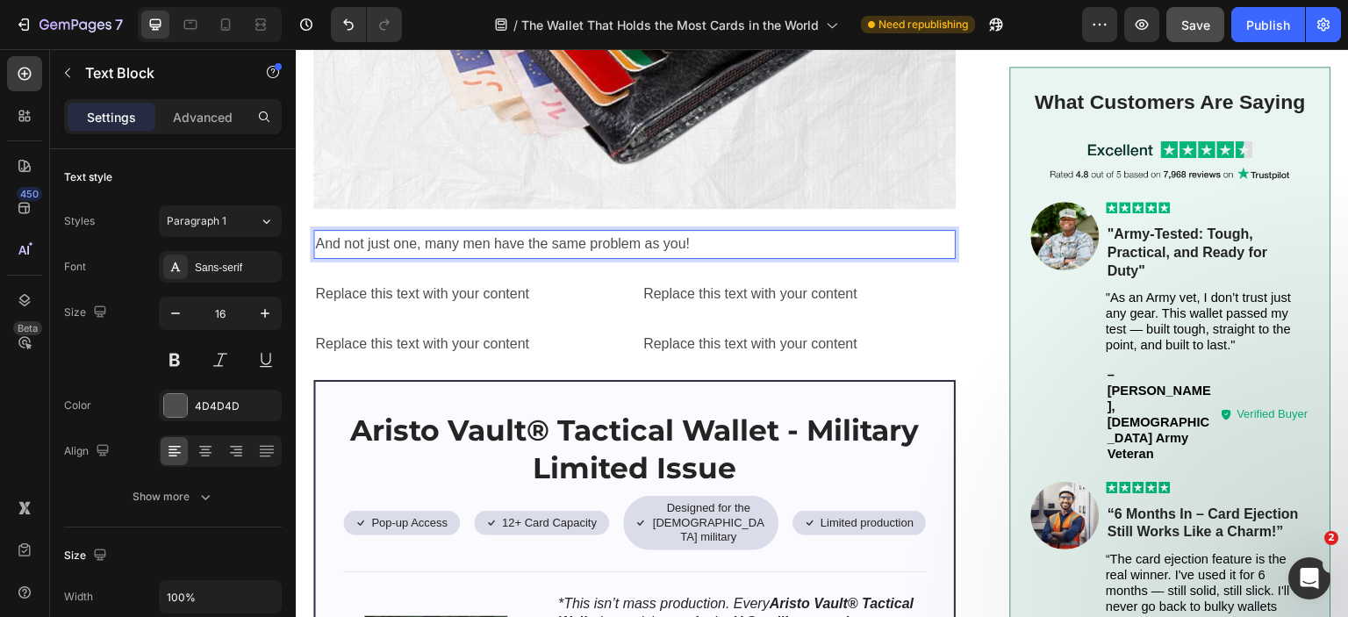
click at [444, 232] on p "And not just one, many men have the same problem as you!" at bounding box center [634, 244] width 639 height 25
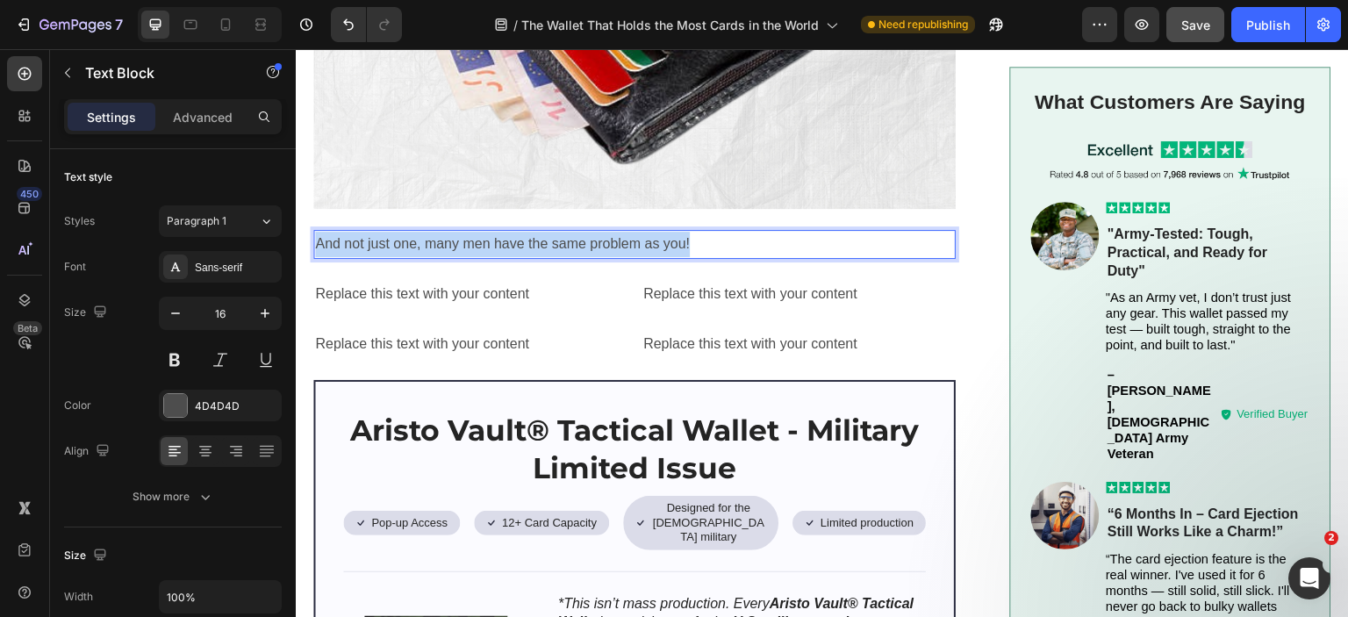
click at [445, 232] on p "And not just one, many men have the same problem as you!" at bounding box center [634, 244] width 639 height 25
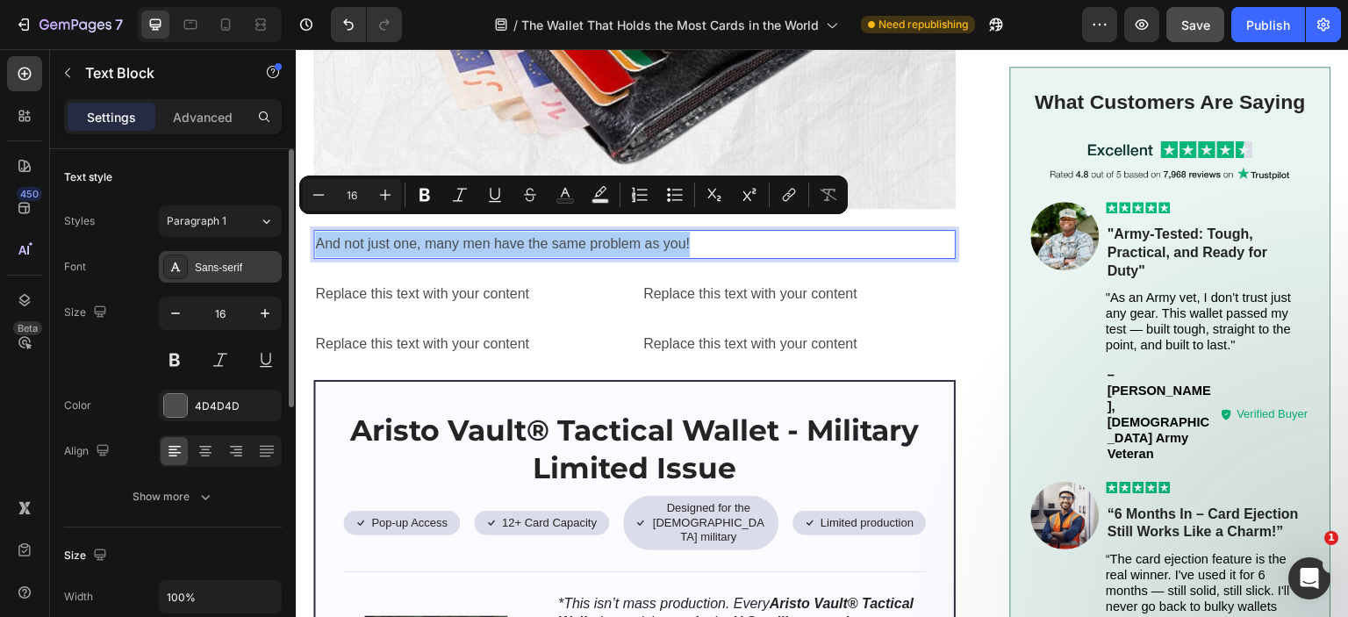
click at [226, 262] on div "Sans-serif" at bounding box center [236, 268] width 83 height 16
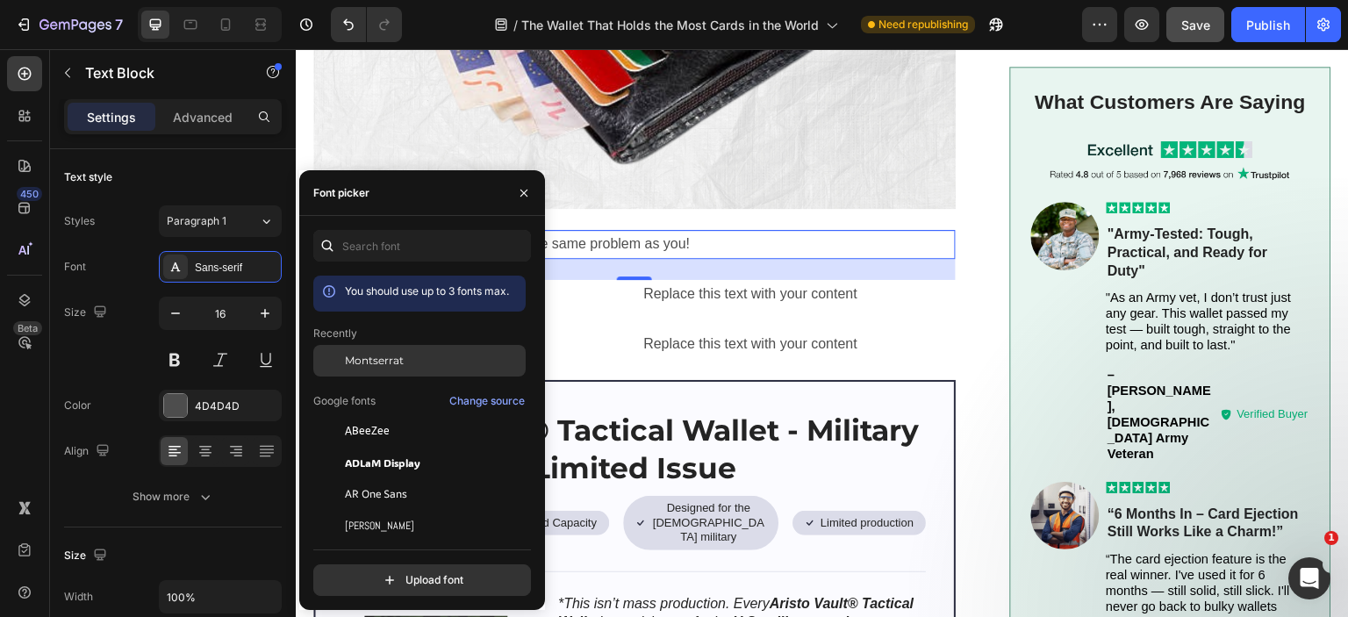
click at [355, 354] on span "Montserrat" at bounding box center [374, 361] width 59 height 16
click at [735, 206] on div "Image ⁠⁠⁠⁠⁠⁠⁠ It all starts with a problem most men don't talk about… Heading I…" at bounding box center [634, 158] width 642 height 3133
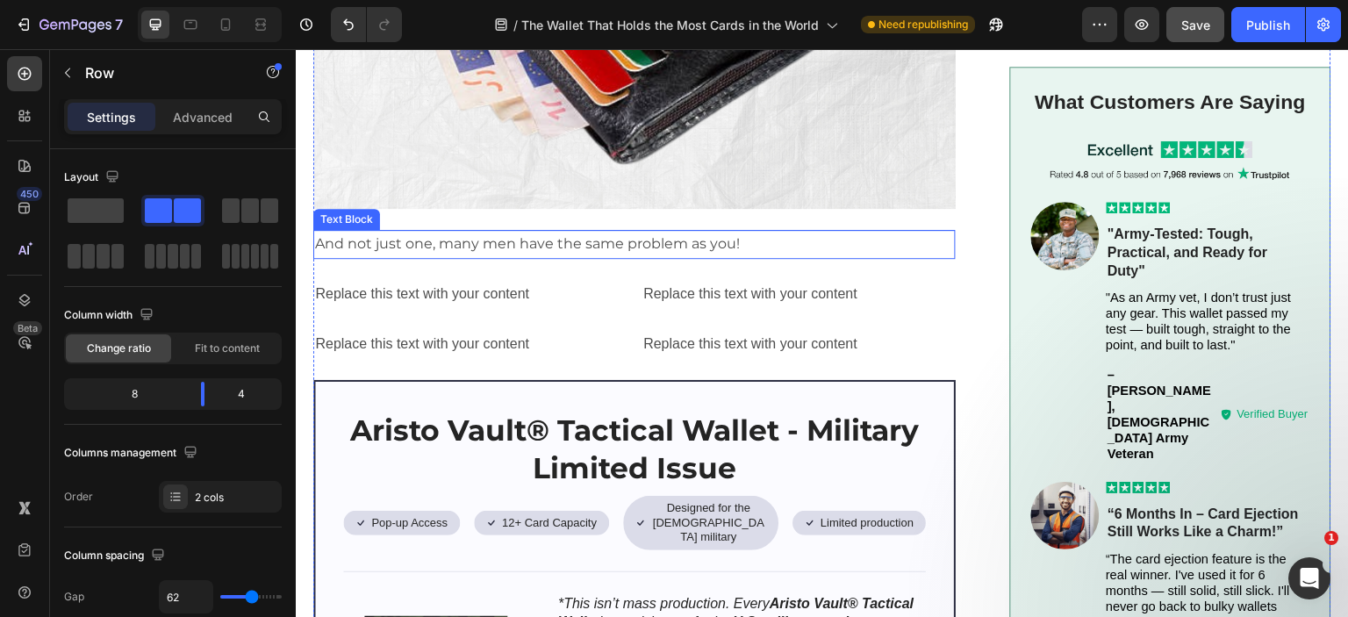
click at [549, 232] on p "And not just one, many men have the same problem as you!" at bounding box center [634, 244] width 639 height 25
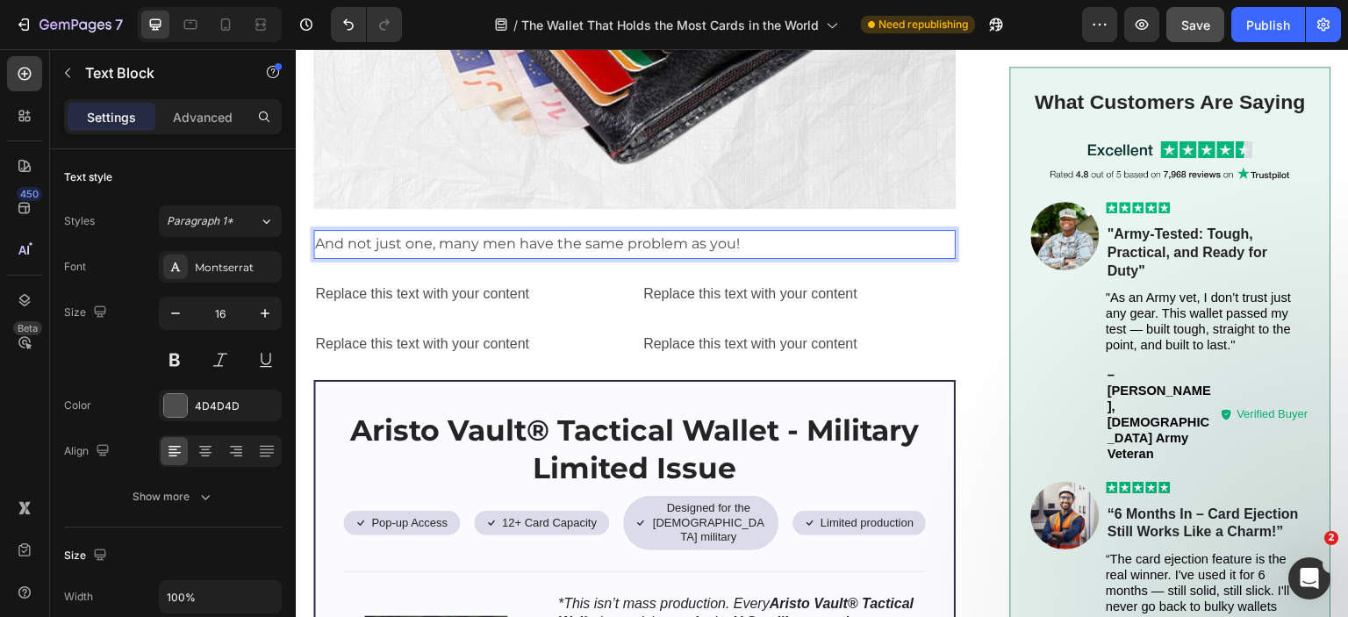
click at [441, 232] on p "And not just one, many men have the same problem as you!" at bounding box center [634, 244] width 639 height 25
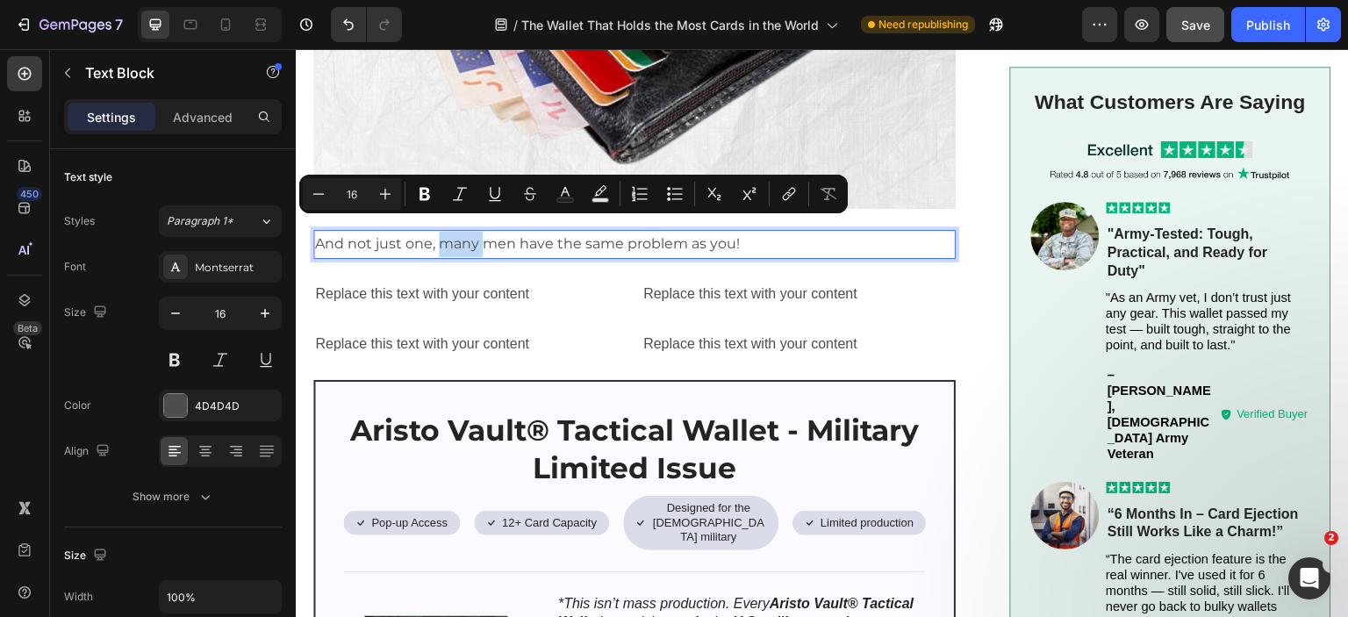
click at [440, 232] on p "And not just one, many men have the same problem as you!" at bounding box center [634, 244] width 639 height 25
drag, startPoint x: 473, startPoint y: 229, endPoint x: 513, endPoint y: 233, distance: 40.5
click at [513, 233] on p "And not just one, many men have the same problem as you!" at bounding box center [634, 244] width 639 height 25
click at [513, 280] on div "Replace this text with your content" at bounding box center [470, 294] width 314 height 29
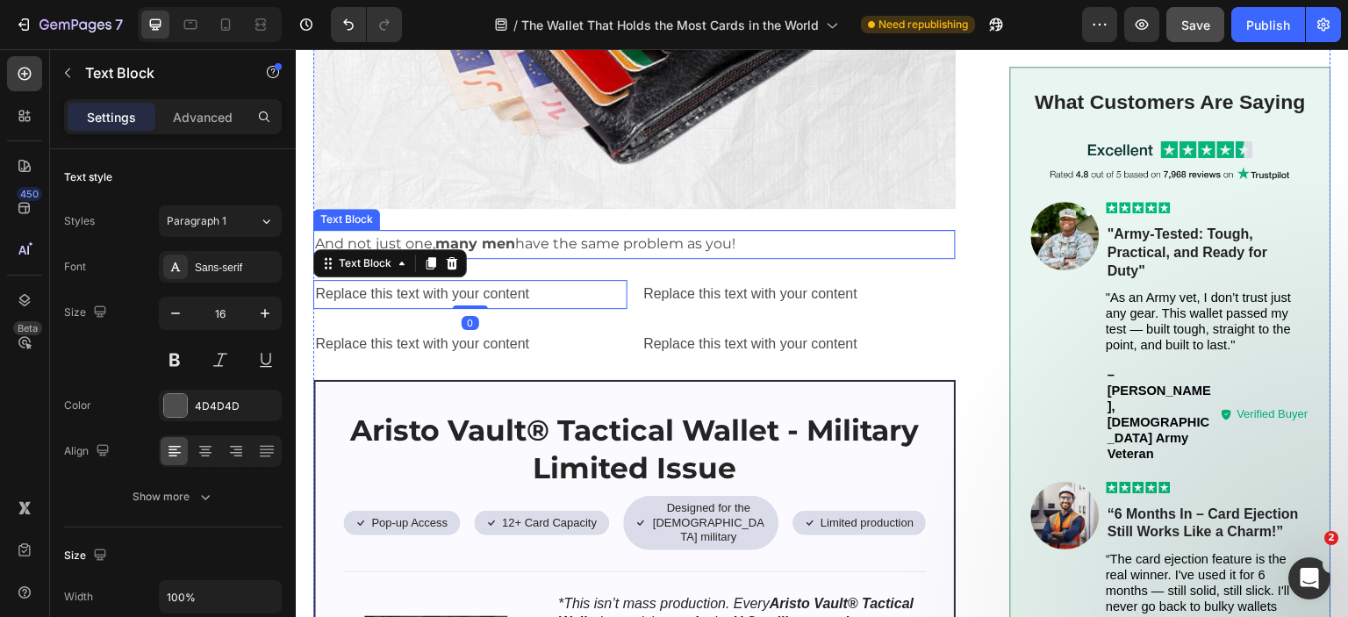
click at [595, 232] on p "And not just one, many men have the same problem as you!" at bounding box center [634, 244] width 639 height 25
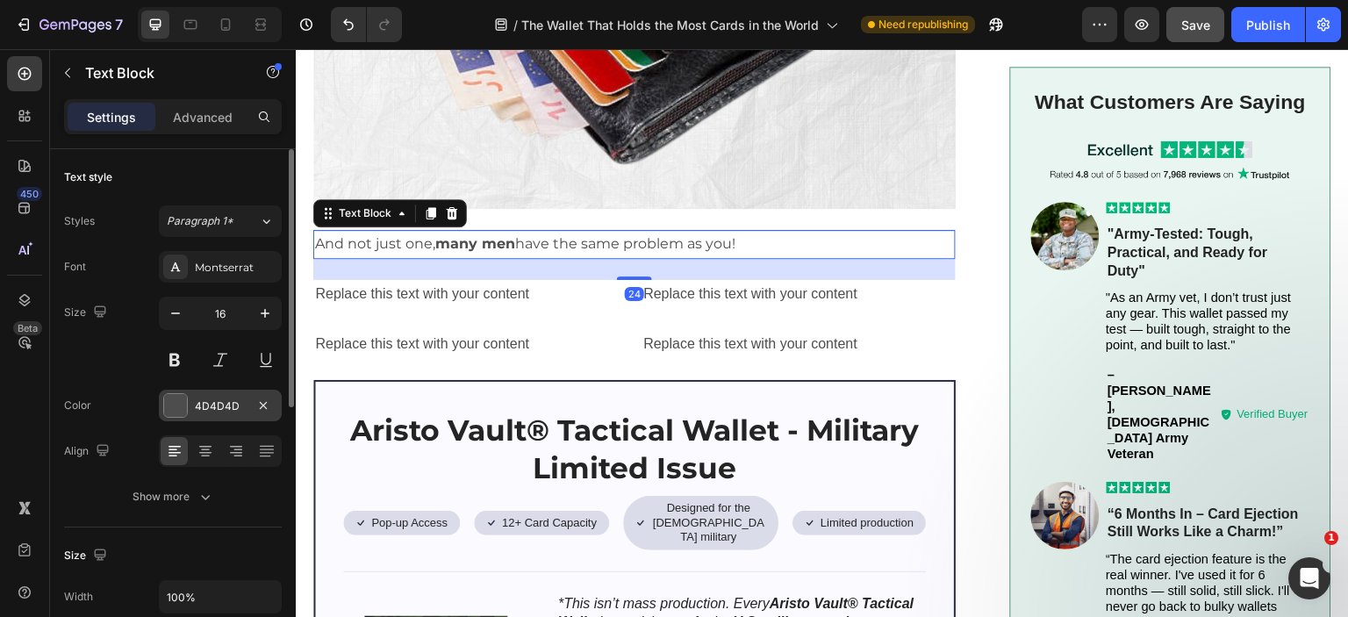
click at [167, 405] on div at bounding box center [175, 405] width 23 height 23
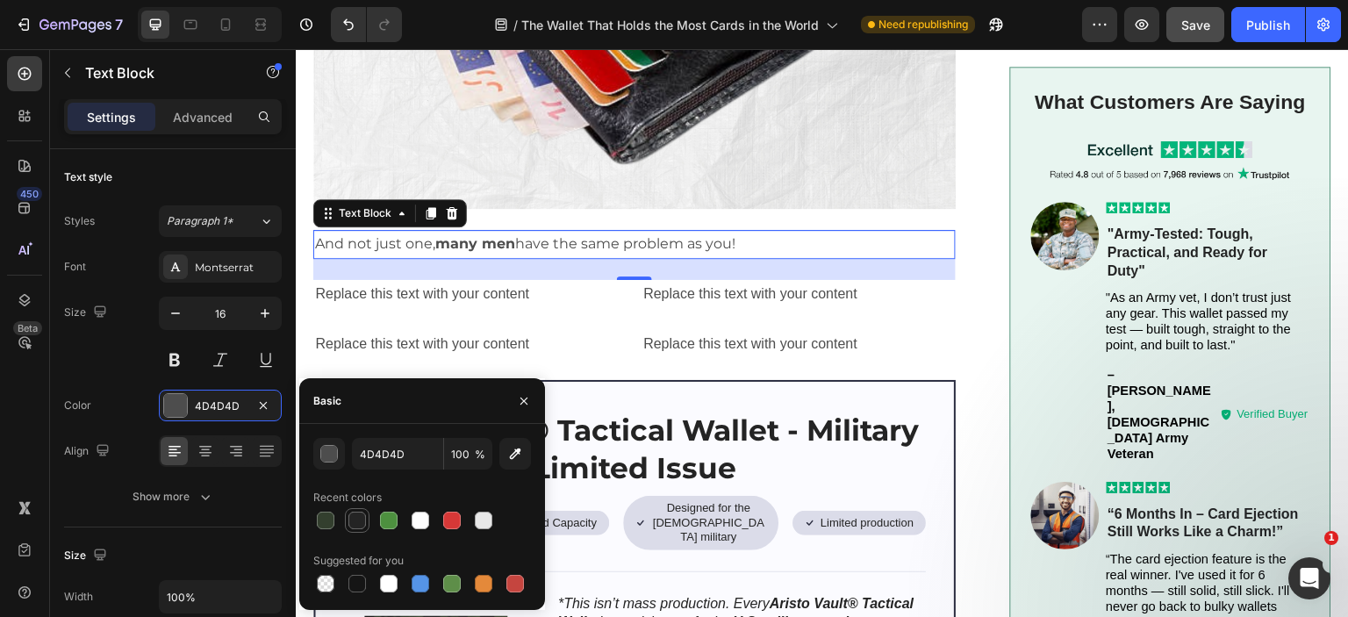
click at [356, 518] on div at bounding box center [357, 521] width 18 height 18
type input "242424"
click at [549, 280] on div "Replace this text with your content" at bounding box center [470, 294] width 314 height 29
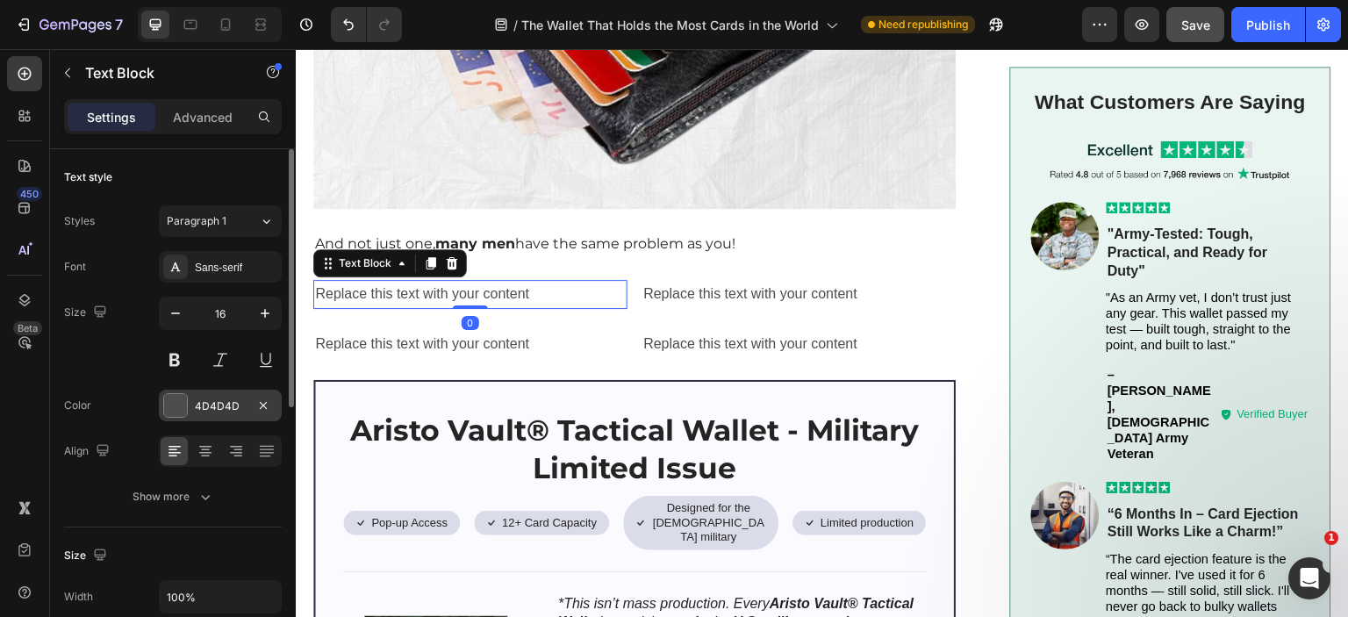
click at [179, 401] on div at bounding box center [175, 405] width 23 height 23
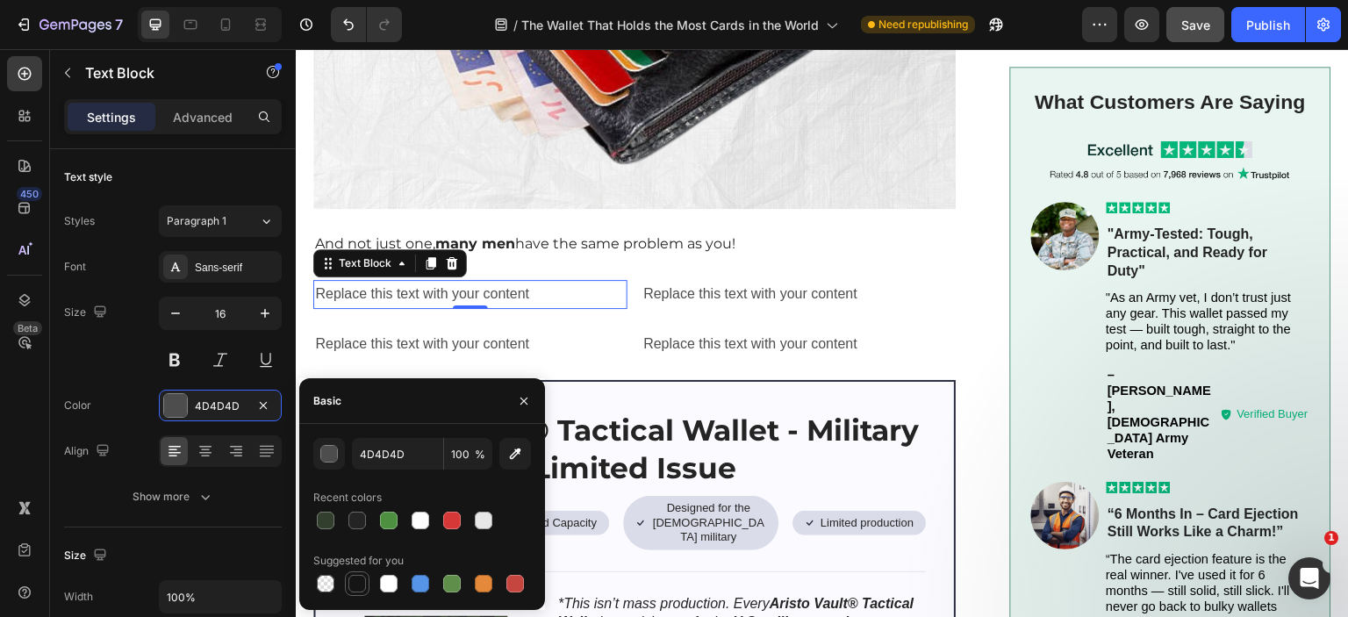
click at [358, 585] on div at bounding box center [357, 584] width 18 height 18
type input "151515"
click at [707, 280] on div "Replace this text with your content" at bounding box center [799, 294] width 314 height 29
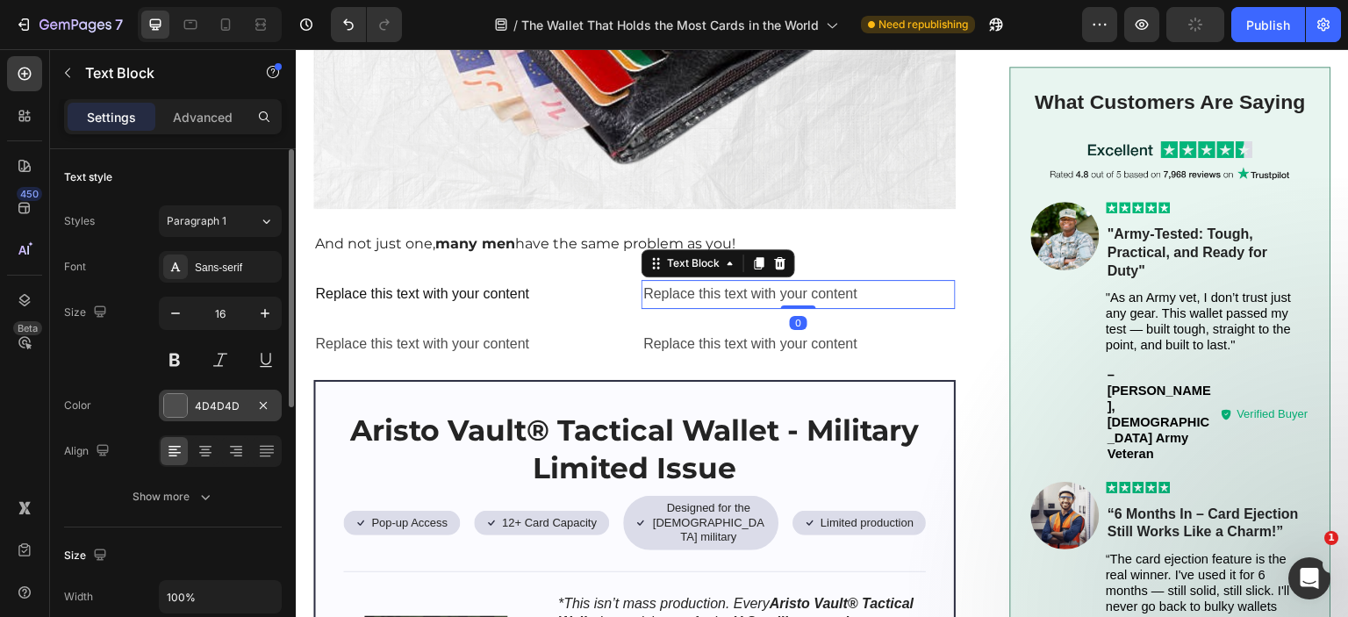
click at [183, 417] on div "4D4D4D" at bounding box center [220, 406] width 123 height 32
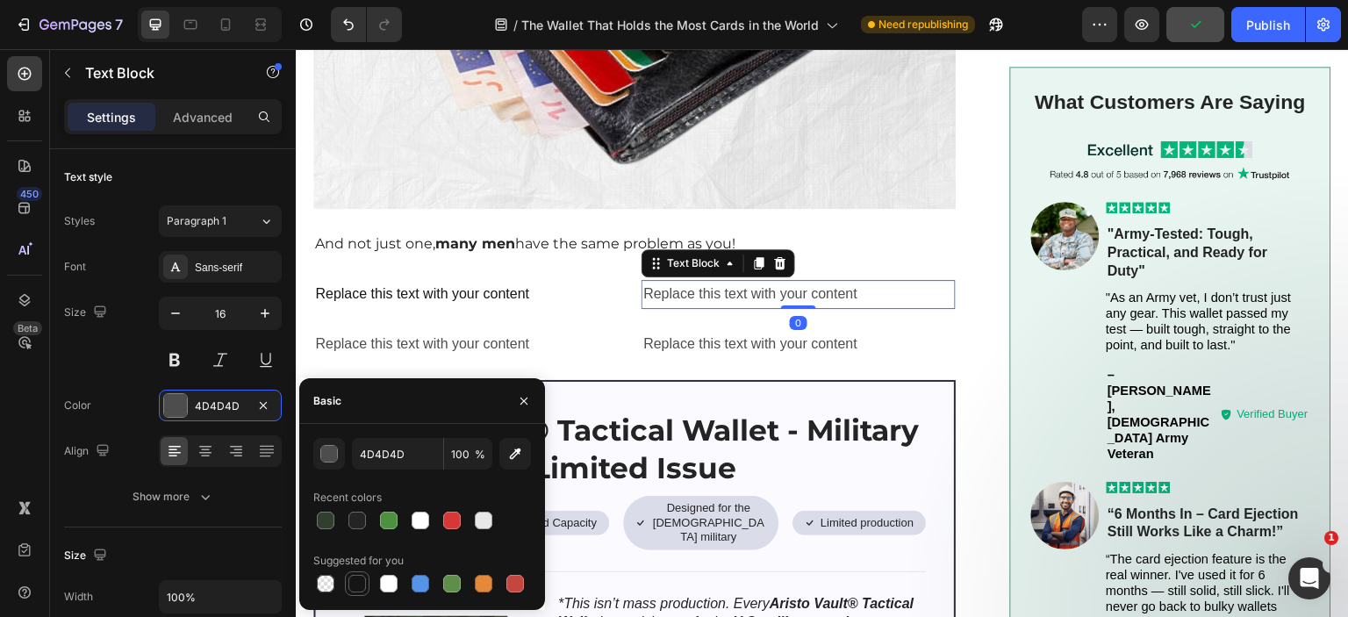
click at [362, 585] on div at bounding box center [357, 584] width 18 height 18
type input "151515"
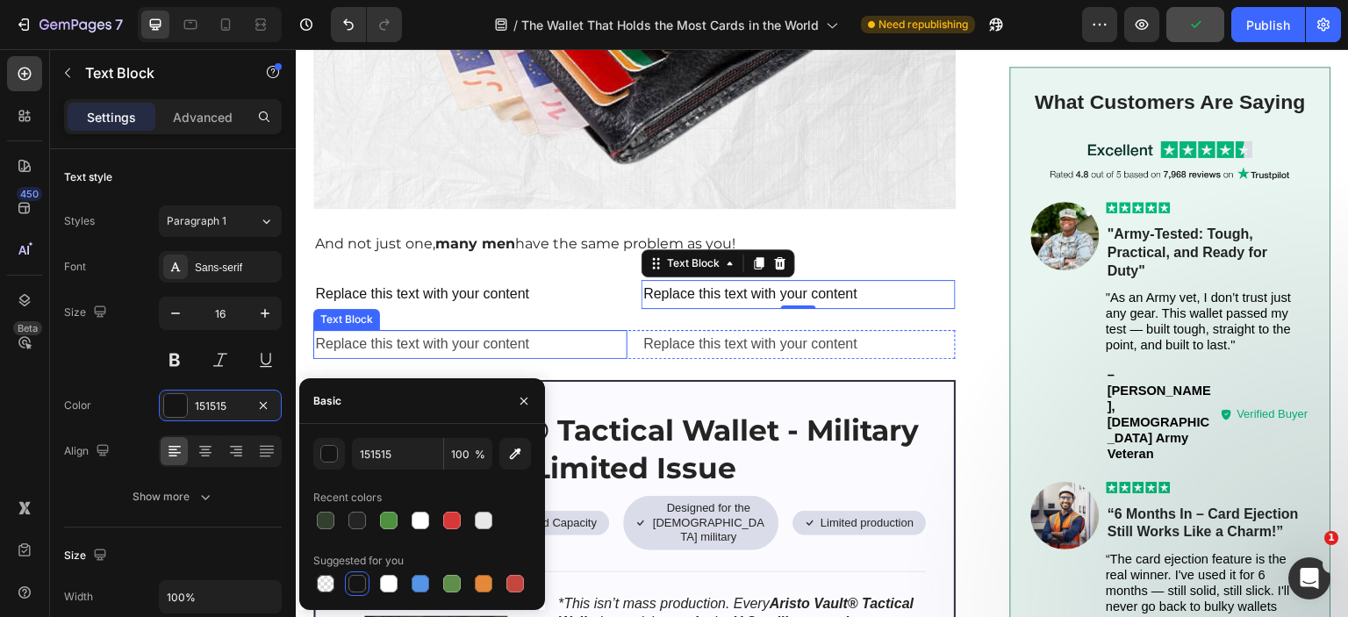
click at [416, 331] on div "Replace this text with your content" at bounding box center [470, 344] width 314 height 29
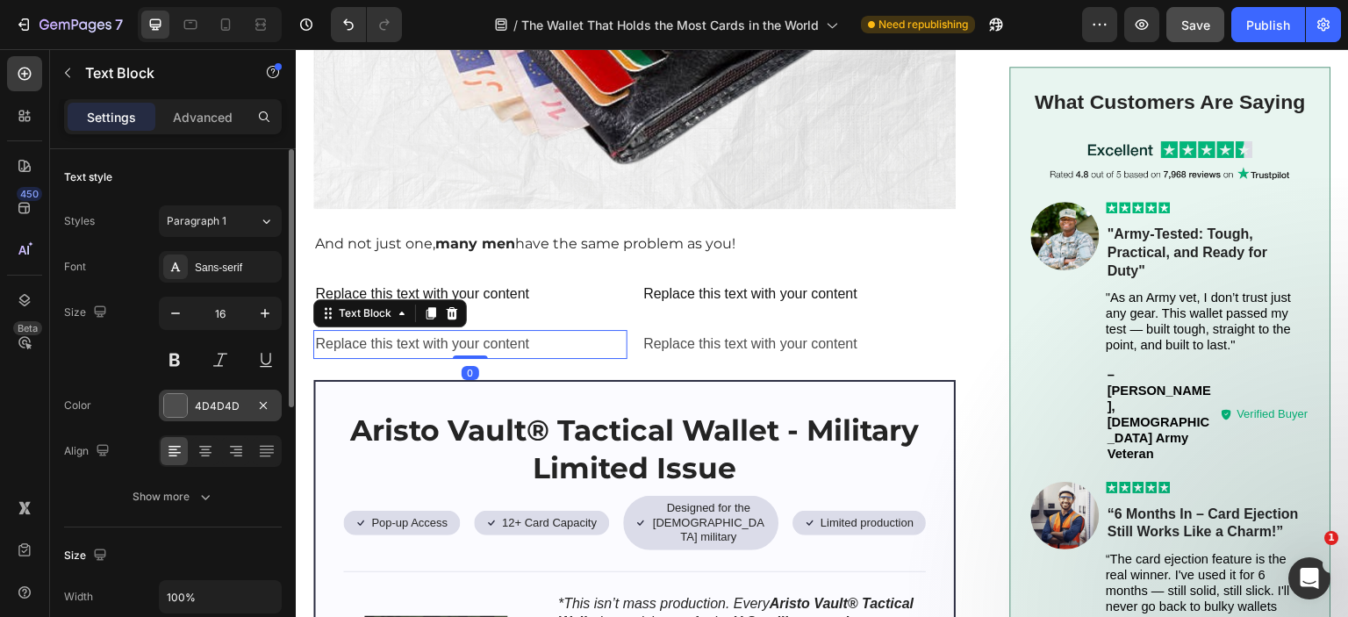
click at [181, 395] on div at bounding box center [175, 405] width 23 height 23
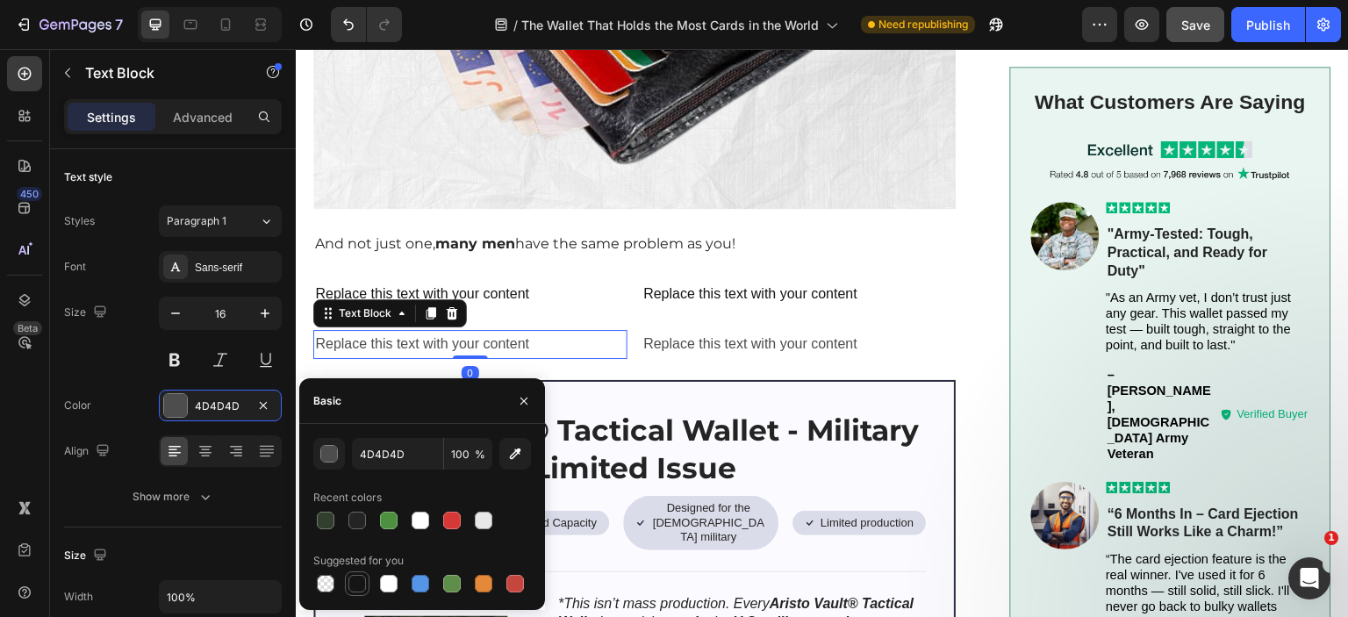
click at [353, 586] on div at bounding box center [357, 584] width 18 height 18
type input "151515"
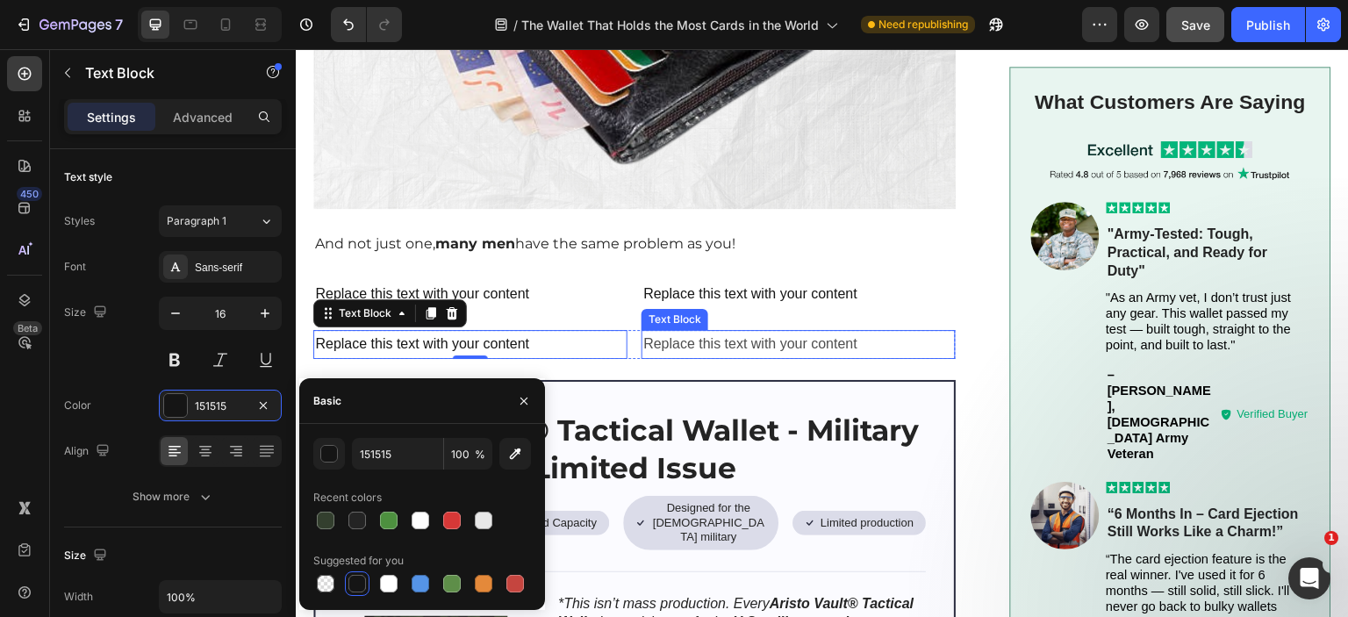
click at [795, 330] on div "Replace this text with your content" at bounding box center [799, 344] width 314 height 29
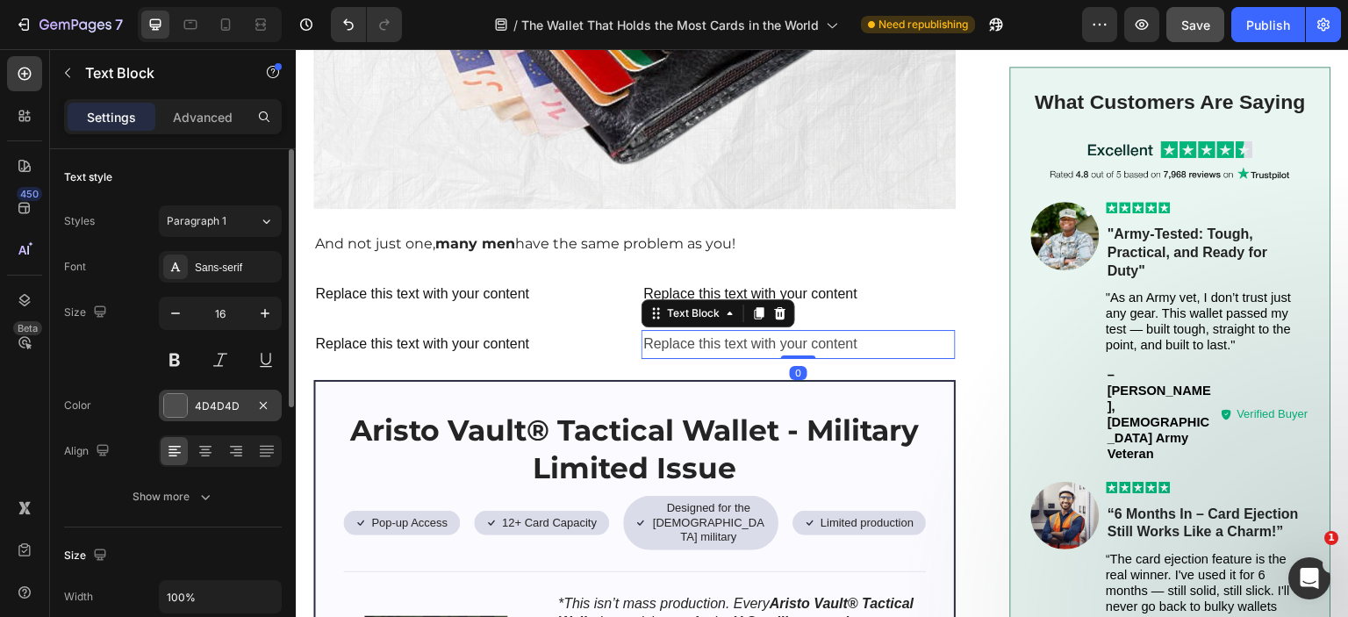
click at [171, 398] on div at bounding box center [175, 405] width 23 height 23
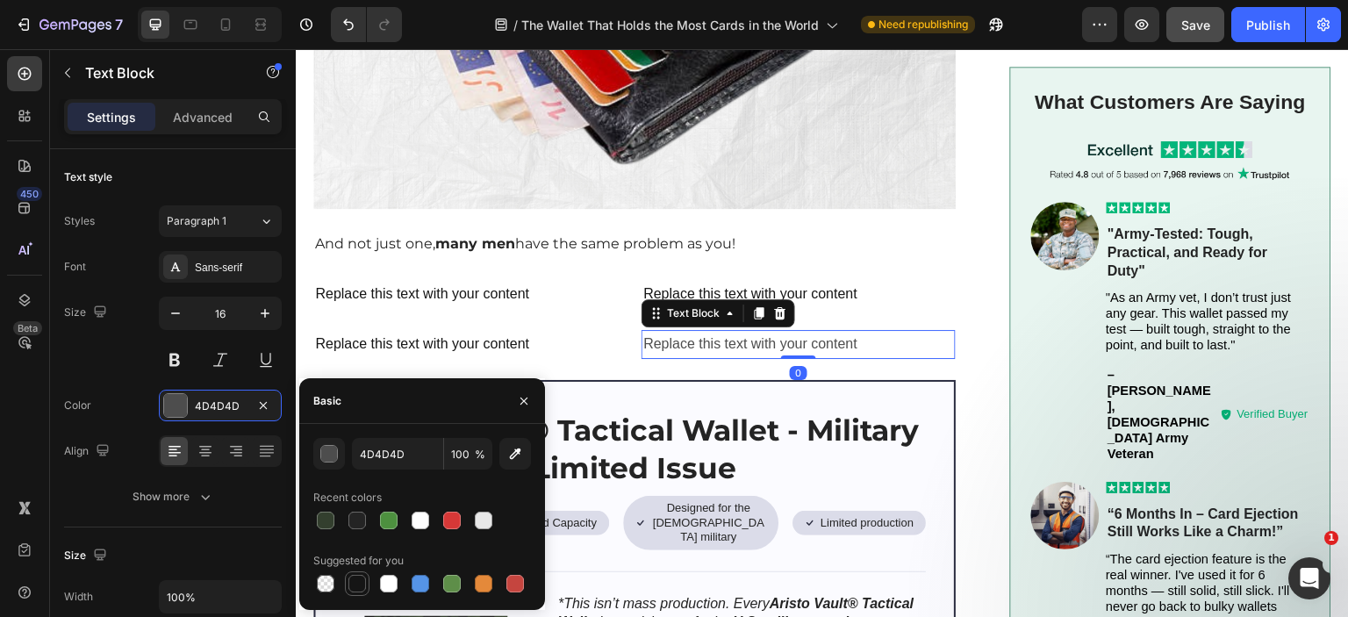
click at [356, 584] on div at bounding box center [357, 584] width 18 height 18
type input "151515"
click at [420, 280] on div "Replace this text with your content" at bounding box center [470, 294] width 314 height 29
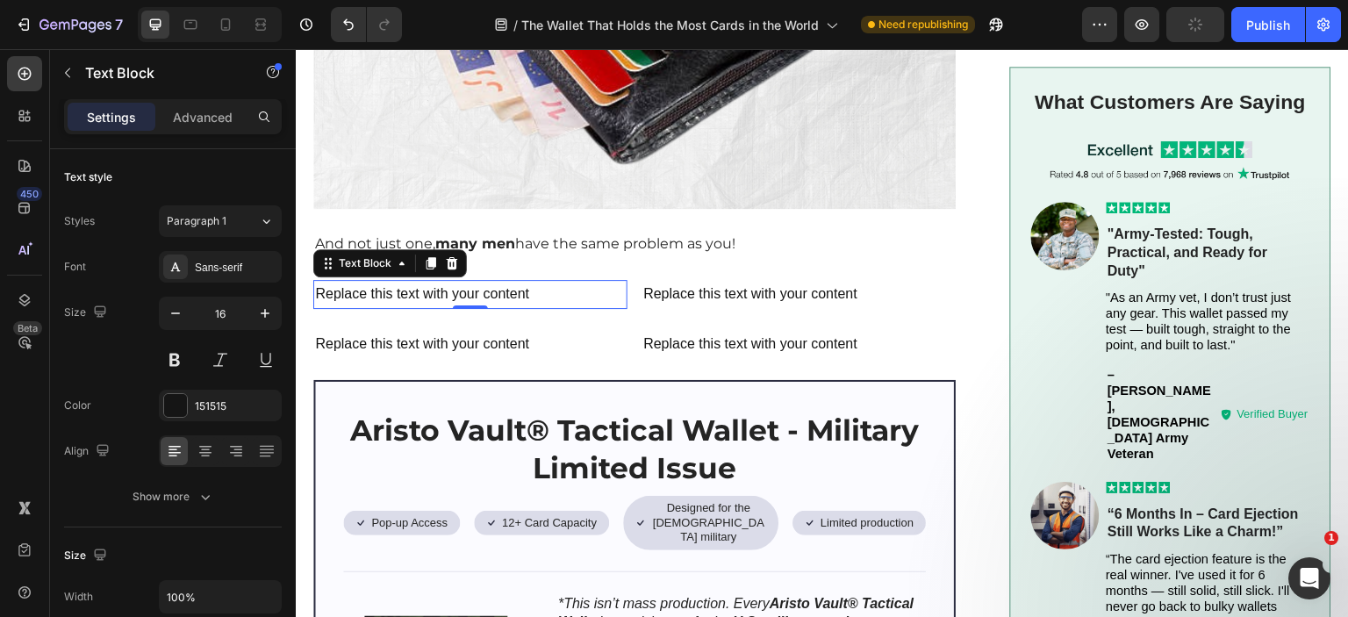
click at [417, 280] on div "Replace this text with your content" at bounding box center [470, 294] width 314 height 29
click at [417, 282] on p "Replace this text with your content" at bounding box center [470, 294] width 311 height 25
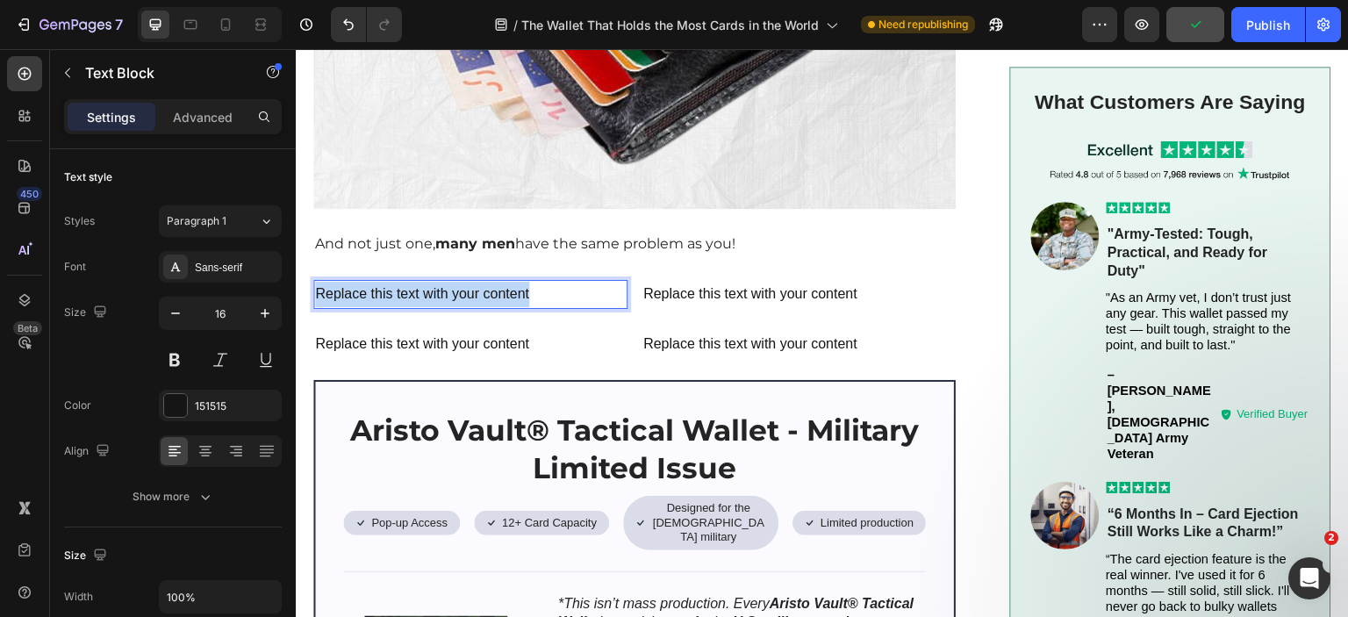
click at [417, 282] on p "Replace this text with your content" at bounding box center [470, 294] width 311 height 25
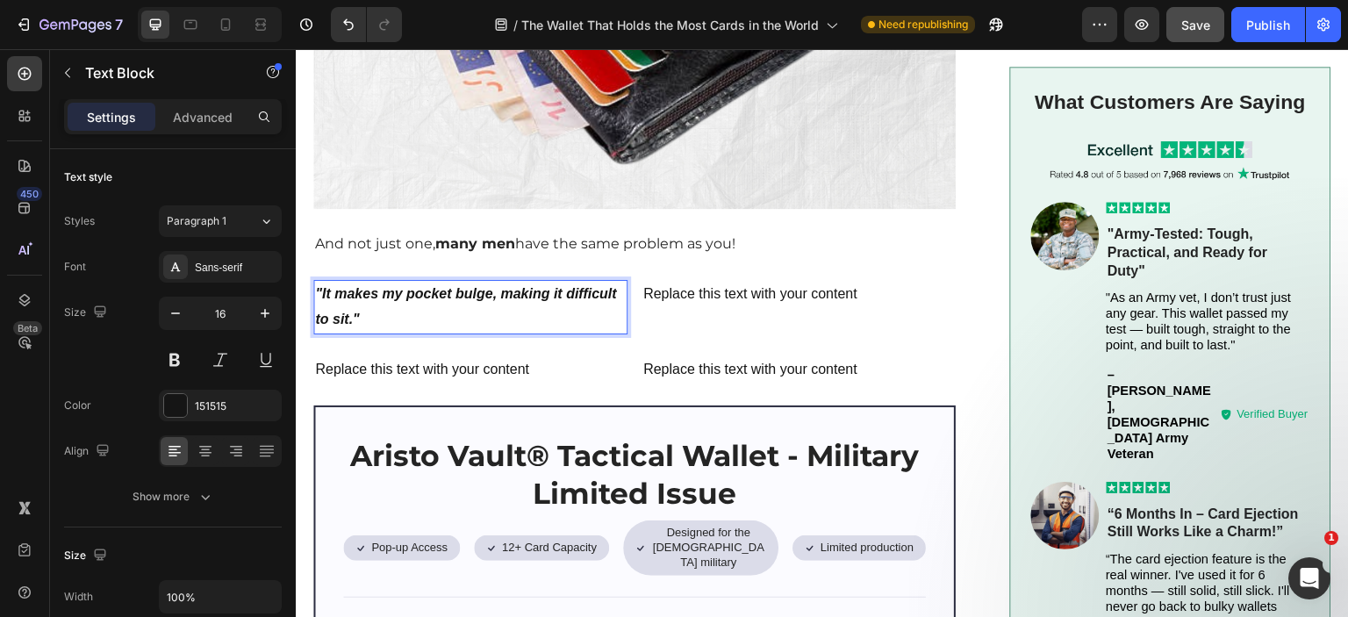
click at [436, 296] on p ""It makes my pocket bulge, making it difficult to sit."" at bounding box center [470, 307] width 311 height 51
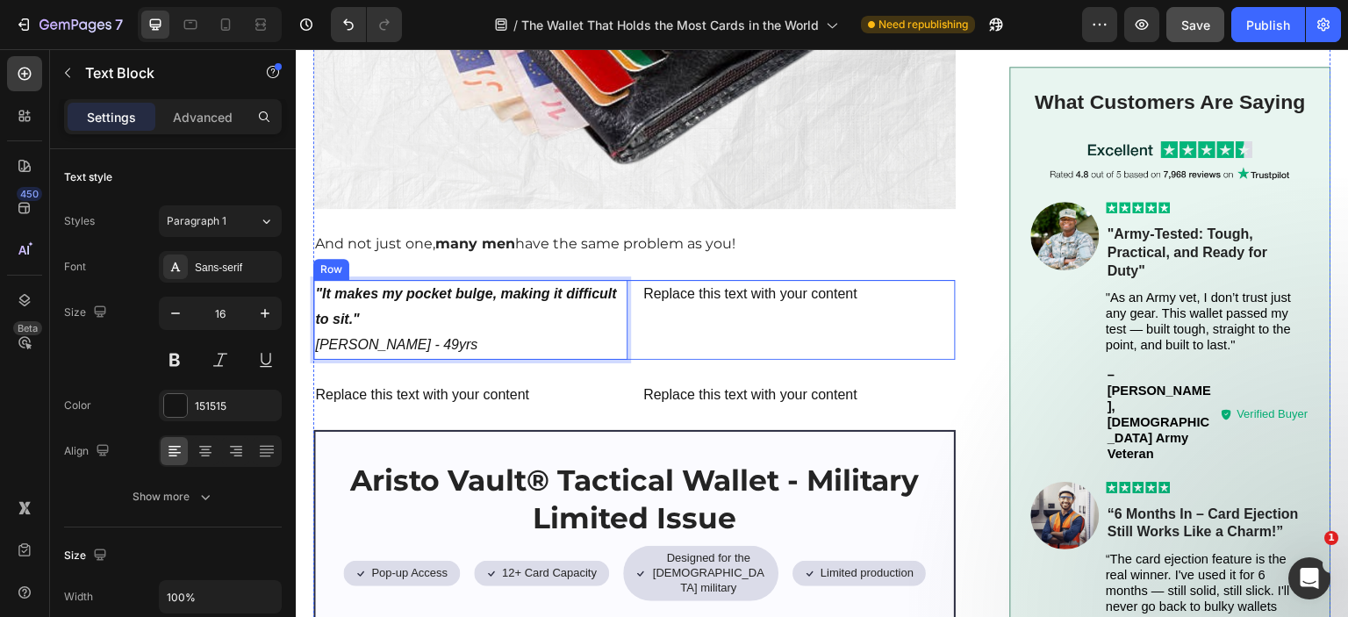
click at [730, 305] on div "Replace this text with your content Text Block" at bounding box center [799, 319] width 314 height 79
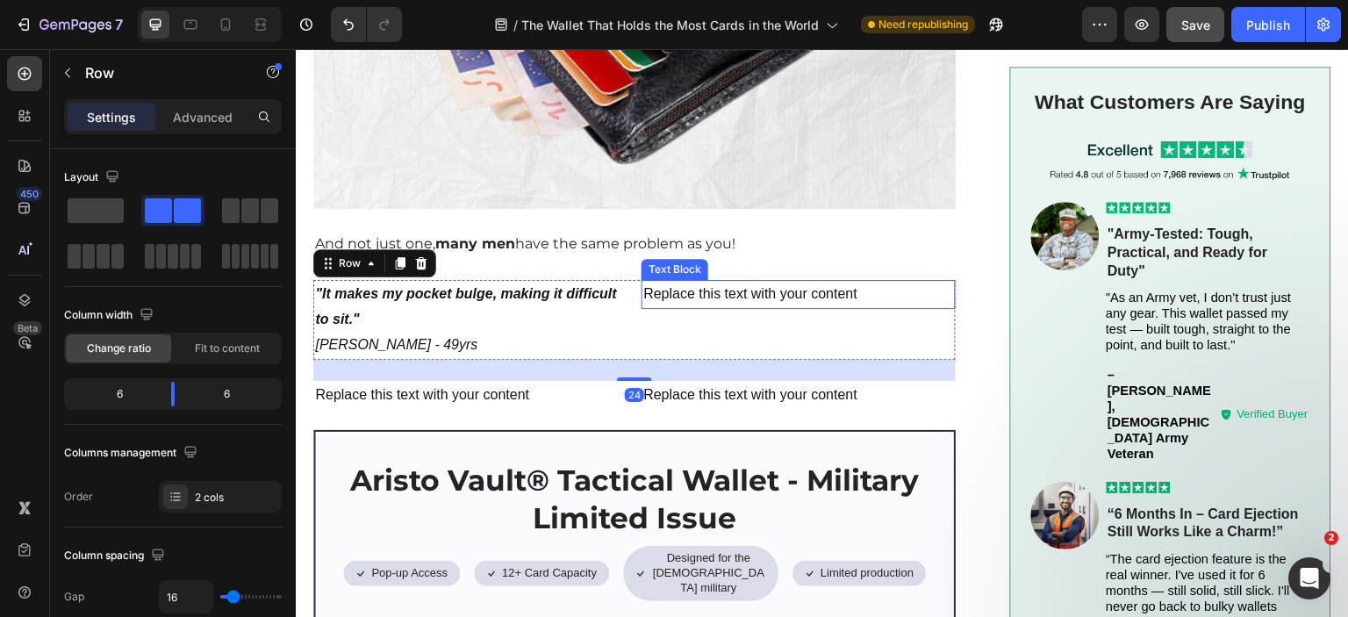
click at [720, 280] on div "Replace this text with your content" at bounding box center [799, 294] width 314 height 29
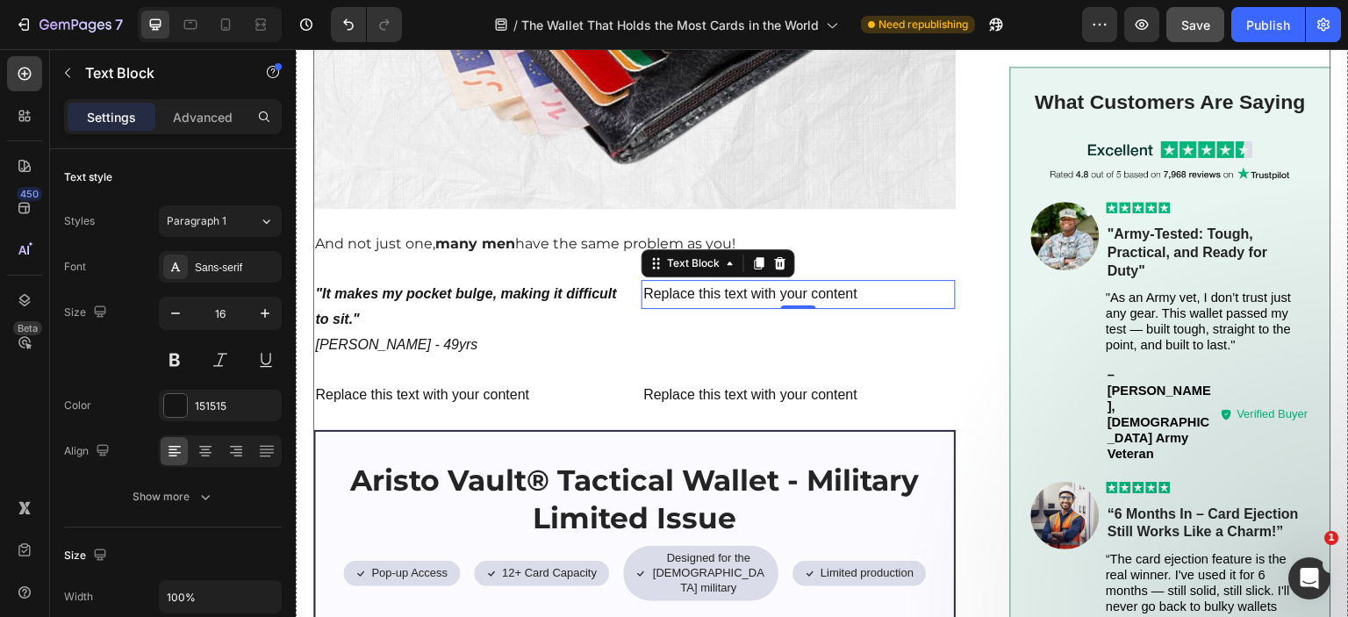
click at [428, 232] on p "And not just one, many men have the same problem as you!" at bounding box center [634, 244] width 639 height 25
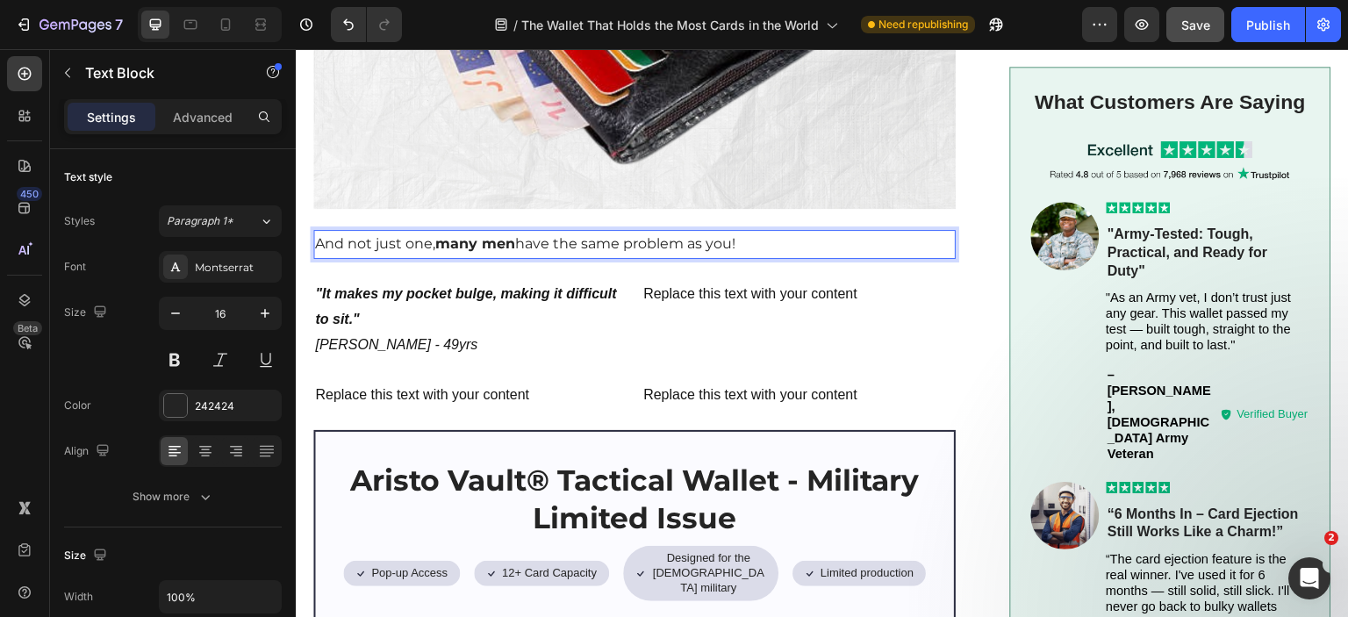
click at [428, 232] on p "And not just one, many men have the same problem as you!" at bounding box center [634, 244] width 639 height 25
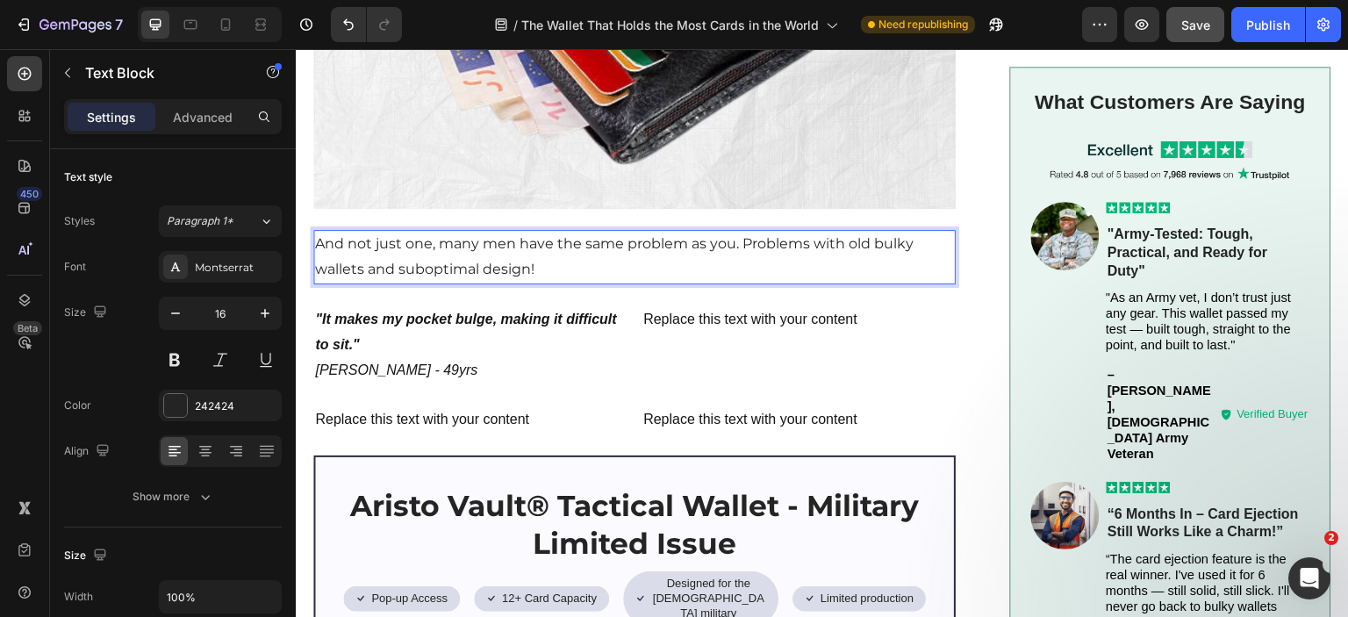
click at [351, 232] on p "And not just one, many men have the same problem as you. Problems with old bulk…" at bounding box center [634, 257] width 639 height 51
drag, startPoint x: 436, startPoint y: 227, endPoint x: 511, endPoint y: 227, distance: 74.6
click at [511, 232] on p "And not just one, many men have the same problem as you. Problems with old bulk…" at bounding box center [634, 257] width 639 height 51
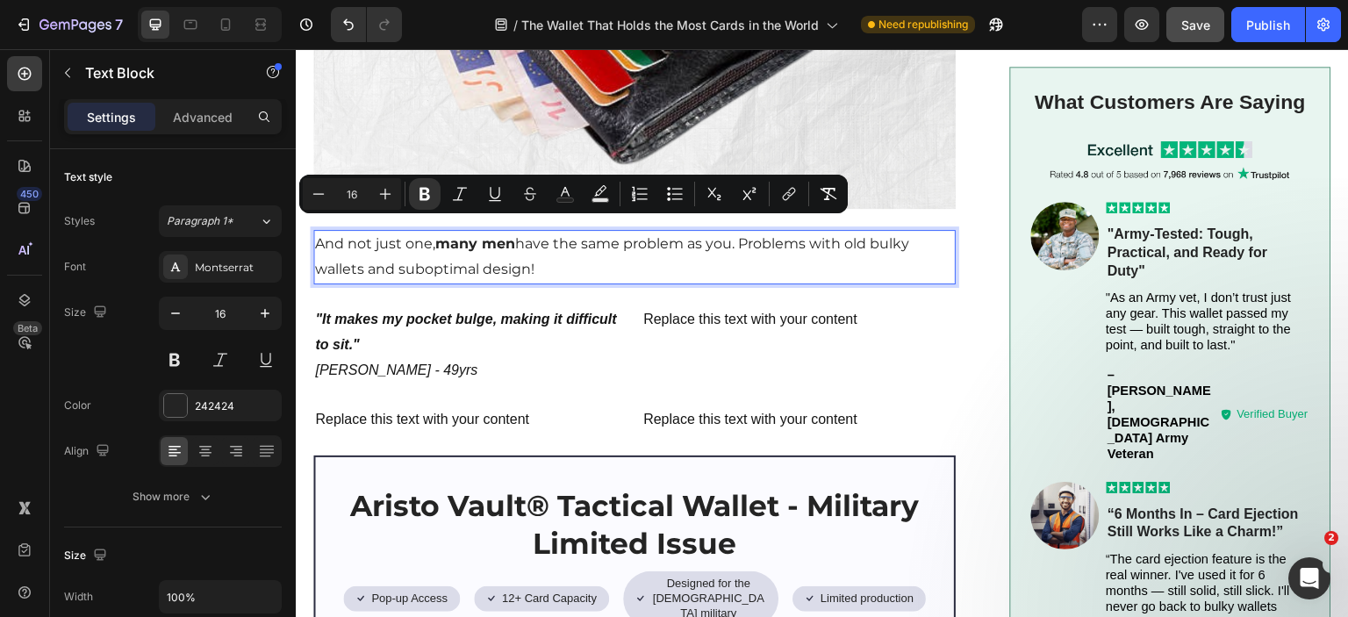
click at [676, 241] on p "And not just one, many men have the same problem as you. Problems with old bulk…" at bounding box center [634, 257] width 639 height 51
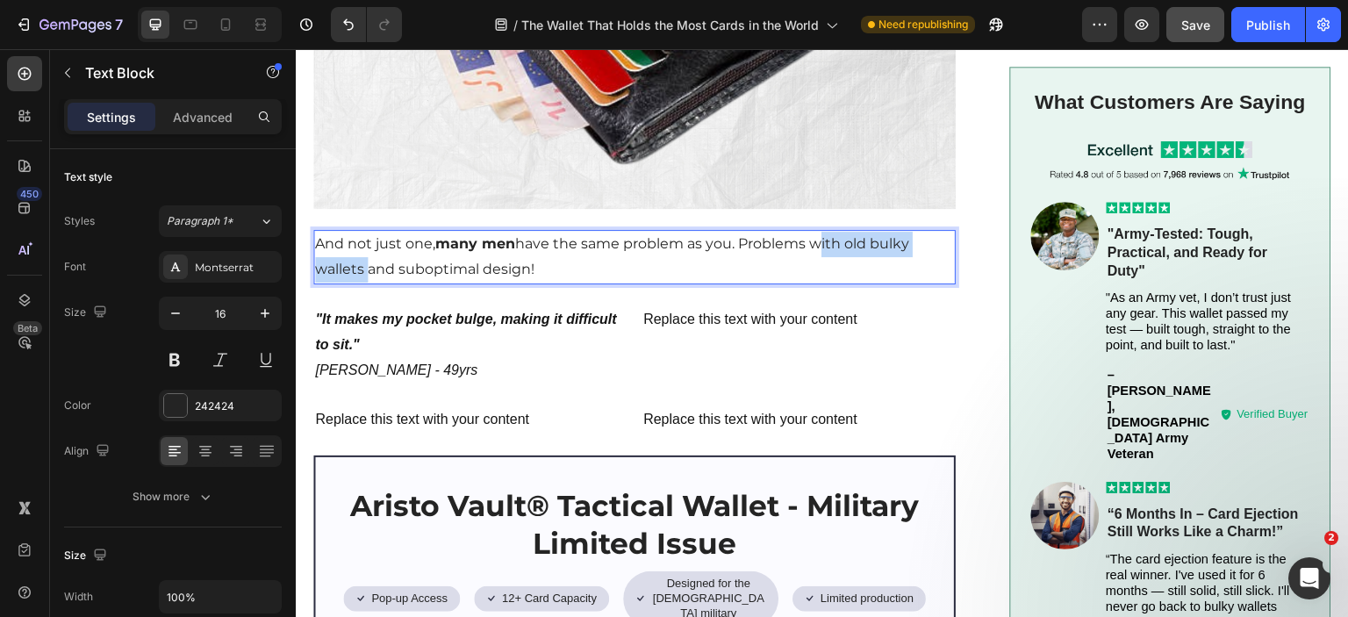
drag, startPoint x: 819, startPoint y: 227, endPoint x: 365, endPoint y: 261, distance: 455.0
click at [365, 261] on p "And not just one, many men have the same problem as you. Problems with old bulk…" at bounding box center [634, 257] width 639 height 51
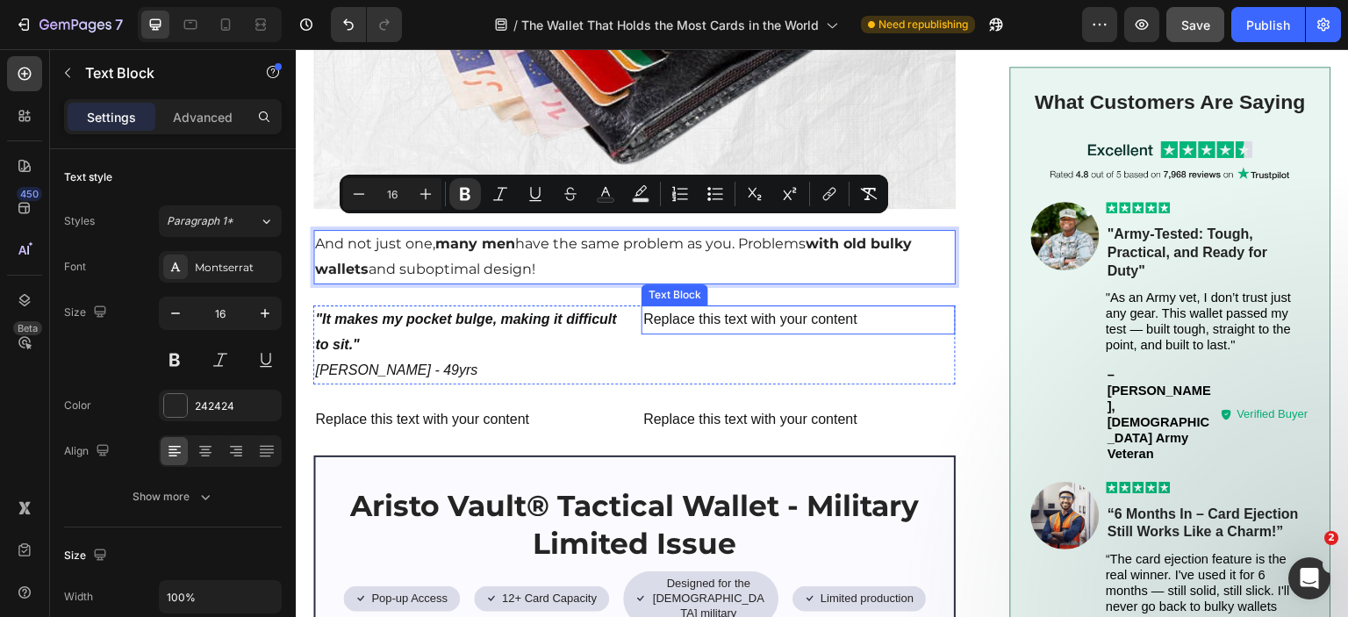
click at [700, 314] on div "Replace this text with your content" at bounding box center [799, 319] width 314 height 29
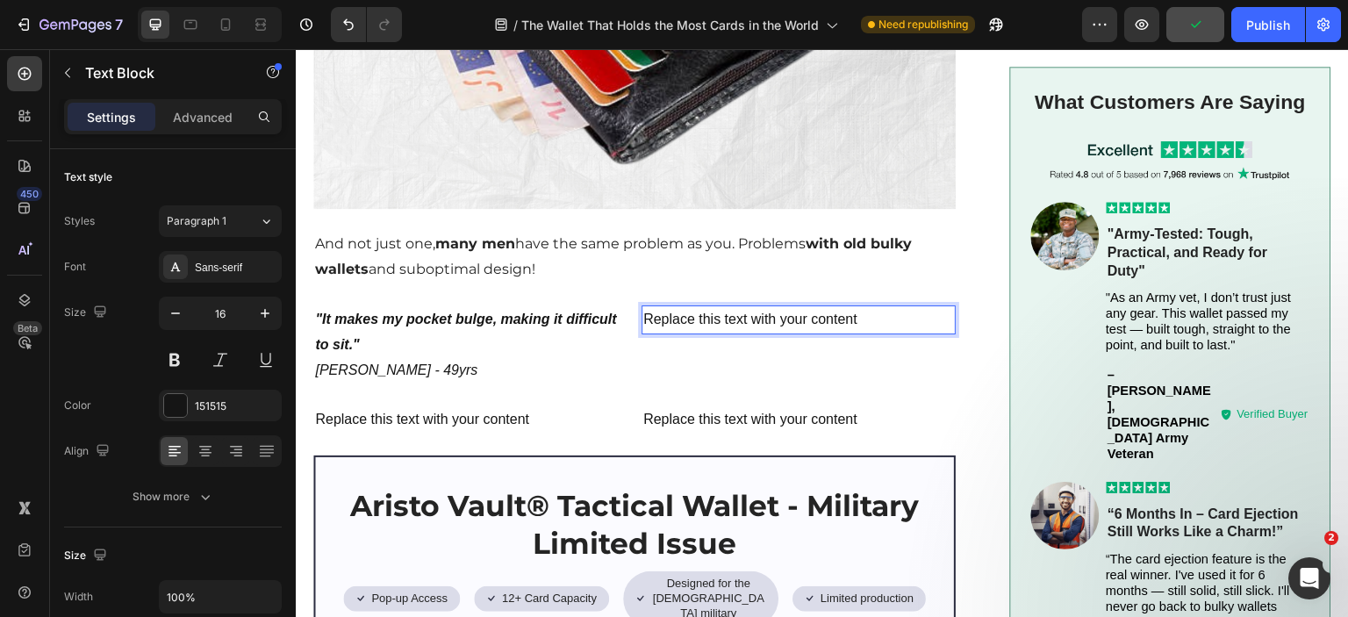
click at [717, 305] on div "Replace this text with your content" at bounding box center [799, 319] width 314 height 29
click at [717, 307] on p "Replace this text with your content" at bounding box center [798, 319] width 311 height 25
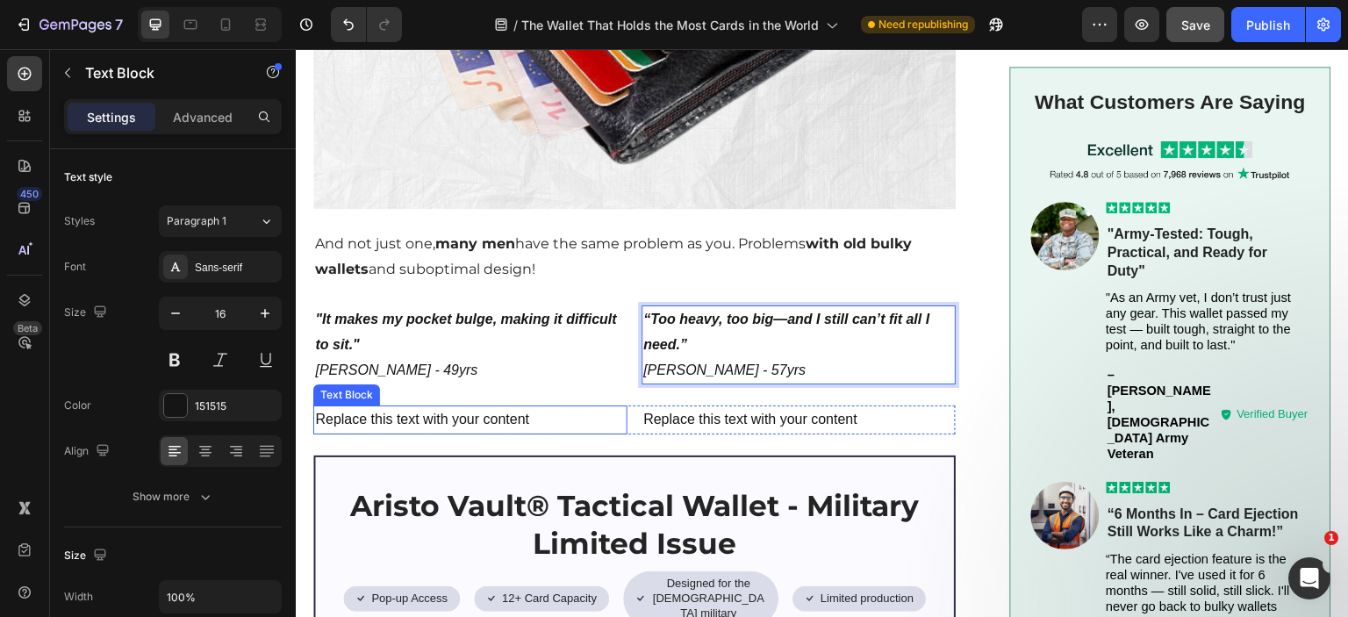
click at [475, 405] on div "Replace this text with your content" at bounding box center [470, 419] width 314 height 29
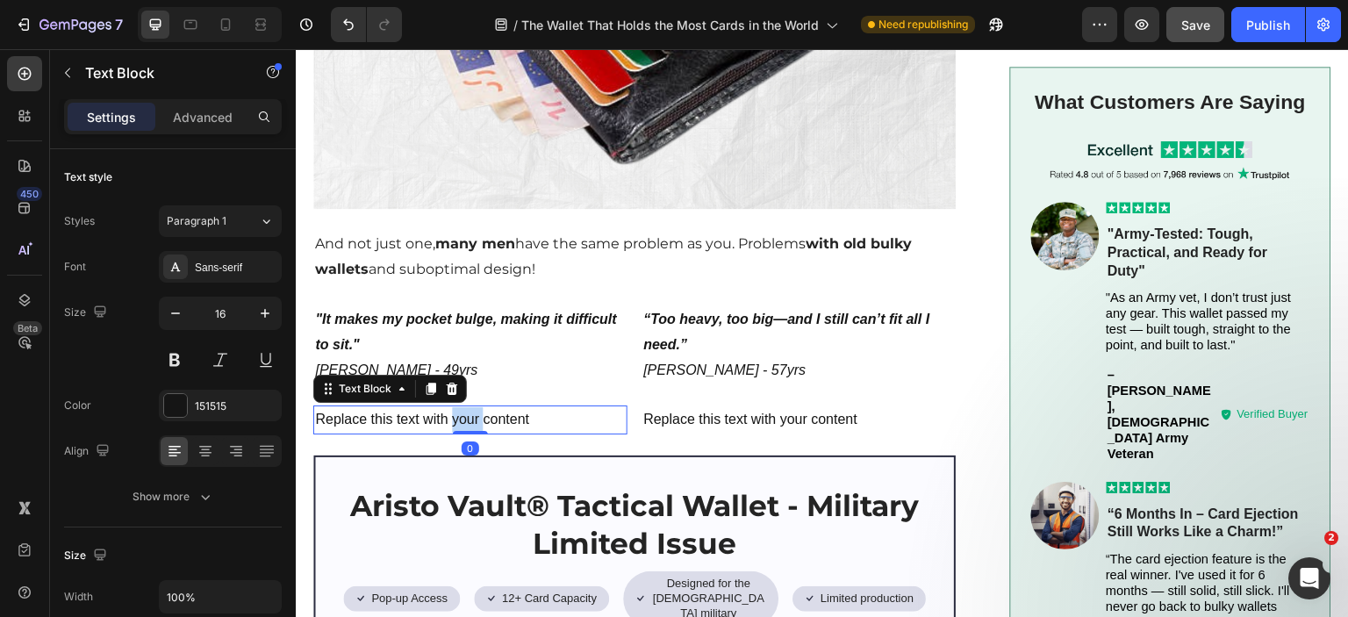
click at [475, 405] on div "Replace this text with your content" at bounding box center [470, 419] width 314 height 29
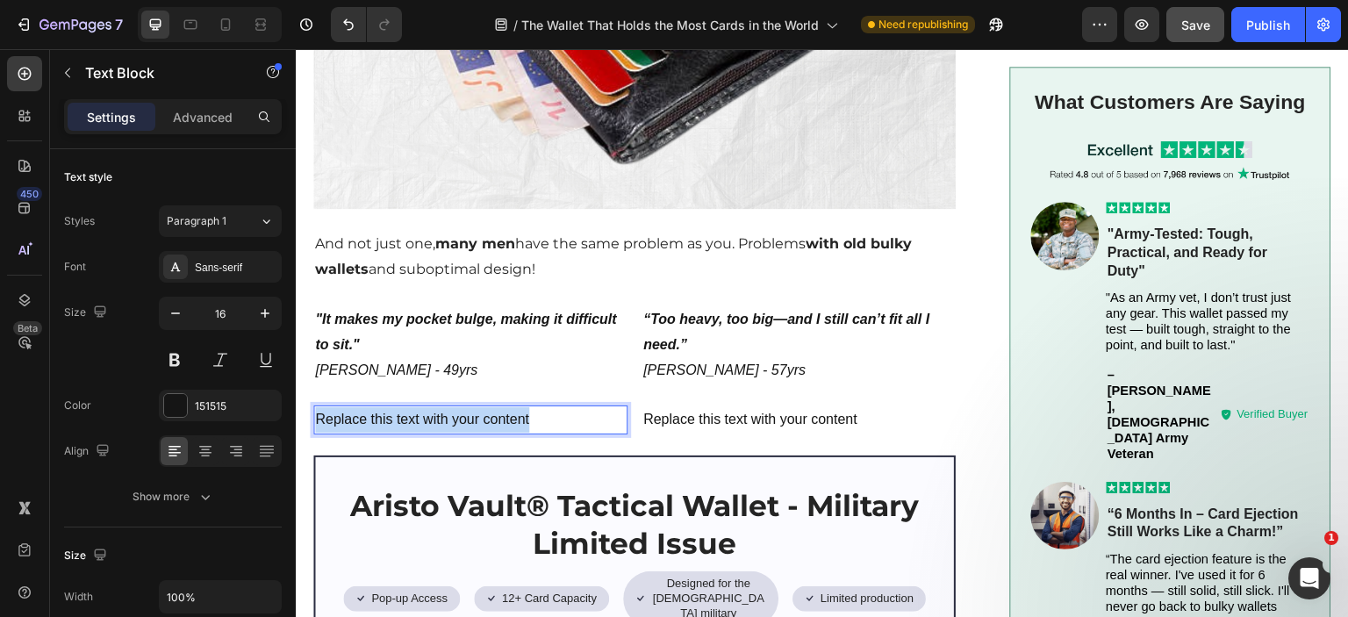
click at [475, 407] on p "Replace this text with your content" at bounding box center [470, 419] width 311 height 25
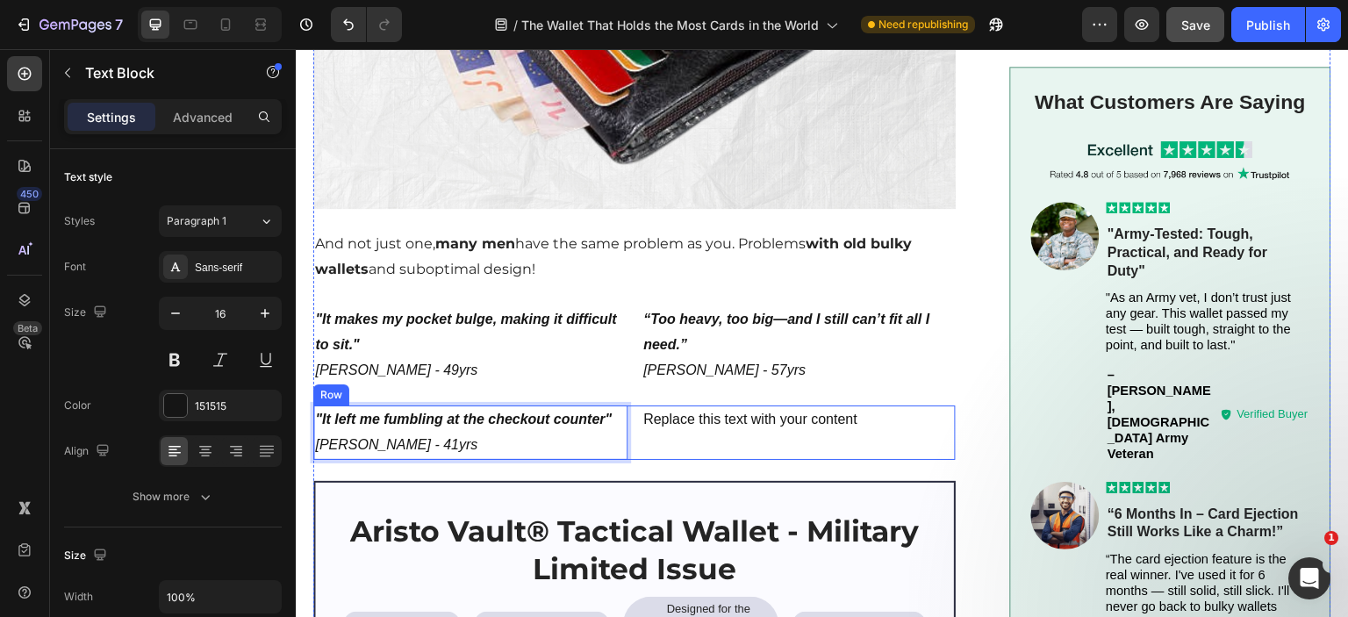
click at [709, 411] on div "Replace this text with your content" at bounding box center [799, 419] width 314 height 29
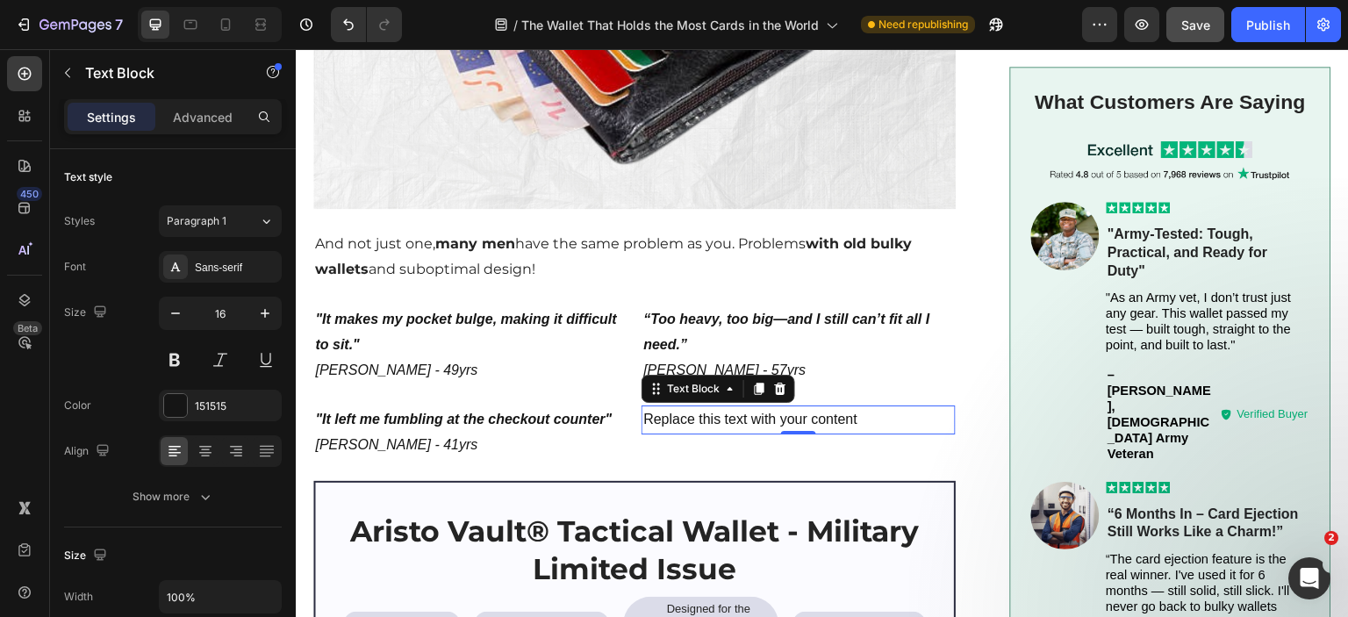
click at [689, 405] on div "Replace this text with your content" at bounding box center [799, 419] width 314 height 29
click at [689, 407] on p "Replace this text with your content" at bounding box center [798, 419] width 311 height 25
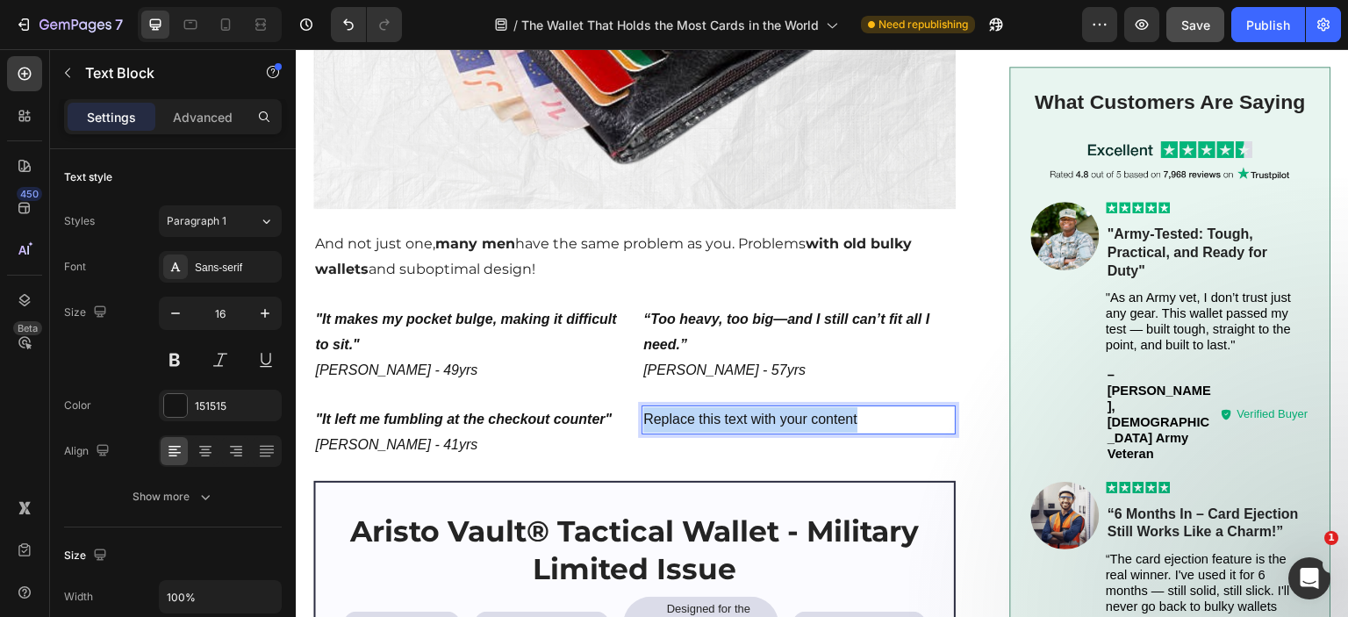
click at [689, 407] on p "Replace this text with your content" at bounding box center [798, 419] width 311 height 25
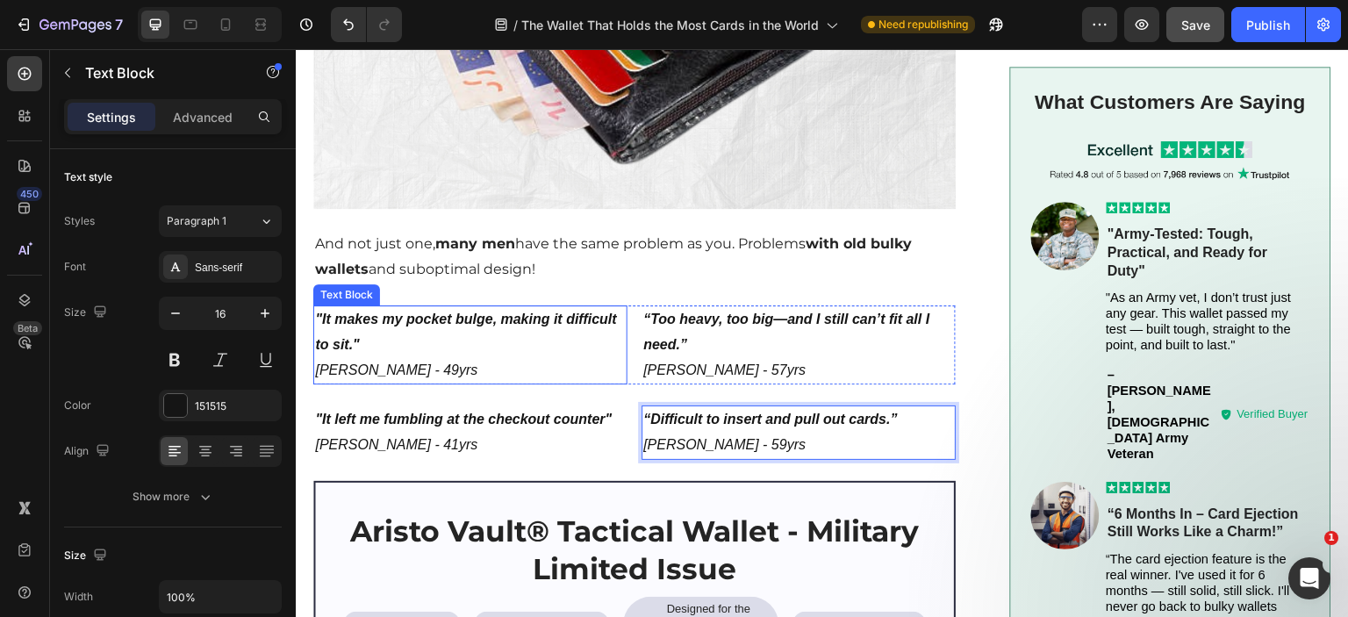
click at [457, 312] on p ""It makes my pocket bulge, making it difficult to sit."" at bounding box center [470, 332] width 311 height 51
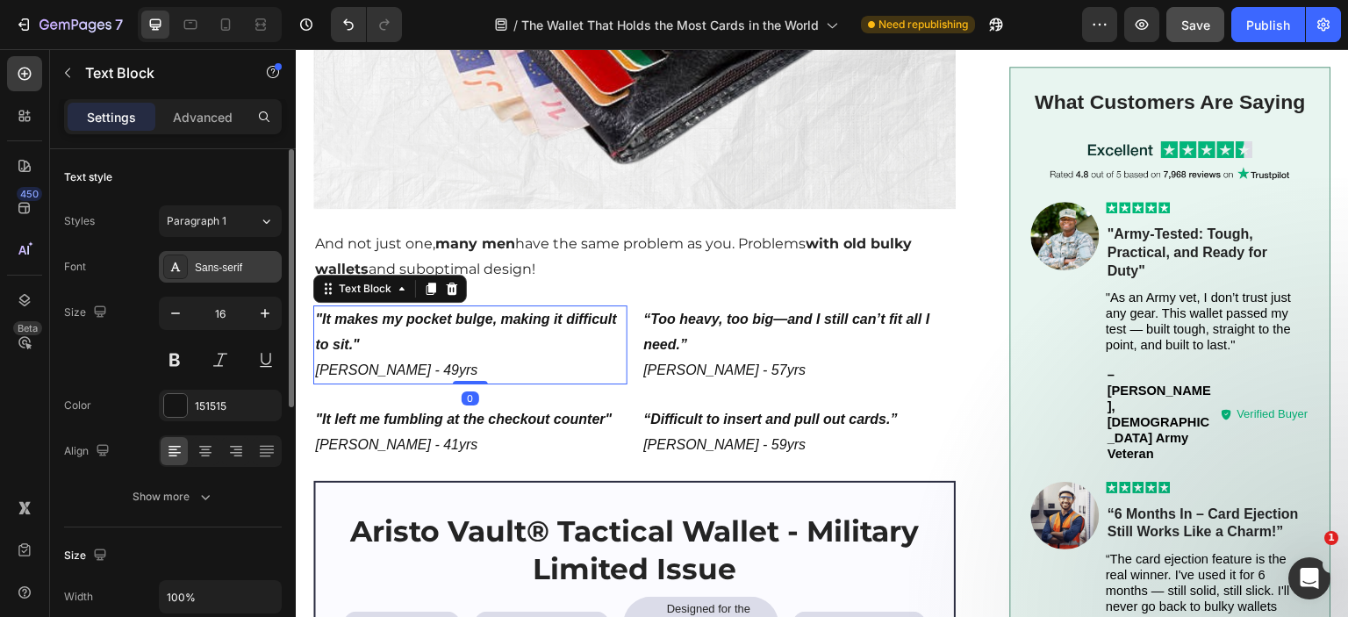
click at [220, 262] on div "Sans-serif" at bounding box center [236, 268] width 83 height 16
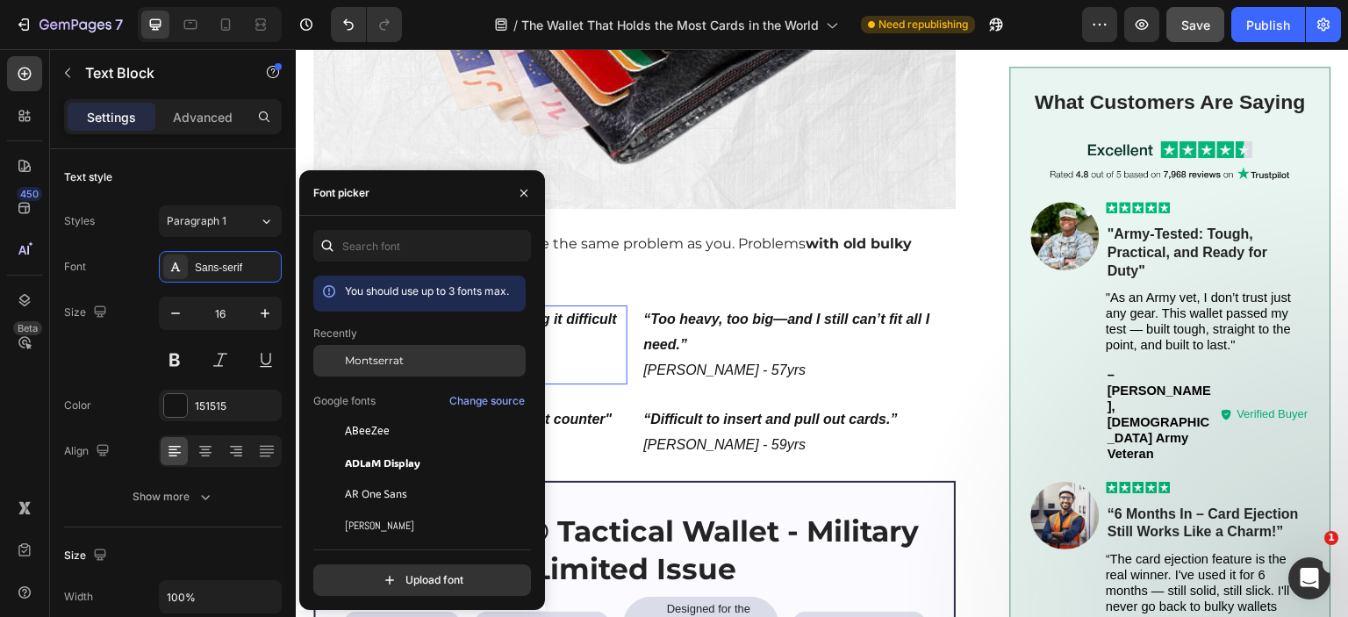
drag, startPoint x: 368, startPoint y: 361, endPoint x: 272, endPoint y: 267, distance: 134.1
click at [368, 361] on span "Montserrat" at bounding box center [374, 361] width 59 height 16
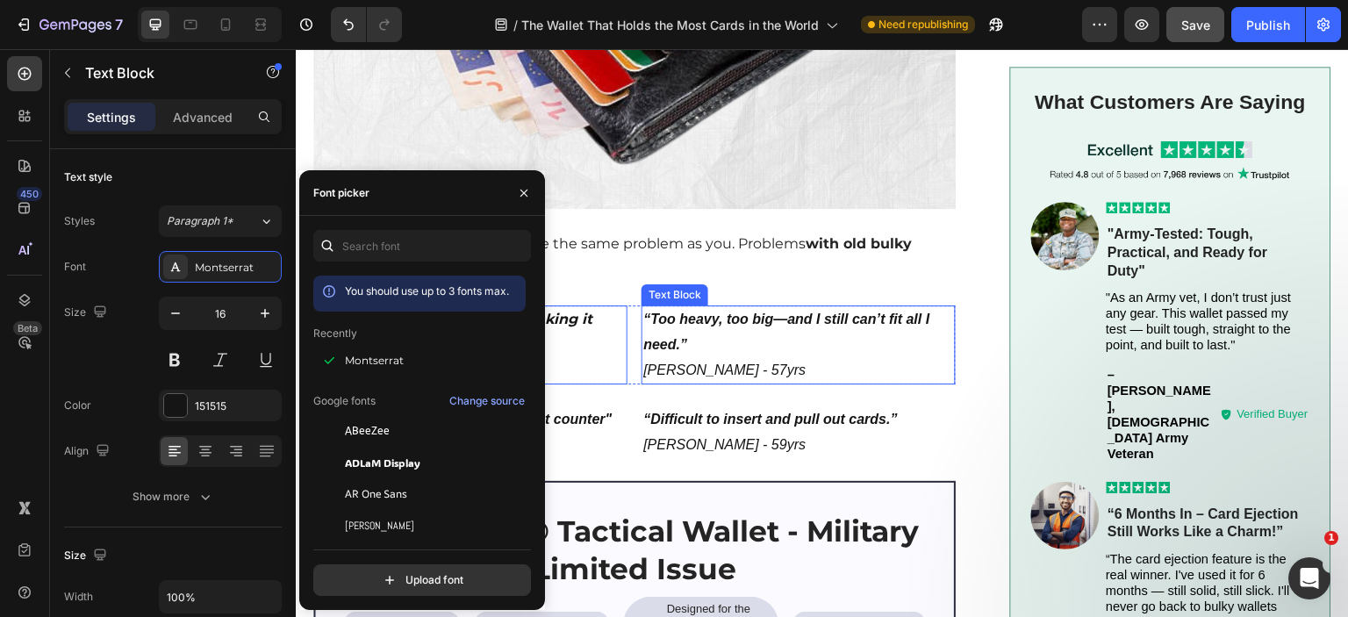
click at [721, 315] on p "“Too heavy, too big—and I still can’t fit all I need.”" at bounding box center [798, 332] width 311 height 51
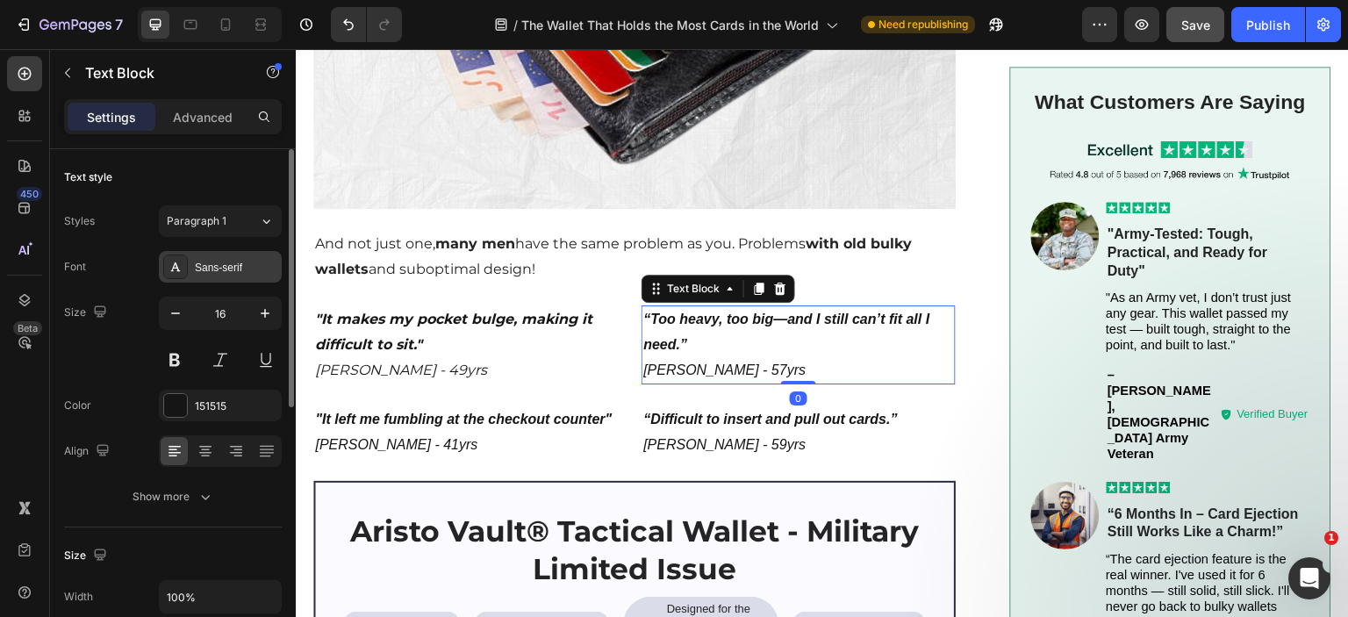
click at [204, 272] on div "Sans-serif" at bounding box center [236, 268] width 83 height 16
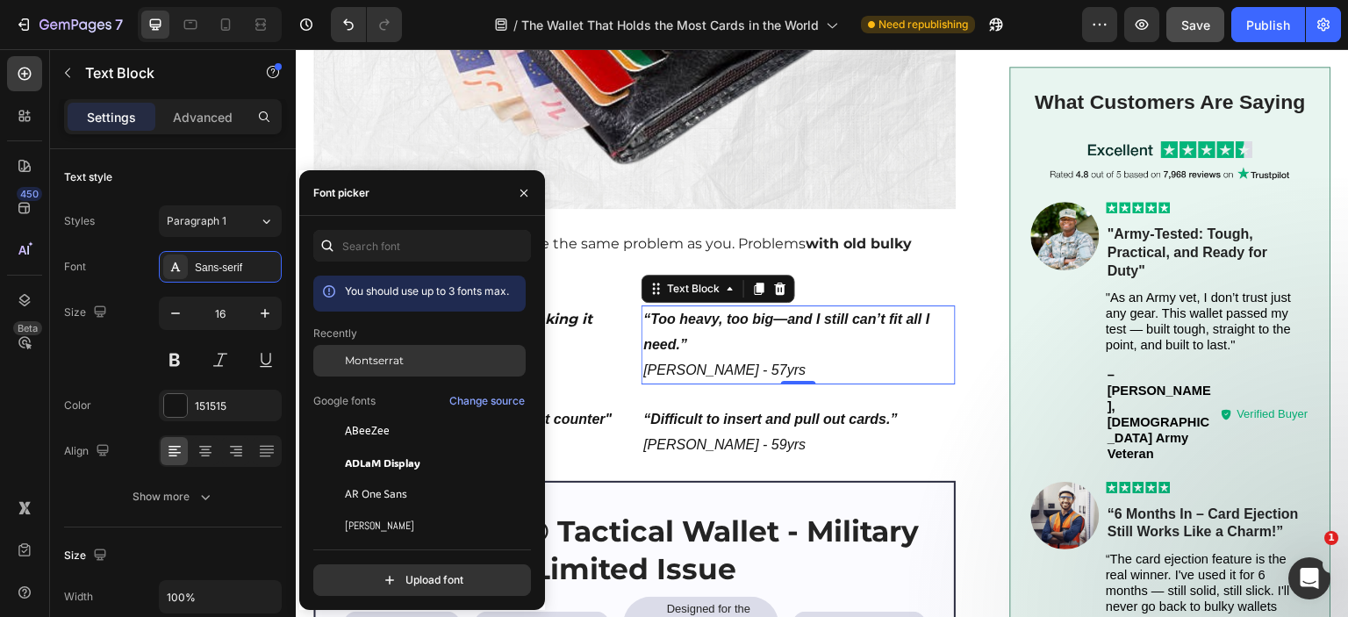
click at [382, 478] on div "Montserrat" at bounding box center [419, 494] width 212 height 32
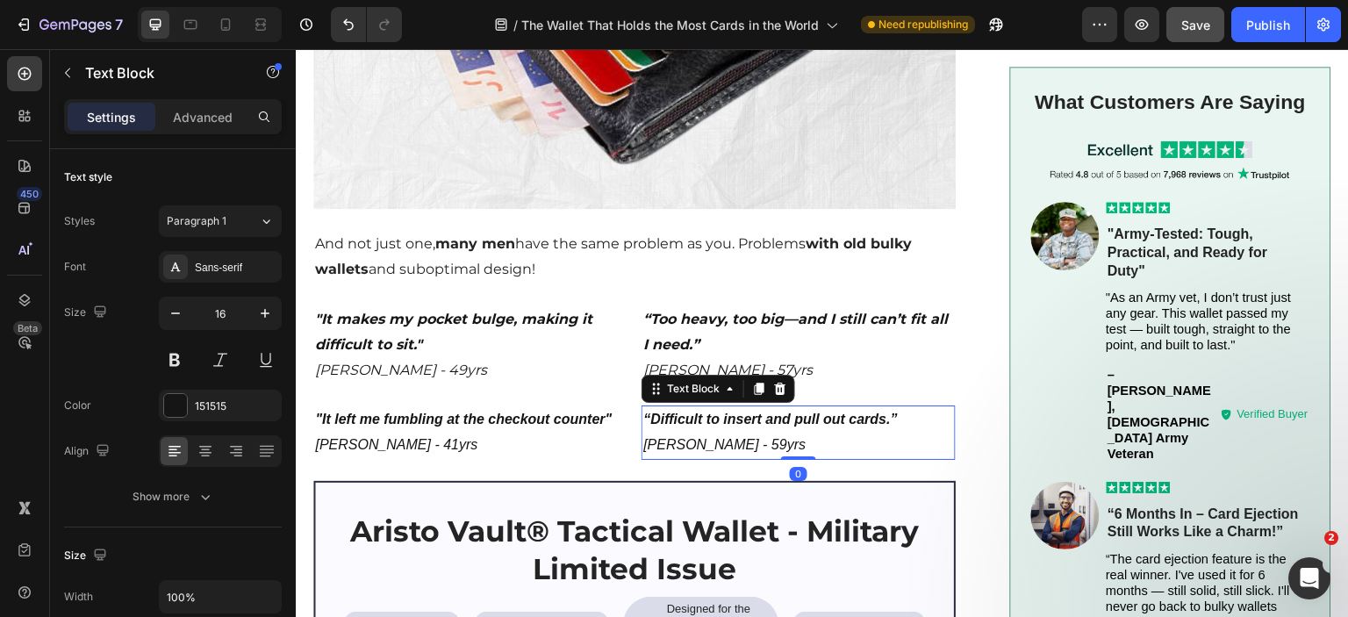
click at [807, 414] on p "“Difficult to insert and pull out cards.”" at bounding box center [798, 419] width 311 height 25
click at [218, 260] on div "Sans-serif" at bounding box center [236, 268] width 83 height 16
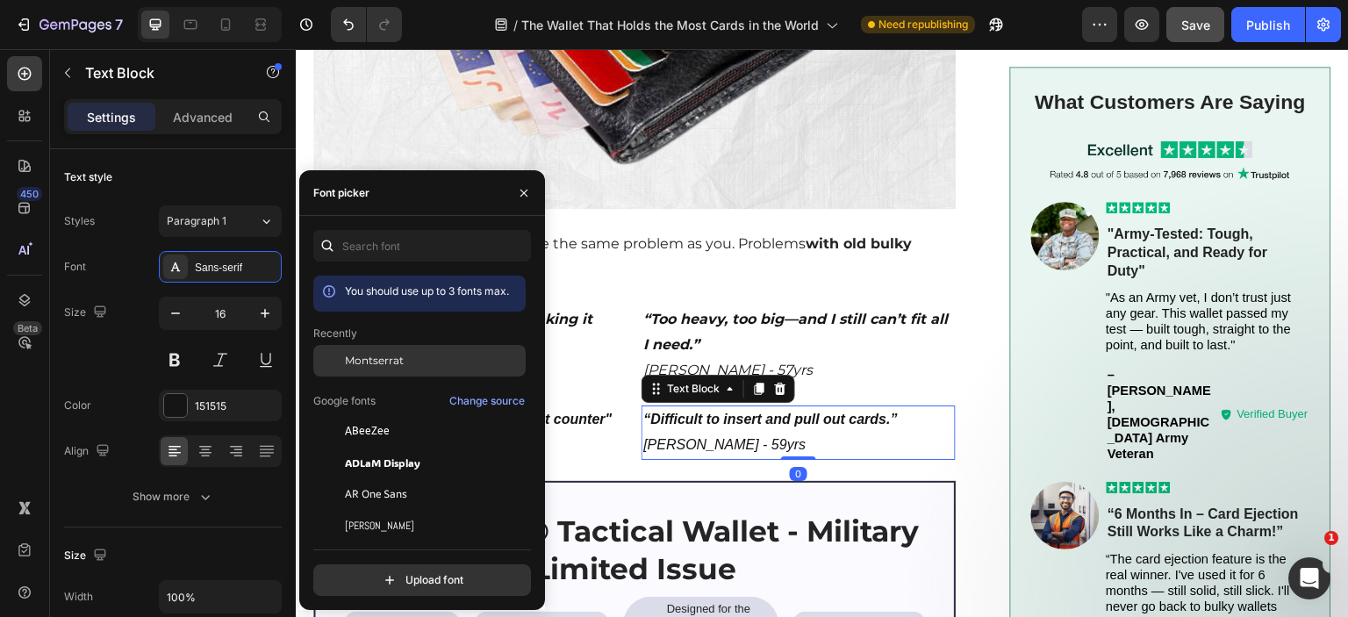
click at [372, 366] on span "Montserrat" at bounding box center [374, 361] width 59 height 16
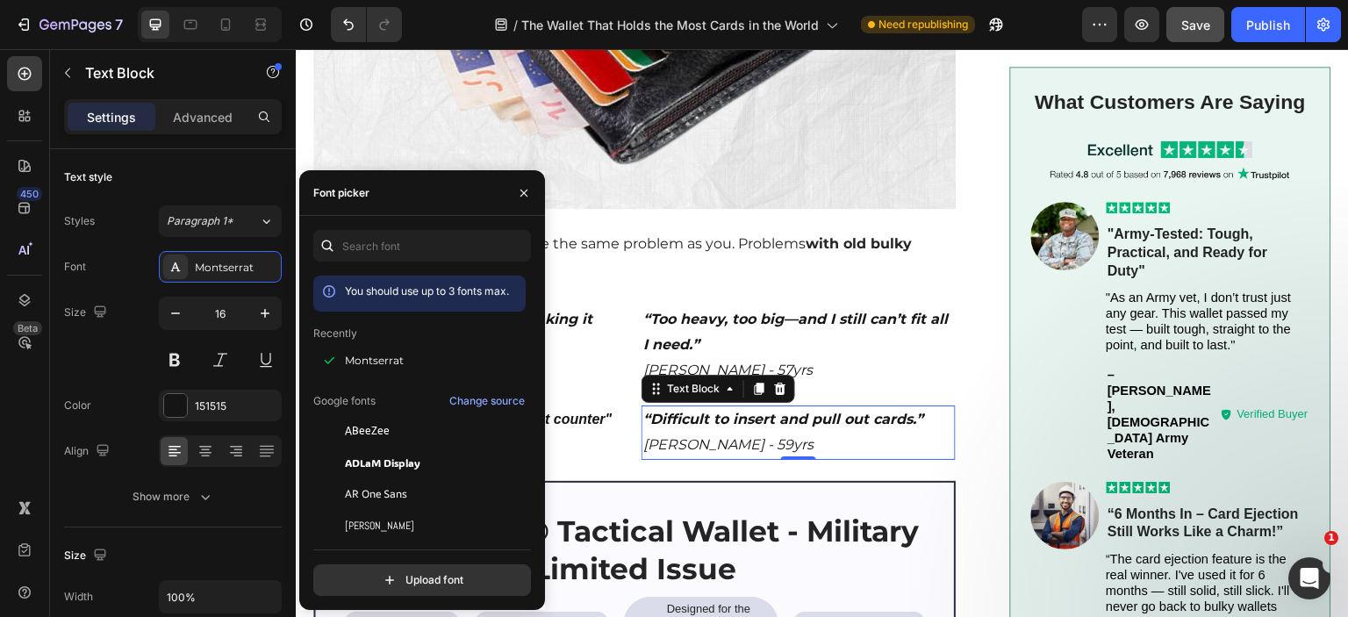
click at [575, 412] on strong ""It left me fumbling at the checkout counter"" at bounding box center [463, 419] width 297 height 15
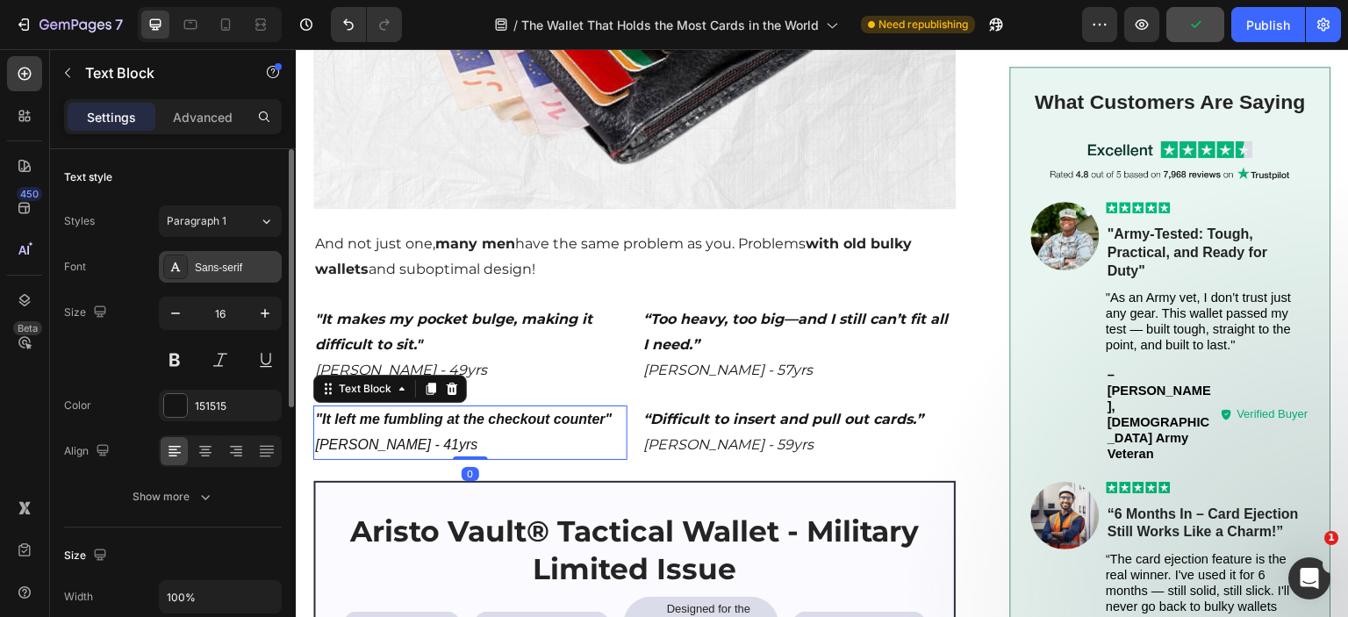
click at [241, 261] on div "Sans-serif" at bounding box center [236, 268] width 83 height 16
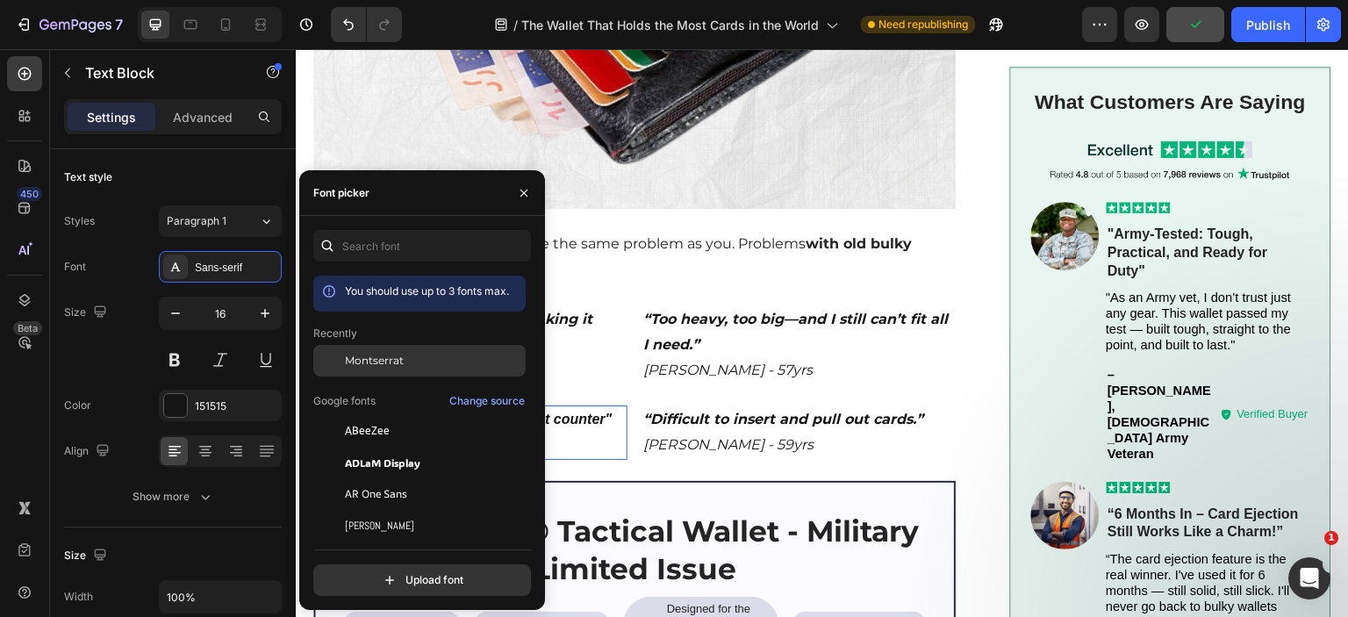
click at [400, 356] on span "Montserrat" at bounding box center [374, 361] width 59 height 16
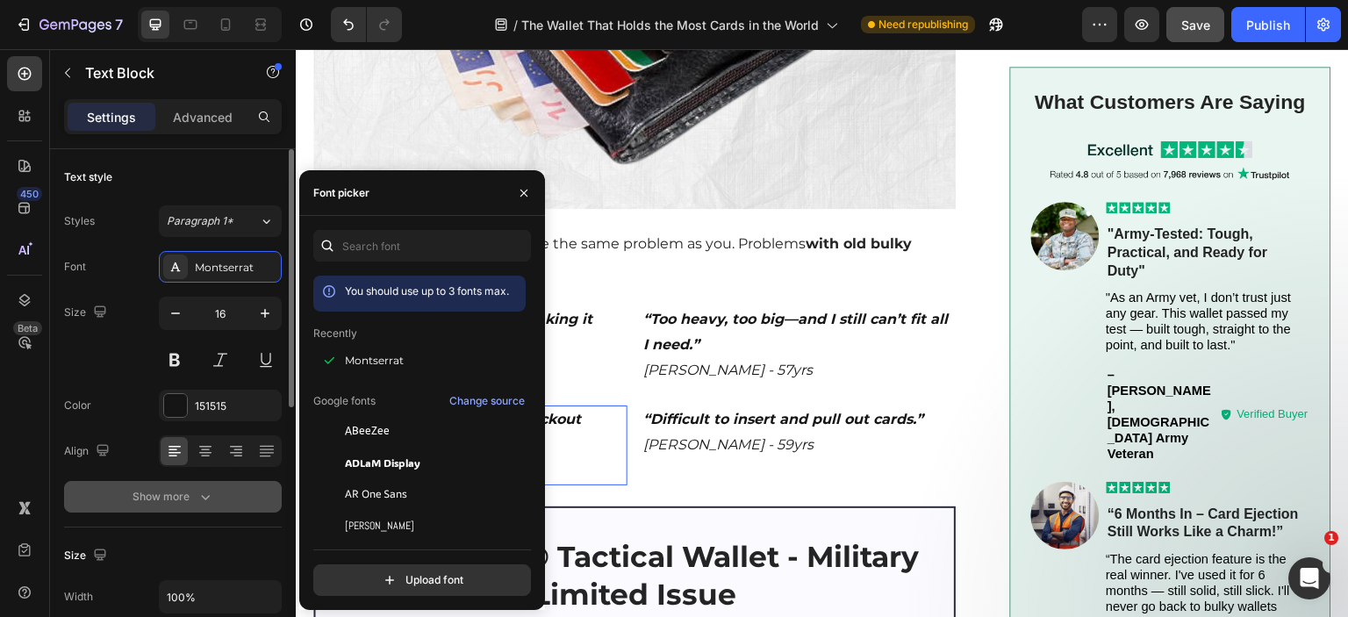
scroll to position [263, 0]
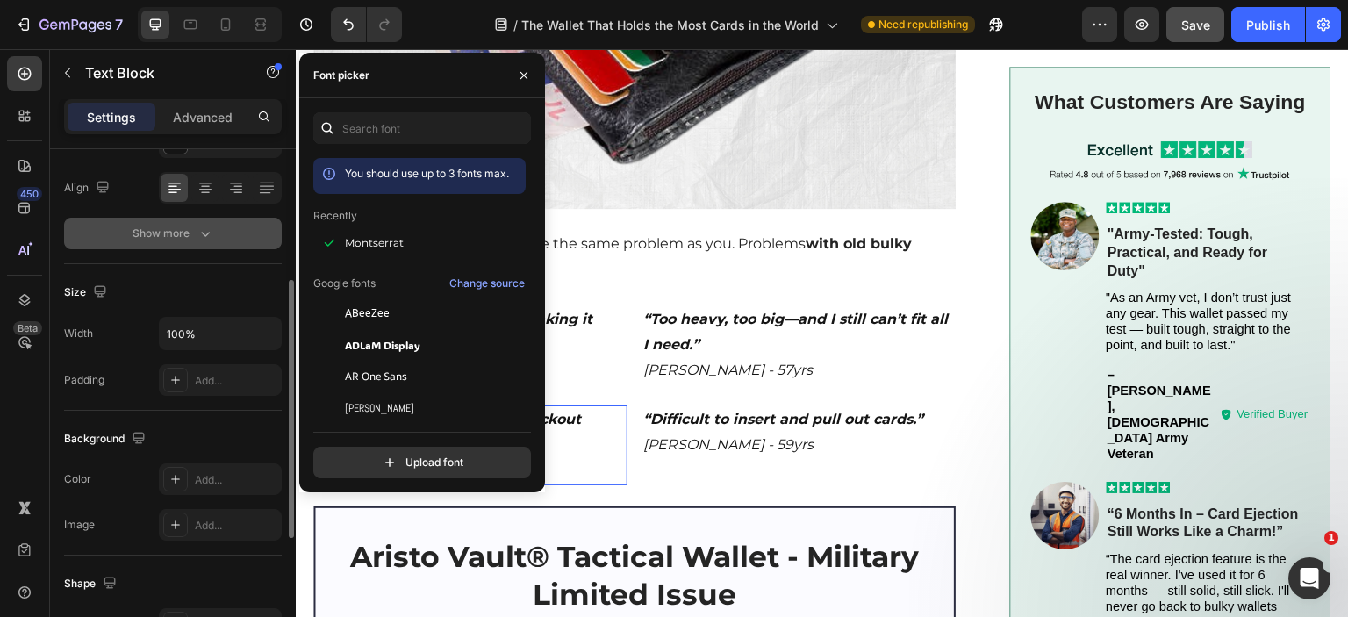
click at [184, 234] on div "Show more" at bounding box center [174, 234] width 82 height 18
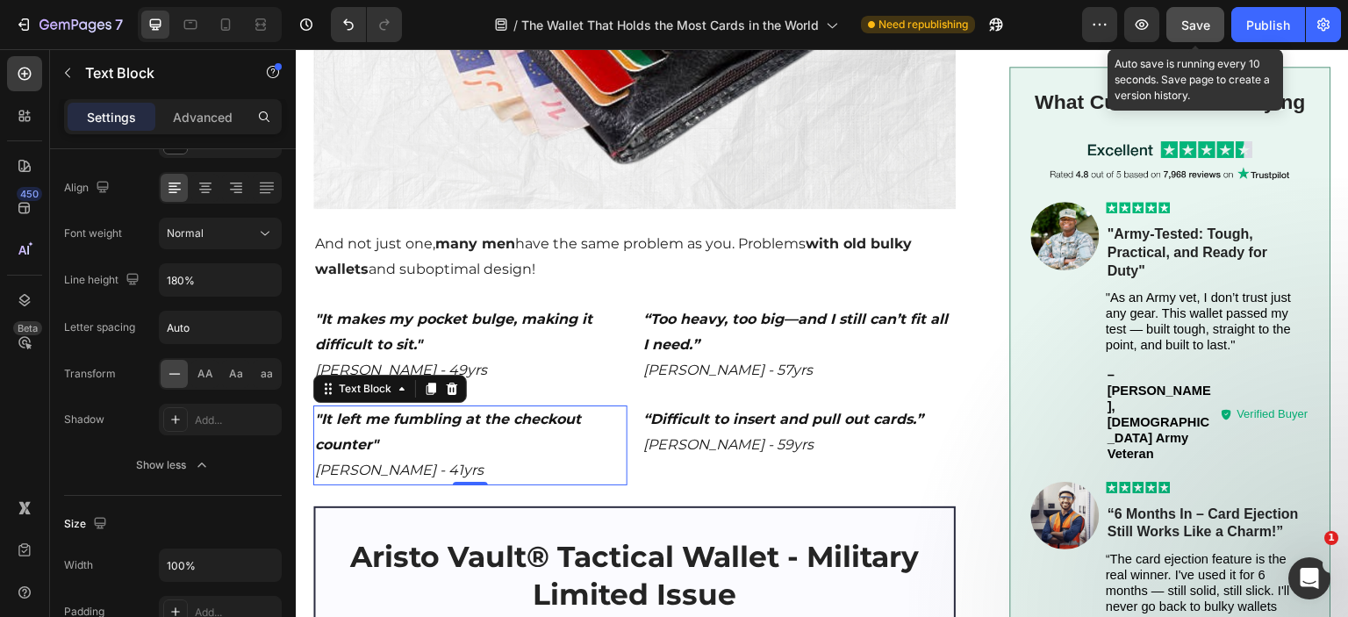
click at [1197, 28] on span "Save" at bounding box center [1195, 25] width 29 height 15
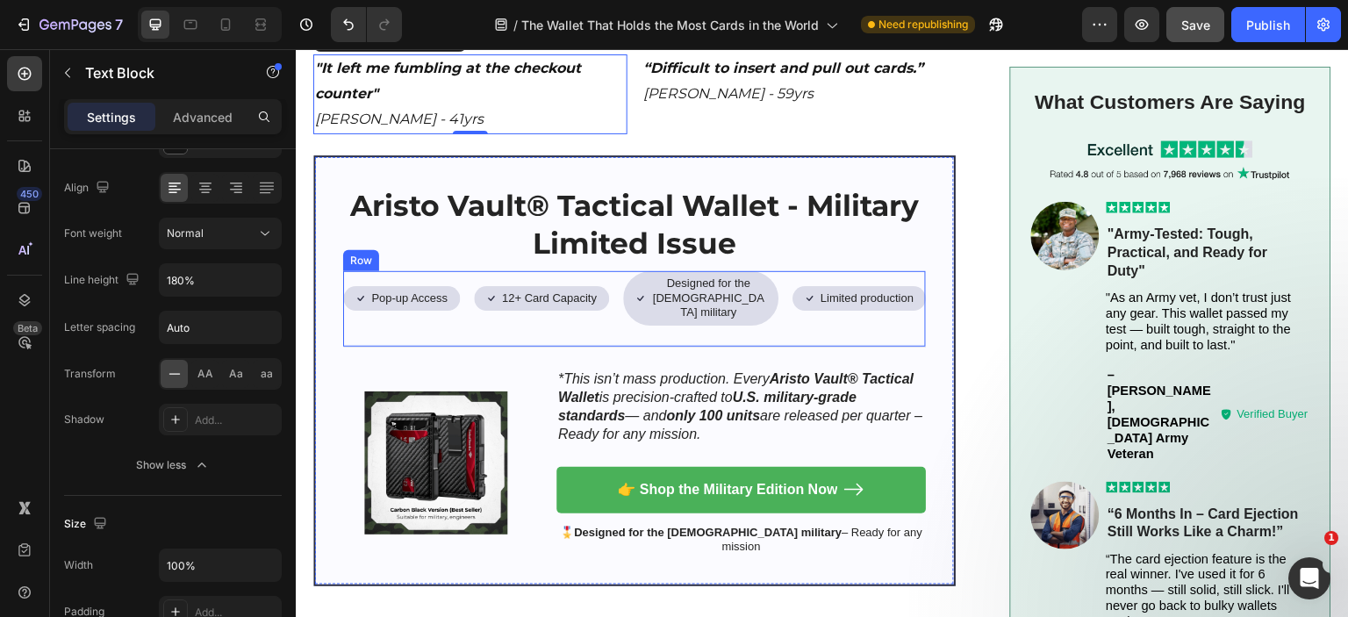
scroll to position [1931, 0]
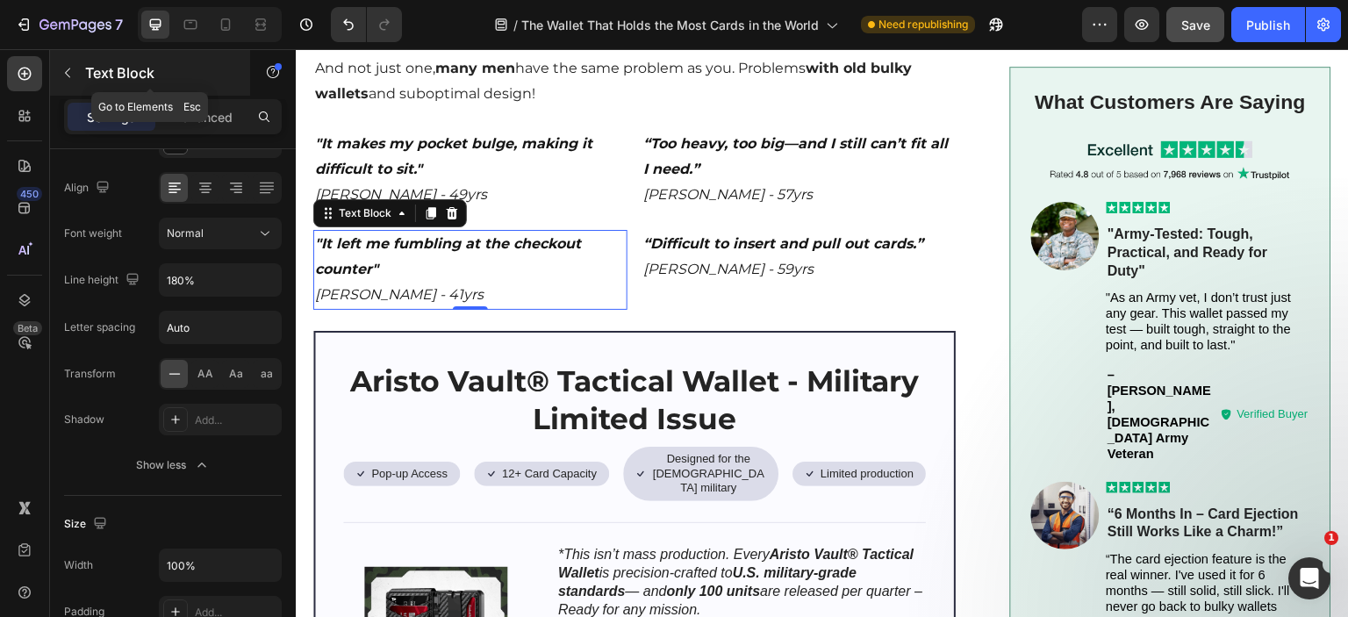
click at [69, 71] on icon "button" at bounding box center [68, 73] width 14 height 14
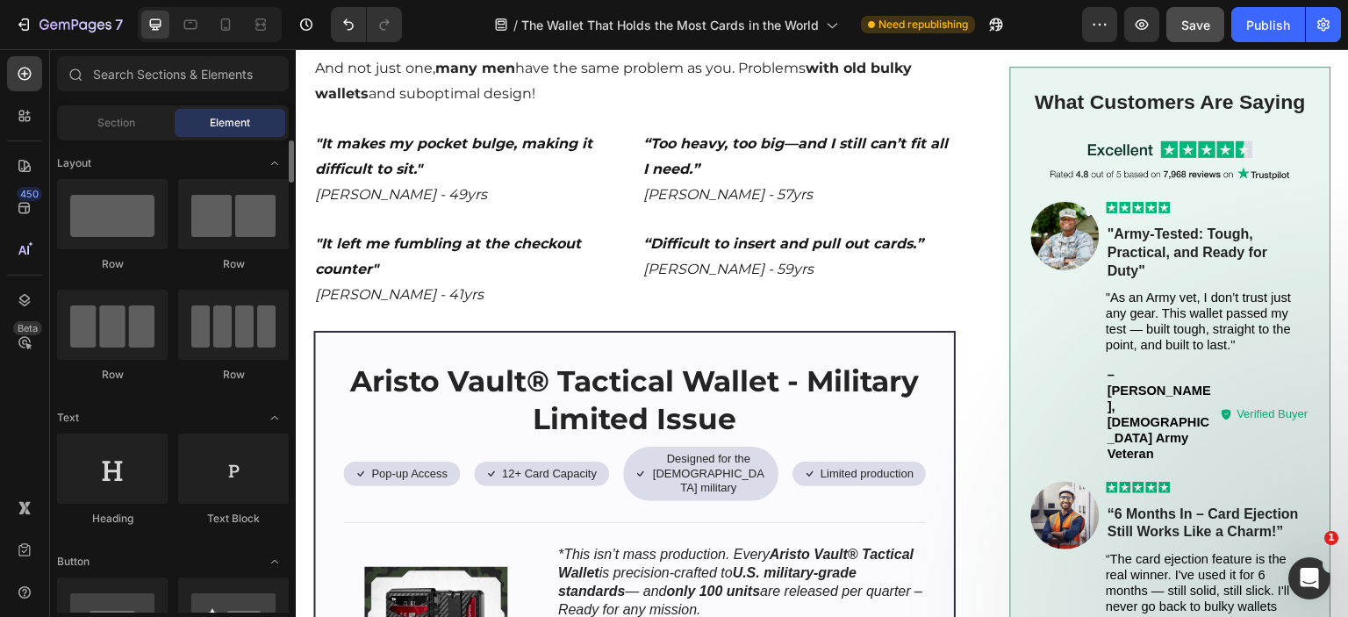
scroll to position [176, 0]
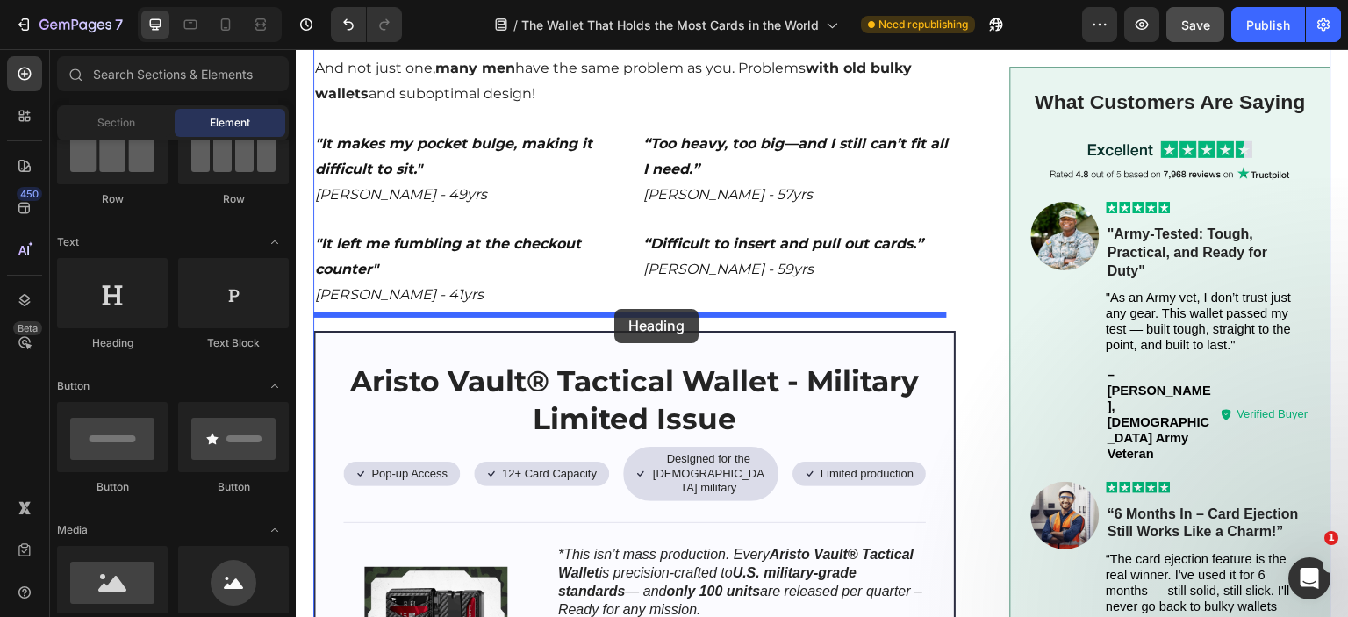
drag, startPoint x: 443, startPoint y: 354, endPoint x: 614, endPoint y: 309, distance: 176.9
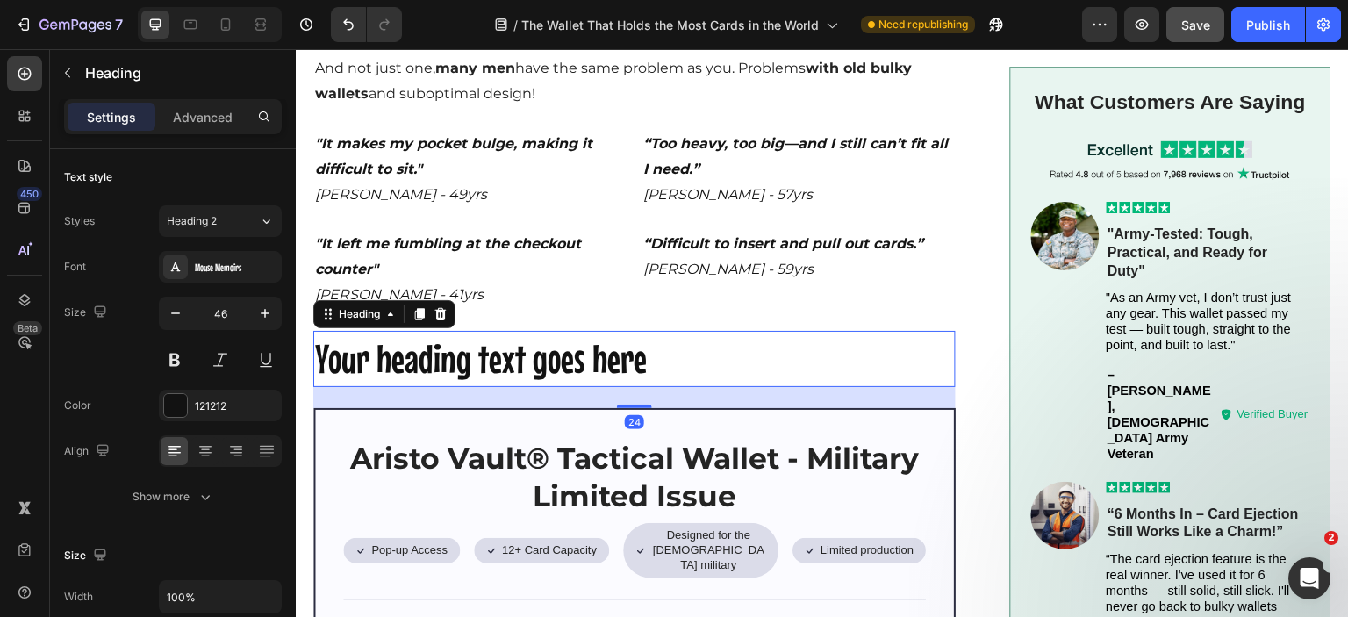
click at [587, 337] on h2 "Your heading text goes here" at bounding box center [634, 359] width 642 height 56
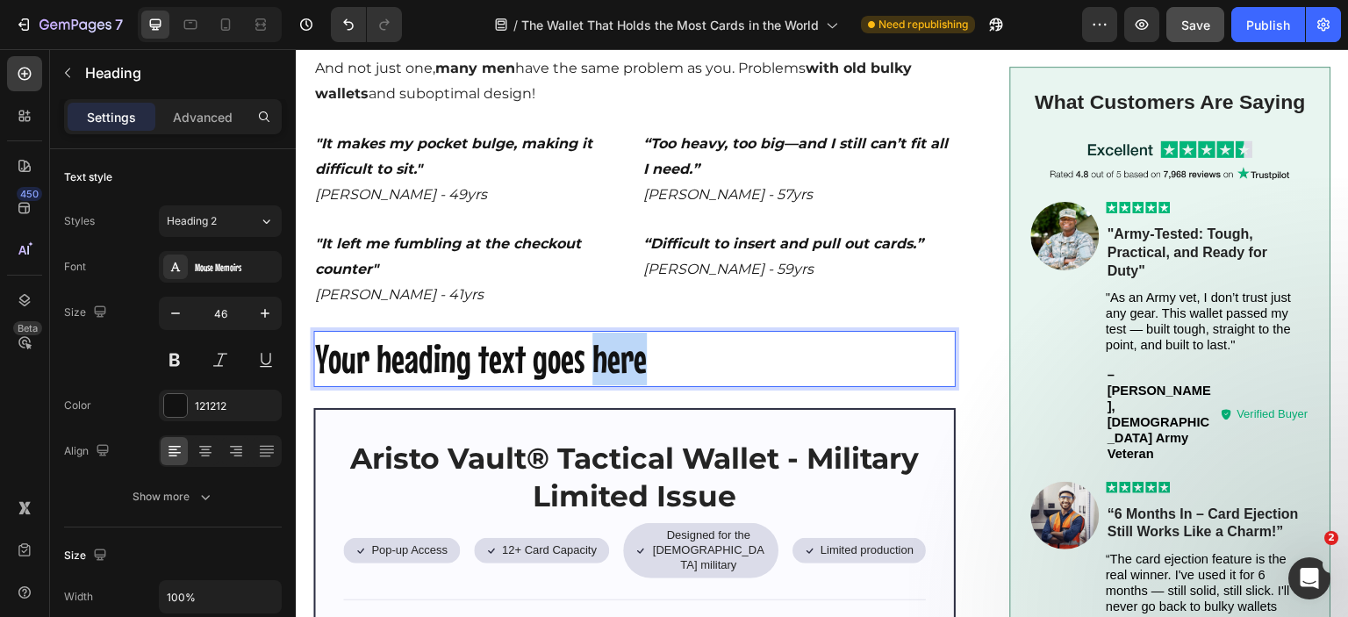
click at [587, 337] on p "Your heading text goes here" at bounding box center [634, 359] width 639 height 53
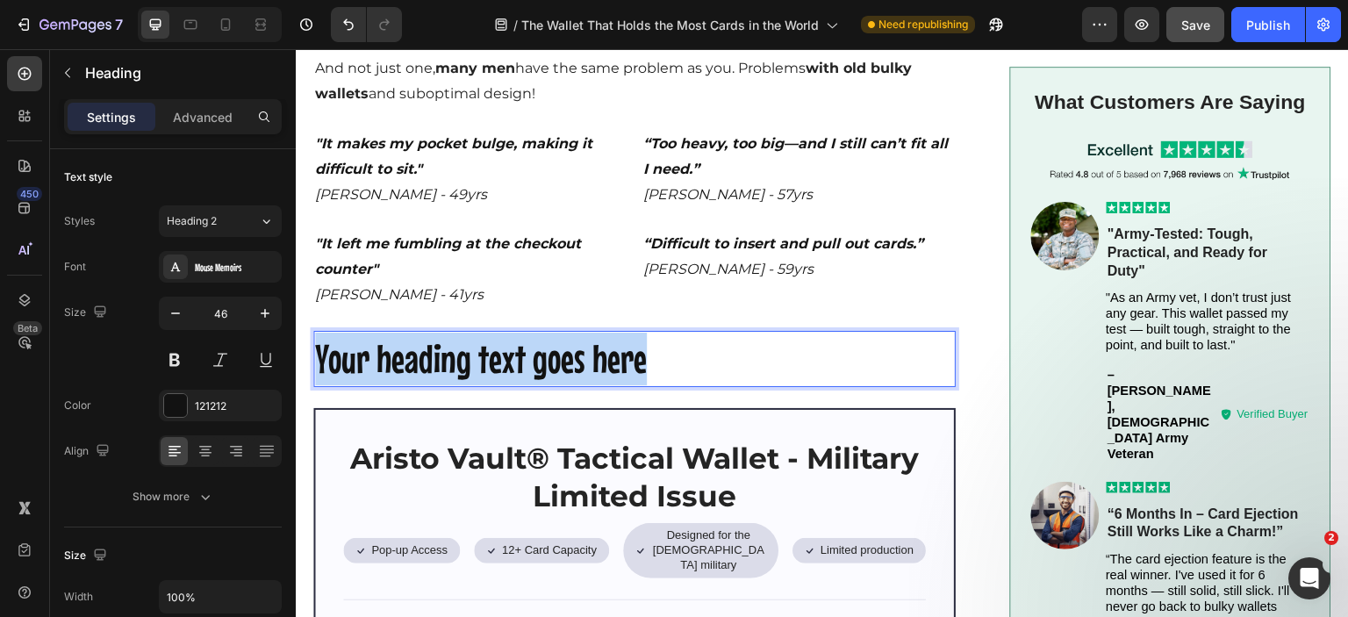
click at [587, 337] on p "Your heading text goes here" at bounding box center [634, 359] width 639 height 53
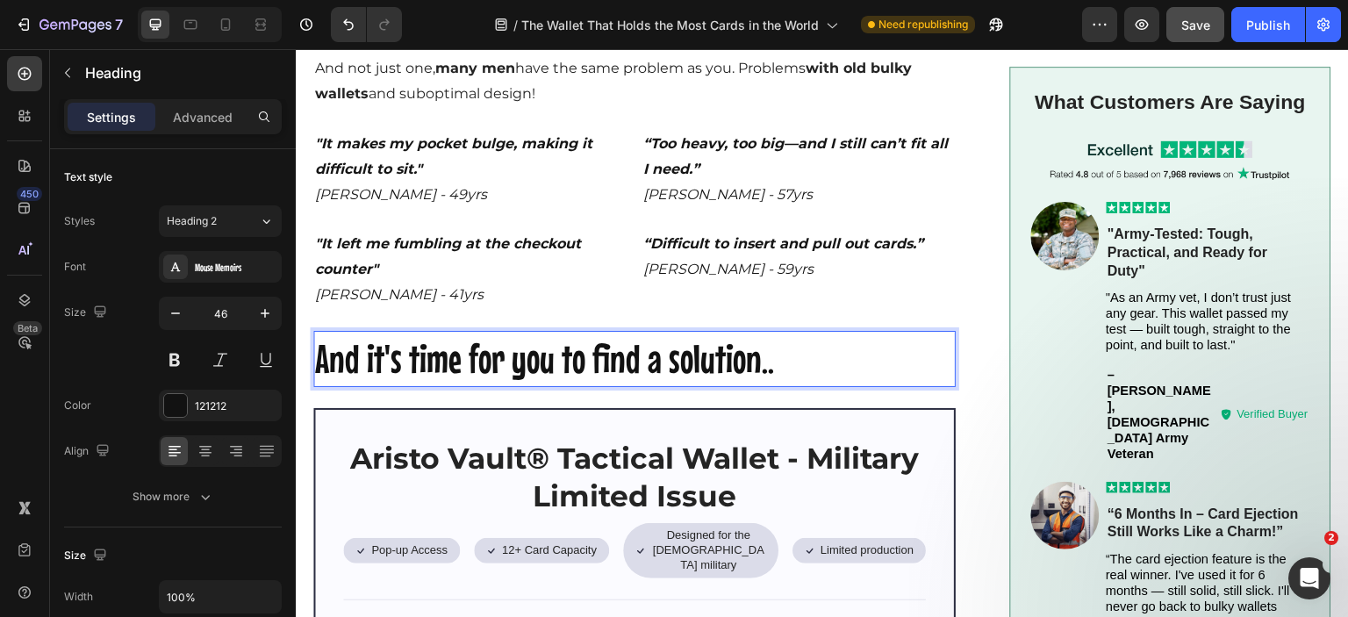
click at [587, 337] on p "And it's time for you to find a solution.." at bounding box center [634, 359] width 639 height 53
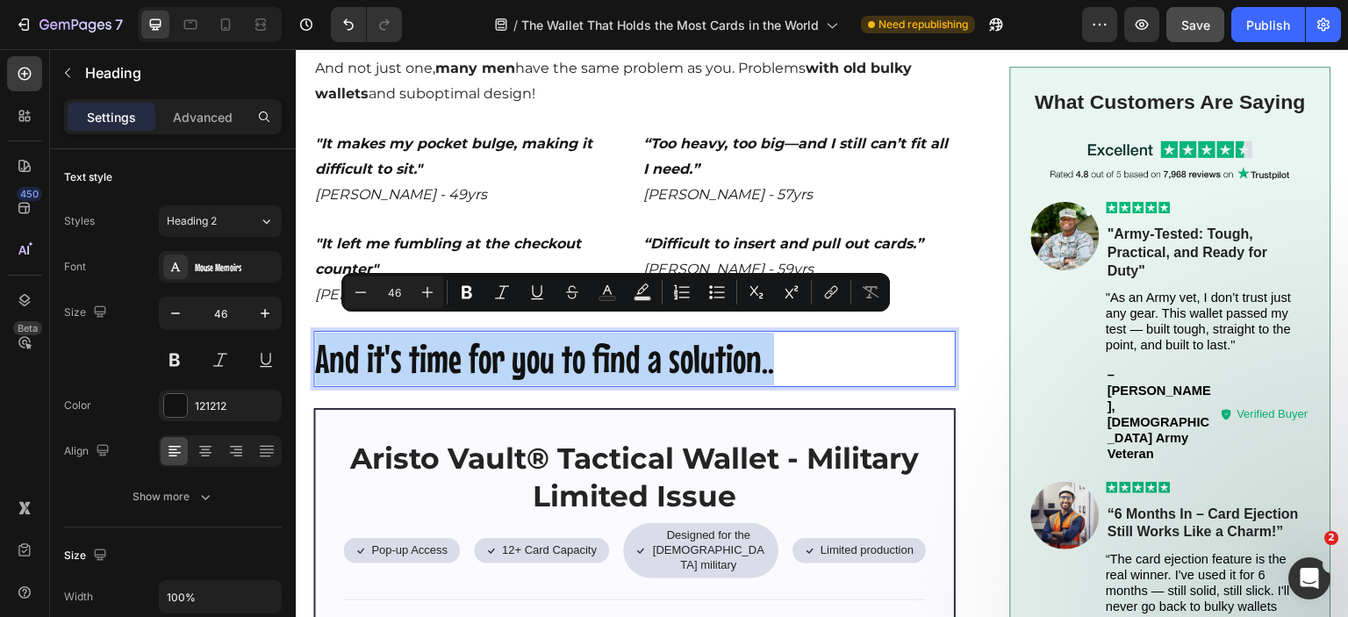
click at [587, 337] on p "And it's time for you to find a solution.." at bounding box center [634, 359] width 639 height 53
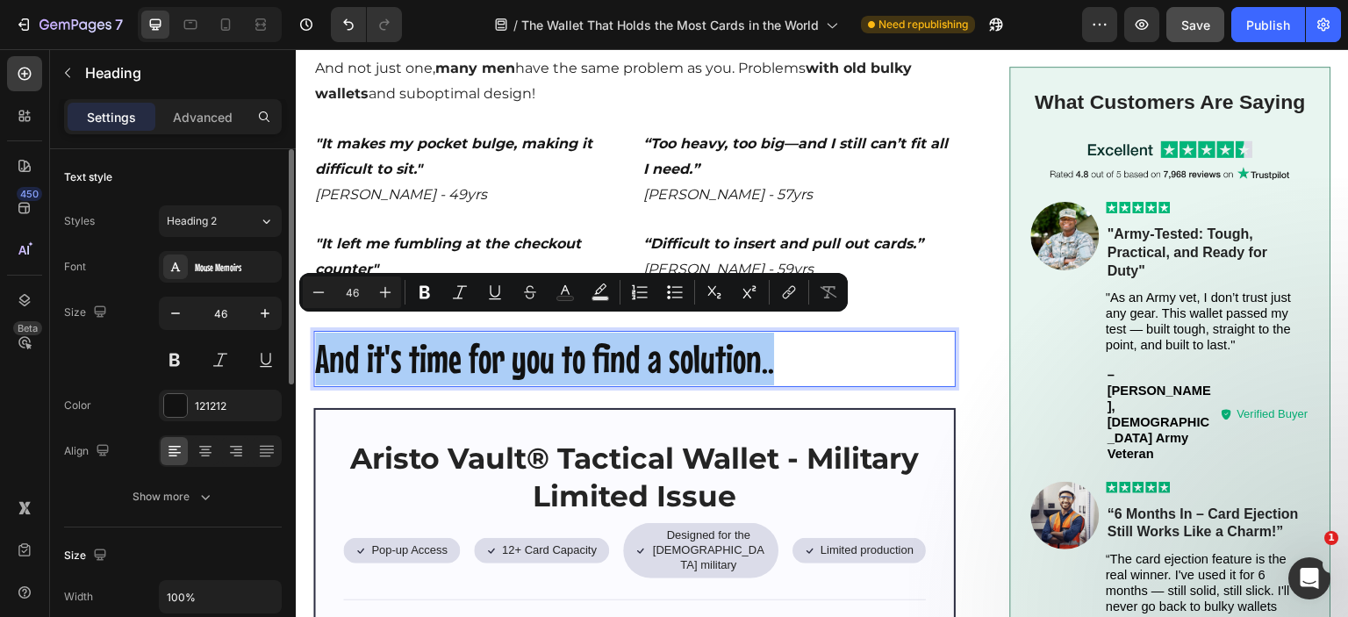
click at [228, 287] on div "Font Mouse Memoirs Size 46 Color 121212 Align Show more" at bounding box center [173, 382] width 218 height 262
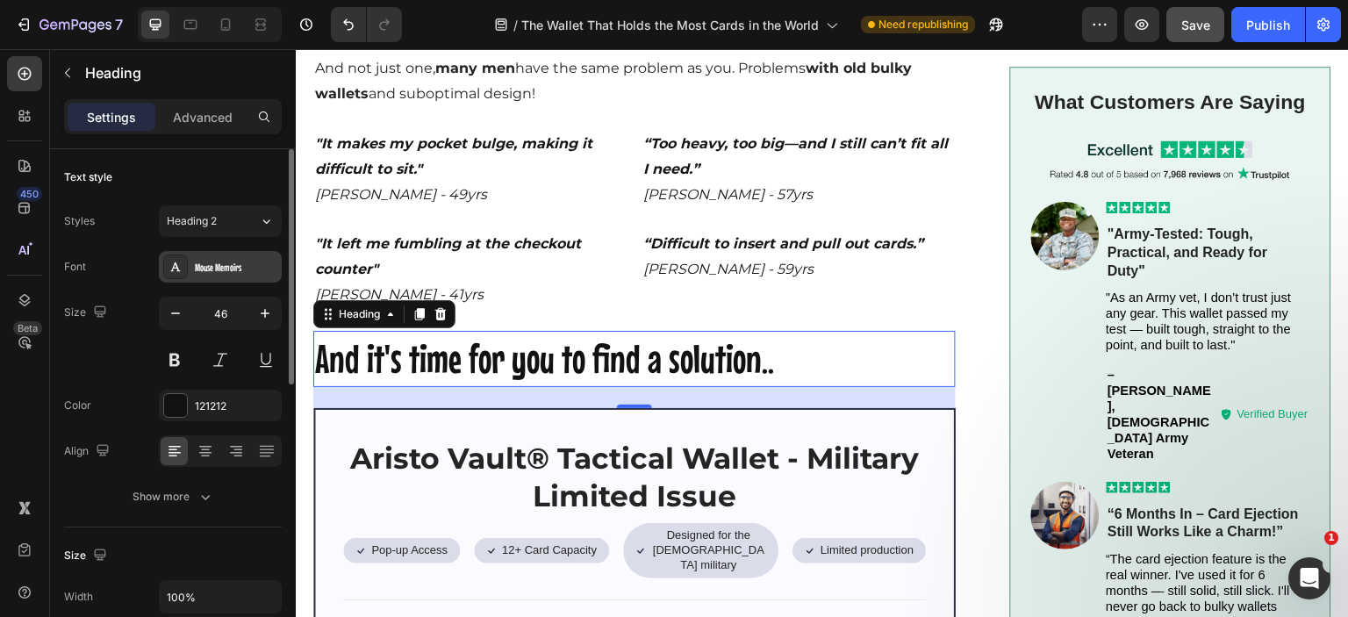
click at [229, 270] on div "Mouse Memoirs" at bounding box center [236, 268] width 83 height 16
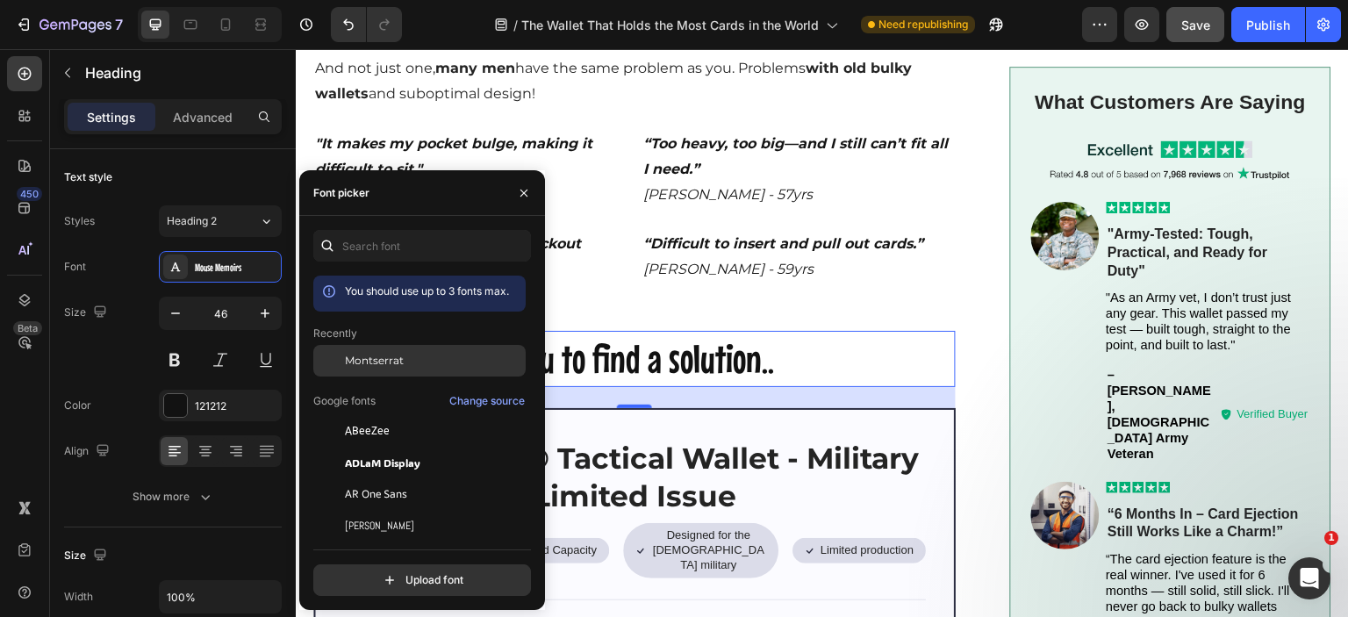
click at [374, 363] on span "Montserrat" at bounding box center [374, 361] width 59 height 16
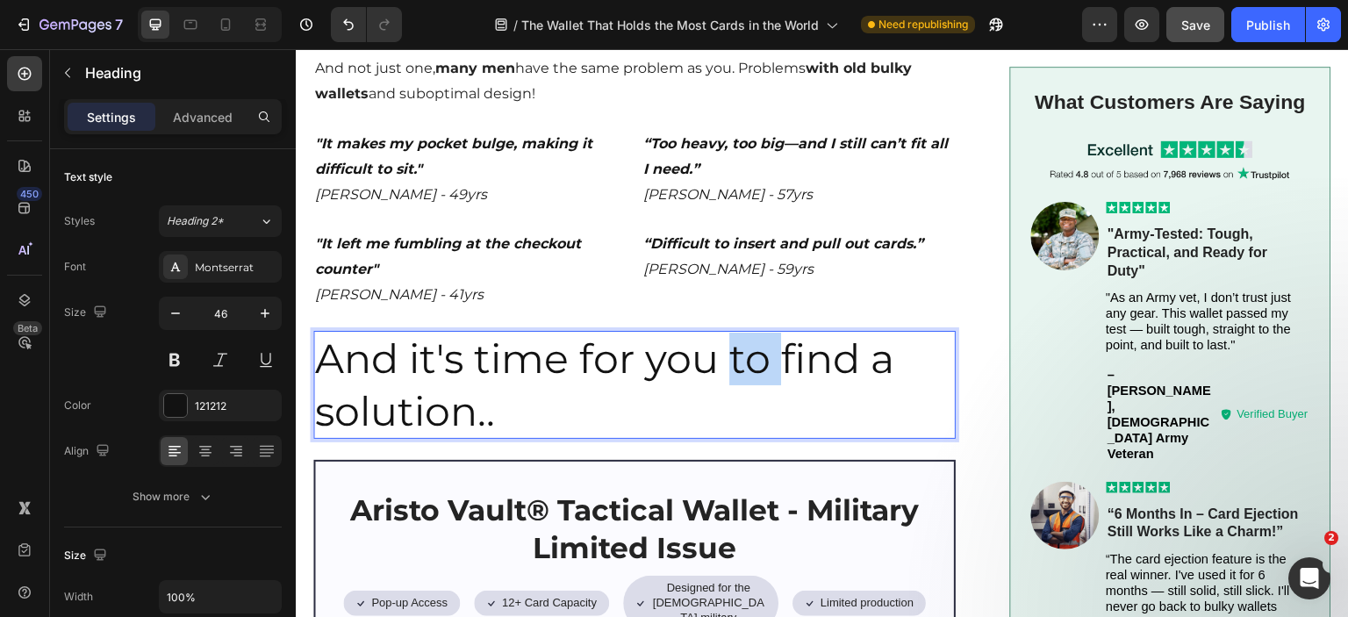
click at [737, 355] on p "And it's time for you to find a solution.." at bounding box center [634, 385] width 639 height 105
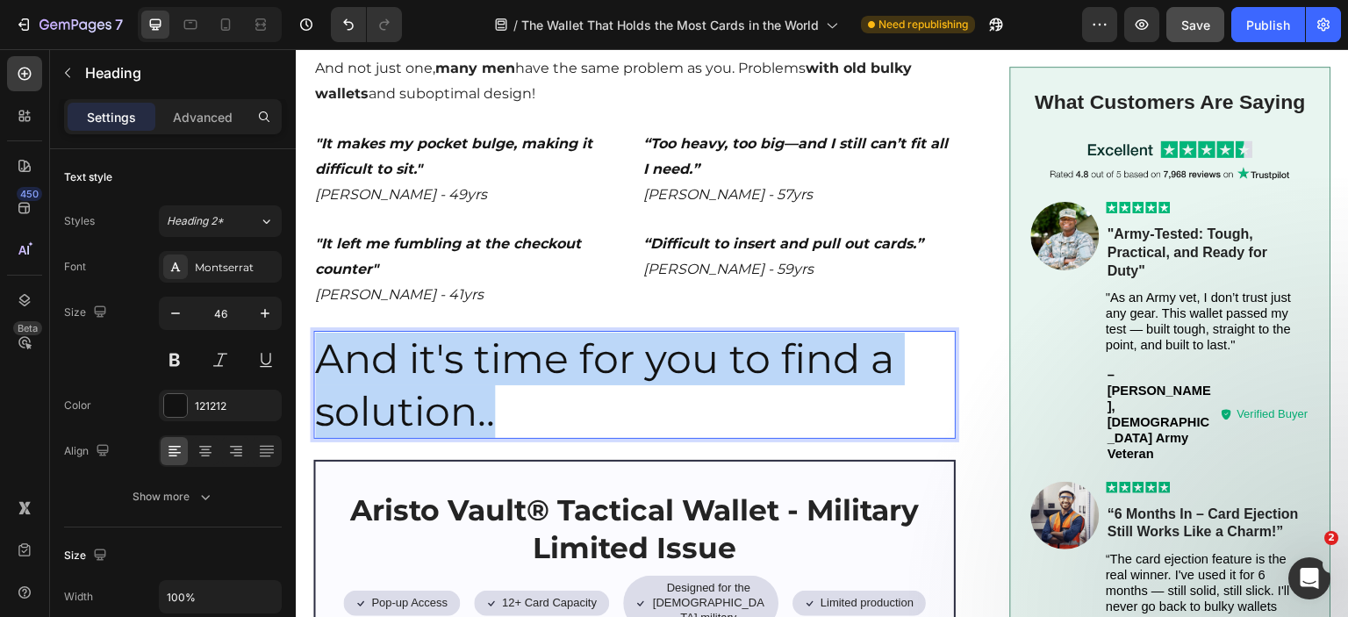
click at [737, 355] on p "And it's time for you to find a solution.." at bounding box center [634, 385] width 639 height 105
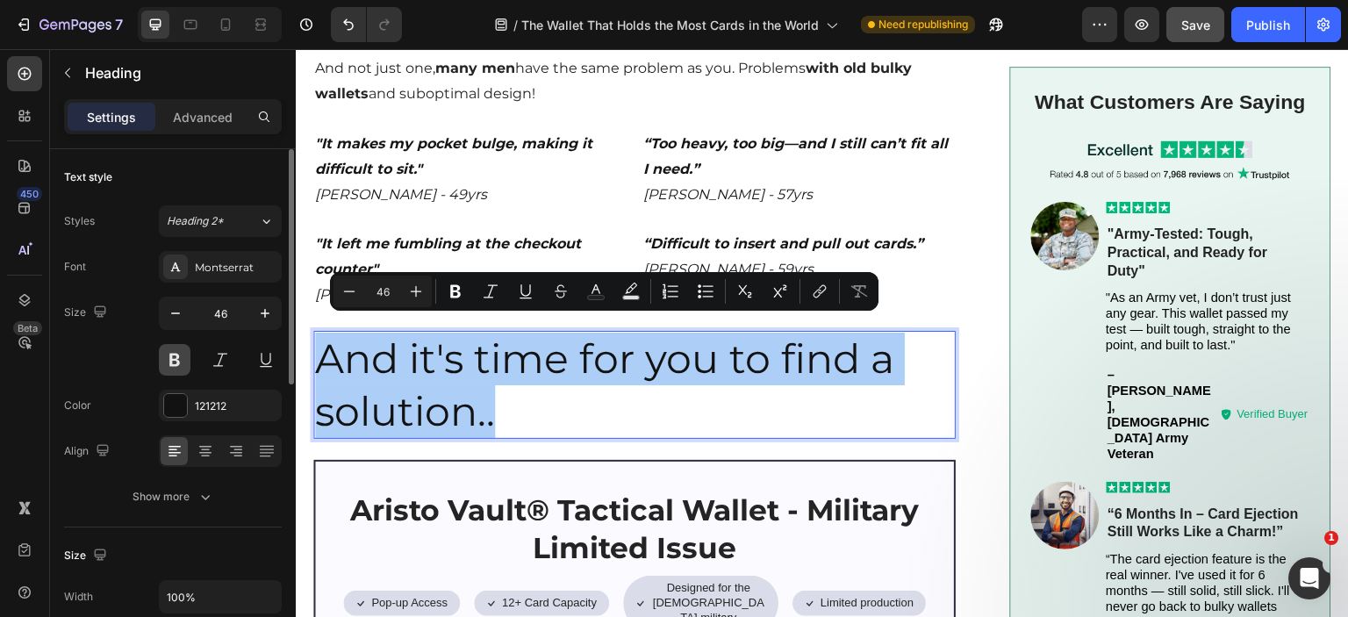
click at [183, 354] on button at bounding box center [175, 360] width 32 height 32
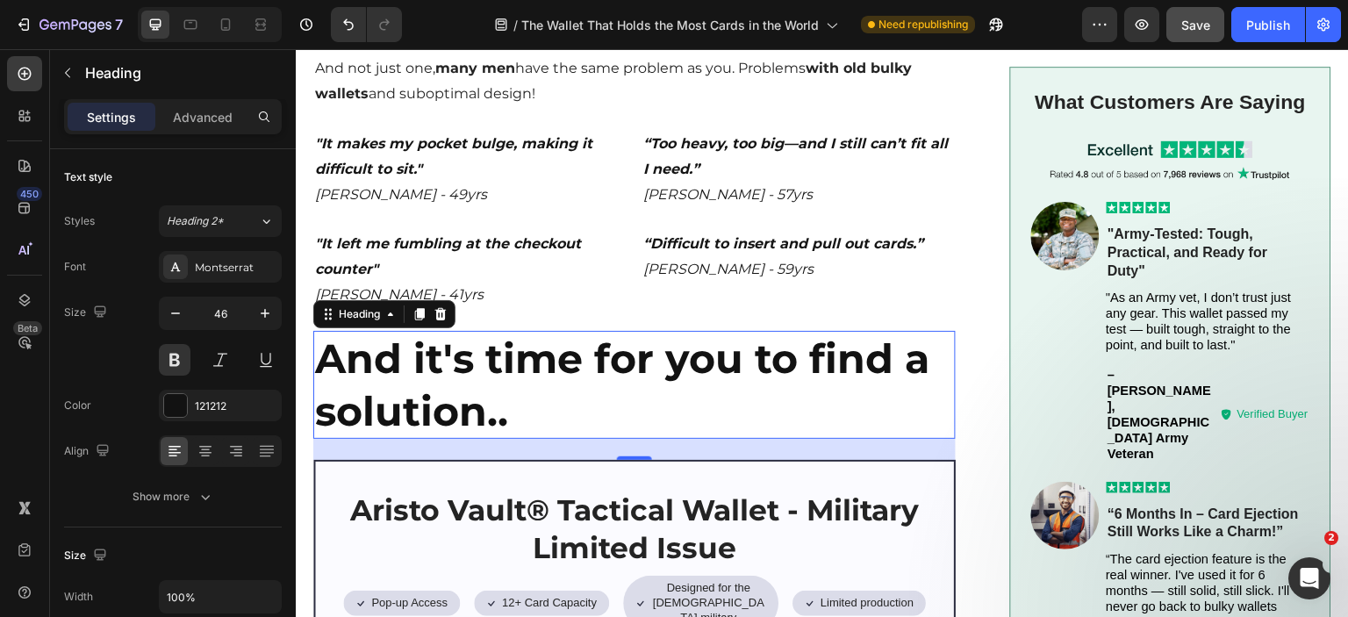
click at [401, 364] on p "And it's time for you to find a solution.." at bounding box center [634, 385] width 639 height 105
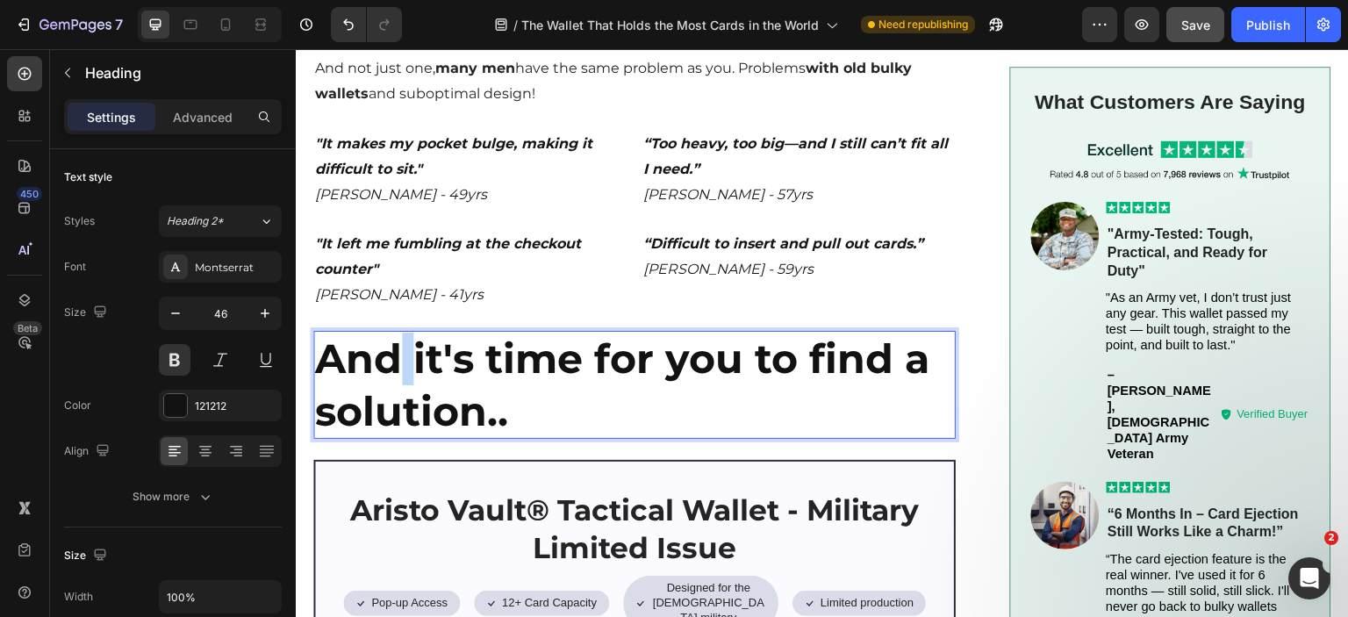
click at [401, 364] on p "And it's time for you to find a solution.." at bounding box center [634, 385] width 639 height 105
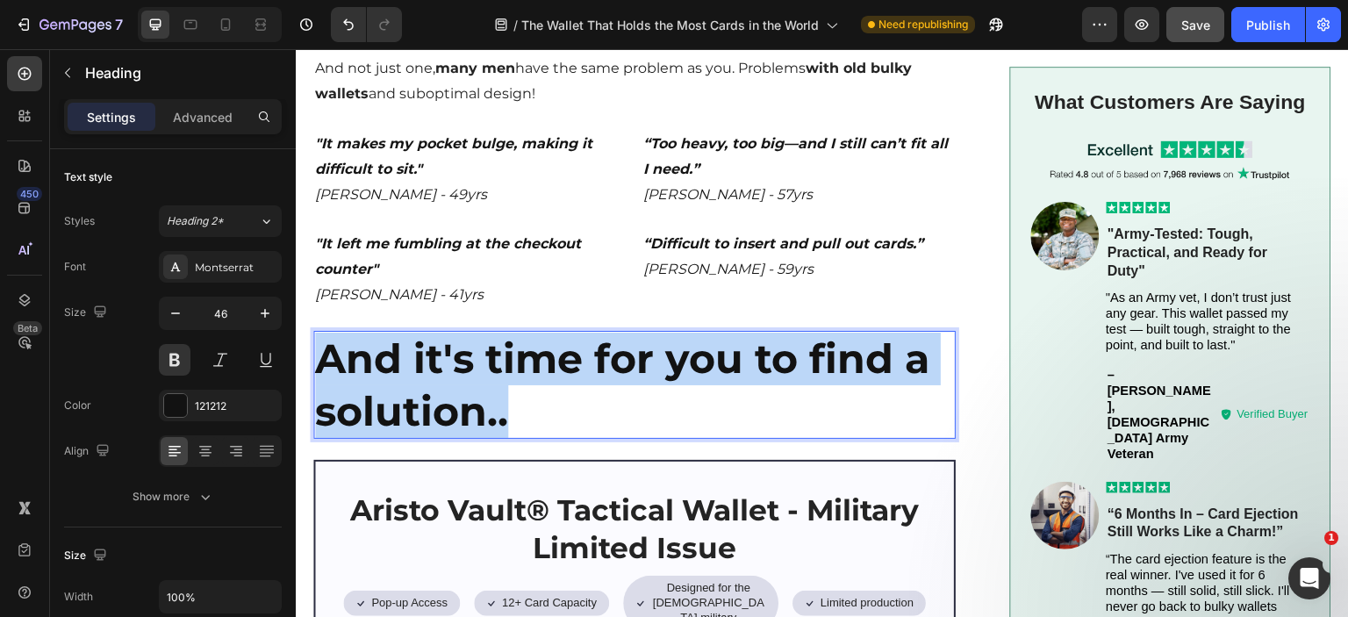
click at [402, 364] on p "And it's time for you to find a solution.." at bounding box center [634, 385] width 639 height 105
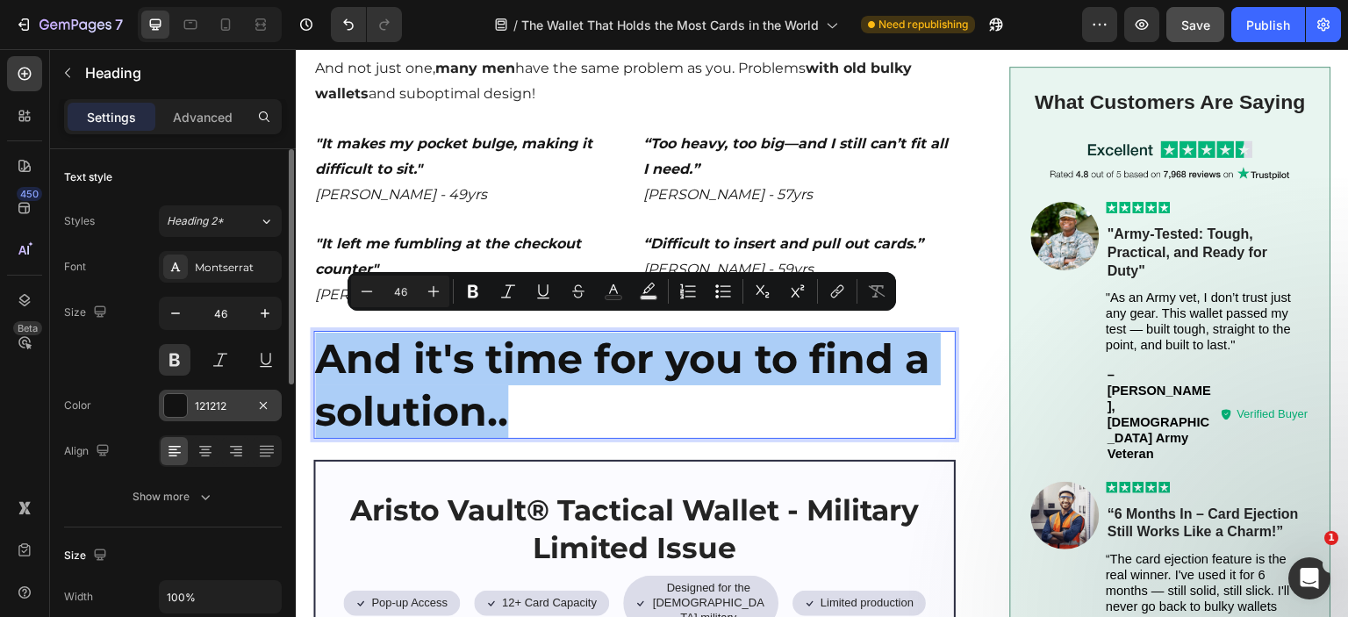
click at [166, 403] on div at bounding box center [175, 405] width 23 height 23
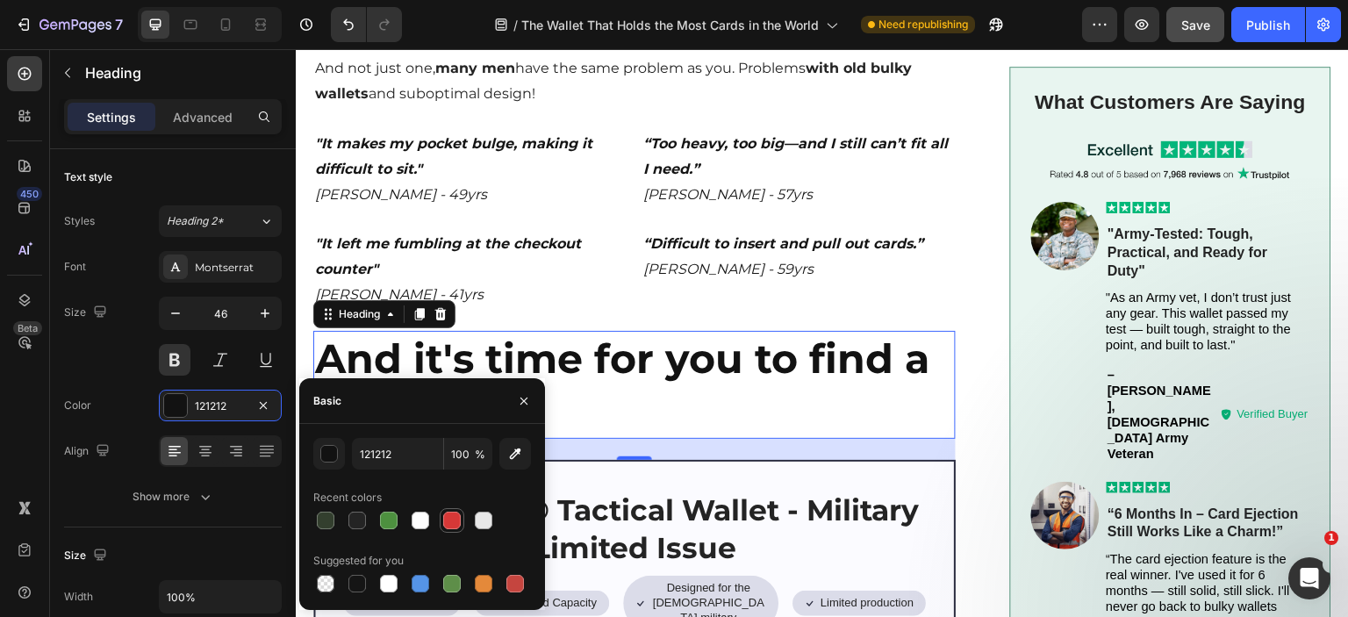
click at [457, 519] on div at bounding box center [452, 521] width 18 height 18
type input "D63837"
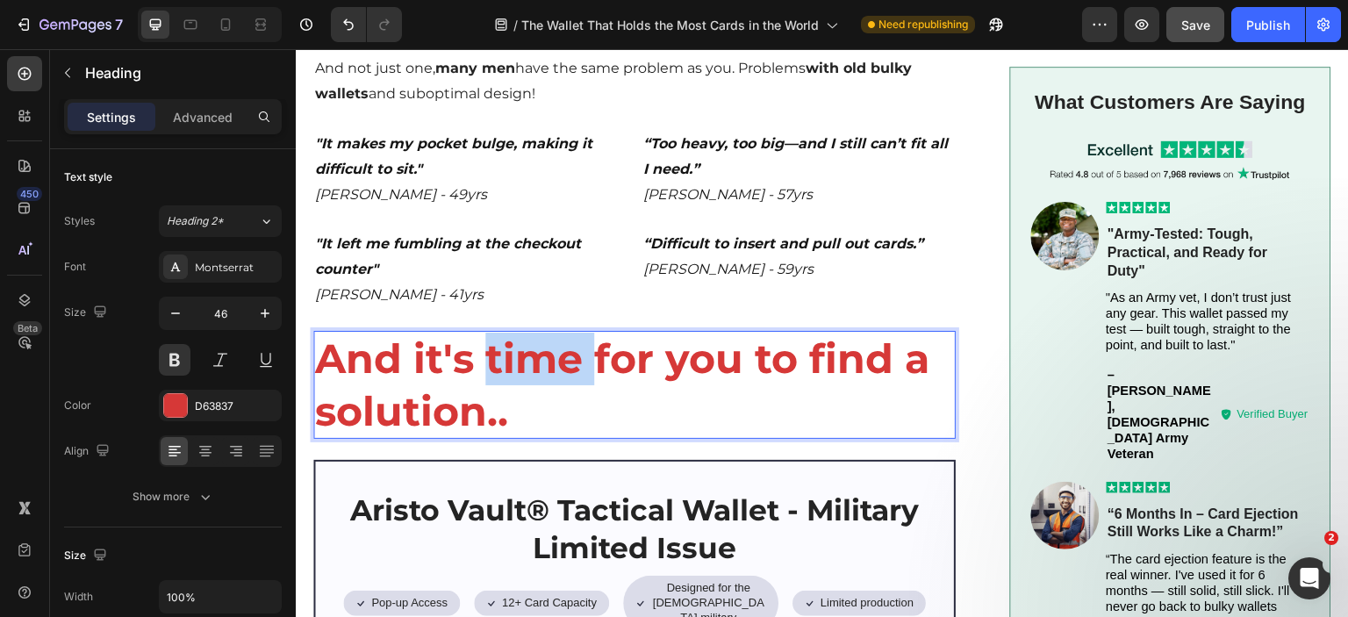
click at [488, 348] on p "And it's time for you to find a solution.." at bounding box center [634, 385] width 639 height 105
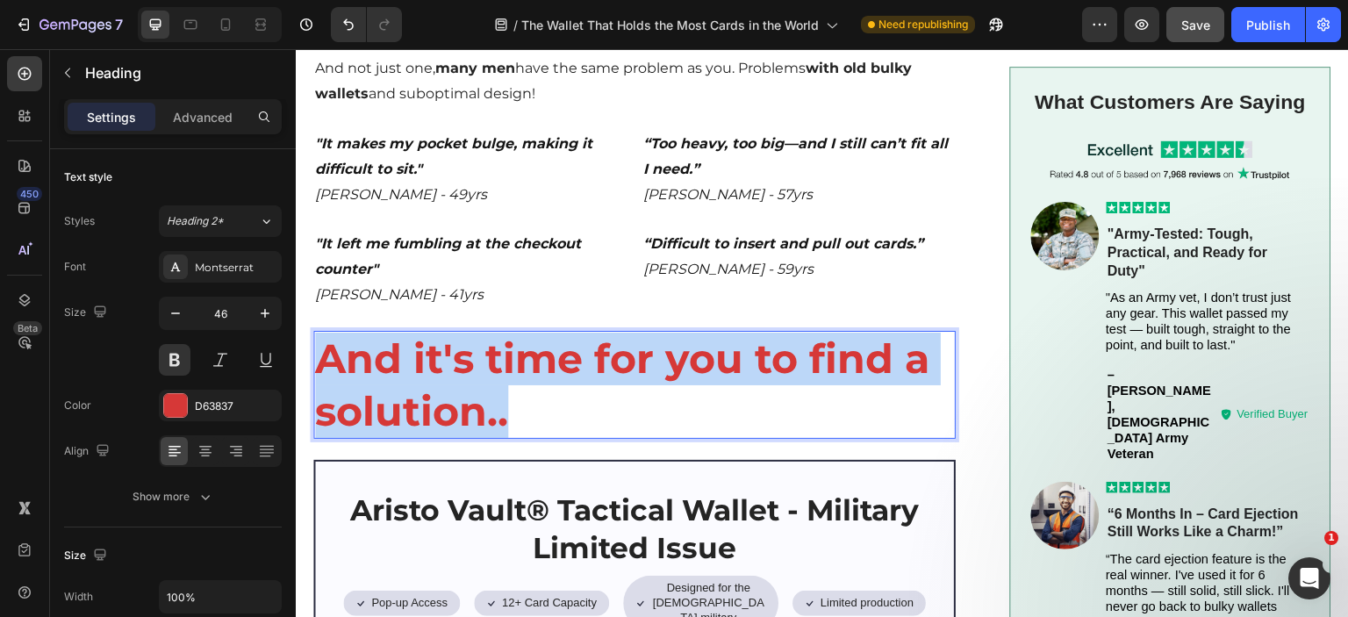
click at [488, 348] on p "And it's time for you to find a solution.." at bounding box center [634, 385] width 639 height 105
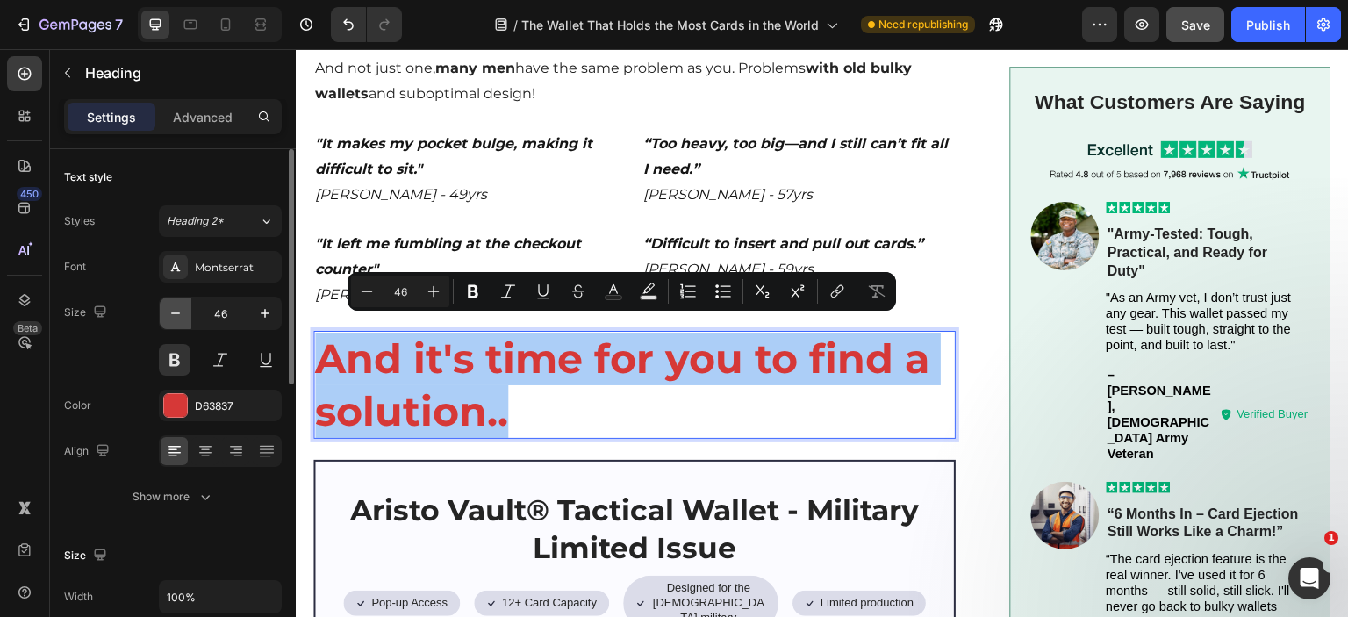
click at [174, 315] on icon "button" at bounding box center [176, 314] width 18 height 18
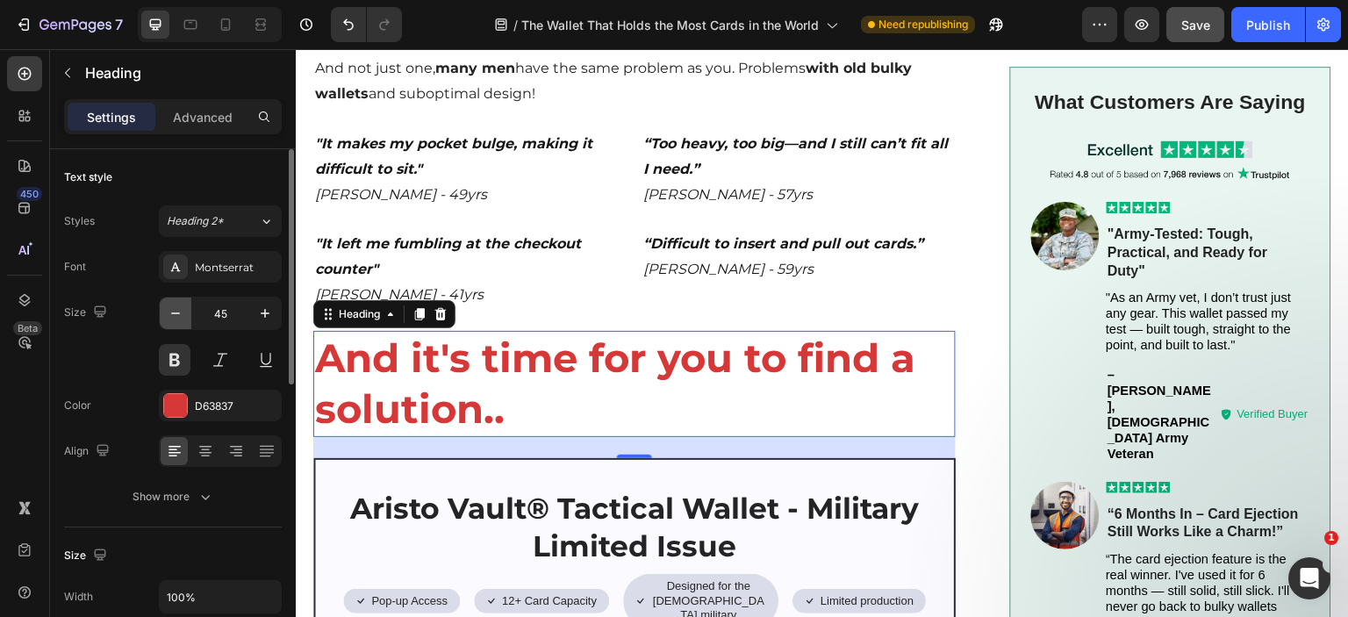
click at [174, 315] on icon "button" at bounding box center [176, 314] width 18 height 18
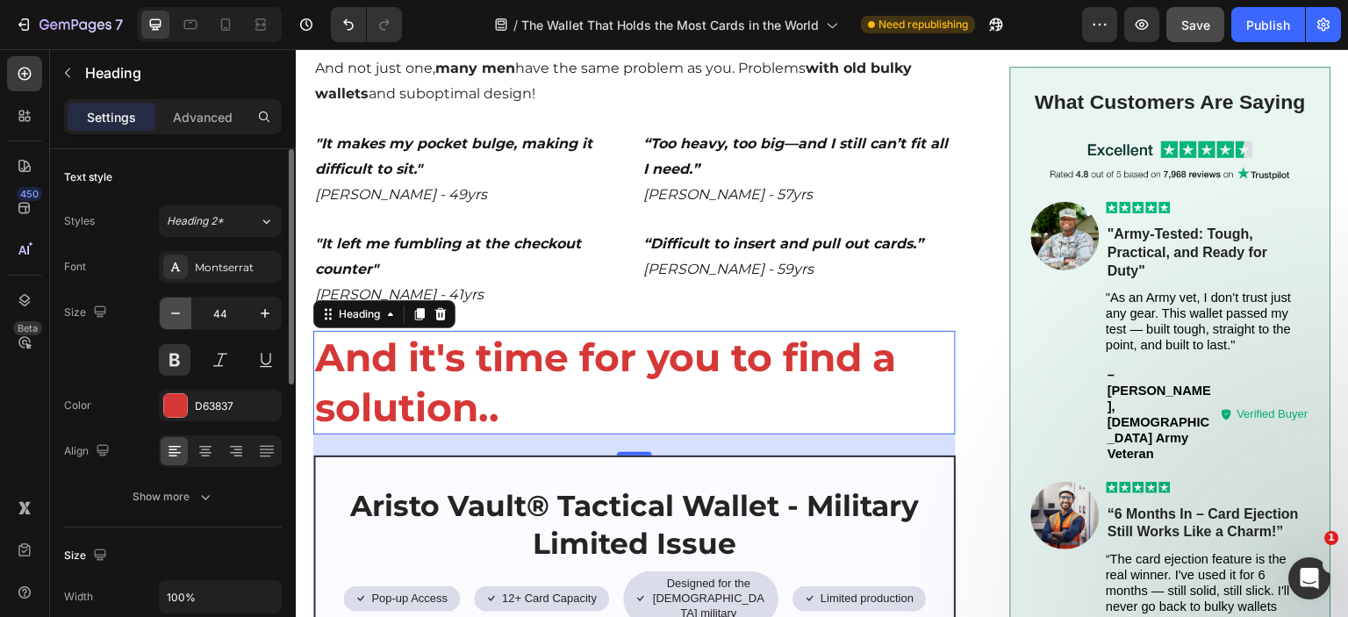
click at [174, 315] on icon "button" at bounding box center [176, 314] width 18 height 18
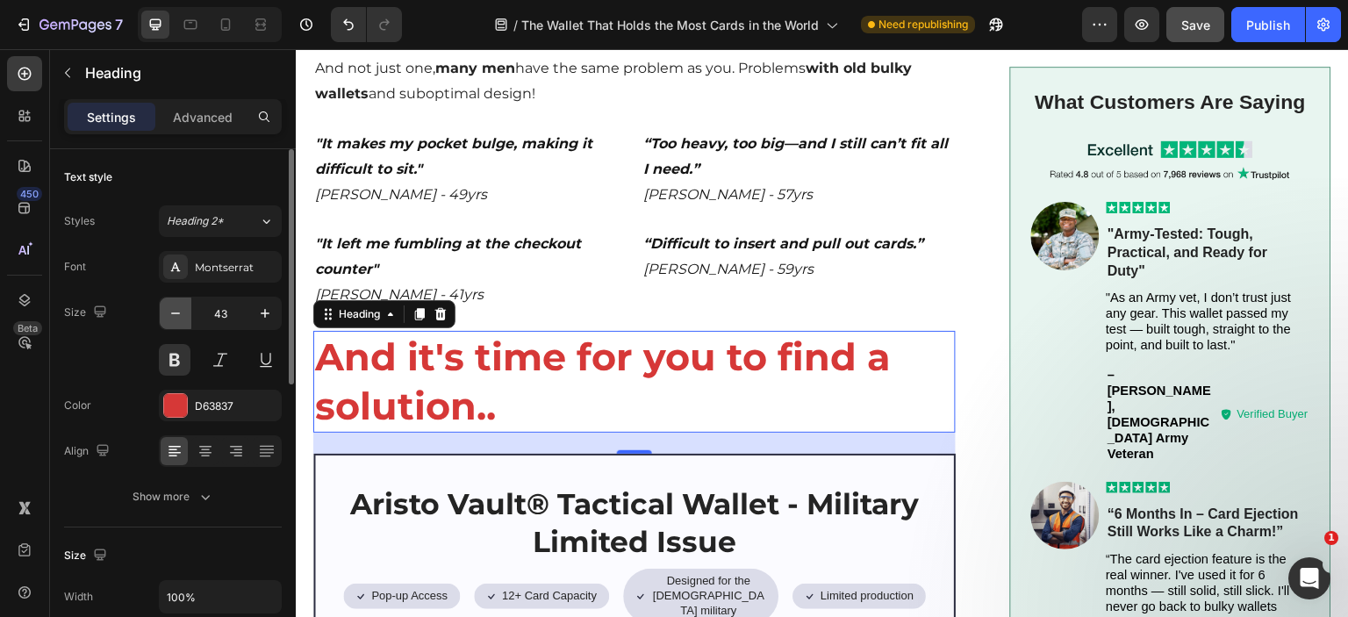
click at [174, 315] on icon "button" at bounding box center [176, 314] width 18 height 18
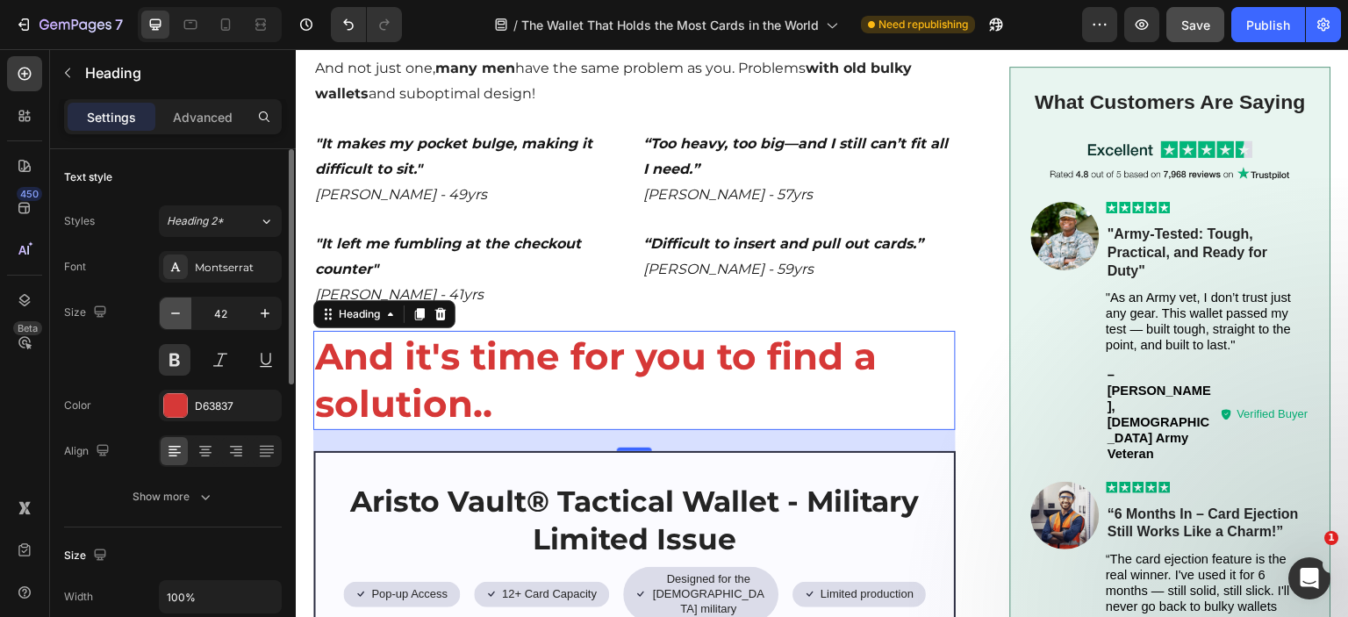
click at [174, 315] on icon "button" at bounding box center [176, 314] width 18 height 18
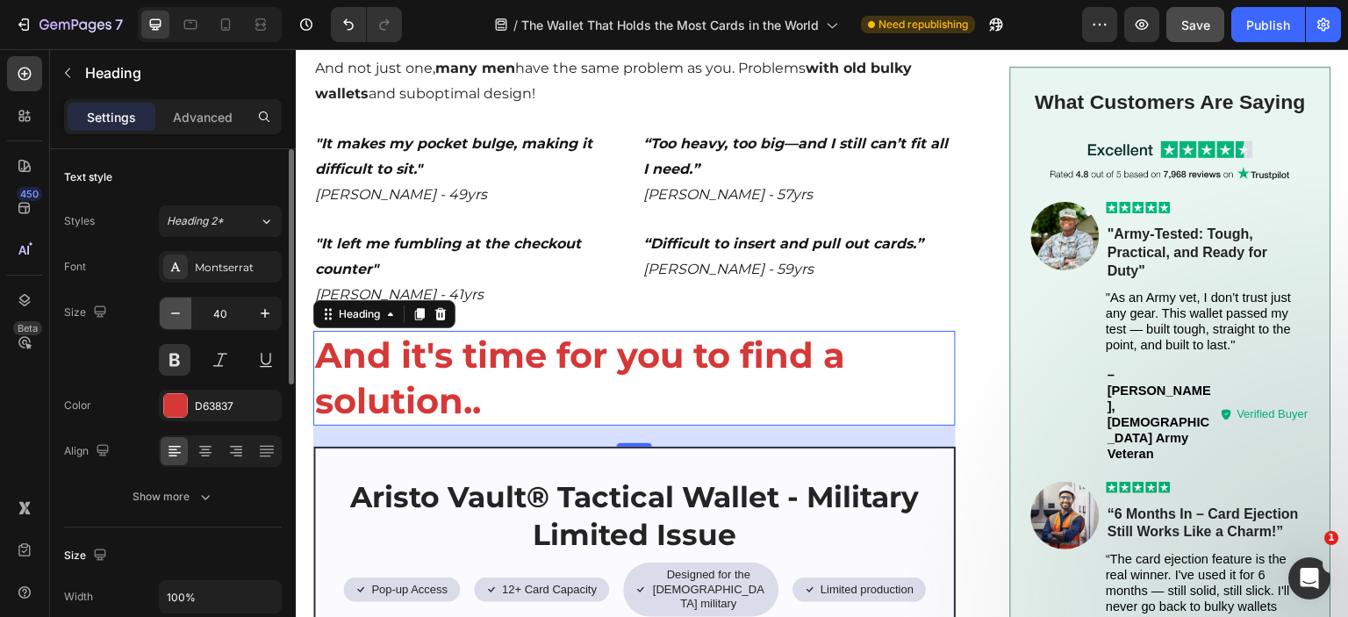
click at [174, 315] on icon "button" at bounding box center [176, 314] width 18 height 18
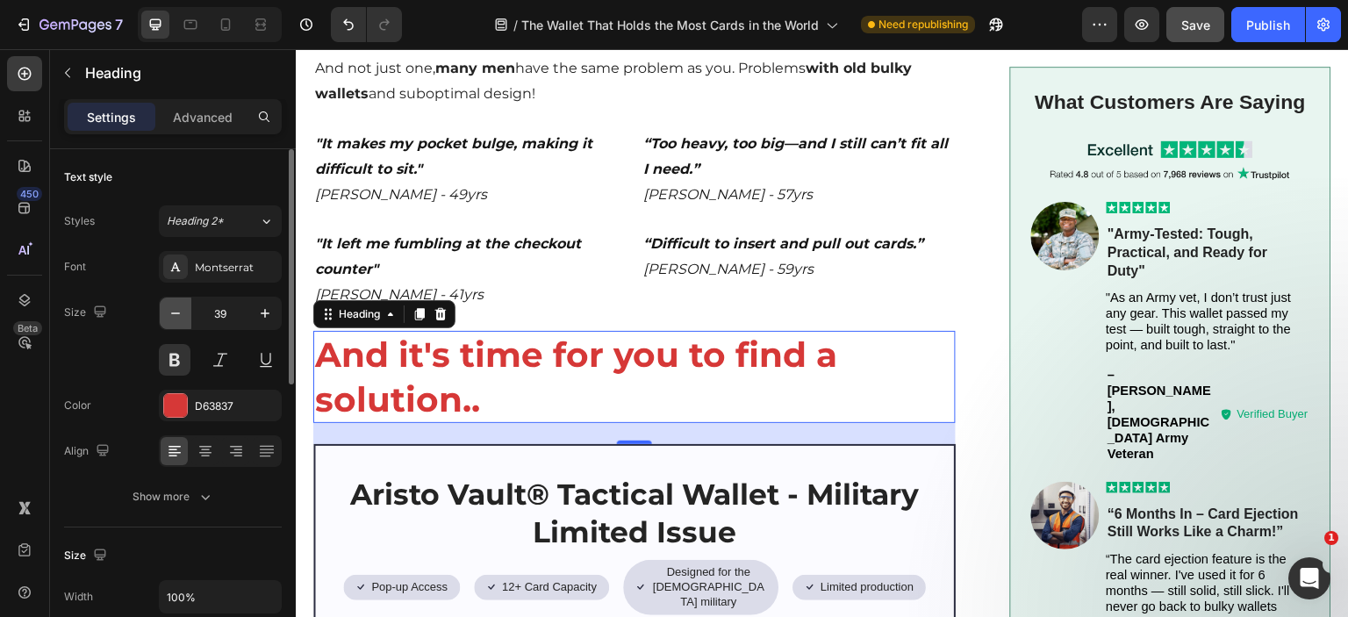
type input "38"
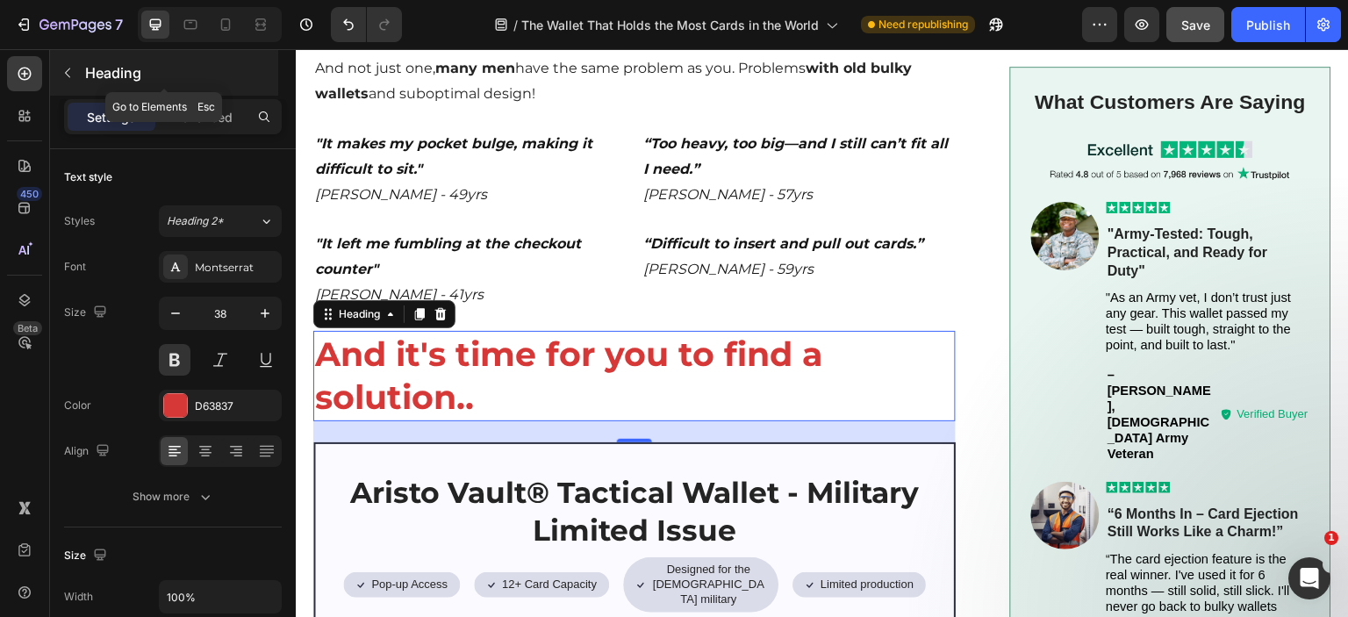
click at [68, 79] on icon "button" at bounding box center [68, 73] width 14 height 14
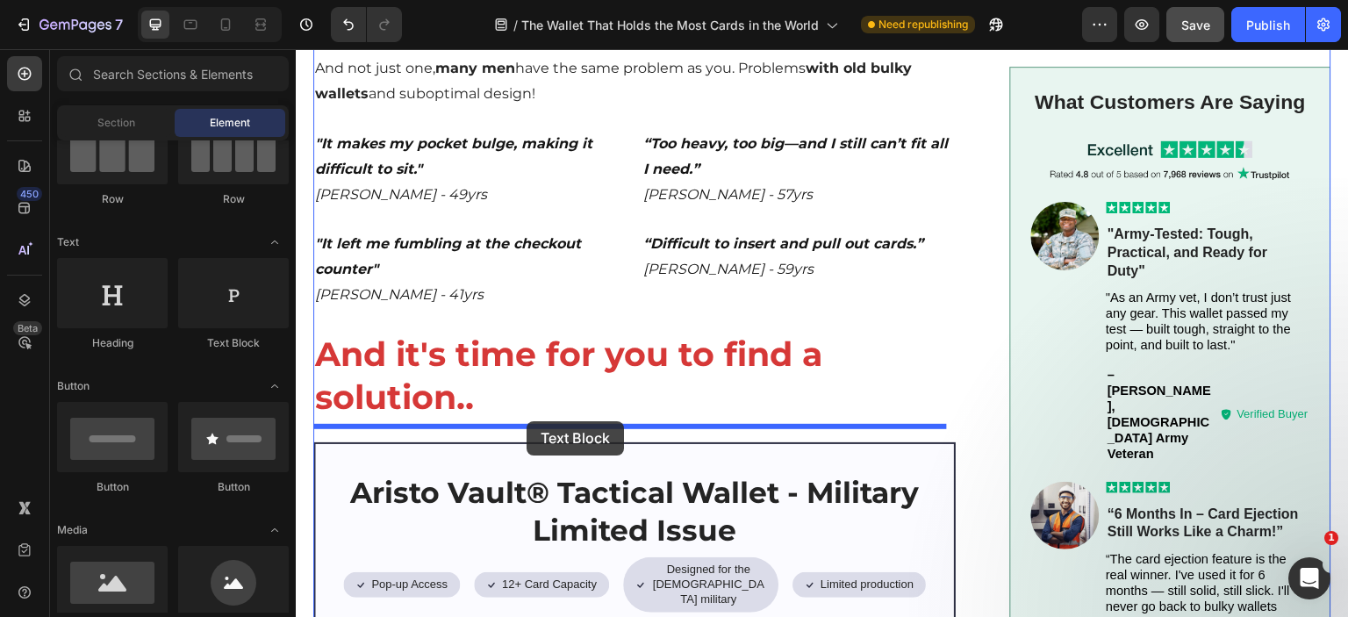
drag, startPoint x: 542, startPoint y: 359, endPoint x: 526, endPoint y: 421, distance: 64.3
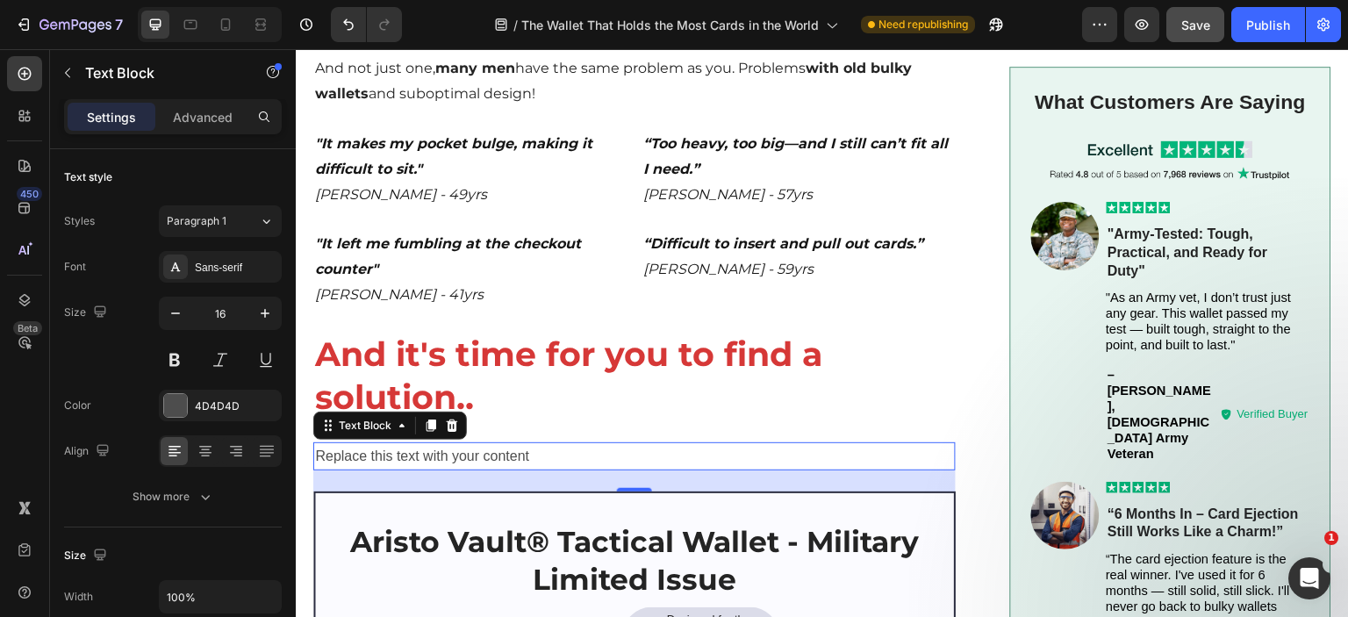
click at [462, 445] on div "Replace this text with your content" at bounding box center [634, 456] width 642 height 29
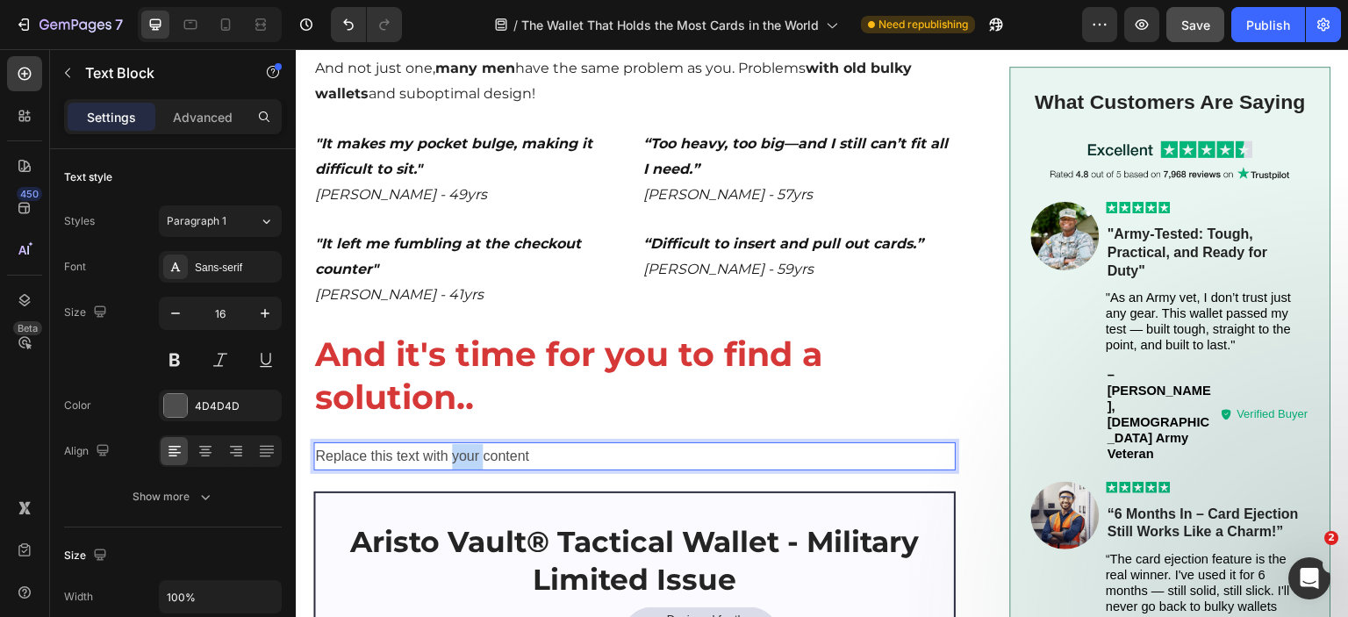
click at [462, 445] on p "Replace this text with your content" at bounding box center [634, 456] width 639 height 25
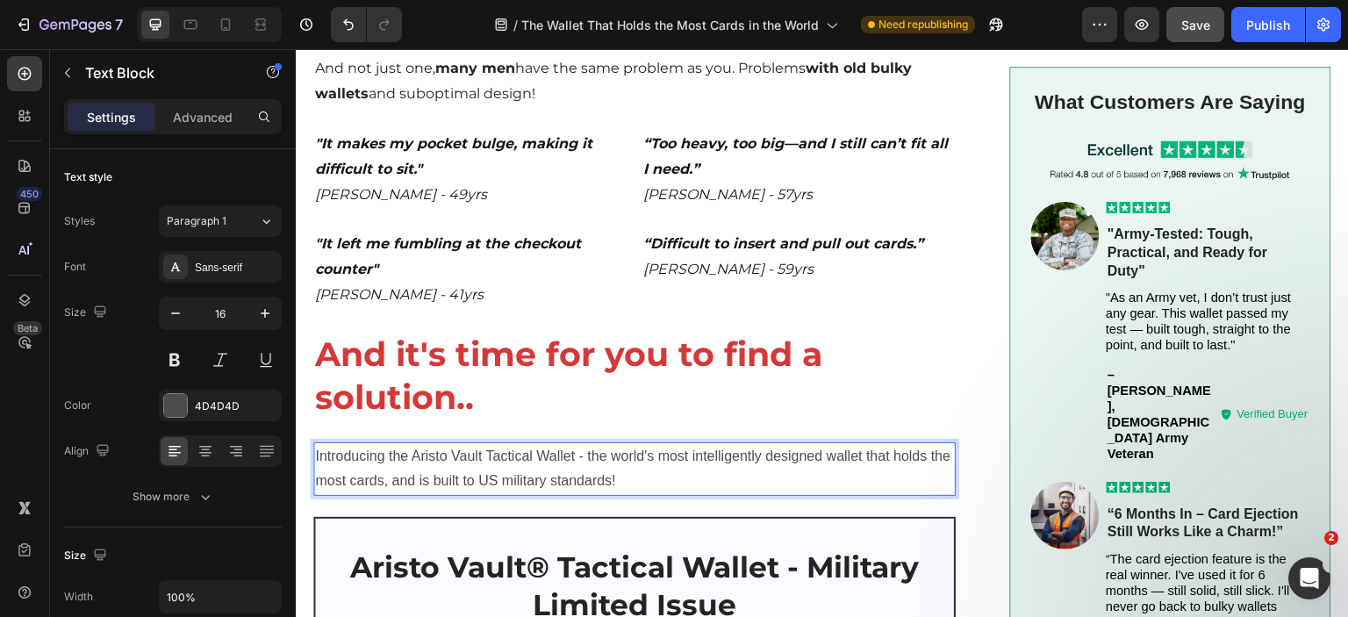
click at [497, 444] on p "Introducing the Aristo Vault Tactical Wallet - the world's most intelligently d…" at bounding box center [634, 469] width 639 height 51
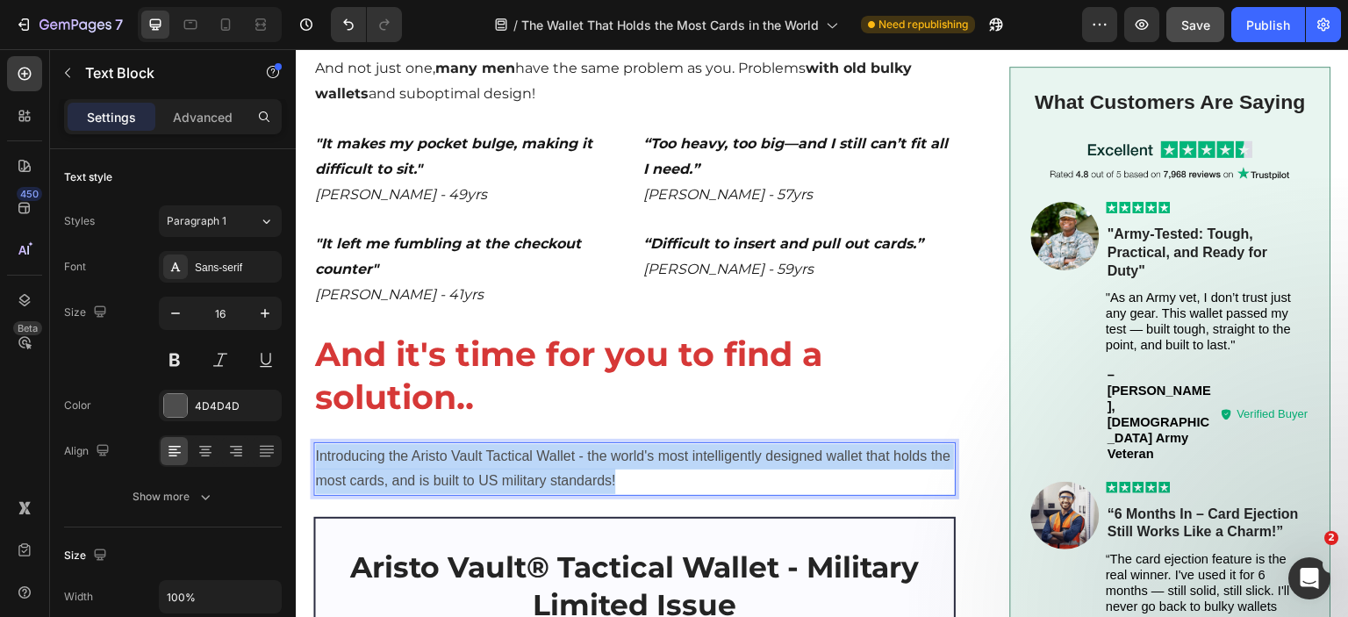
click at [497, 444] on p "Introducing the Aristo Vault Tactical Wallet - the world's most intelligently d…" at bounding box center [634, 469] width 639 height 51
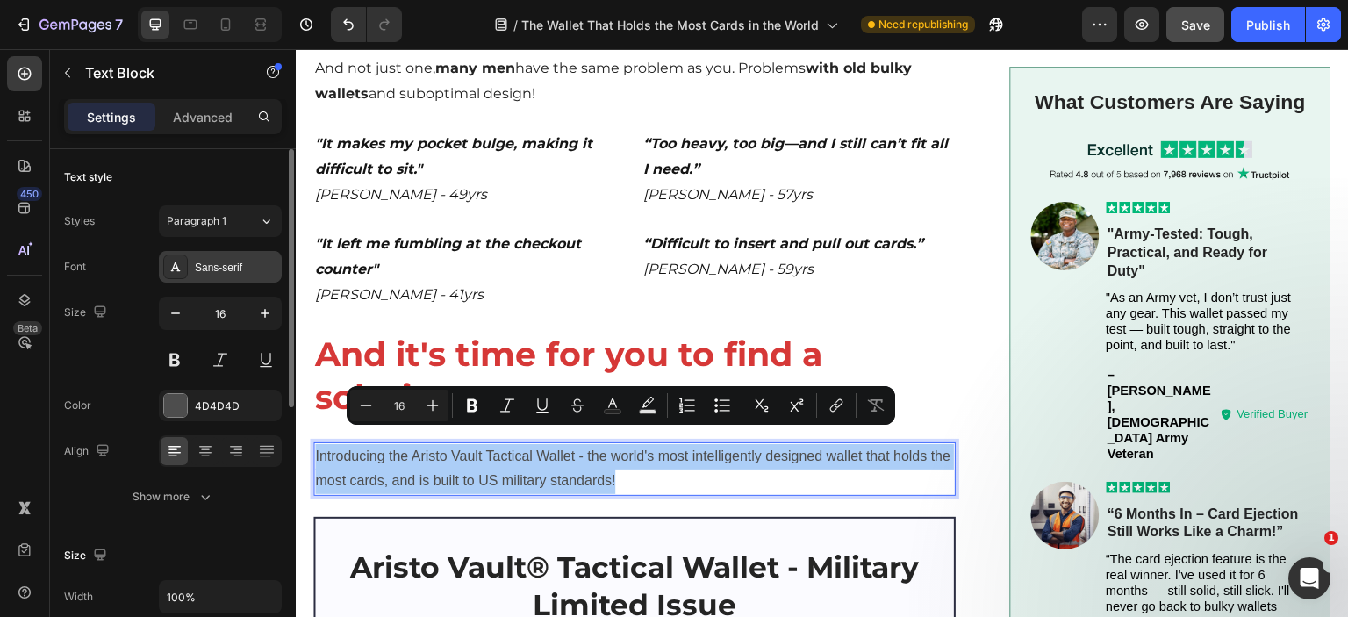
click at [193, 259] on div "Sans-serif" at bounding box center [220, 267] width 123 height 32
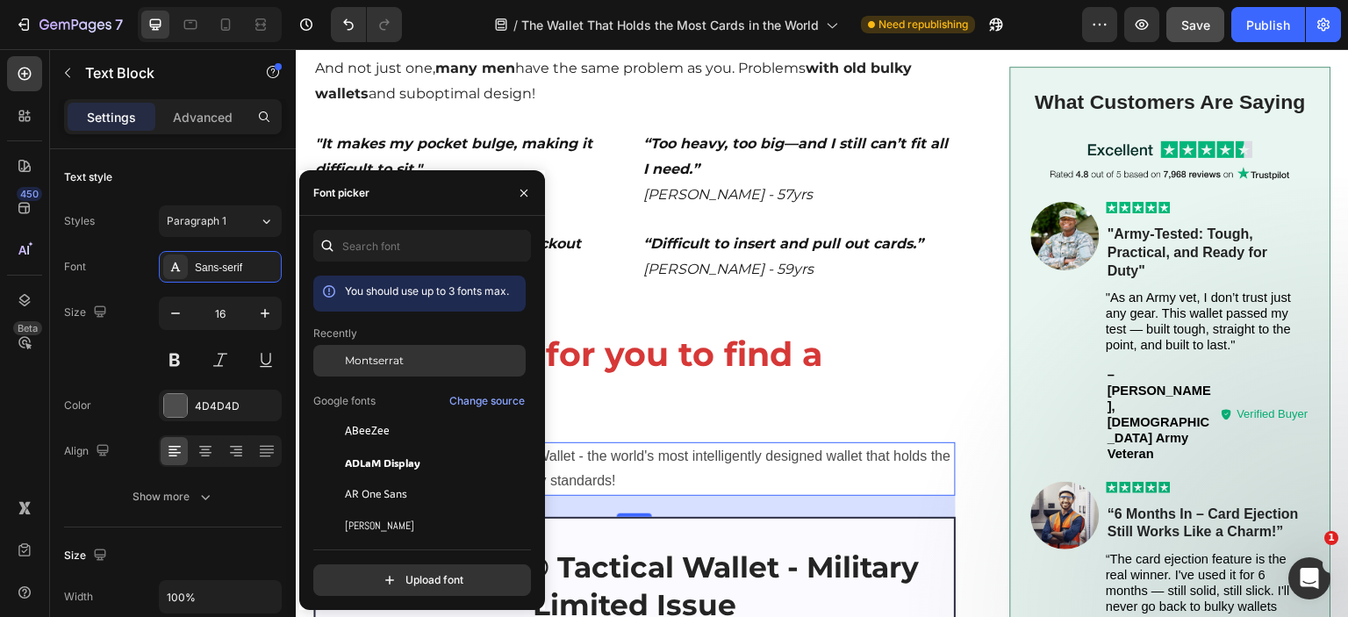
click at [346, 354] on span "Montserrat" at bounding box center [374, 361] width 59 height 16
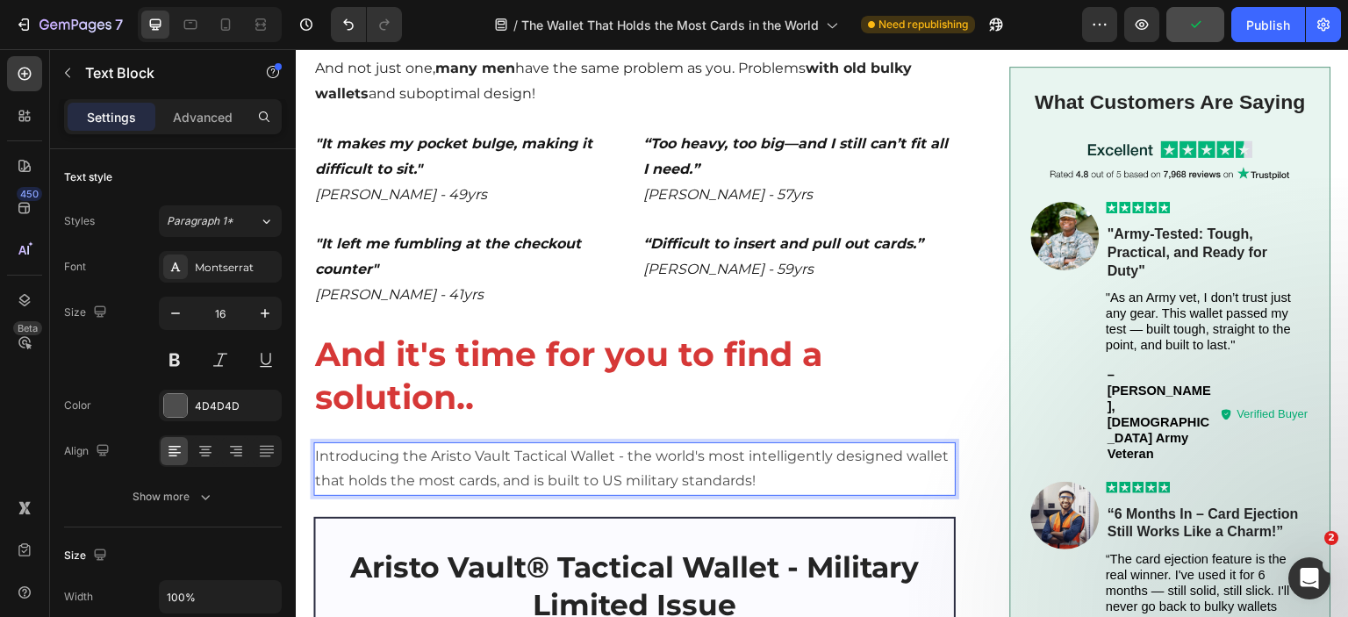
click at [628, 444] on p "Introducing the Aristo Vault Tactical Wallet - the world's most intelligently d…" at bounding box center [634, 469] width 639 height 51
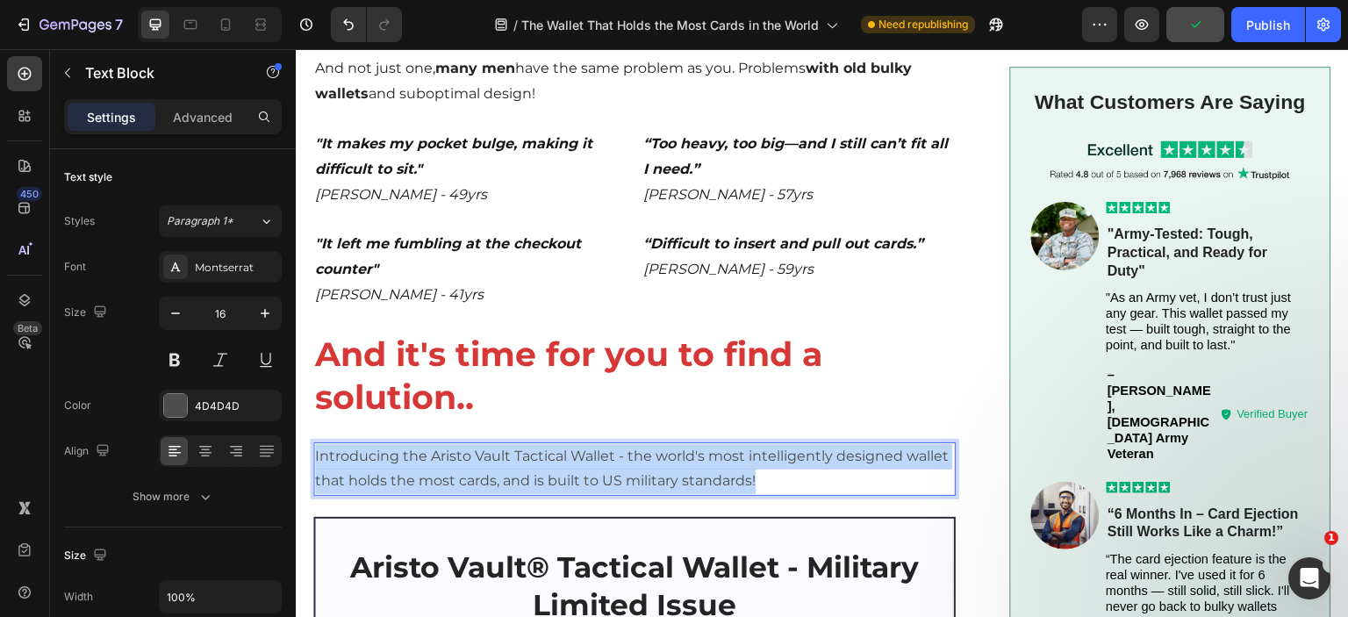
click at [629, 444] on p "Introducing the Aristo Vault Tactical Wallet - the world's most intelligently d…" at bounding box center [634, 469] width 639 height 51
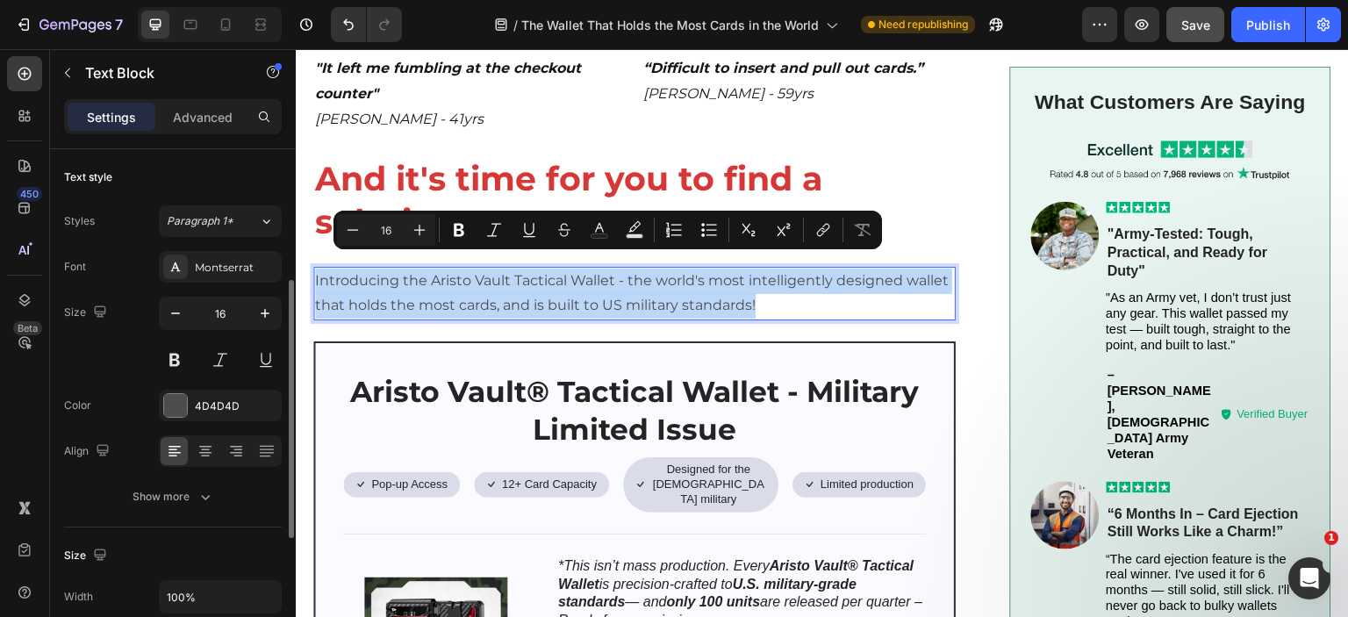
scroll to position [88, 0]
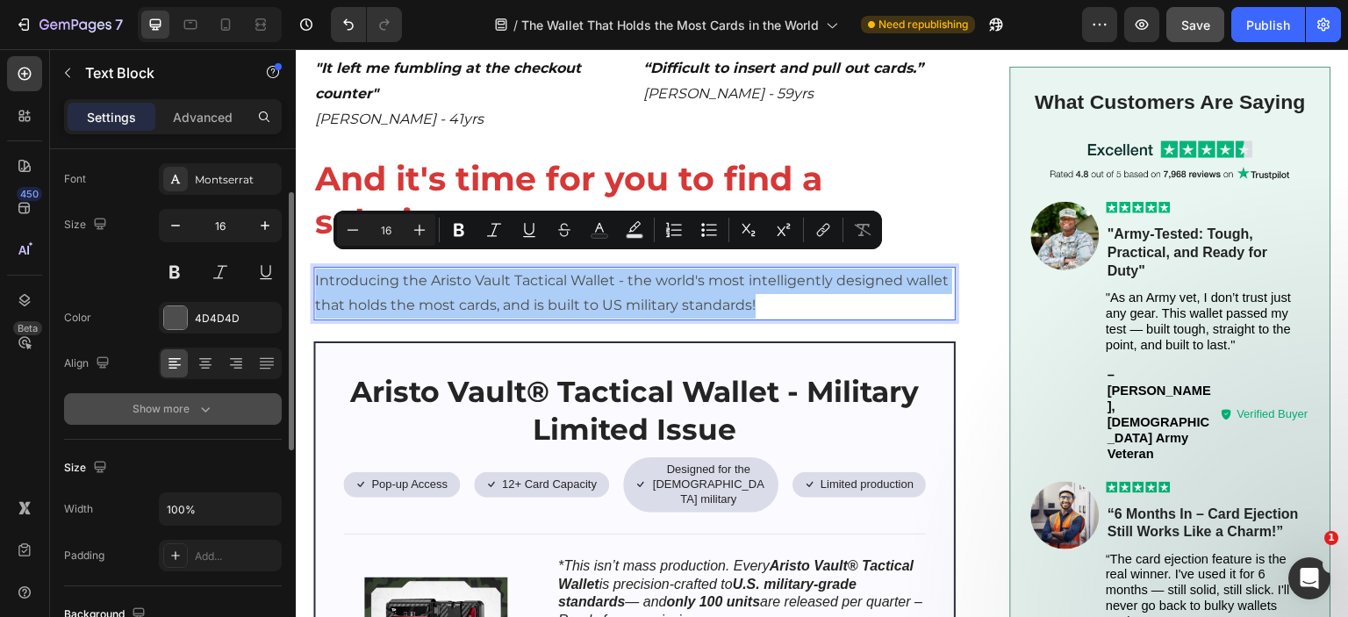
click at [173, 420] on button "Show more" at bounding box center [173, 409] width 218 height 32
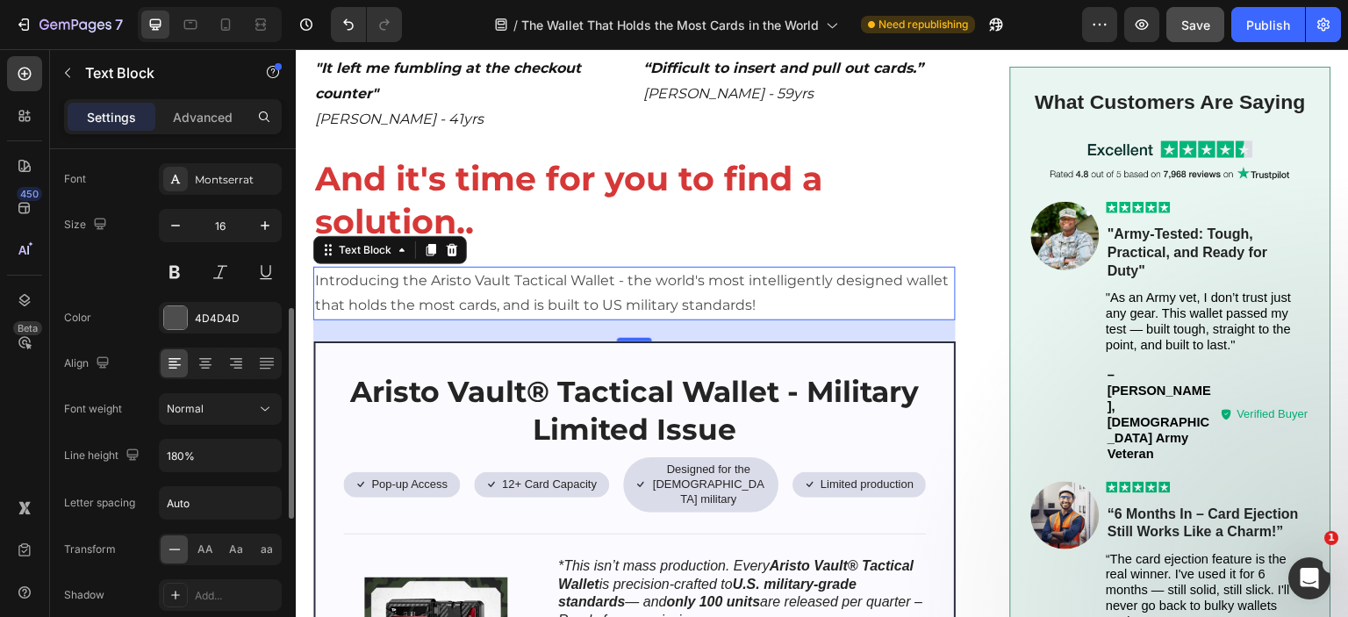
scroll to position [176, 0]
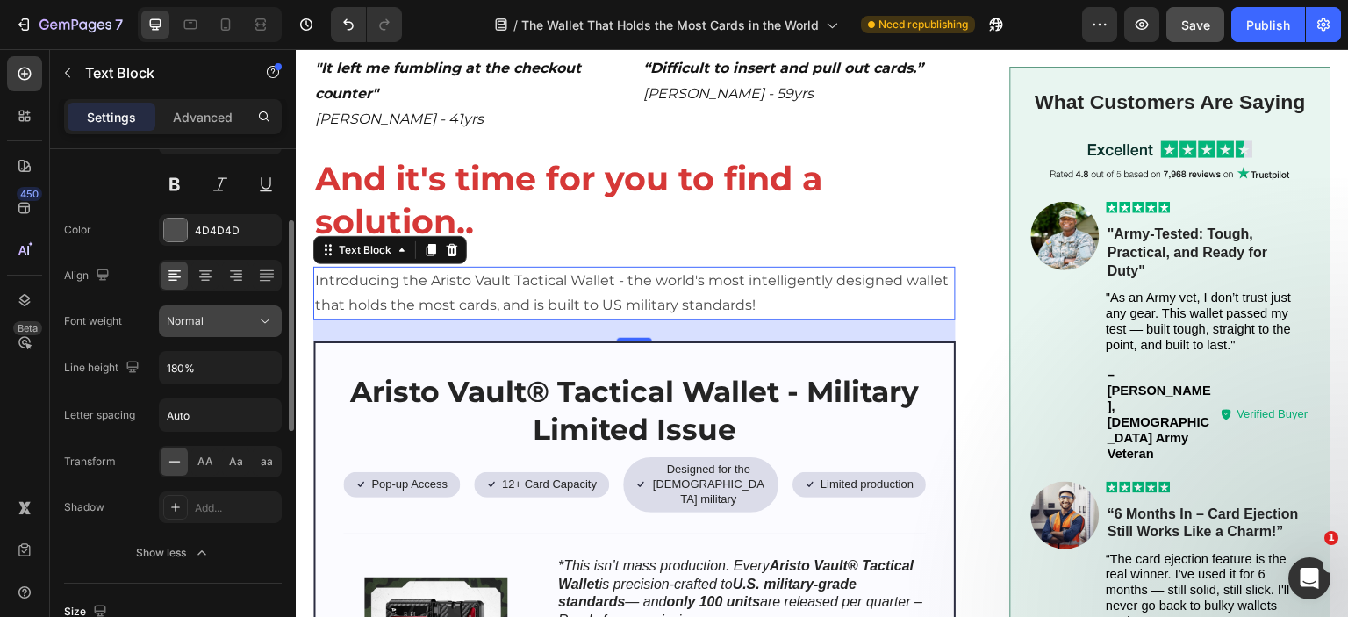
click at [217, 310] on button "Normal" at bounding box center [220, 321] width 123 height 32
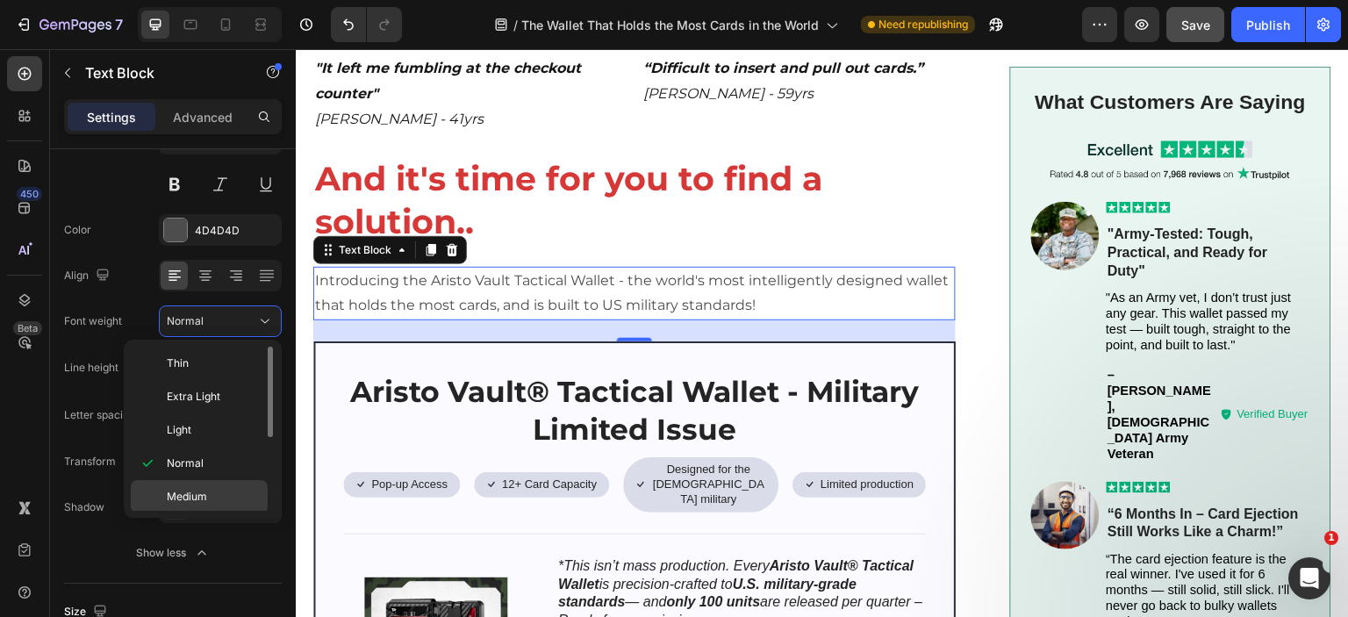
click at [196, 498] on span "Medium" at bounding box center [187, 497] width 40 height 16
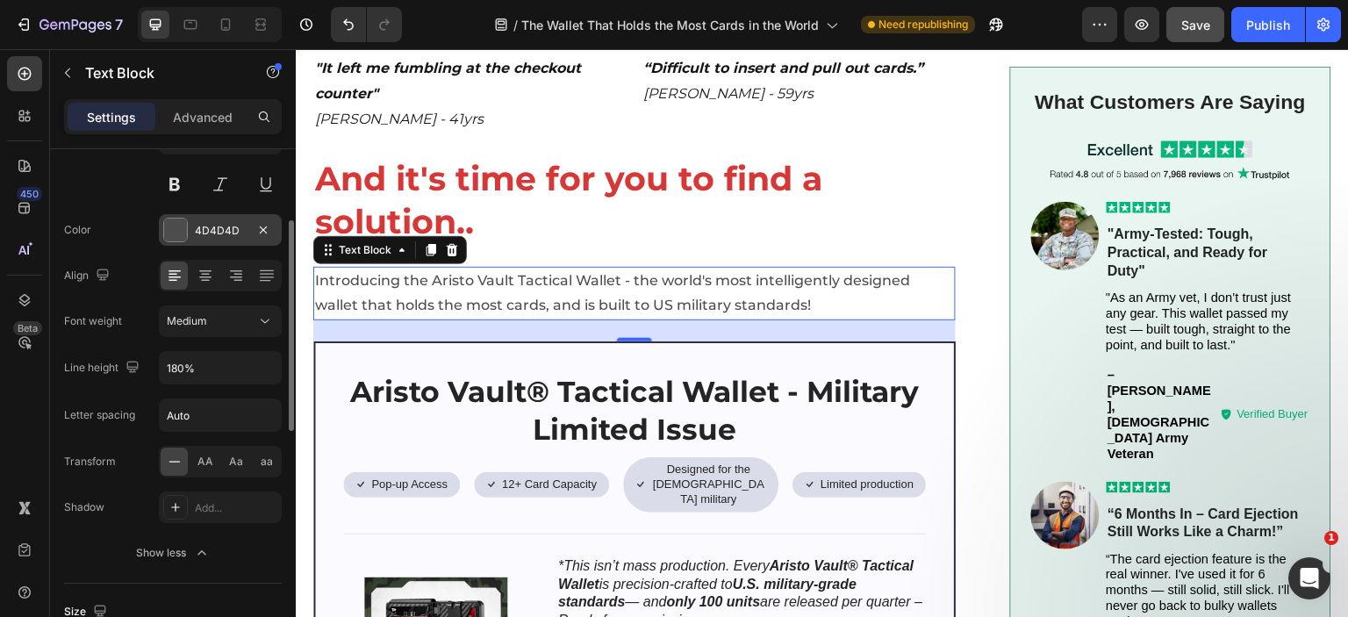
click at [183, 224] on div at bounding box center [175, 230] width 23 height 23
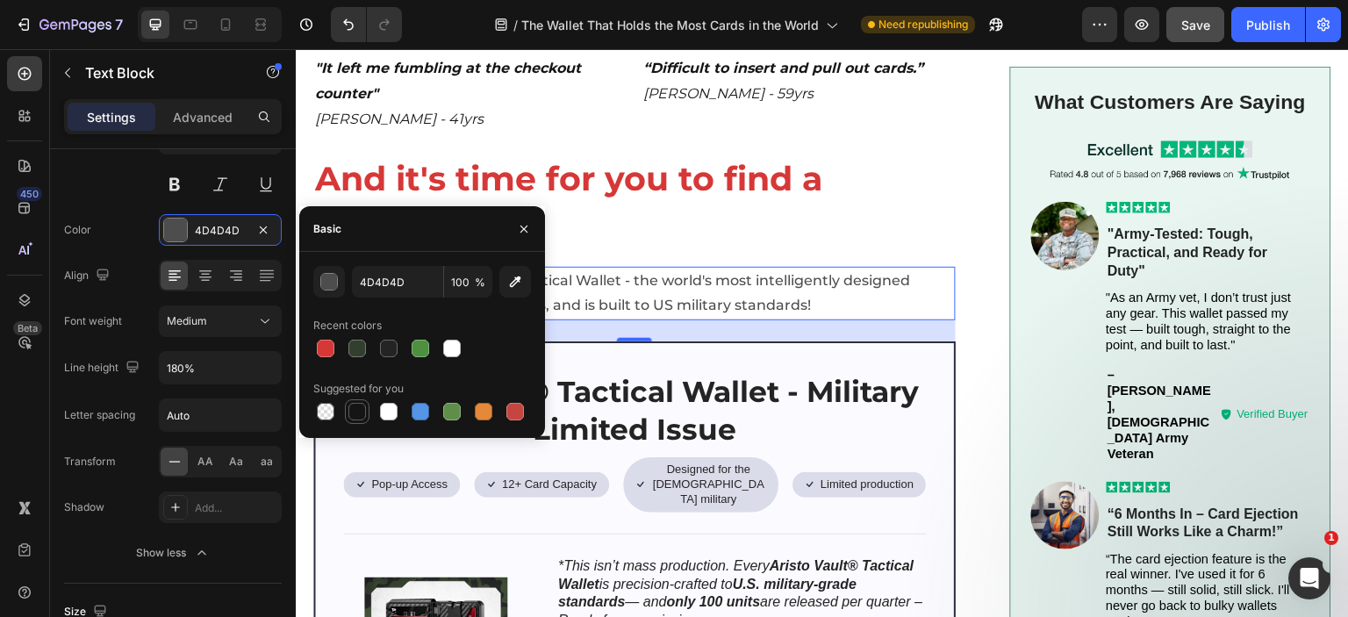
click at [355, 413] on div at bounding box center [357, 412] width 18 height 18
type input "151515"
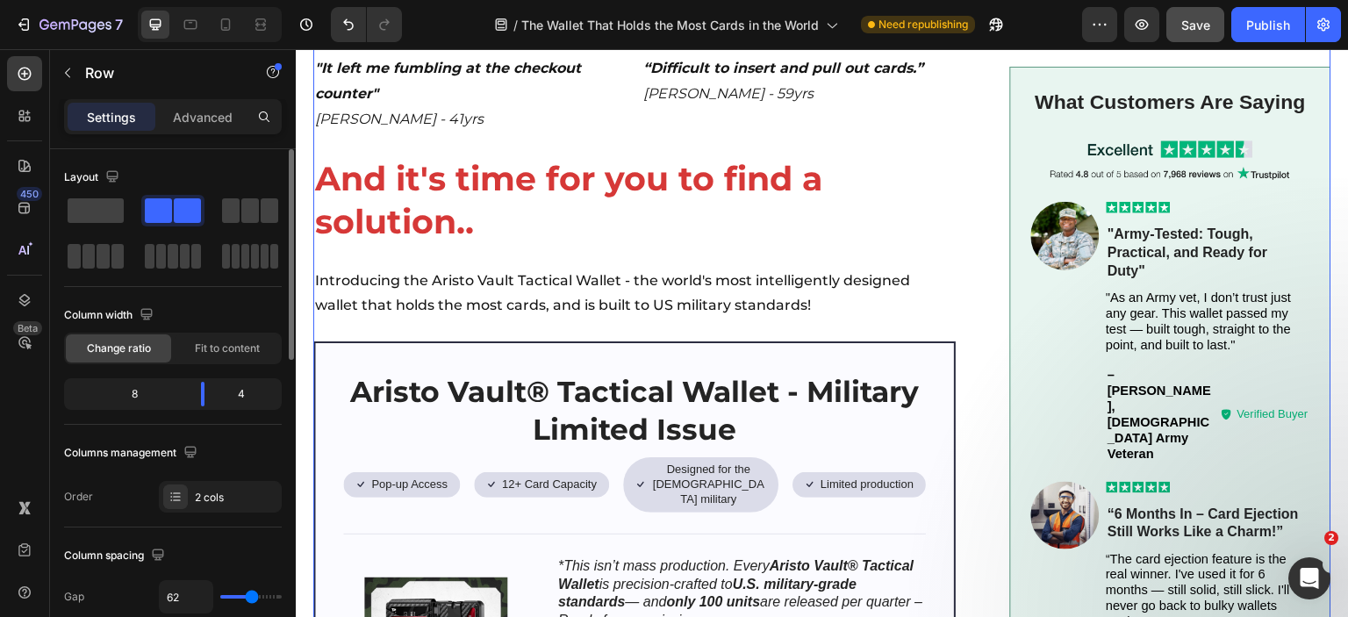
scroll to position [2019, 0]
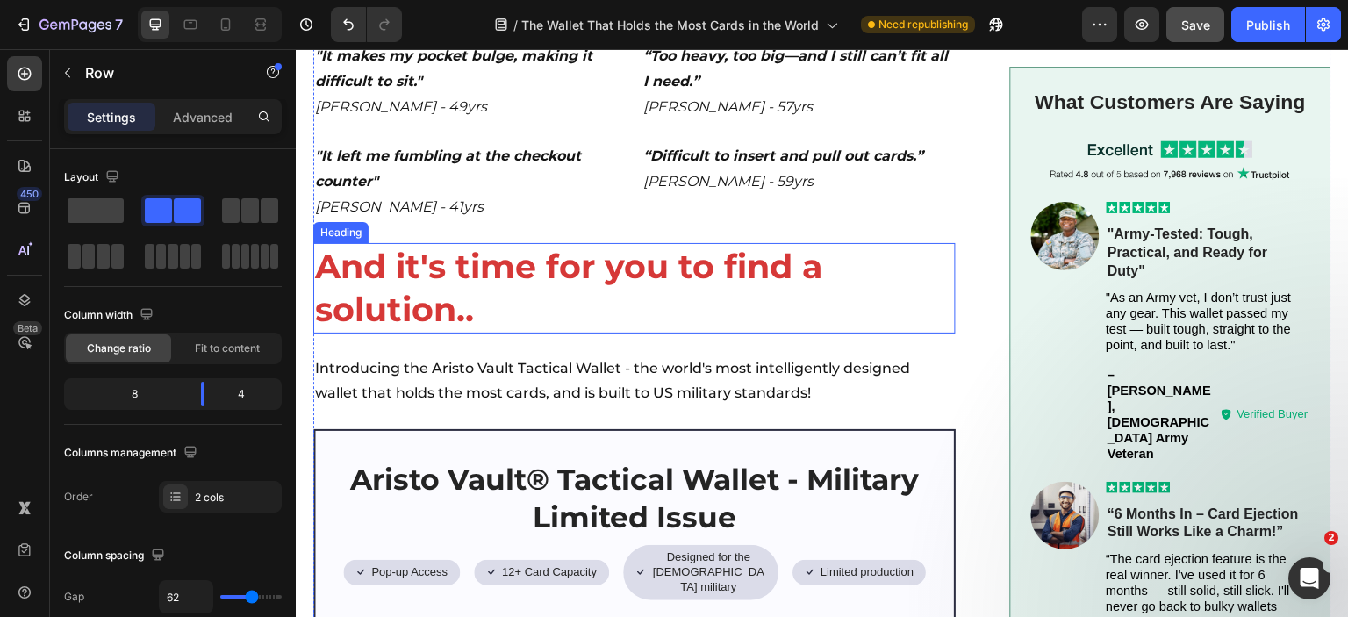
click at [592, 284] on p "And it's time for you to find a solution.." at bounding box center [634, 288] width 639 height 87
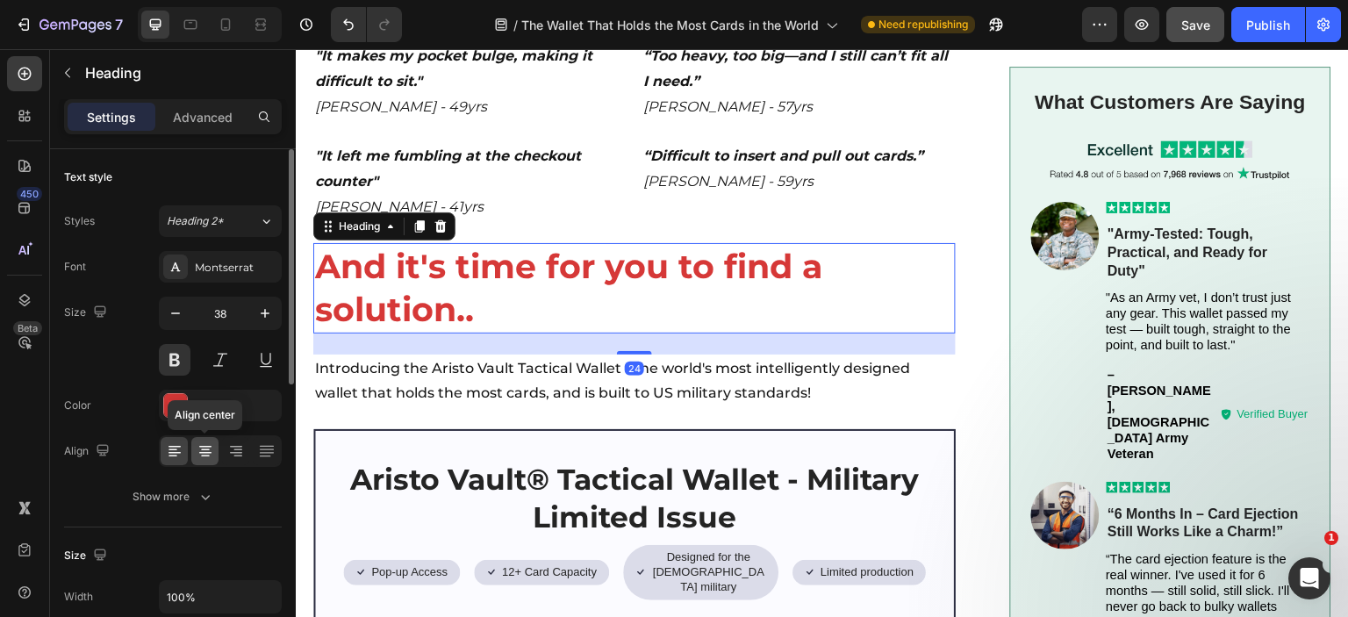
click at [211, 456] on icon at bounding box center [206, 451] width 18 height 18
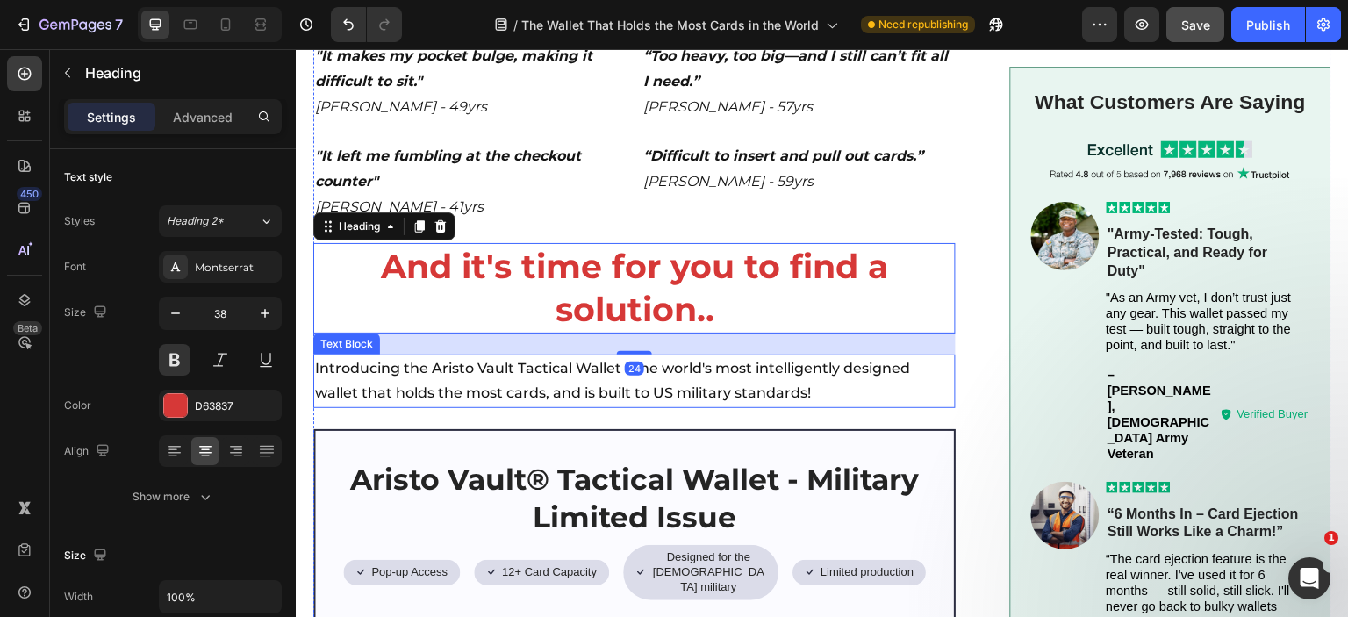
click at [666, 356] on p "Introducing the Aristo Vault Tactical Wallet - the world's most intelligently d…" at bounding box center [634, 381] width 639 height 51
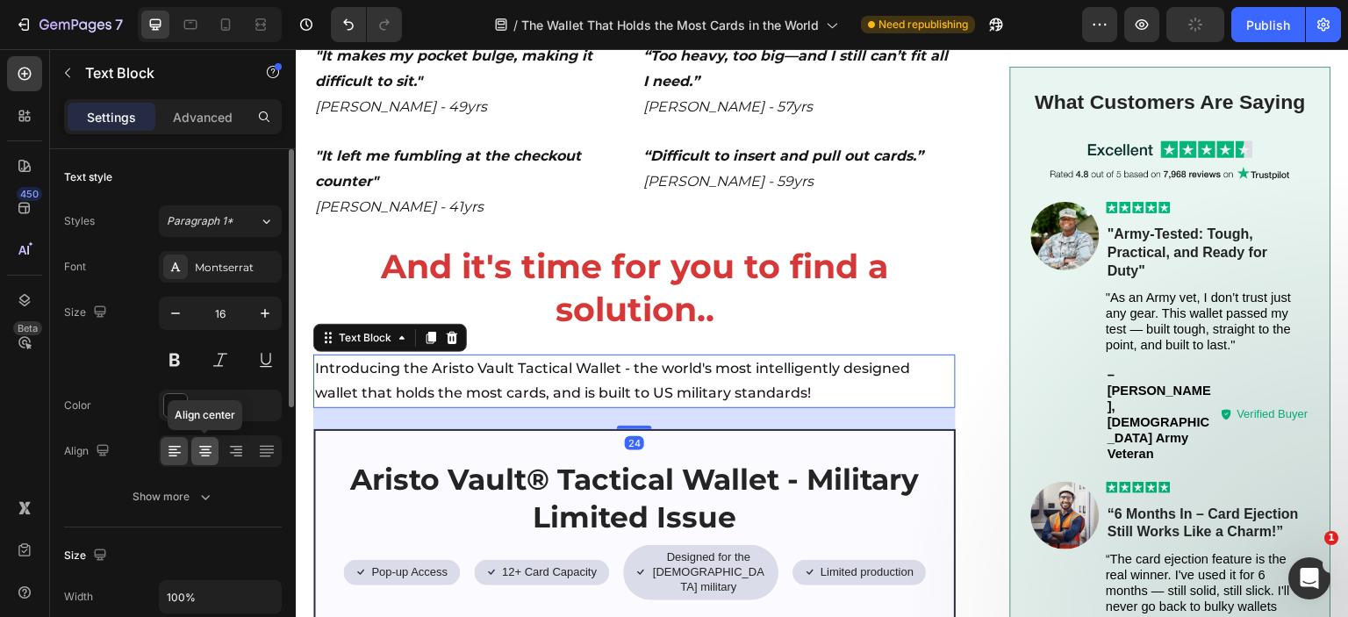
click at [204, 454] on icon at bounding box center [206, 451] width 18 height 18
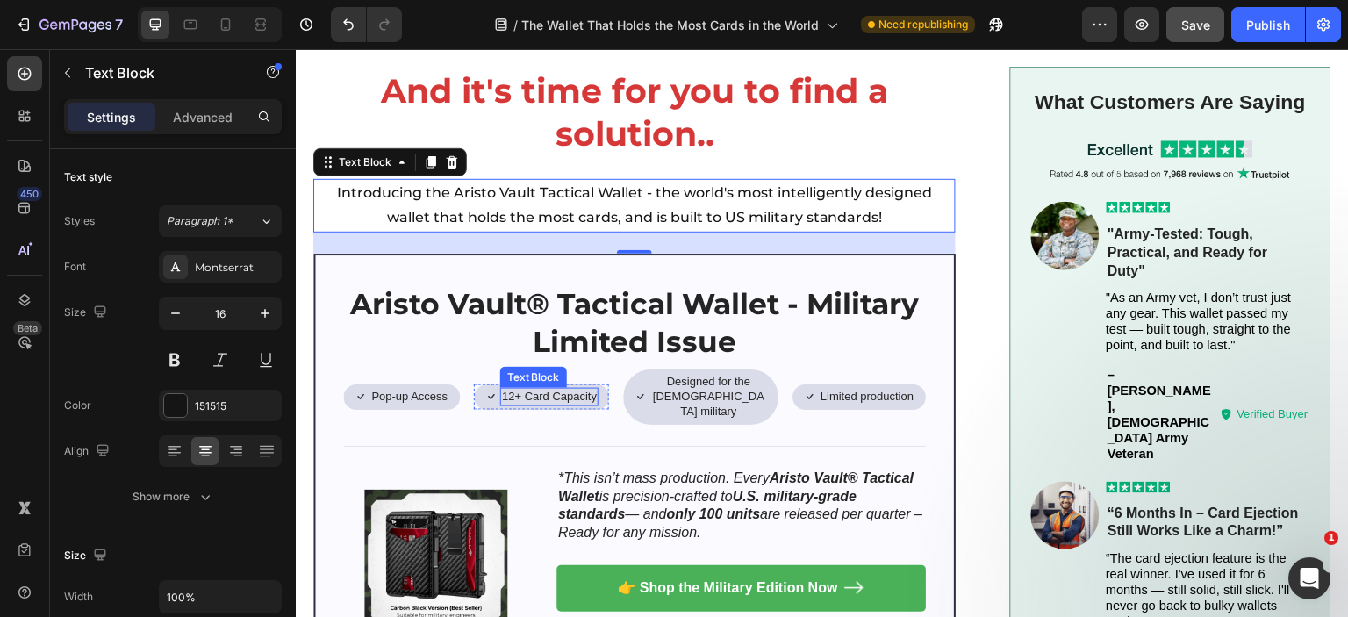
scroll to position [1755, 0]
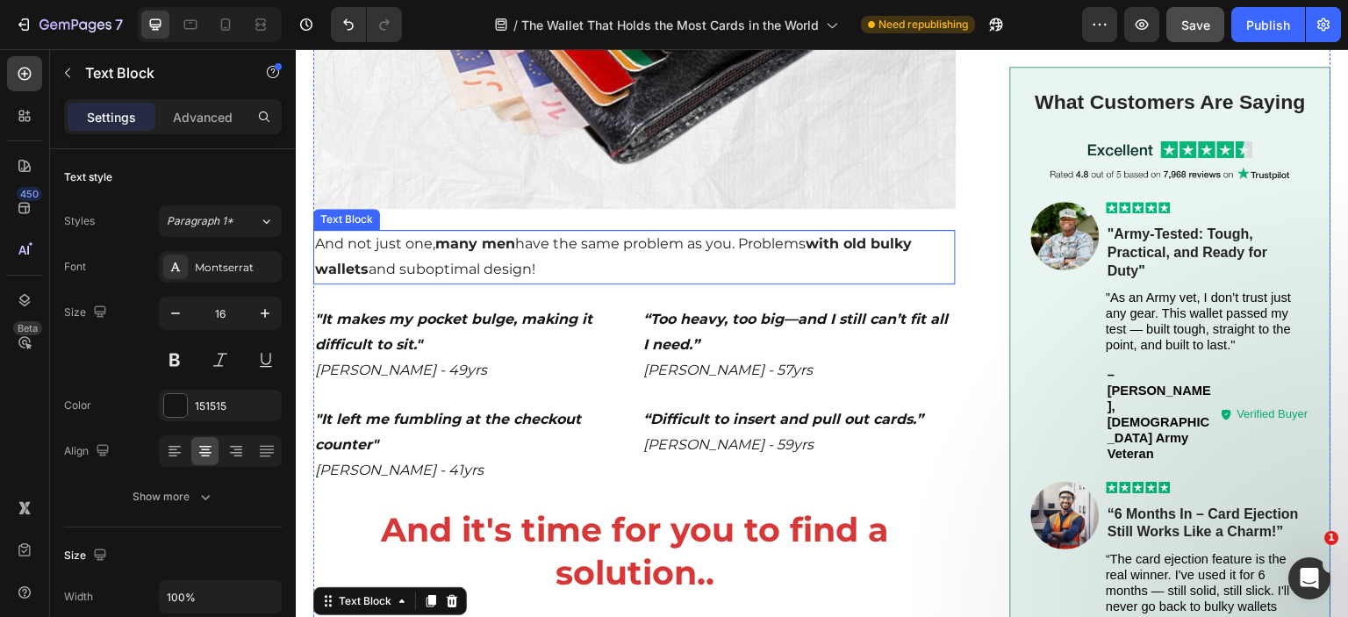
click at [506, 235] on strong "many men" at bounding box center [475, 243] width 80 height 17
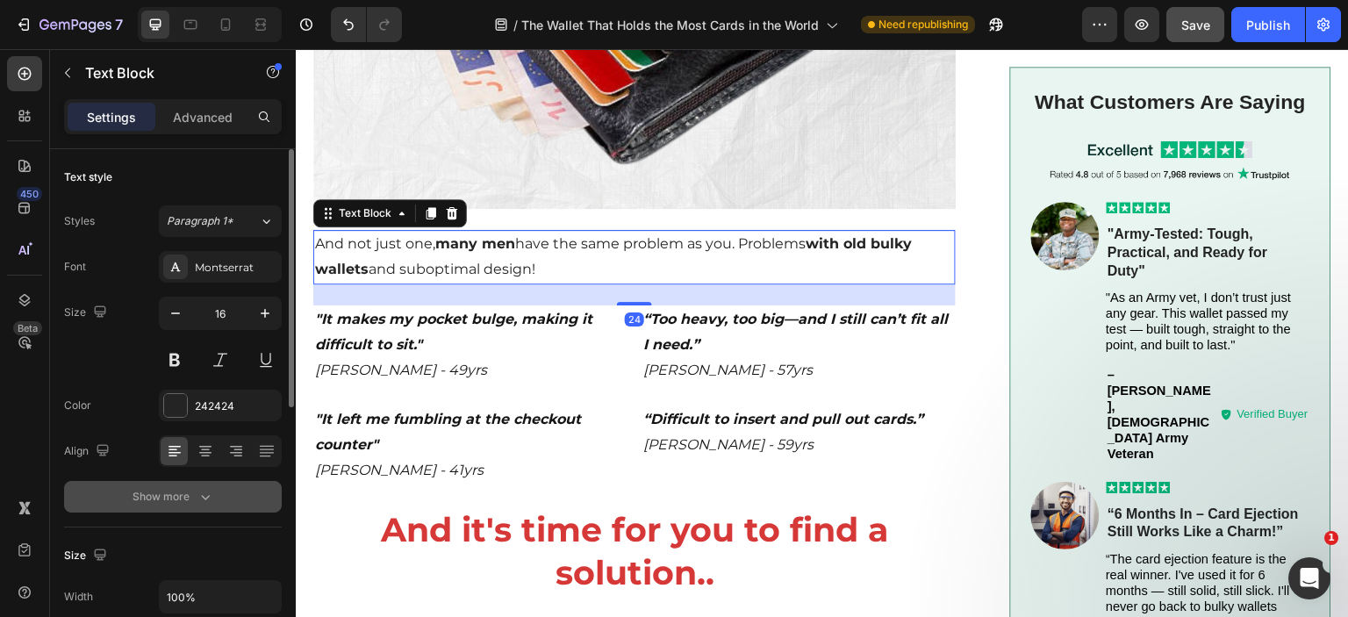
click at [190, 503] on div "Show more" at bounding box center [174, 497] width 82 height 18
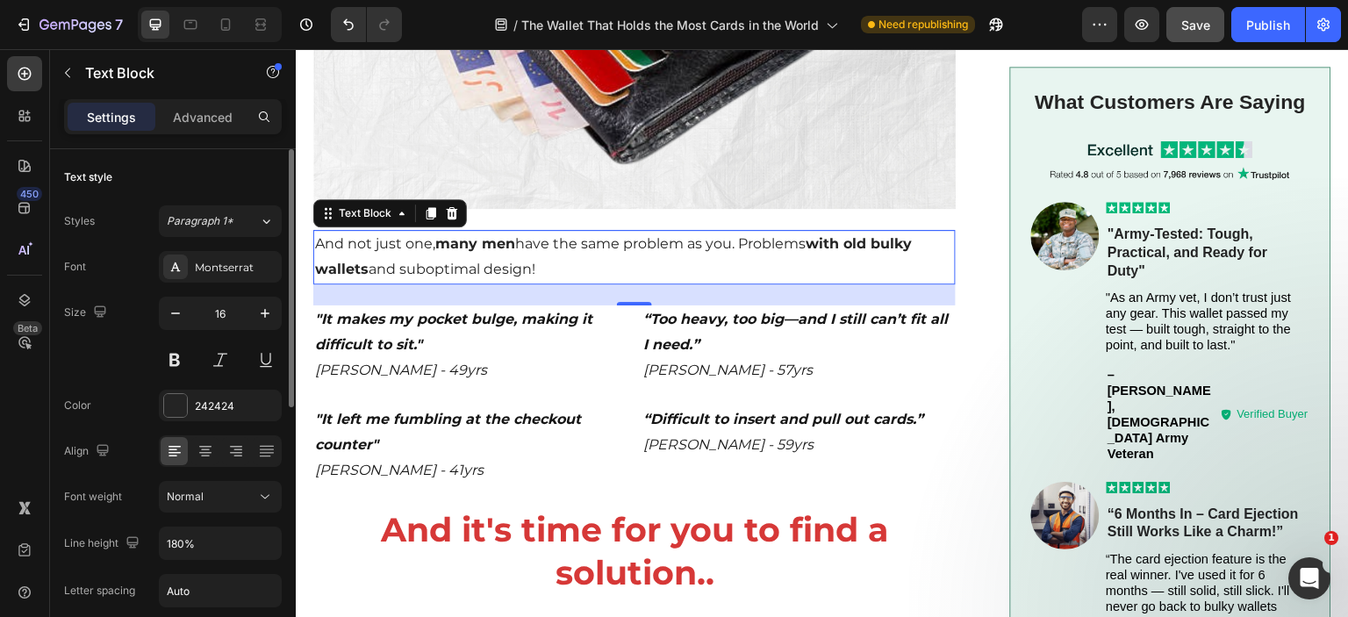
scroll to position [263, 0]
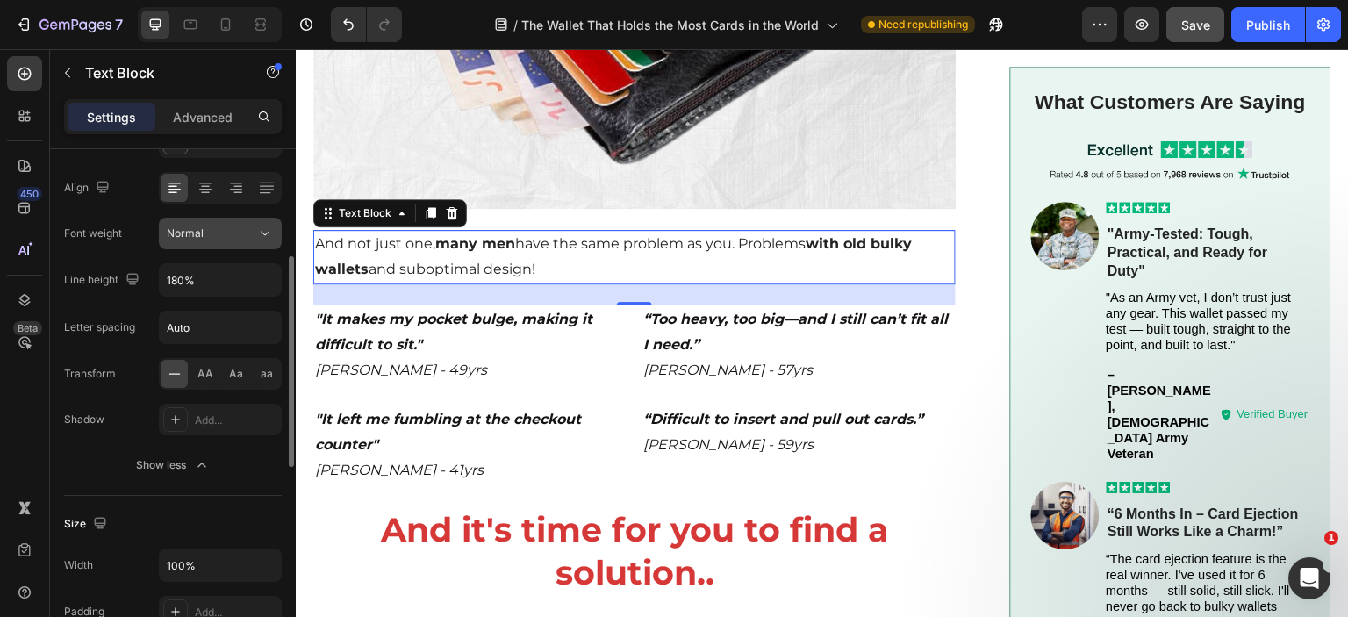
click at [213, 230] on div "Normal" at bounding box center [212, 234] width 90 height 16
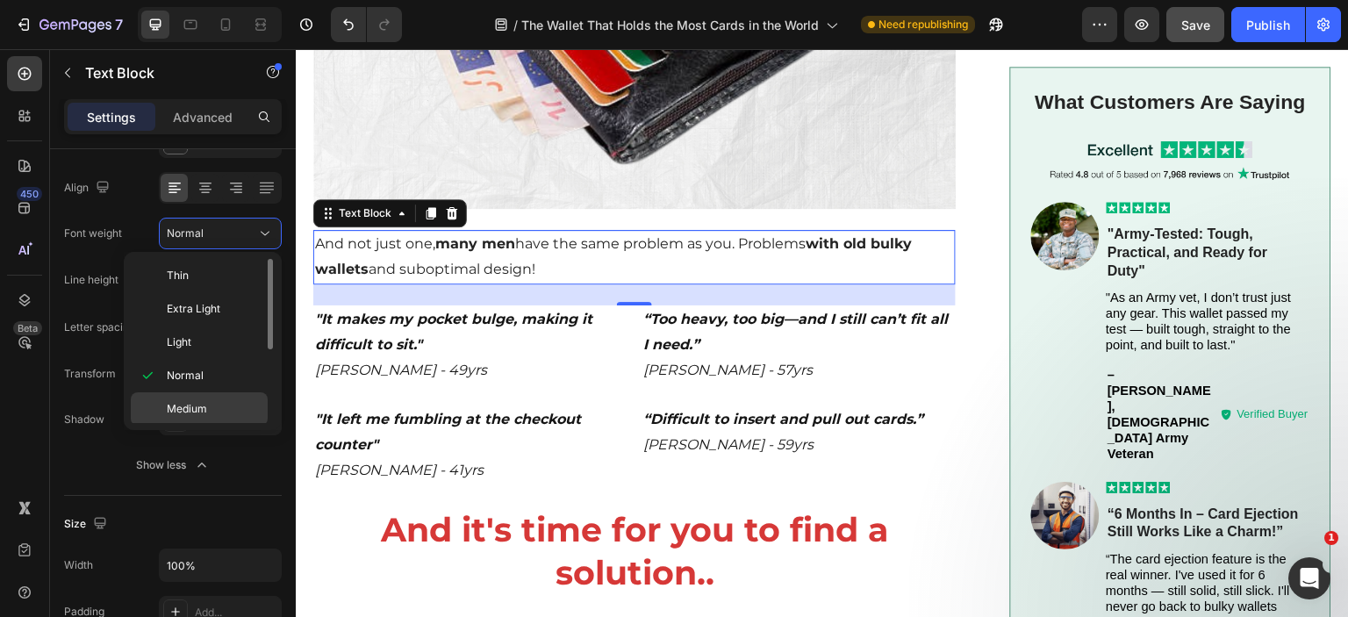
click at [206, 408] on span "Medium" at bounding box center [187, 409] width 40 height 16
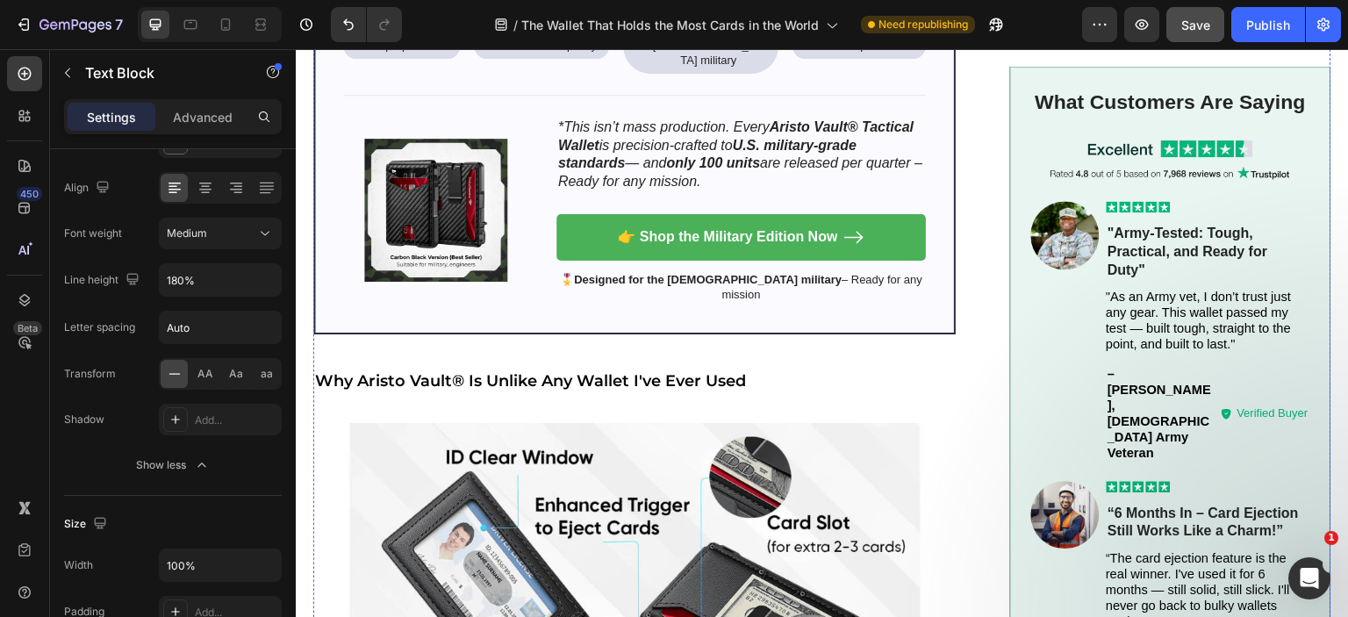
scroll to position [2633, 0]
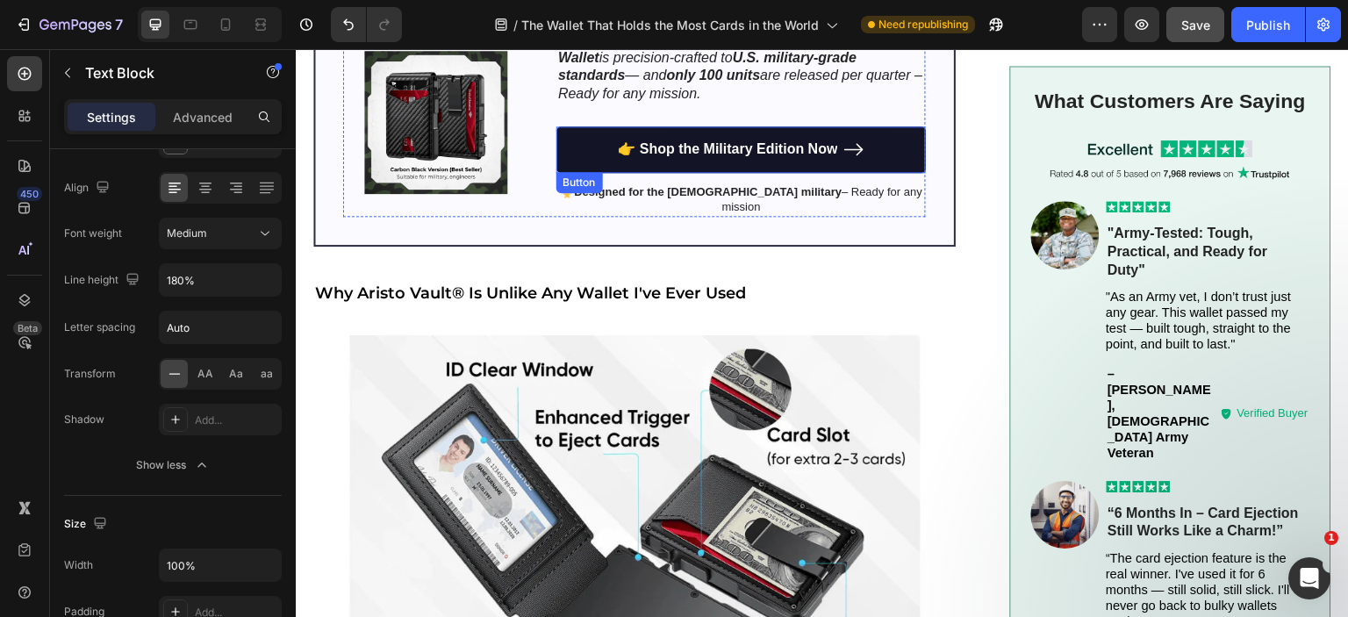
click at [897, 126] on link "👉 Shop the Military Edition Now" at bounding box center [741, 149] width 370 height 47
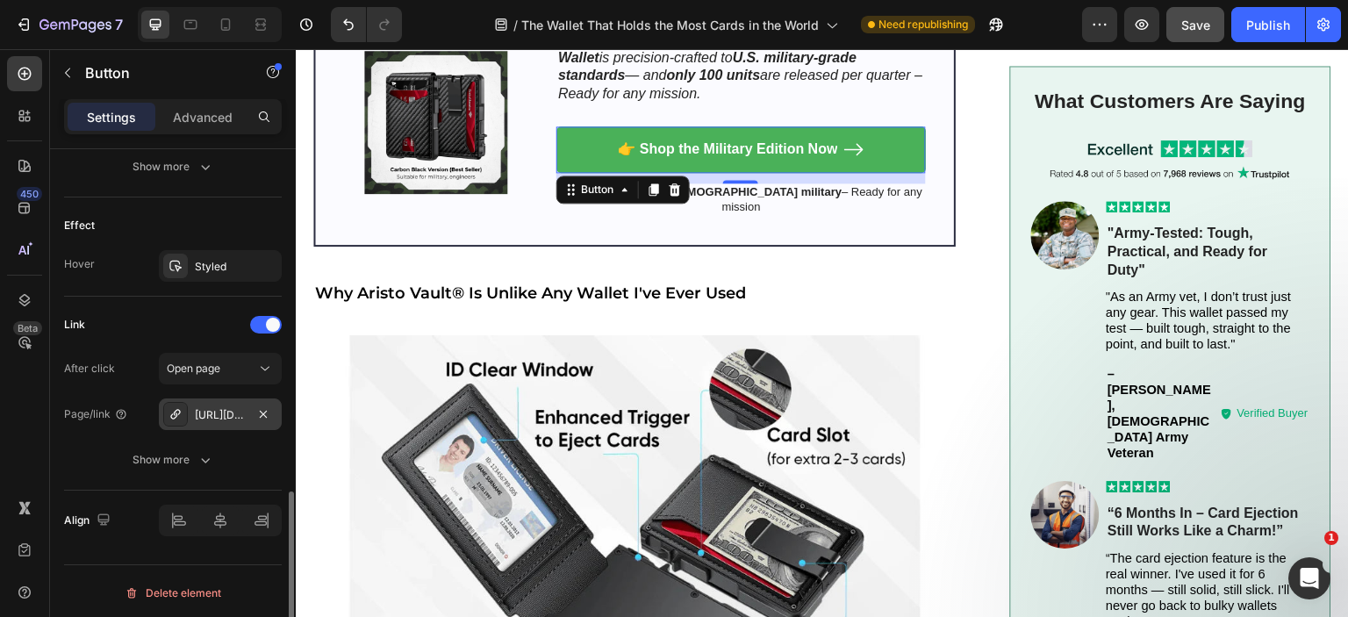
scroll to position [925, 0]
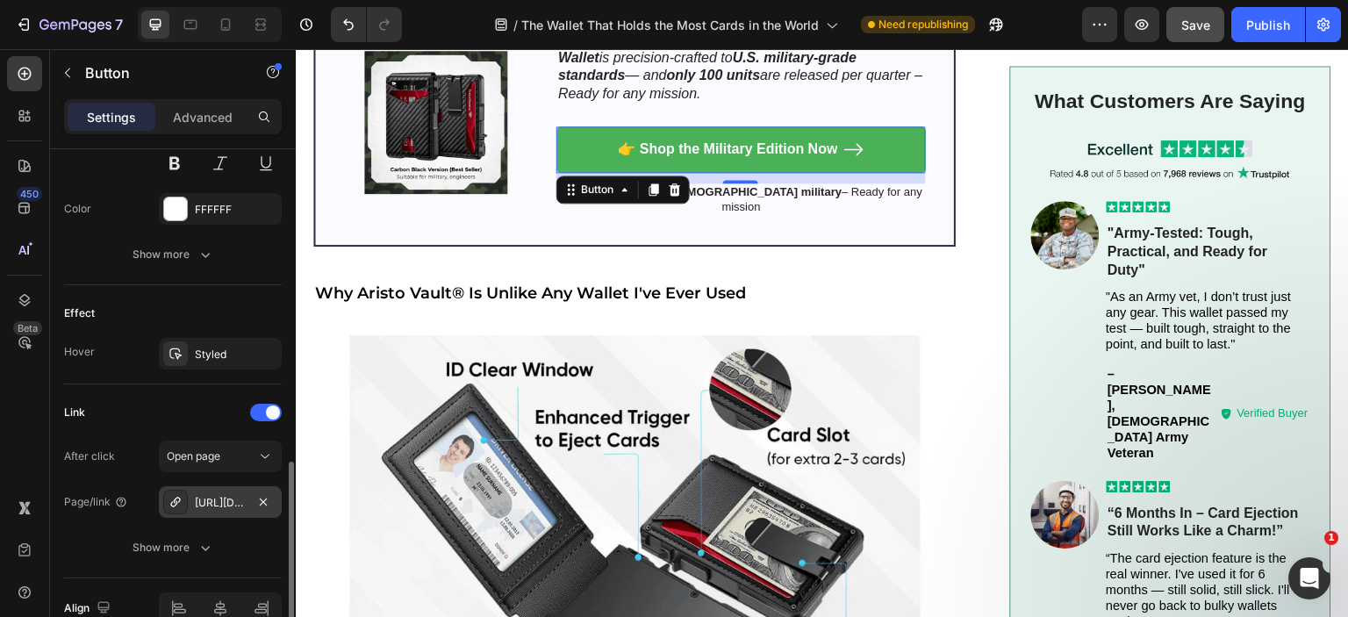
click at [184, 490] on div at bounding box center [175, 502] width 25 height 25
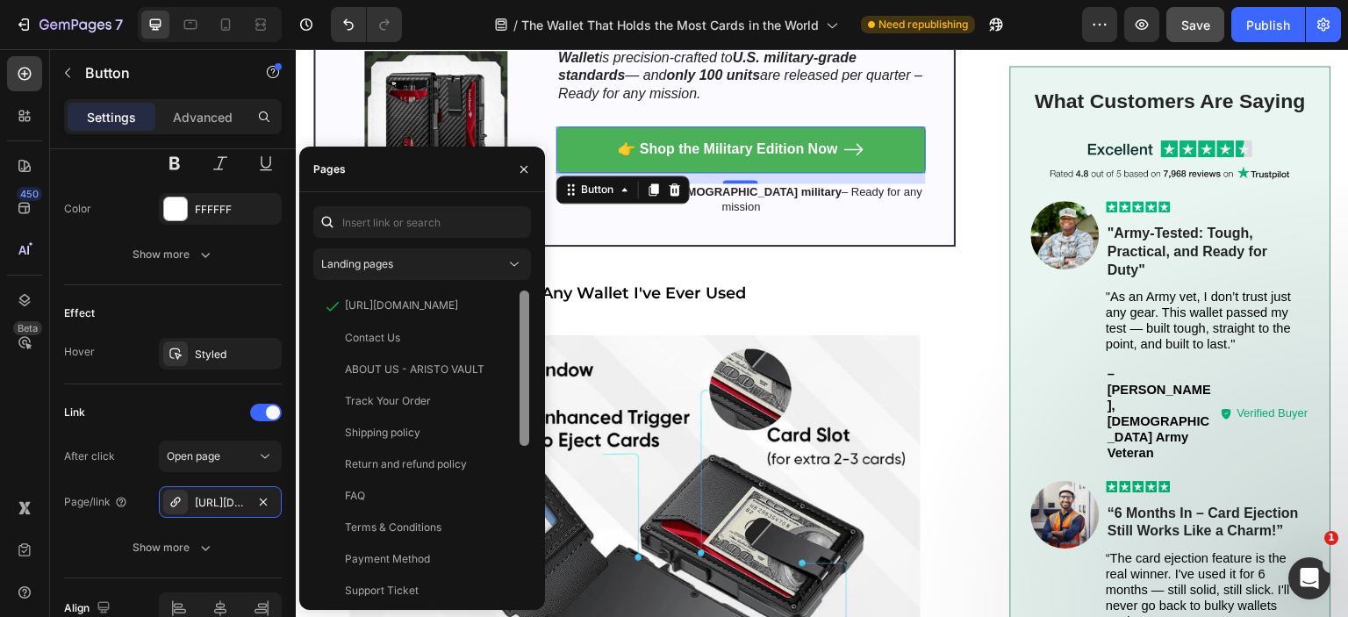
click at [518, 305] on div at bounding box center [524, 443] width 13 height 305
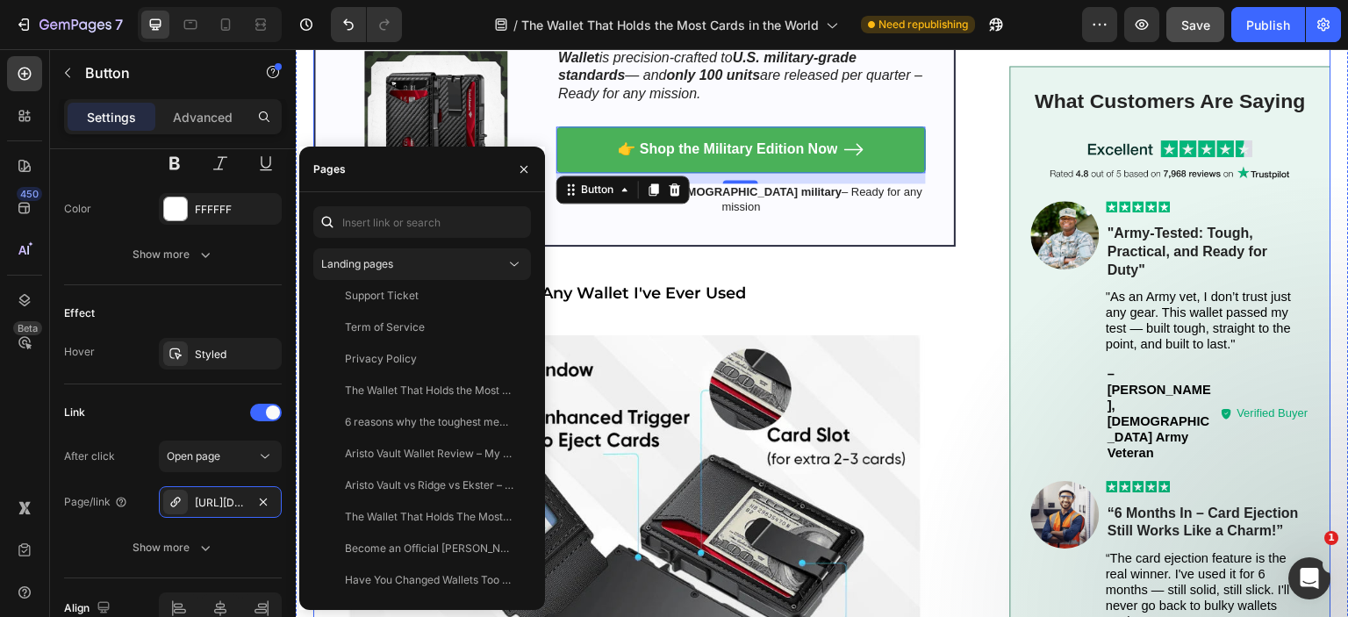
click at [1010, 269] on div "What Customers Are Saying Text Block Image Image Icon Icon Icon Icon Icon Icon …" at bounding box center [1170, 399] width 321 height 664
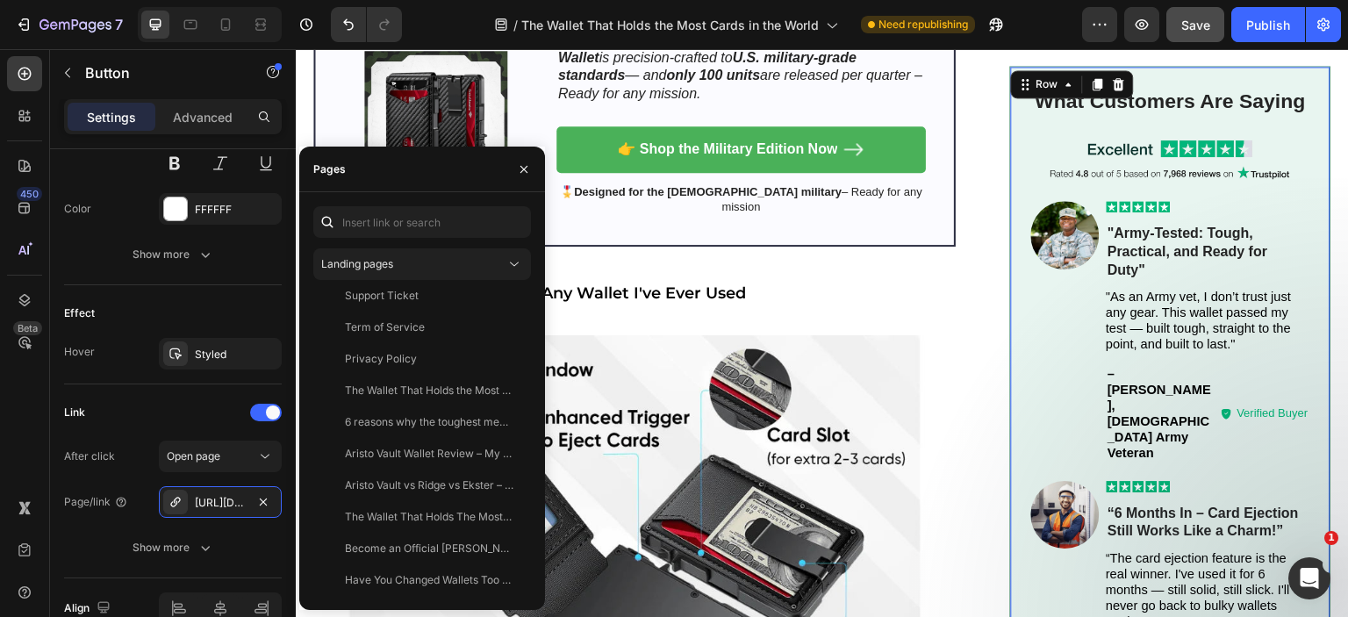
scroll to position [0, 0]
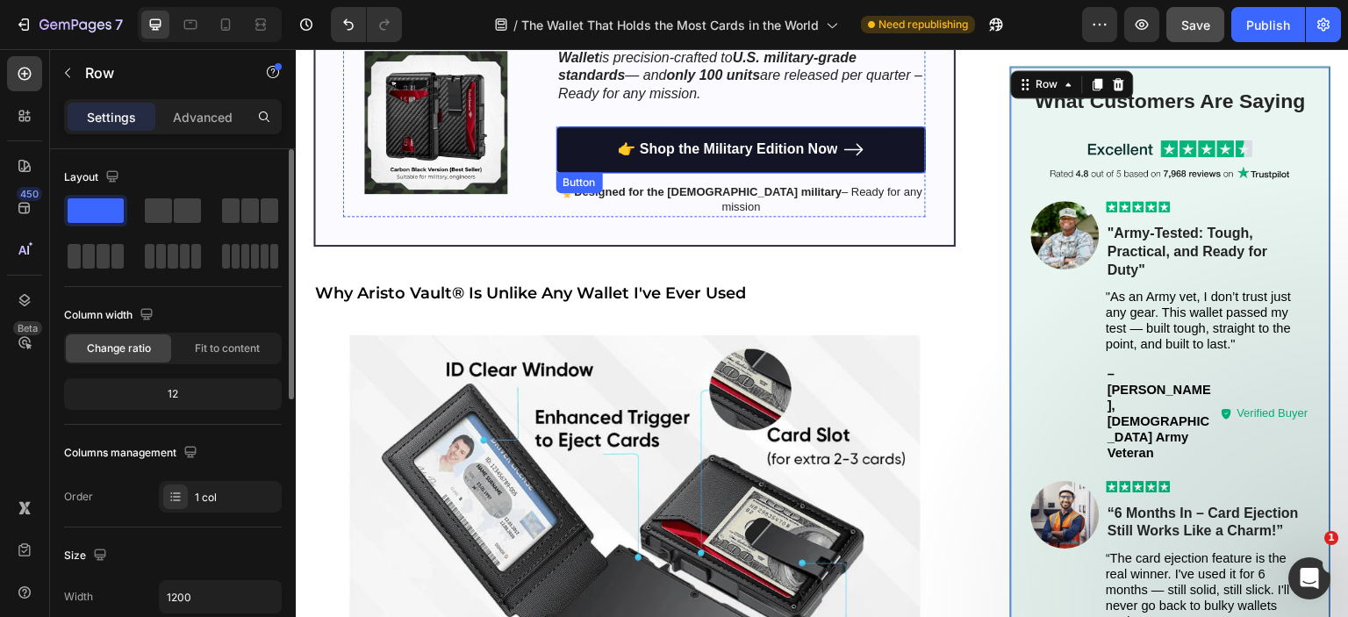
click at [725, 129] on link "👉 Shop the Military Edition Now" at bounding box center [741, 149] width 370 height 47
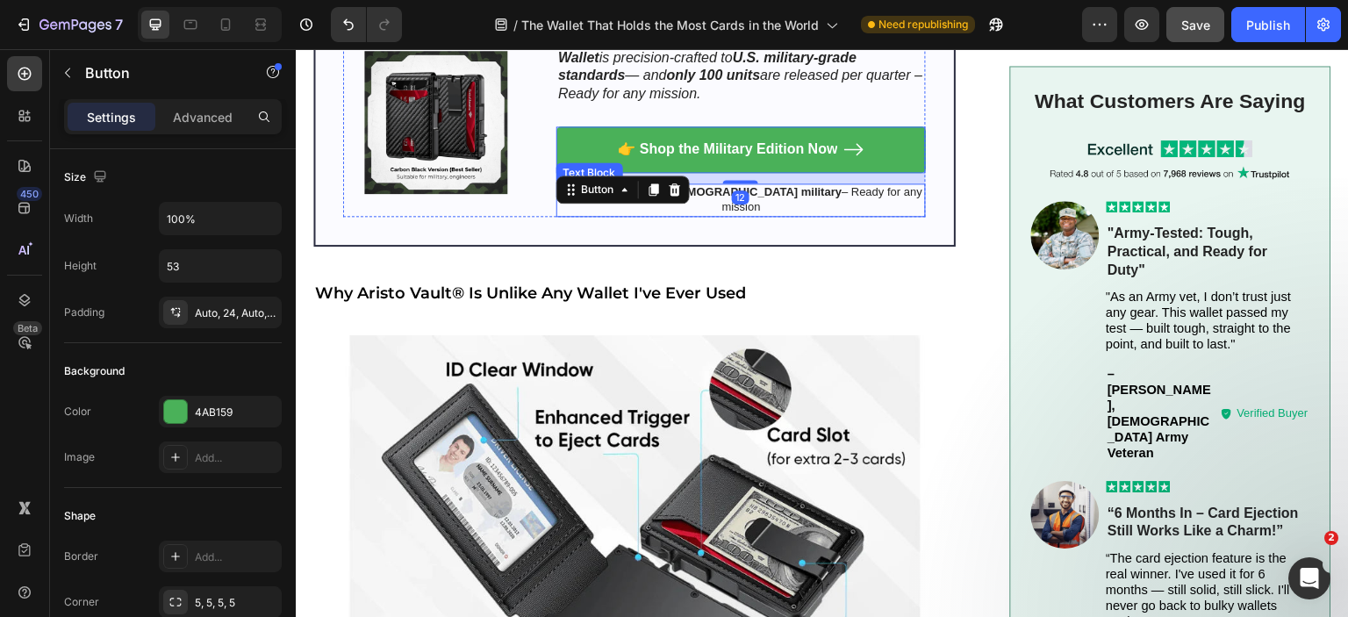
click at [803, 185] on p "🎖️ Designed for the US military – Ready for any mission" at bounding box center [741, 200] width 366 height 30
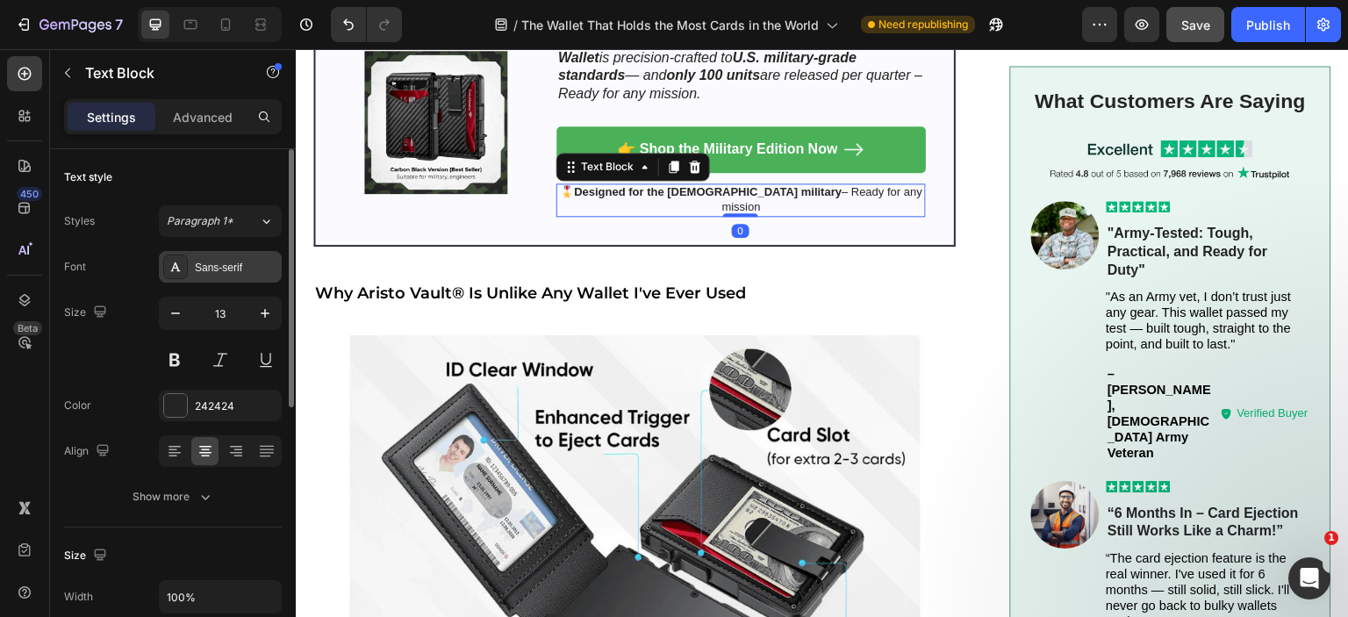
click at [221, 263] on div "Sans-serif" at bounding box center [236, 268] width 83 height 16
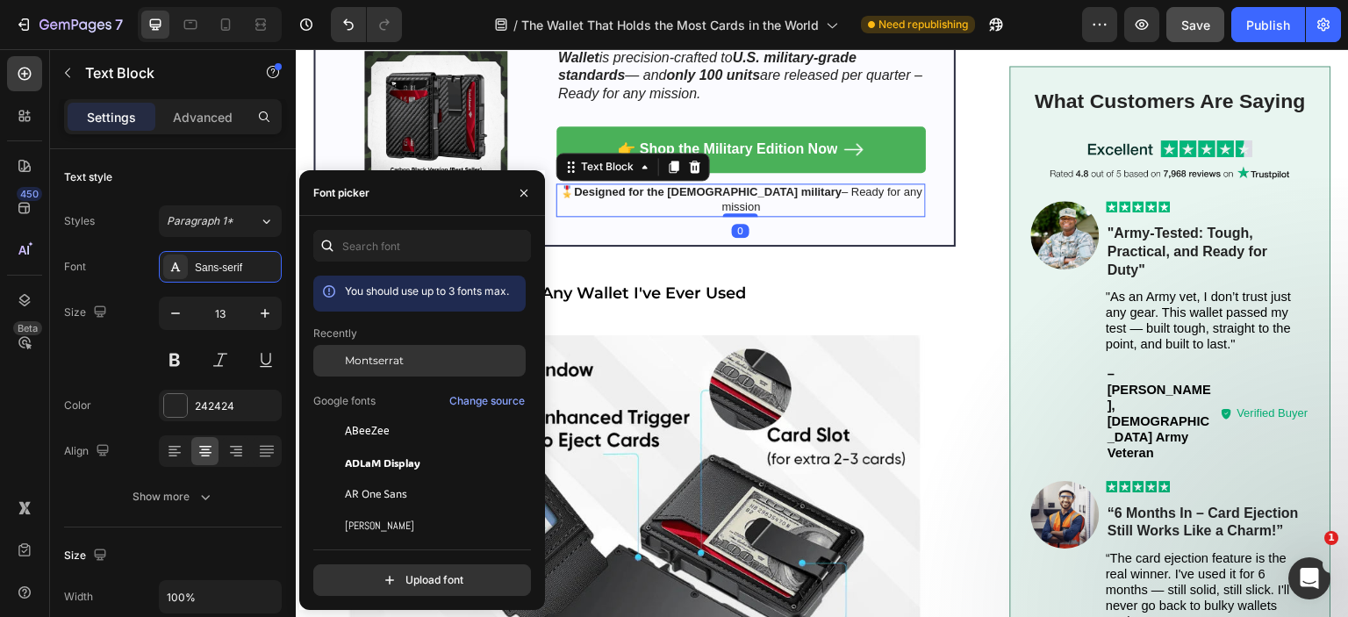
click at [365, 353] on span "Montserrat" at bounding box center [374, 361] width 59 height 16
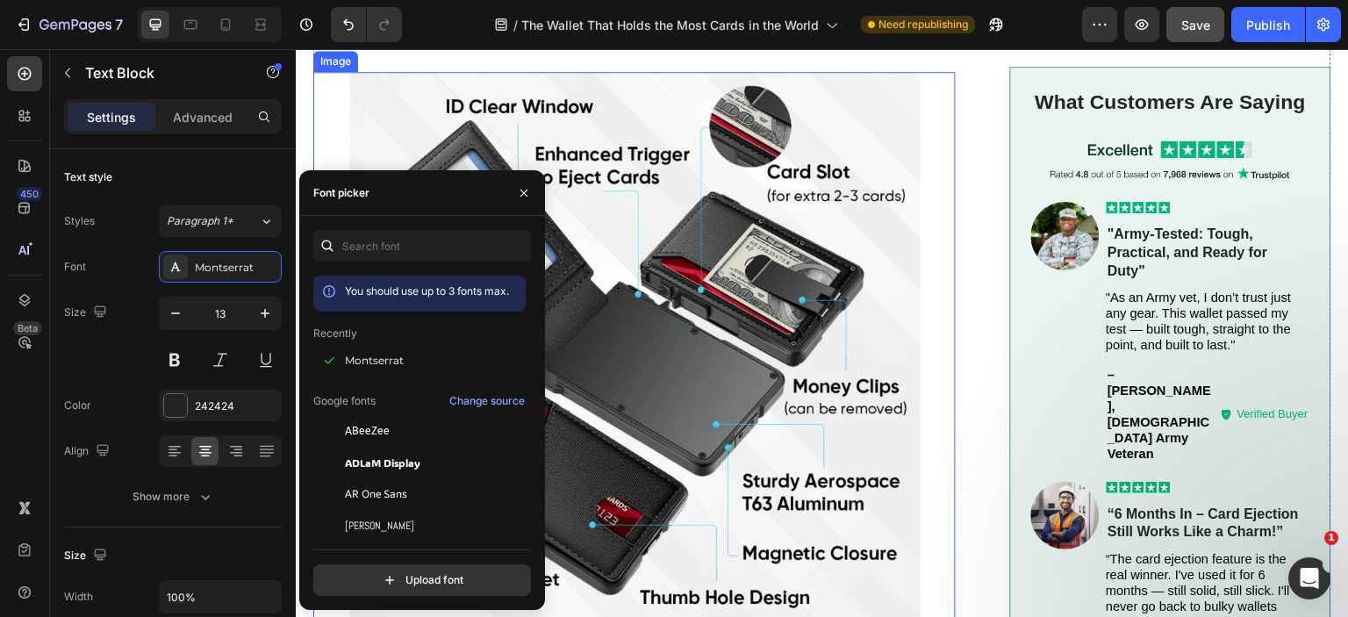
scroll to position [2633, 0]
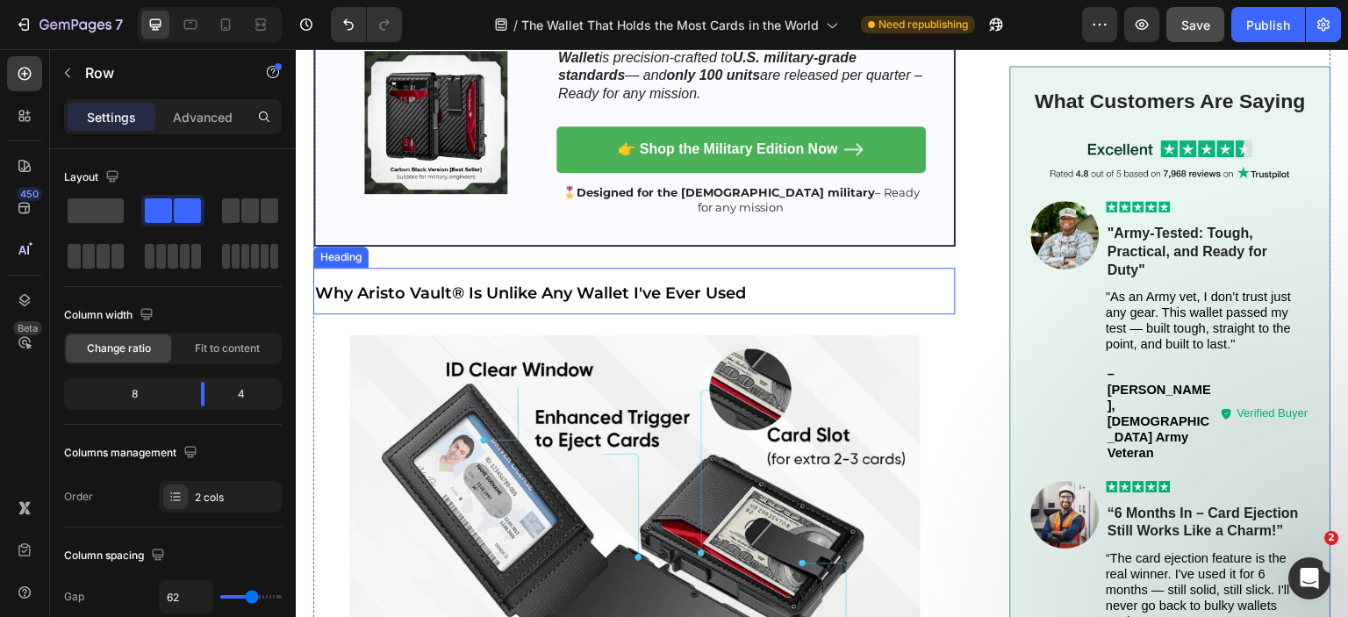
click at [614, 283] on span "Why Aristo Vault® Is Unlike Any Wallet I've Ever Used" at bounding box center [530, 292] width 431 height 19
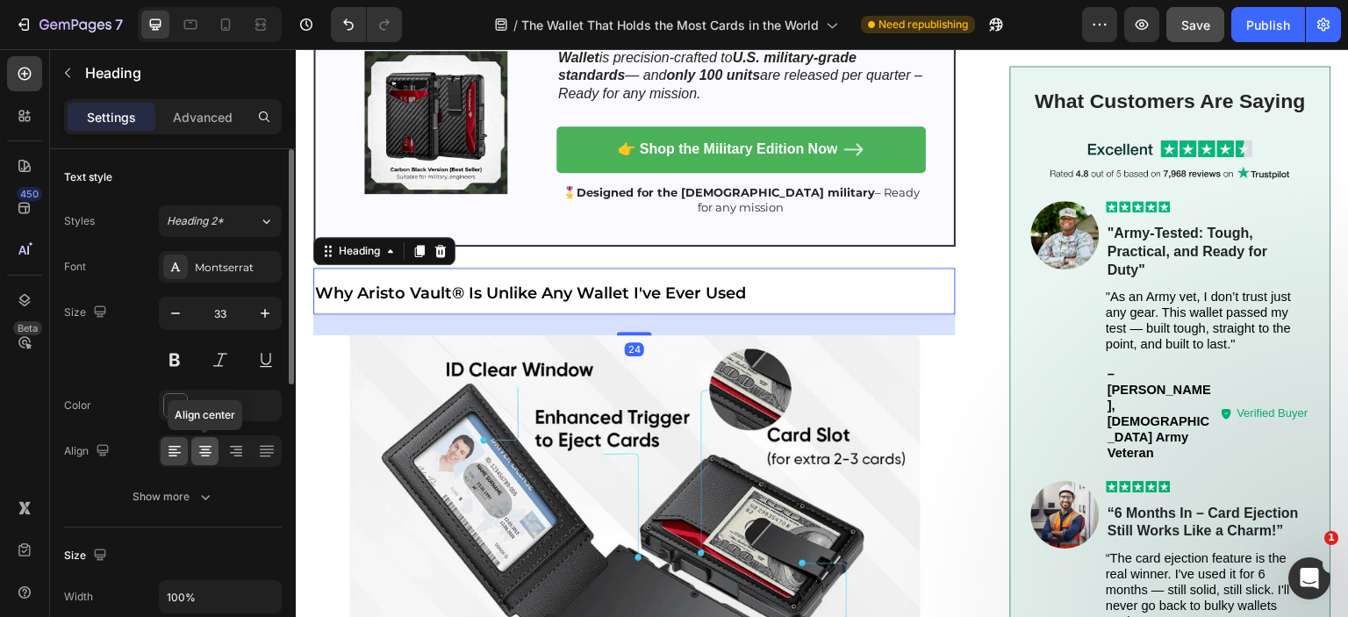
click at [204, 442] on icon at bounding box center [206, 451] width 18 height 18
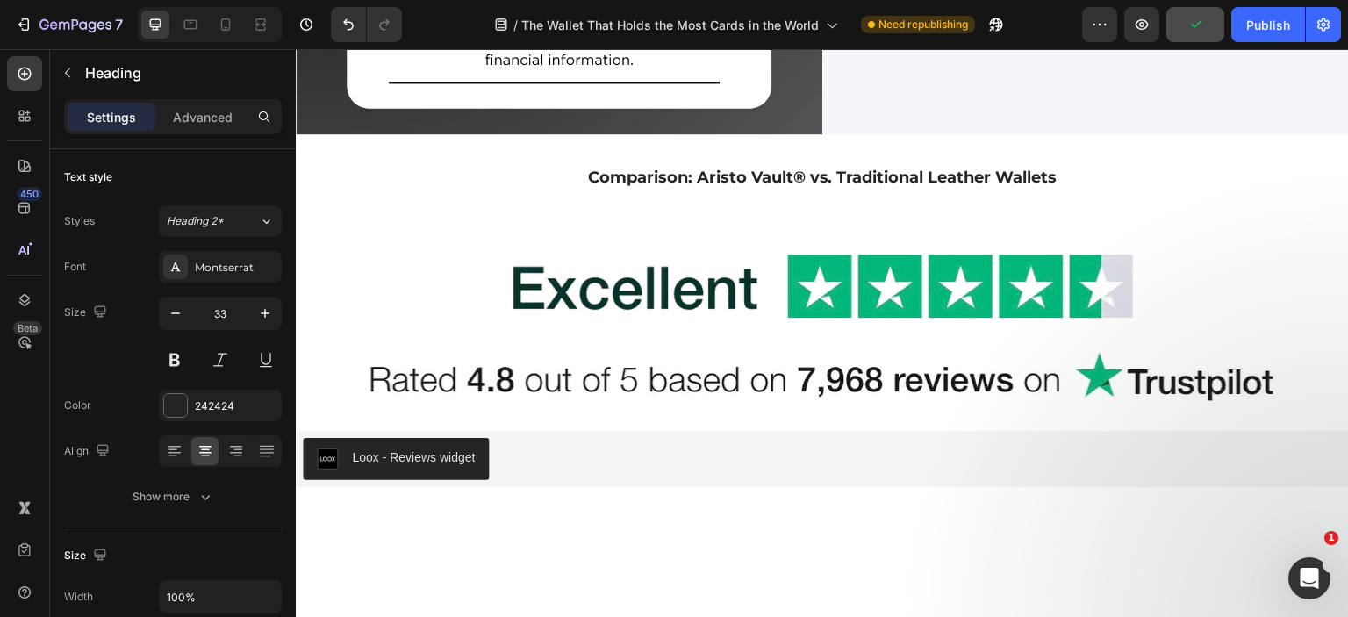
scroll to position [6056, 0]
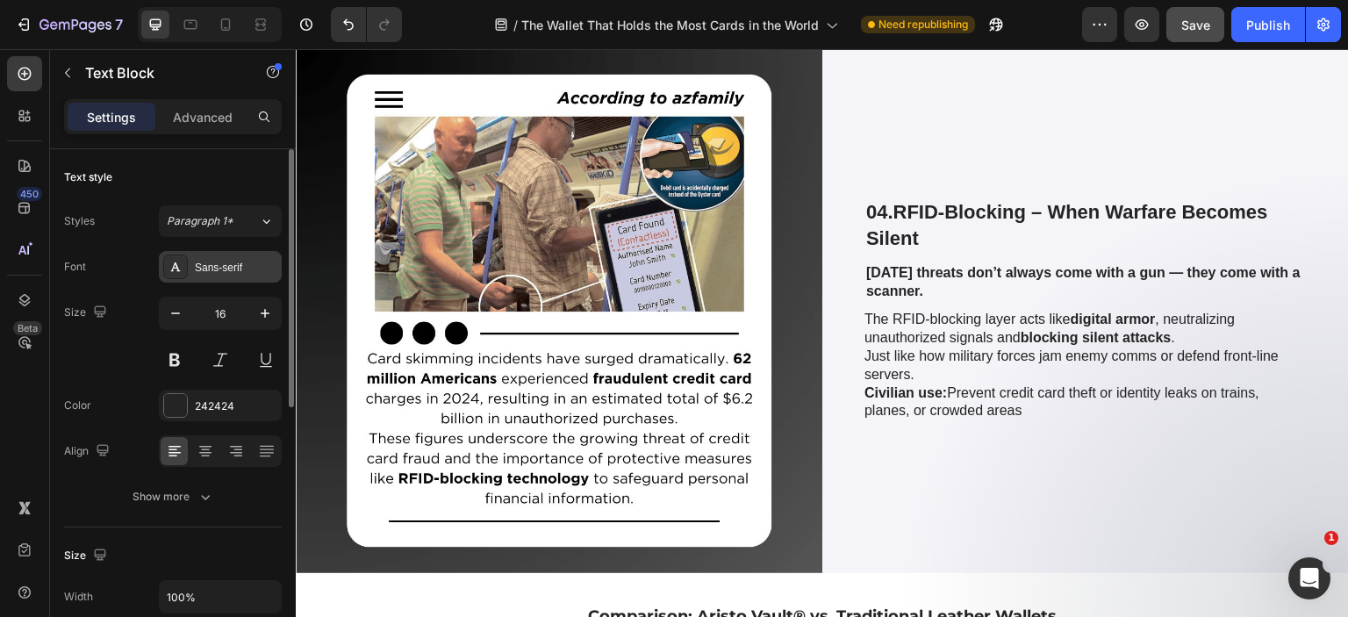
click at [242, 273] on div "Sans-serif" at bounding box center [236, 268] width 83 height 16
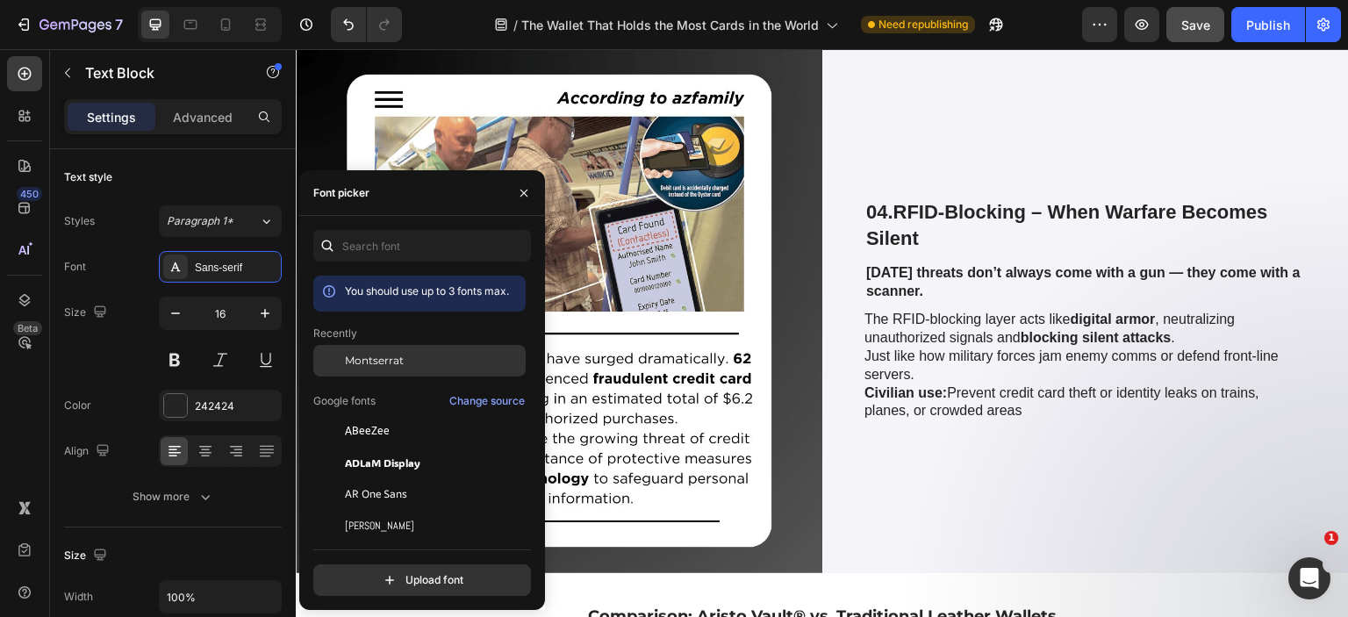
click at [355, 359] on span "Montserrat" at bounding box center [374, 361] width 59 height 16
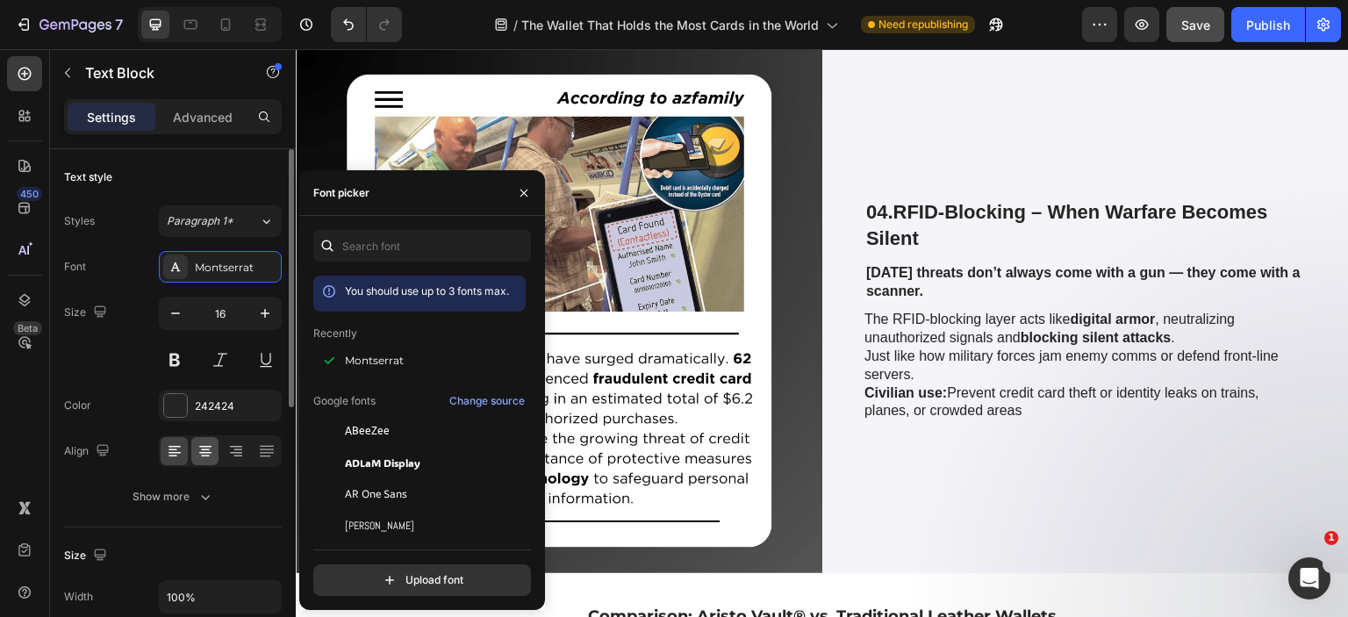
scroll to position [88, 0]
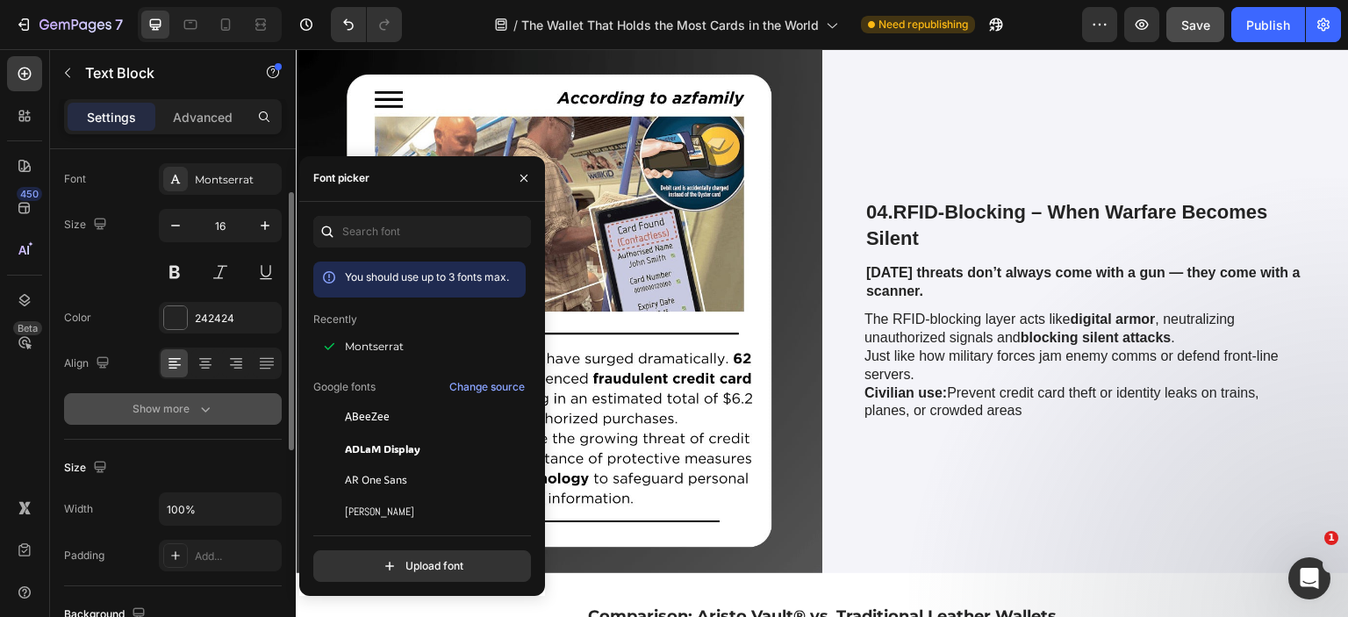
click at [186, 403] on div "Show more" at bounding box center [174, 409] width 82 height 18
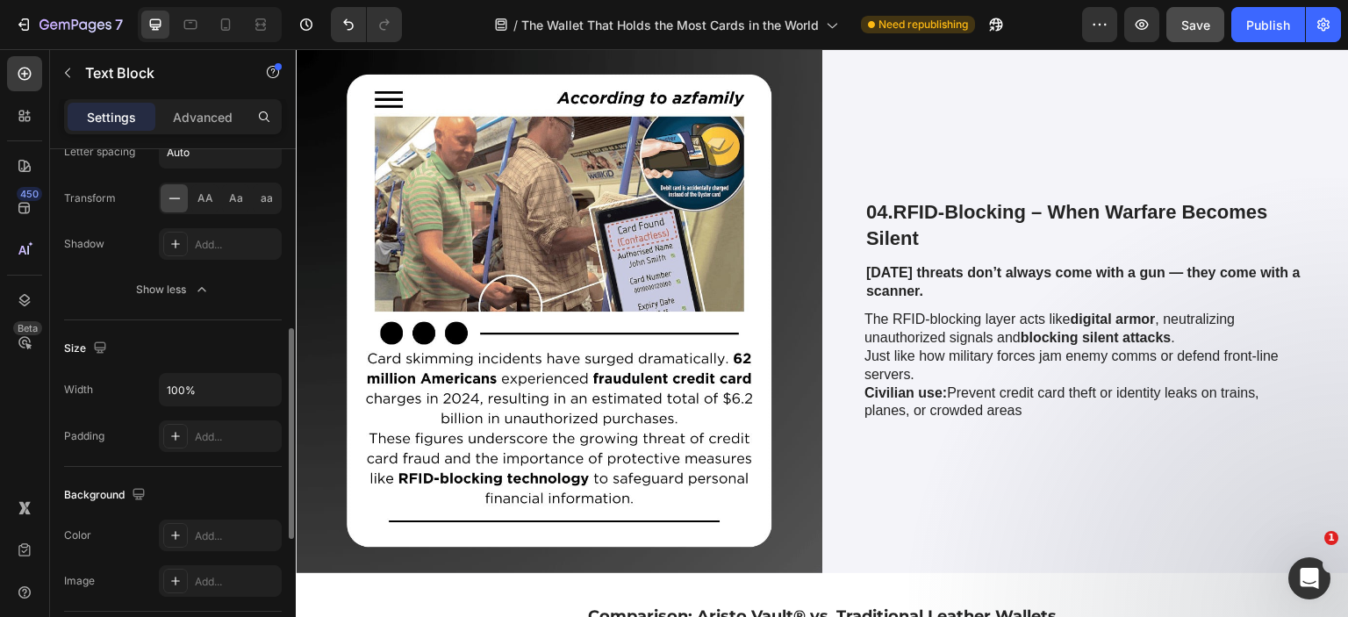
scroll to position [263, 0]
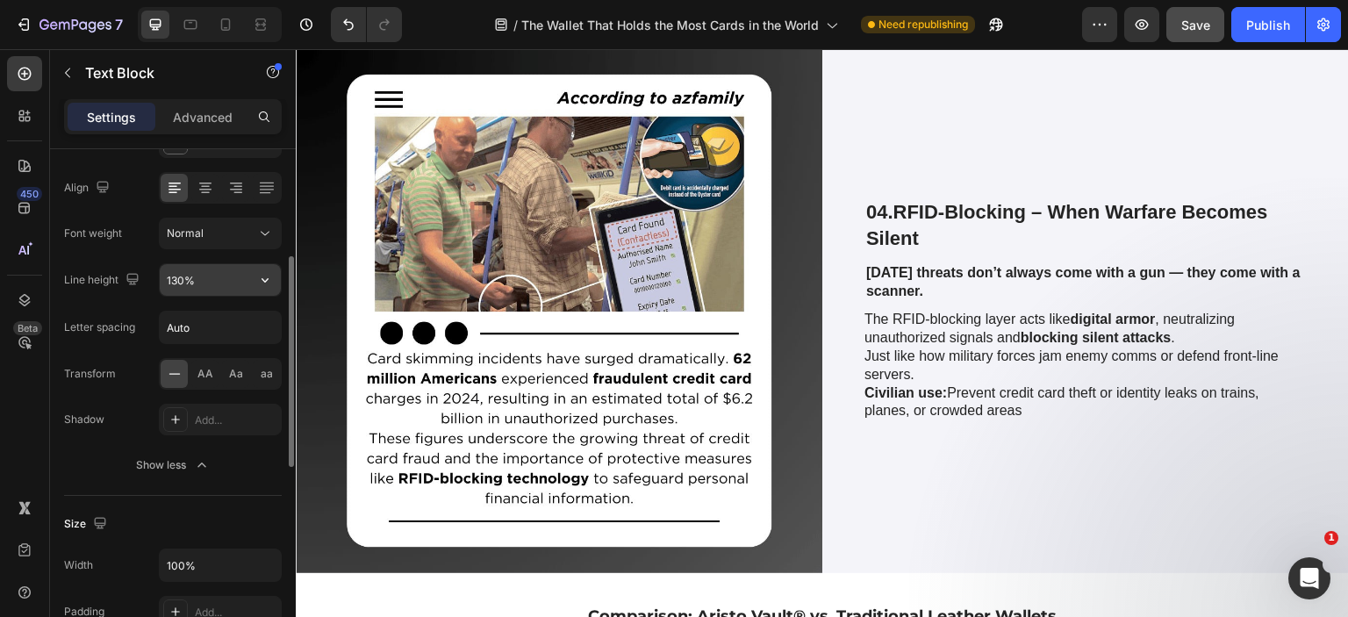
click at [227, 278] on input "130%" at bounding box center [220, 280] width 121 height 32
click at [215, 276] on input "130%" at bounding box center [220, 280] width 121 height 32
click at [179, 278] on input "130%" at bounding box center [220, 280] width 121 height 32
click at [278, 276] on button "button" at bounding box center [265, 280] width 32 height 32
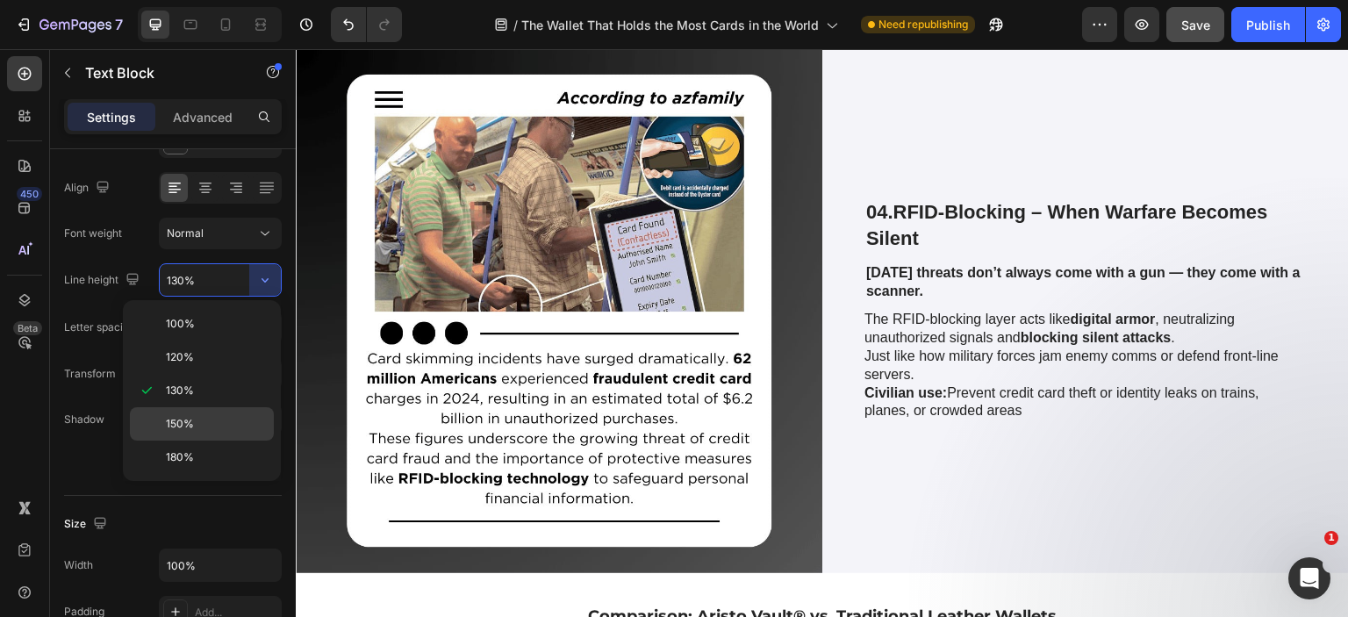
click at [211, 427] on p "150%" at bounding box center [216, 424] width 100 height 16
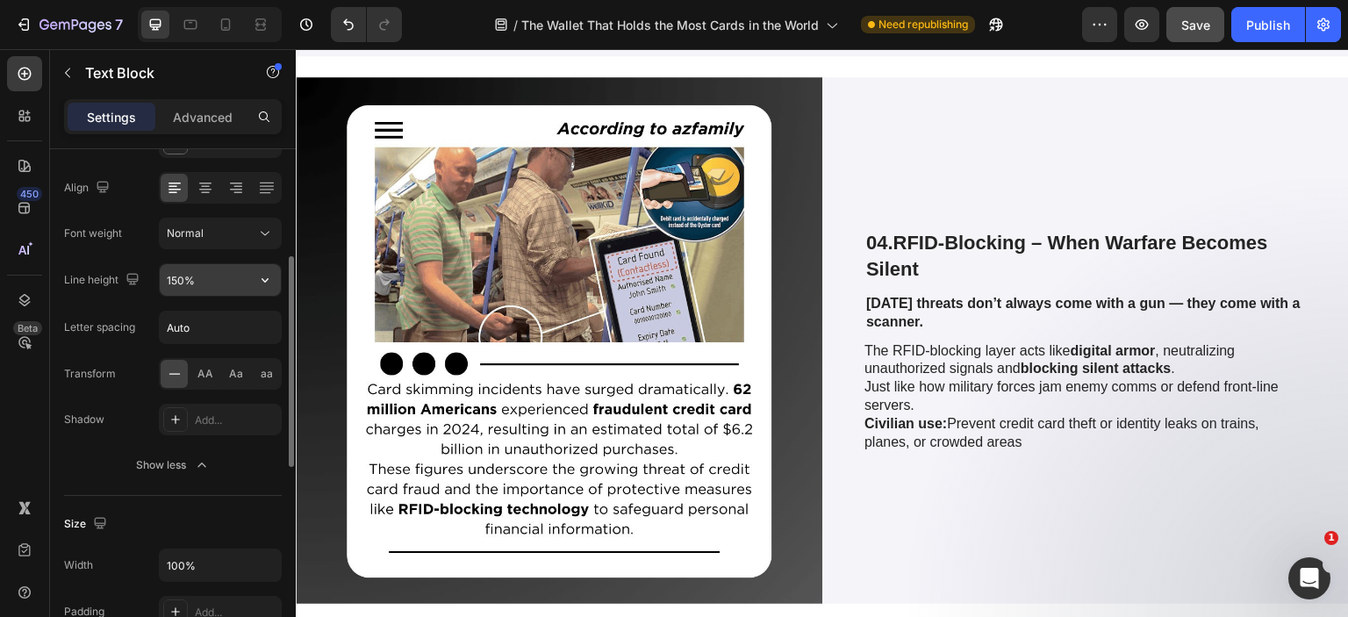
click at [270, 282] on icon "button" at bounding box center [265, 280] width 18 height 18
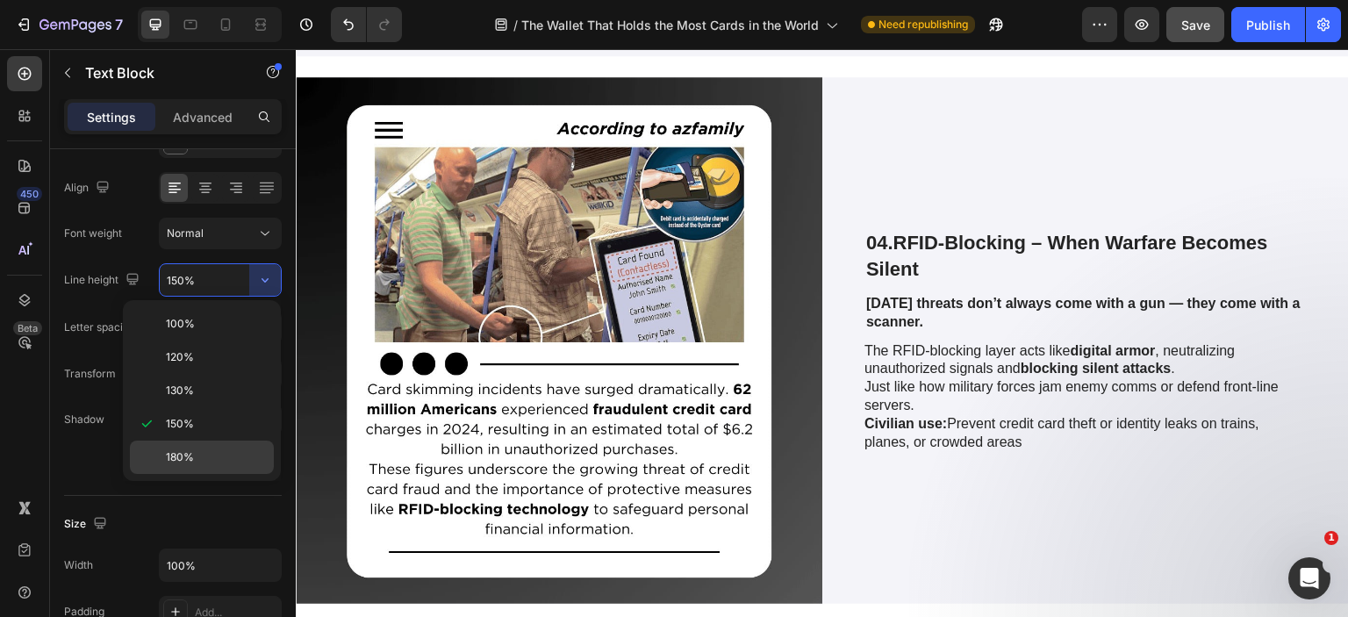
click at [183, 451] on span "180%" at bounding box center [180, 457] width 28 height 16
type input "180%"
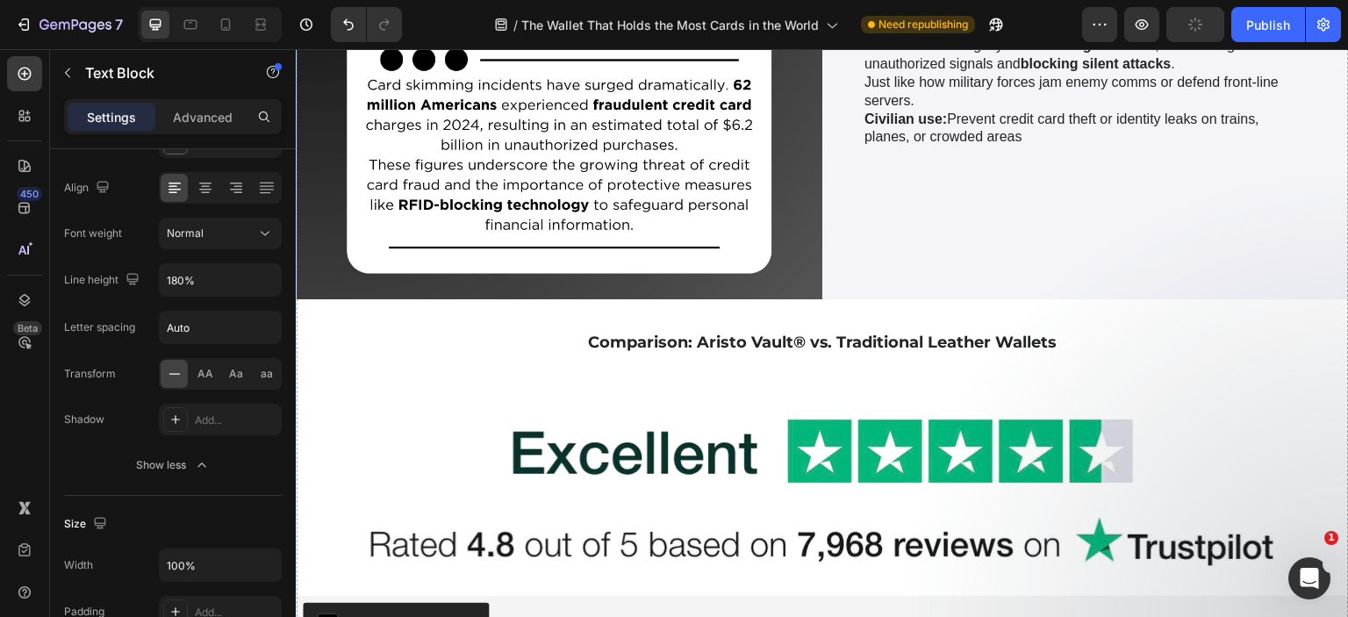
scroll to position [6319, 0]
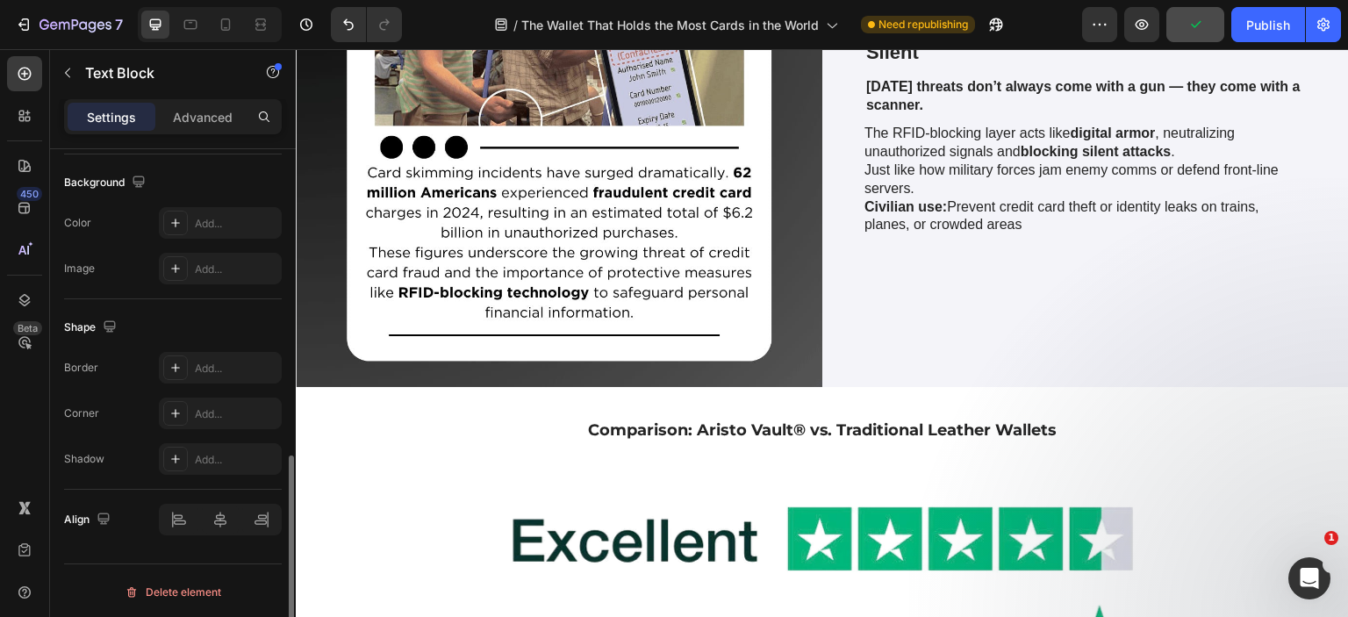
scroll to position [312, 0]
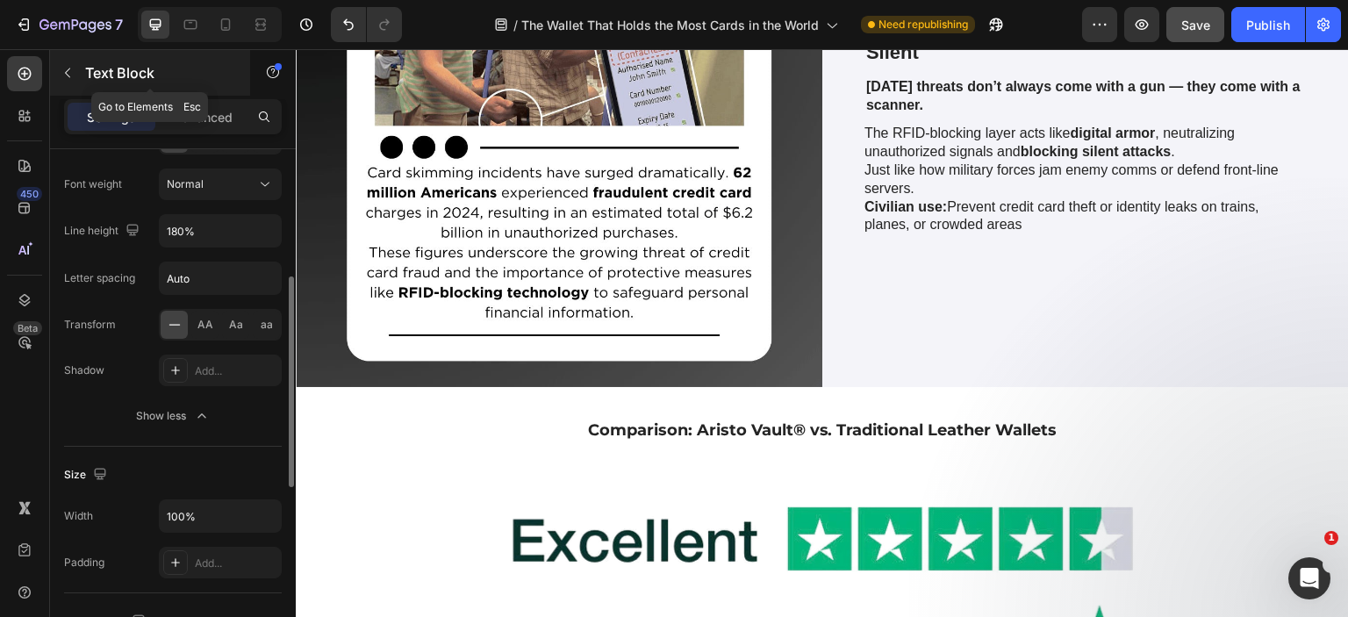
click at [57, 76] on button "button" at bounding box center [68, 73] width 28 height 28
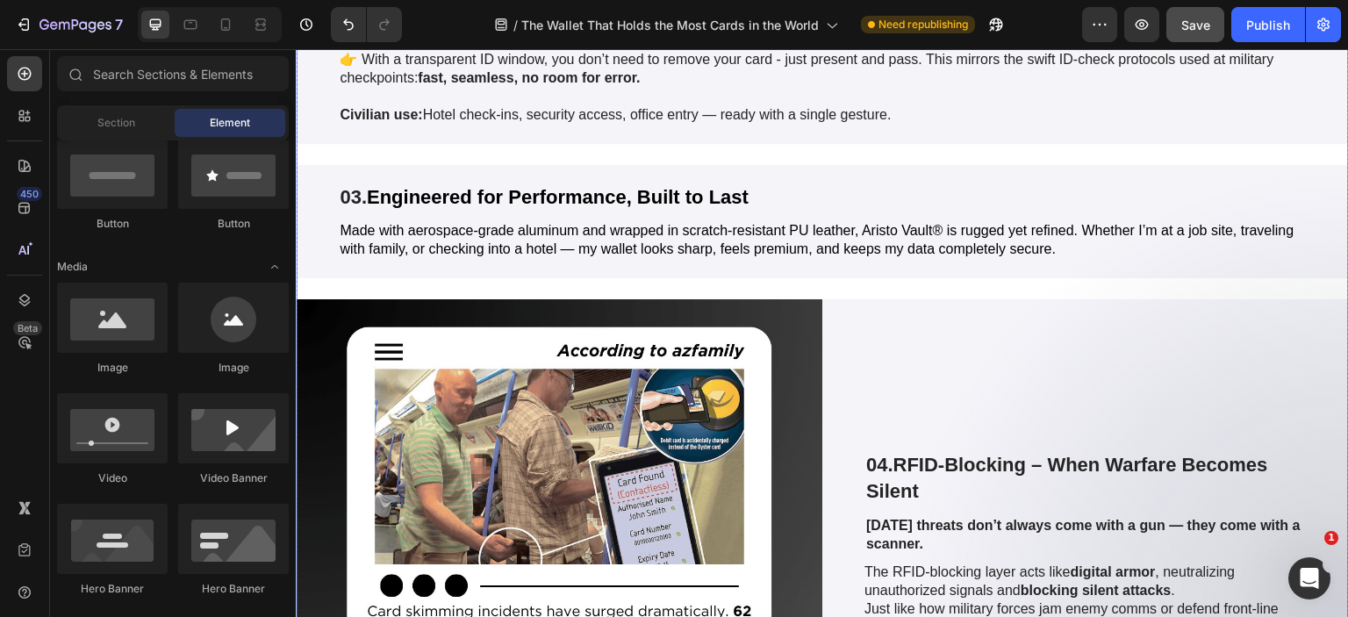
scroll to position [6144, 0]
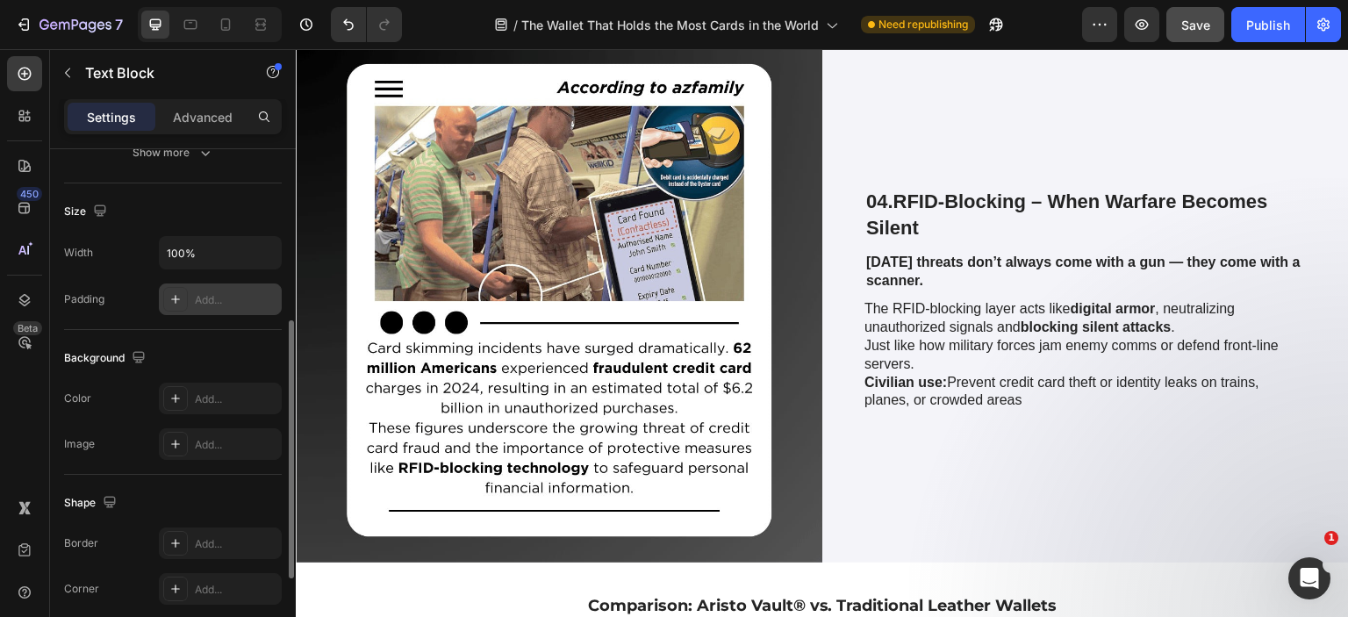
scroll to position [169, 0]
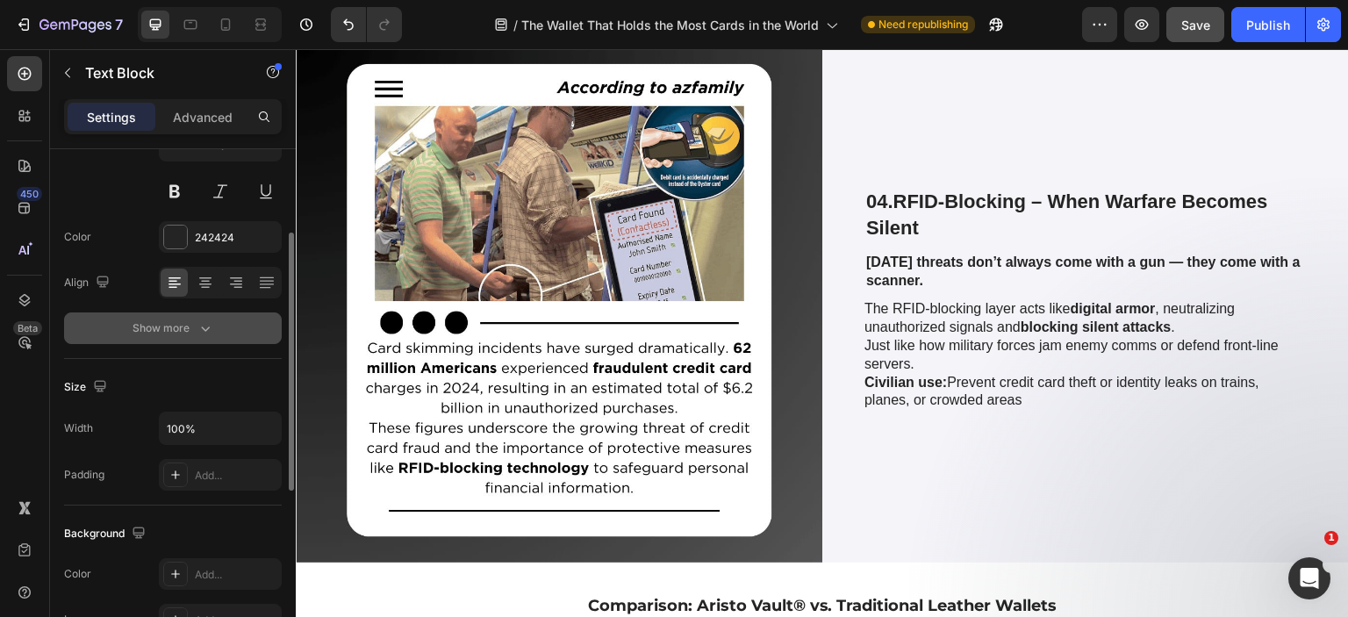
click at [186, 322] on div "Show more" at bounding box center [174, 328] width 82 height 18
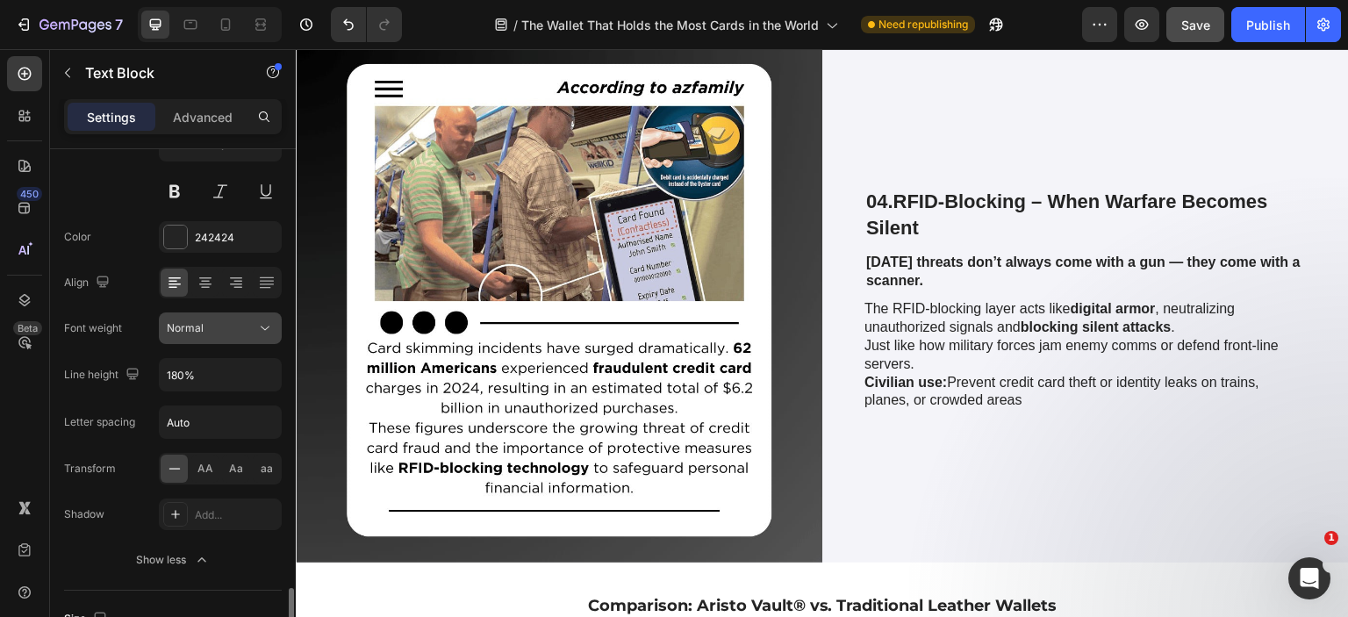
scroll to position [520, 0]
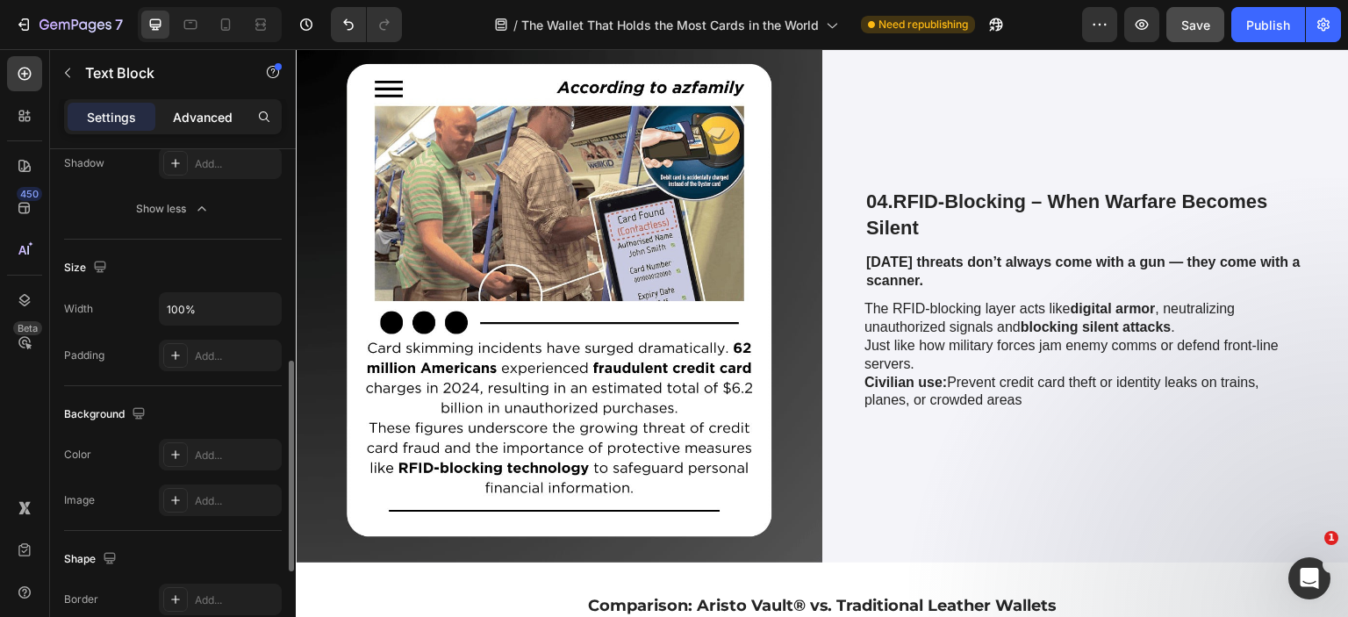
click at [205, 129] on div "Advanced" at bounding box center [203, 117] width 88 height 28
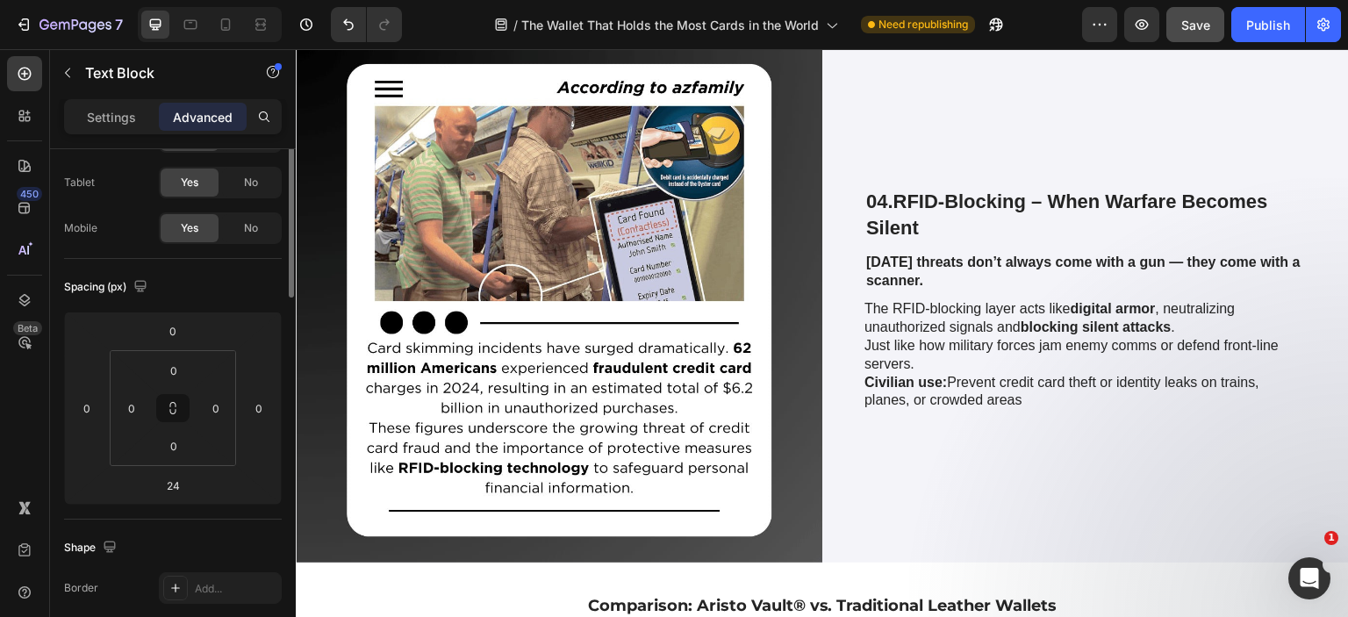
scroll to position [0, 0]
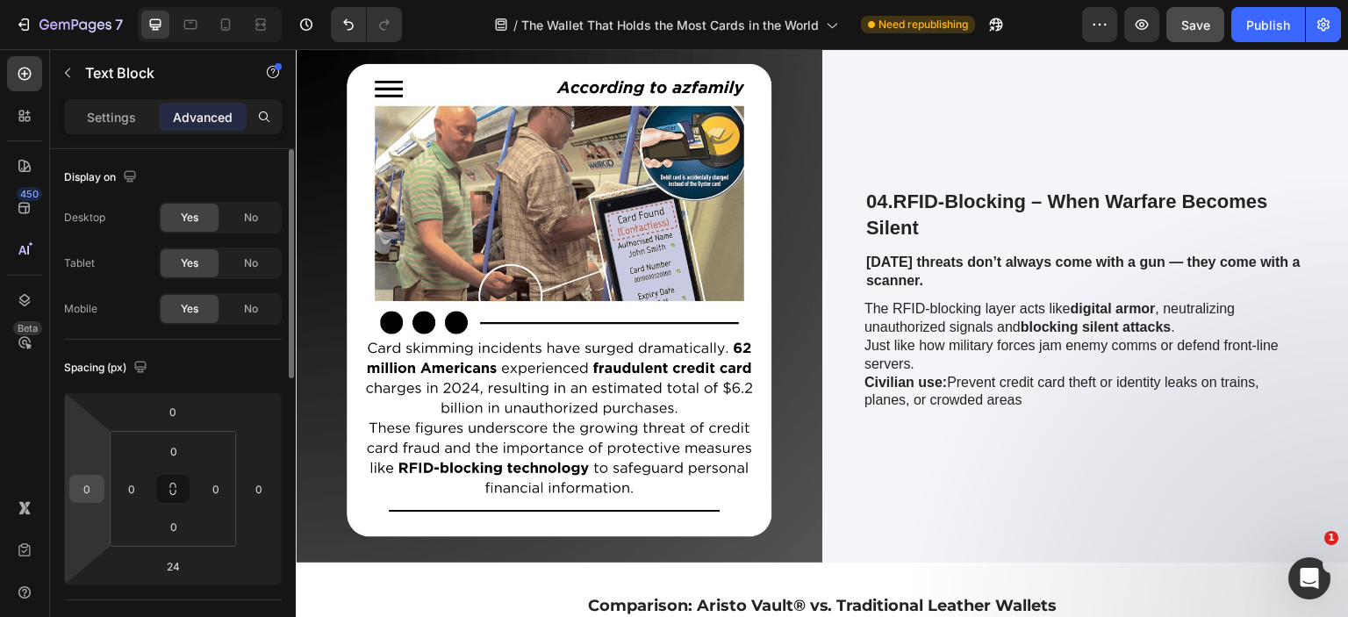
click at [83, 491] on input "0" at bounding box center [87, 489] width 26 height 26
type input "30"
click at [255, 487] on input "0" at bounding box center [259, 489] width 26 height 26
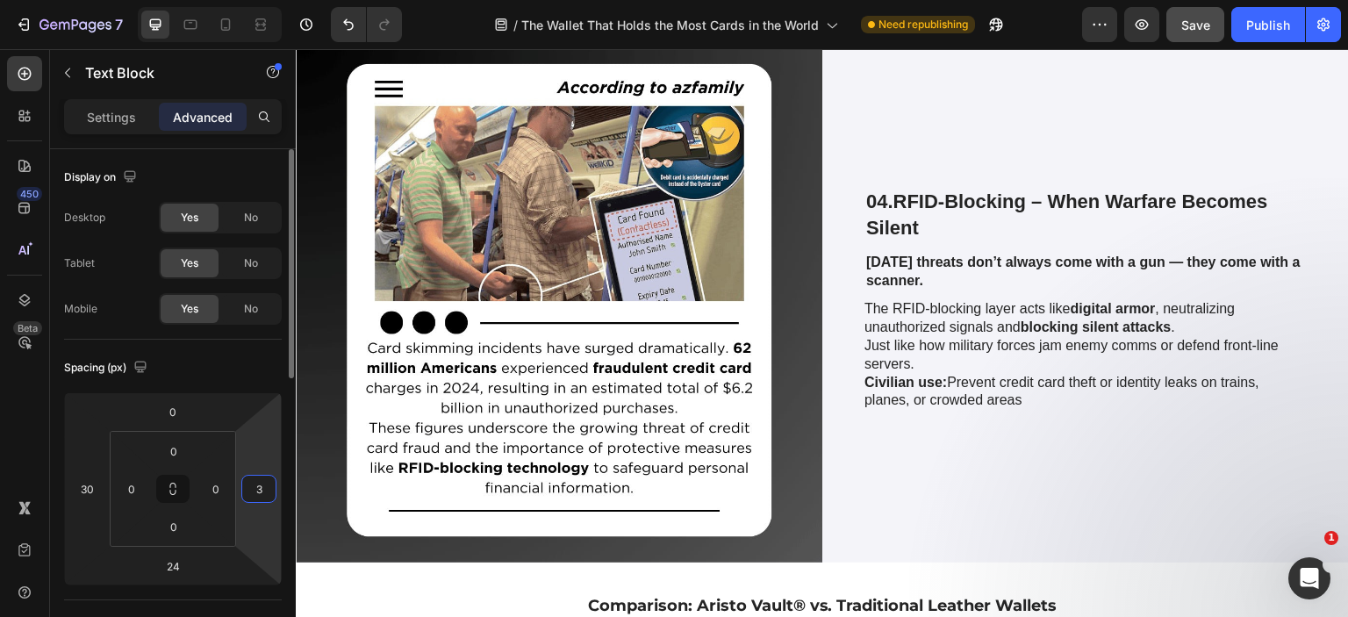
type input "30"
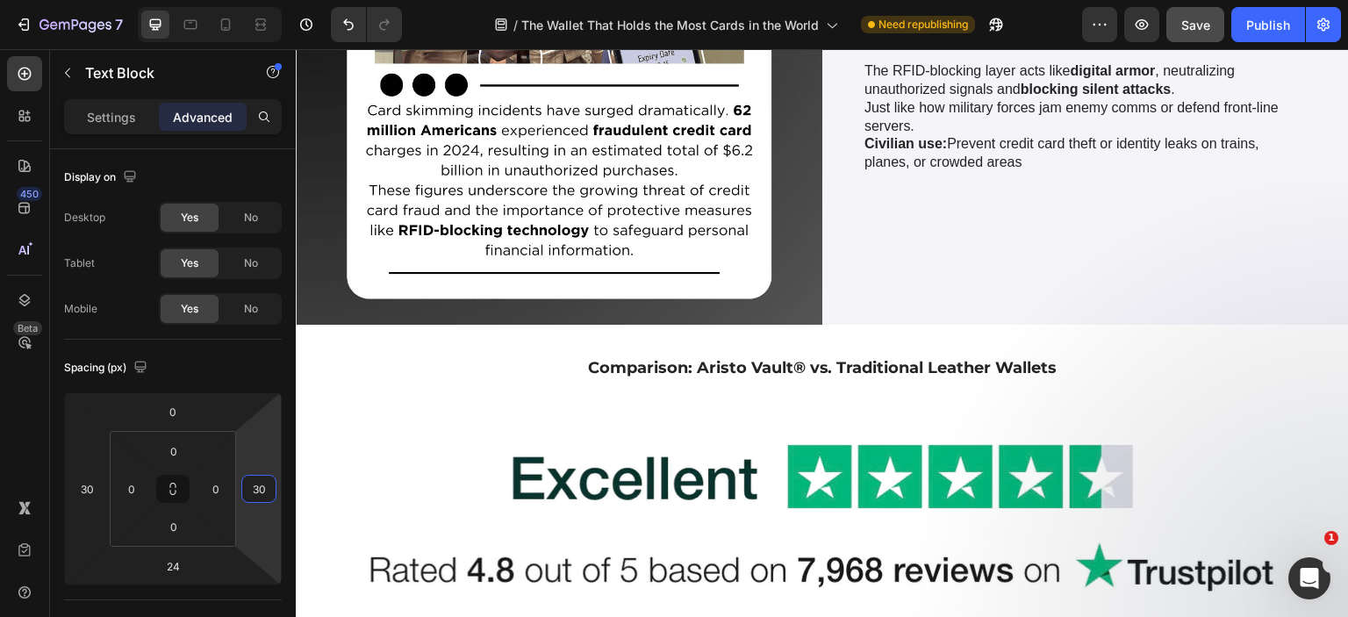
scroll to position [6670, 0]
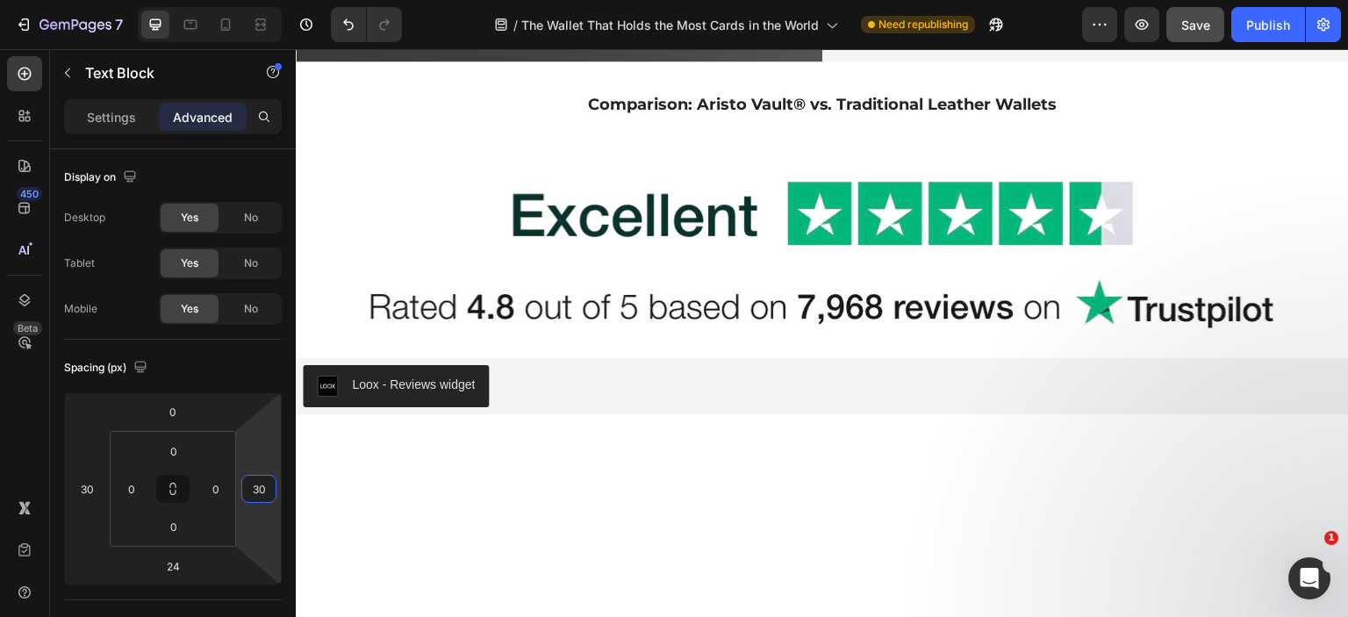
click at [79, 104] on div "Settings" at bounding box center [112, 117] width 88 height 28
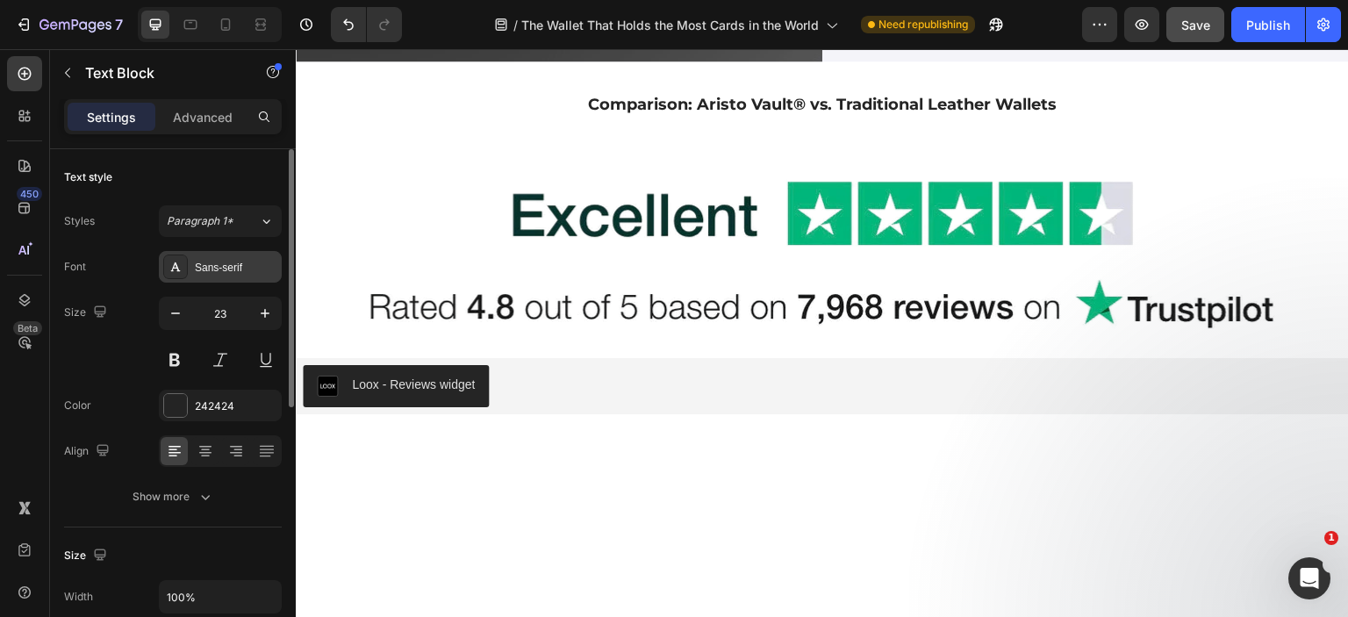
click at [227, 266] on div "Sans-serif" at bounding box center [236, 268] width 83 height 16
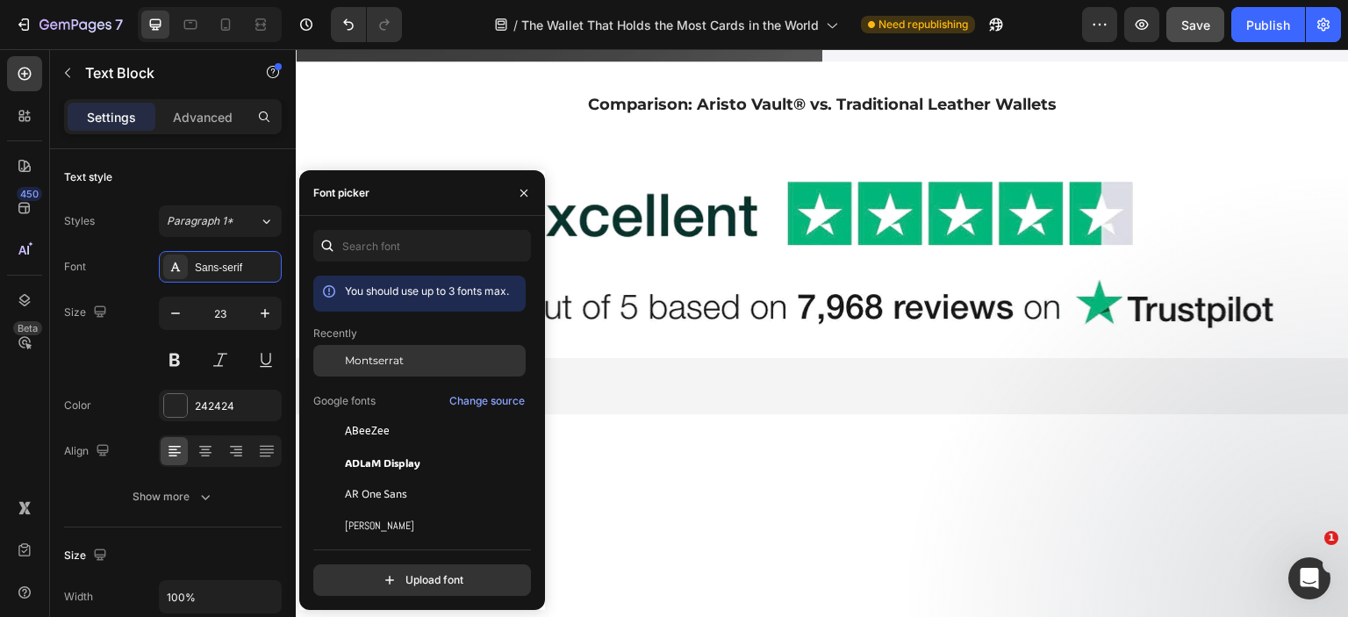
click at [344, 354] on div at bounding box center [329, 361] width 32 height 32
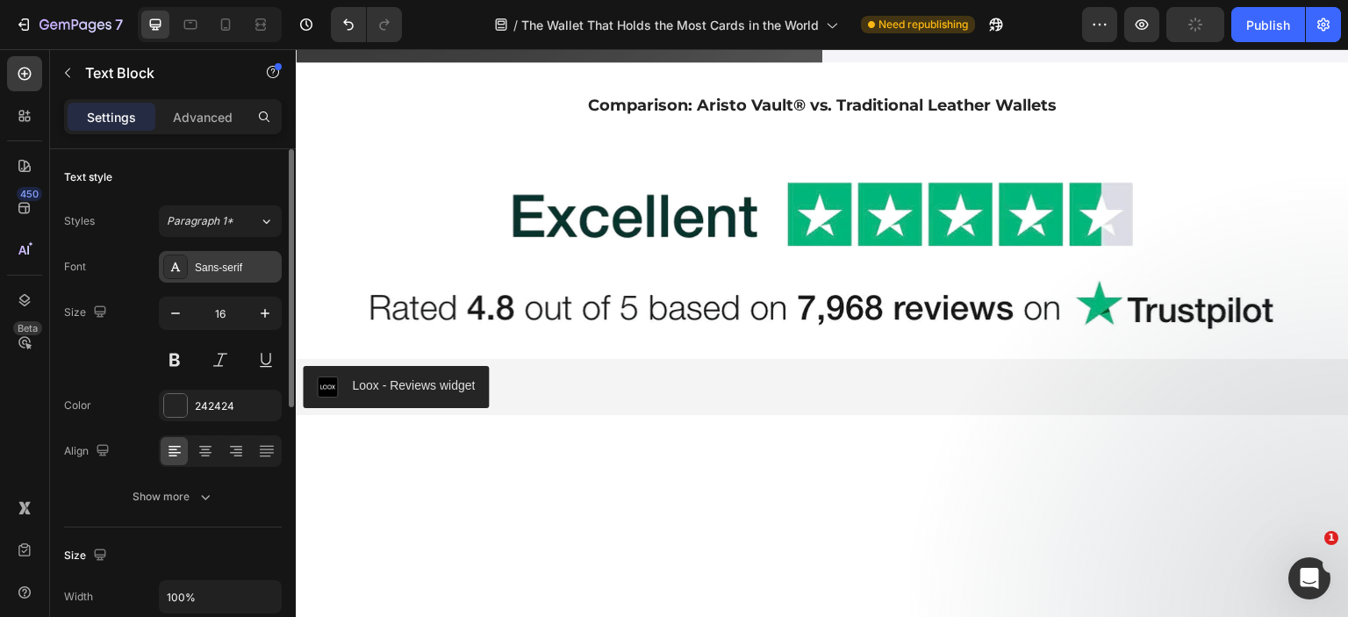
click at [241, 264] on div "Sans-serif" at bounding box center [236, 268] width 83 height 16
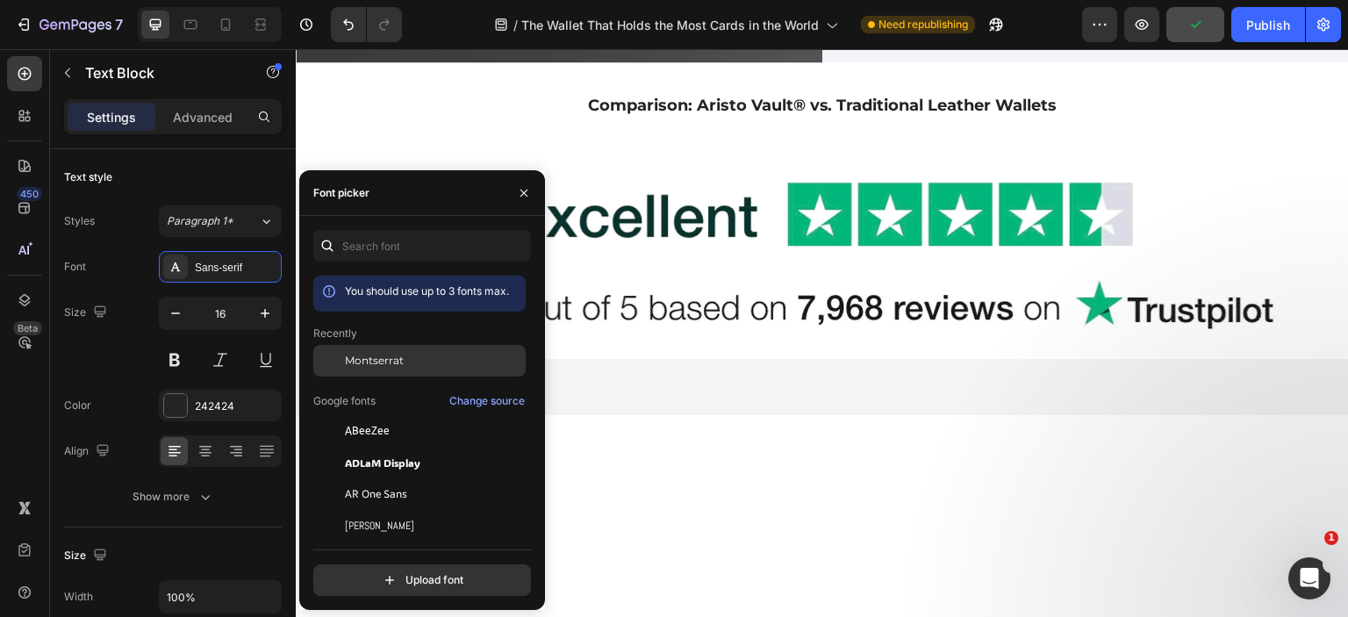
click at [345, 359] on span "Montserrat" at bounding box center [374, 361] width 59 height 16
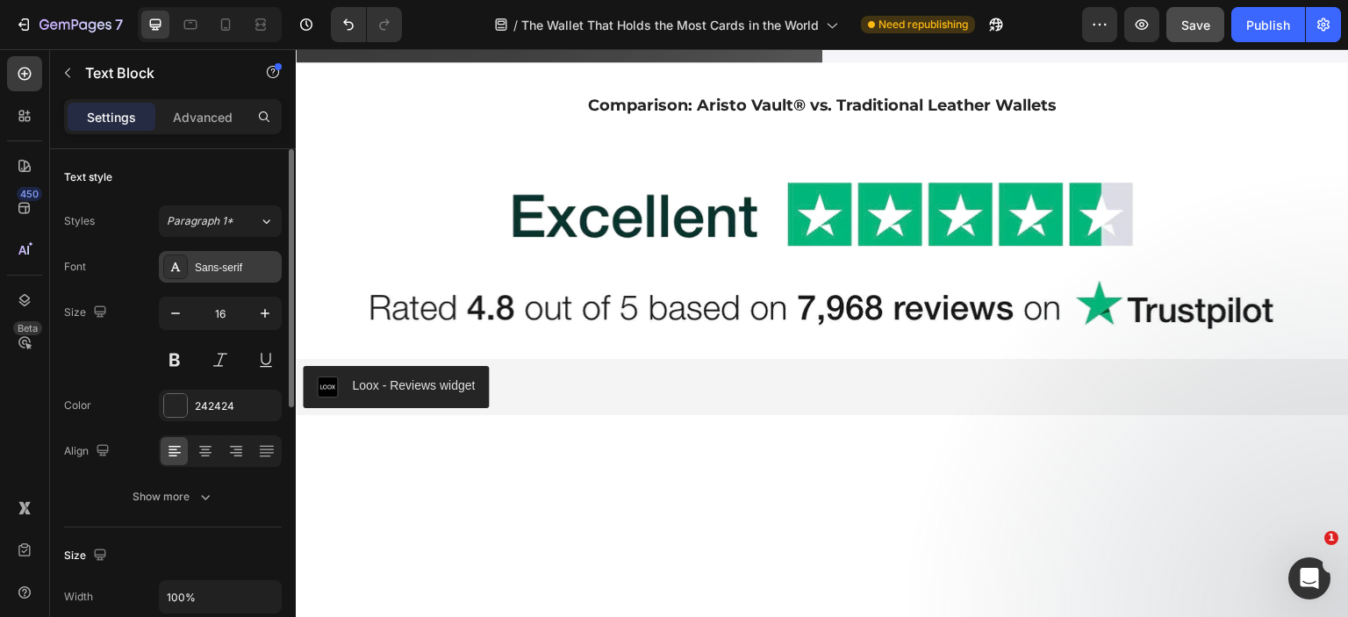
click at [207, 276] on div "Sans-serif" at bounding box center [220, 267] width 123 height 32
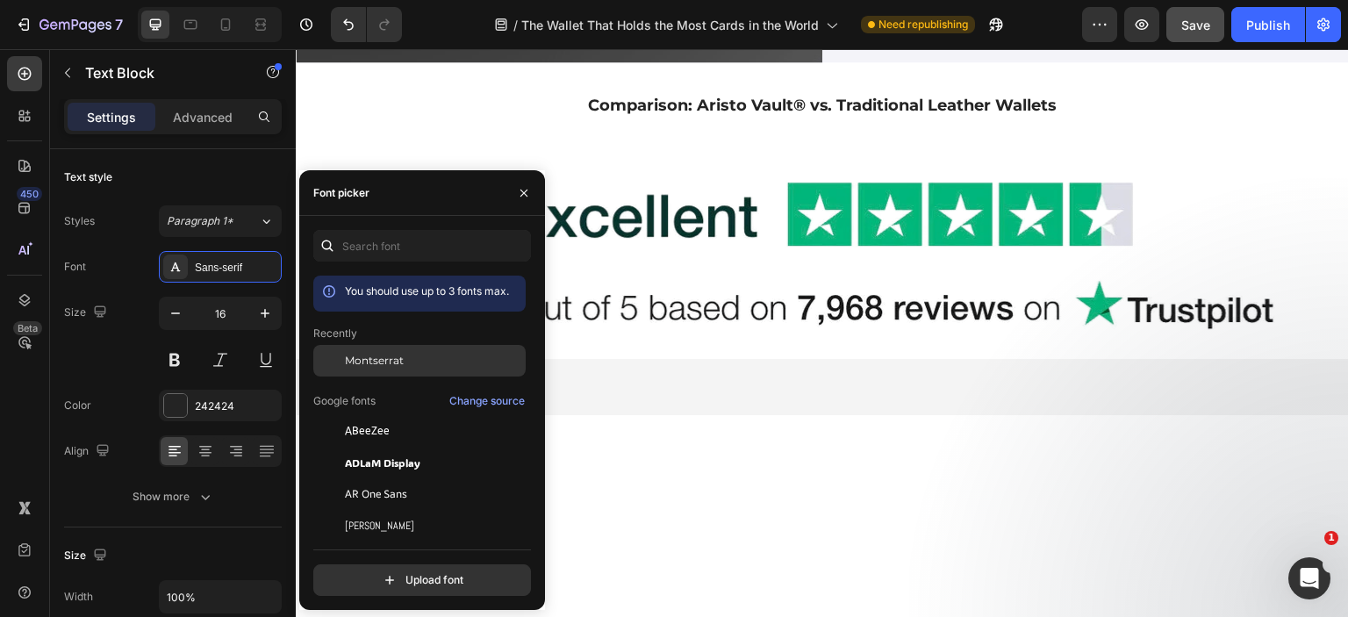
click at [394, 355] on span "Montserrat" at bounding box center [374, 361] width 59 height 16
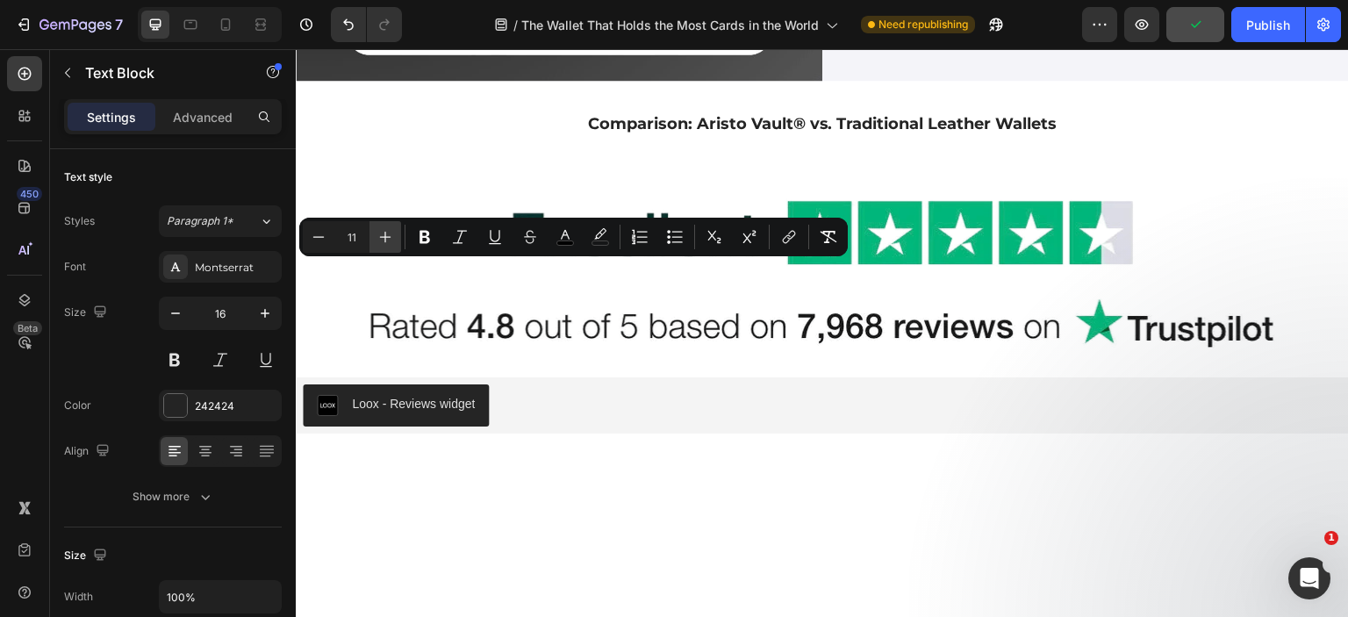
click at [386, 231] on icon "Editor contextual toolbar" at bounding box center [386, 237] width 18 height 18
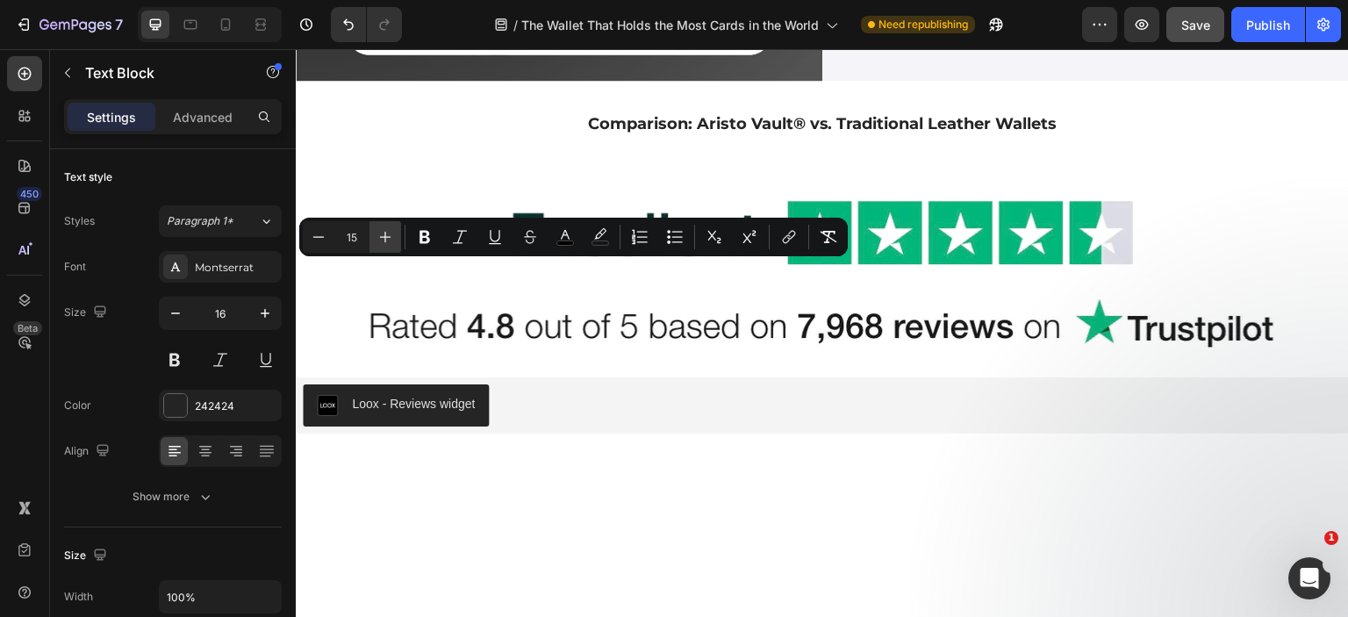
type input "16"
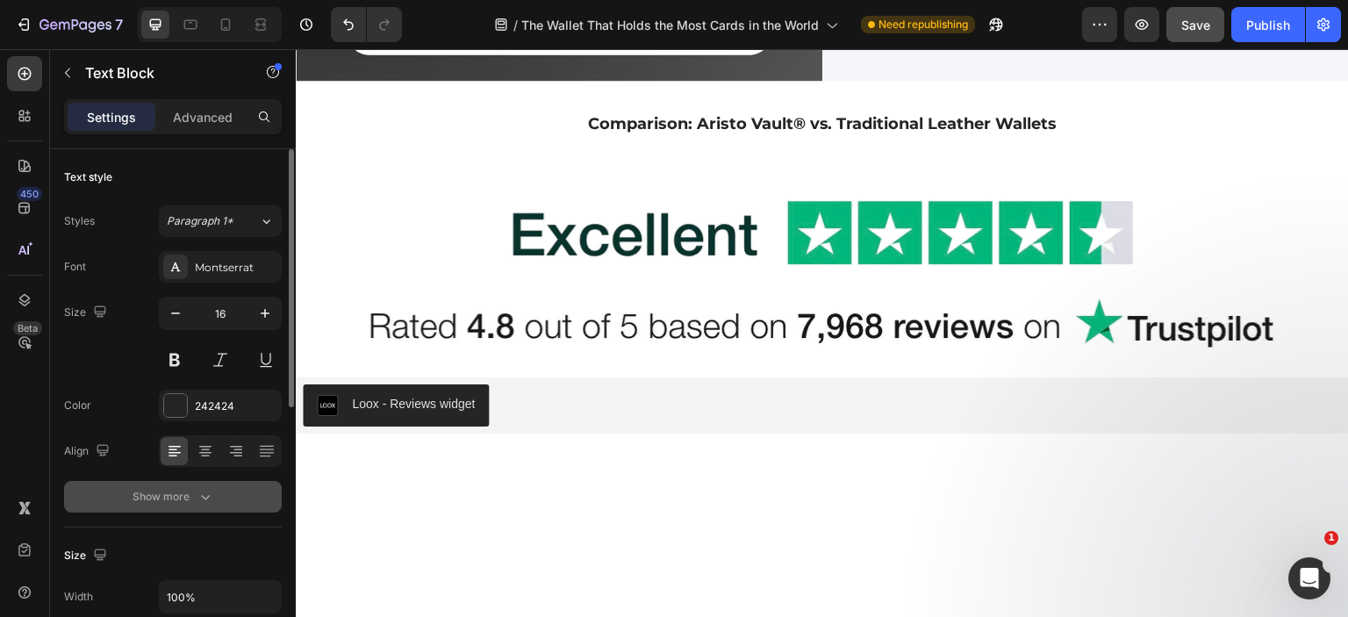
click at [197, 494] on icon "button" at bounding box center [206, 497] width 18 height 18
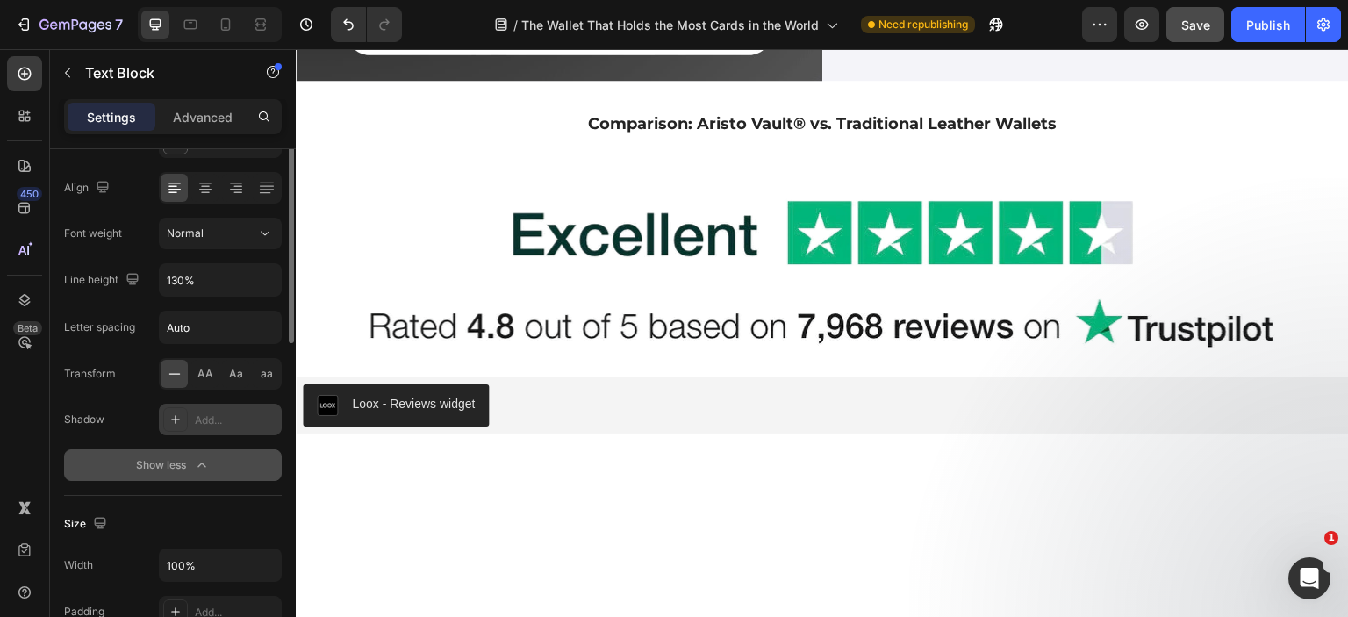
scroll to position [351, 0]
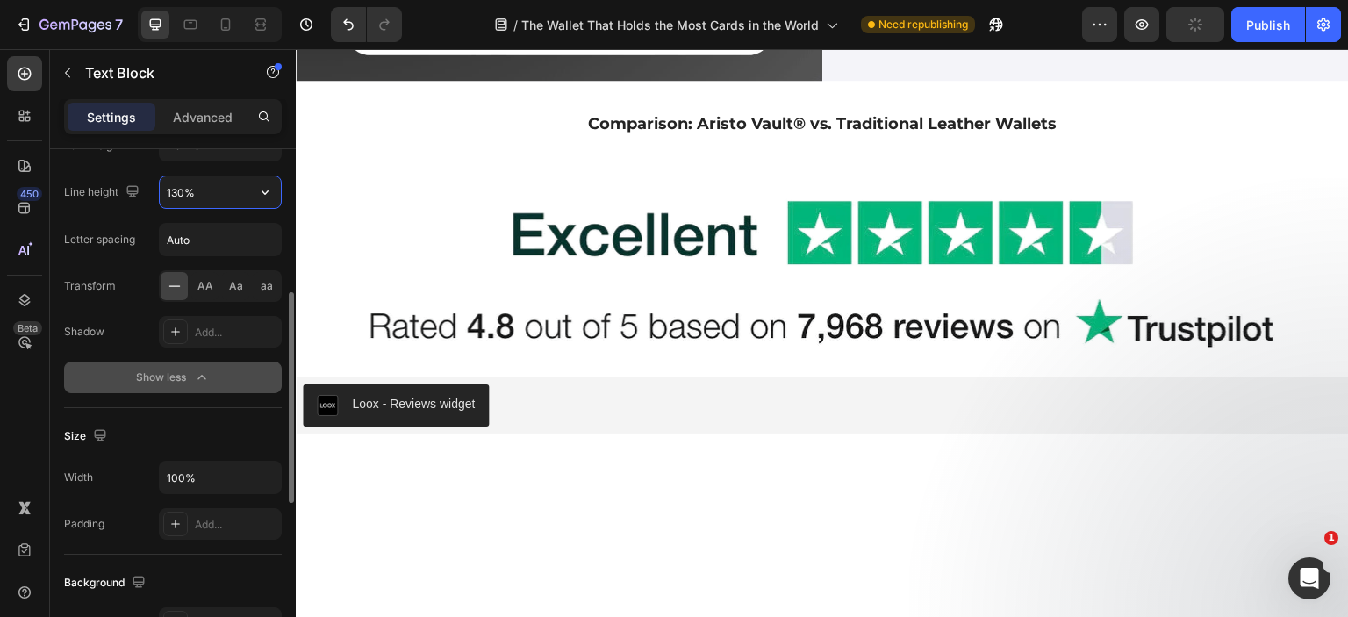
click at [200, 194] on input "130%" at bounding box center [220, 192] width 121 height 32
click at [269, 189] on icon "button" at bounding box center [265, 192] width 18 height 18
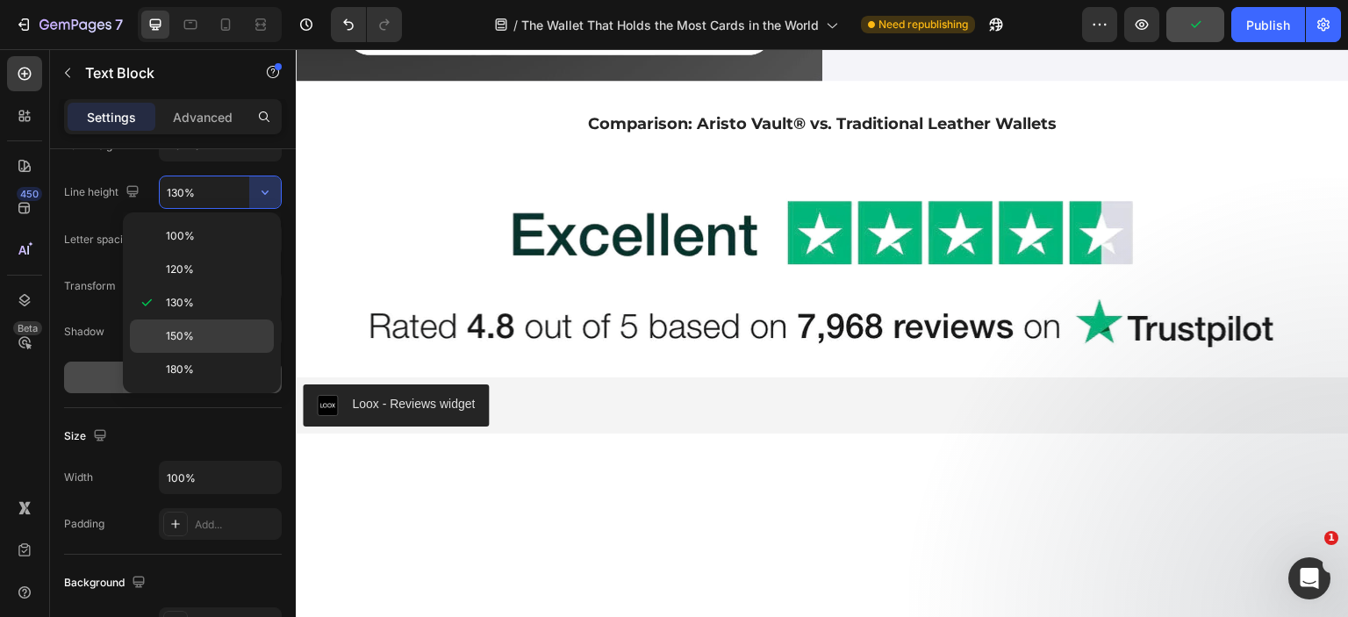
click at [207, 335] on p "150%" at bounding box center [216, 336] width 100 height 16
type input "150%"
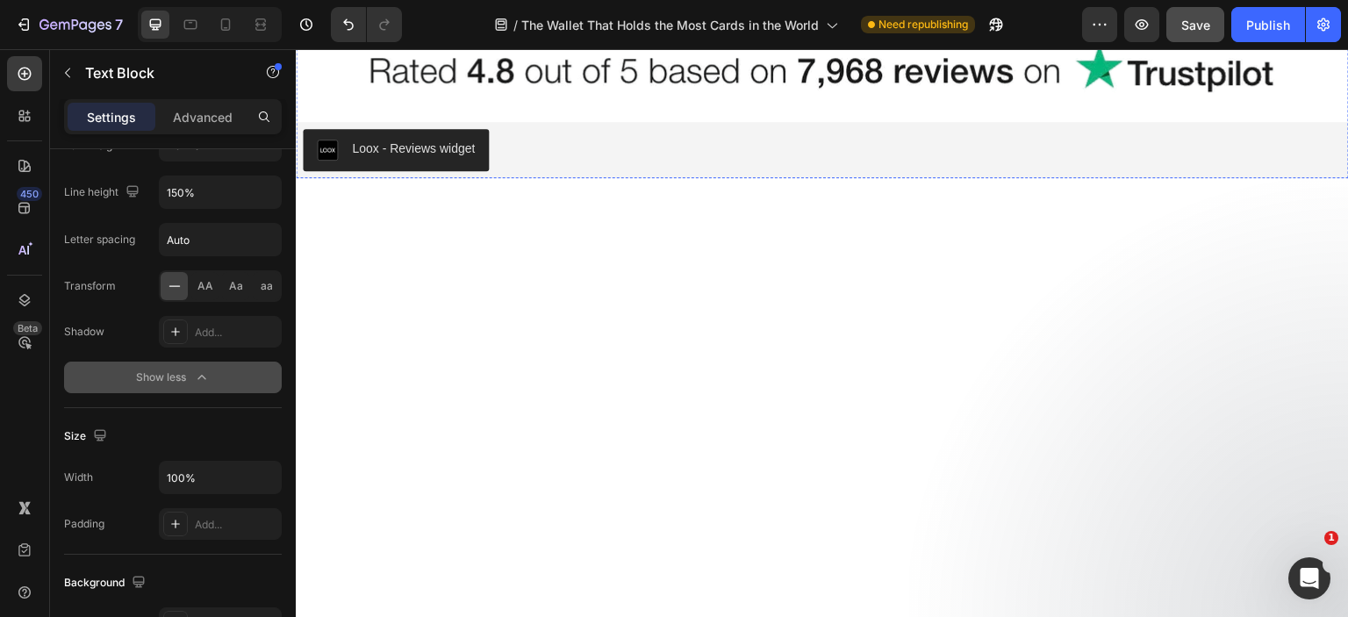
scroll to position [7002, 0]
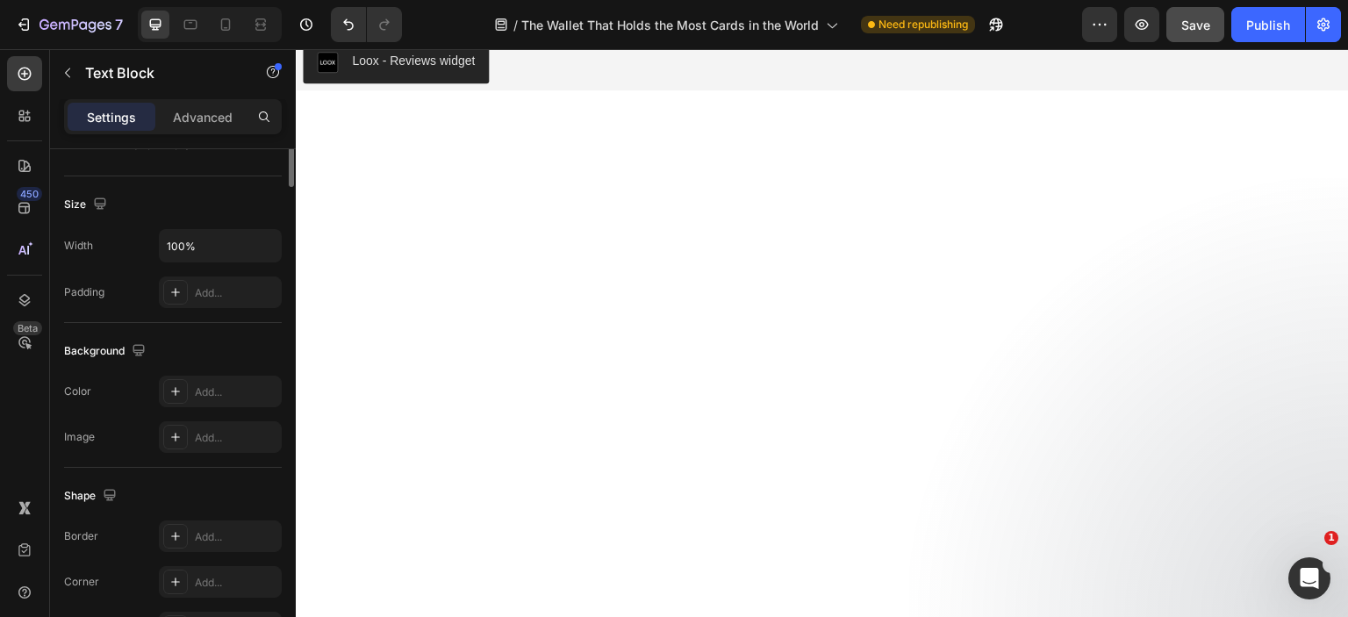
scroll to position [0, 0]
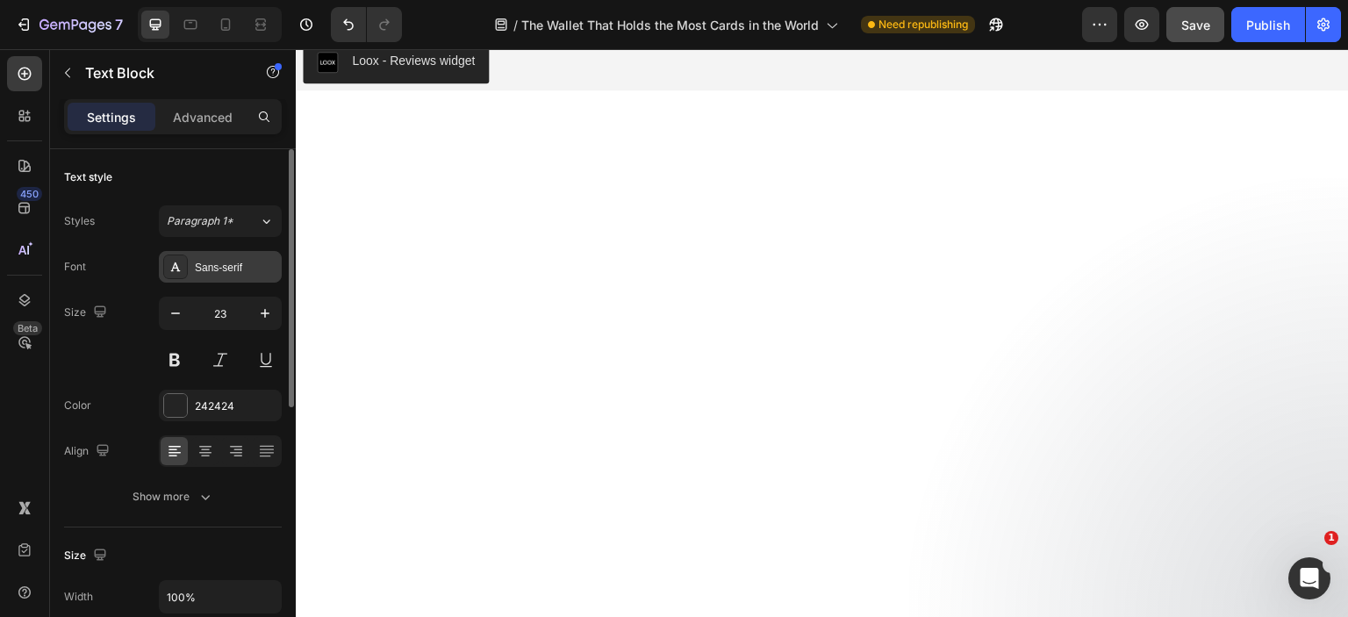
click at [226, 255] on div "Sans-serif" at bounding box center [220, 267] width 123 height 32
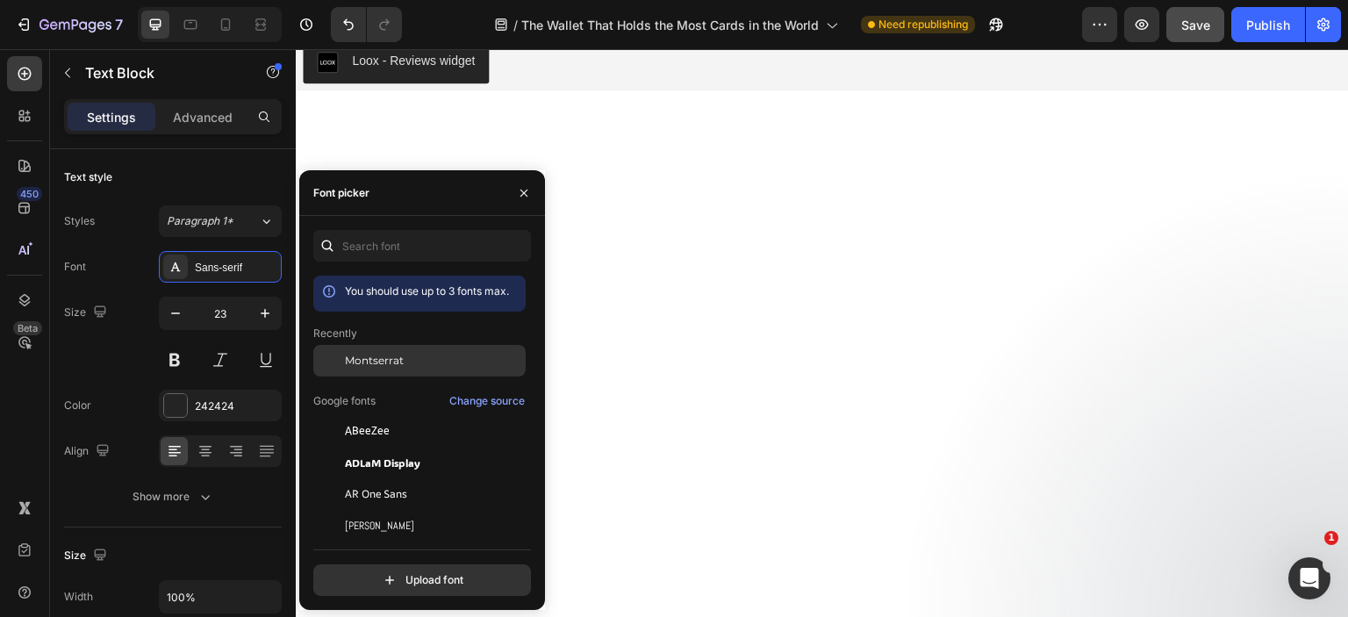
click at [397, 361] on span "Montserrat" at bounding box center [374, 361] width 59 height 16
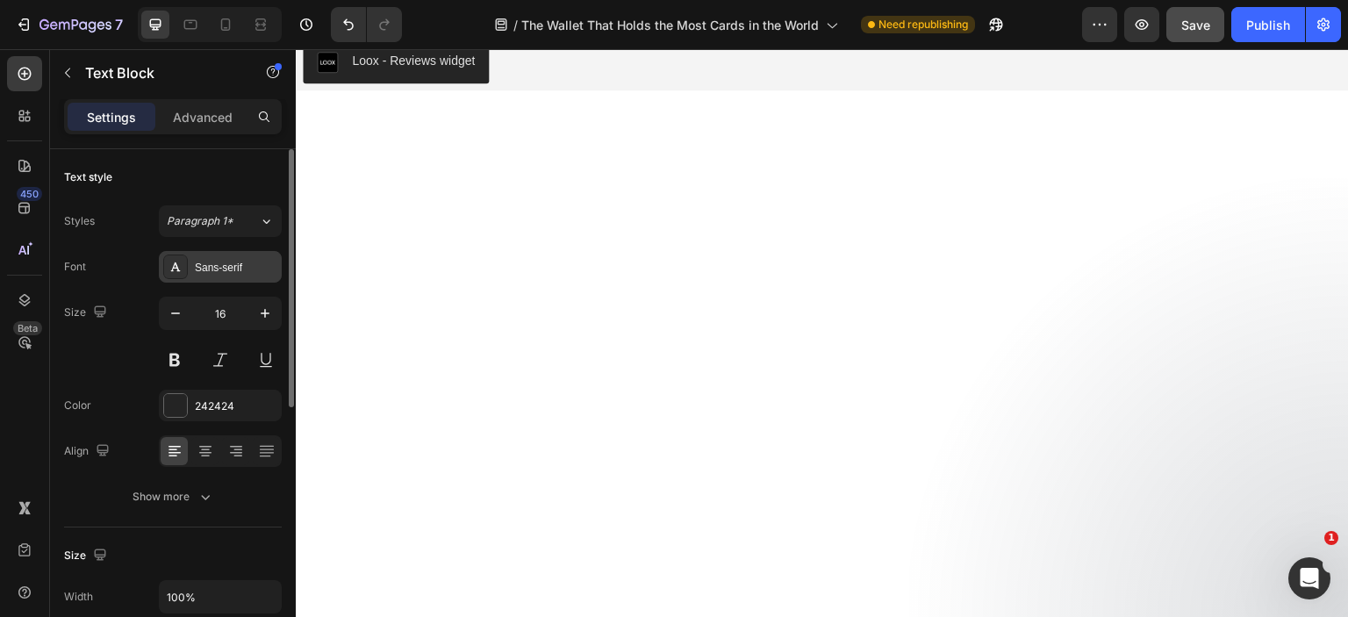
click at [225, 257] on div "Sans-serif" at bounding box center [220, 267] width 123 height 32
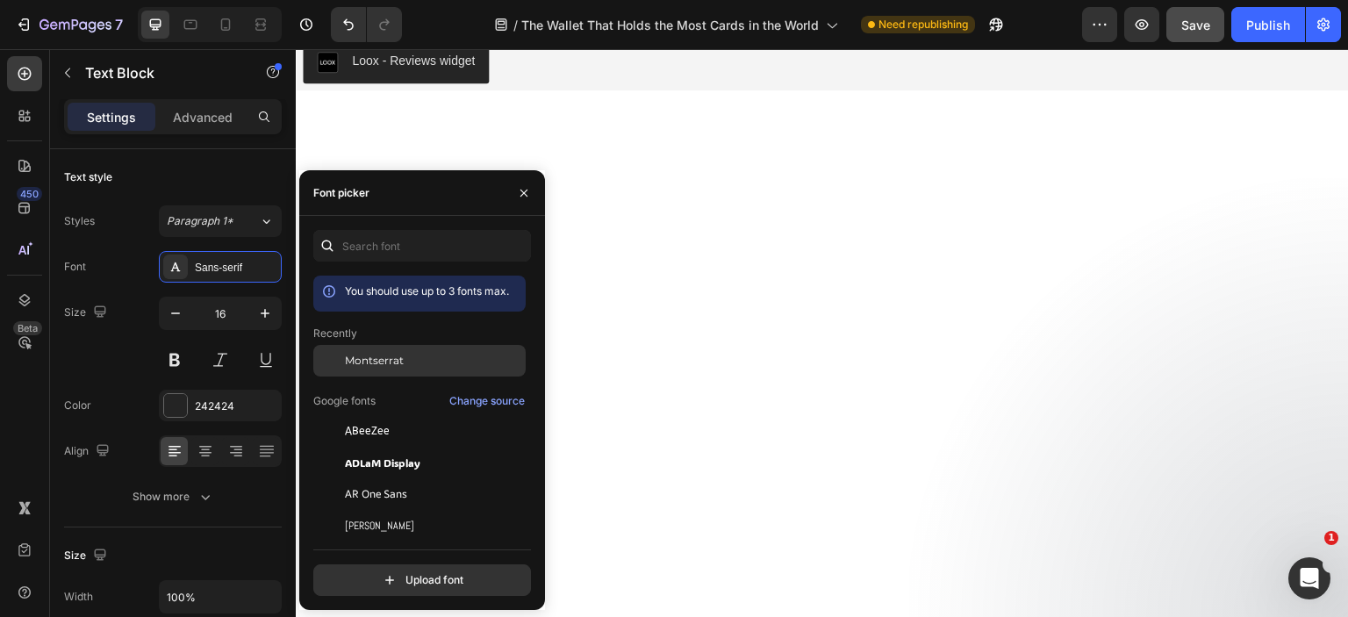
click at [369, 362] on span "Montserrat" at bounding box center [374, 361] width 59 height 16
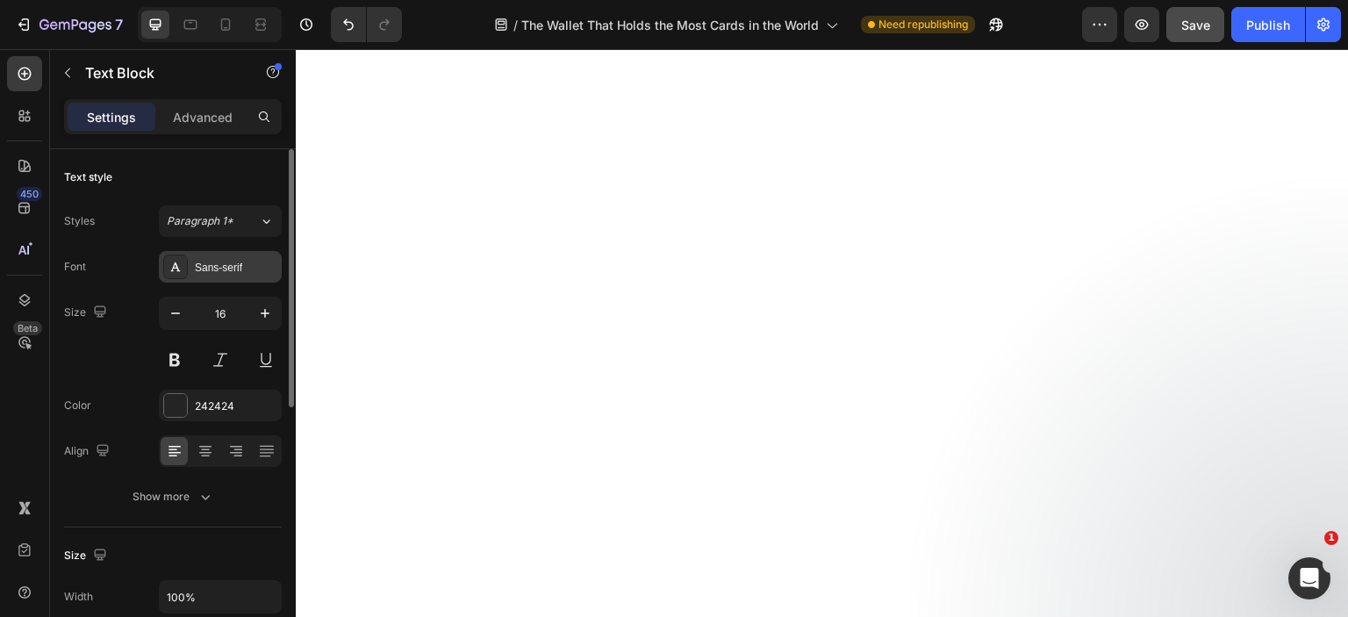
click at [215, 276] on div "Sans-serif" at bounding box center [220, 267] width 123 height 32
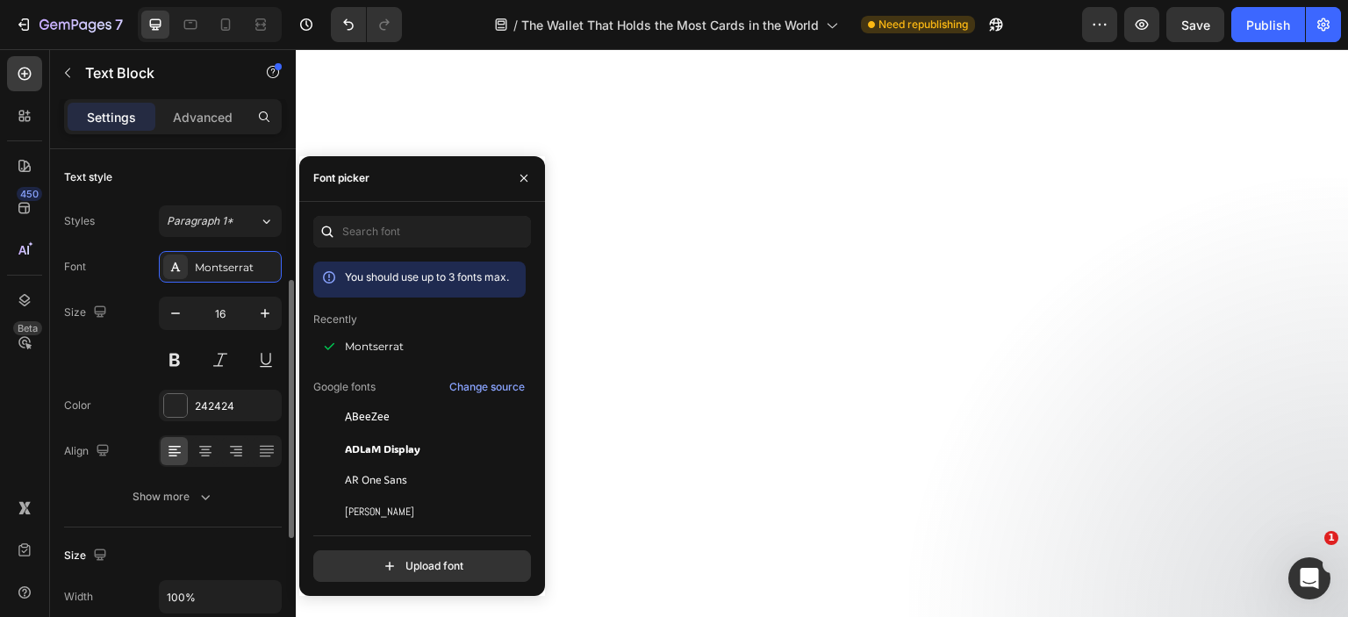
scroll to position [176, 0]
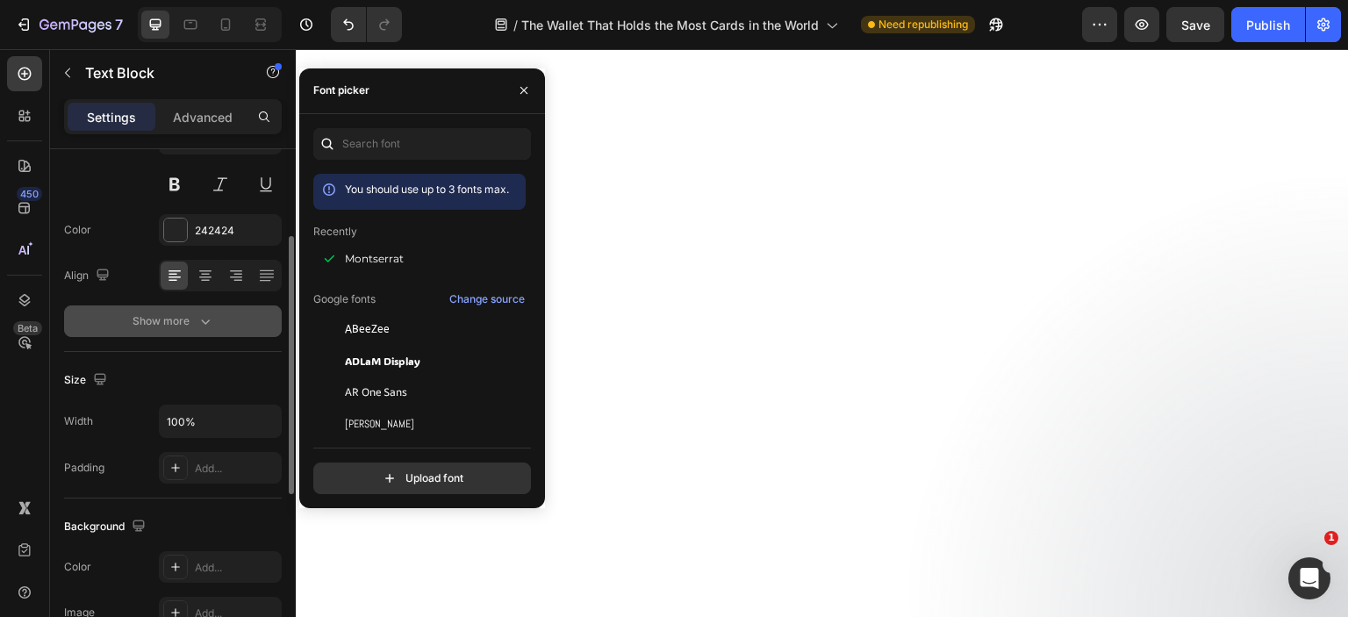
click at [191, 333] on button "Show more" at bounding box center [173, 321] width 218 height 32
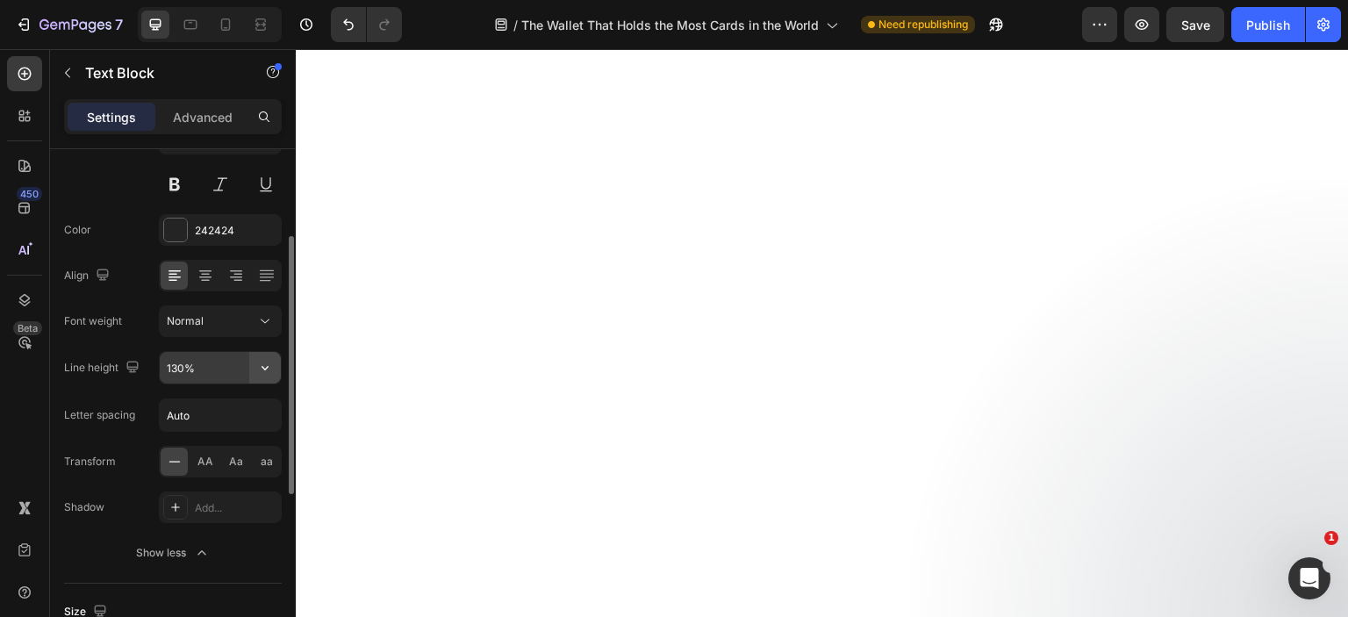
click at [255, 370] on button "button" at bounding box center [265, 368] width 32 height 32
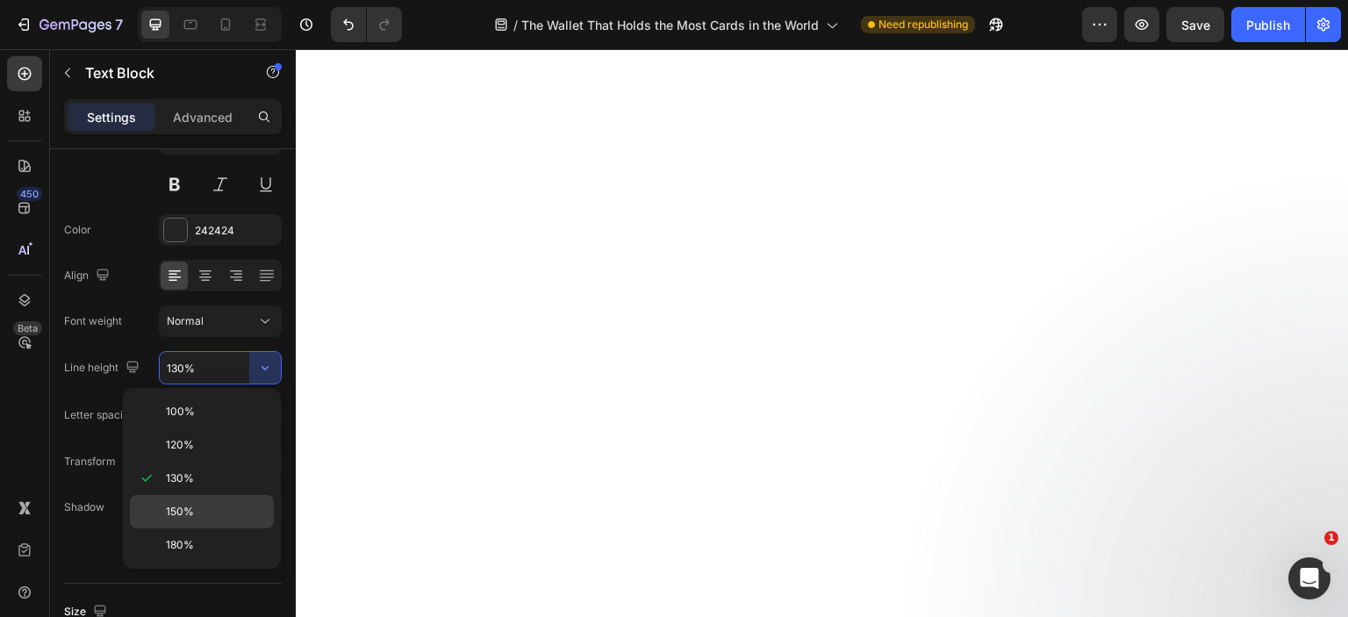
click at [169, 528] on div "150%" at bounding box center [202, 544] width 144 height 33
type input "150%"
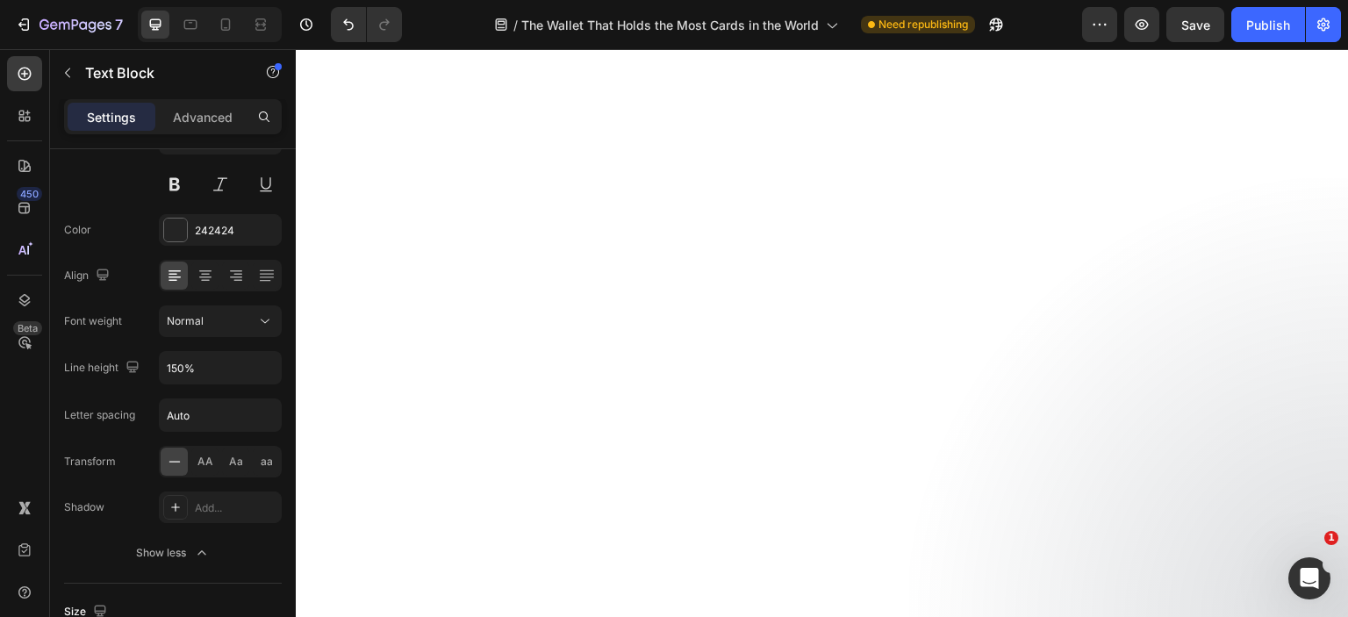
scroll to position [7616, 0]
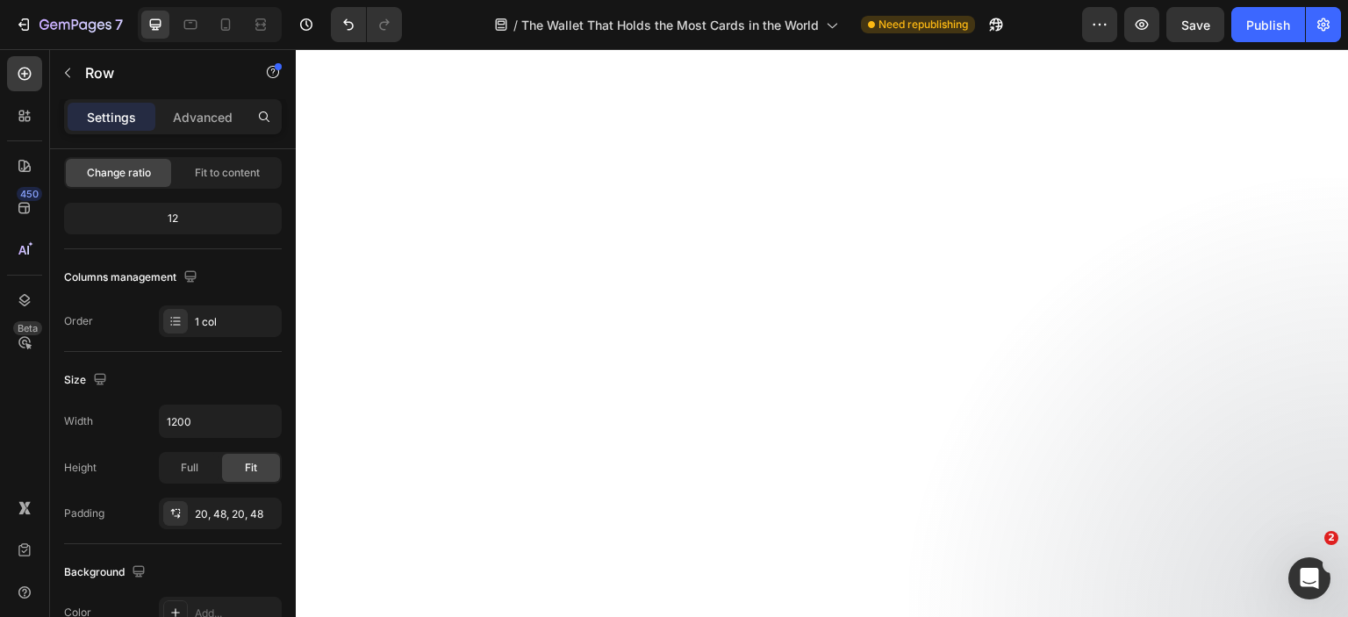
scroll to position [0, 0]
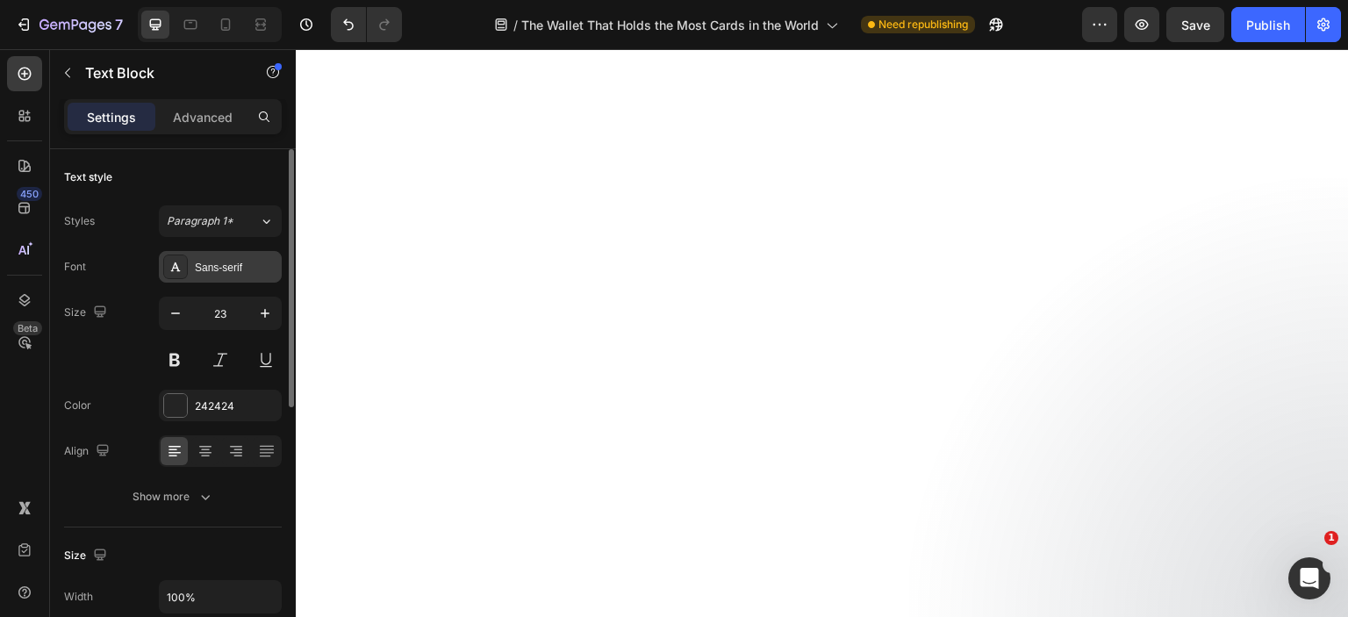
click at [234, 266] on div "Sans-serif" at bounding box center [236, 268] width 83 height 16
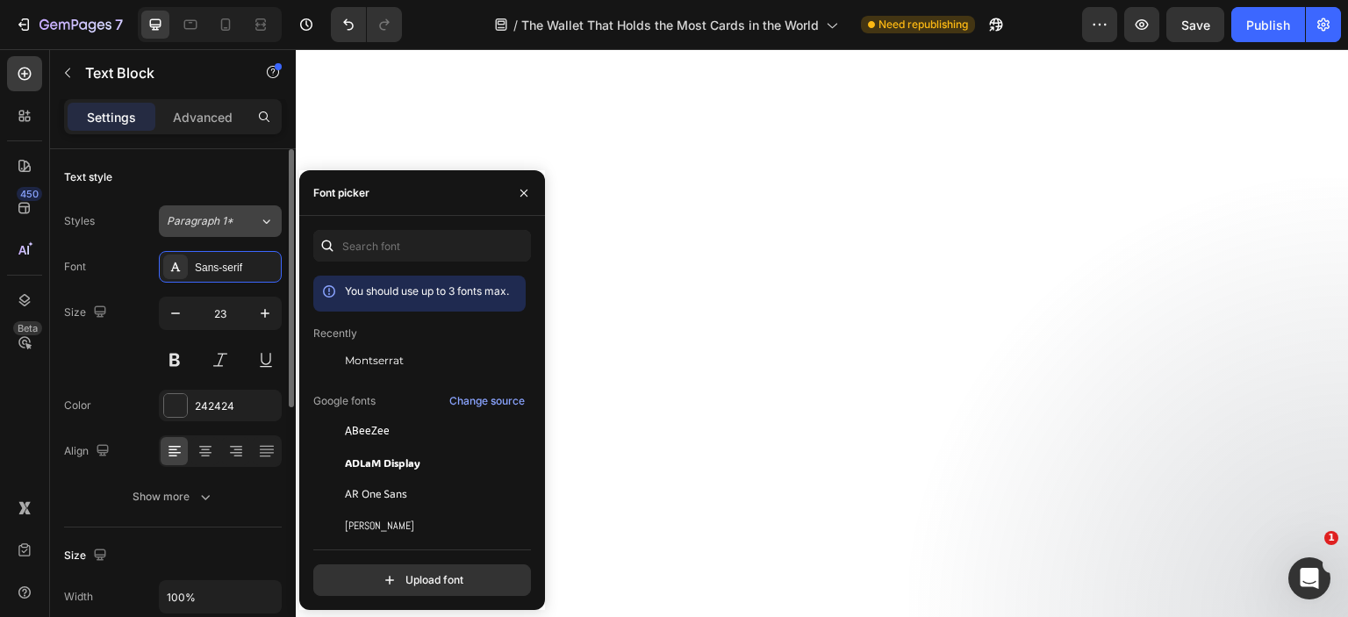
click at [233, 213] on div "Paragraph 1*" at bounding box center [202, 221] width 71 height 16
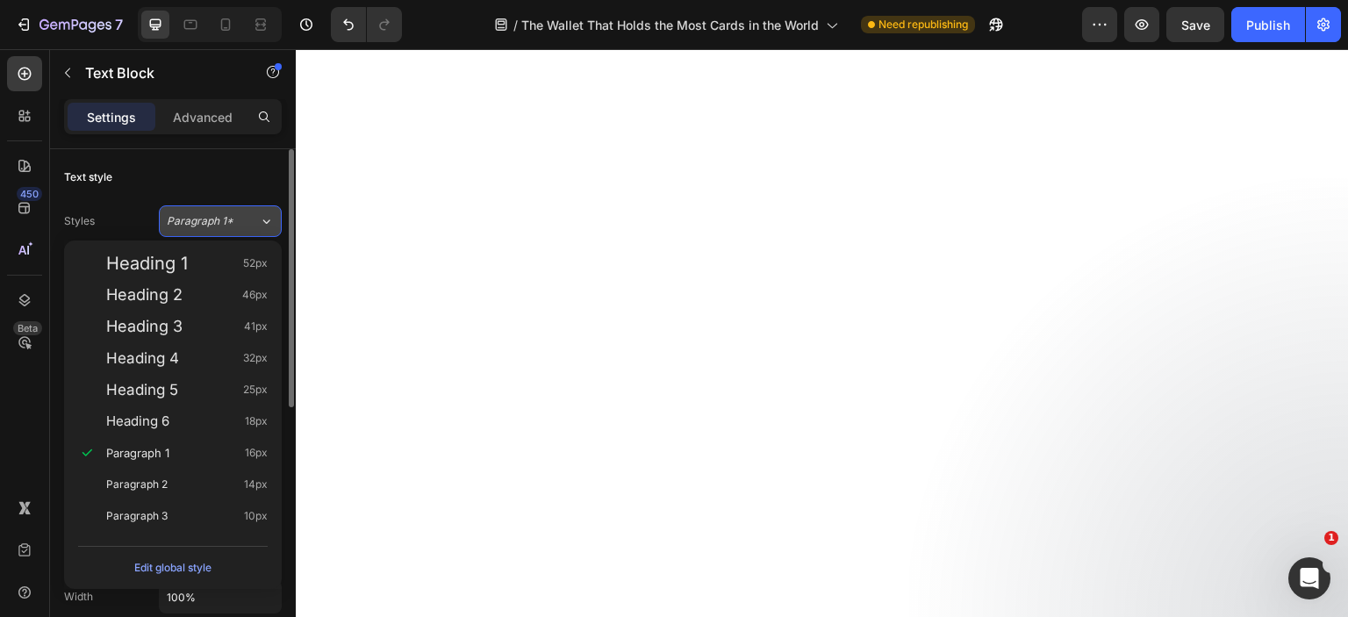
click at [238, 223] on div "Paragraph 1*" at bounding box center [213, 221] width 92 height 16
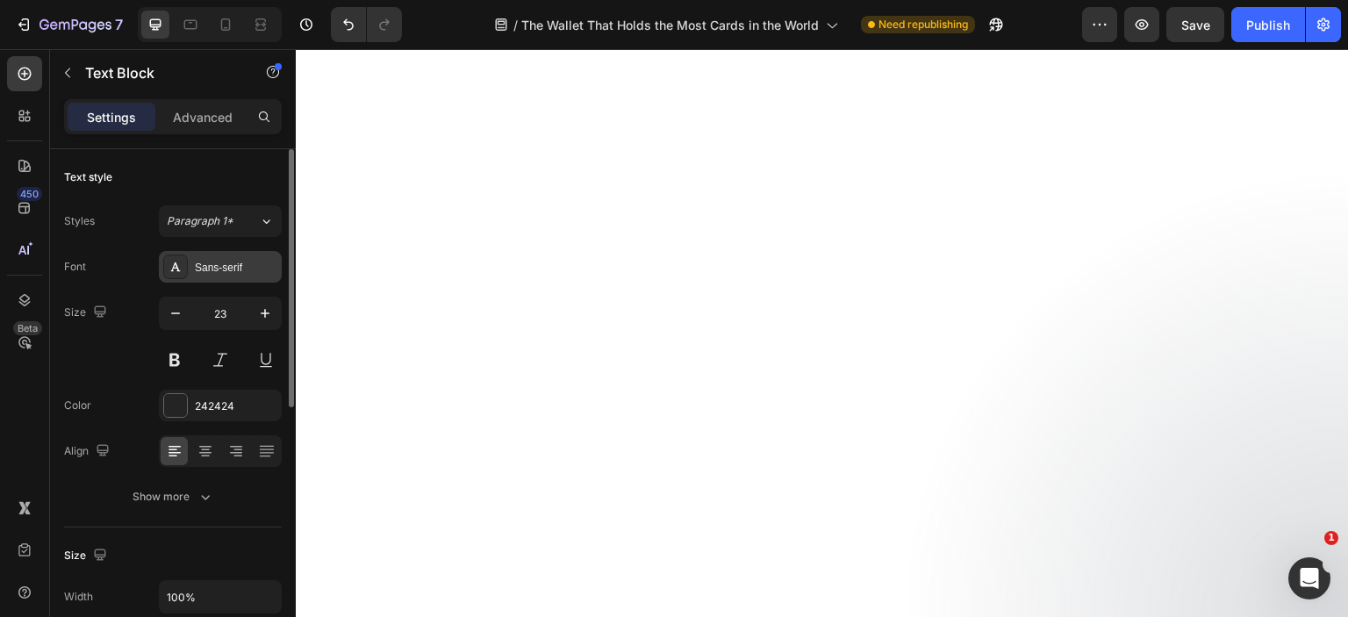
click at [241, 263] on div "Sans-serif" at bounding box center [236, 268] width 83 height 16
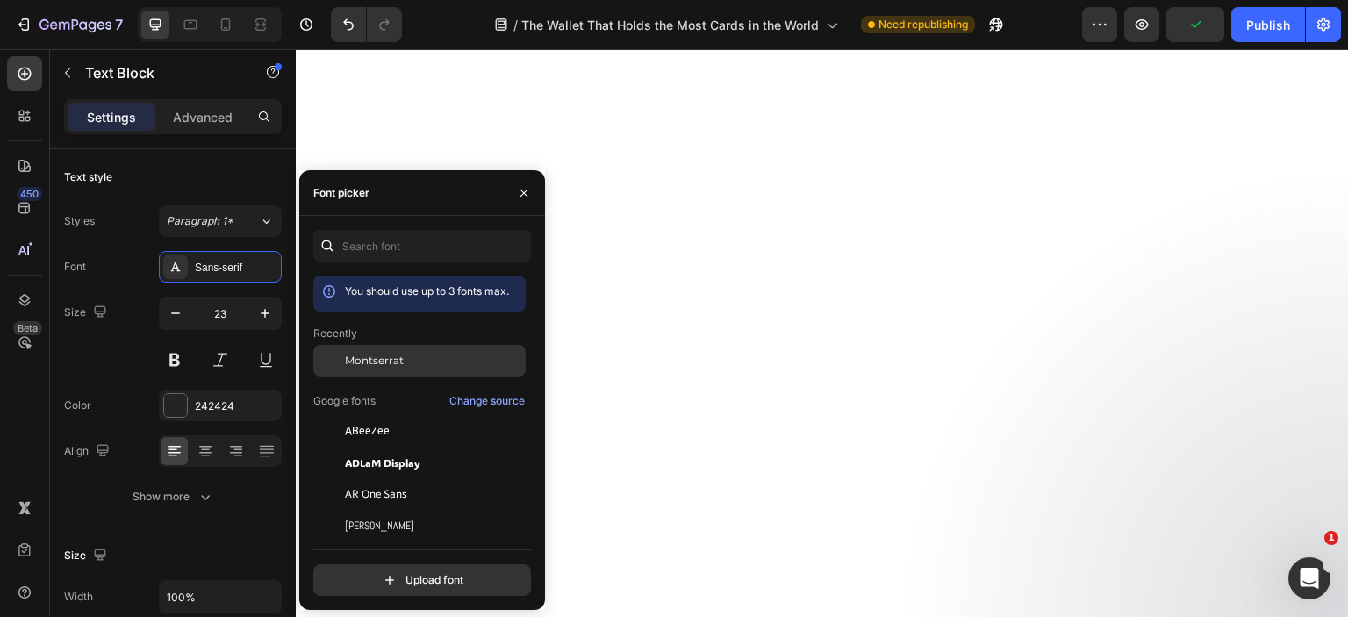
click at [349, 359] on span "Montserrat" at bounding box center [374, 361] width 59 height 16
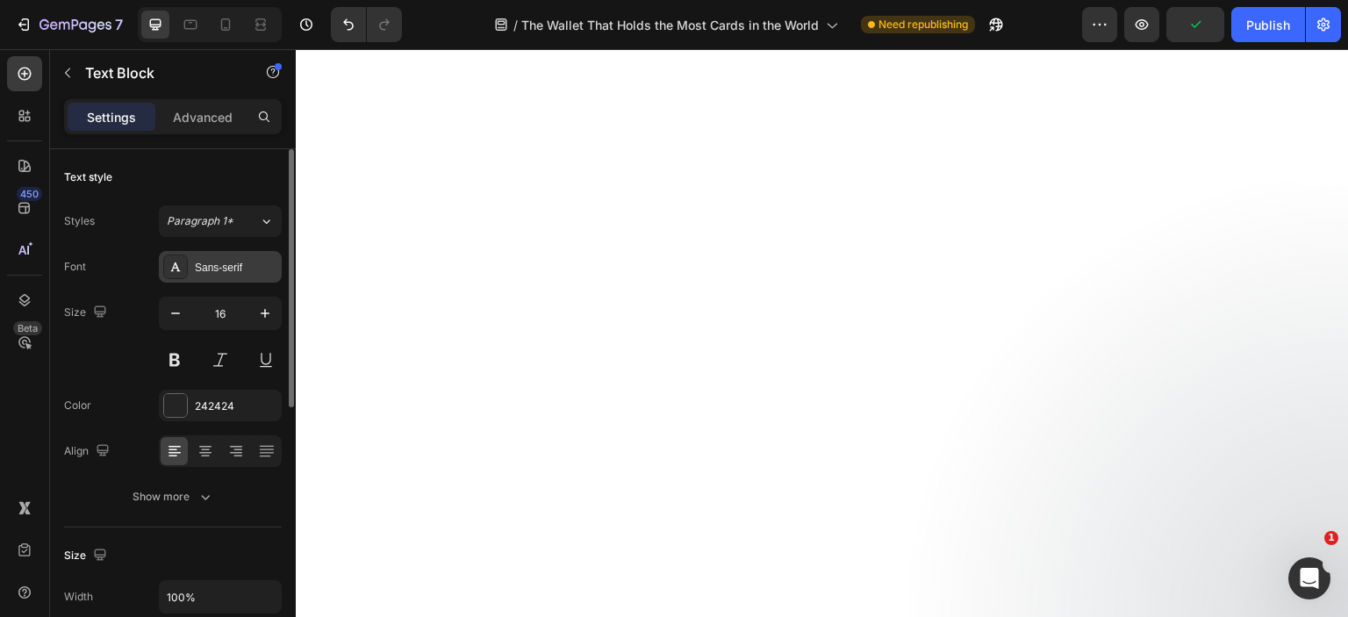
click at [226, 264] on div "Sans-serif" at bounding box center [236, 268] width 83 height 16
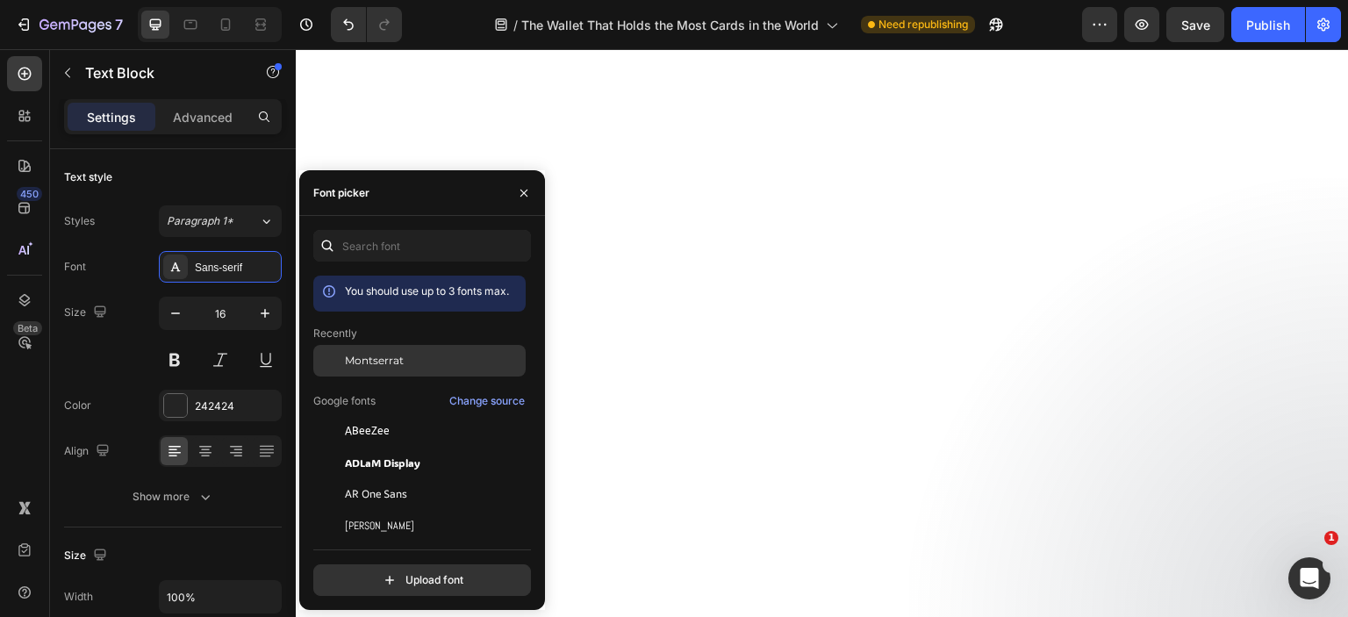
click at [385, 361] on span "Montserrat" at bounding box center [374, 361] width 59 height 16
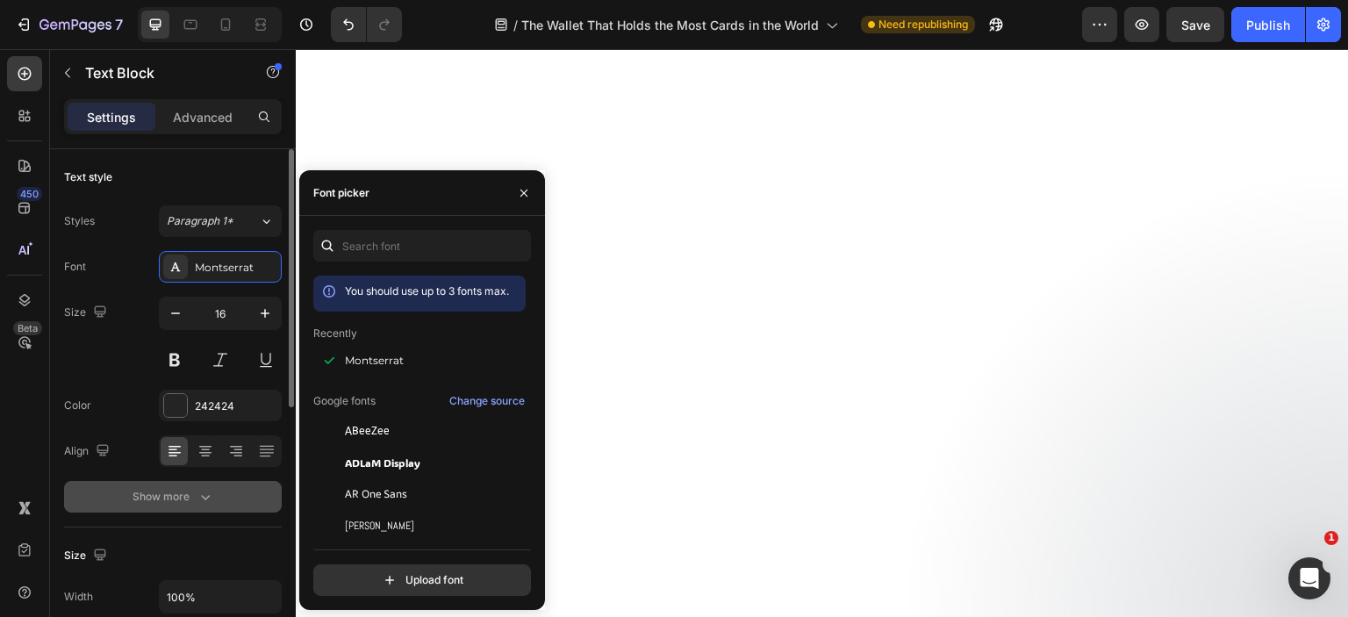
click at [181, 493] on div "Show more" at bounding box center [174, 497] width 82 height 18
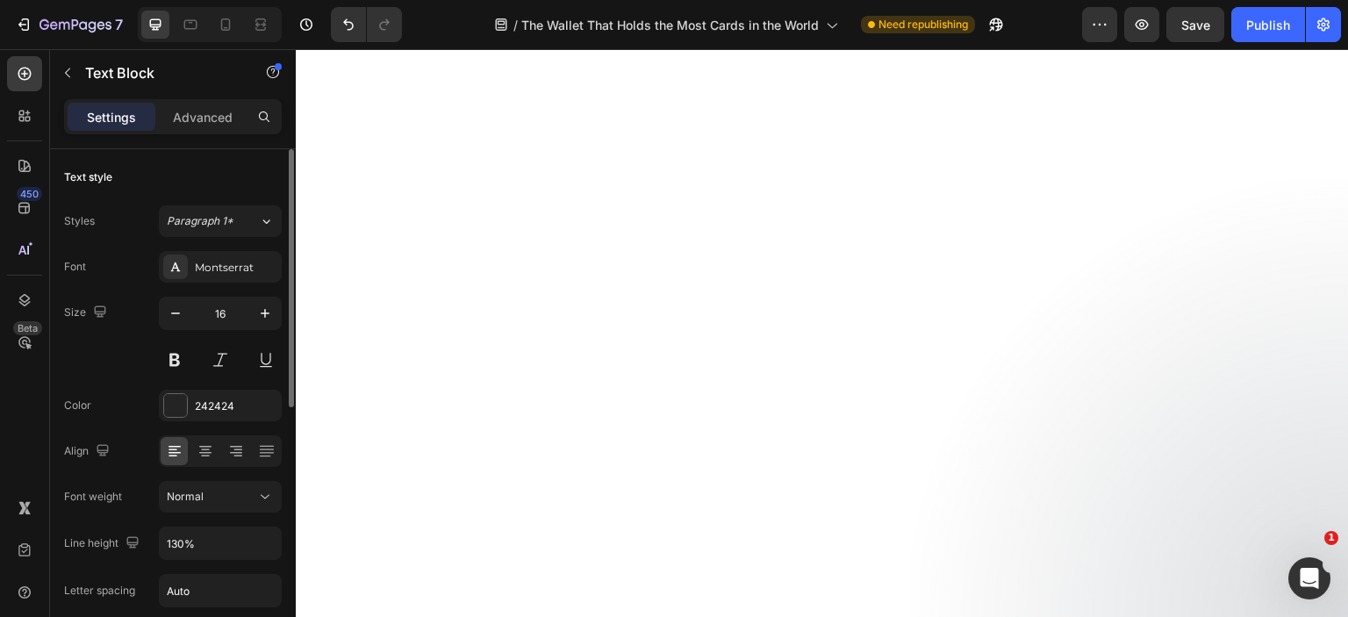
scroll to position [176, 0]
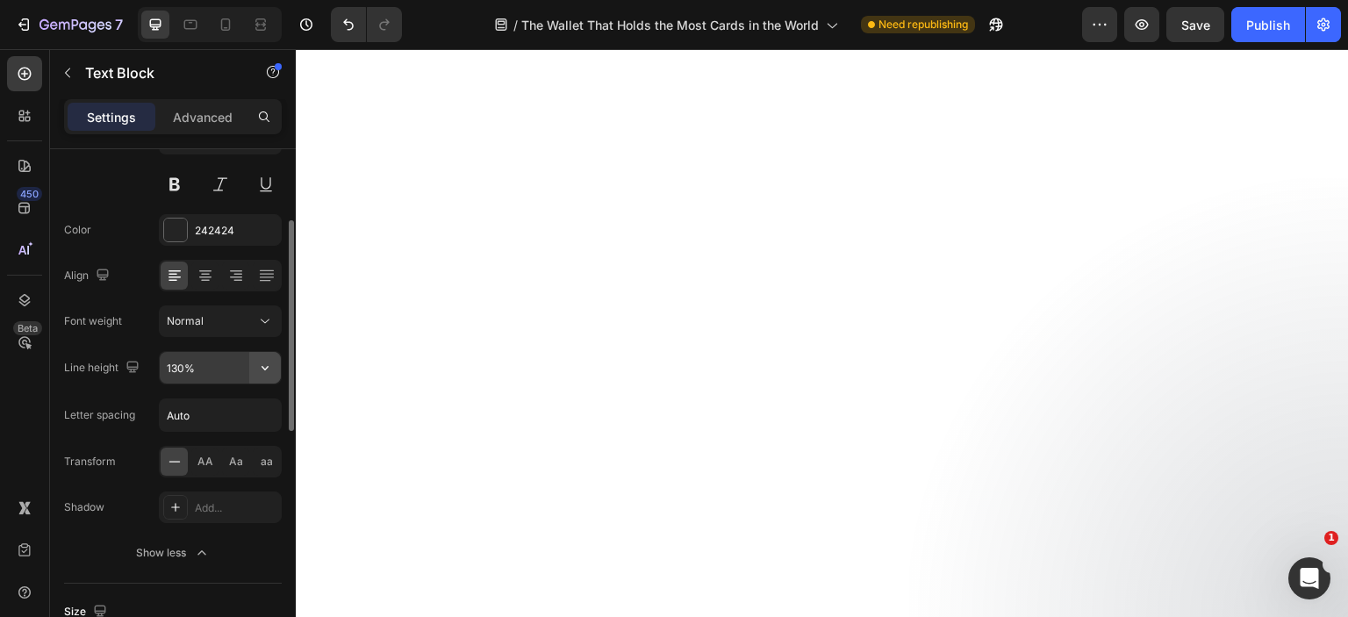
click at [264, 370] on icon "button" at bounding box center [265, 368] width 18 height 18
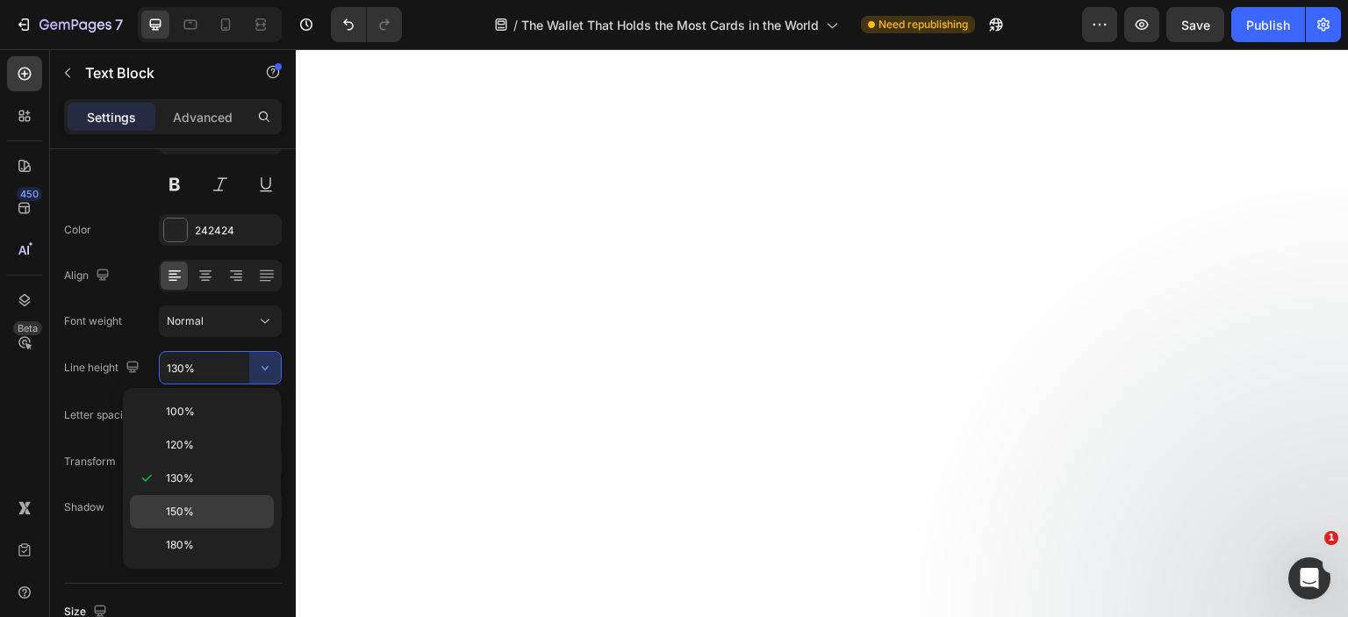
click at [230, 528] on div "150%" at bounding box center [202, 544] width 144 height 33
type input "150%"
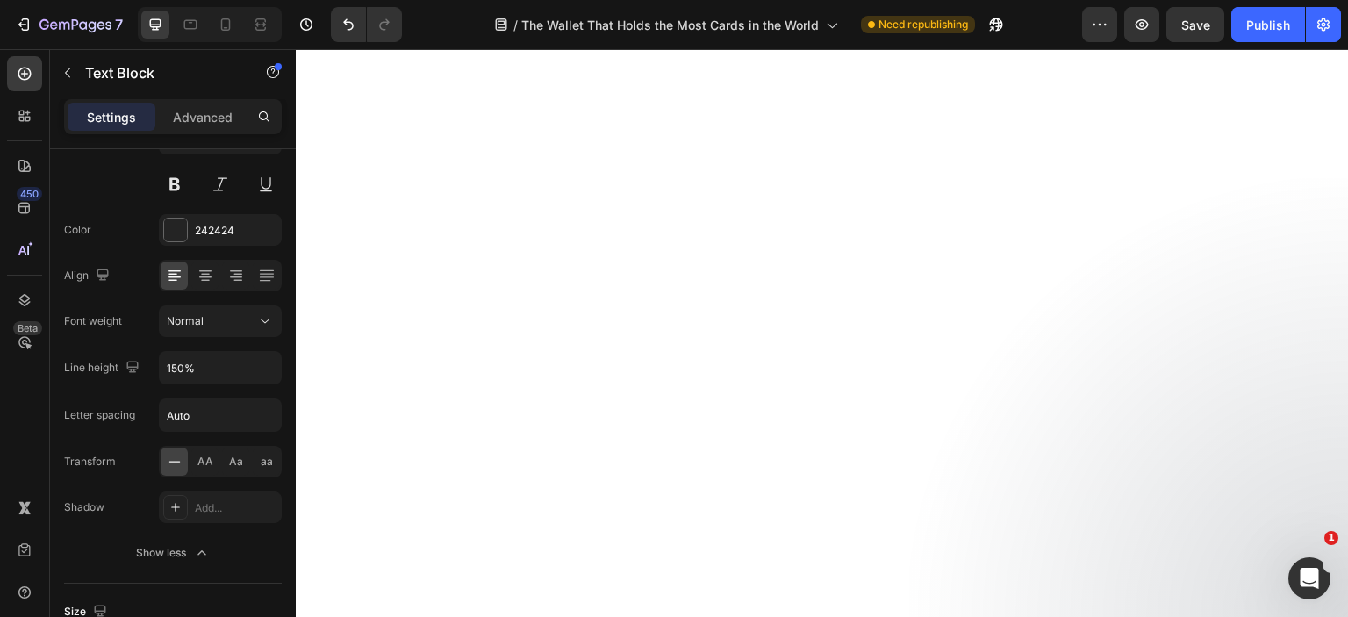
scroll to position [7880, 0]
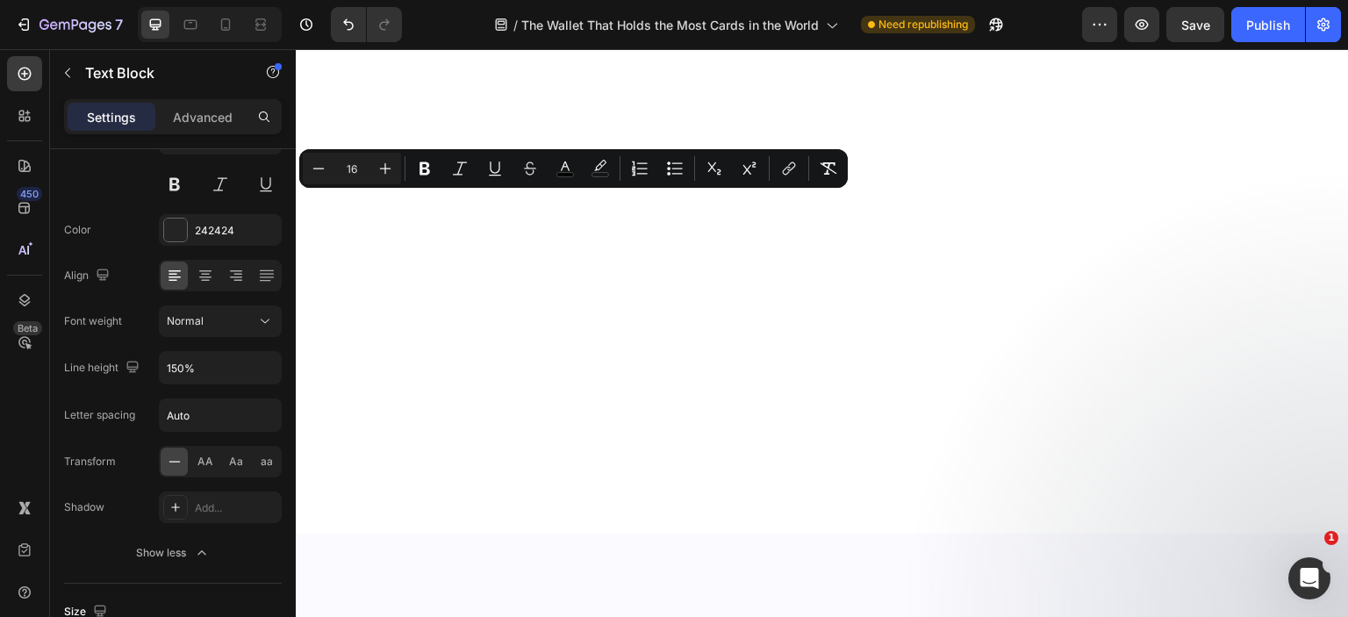
click at [546, 183] on div "Minus 16 Plus Bold Italic Underline Strikethrough color color Numbered List Bul…" at bounding box center [574, 169] width 542 height 32
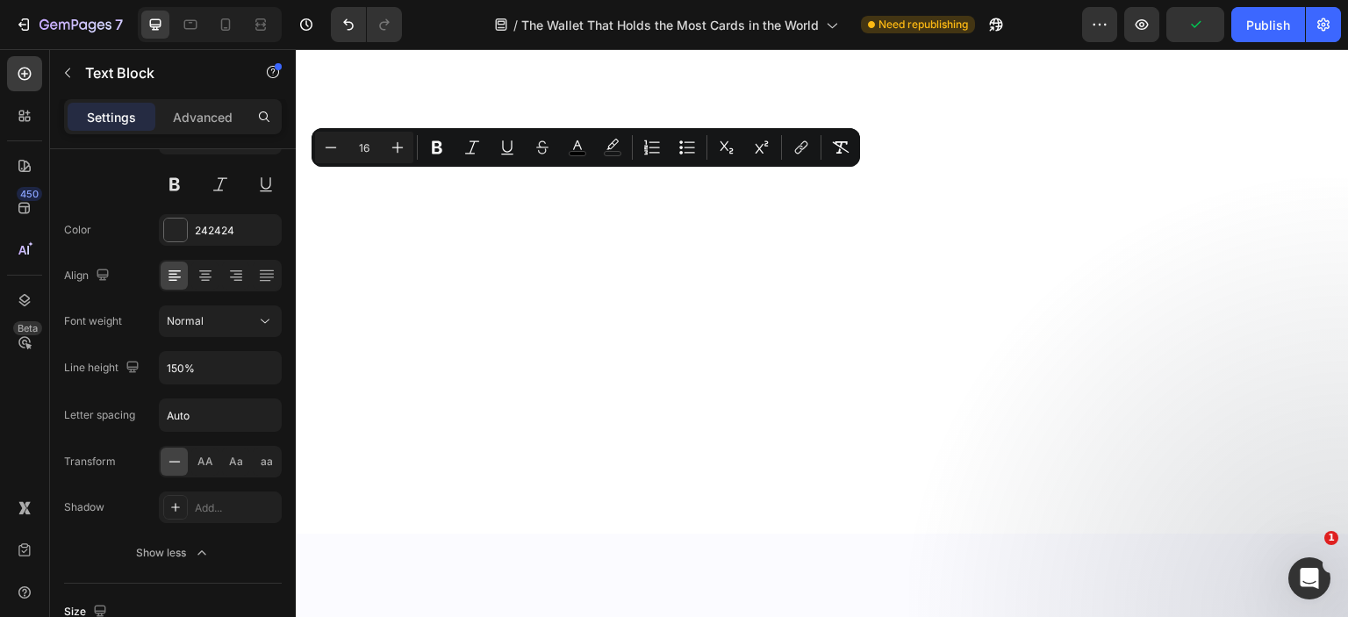
drag, startPoint x: 577, startPoint y: 183, endPoint x: 628, endPoint y: 183, distance: 51.8
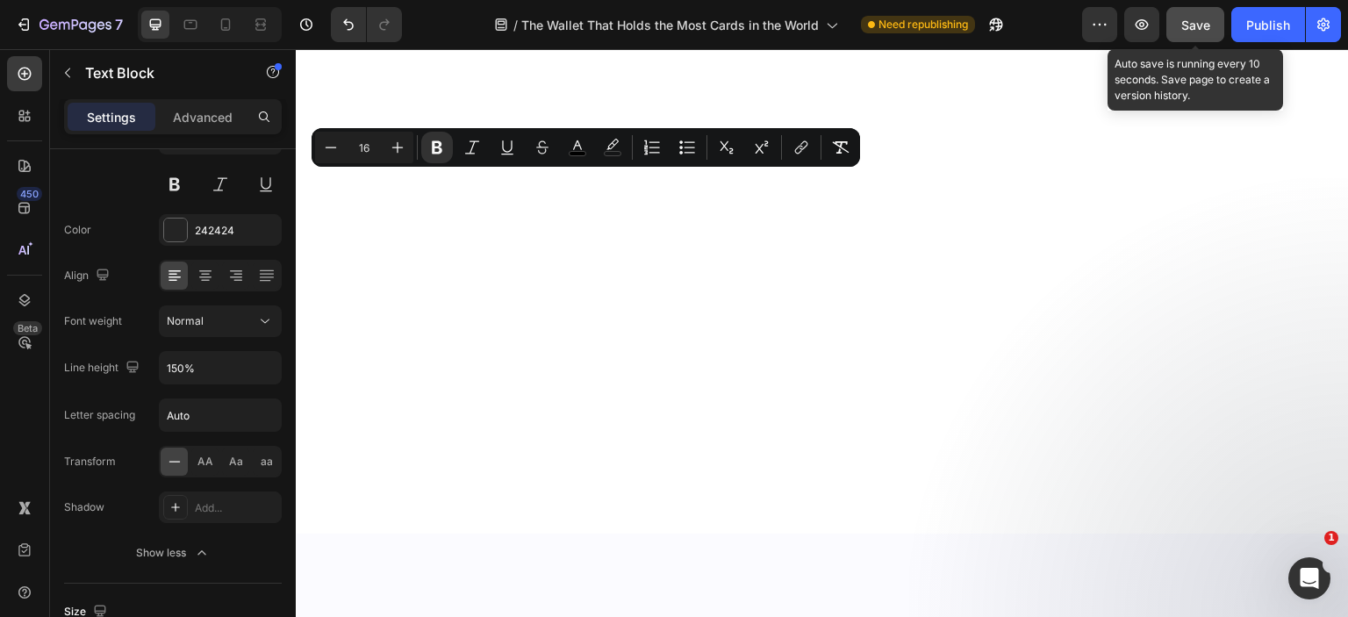
drag, startPoint x: 1195, startPoint y: 24, endPoint x: 900, endPoint y: 2, distance: 296.6
click at [1195, 24] on span "Save" at bounding box center [1195, 25] width 29 height 15
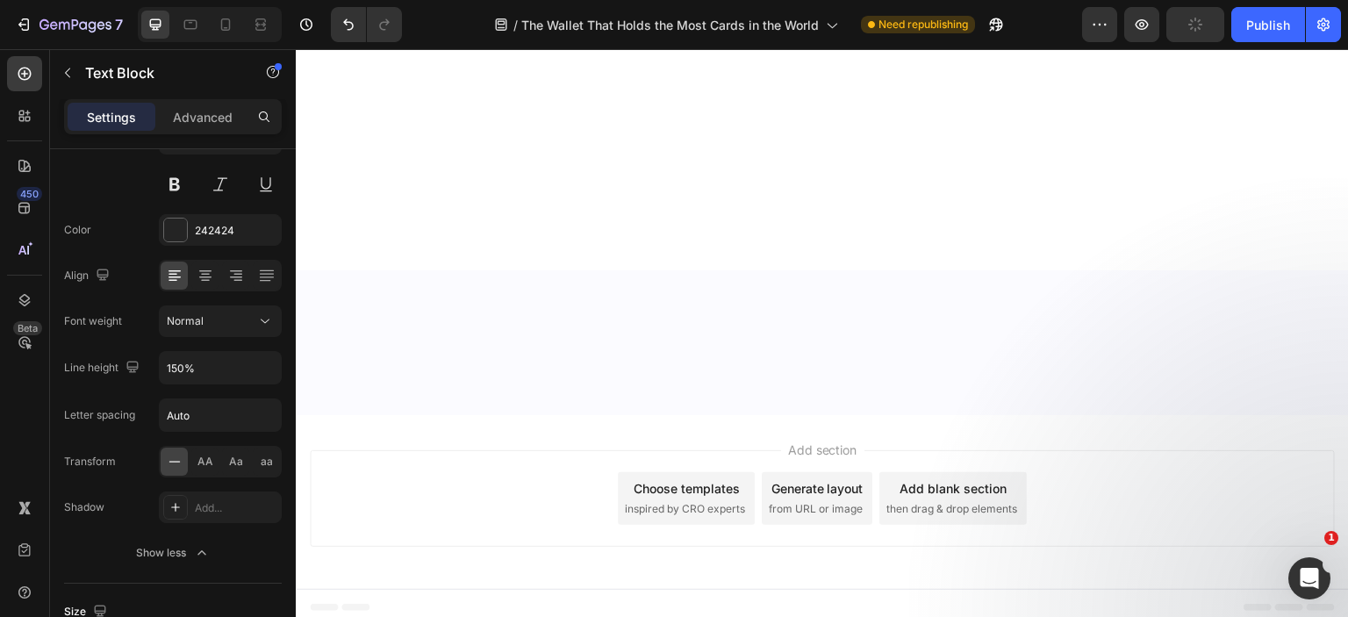
scroll to position [8231, 0]
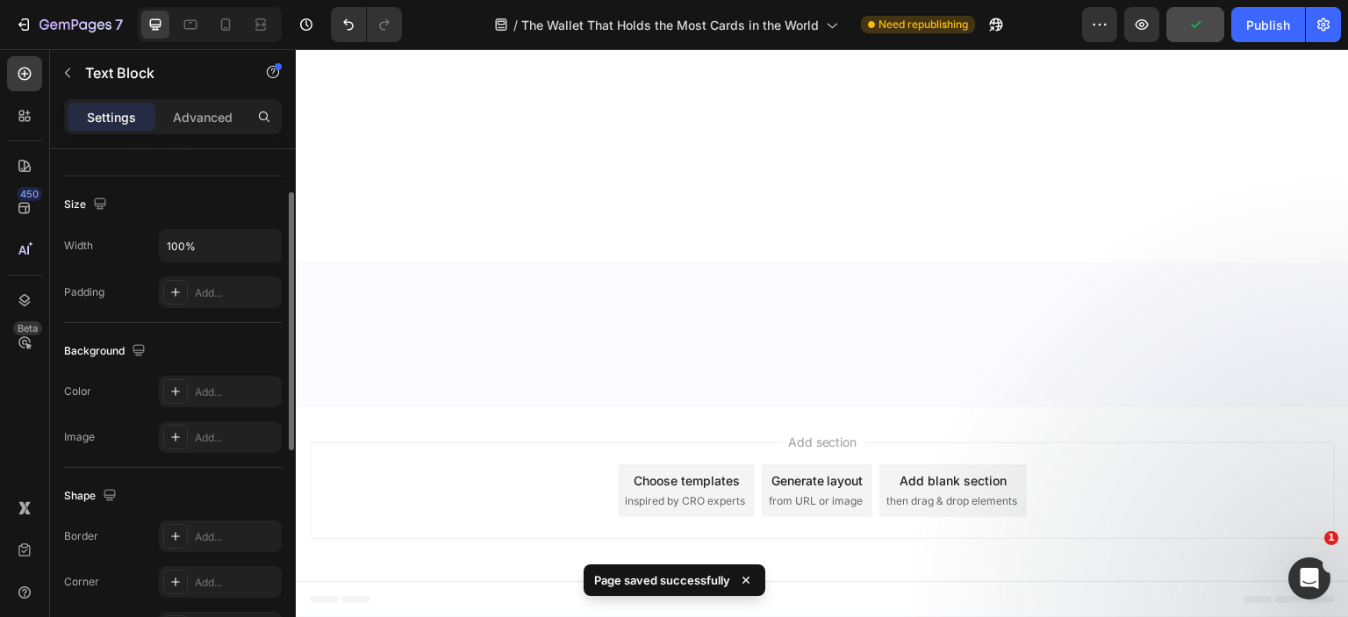
scroll to position [0, 0]
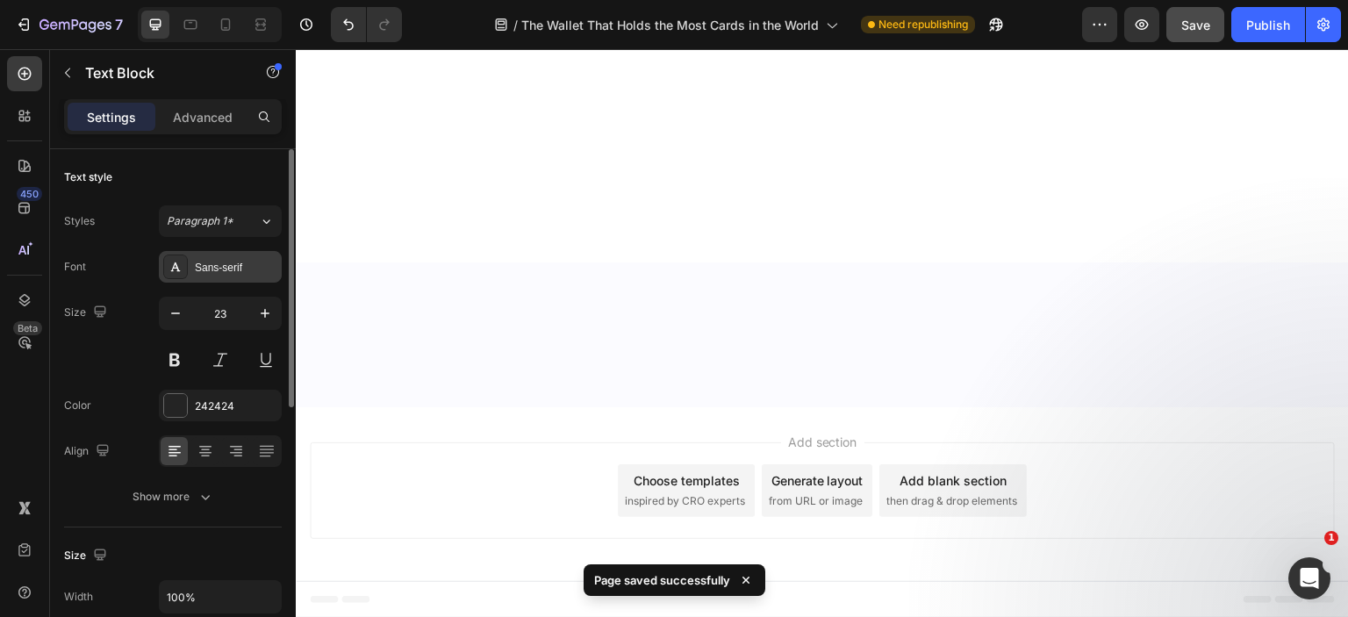
click at [207, 271] on div "Sans-serif" at bounding box center [236, 268] width 83 height 16
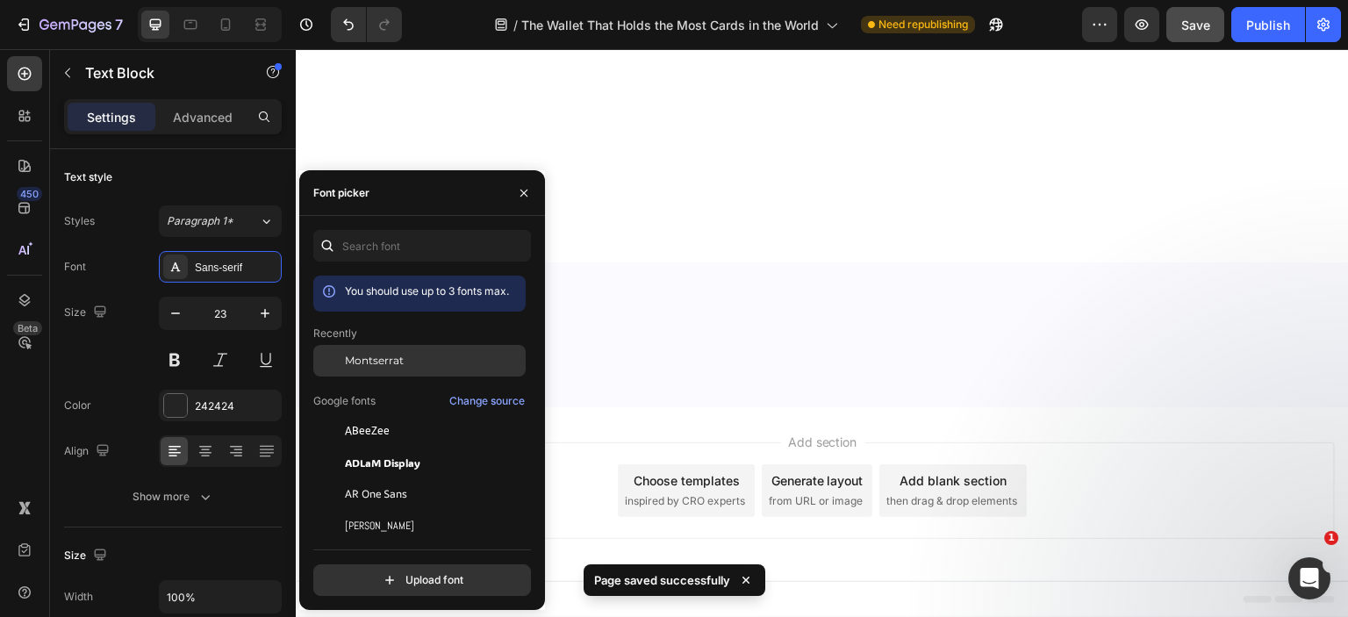
click at [381, 353] on span "Montserrat" at bounding box center [374, 361] width 59 height 16
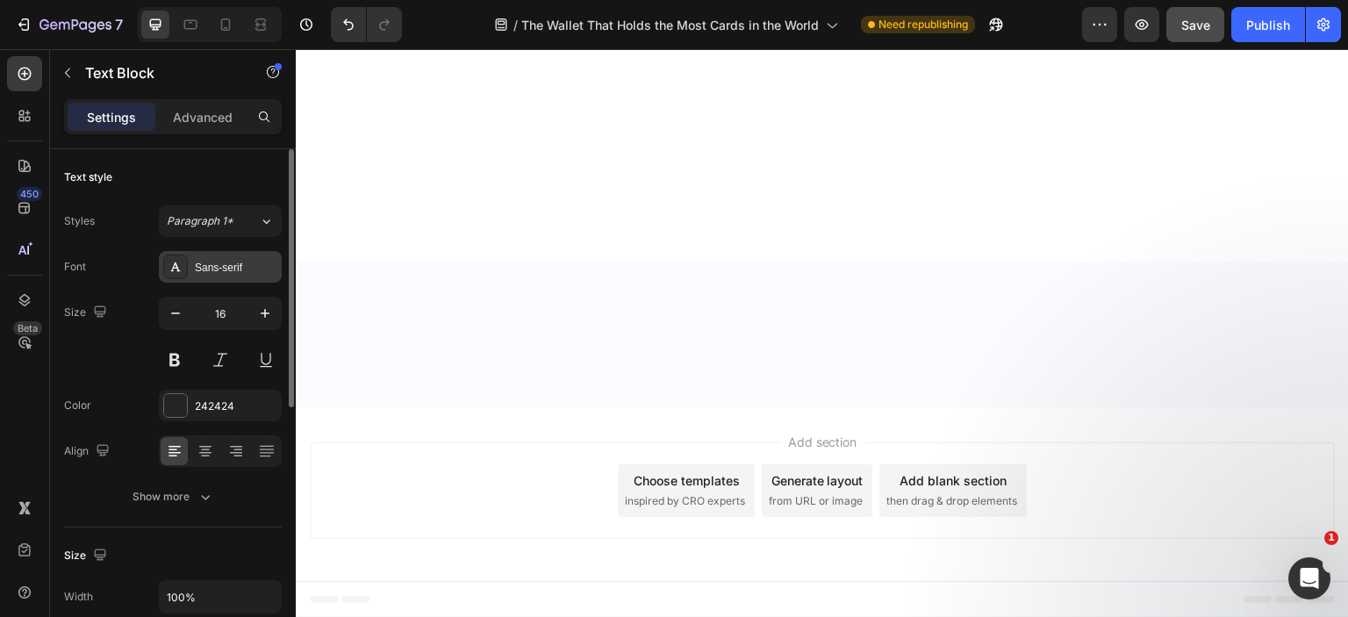
click at [225, 256] on div "Sans-serif" at bounding box center [220, 267] width 123 height 32
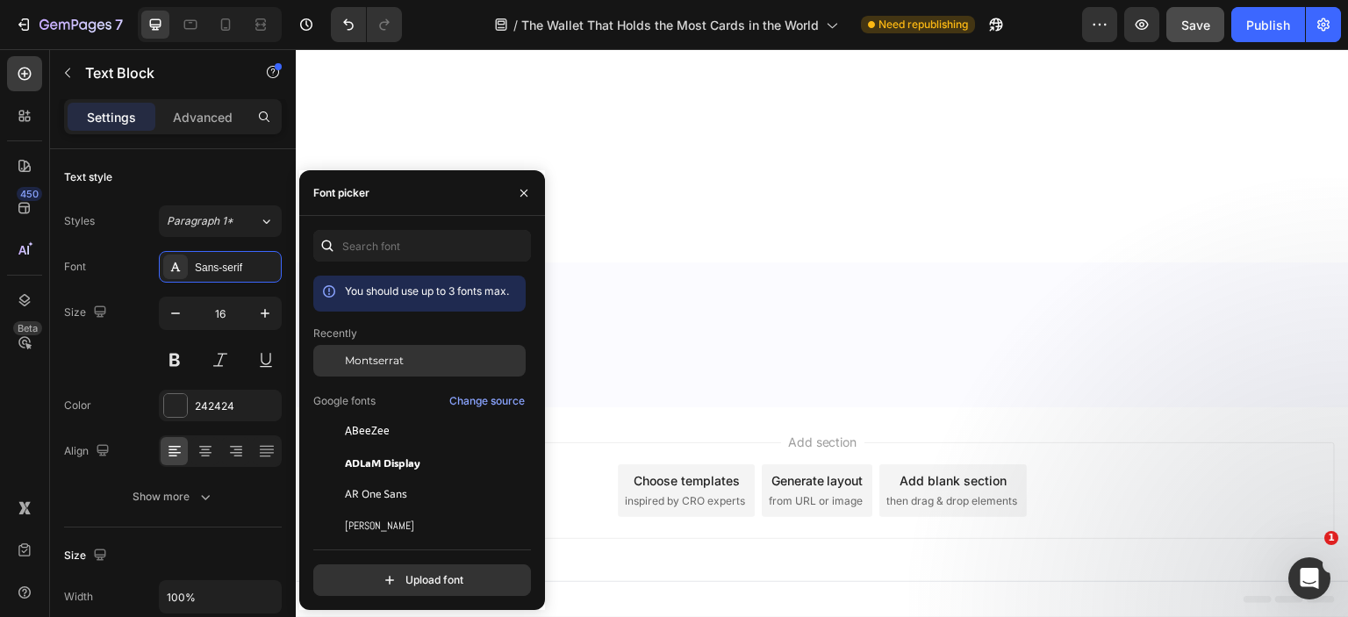
click at [355, 357] on span "Montserrat" at bounding box center [374, 361] width 59 height 16
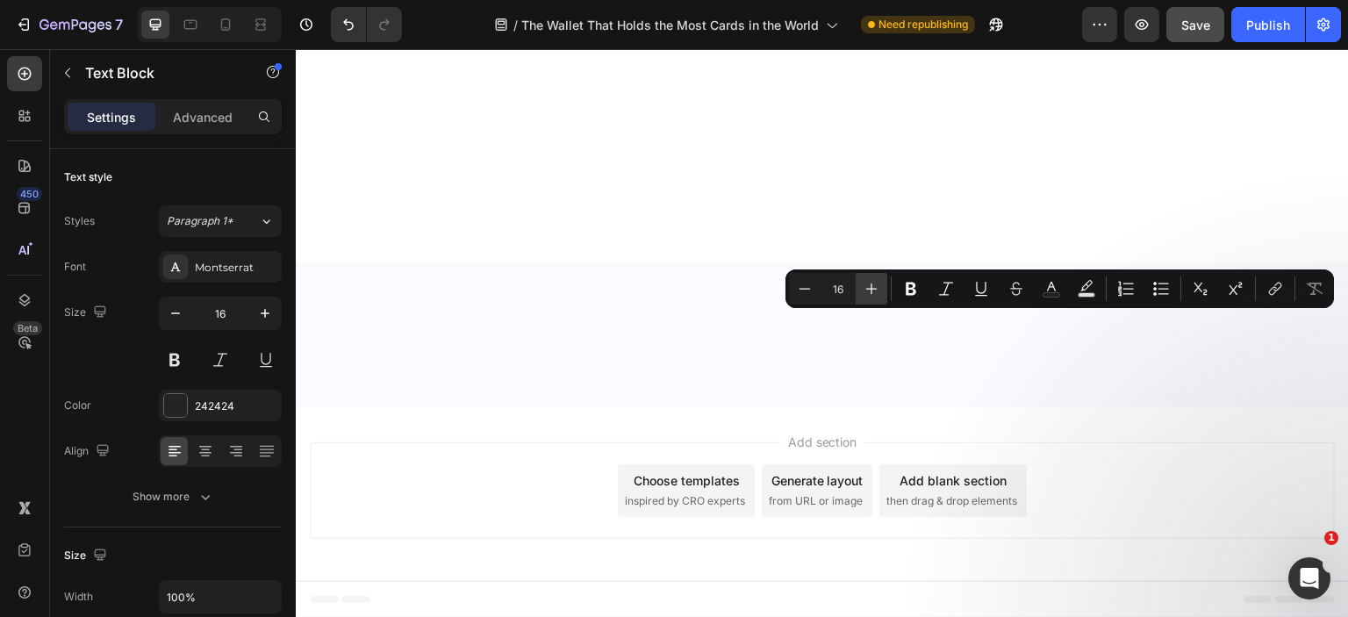
click at [874, 287] on icon "Editor contextual toolbar" at bounding box center [872, 289] width 18 height 18
click at [806, 290] on icon "Editor contextual toolbar" at bounding box center [805, 289] width 18 height 18
type input "16"
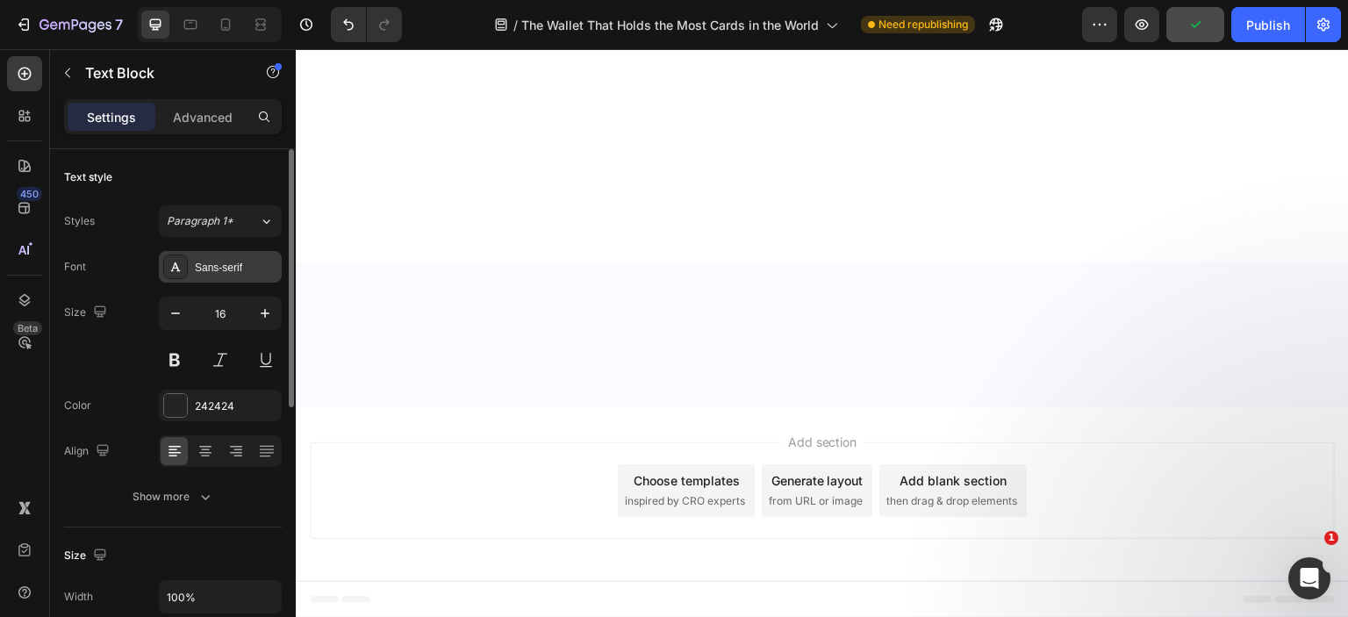
click at [254, 262] on div "Sans-serif" at bounding box center [236, 268] width 83 height 16
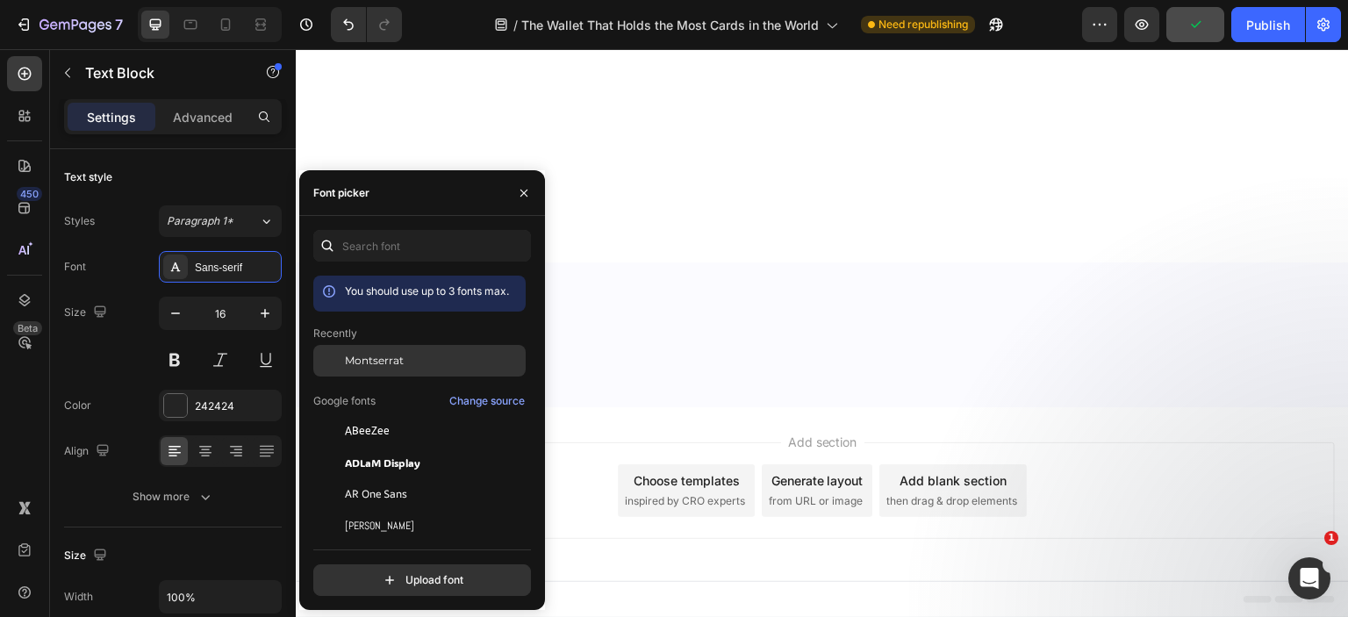
click at [373, 478] on div "Montserrat" at bounding box center [419, 494] width 212 height 32
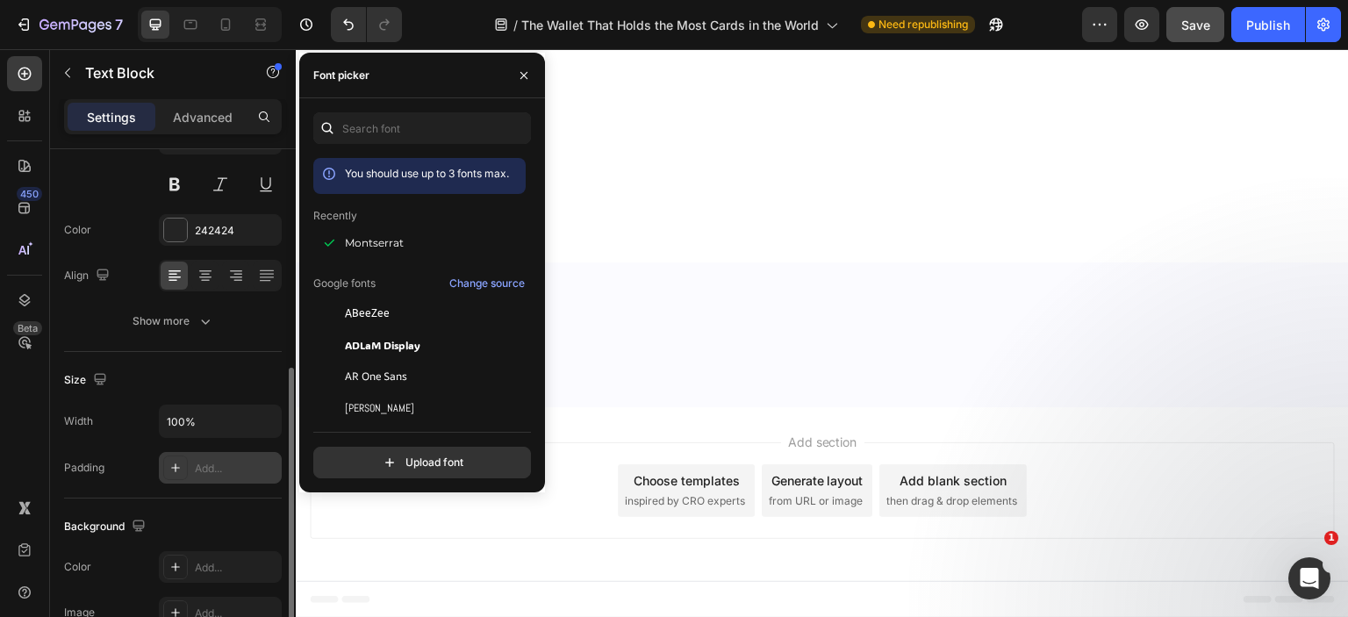
scroll to position [263, 0]
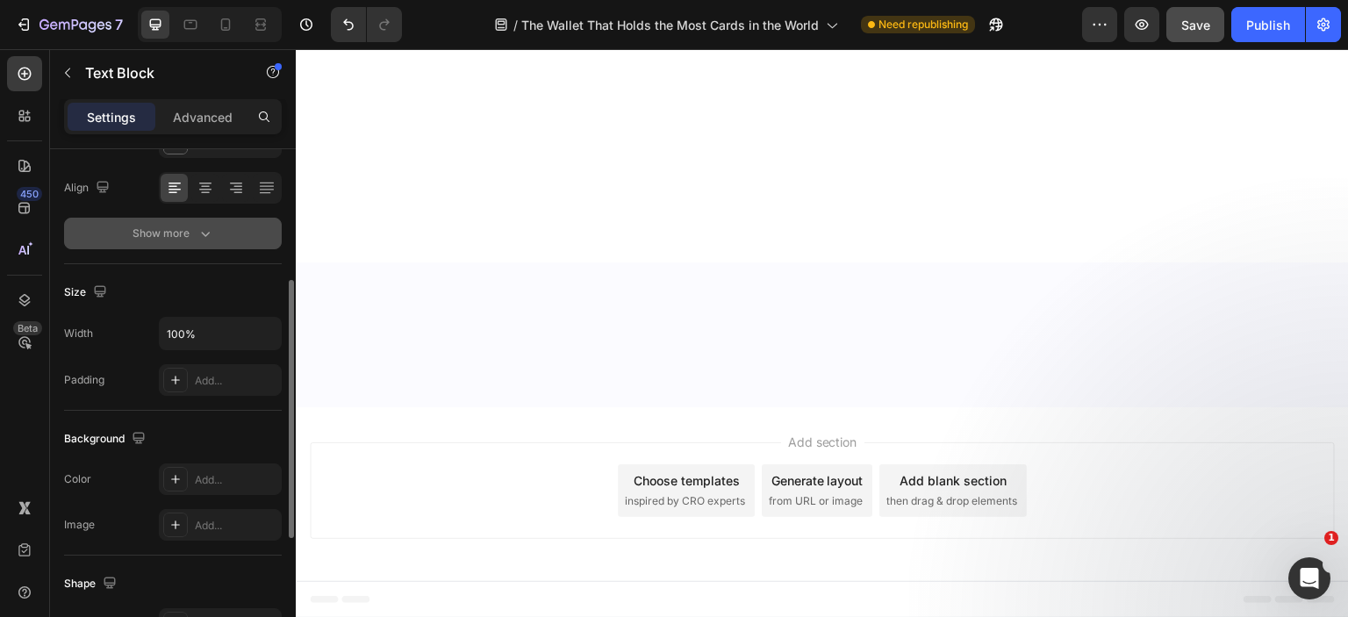
click at [183, 226] on div "Show more" at bounding box center [174, 234] width 82 height 18
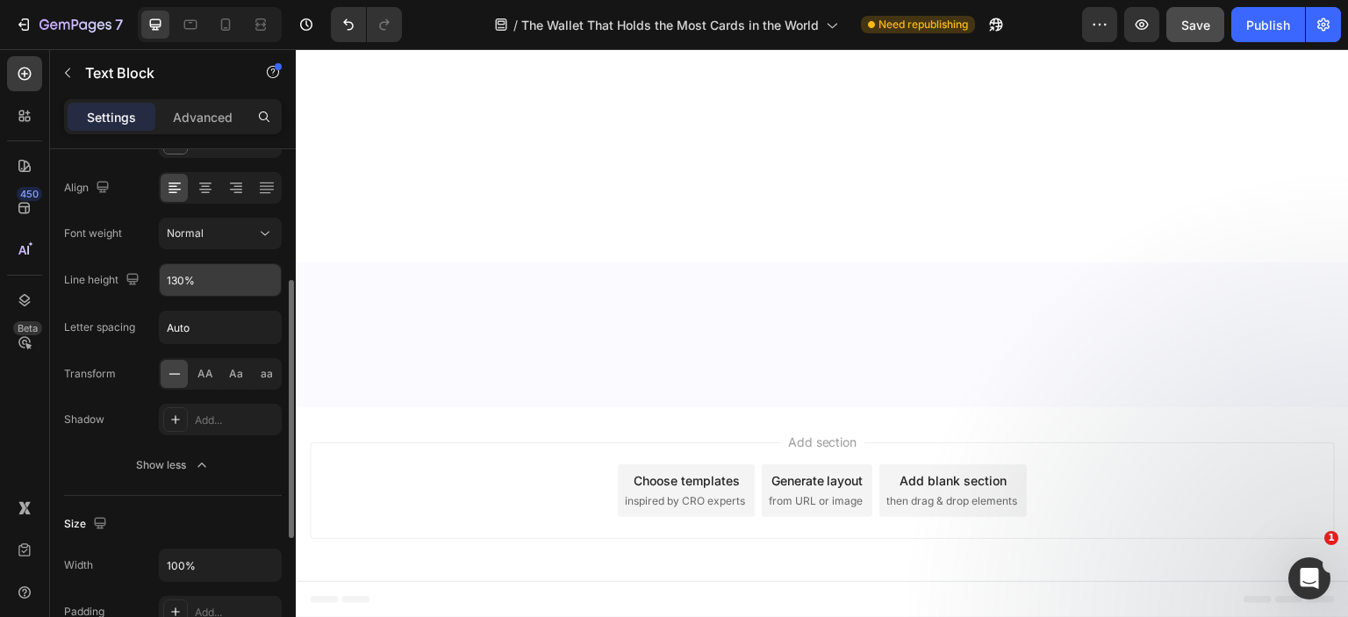
click at [204, 289] on input "130%" at bounding box center [220, 280] width 121 height 32
click at [273, 274] on icon "button" at bounding box center [265, 280] width 18 height 18
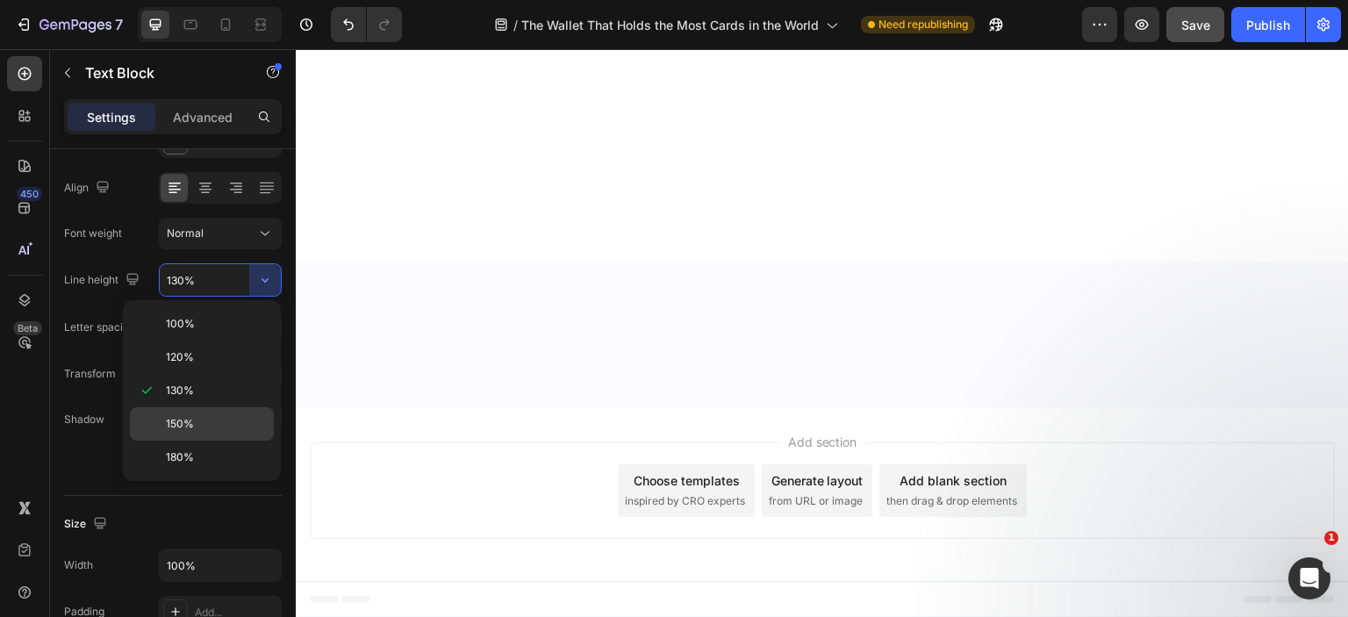
click at [217, 419] on p "150%" at bounding box center [216, 424] width 100 height 16
type input "150%"
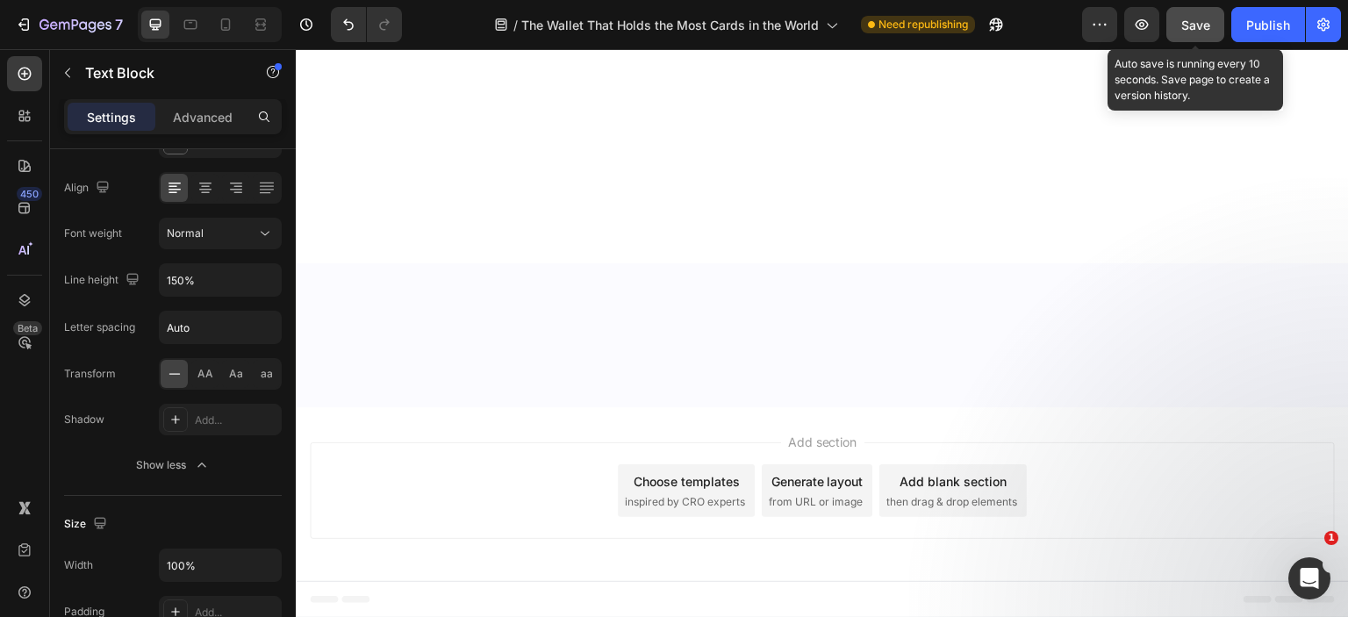
click at [1208, 21] on span "Save" at bounding box center [1195, 25] width 29 height 15
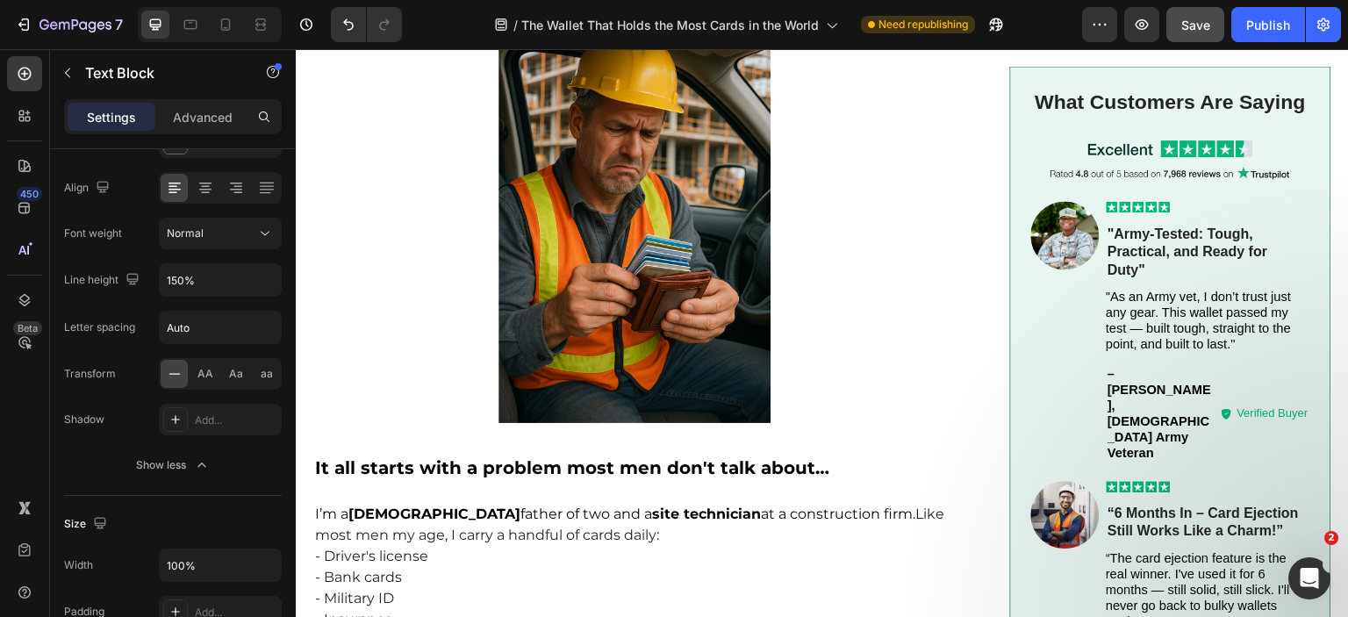
scroll to position [0, 0]
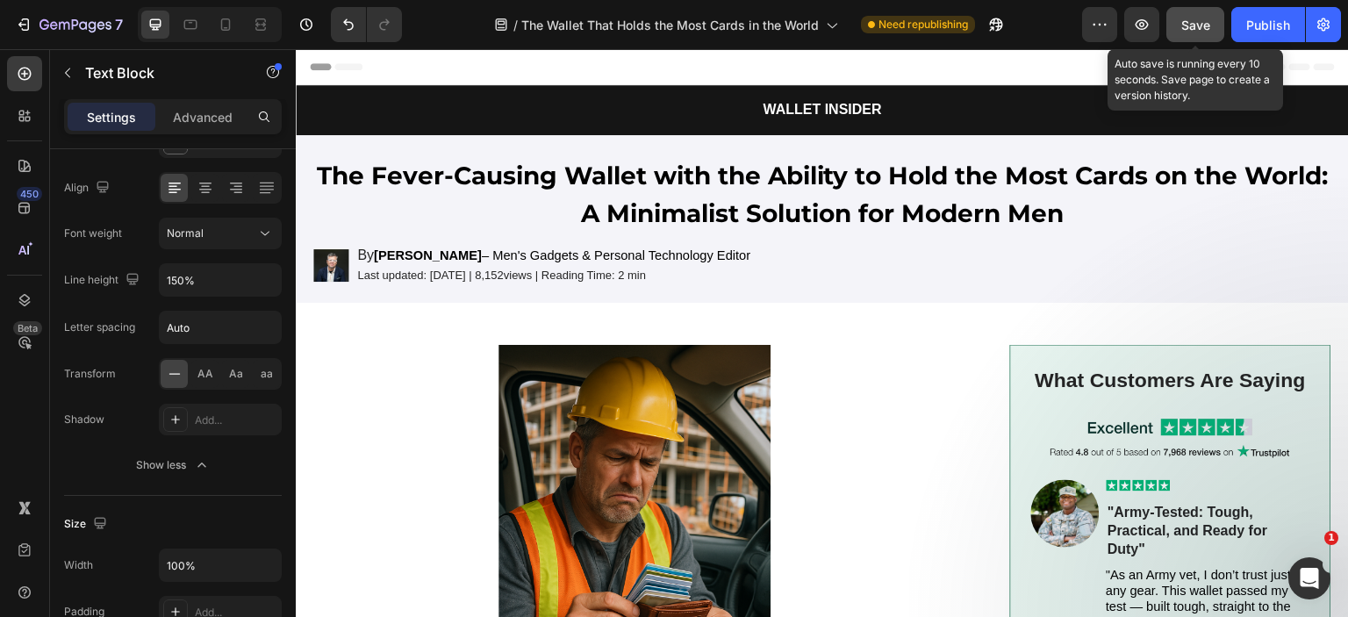
click at [1193, 21] on span "Save" at bounding box center [1195, 25] width 29 height 15
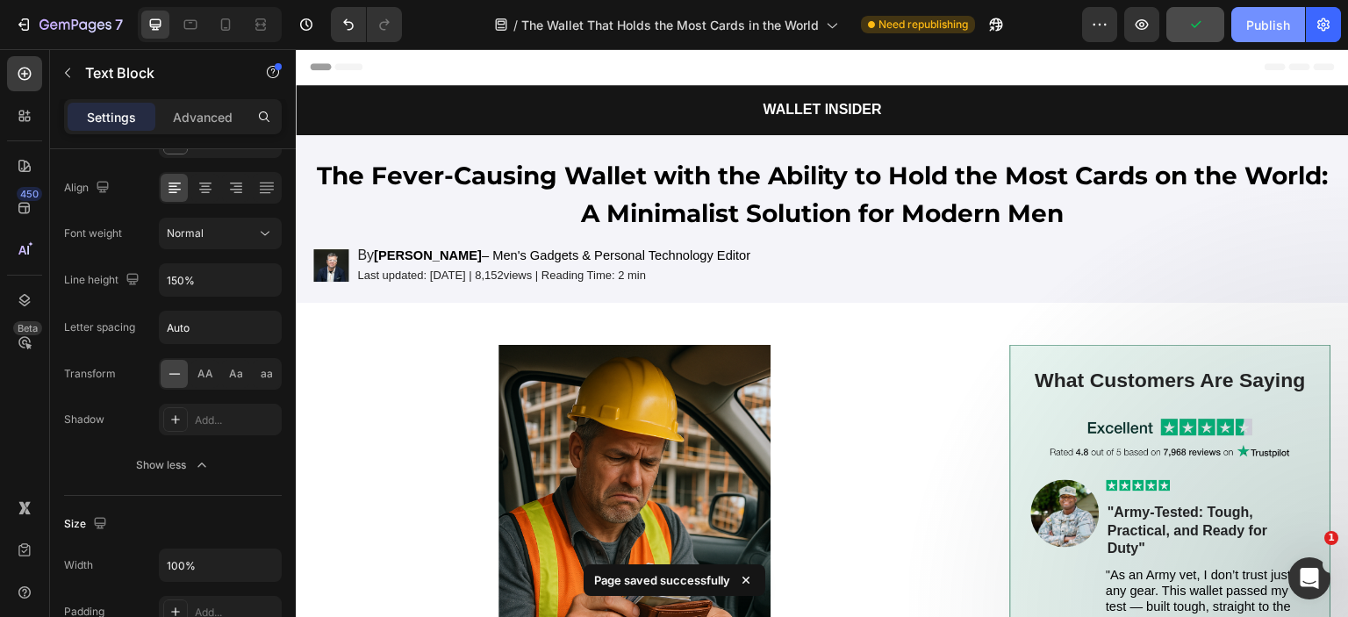
click at [1260, 24] on div "Publish" at bounding box center [1268, 25] width 44 height 18
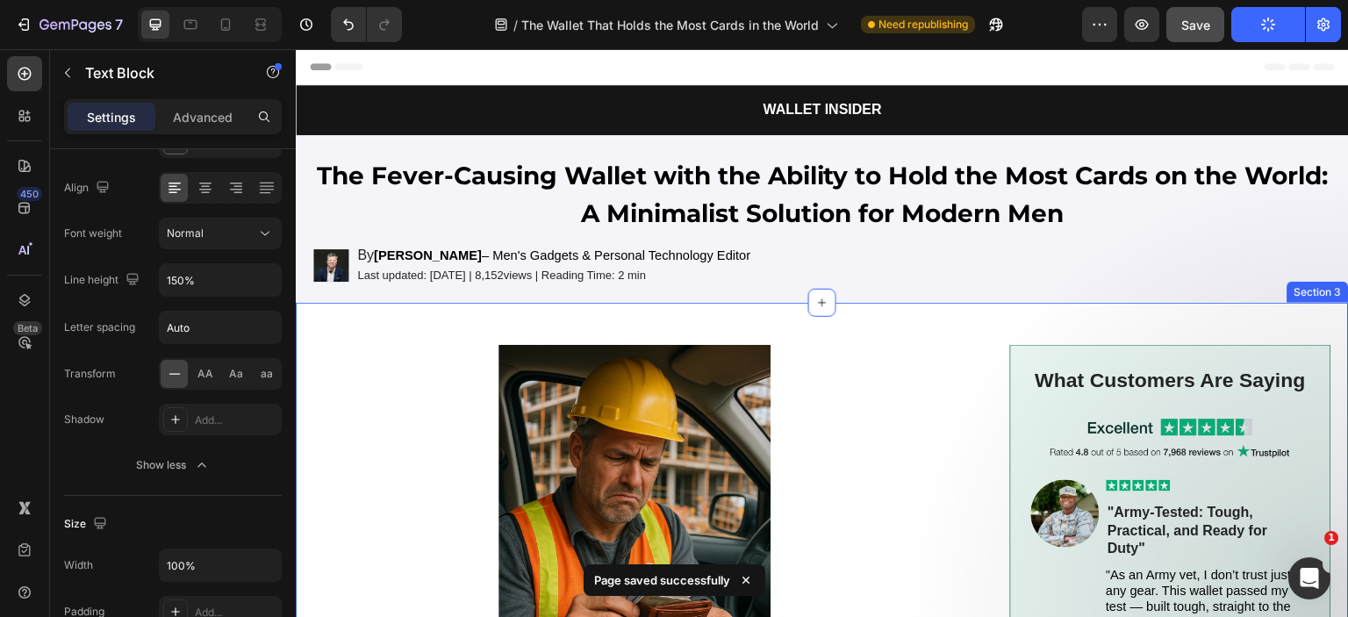
scroll to position [527, 0]
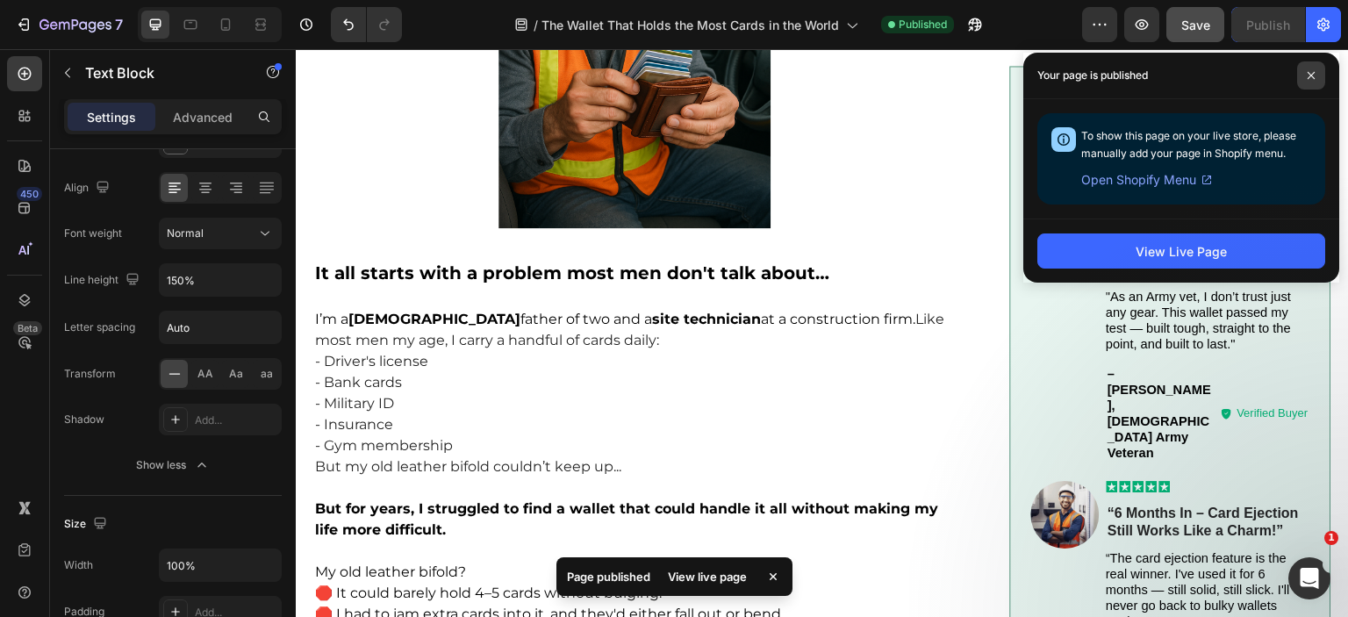
click at [1309, 75] on icon at bounding box center [1311, 75] width 7 height 7
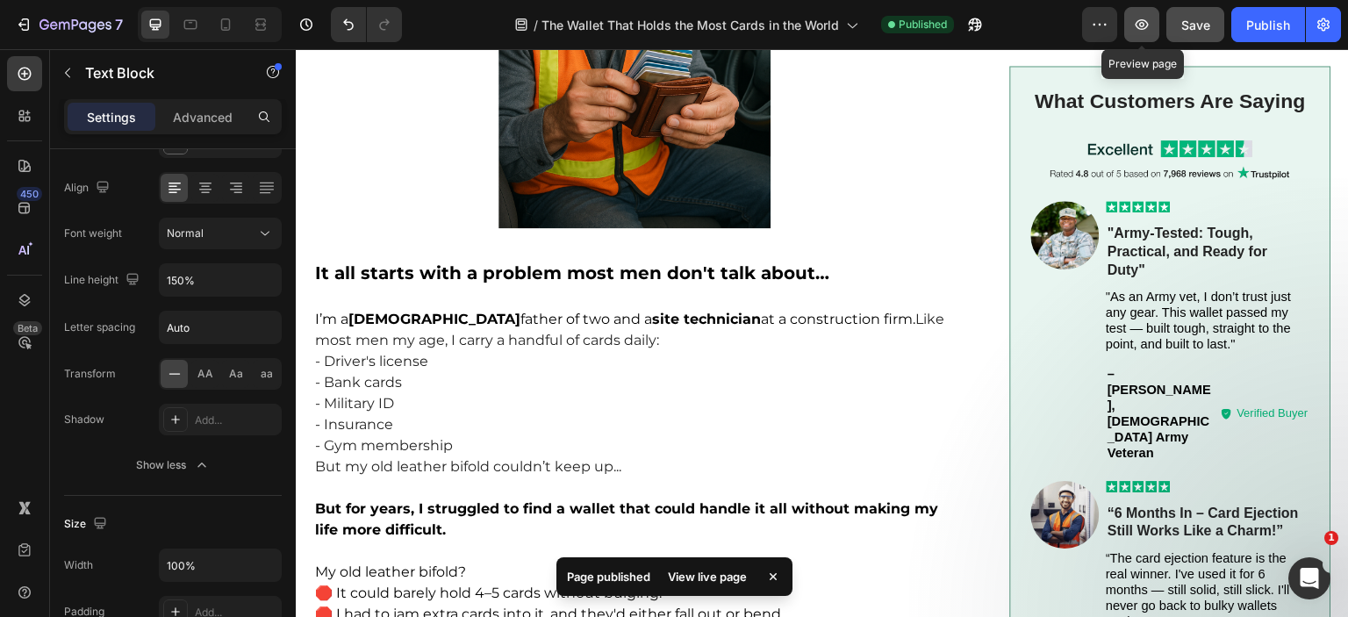
click at [1143, 32] on icon "button" at bounding box center [1142, 25] width 18 height 18
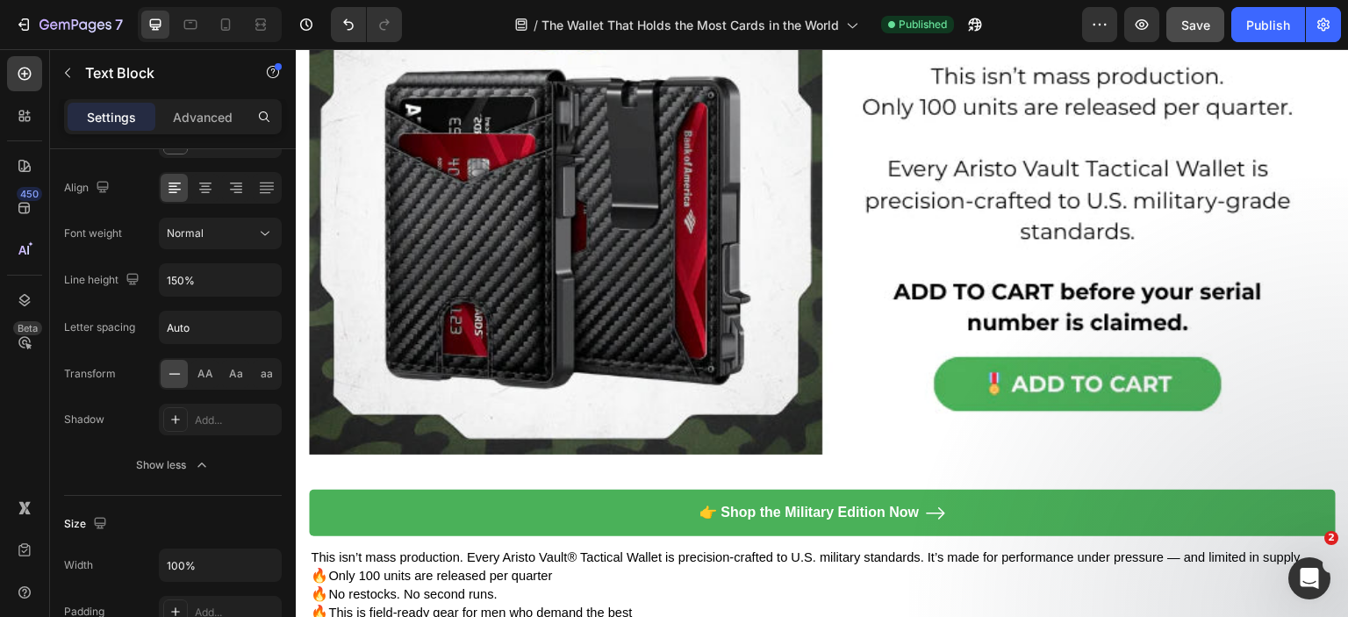
scroll to position [9991, 0]
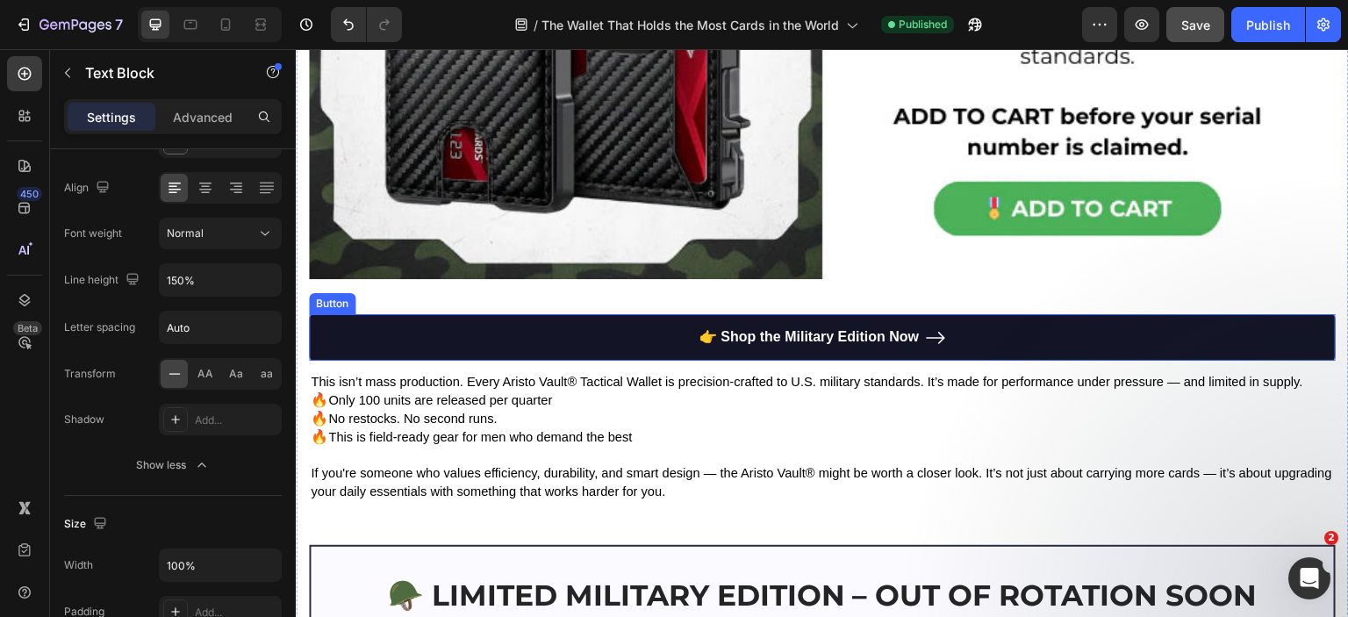
click at [414, 319] on link "👉 Shop the Military Edition Now" at bounding box center [822, 337] width 1027 height 47
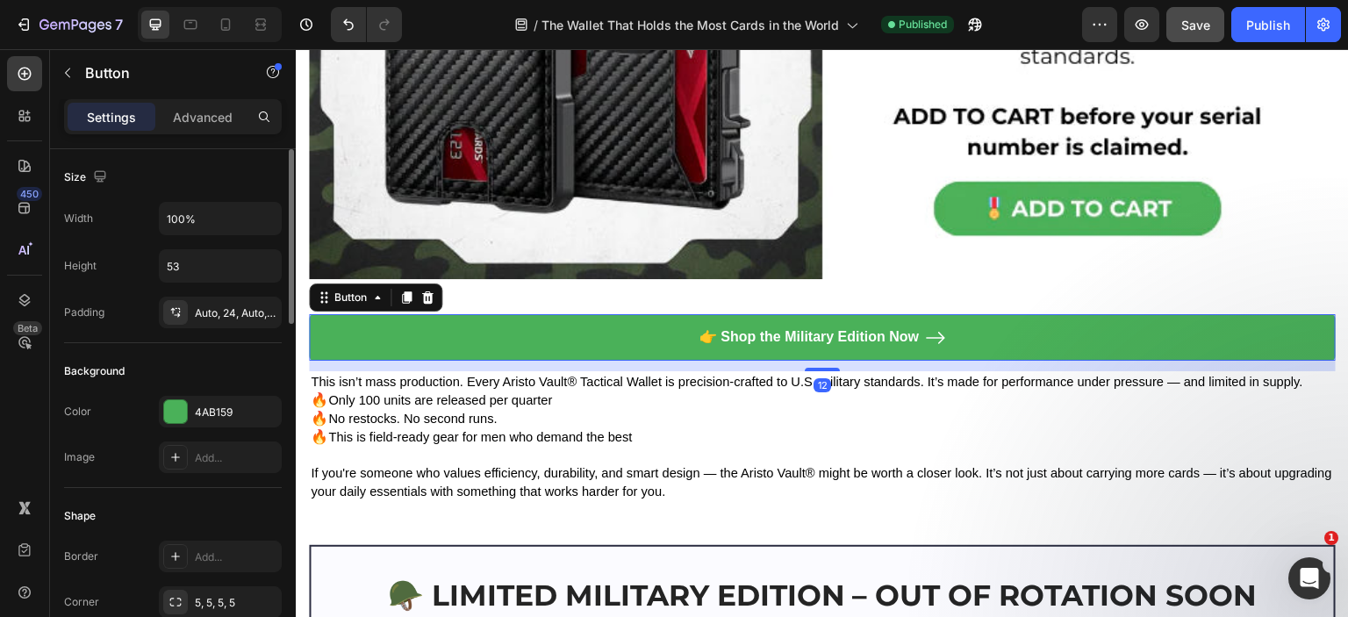
scroll to position [351, 0]
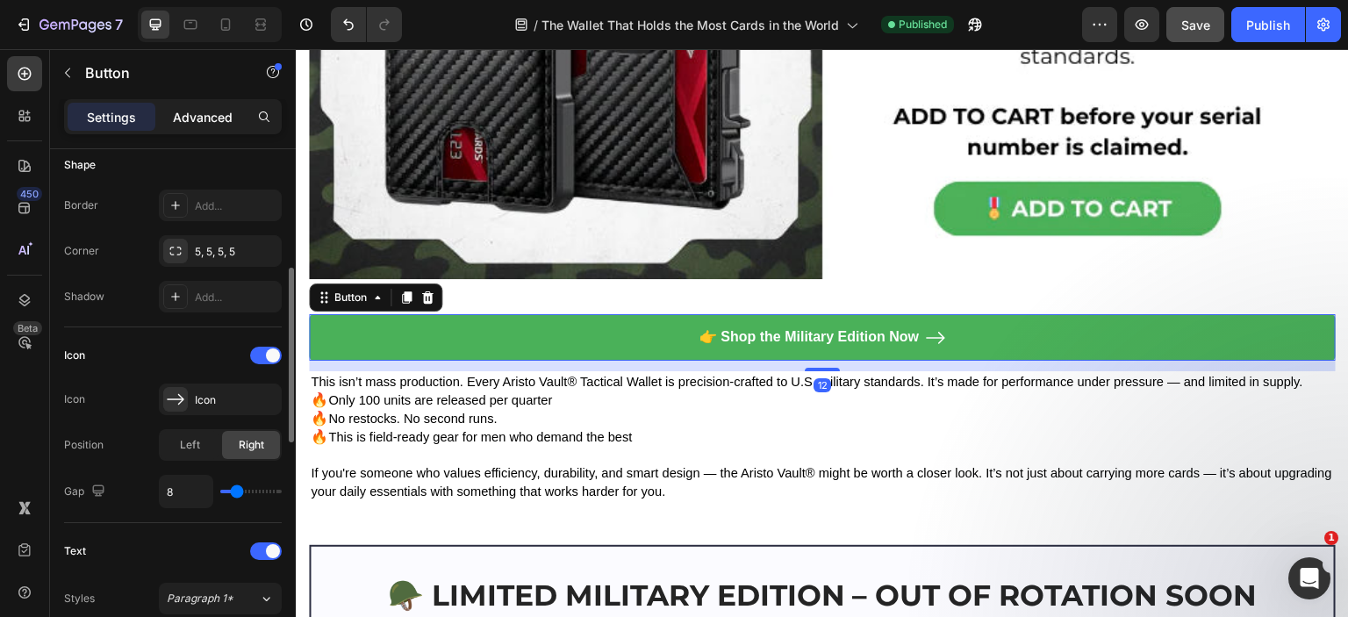
click at [193, 113] on p "Advanced" at bounding box center [203, 117] width 60 height 18
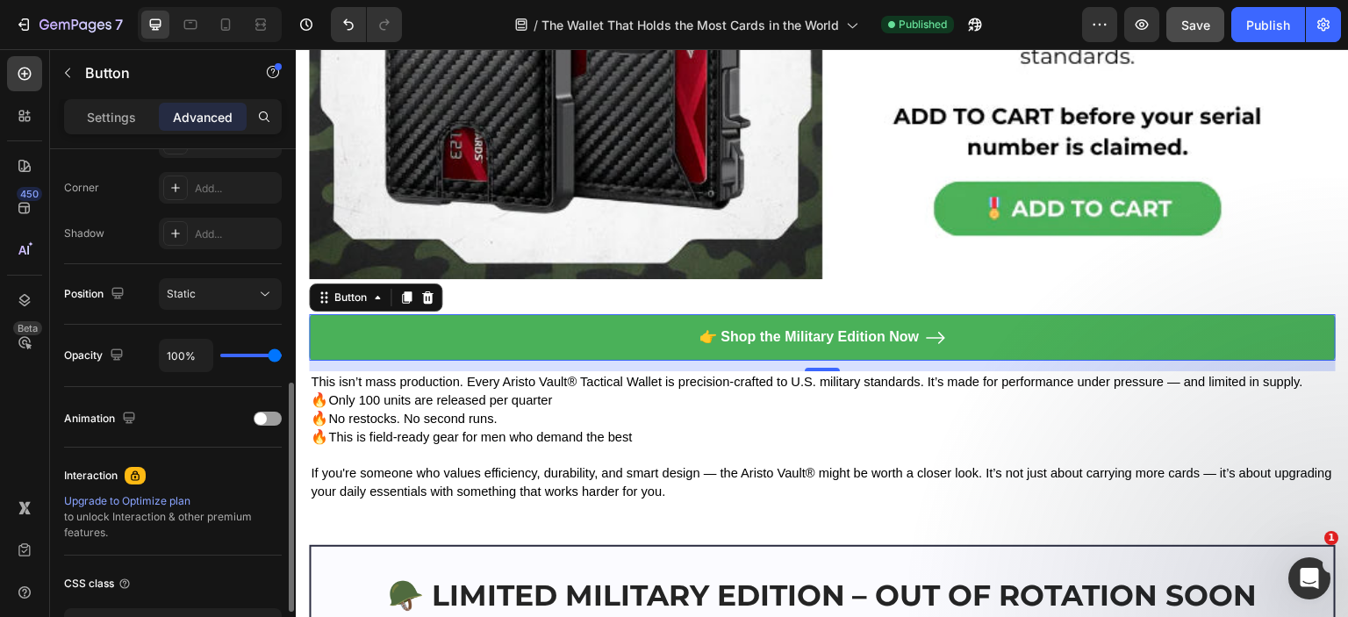
scroll to position [0, 0]
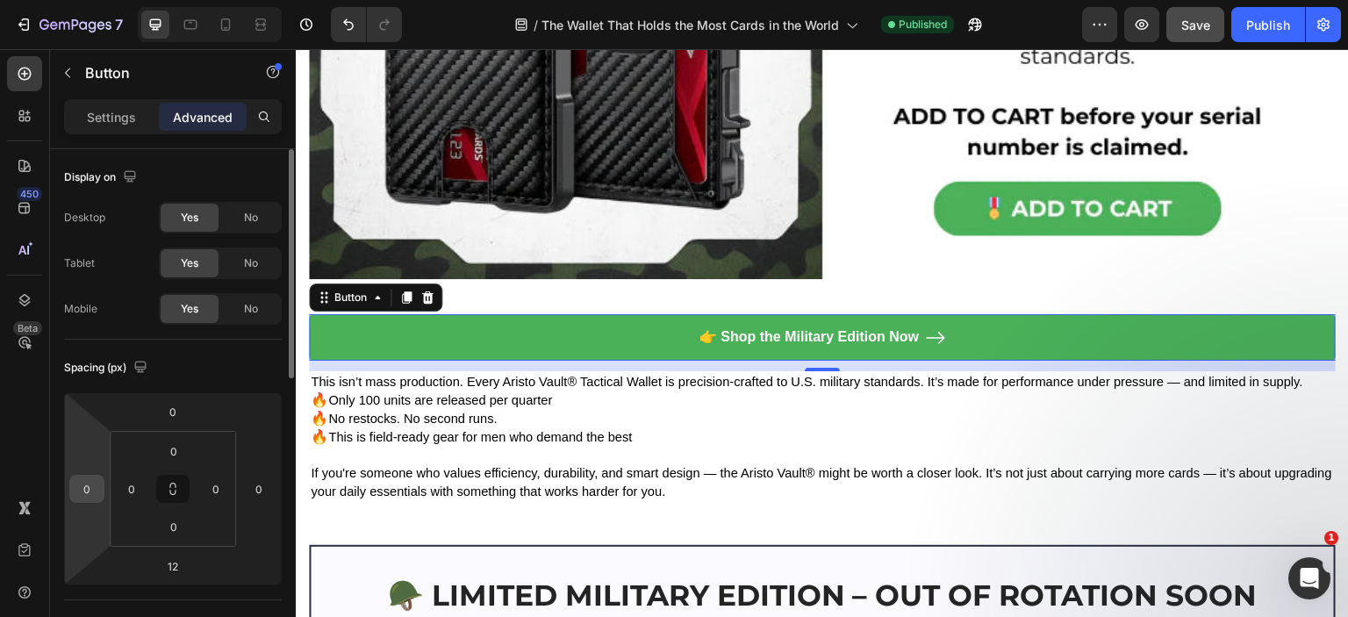
click at [88, 487] on input "0" at bounding box center [87, 489] width 26 height 26
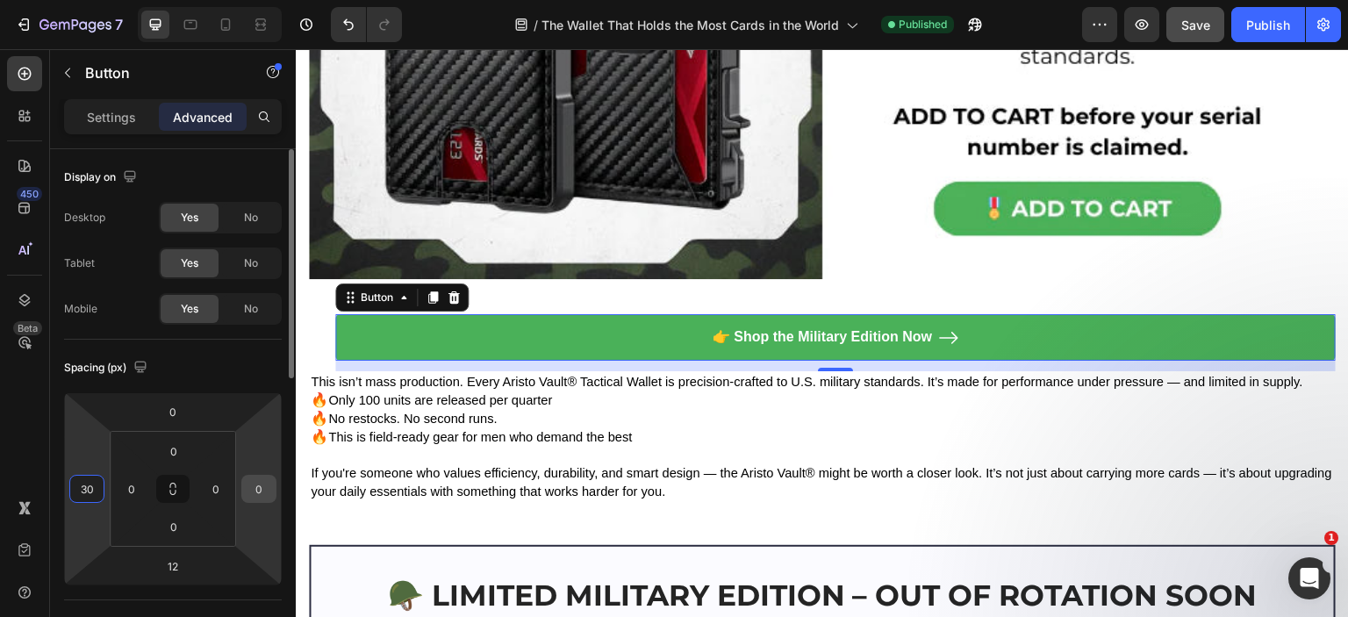
type input "30"
click at [254, 485] on input "0" at bounding box center [259, 489] width 26 height 26
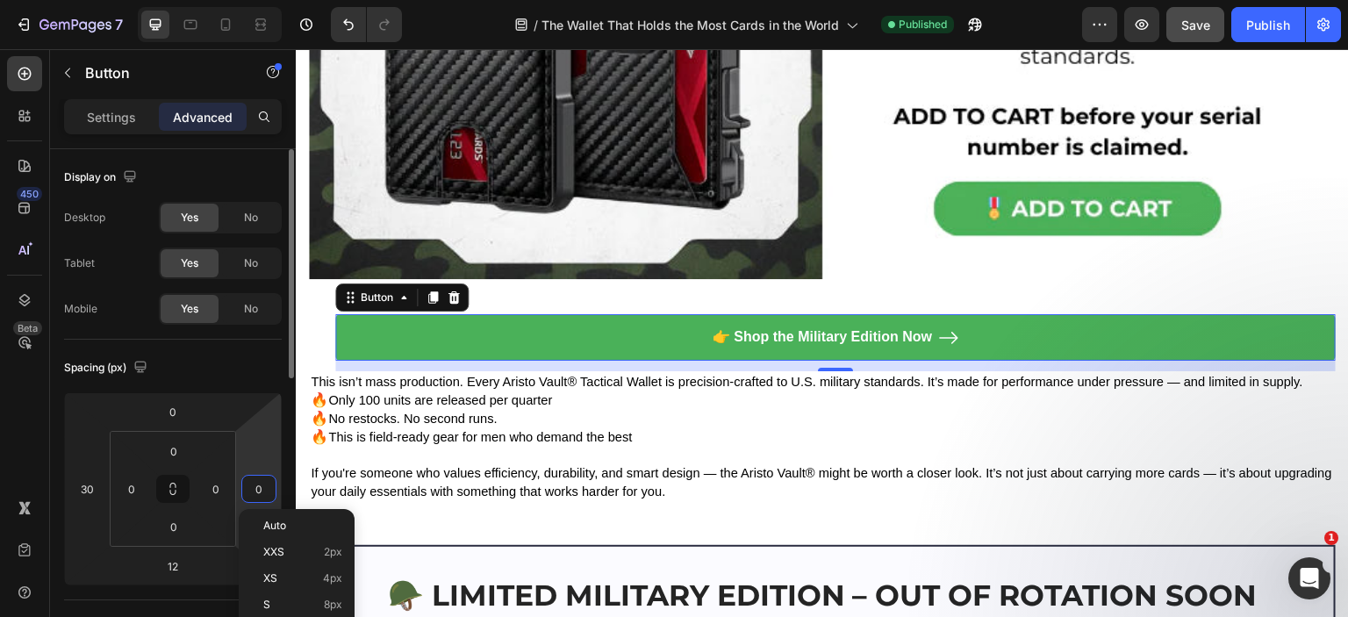
click at [254, 485] on input "0" at bounding box center [259, 489] width 26 height 26
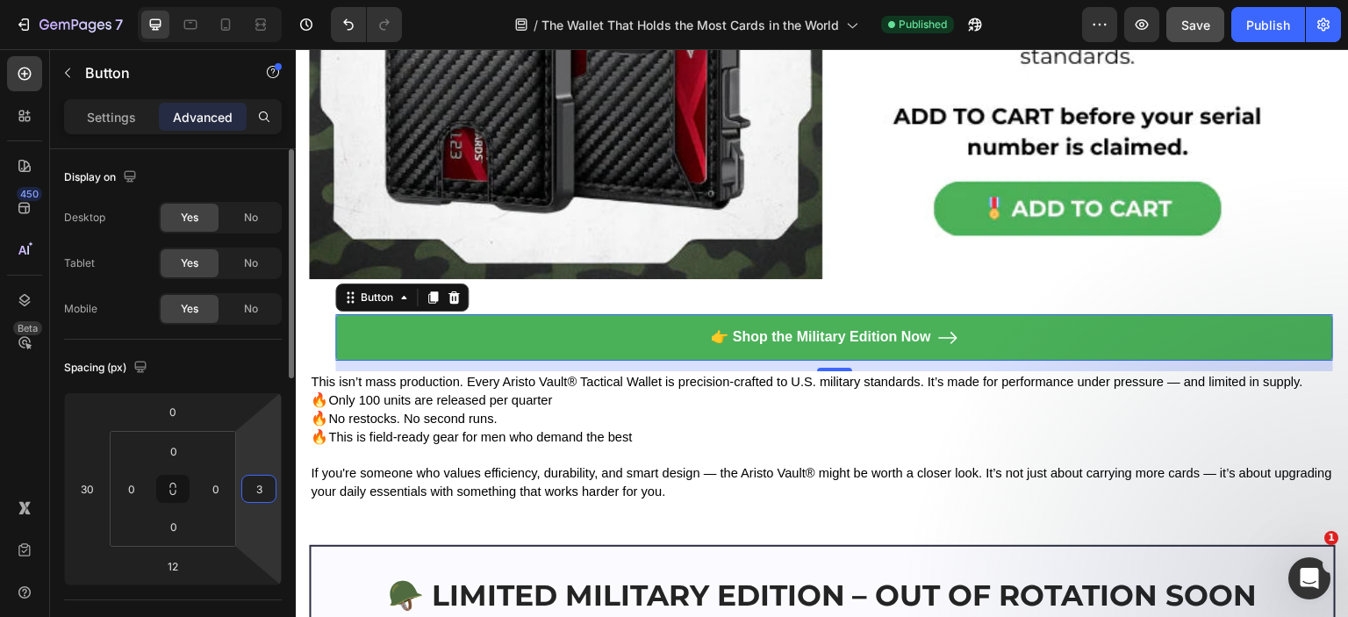
type input "30"
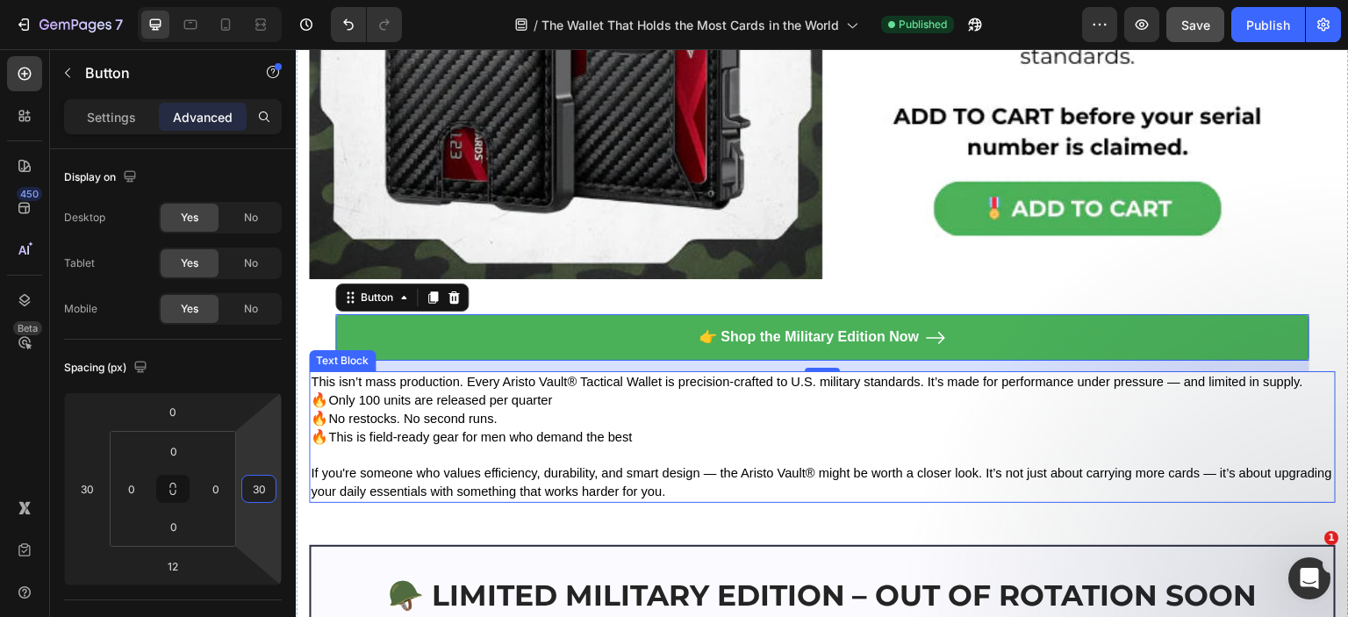
click at [642, 448] on p at bounding box center [822, 455] width 1023 height 18
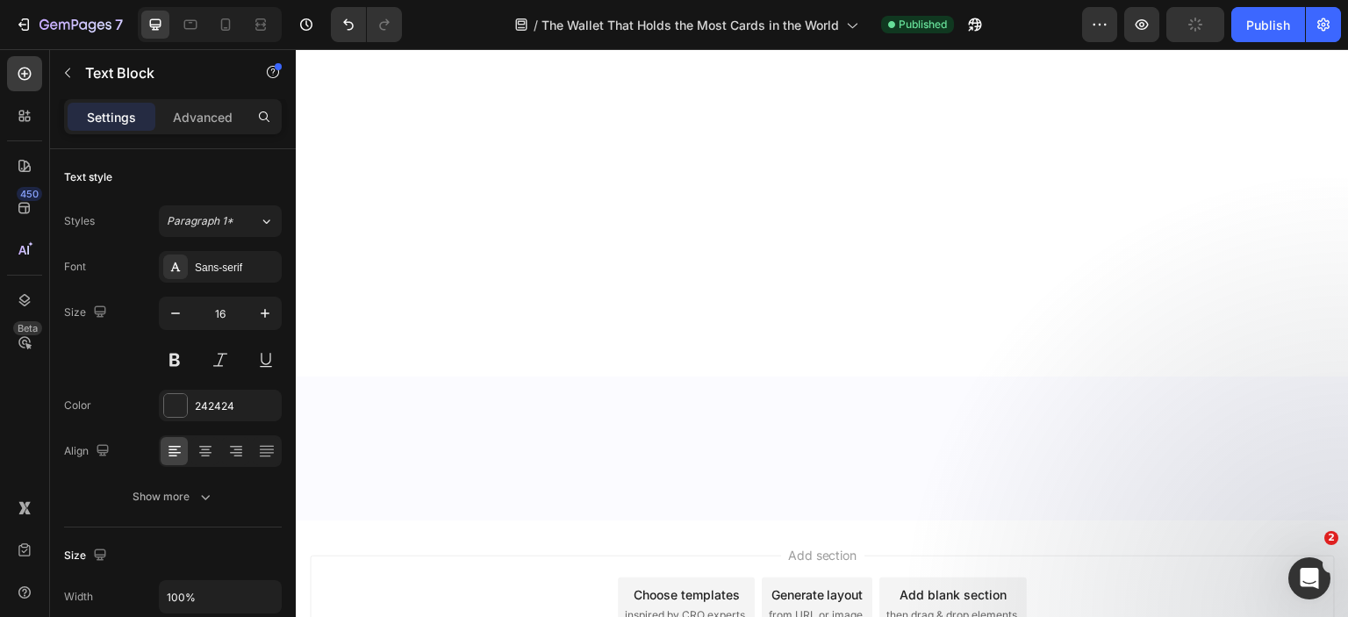
scroll to position [8608, 0]
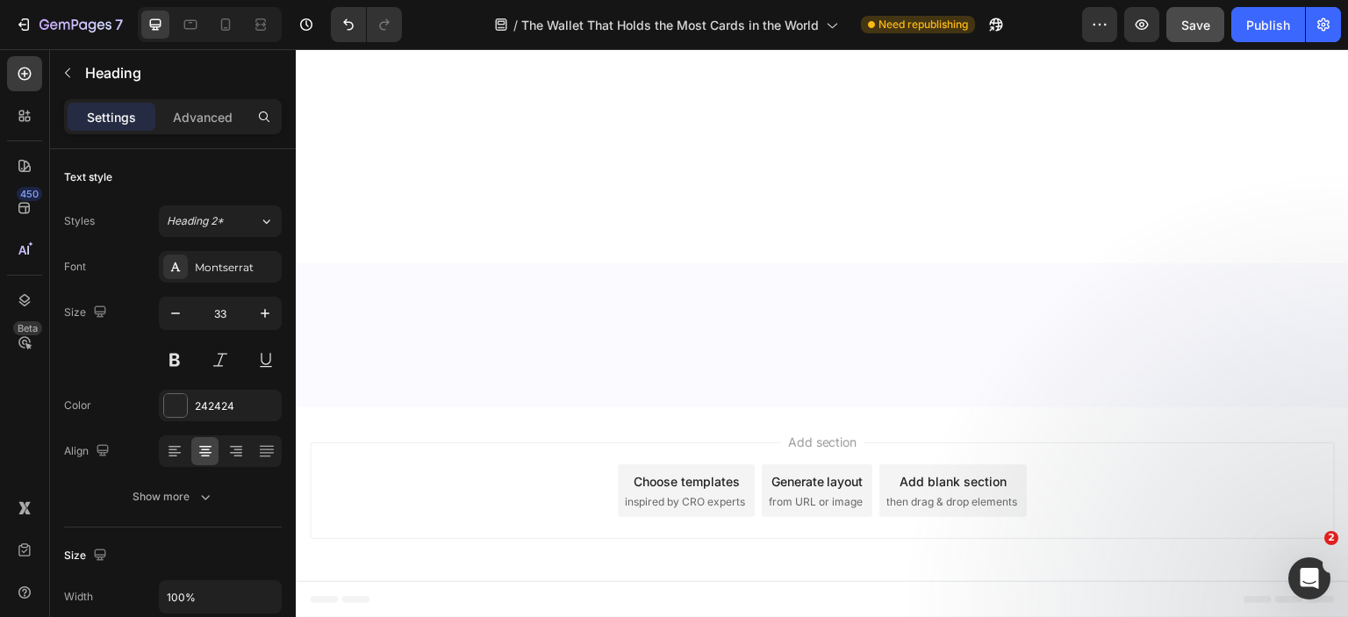
drag, startPoint x: 830, startPoint y: 283, endPoint x: 984, endPoint y: 288, distance: 153.7
click at [66, 64] on button "button" at bounding box center [68, 73] width 28 height 28
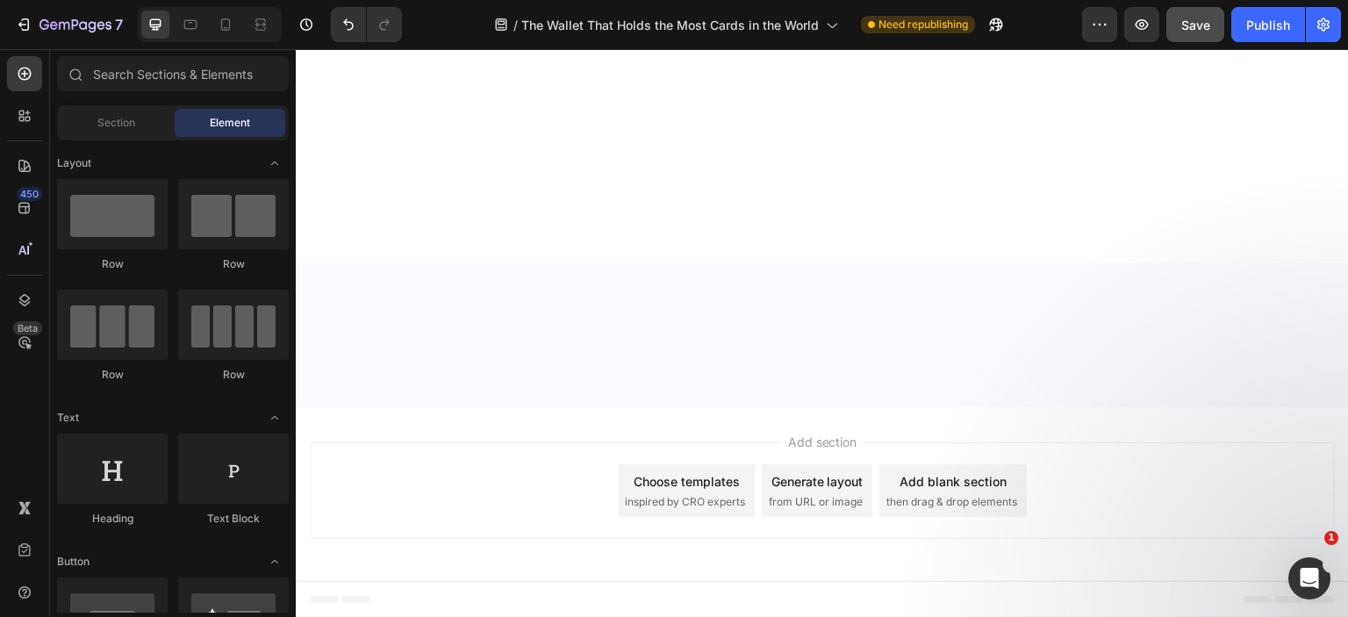
scroll to position [0, 0]
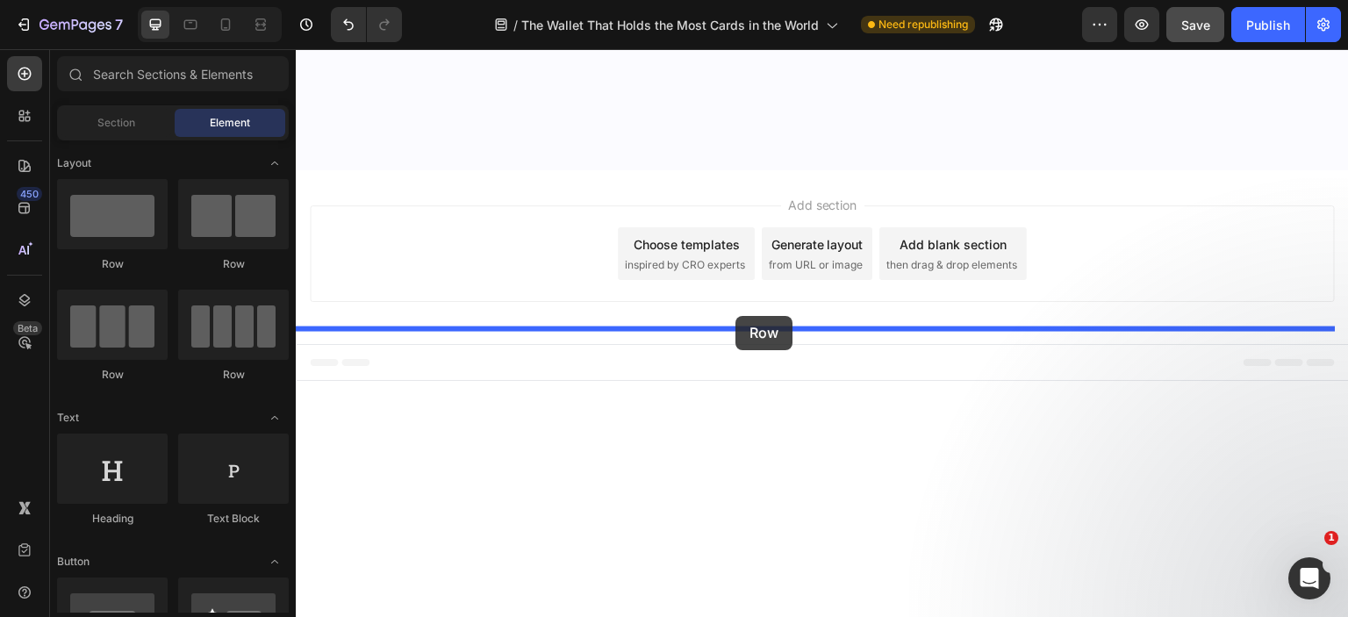
drag, startPoint x: 525, startPoint y: 279, endPoint x: 735, endPoint y: 316, distance: 213.8
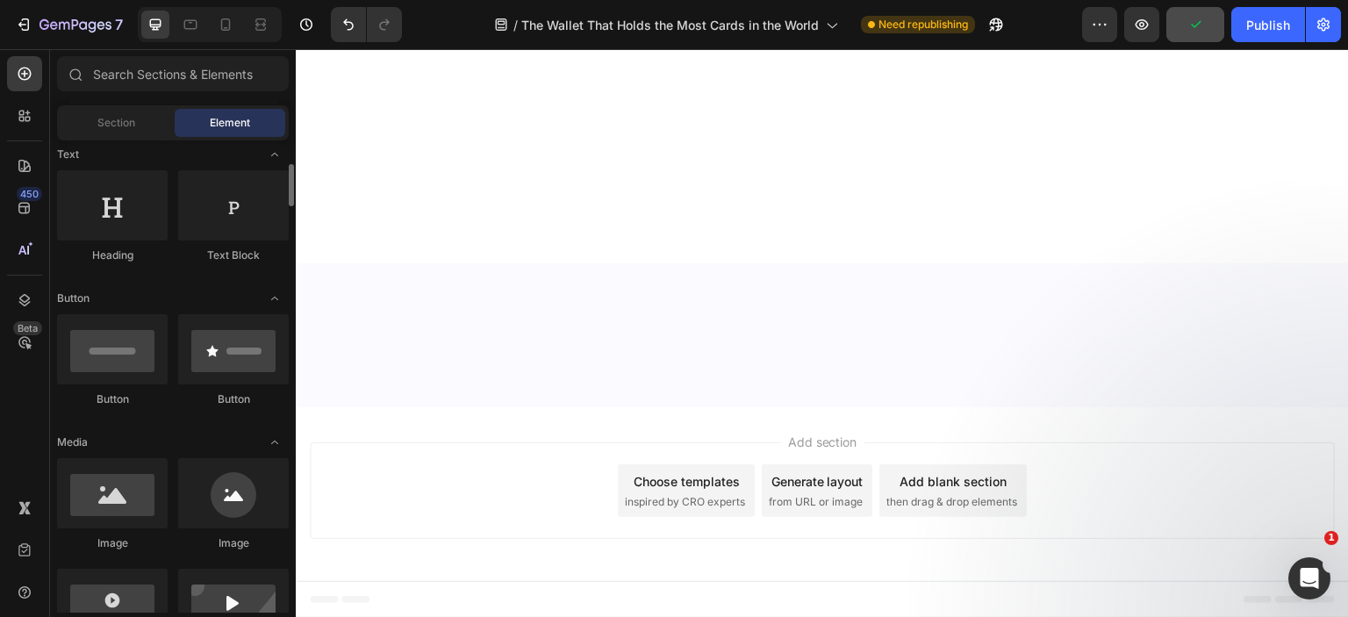
scroll to position [351, 0]
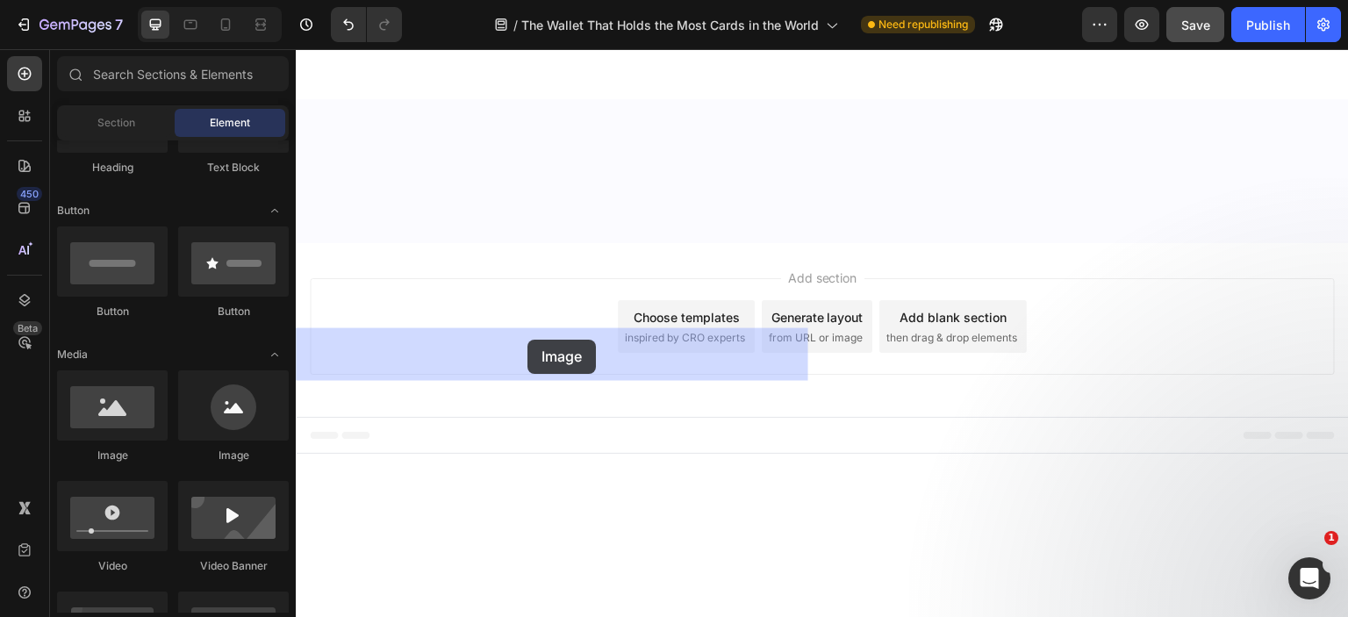
drag, startPoint x: 413, startPoint y: 453, endPoint x: 527, endPoint y: 340, distance: 160.7
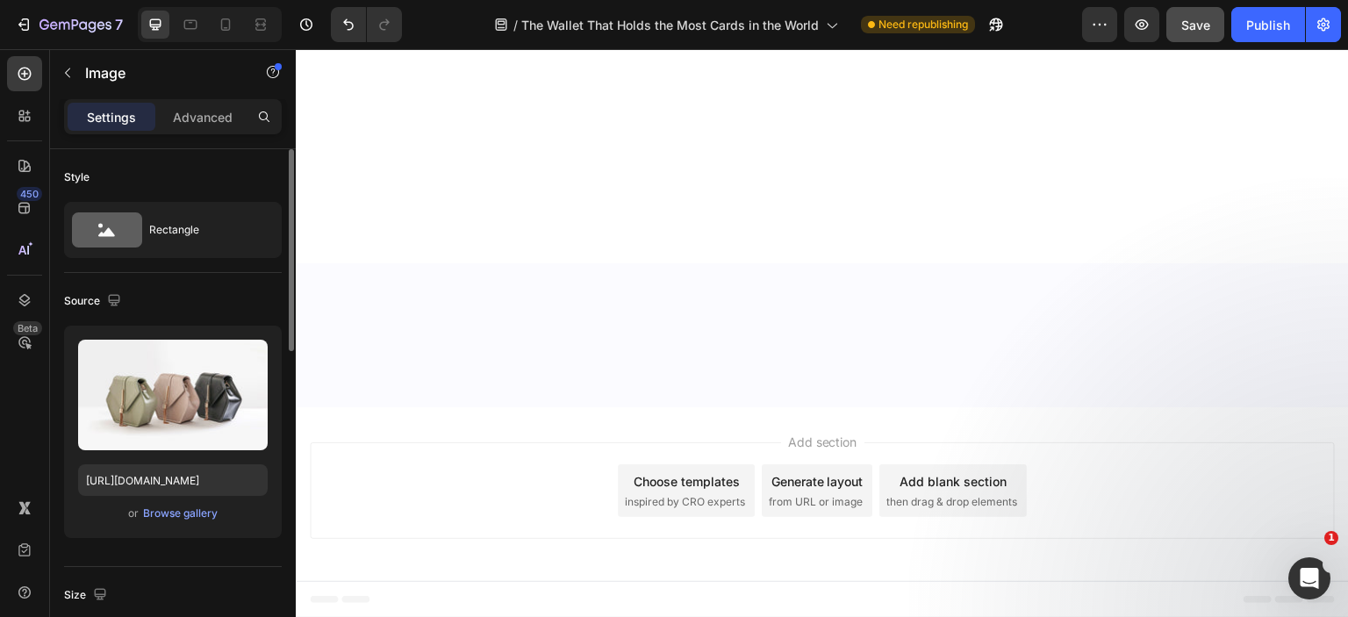
scroll to position [88, 0]
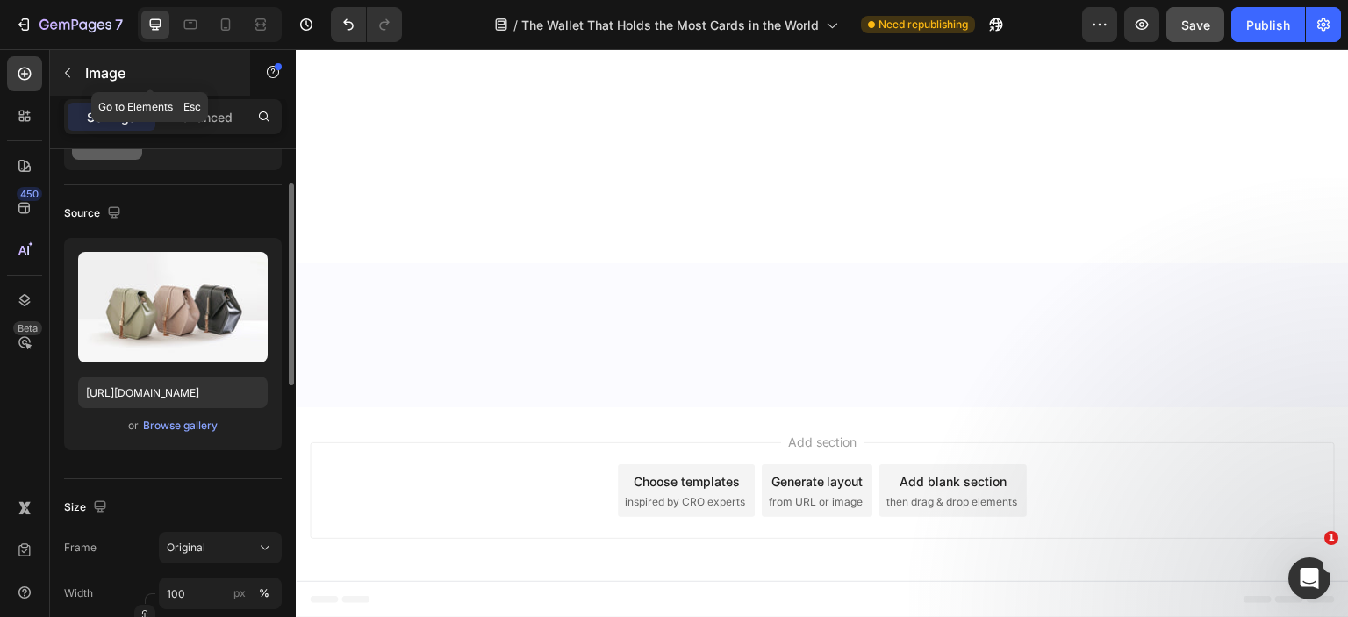
click at [68, 79] on icon "button" at bounding box center [68, 73] width 14 height 14
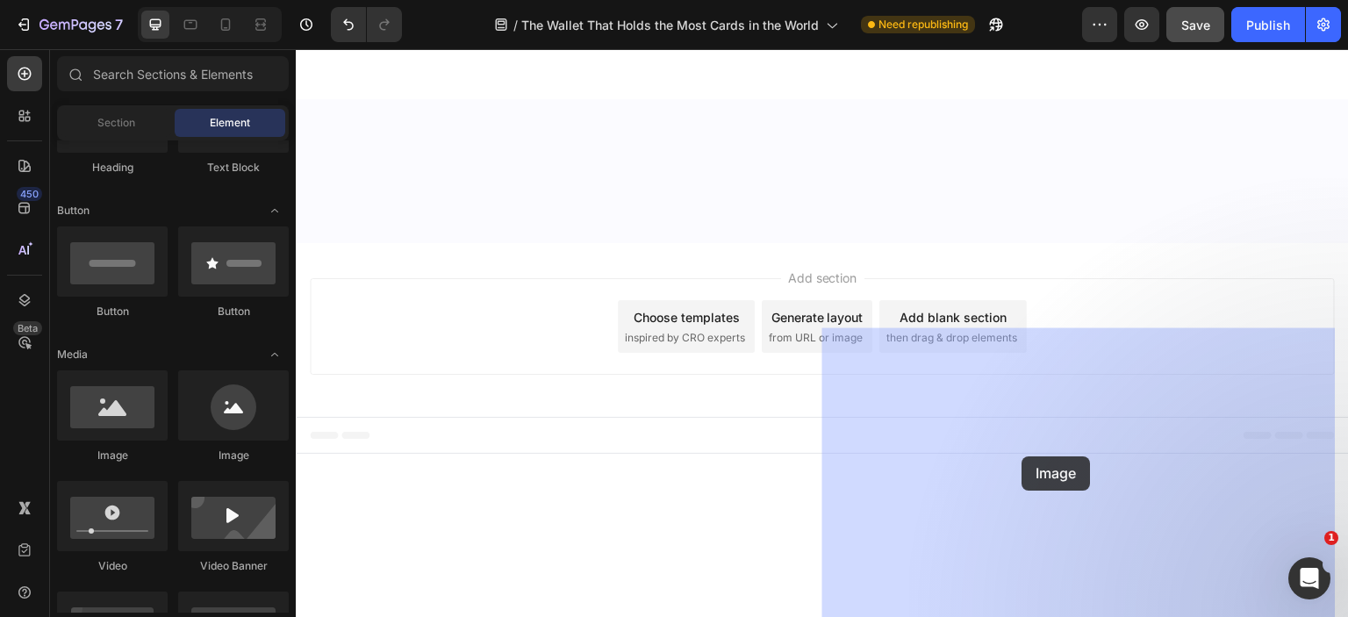
drag, startPoint x: 418, startPoint y: 468, endPoint x: 1022, endPoint y: 456, distance: 604.8
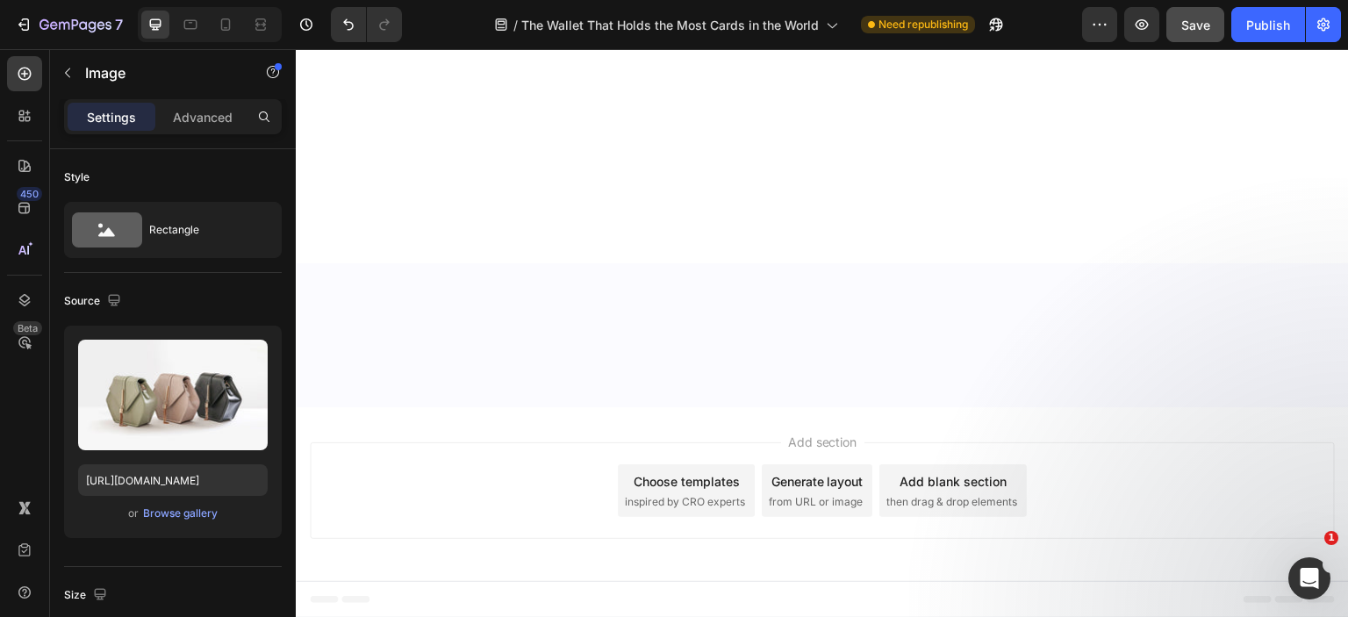
scroll to position [8696, 0]
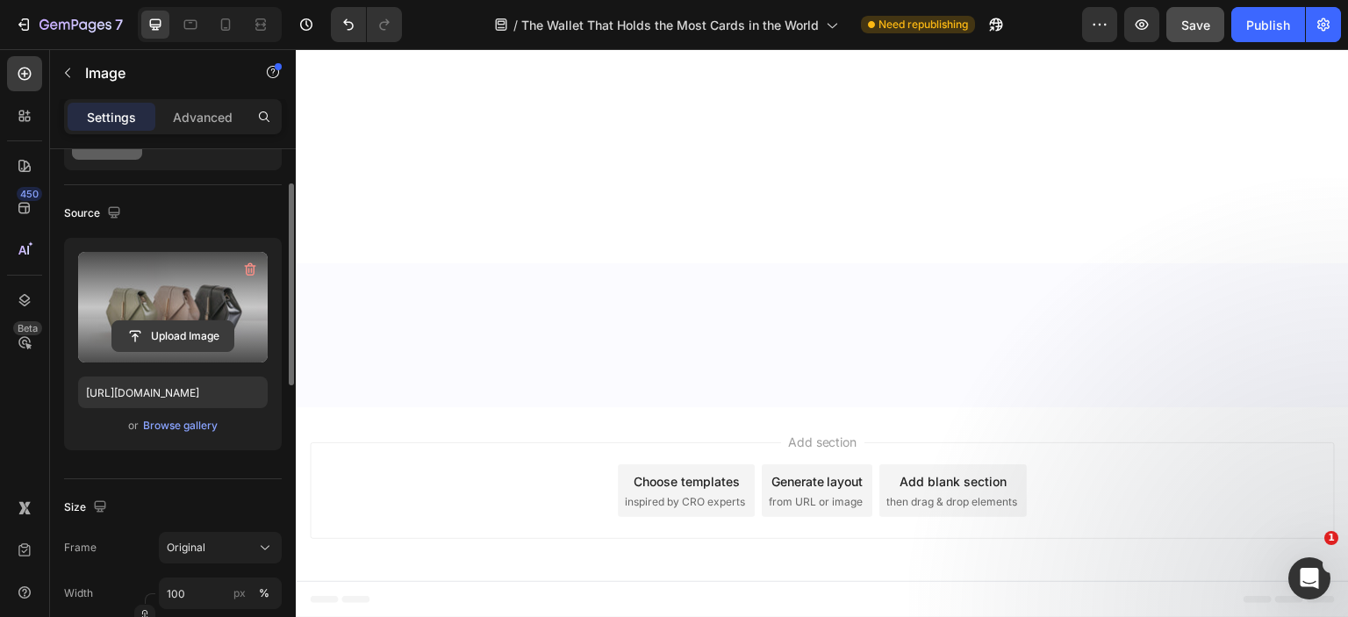
click at [172, 343] on input "file" at bounding box center [172, 336] width 121 height 30
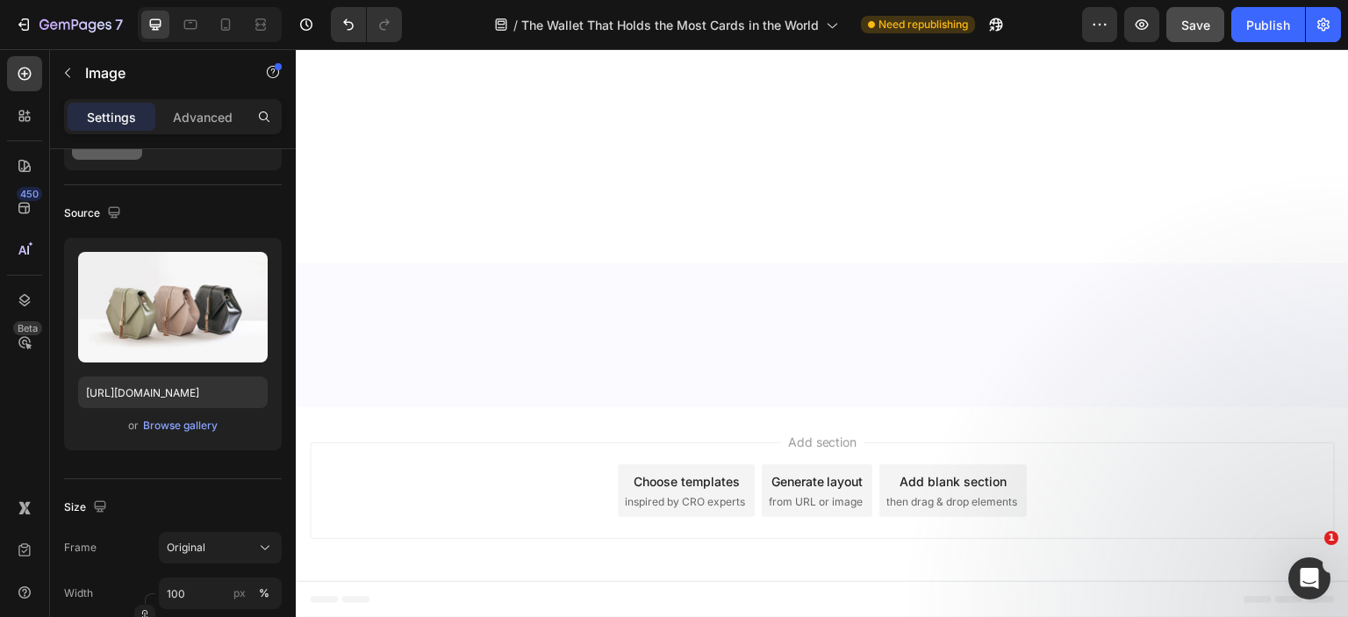
scroll to position [8872, 0]
click at [171, 426] on div "Browse gallery" at bounding box center [180, 426] width 75 height 16
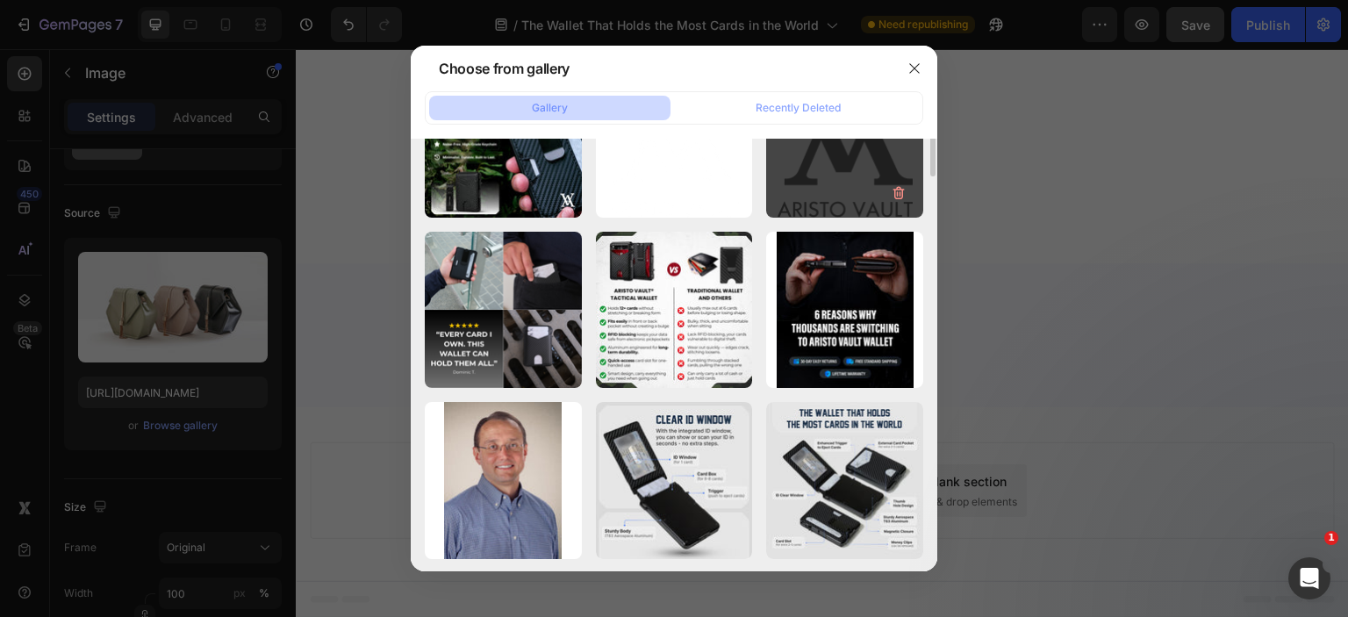
scroll to position [176, 0]
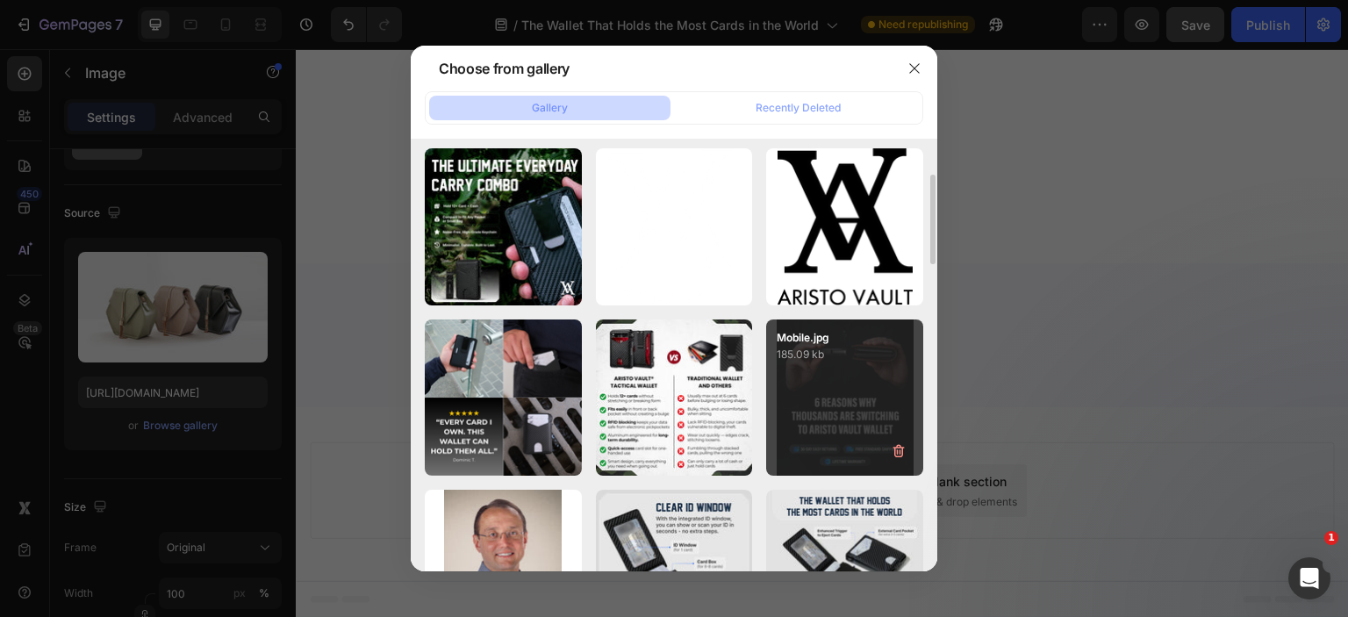
click at [869, 353] on p "185.09 kb" at bounding box center [845, 355] width 136 height 18
type input "[URL][DOMAIN_NAME]"
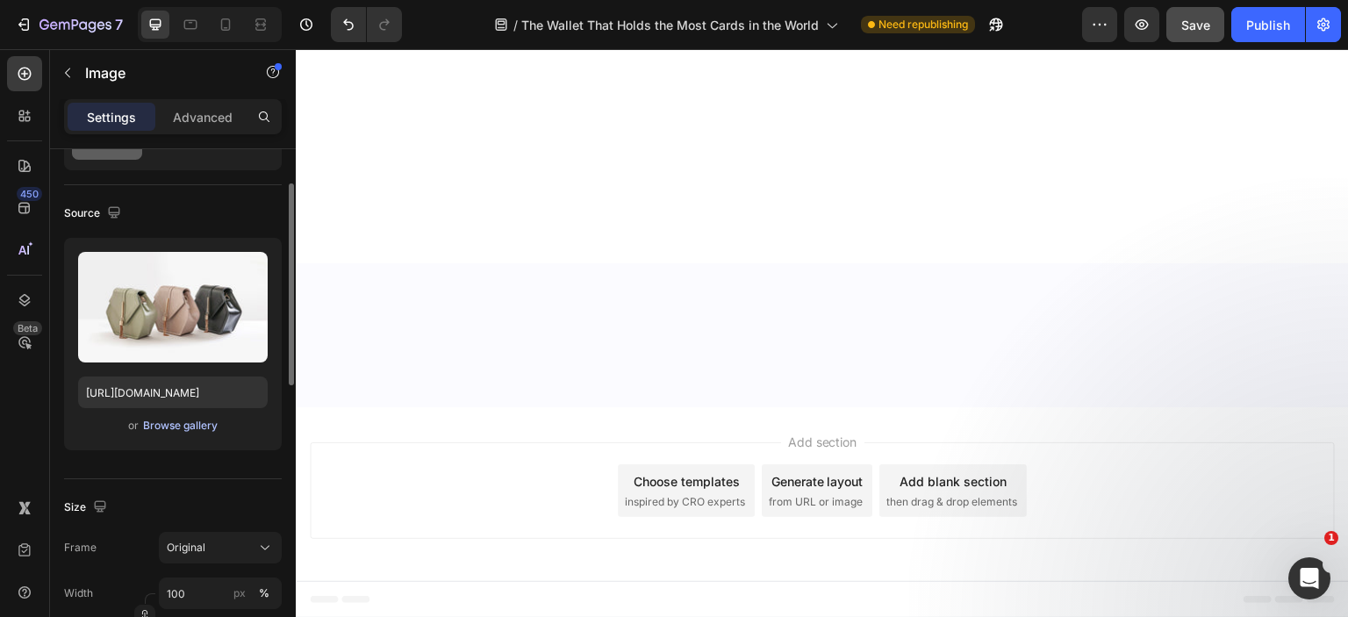
click at [179, 426] on div "Browse gallery" at bounding box center [180, 426] width 75 height 16
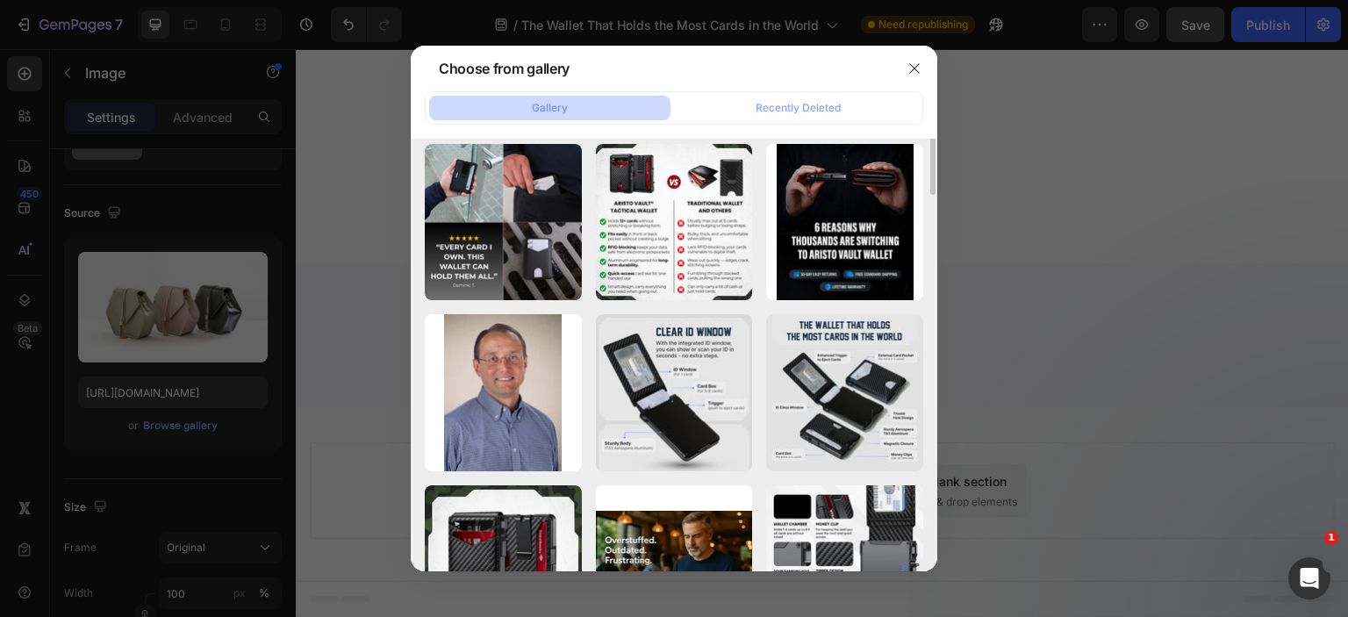
scroll to position [263, 0]
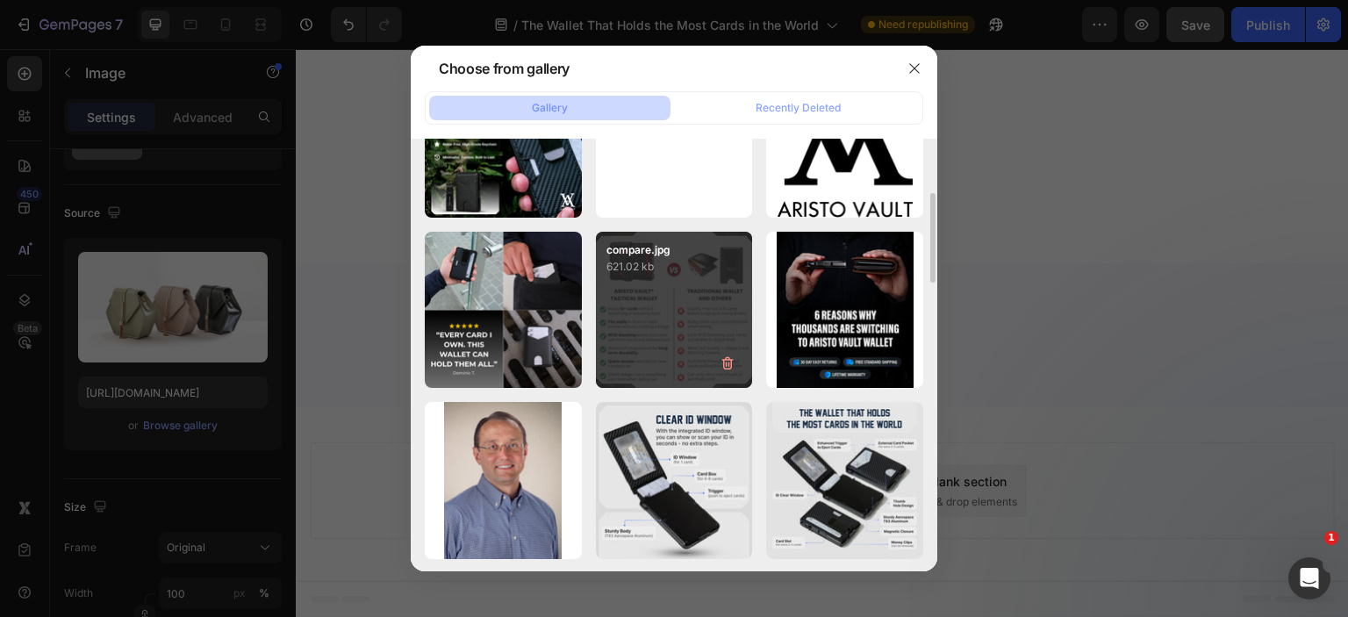
click at [685, 322] on div "compare.jpg 621.02 kb" at bounding box center [674, 310] width 157 height 157
type input "[URL][DOMAIN_NAME]"
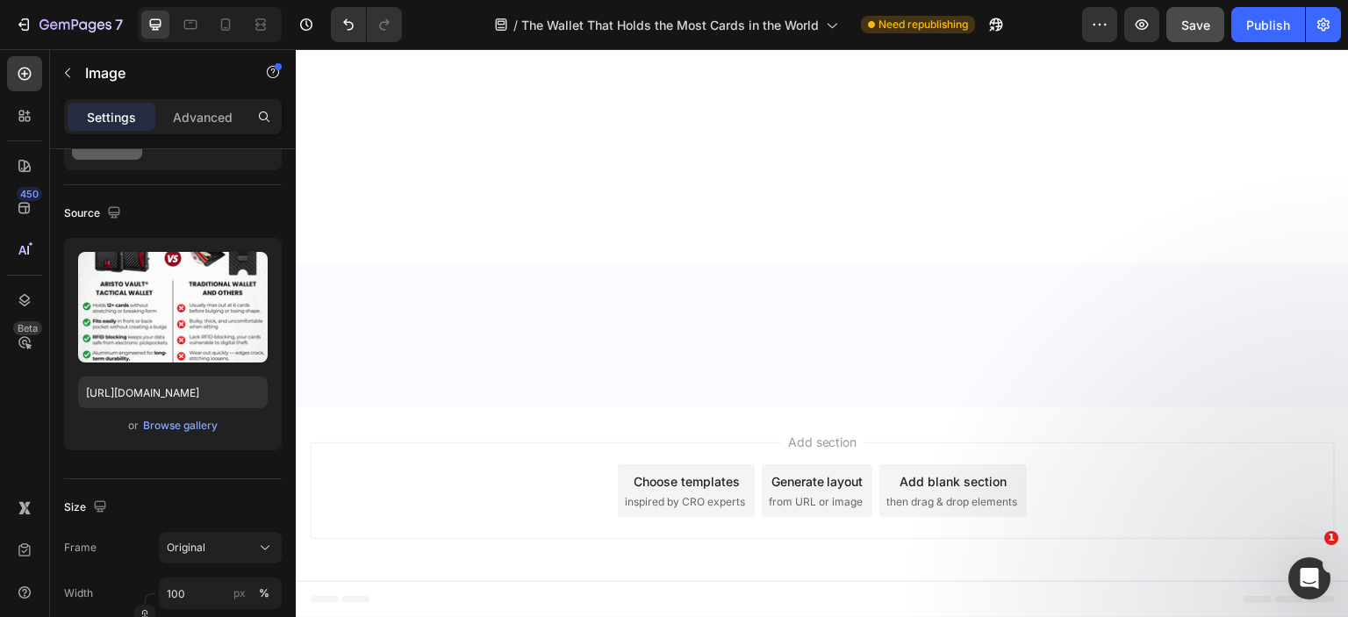
scroll to position [8959, 0]
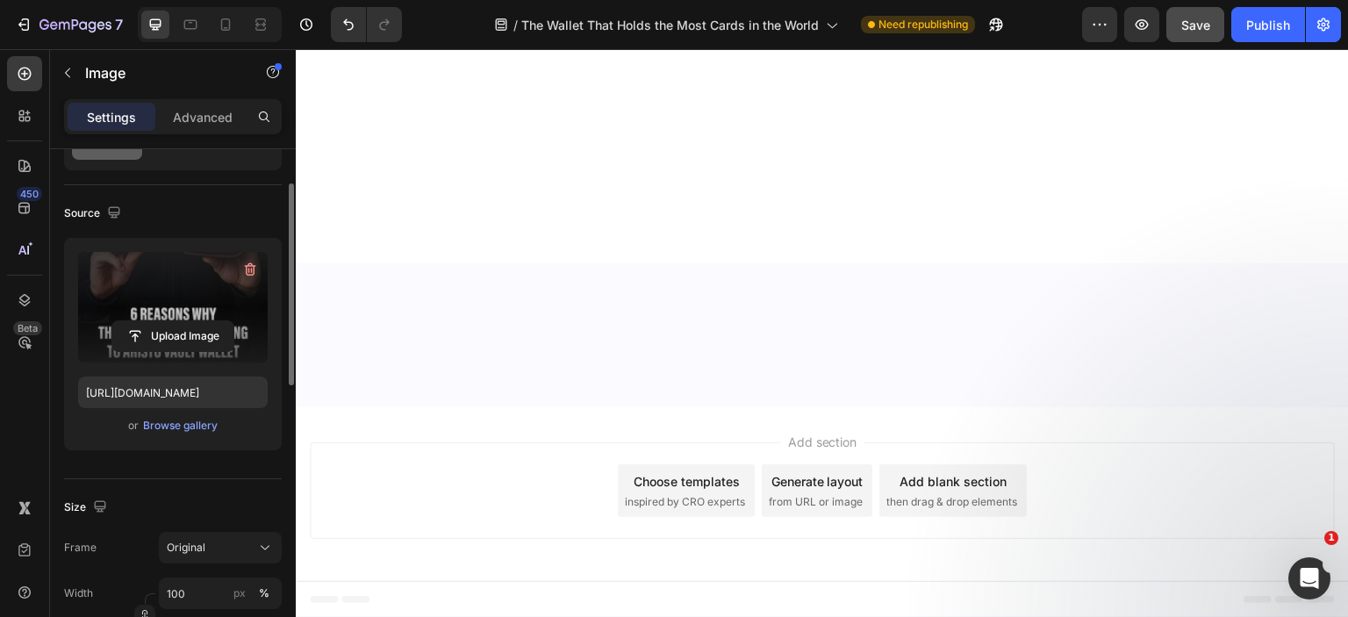
click at [165, 284] on label at bounding box center [173, 307] width 190 height 111
click at [165, 321] on input "file" at bounding box center [172, 336] width 121 height 30
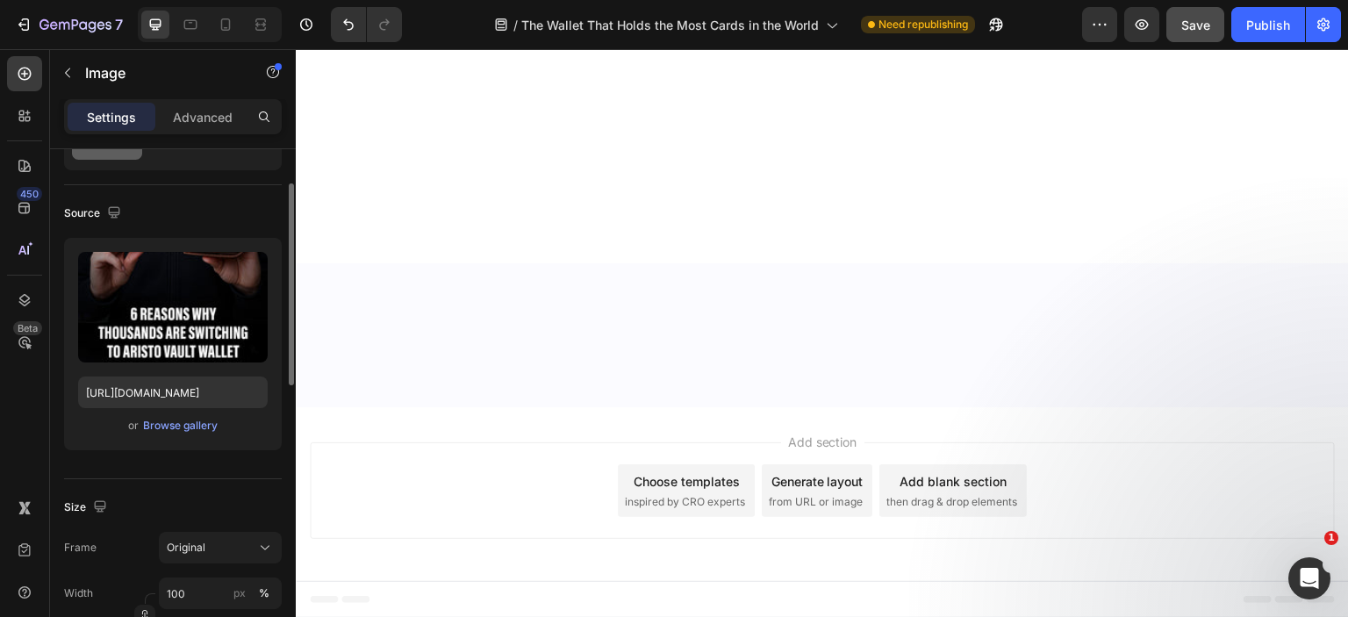
scroll to position [263, 0]
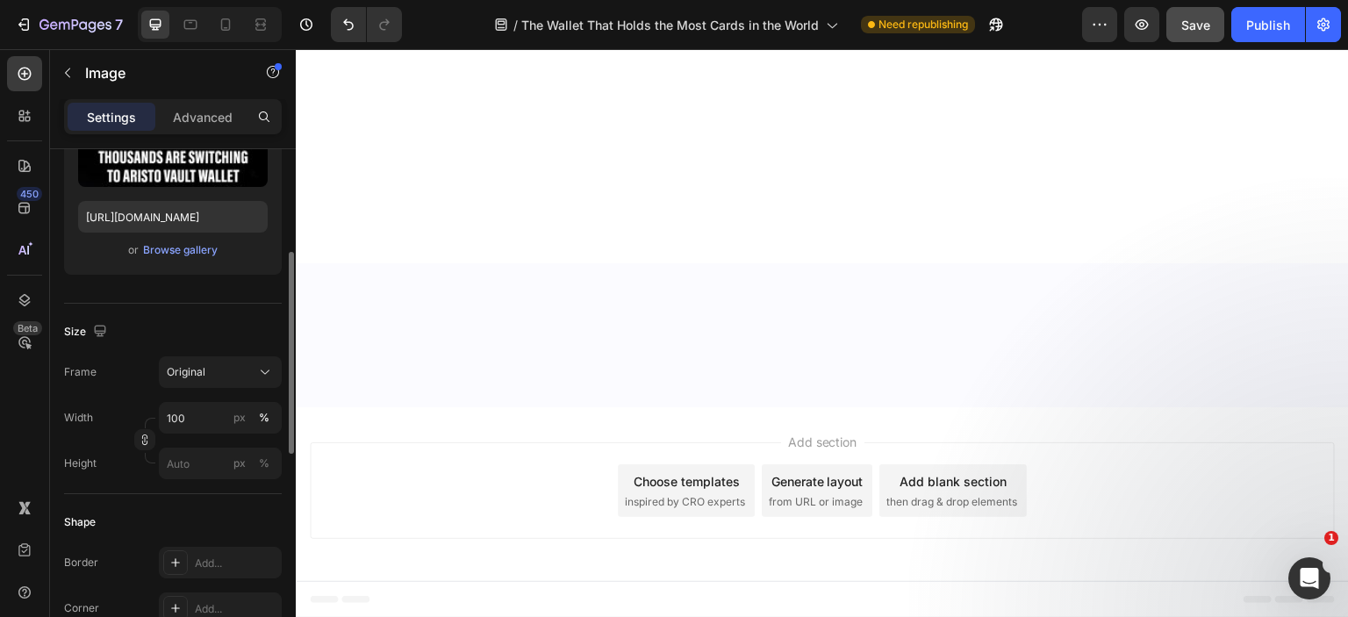
click at [212, 354] on div "Size Frame Original Width 100 px % Height px %" at bounding box center [173, 399] width 218 height 190
click at [211, 365] on div "Original" at bounding box center [210, 372] width 86 height 16
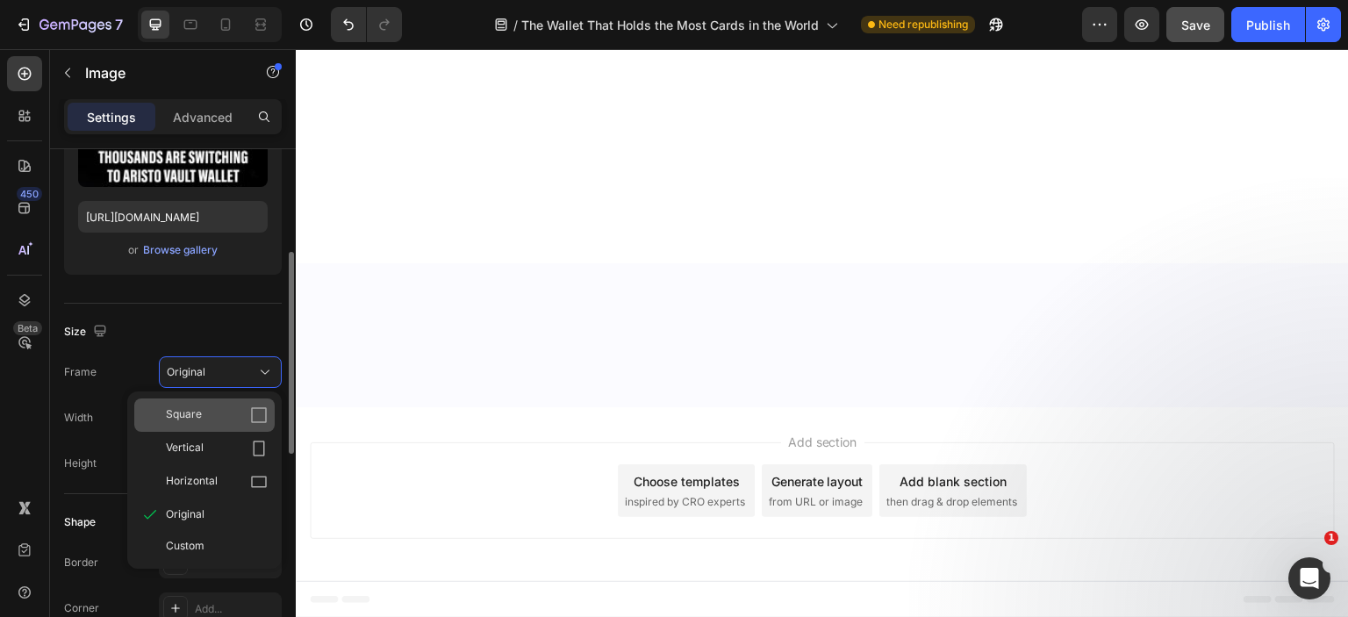
click at [207, 414] on div "Square" at bounding box center [217, 415] width 102 height 18
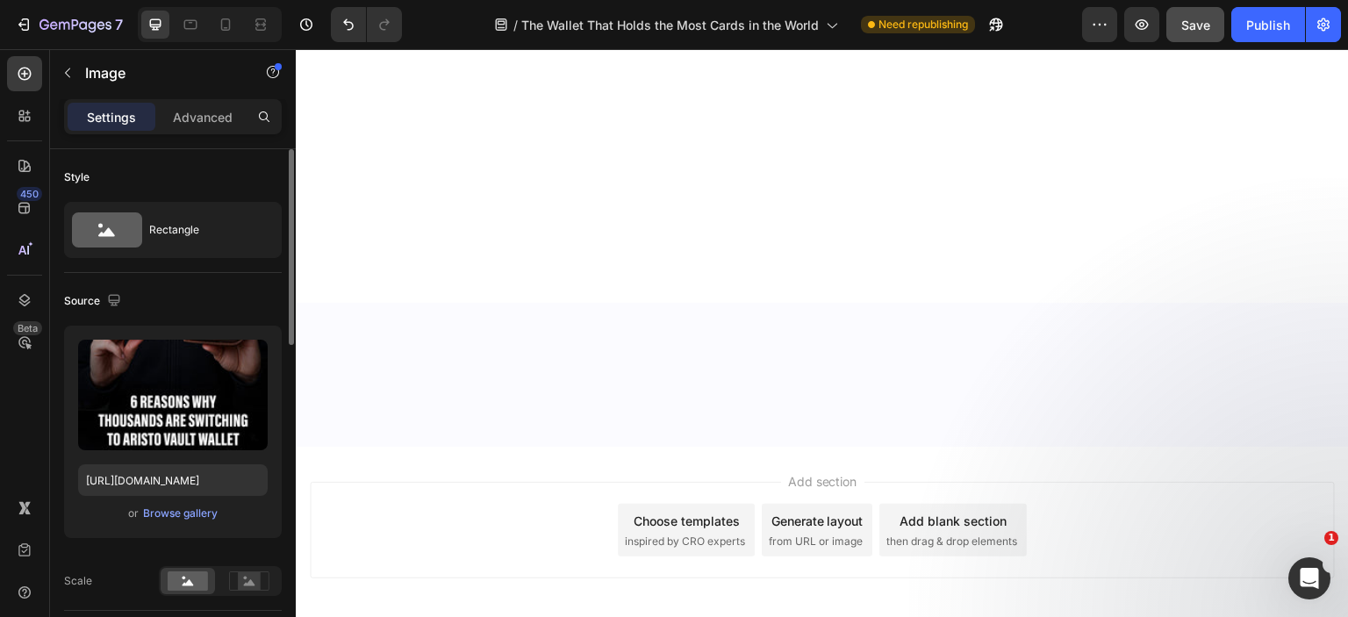
scroll to position [8784, 0]
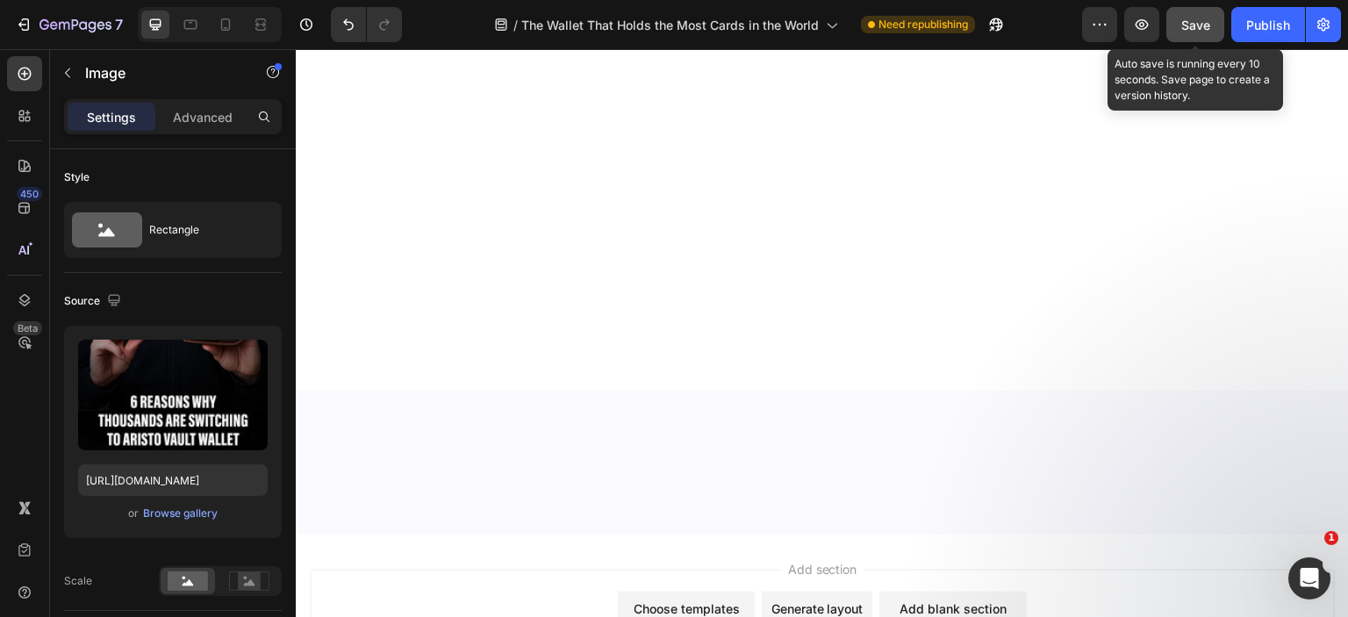
click at [1201, 24] on span "Save" at bounding box center [1195, 25] width 29 height 15
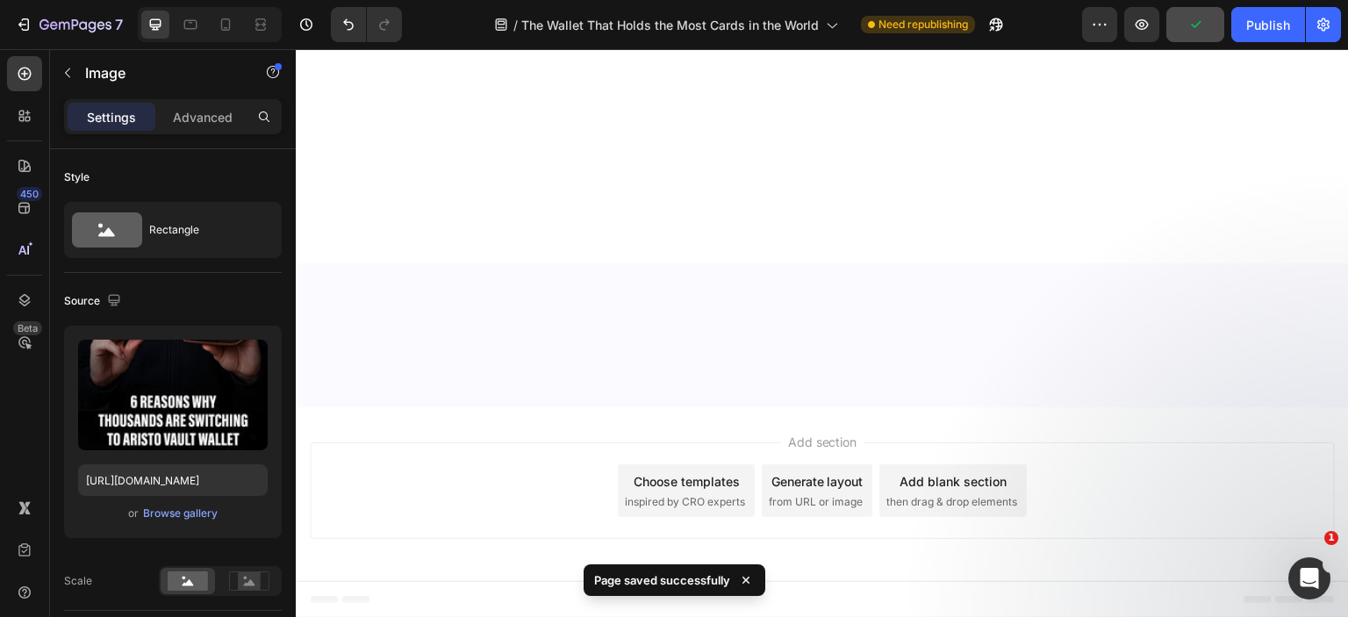
scroll to position [8520, 0]
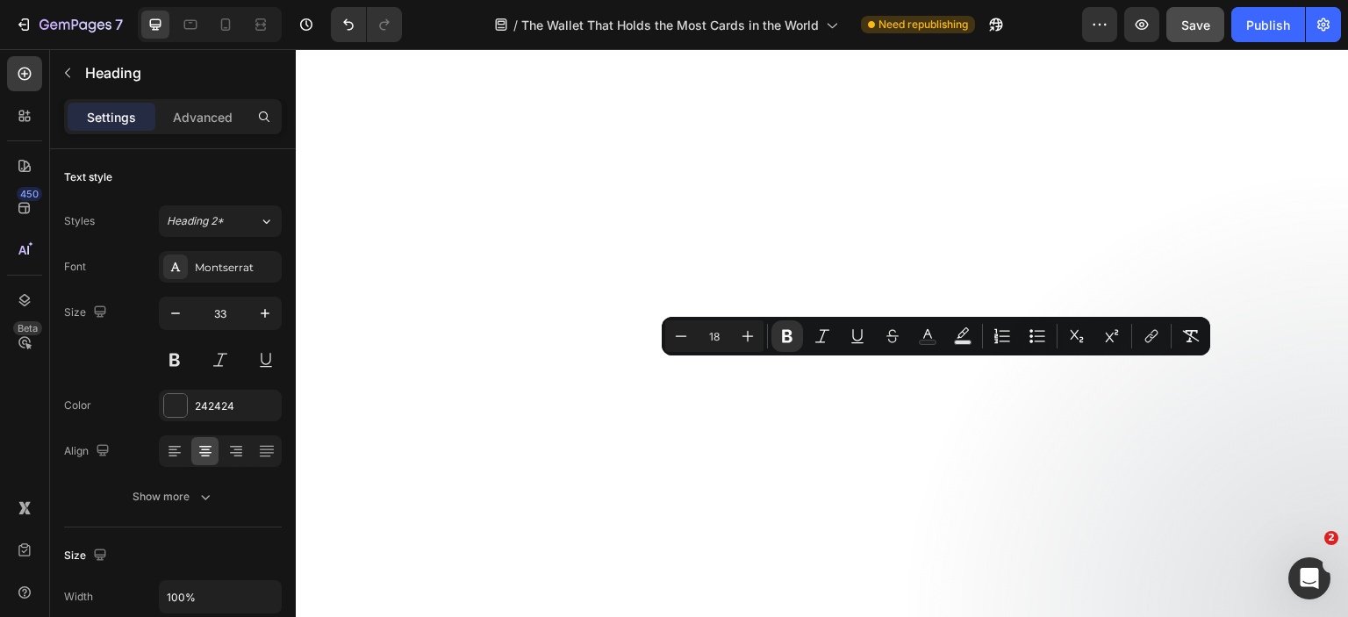
drag, startPoint x: 872, startPoint y: 366, endPoint x: 1014, endPoint y: 376, distance: 142.5
